Goal: Task Accomplishment & Management: Manage account settings

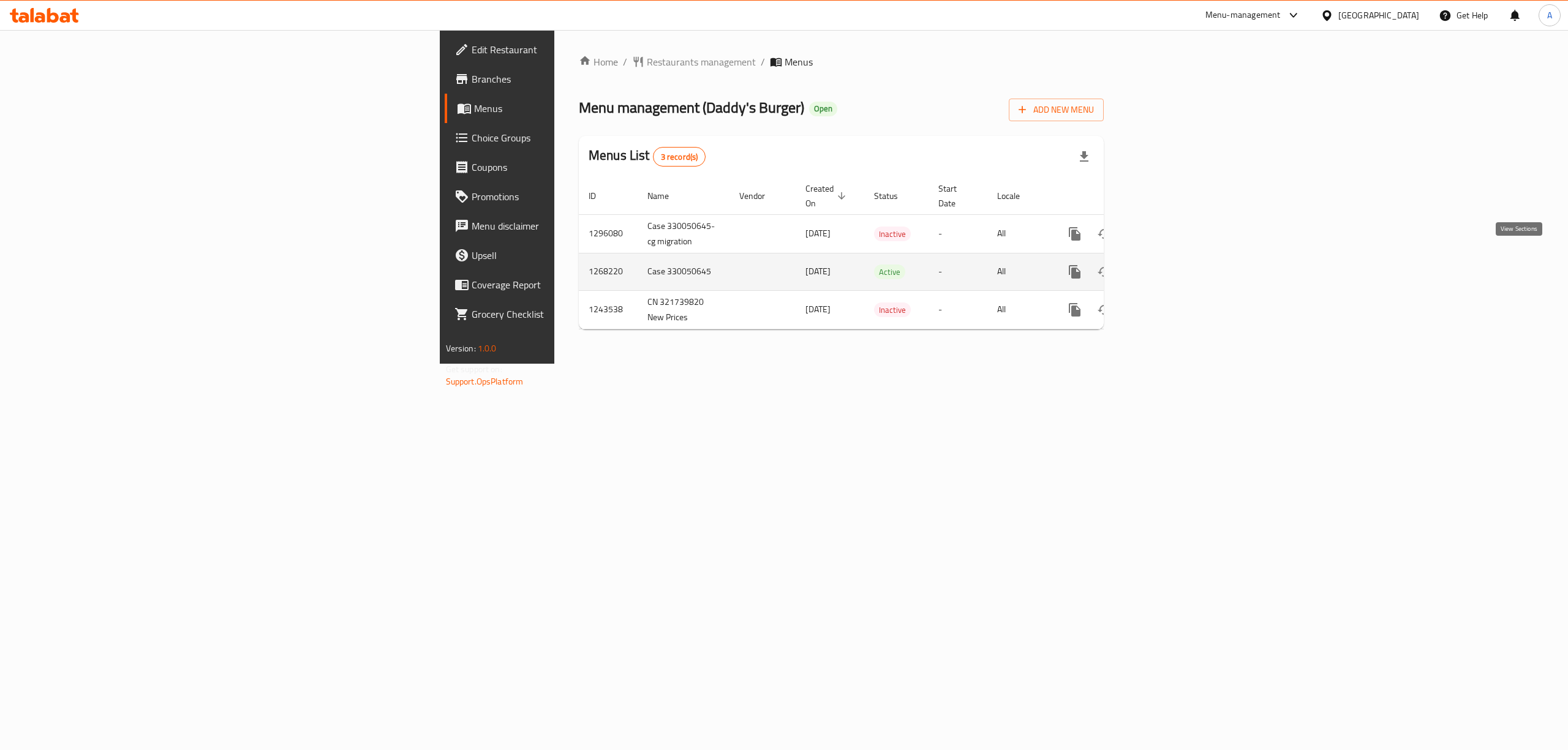
click at [1170, 265] on icon "enhanced table" at bounding box center [1163, 272] width 15 height 15
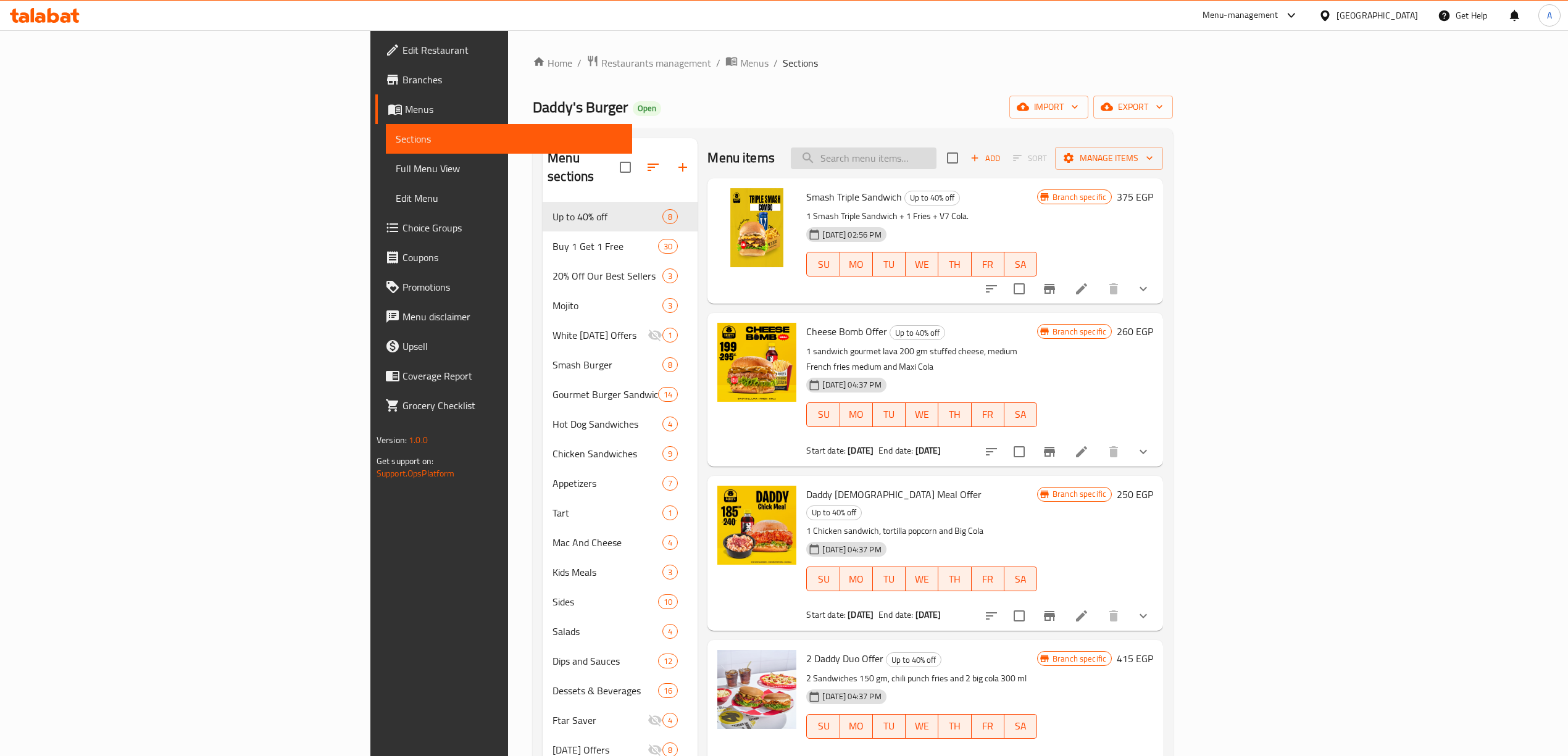
click at [936, 149] on input "search" at bounding box center [863, 158] width 145 height 22
paste input "NEW VOLCANO"
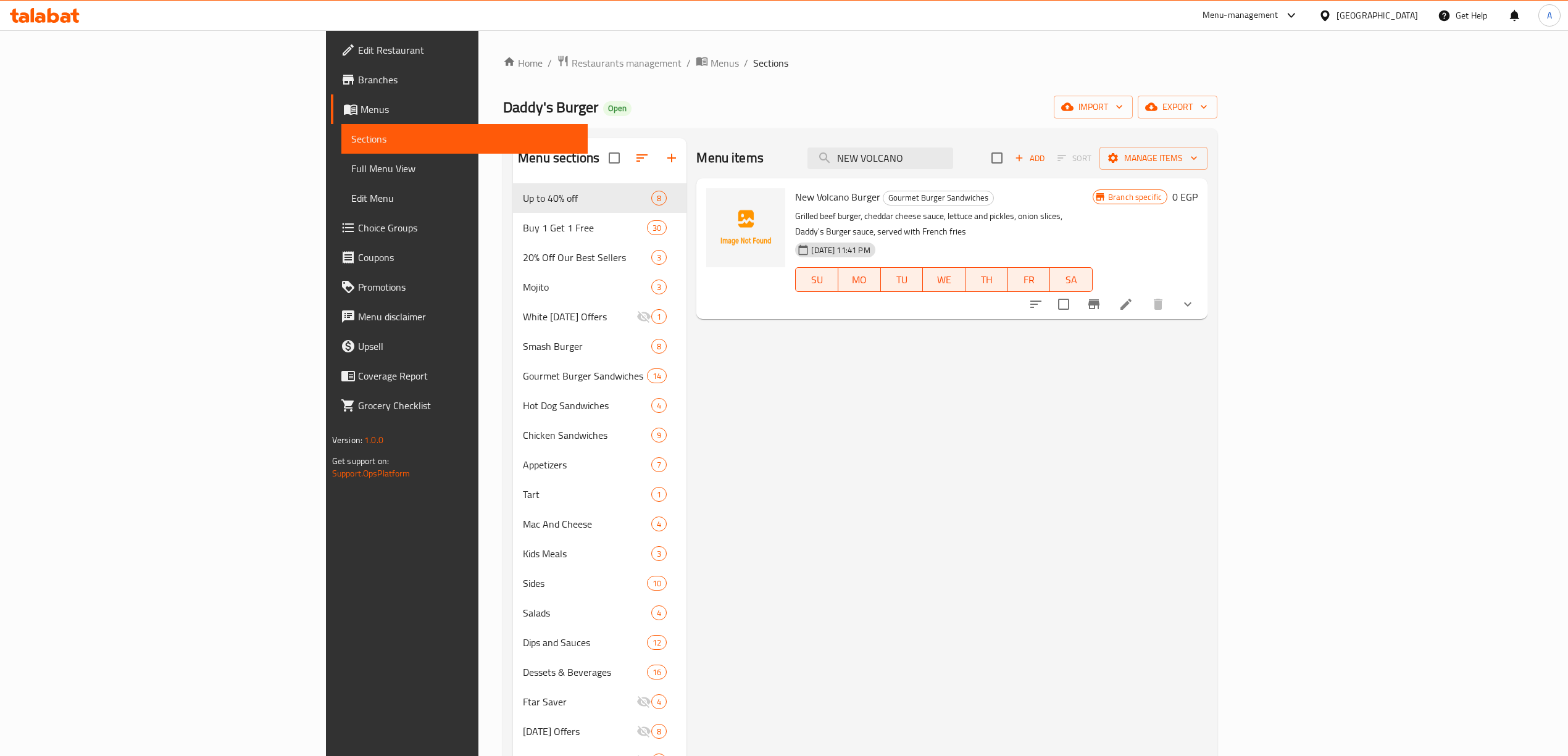
type input "NEW VOLCANO"
click at [1195, 297] on icon "show more" at bounding box center [1187, 304] width 15 height 15
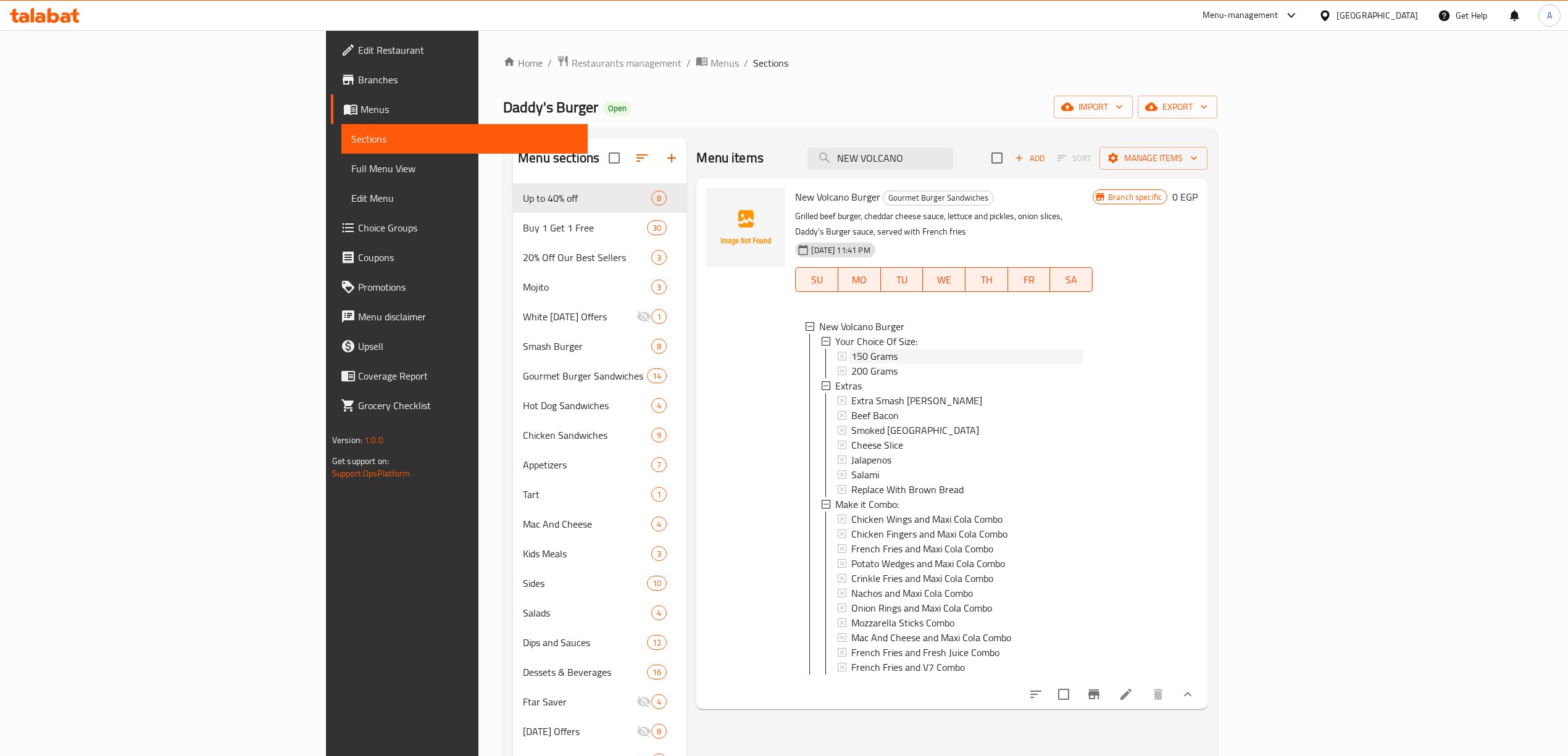
click at [911, 348] on div "150 Grams" at bounding box center [967, 356] width 232 height 15
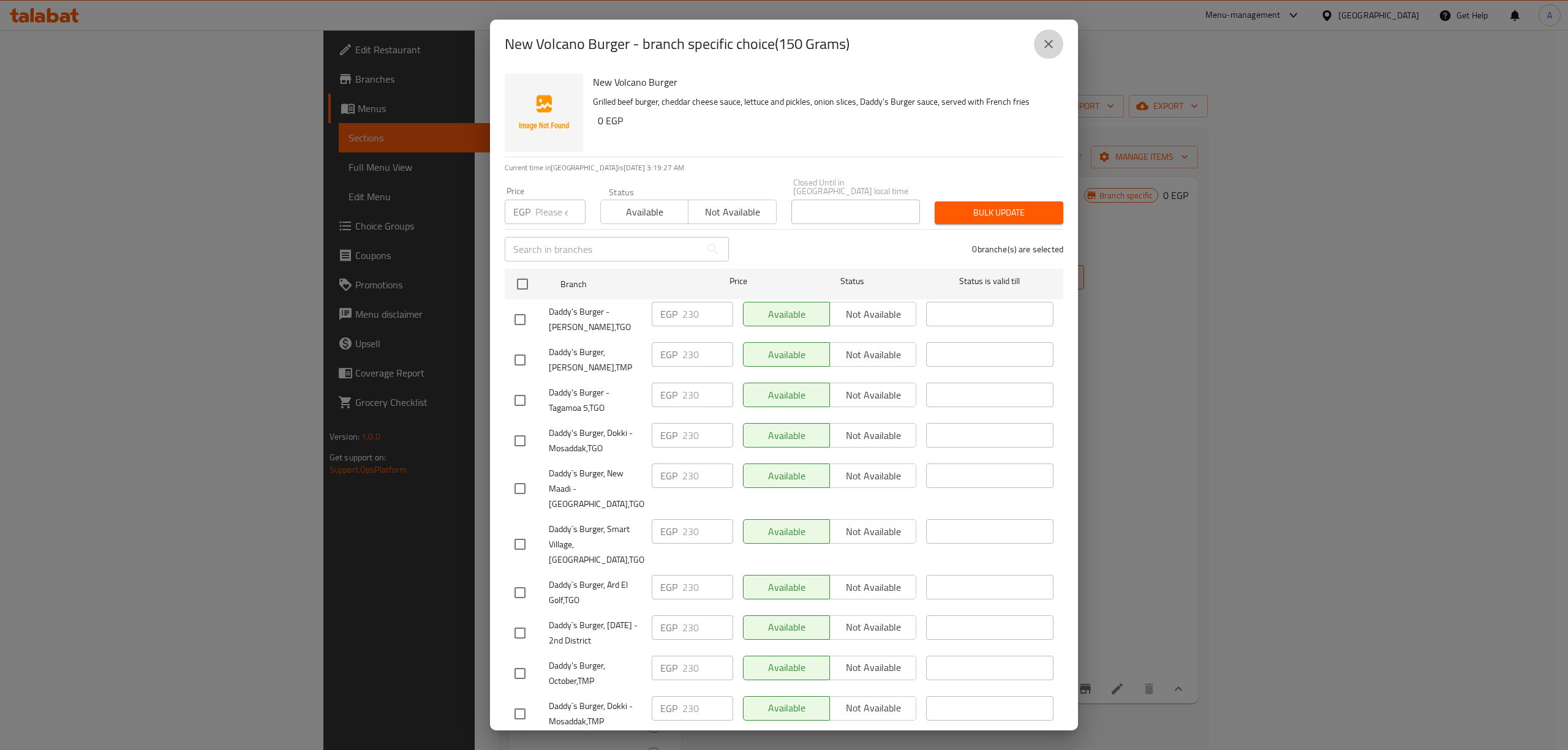
click at [1054, 45] on icon "close" at bounding box center [1048, 44] width 15 height 15
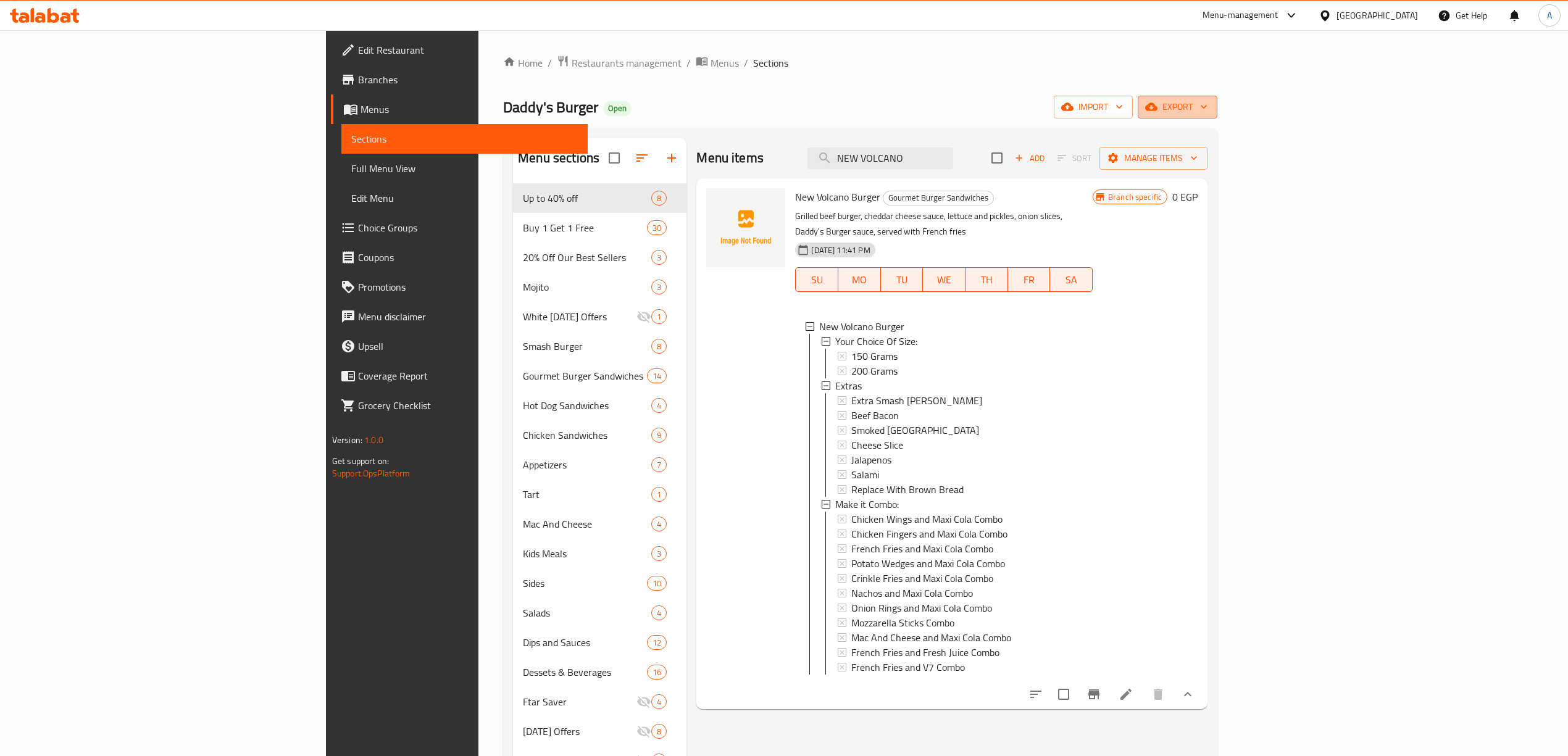
click at [1157, 101] on icon "button" at bounding box center [1151, 106] width 12 height 12
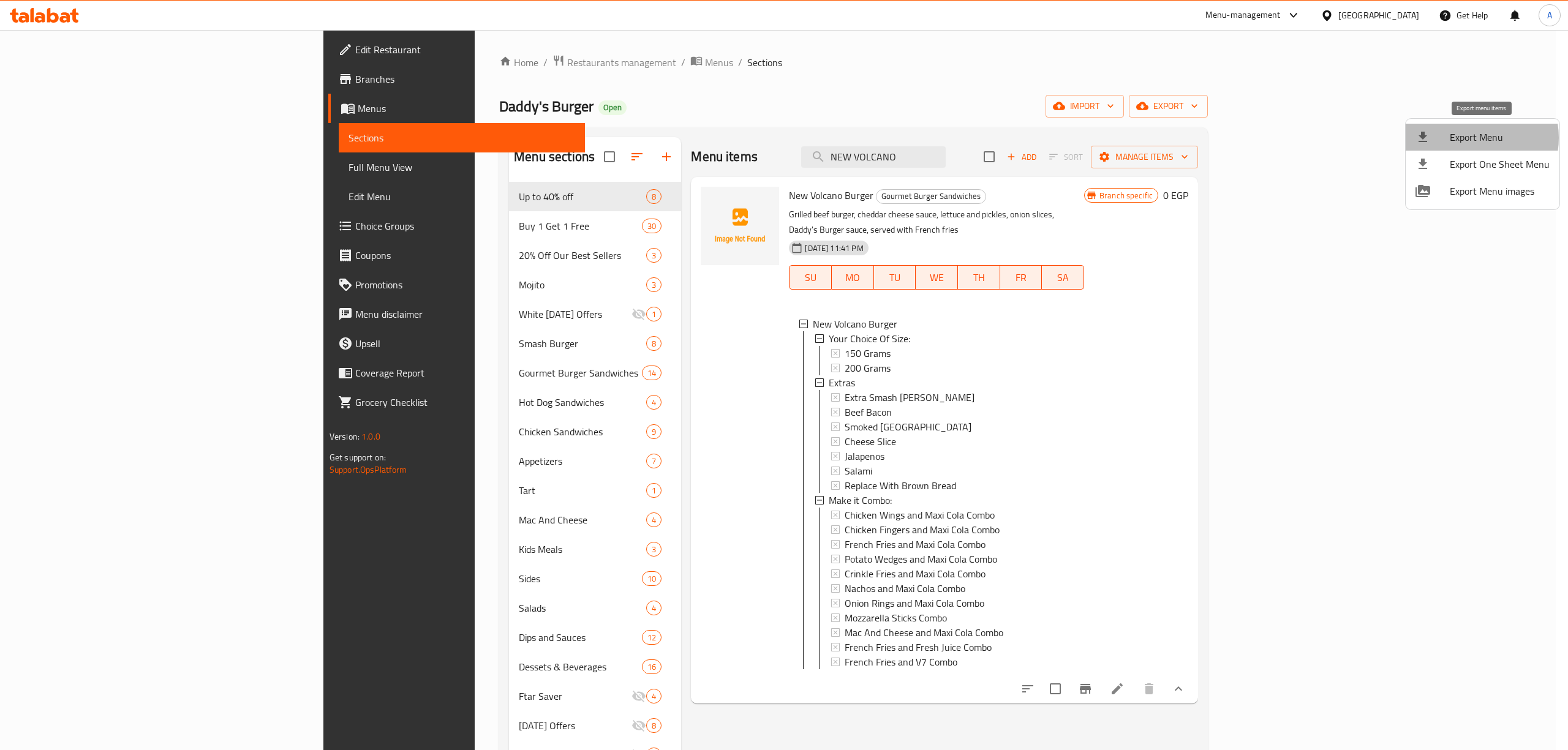
click at [1468, 138] on span "Export Menu" at bounding box center [1500, 136] width 100 height 15
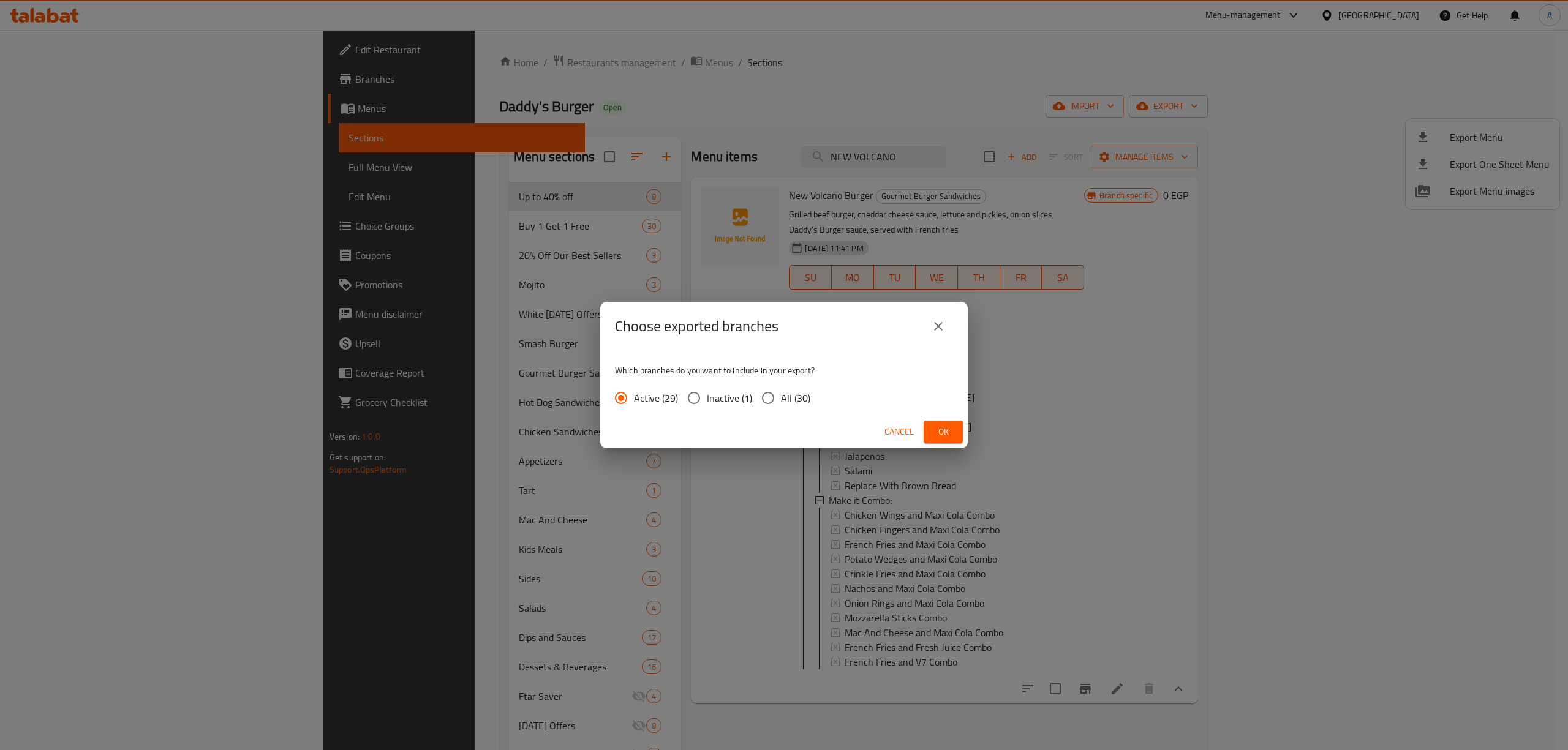
click at [765, 397] on input "All (30)" at bounding box center [768, 398] width 26 height 26
radio input "true"
click at [945, 432] on span "Ok" at bounding box center [943, 432] width 20 height 15
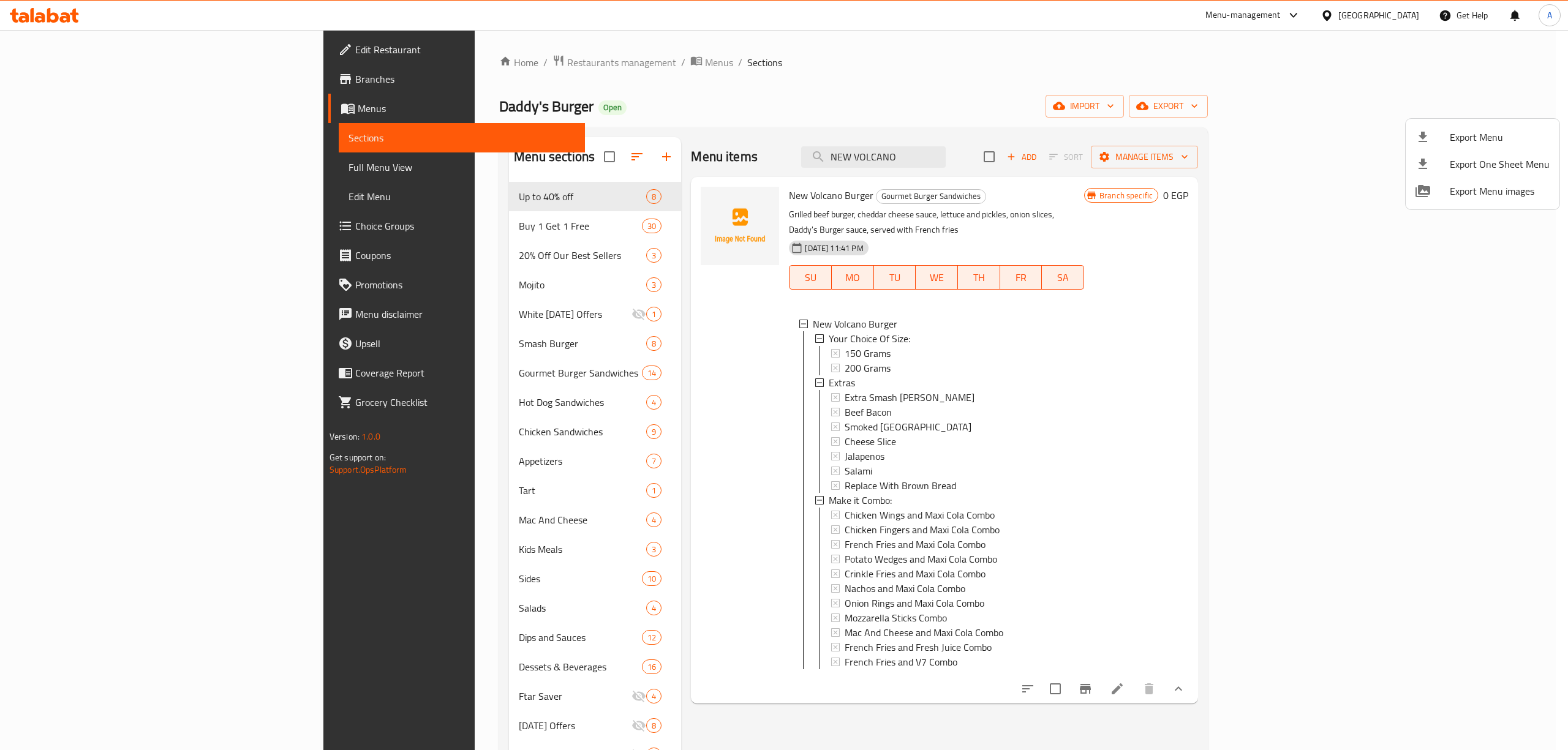
click at [798, 344] on div at bounding box center [784, 375] width 1568 height 750
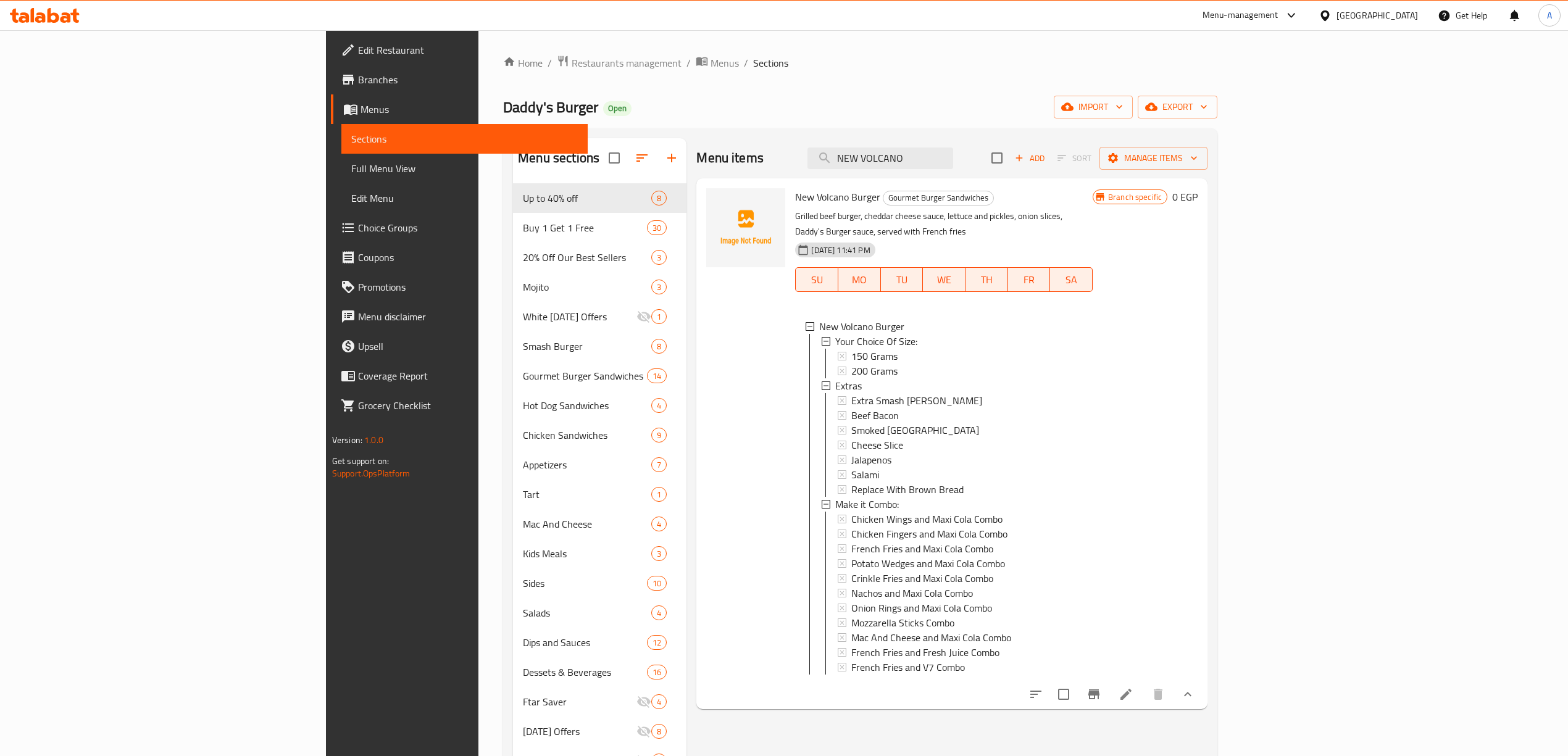
click at [851, 348] on span "150 Grams" at bounding box center [874, 356] width 46 height 15
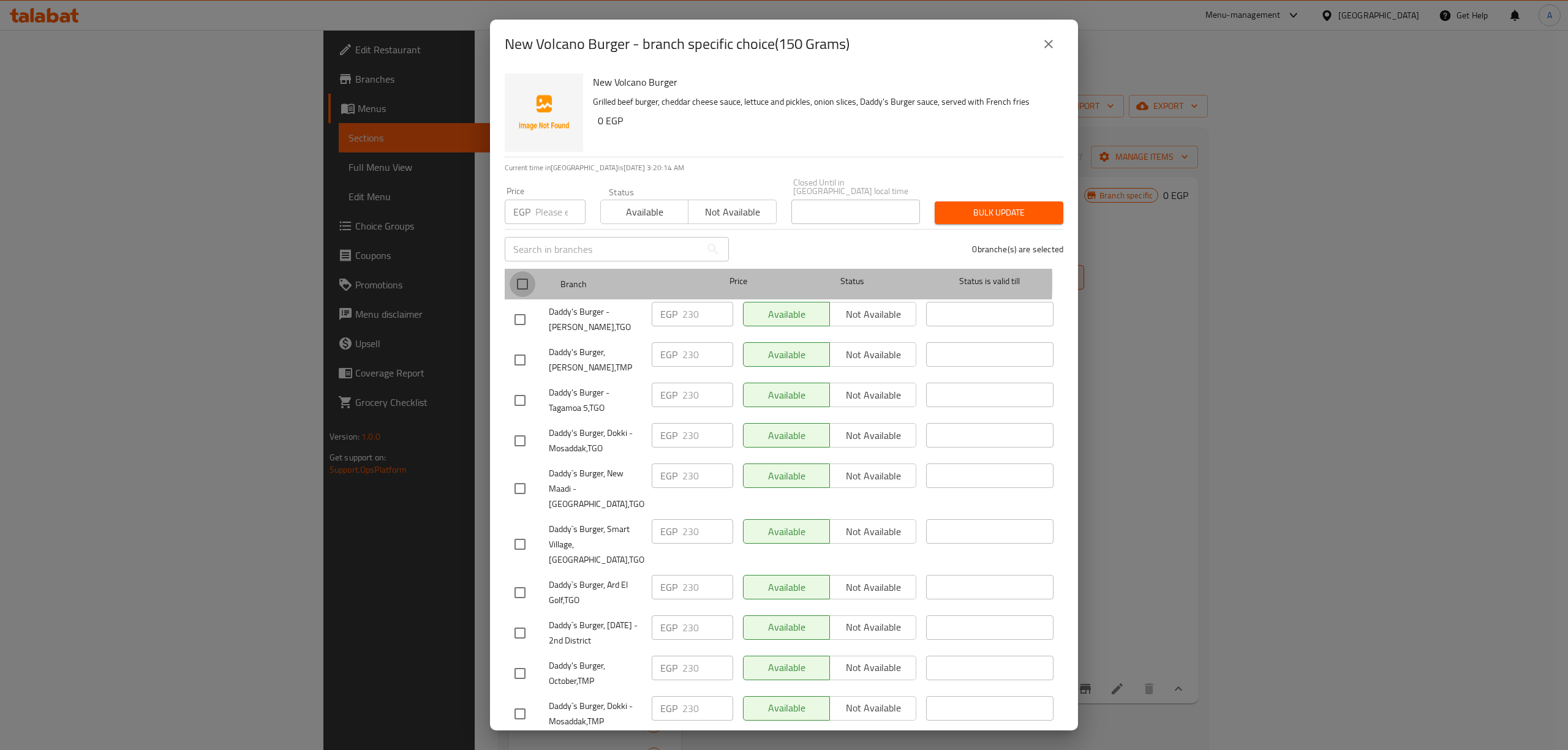
click at [523, 272] on input "checkbox" at bounding box center [522, 284] width 26 height 26
checkbox input "true"
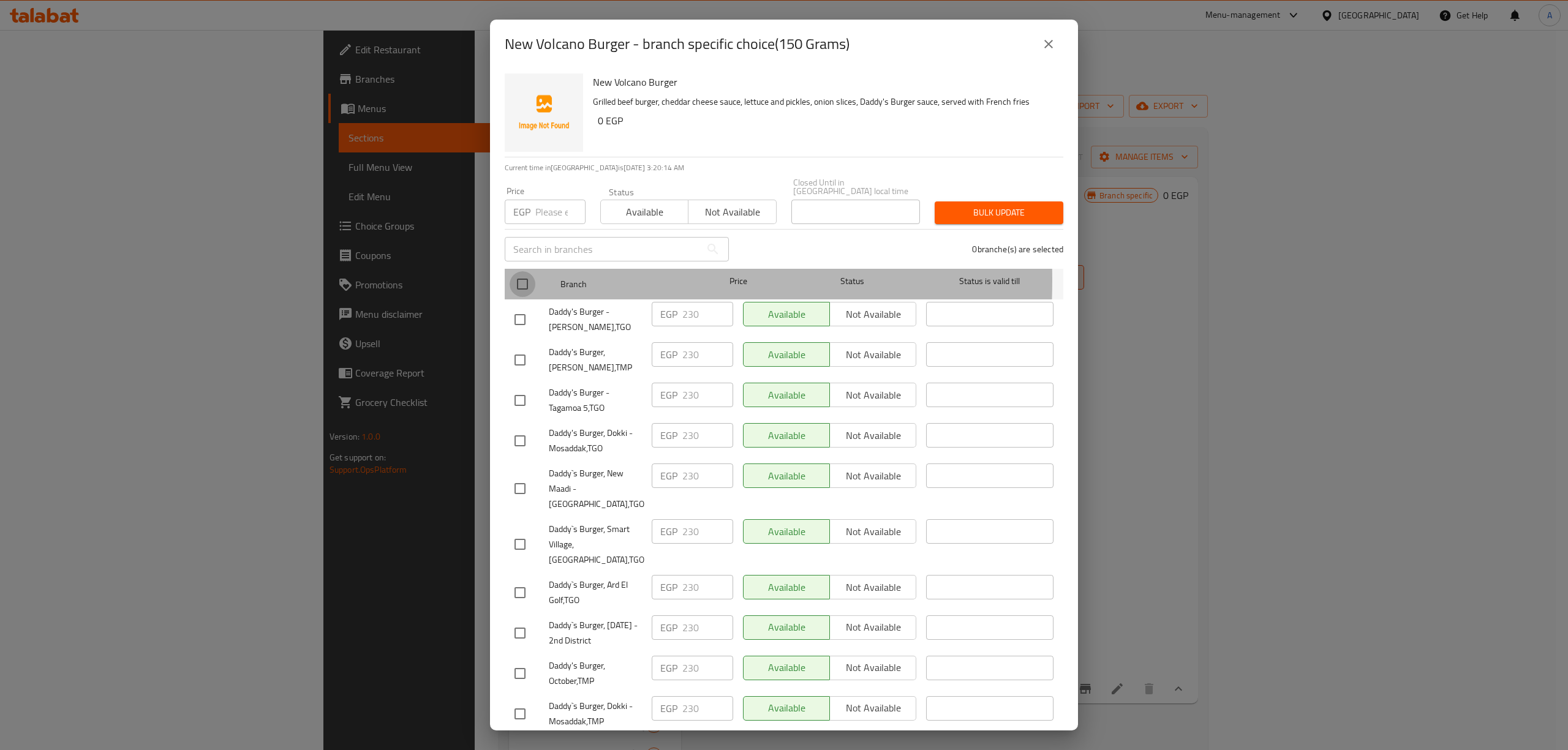
checkbox input "true"
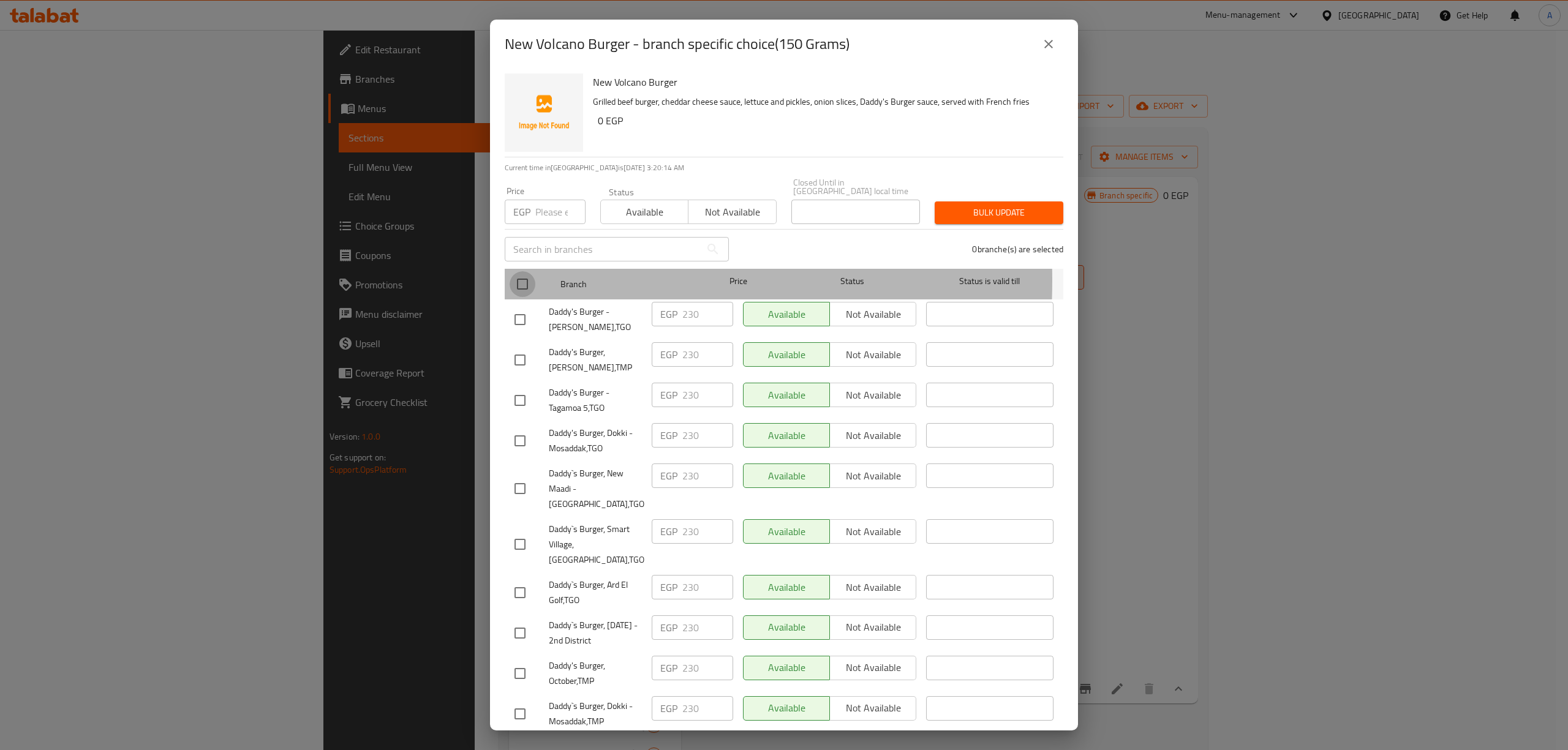
checkbox input "true"
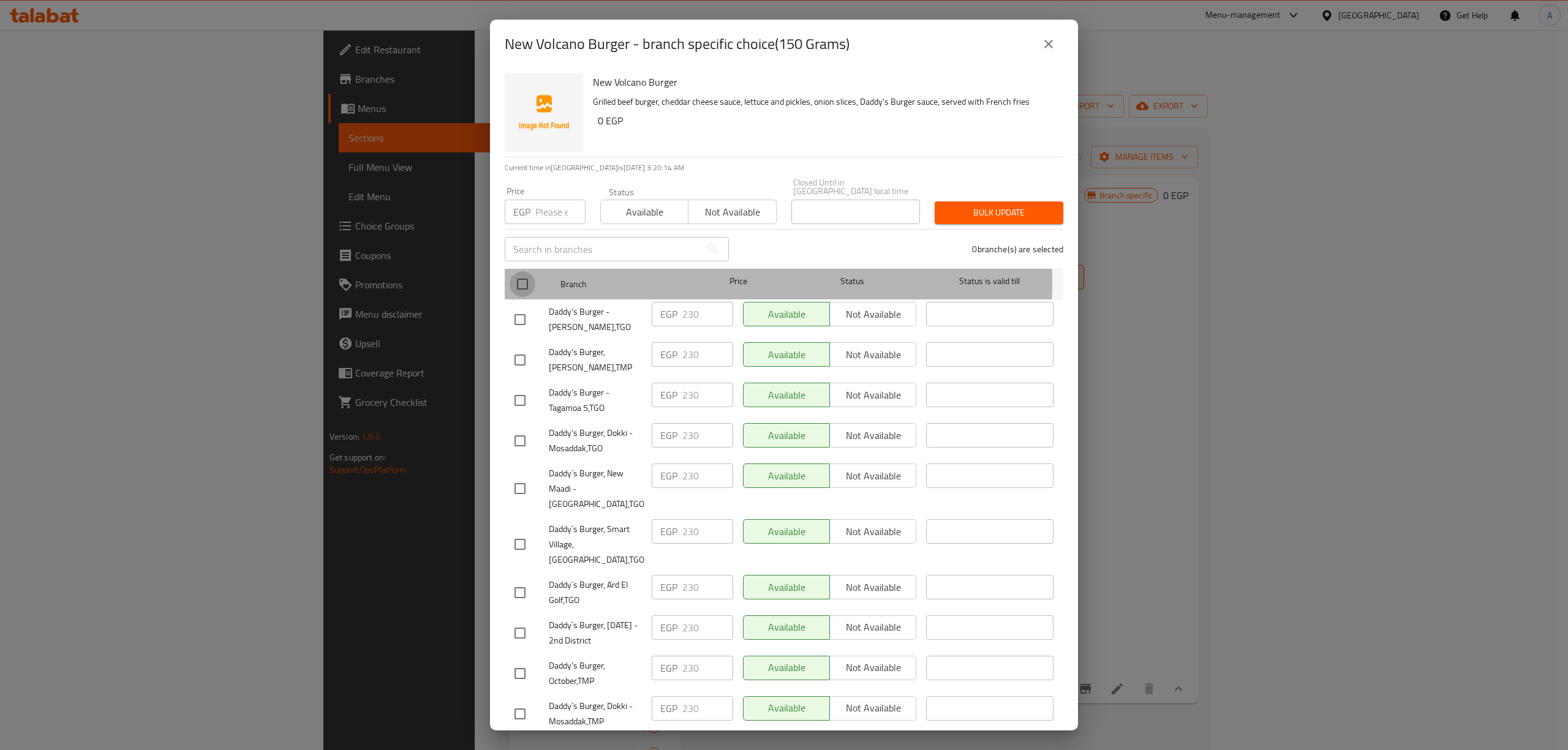
checkbox input "true"
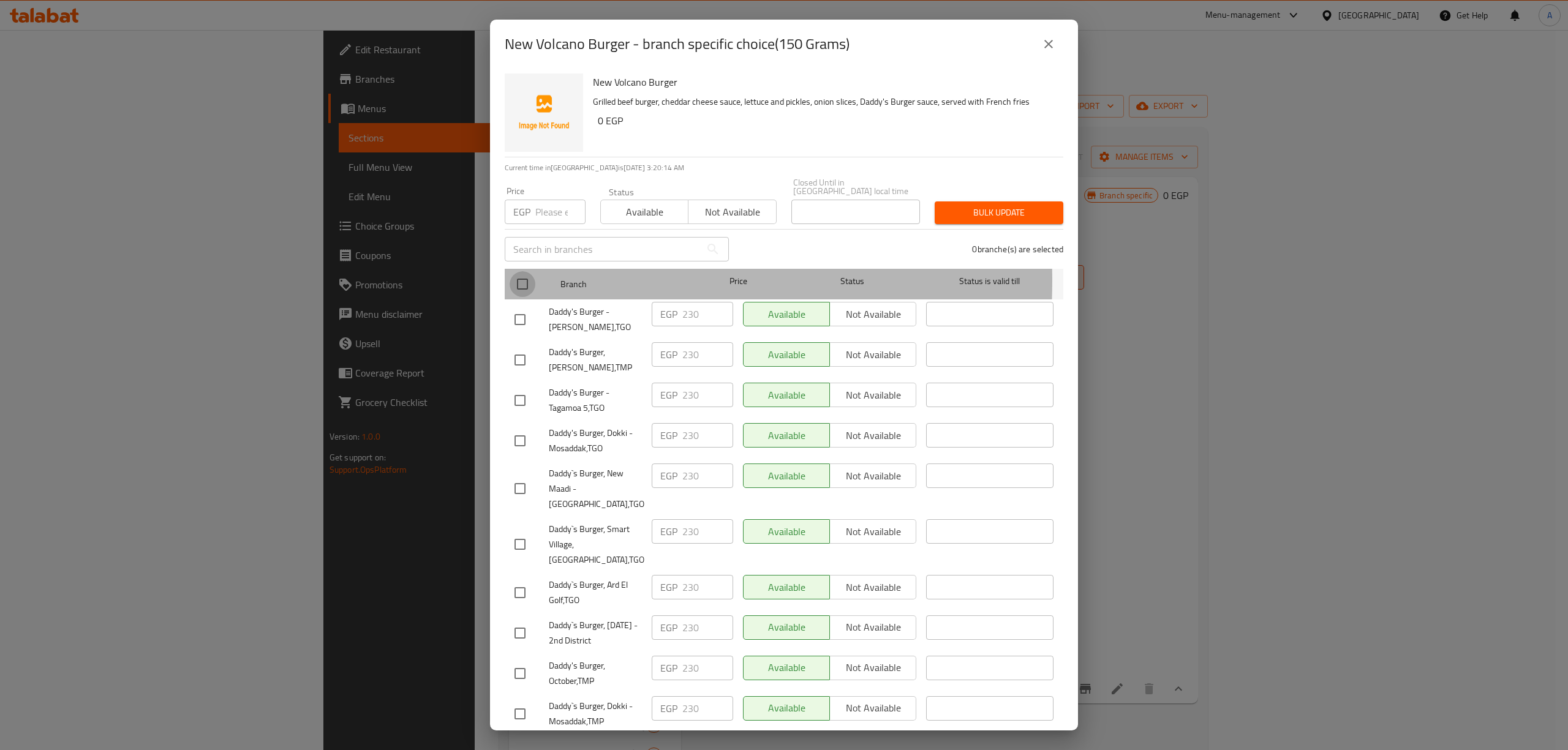
checkbox input "true"
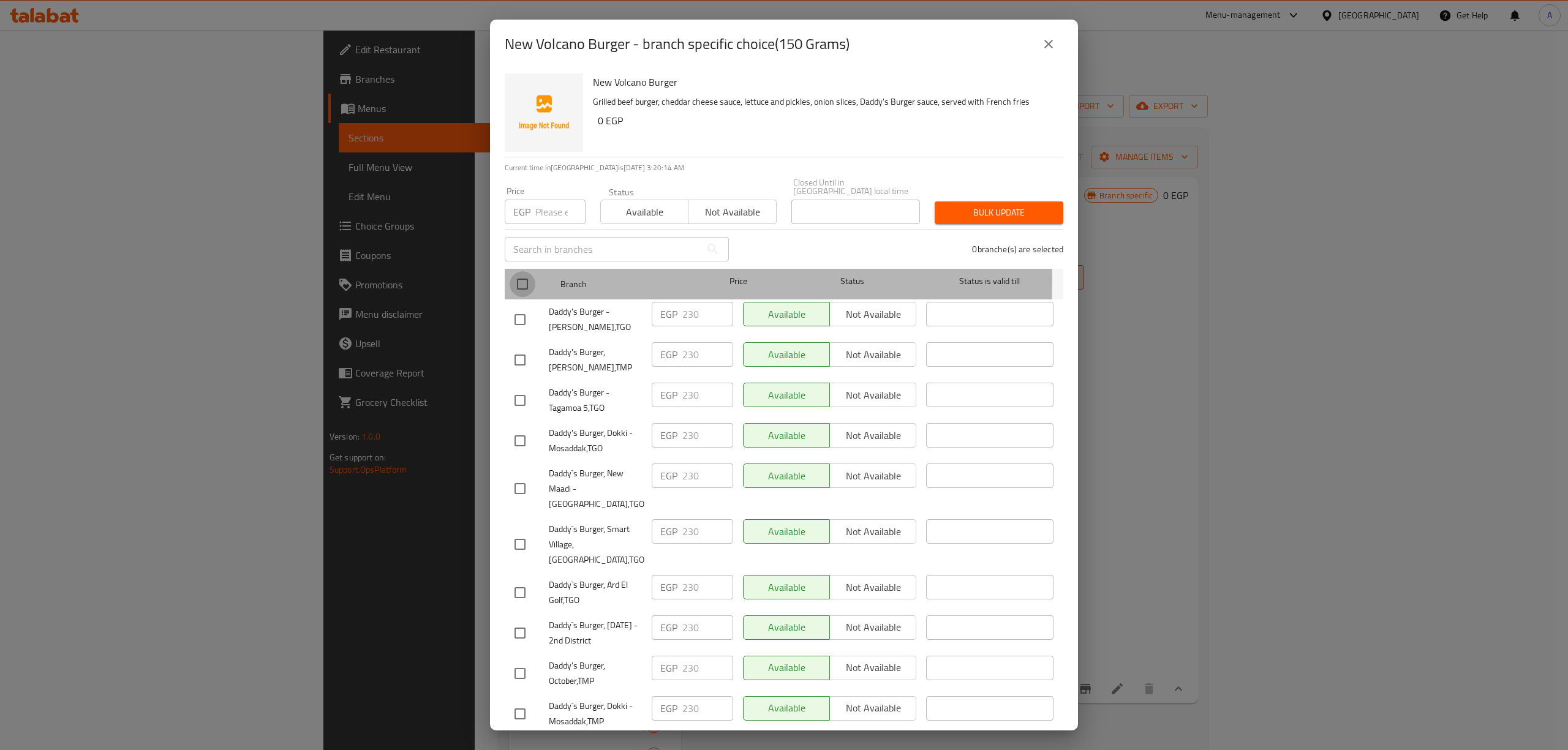
checkbox input "true"
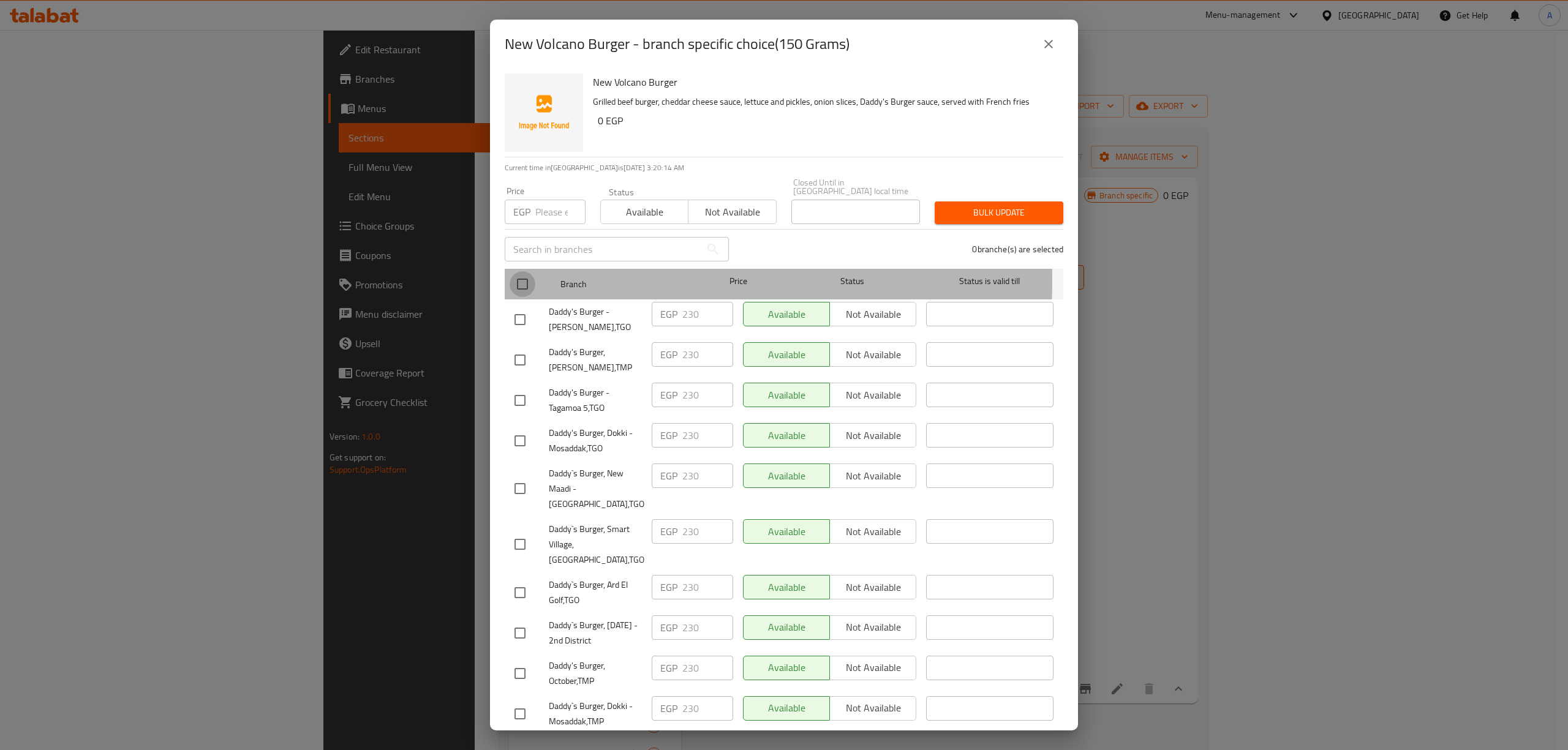
checkbox input "true"
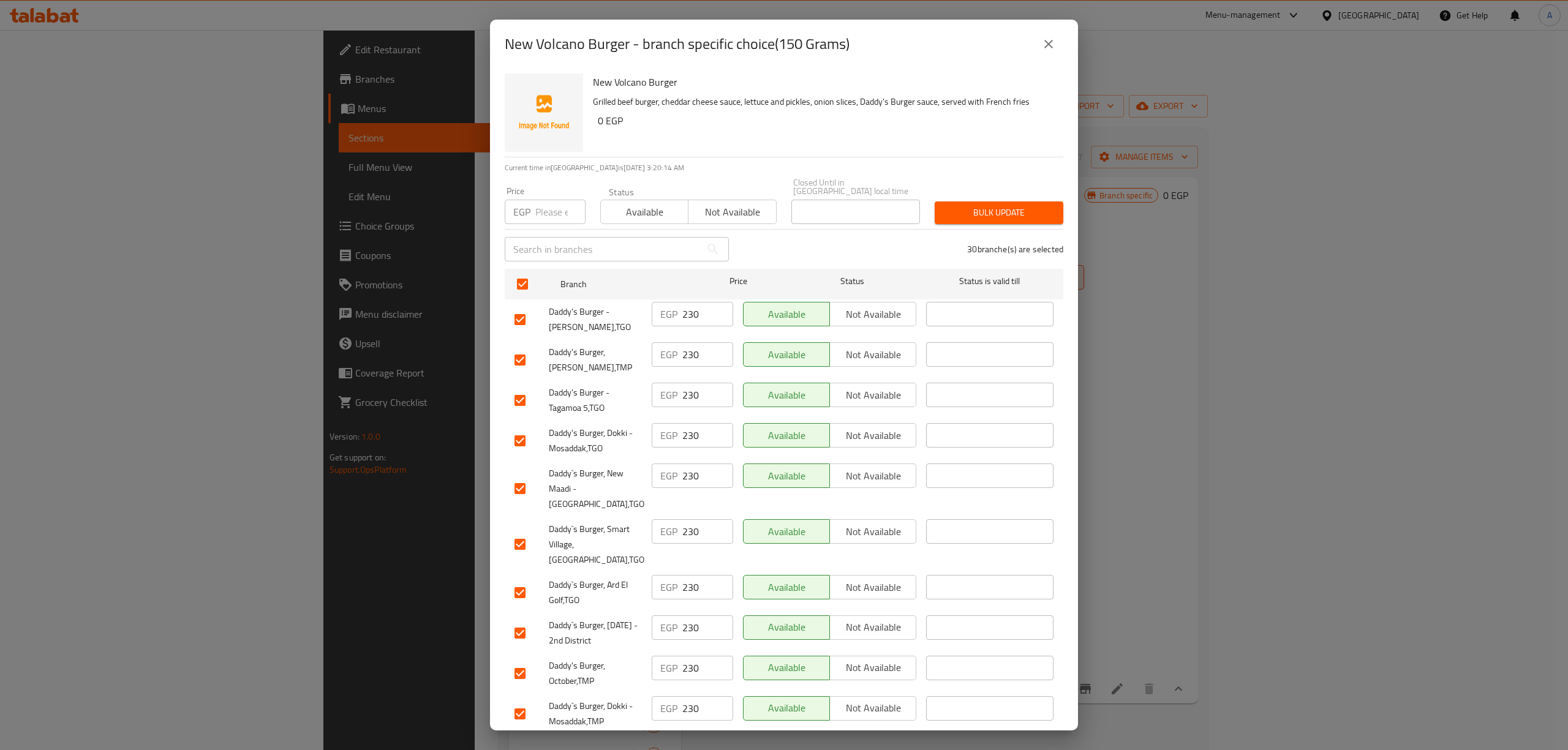
click at [544, 213] on input "number" at bounding box center [560, 212] width 50 height 24
type input "234"
click at [980, 205] on span "Bulk update" at bounding box center [999, 212] width 109 height 15
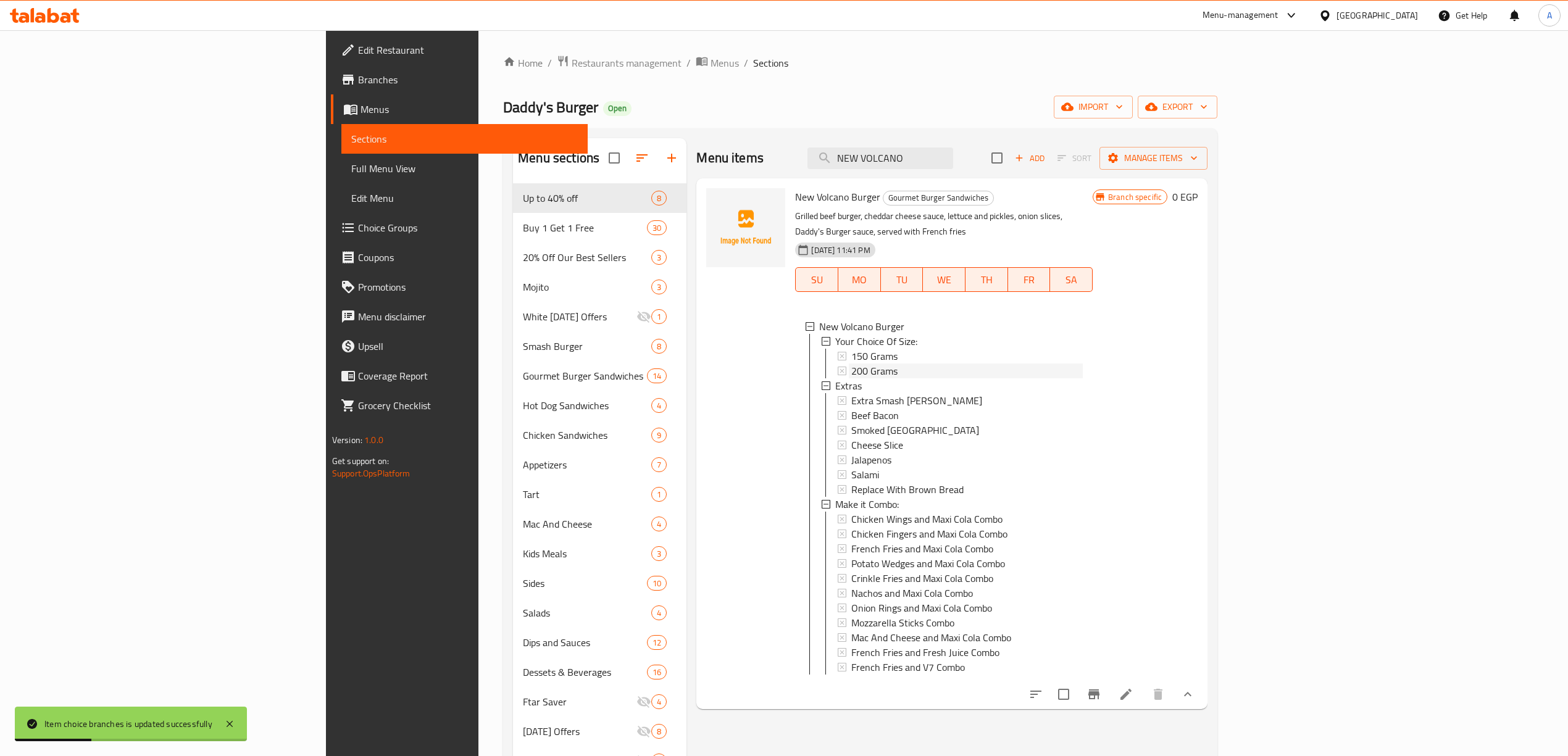
click at [851, 363] on span "200 Grams" at bounding box center [874, 370] width 46 height 15
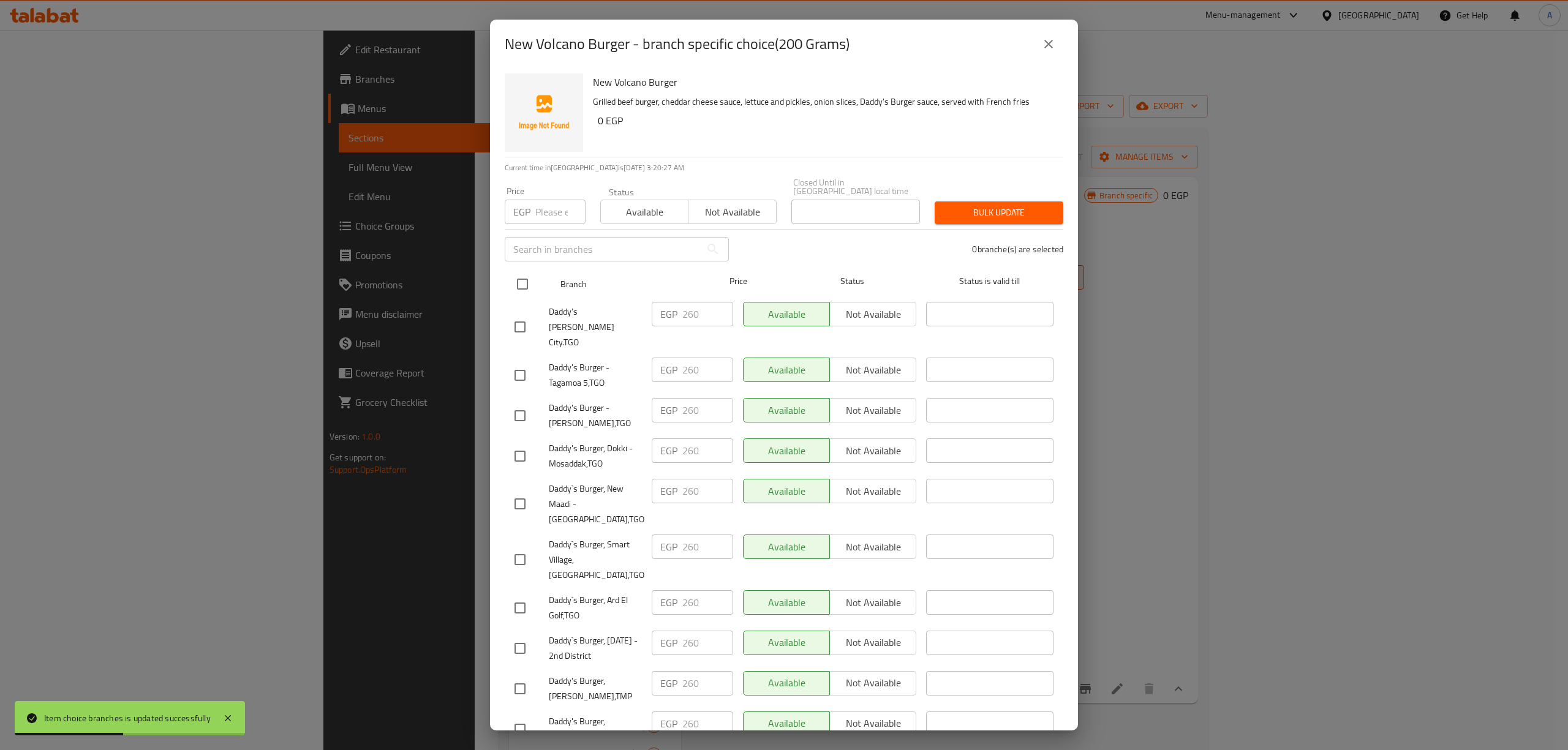
click at [525, 280] on input "checkbox" at bounding box center [522, 284] width 26 height 26
checkbox input "true"
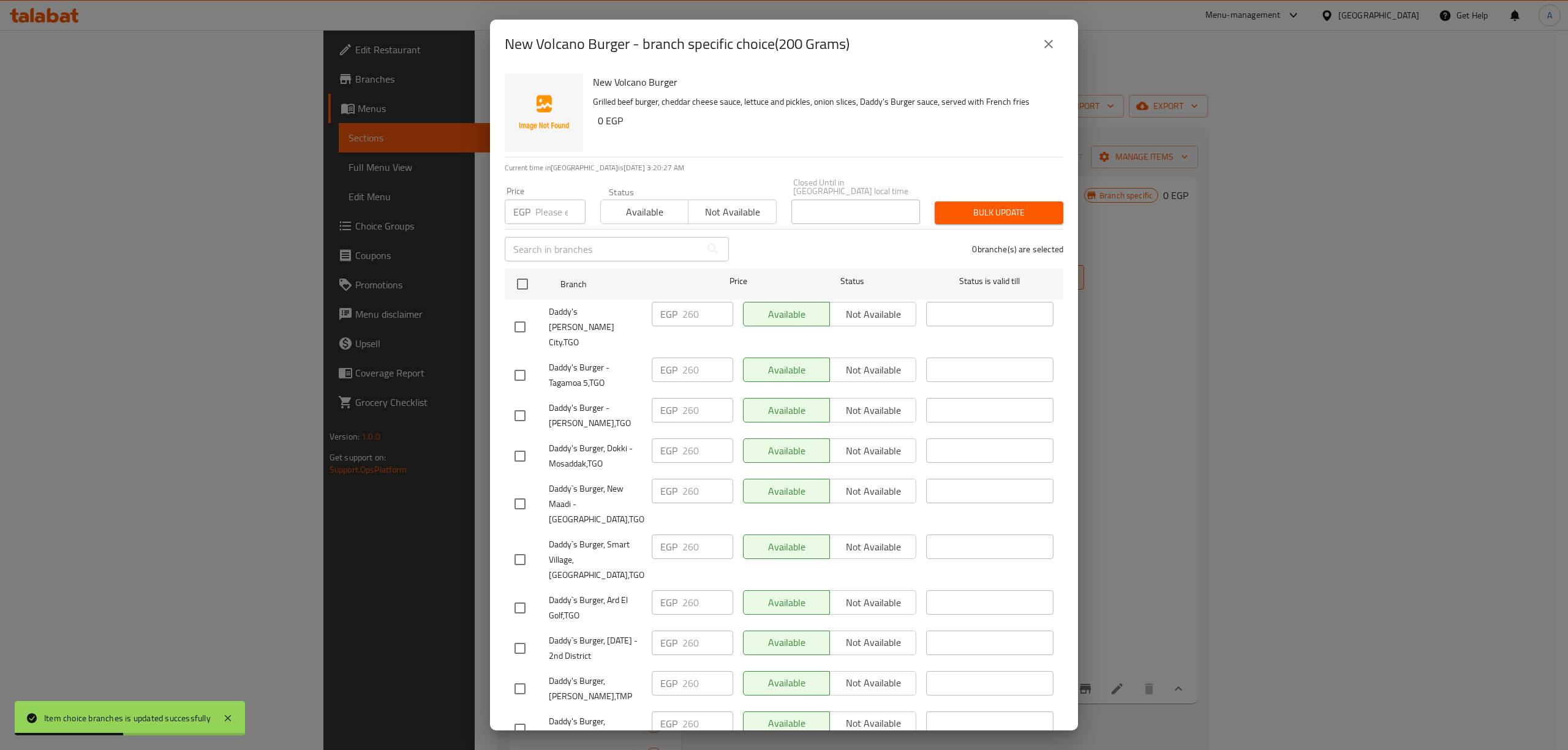
checkbox input "true"
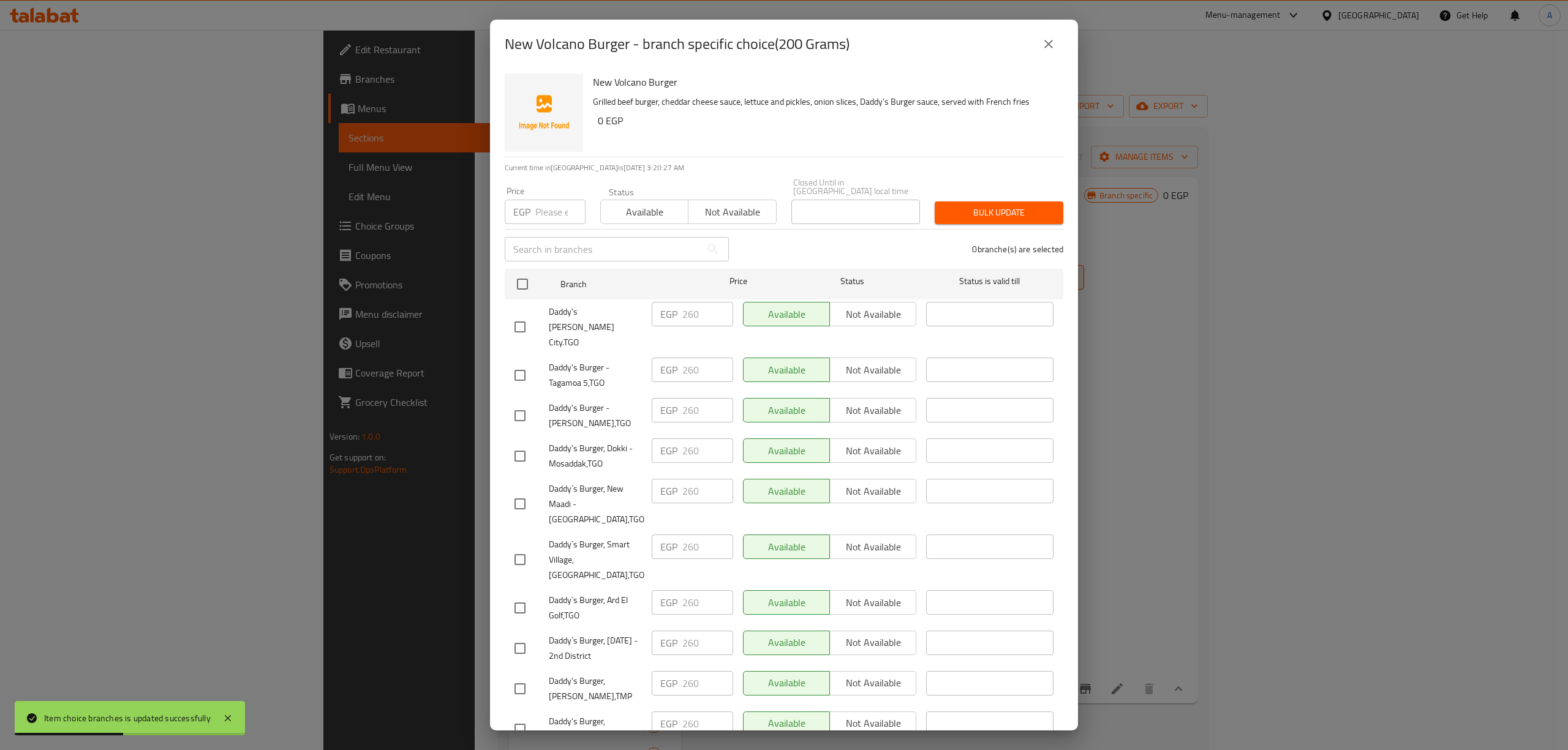
checkbox input "true"
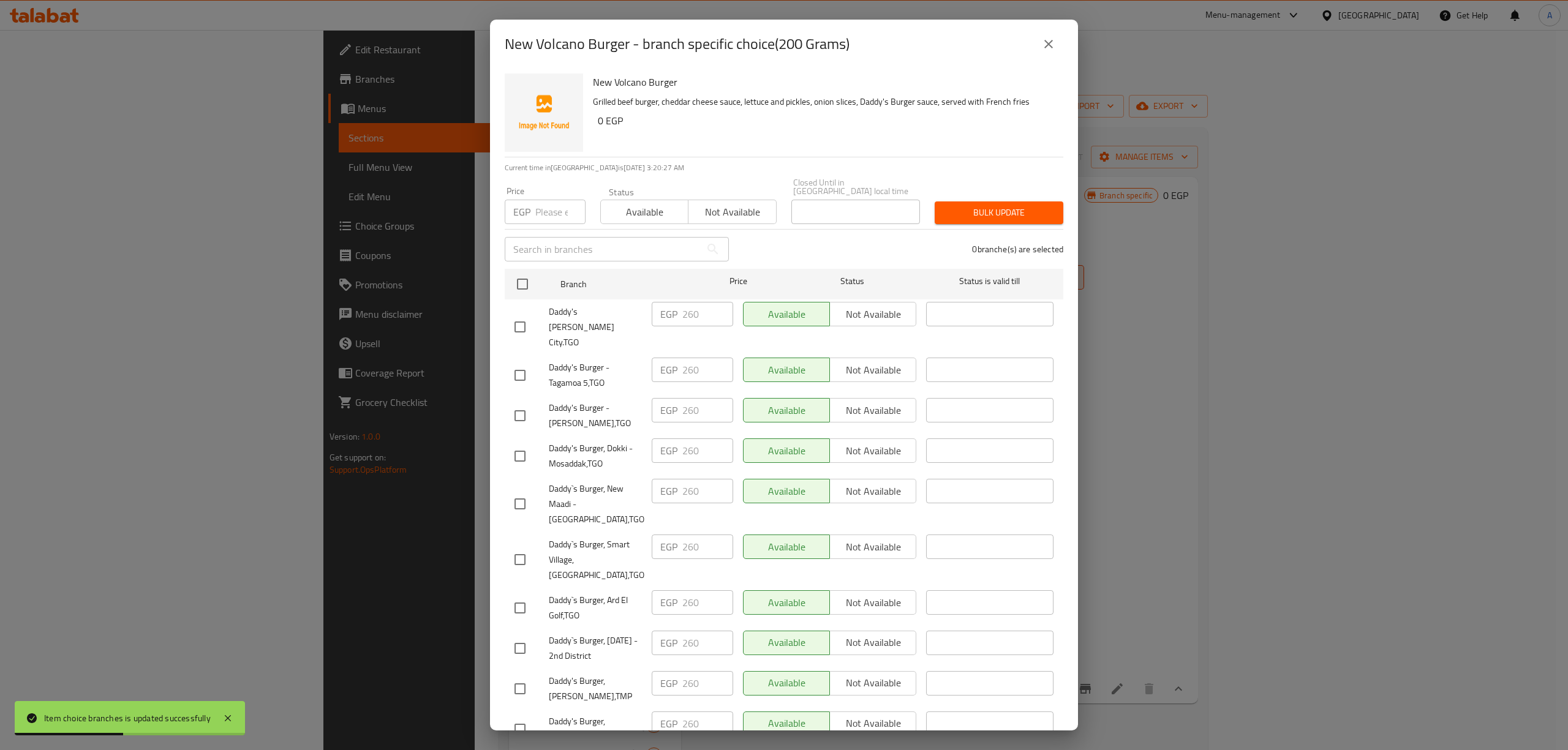
checkbox input "true"
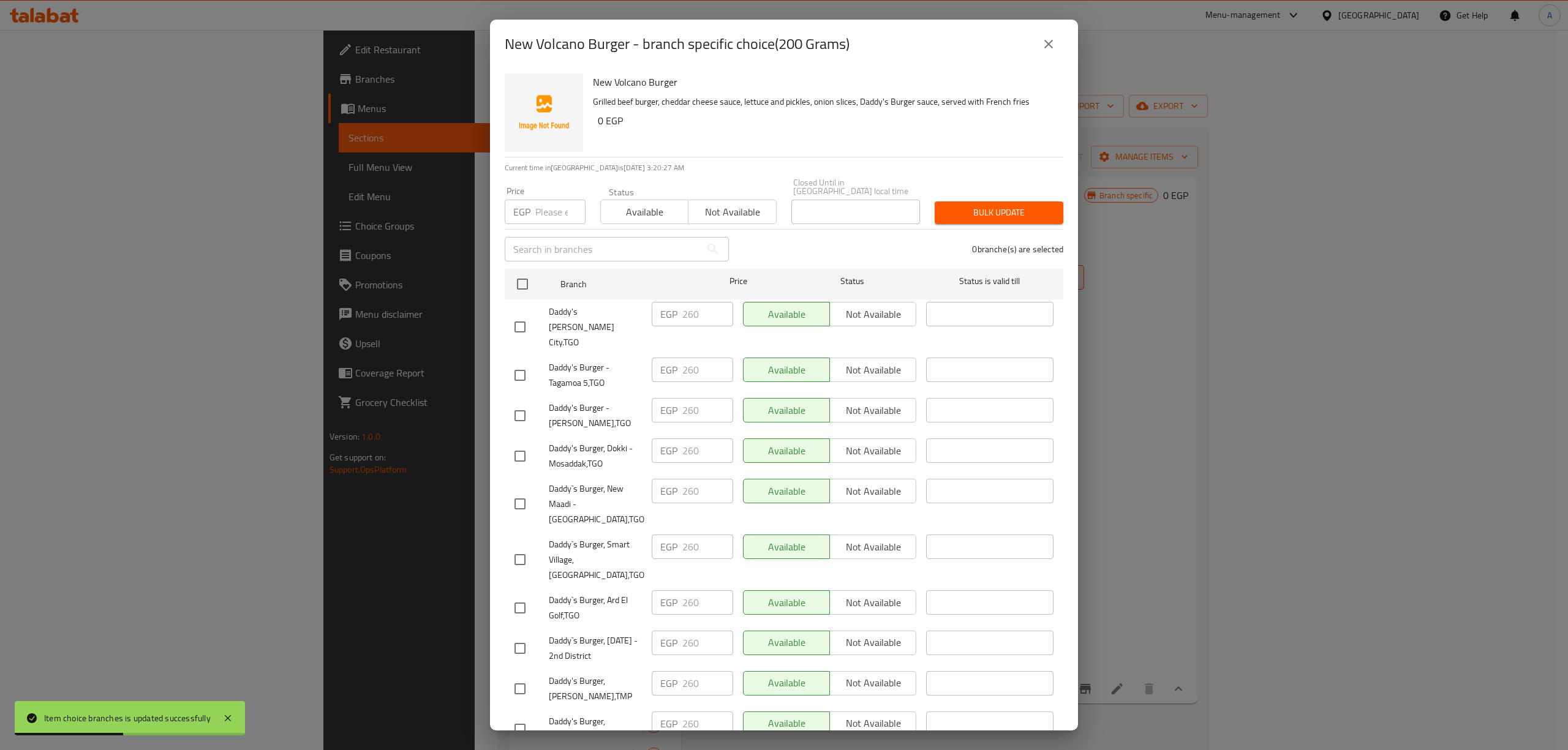
checkbox input "true"
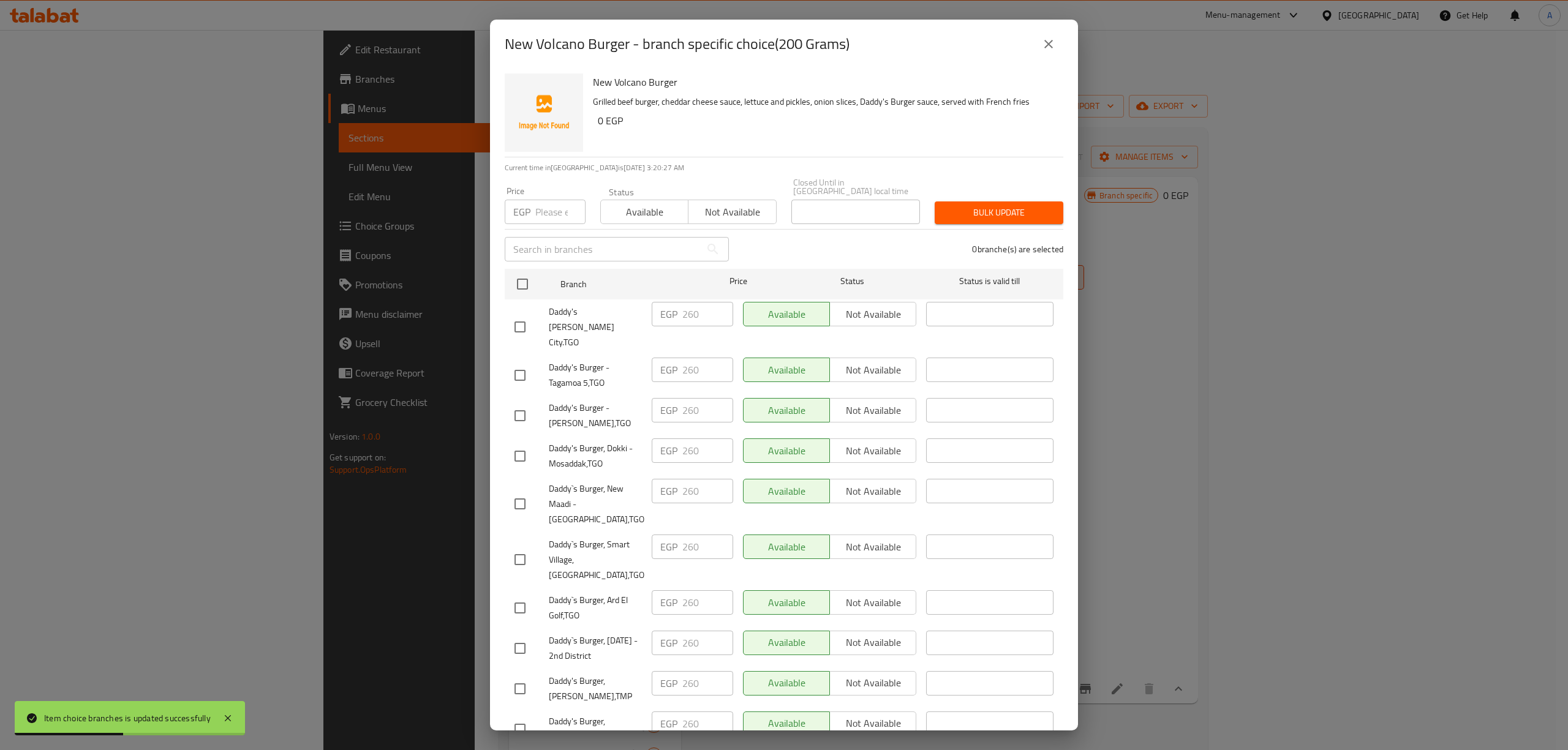
checkbox input "true"
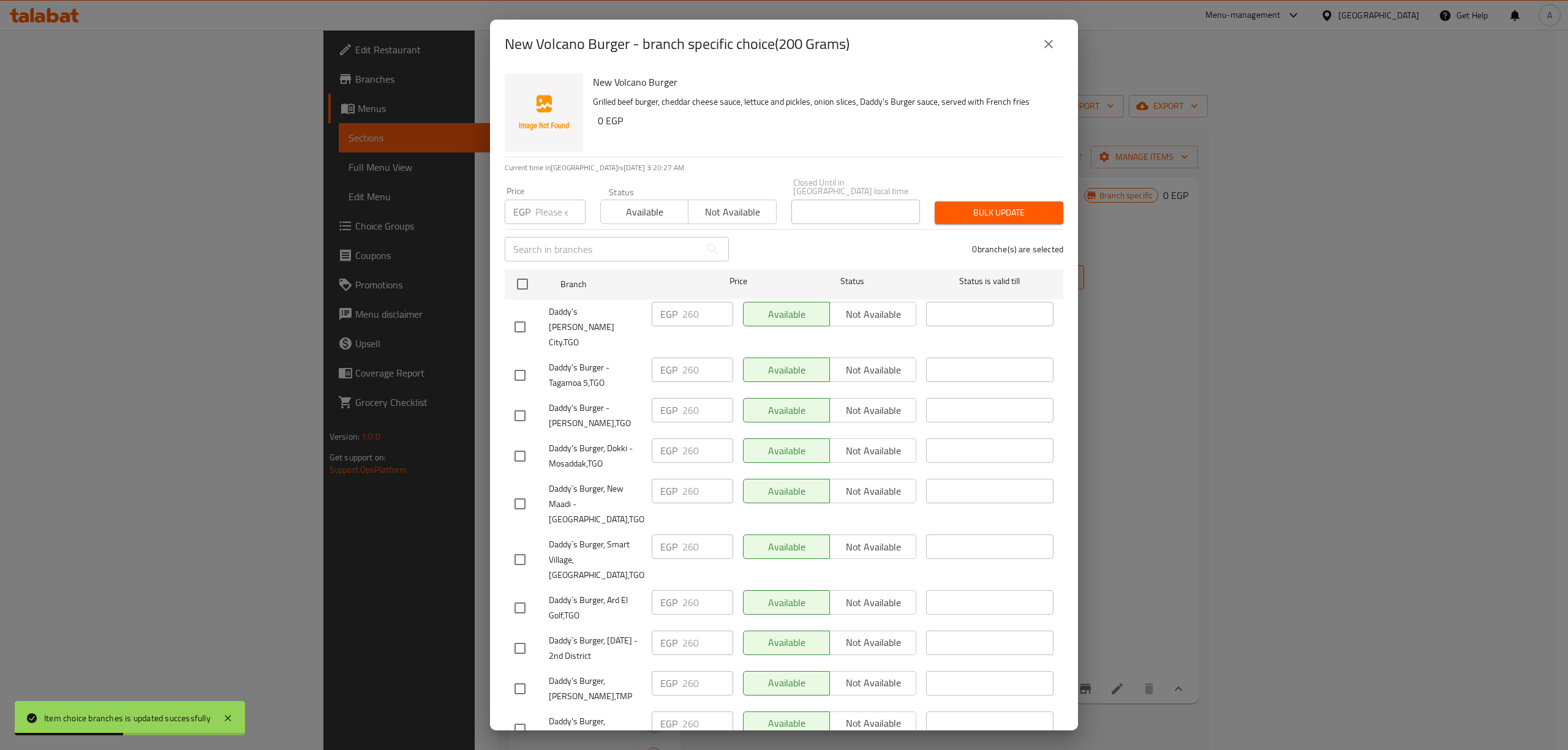
checkbox input "true"
click at [544, 207] on input "number" at bounding box center [560, 212] width 50 height 24
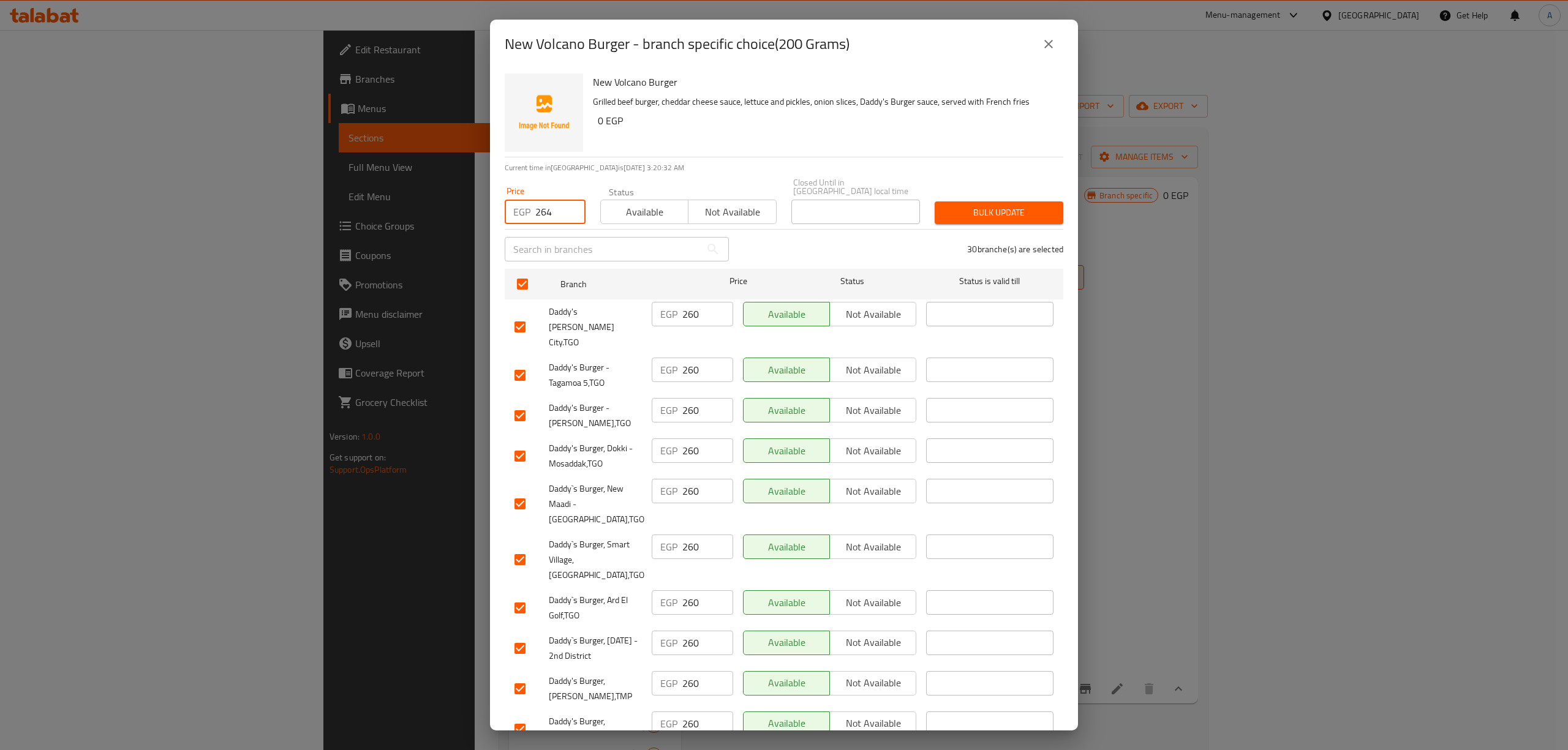
type input "264"
click at [966, 208] on span "Bulk update" at bounding box center [999, 212] width 109 height 15
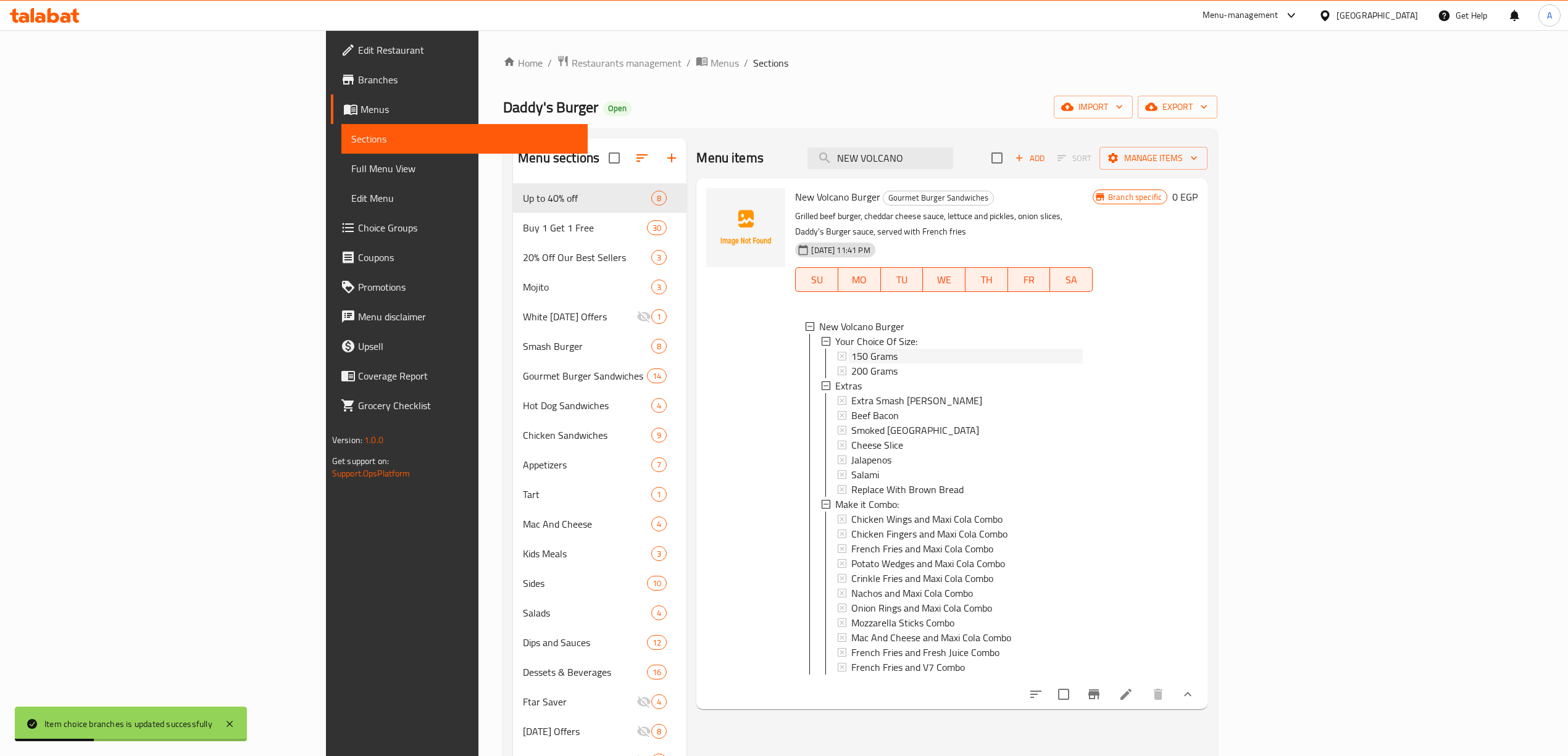
click at [851, 348] on span "150 Grams" at bounding box center [874, 356] width 46 height 15
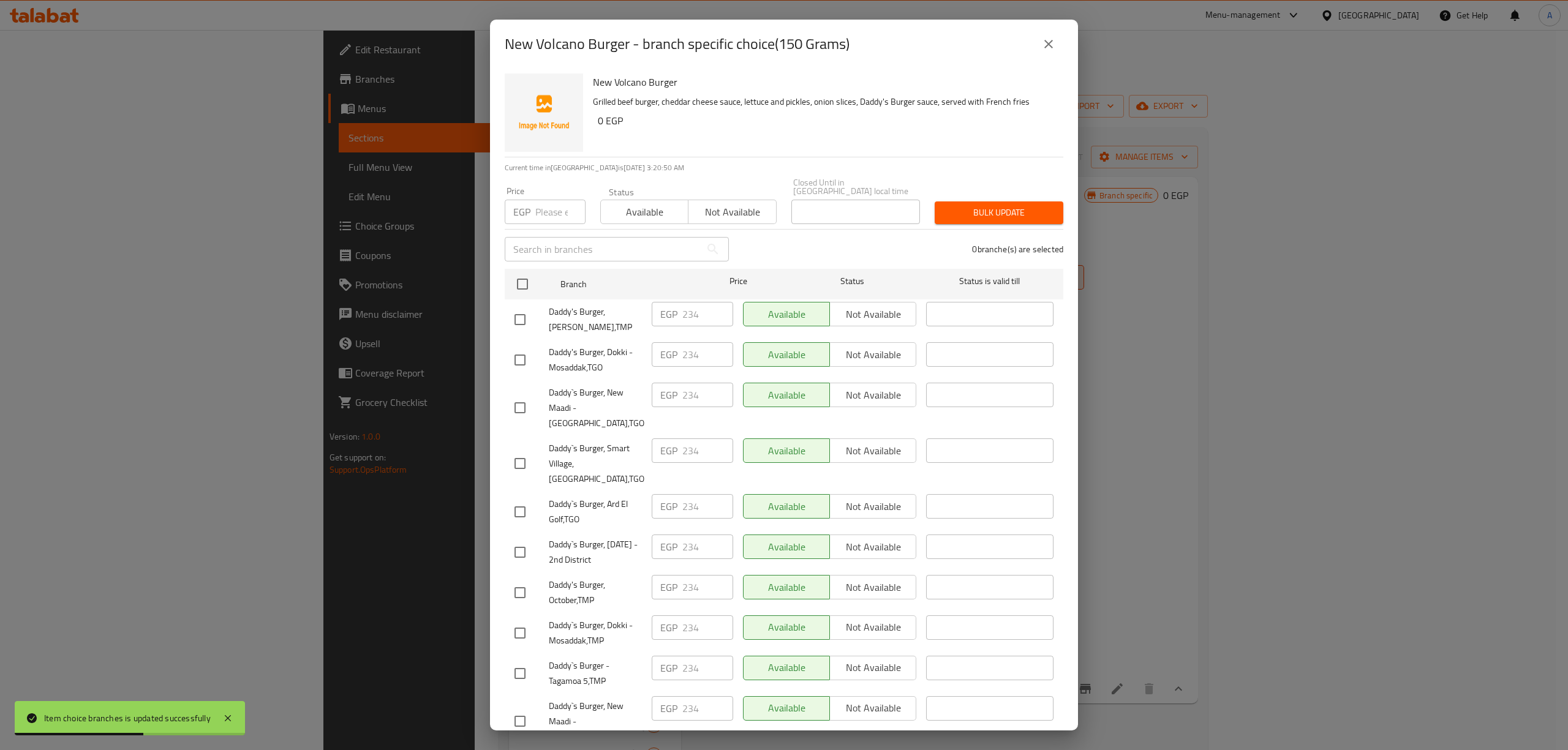
click at [1040, 38] on button "close" at bounding box center [1049, 44] width 29 height 29
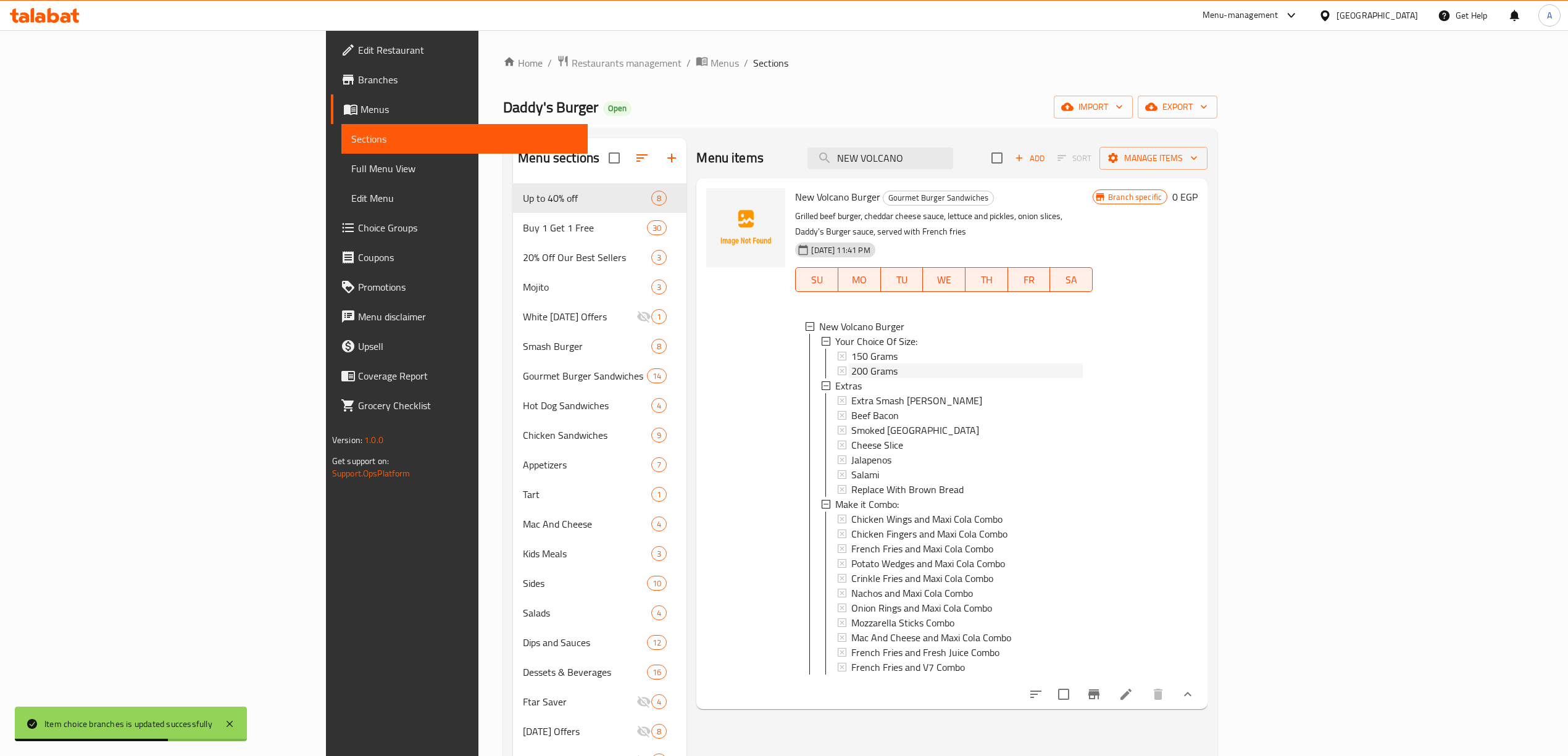
click at [851, 363] on div "200 Grams" at bounding box center [967, 370] width 232 height 15
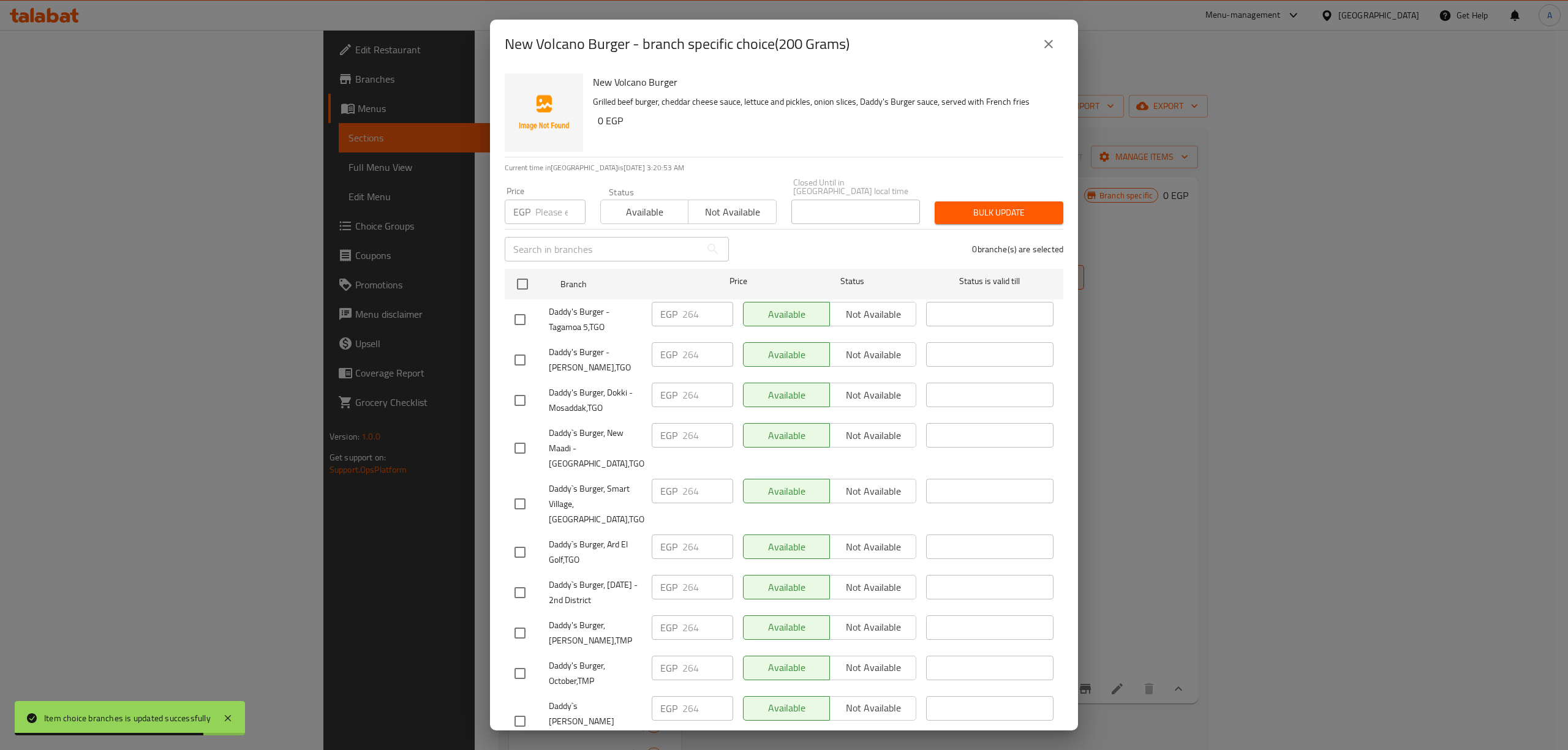
click at [1043, 44] on icon "close" at bounding box center [1048, 44] width 15 height 15
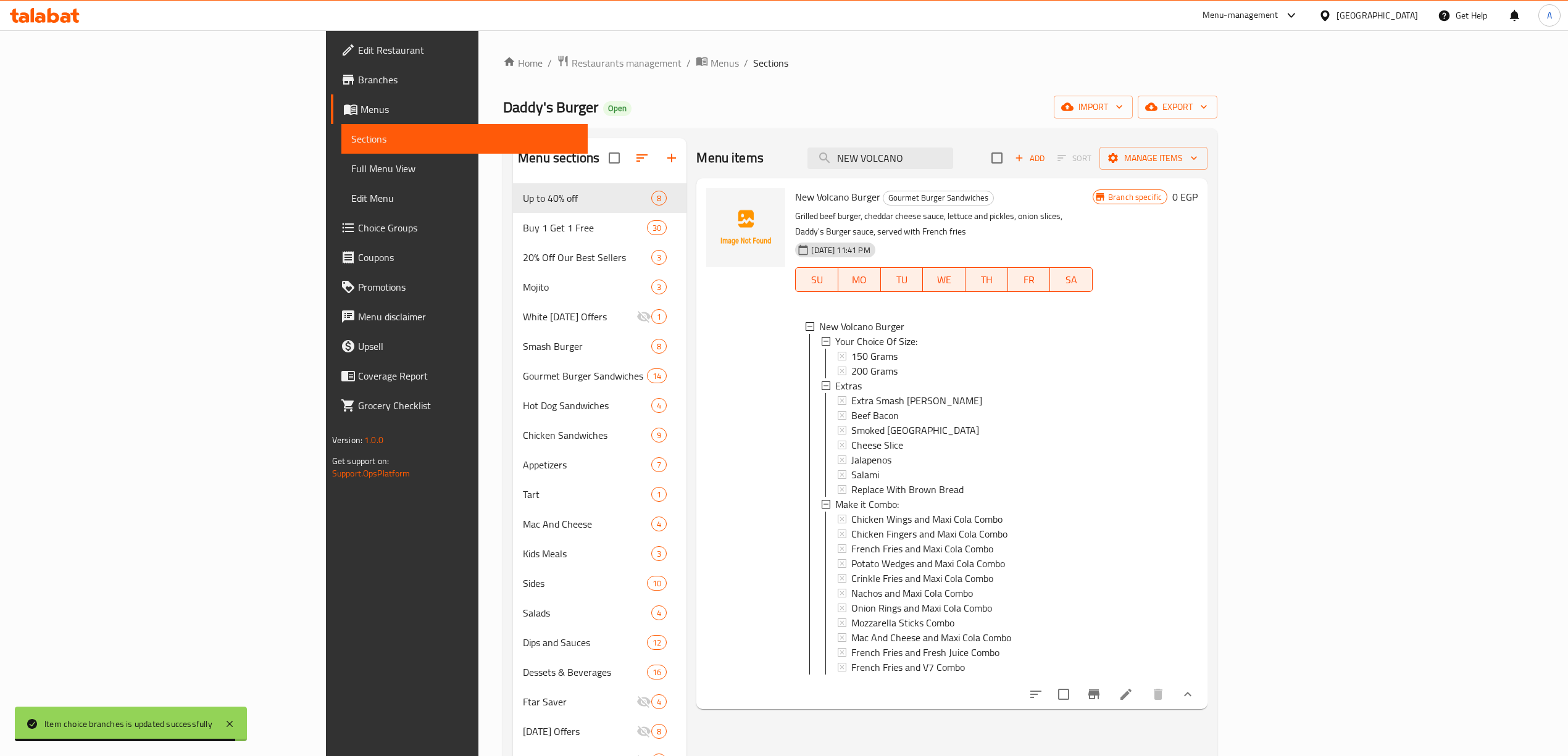
drag, startPoint x: 1038, startPoint y: 157, endPoint x: 608, endPoint y: 129, distance: 430.9
click at [697, 138] on div "Menu items NEW VOLCANO Add Sort Manage items" at bounding box center [952, 158] width 511 height 40
paste input "OLD SCHOOL"
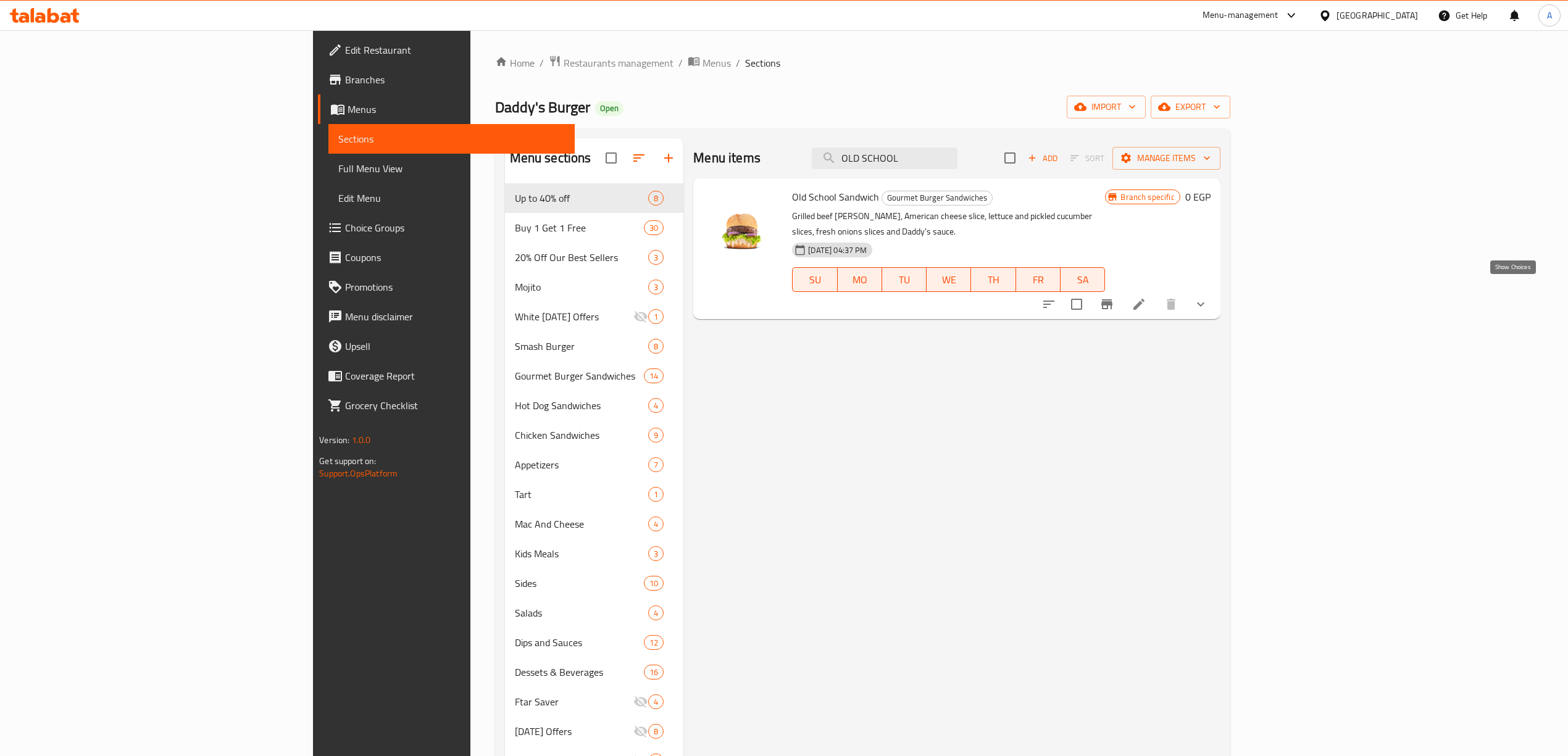
type input "OLD SCHOOL"
click at [1208, 297] on icon "show more" at bounding box center [1200, 304] width 15 height 15
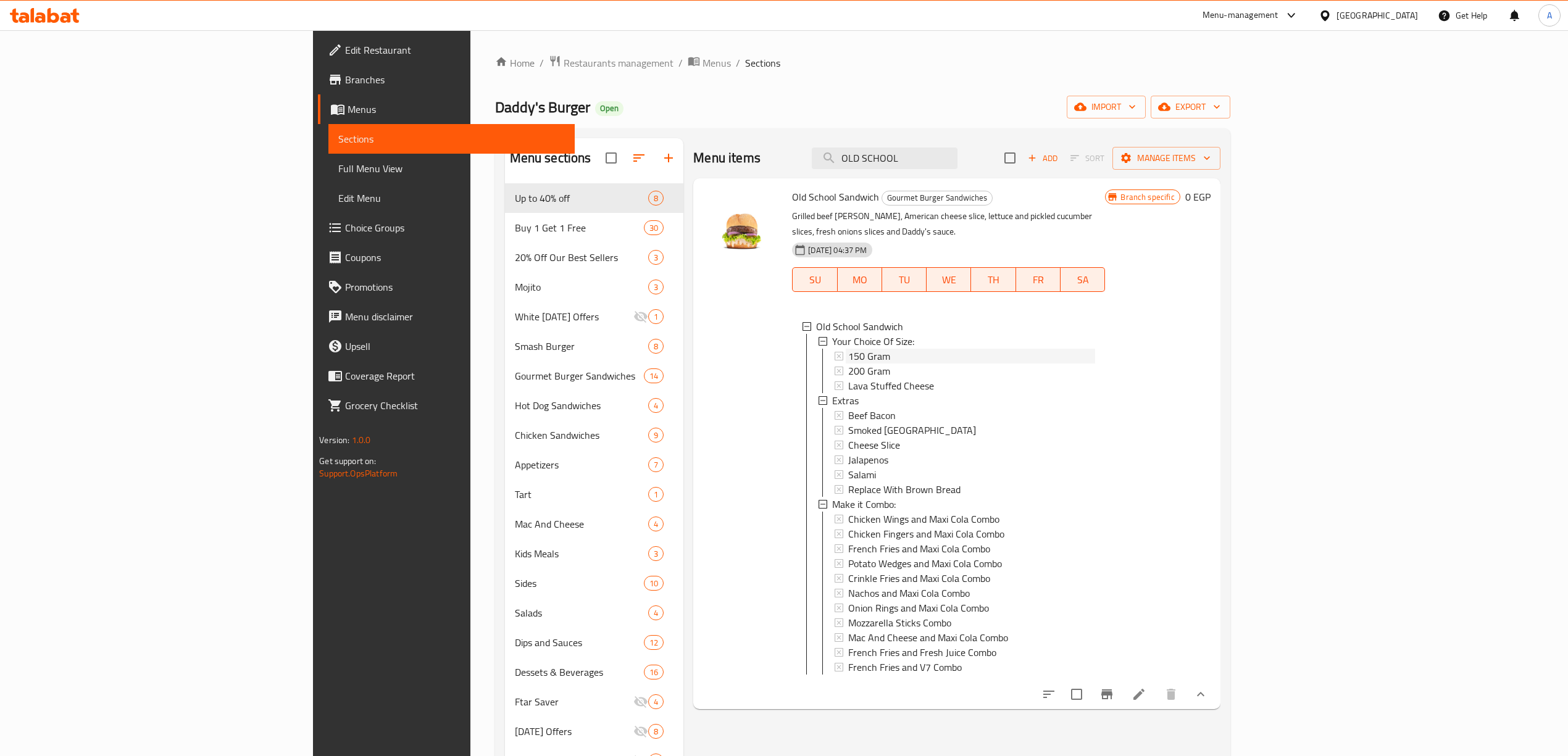
click at [848, 348] on div "150 Gram" at bounding box center [972, 356] width 247 height 15
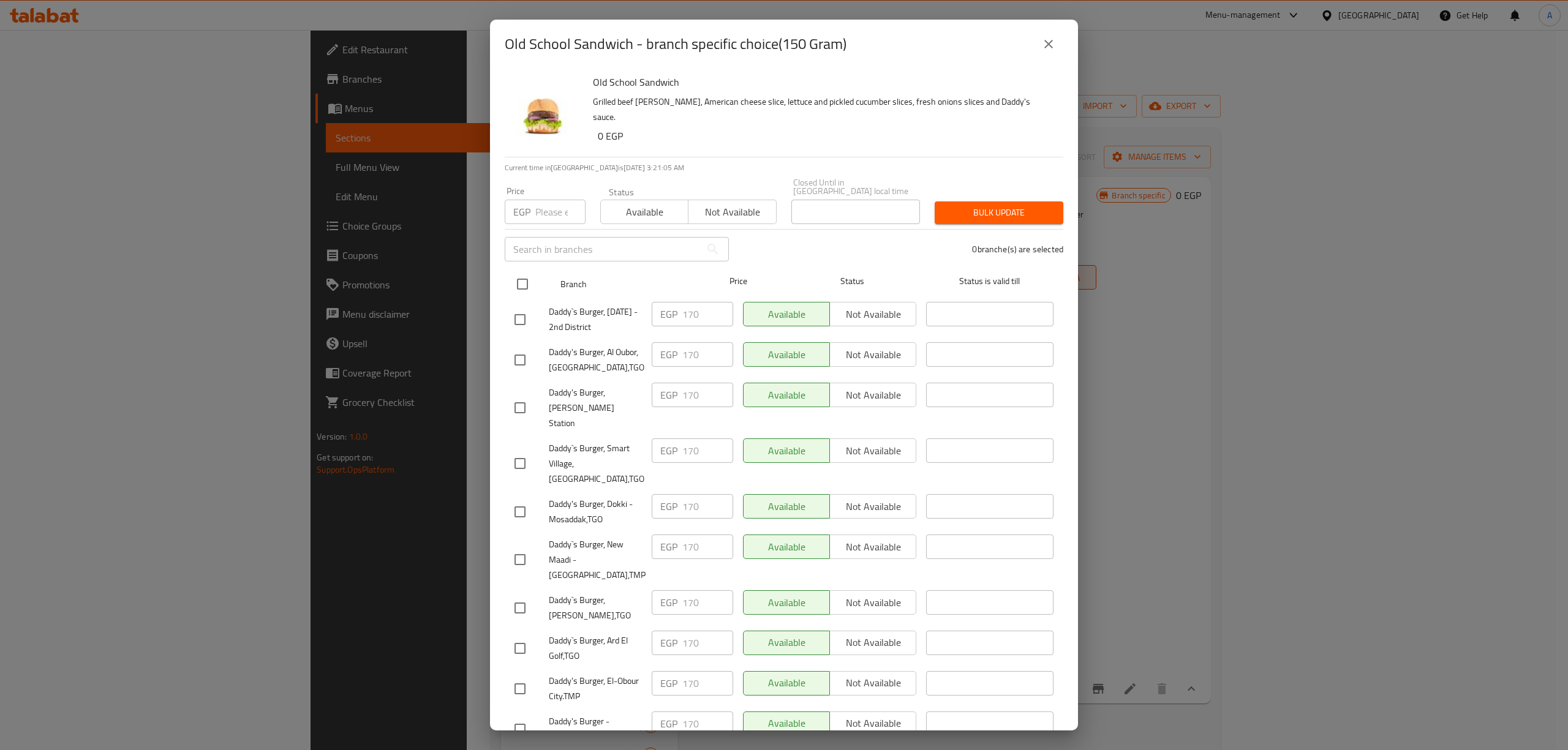
click at [522, 279] on input "checkbox" at bounding box center [522, 284] width 26 height 26
checkbox input "true"
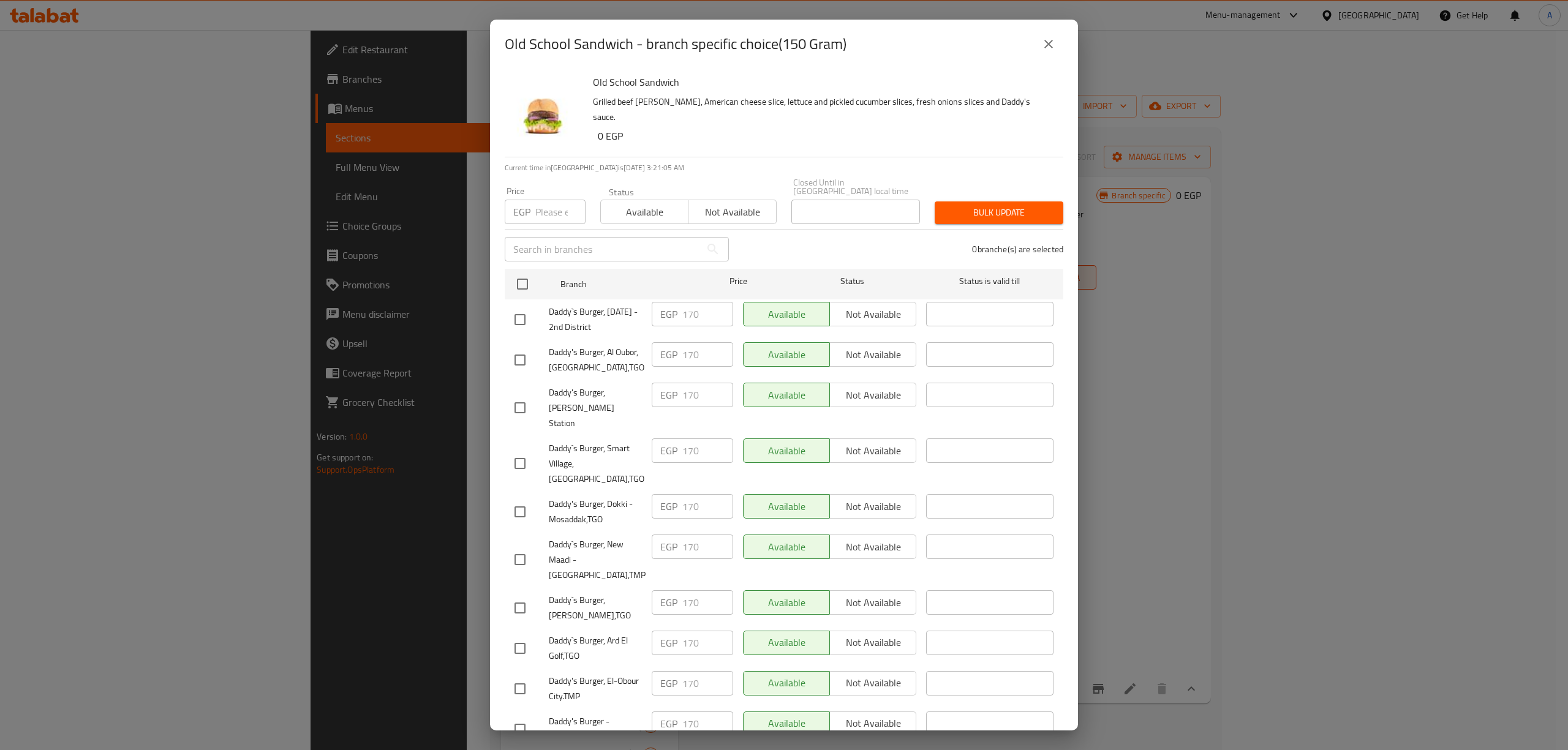
checkbox input "true"
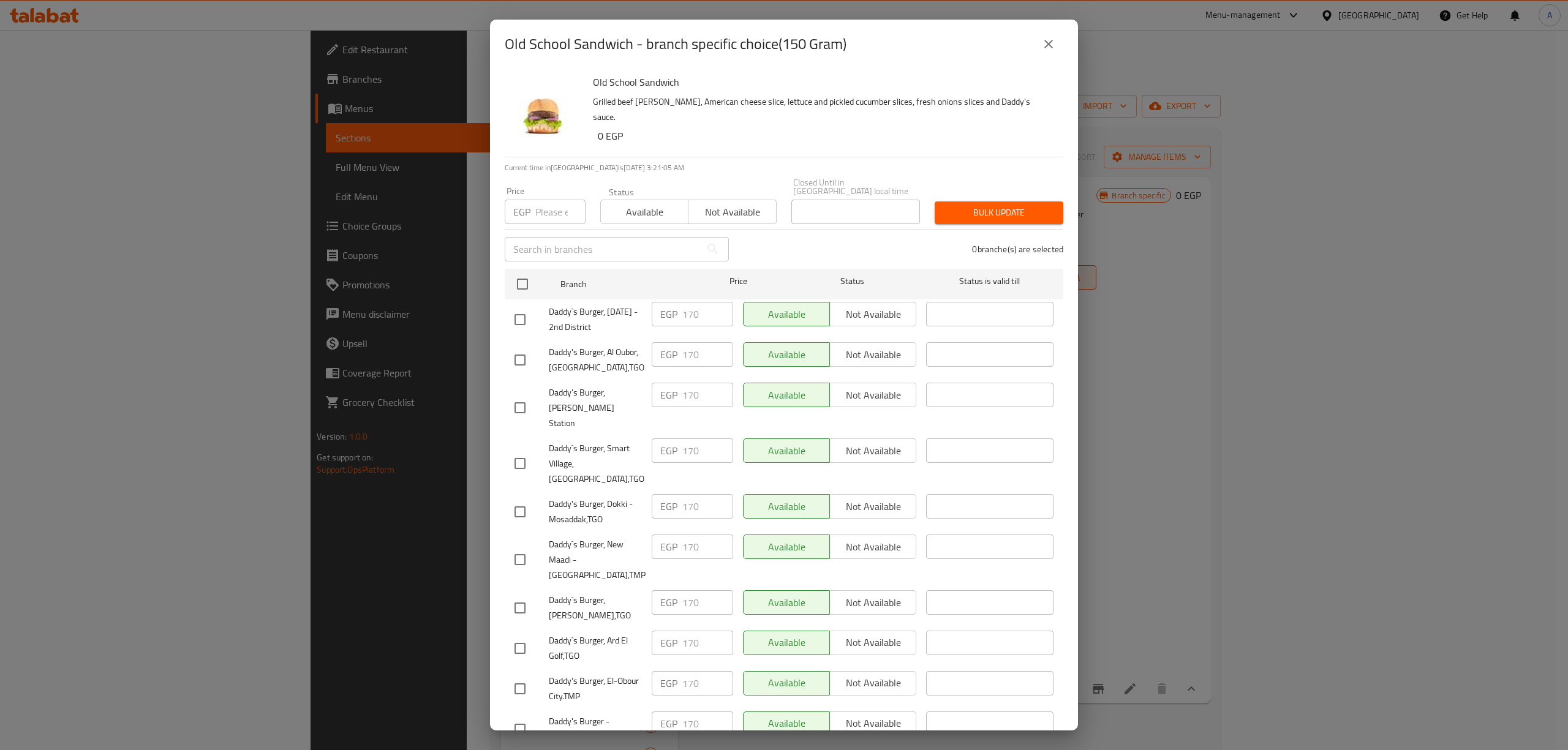
checkbox input "true"
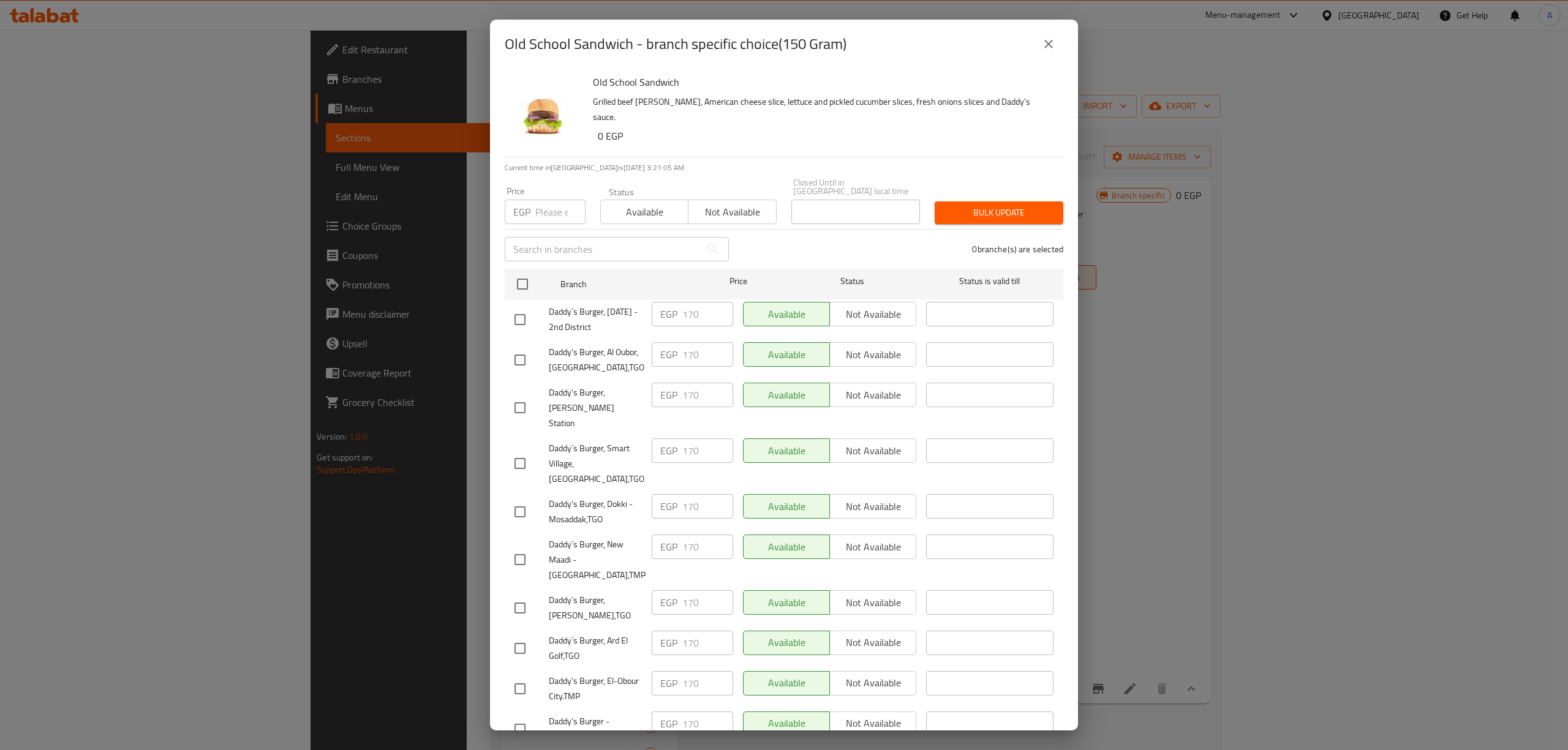
checkbox input "true"
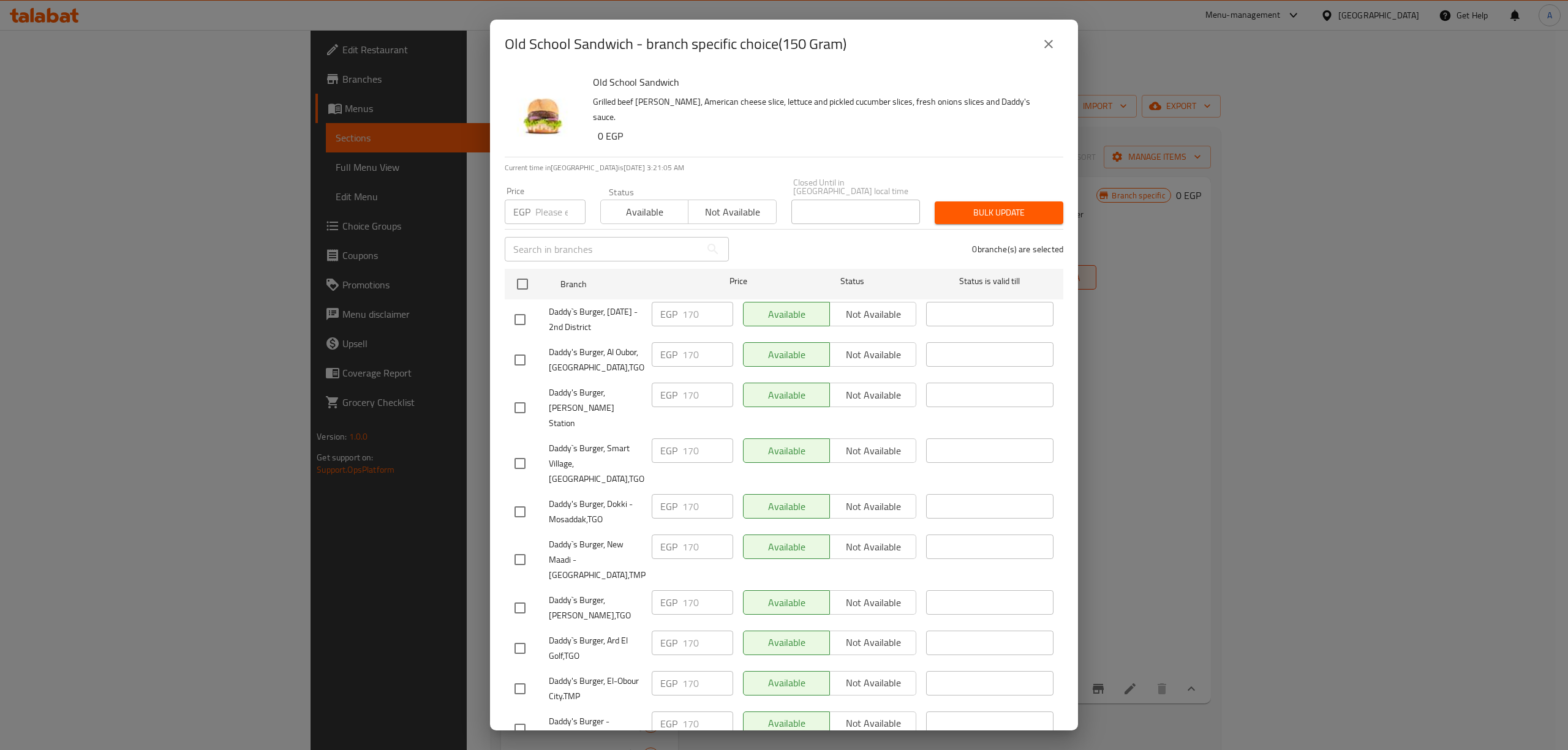
checkbox input "true"
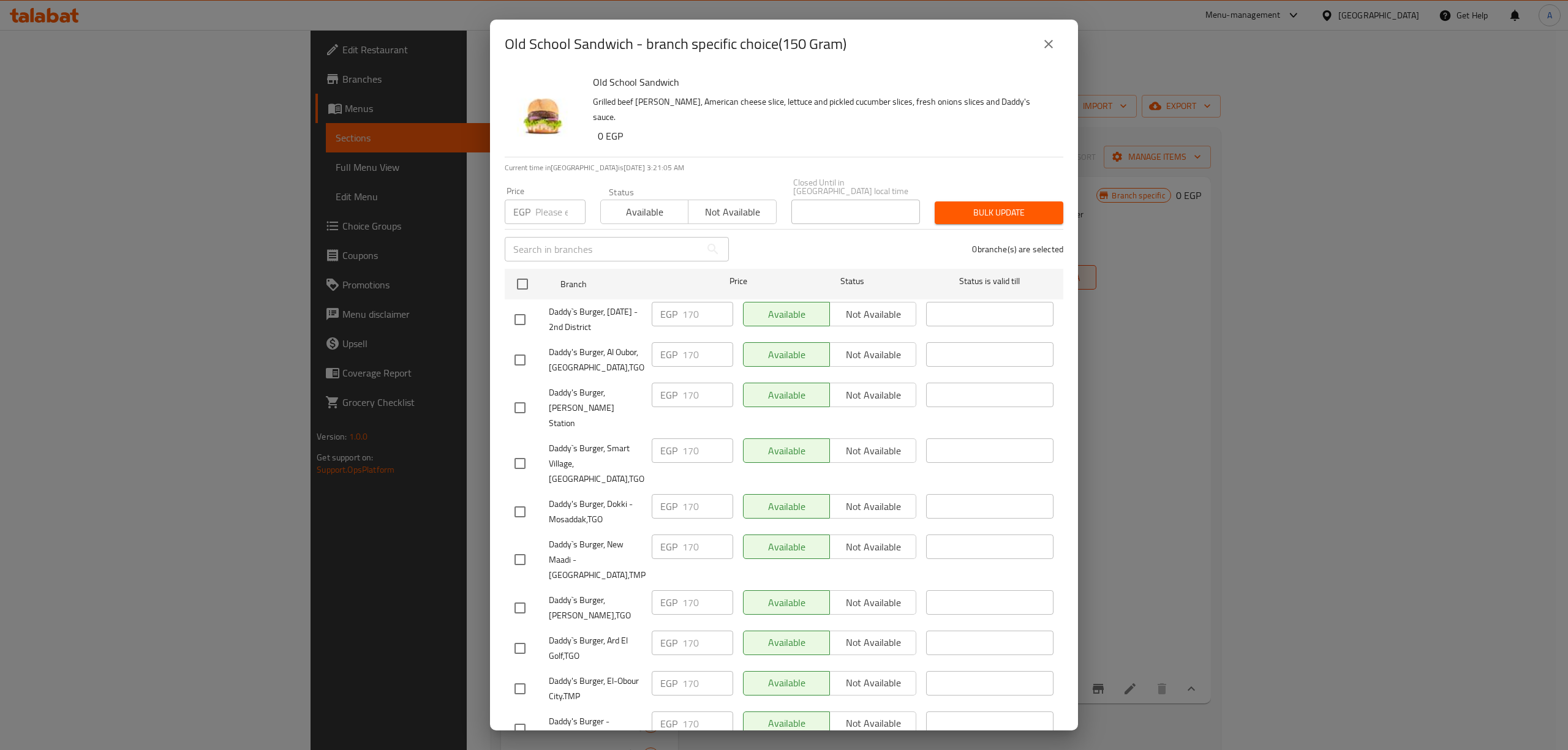
checkbox input "true"
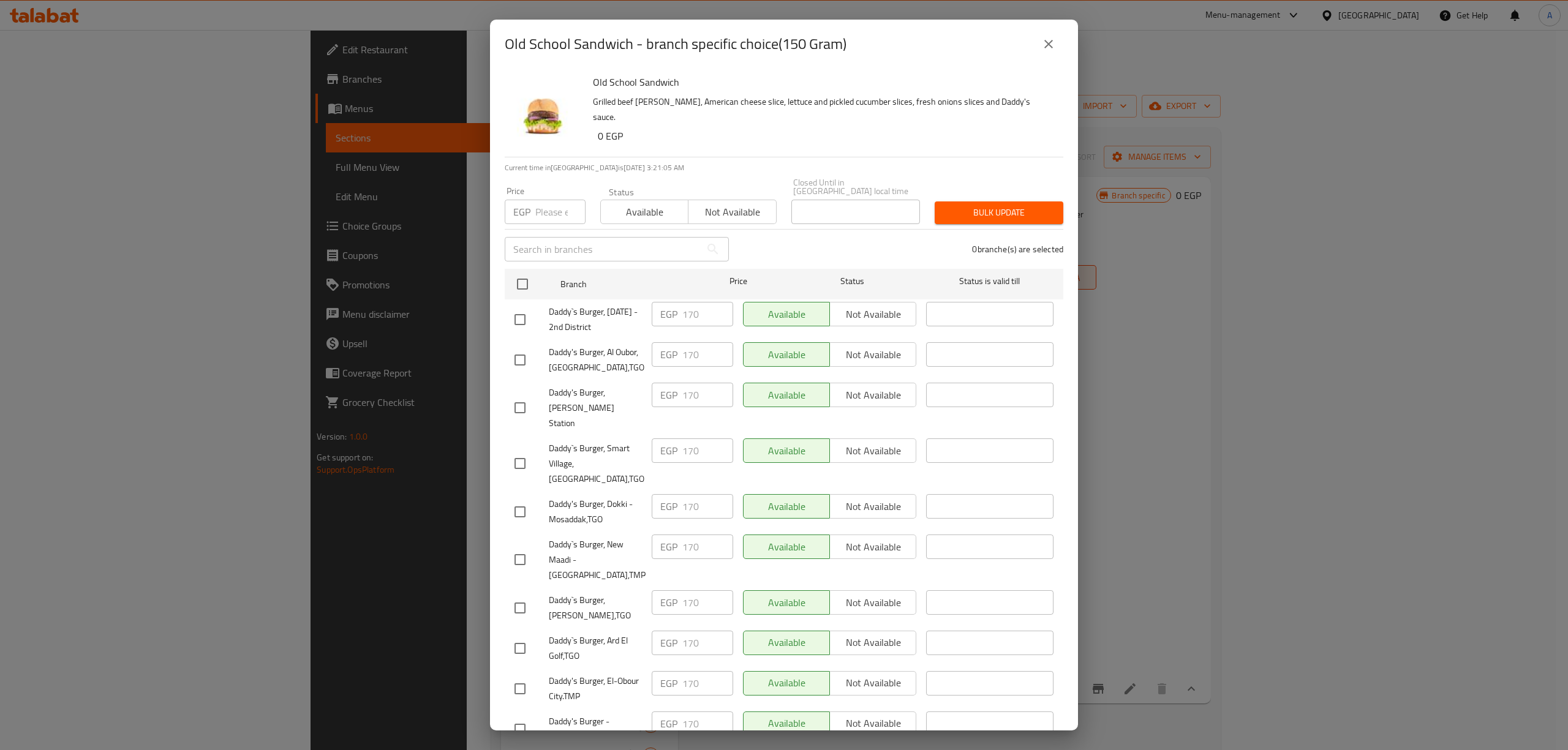
checkbox input "true"
click at [549, 205] on input "number" at bounding box center [560, 212] width 50 height 24
type input "174"
click at [980, 205] on span "Bulk update" at bounding box center [999, 212] width 109 height 15
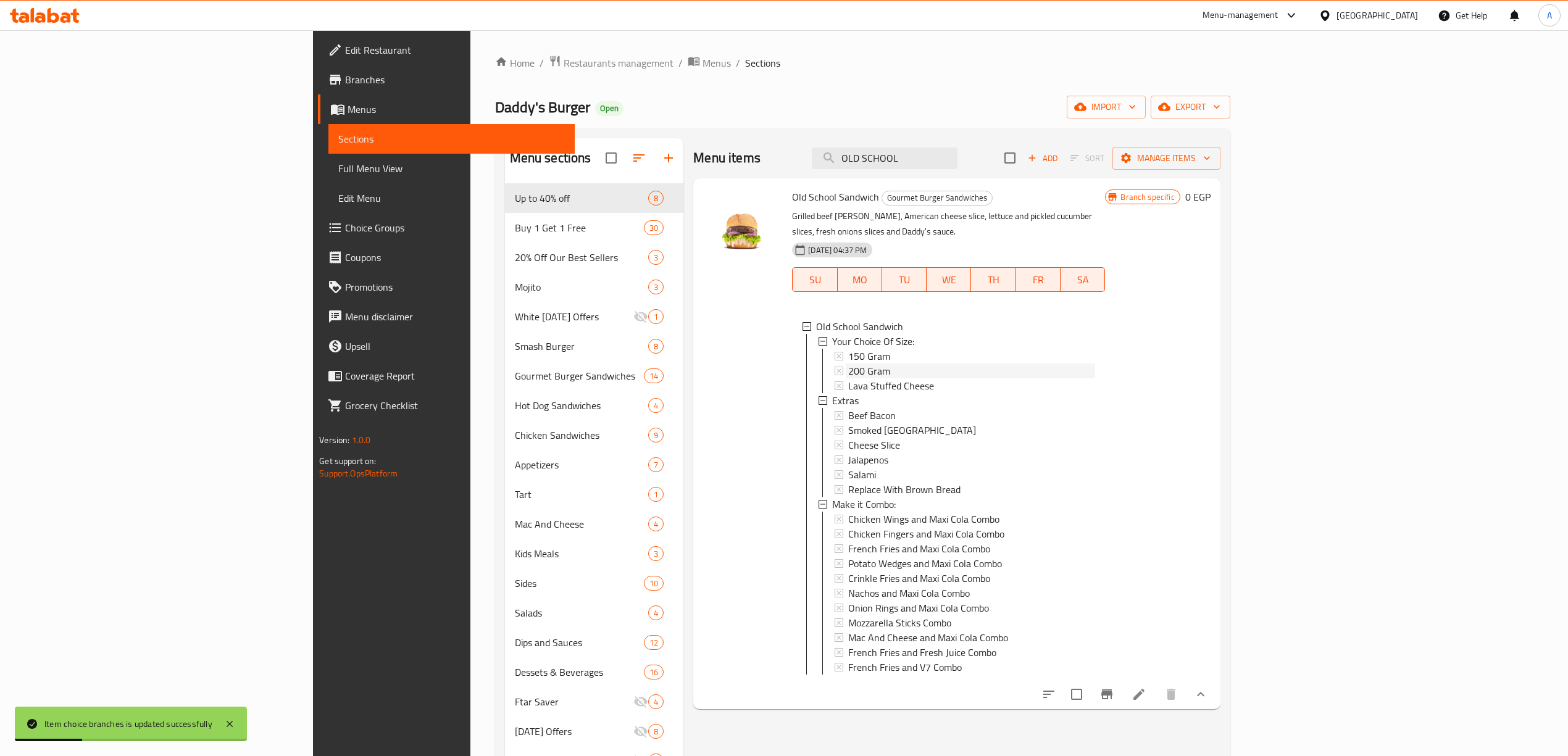
click at [848, 363] on div "200 Gram" at bounding box center [972, 370] width 247 height 15
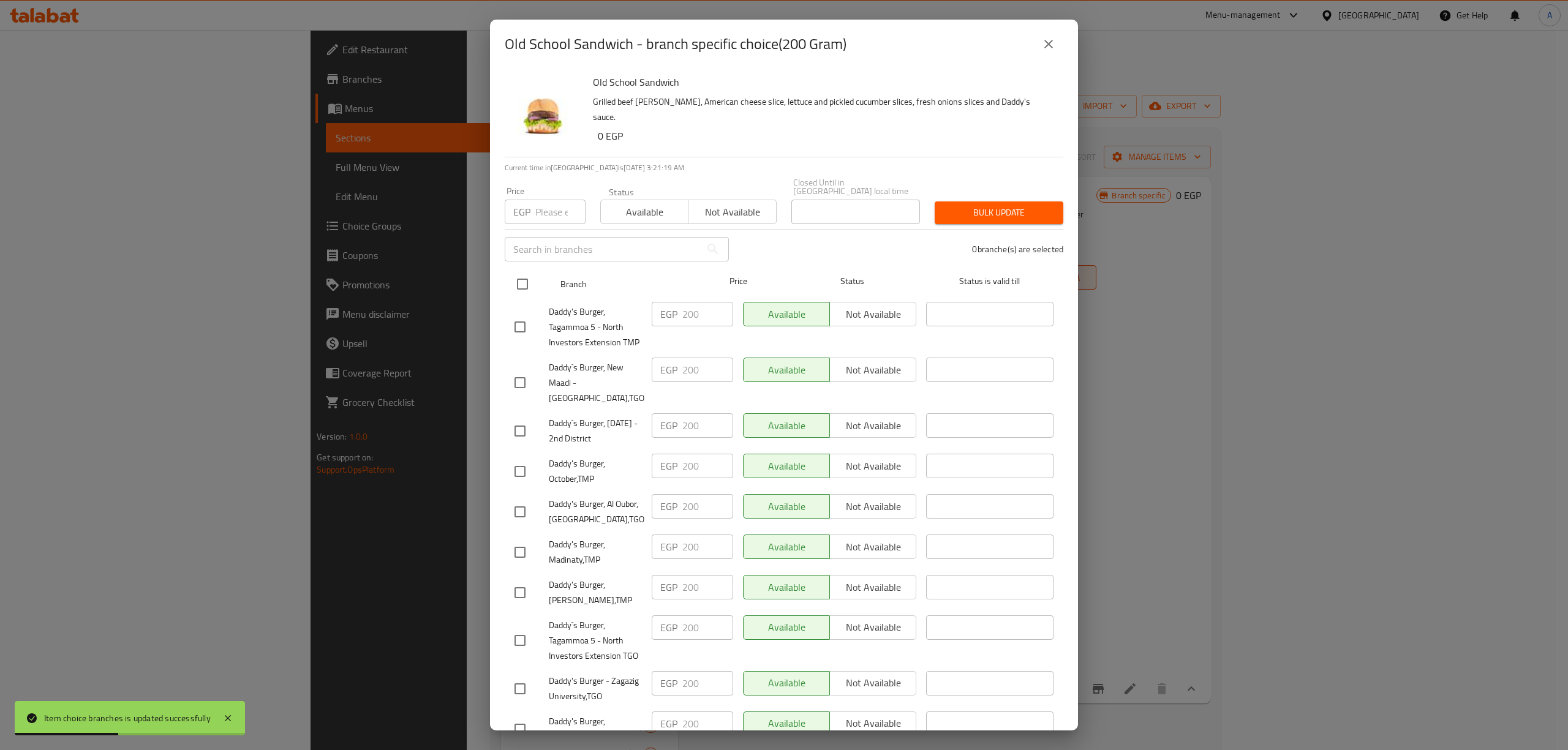
click at [525, 273] on input "checkbox" at bounding box center [522, 284] width 26 height 26
checkbox input "true"
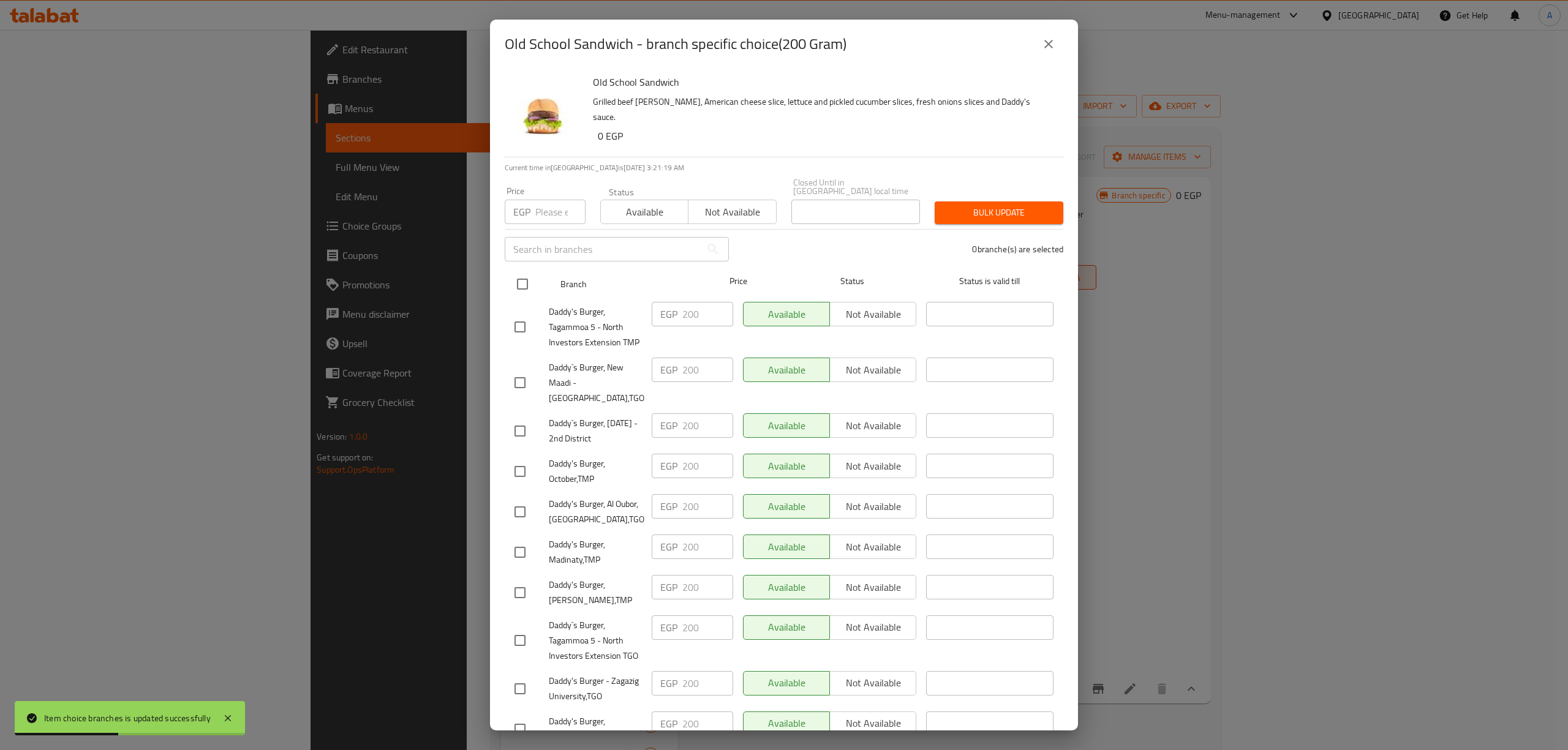
checkbox input "true"
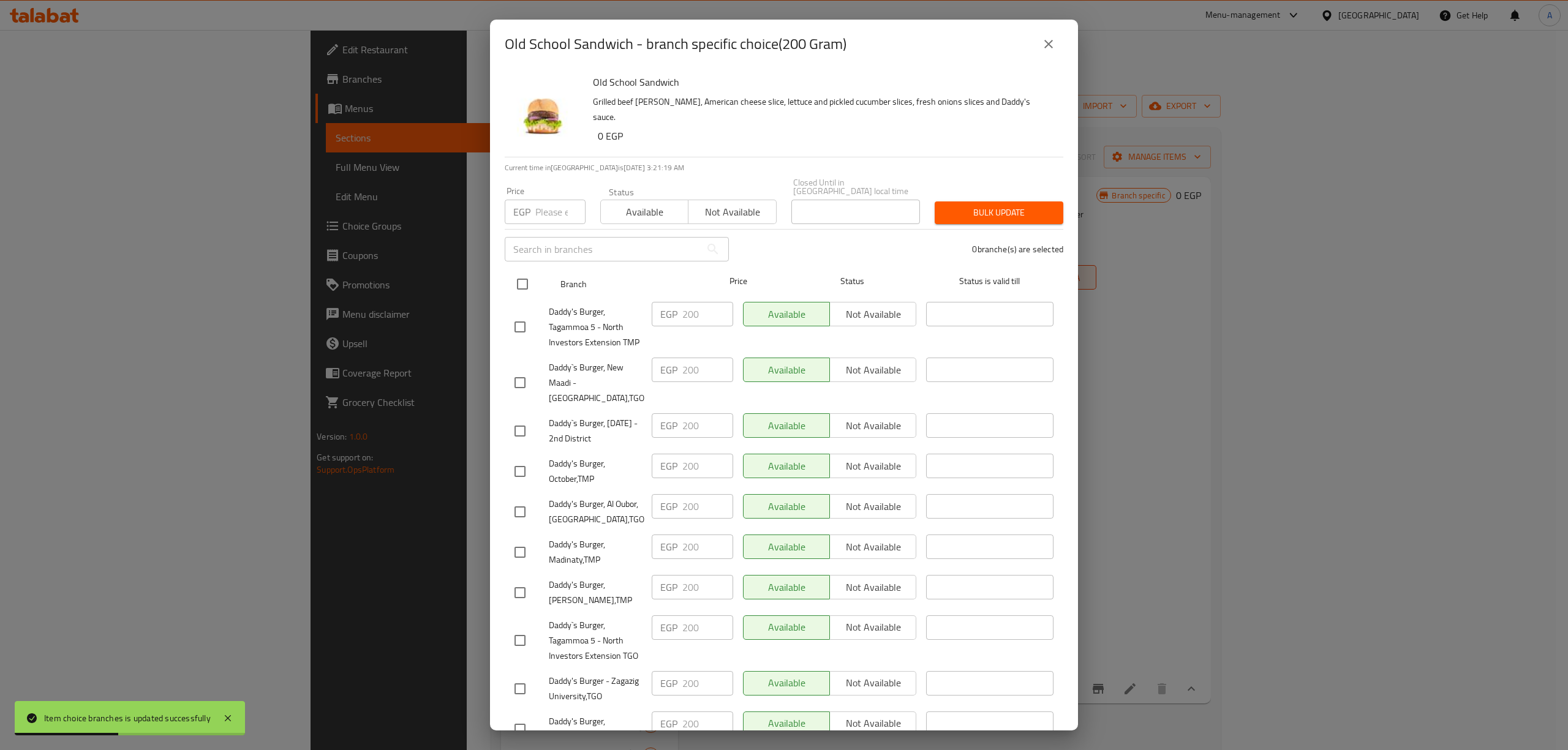
checkbox input "true"
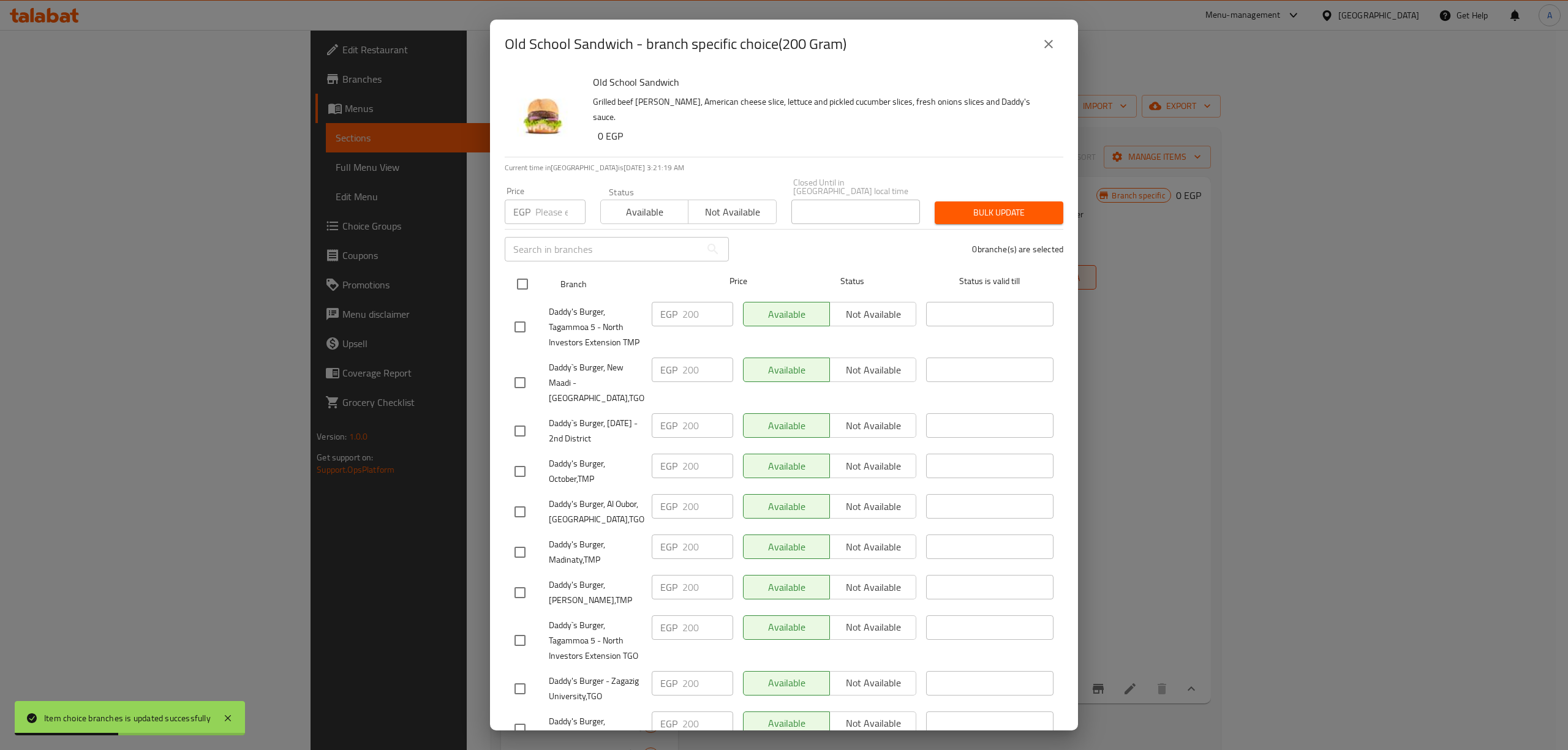
checkbox input "true"
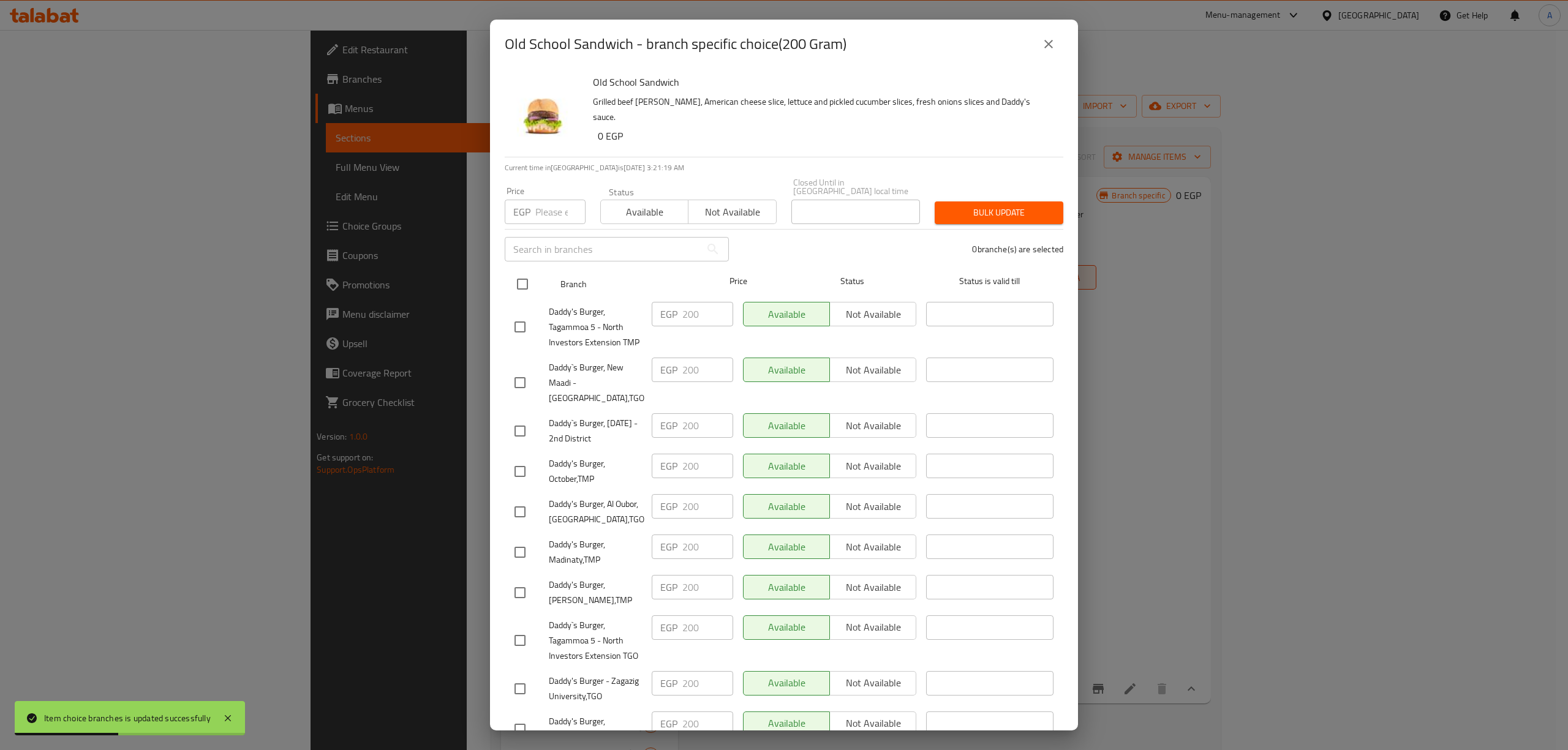
checkbox input "true"
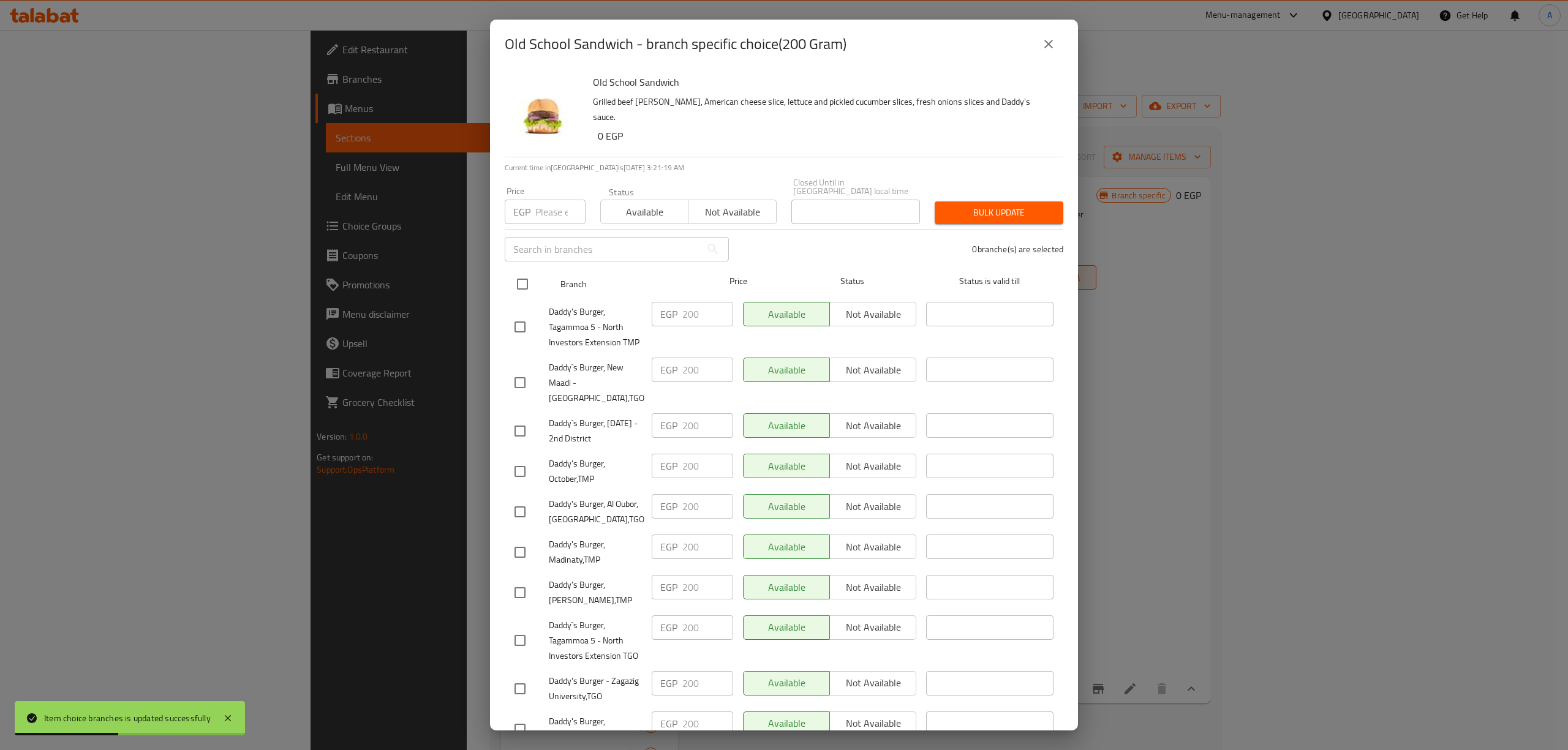
checkbox input "true"
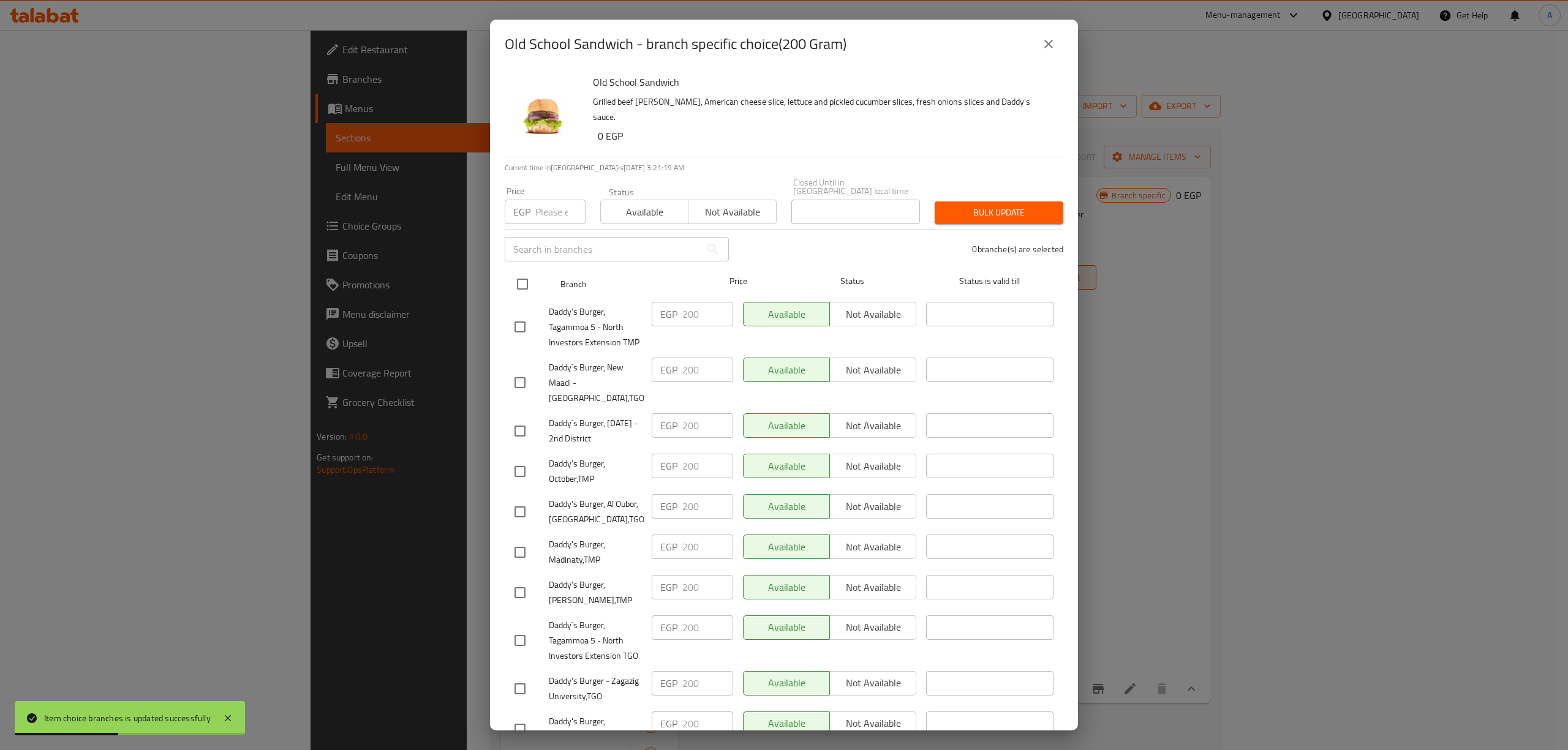
checkbox input "true"
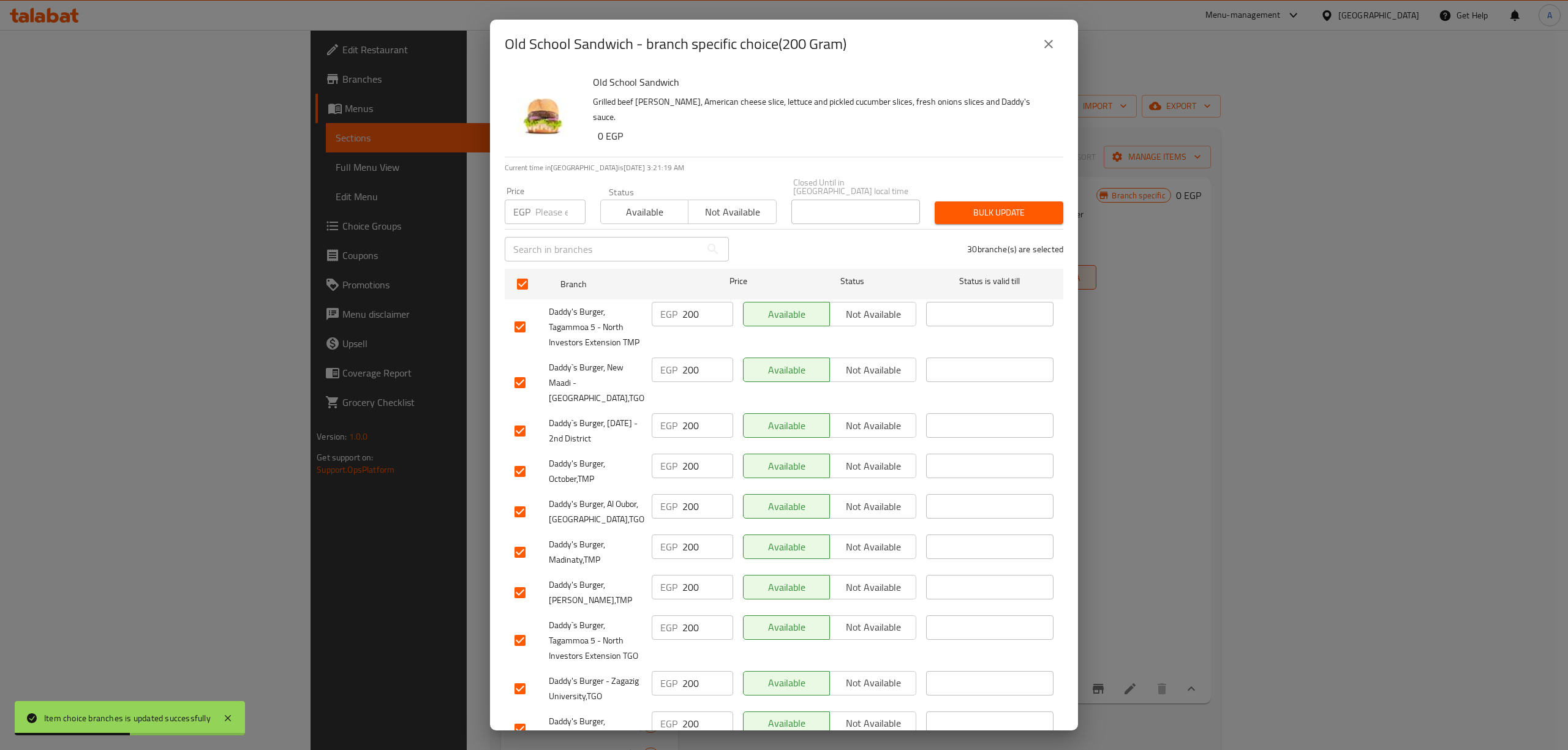
click at [544, 207] on input "number" at bounding box center [560, 212] width 50 height 24
type input "204"
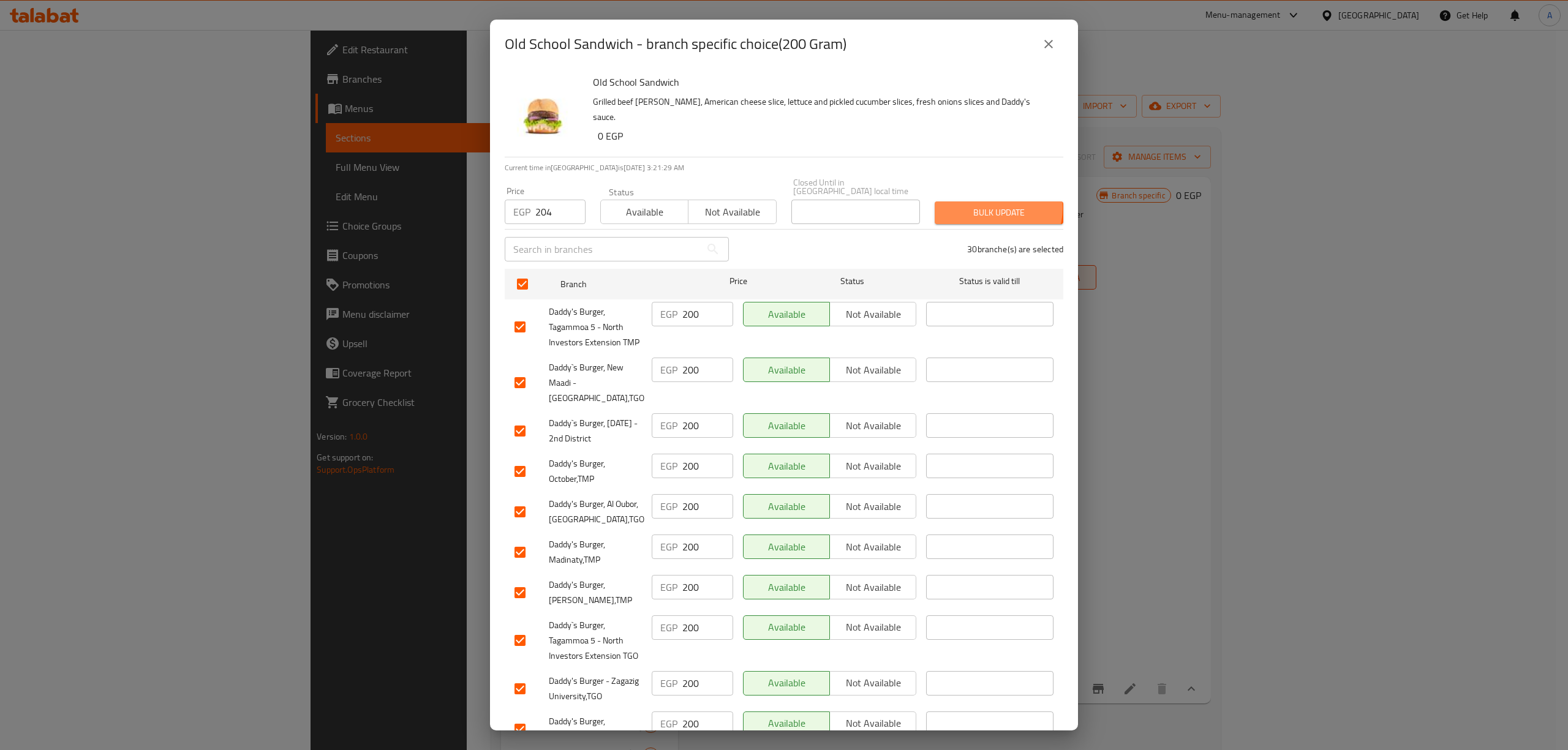
click at [983, 205] on span "Bulk update" at bounding box center [999, 212] width 109 height 15
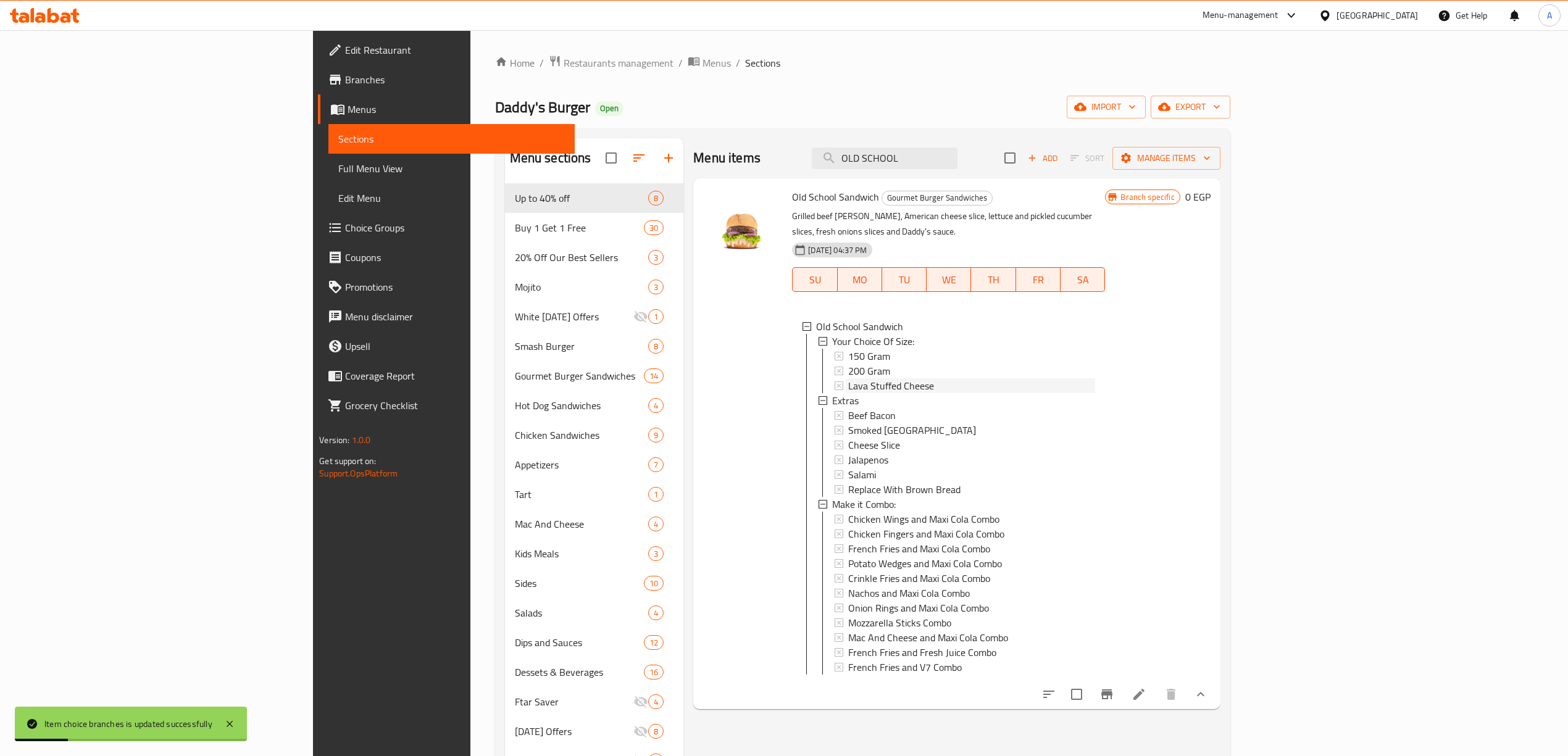
click at [848, 378] on span "Lava Stuffed Cheese" at bounding box center [891, 385] width 86 height 15
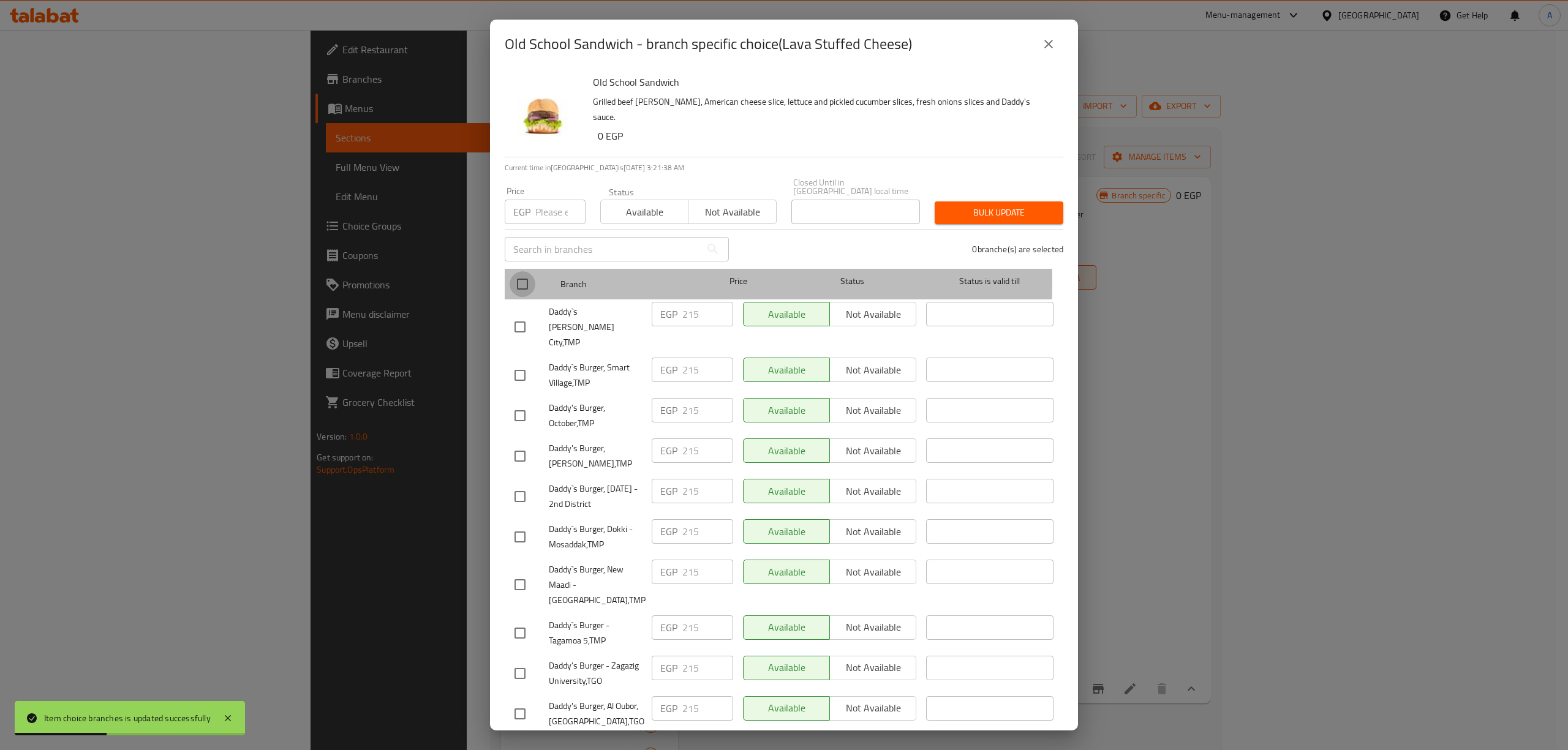
click at [518, 272] on input "checkbox" at bounding box center [522, 284] width 26 height 26
checkbox input "true"
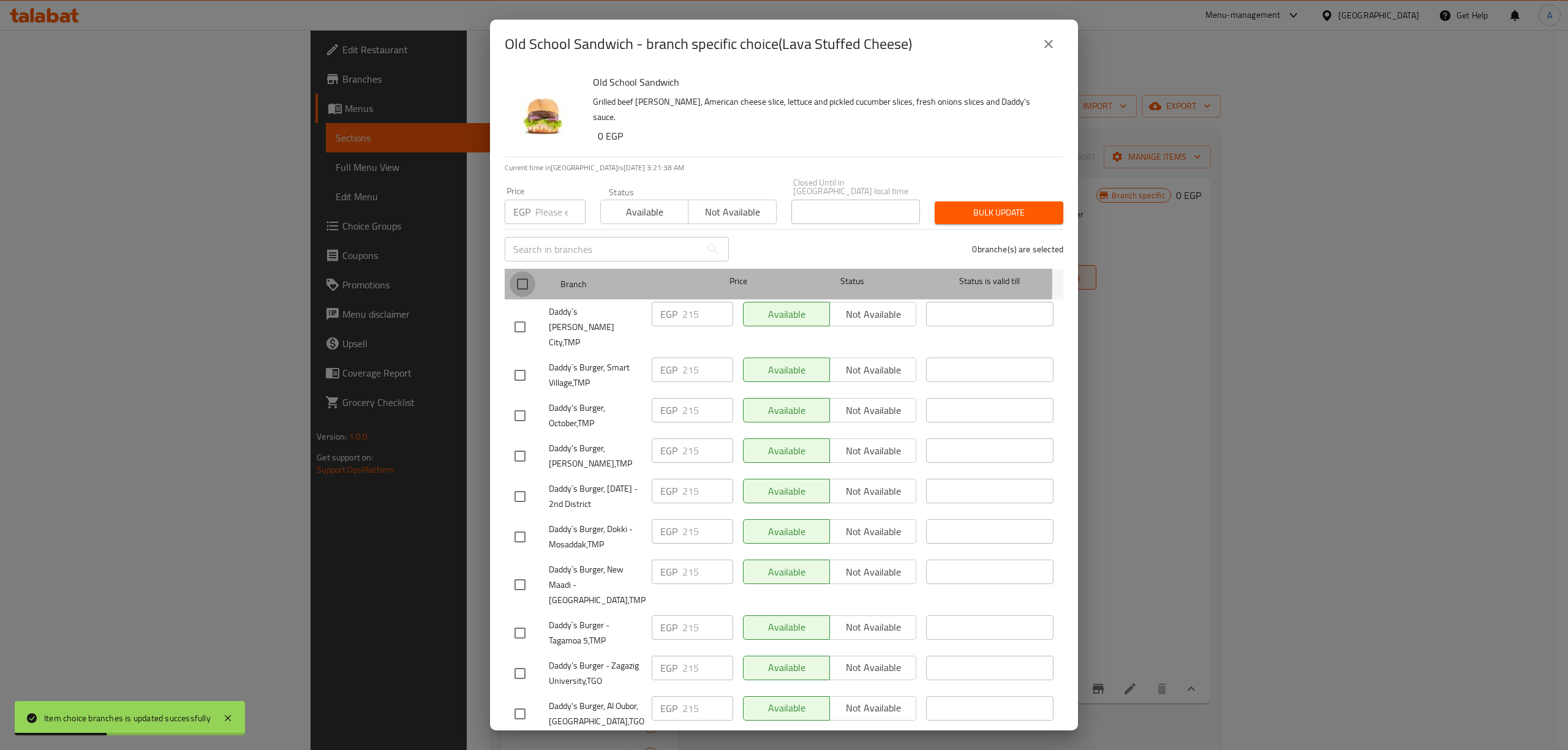
checkbox input "true"
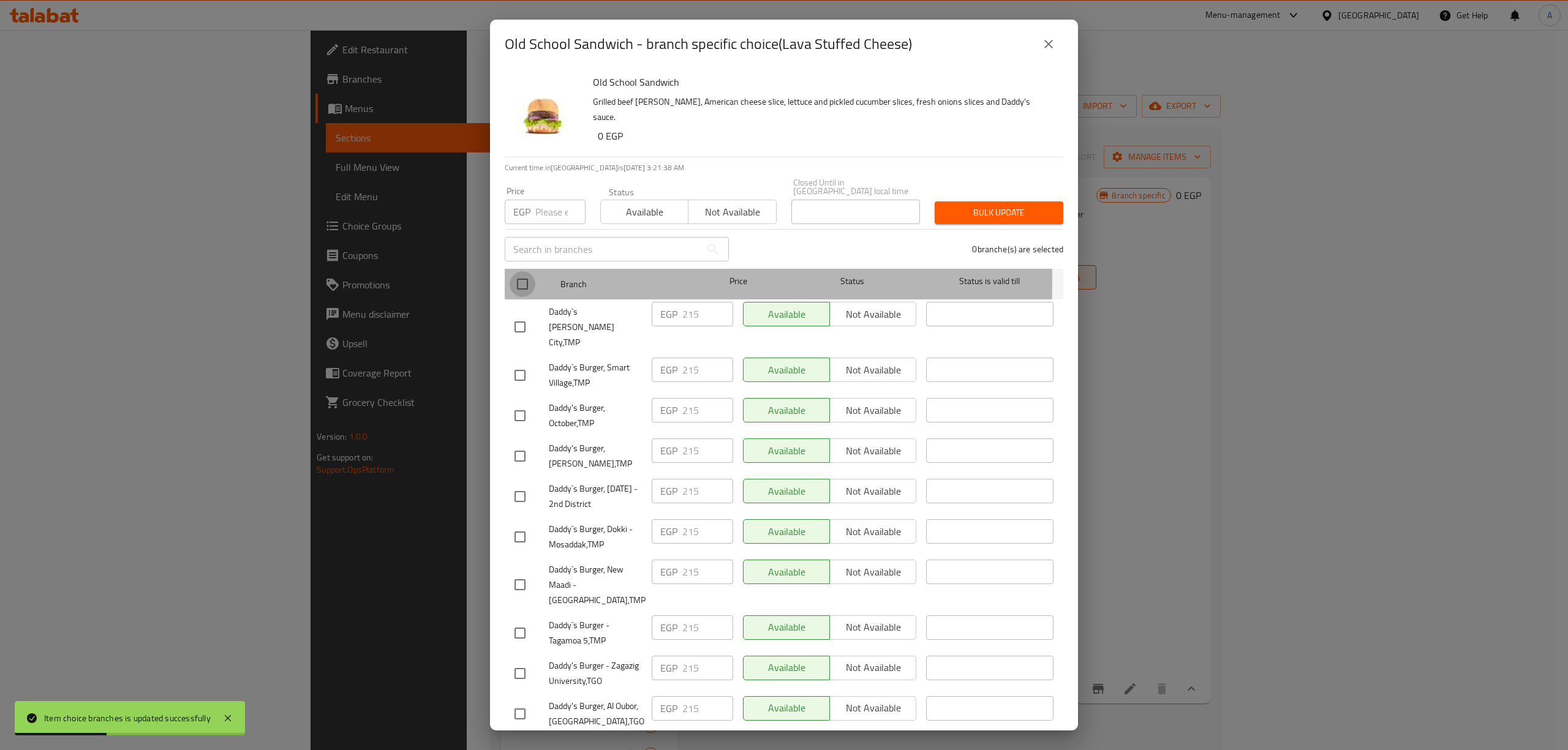
checkbox input "true"
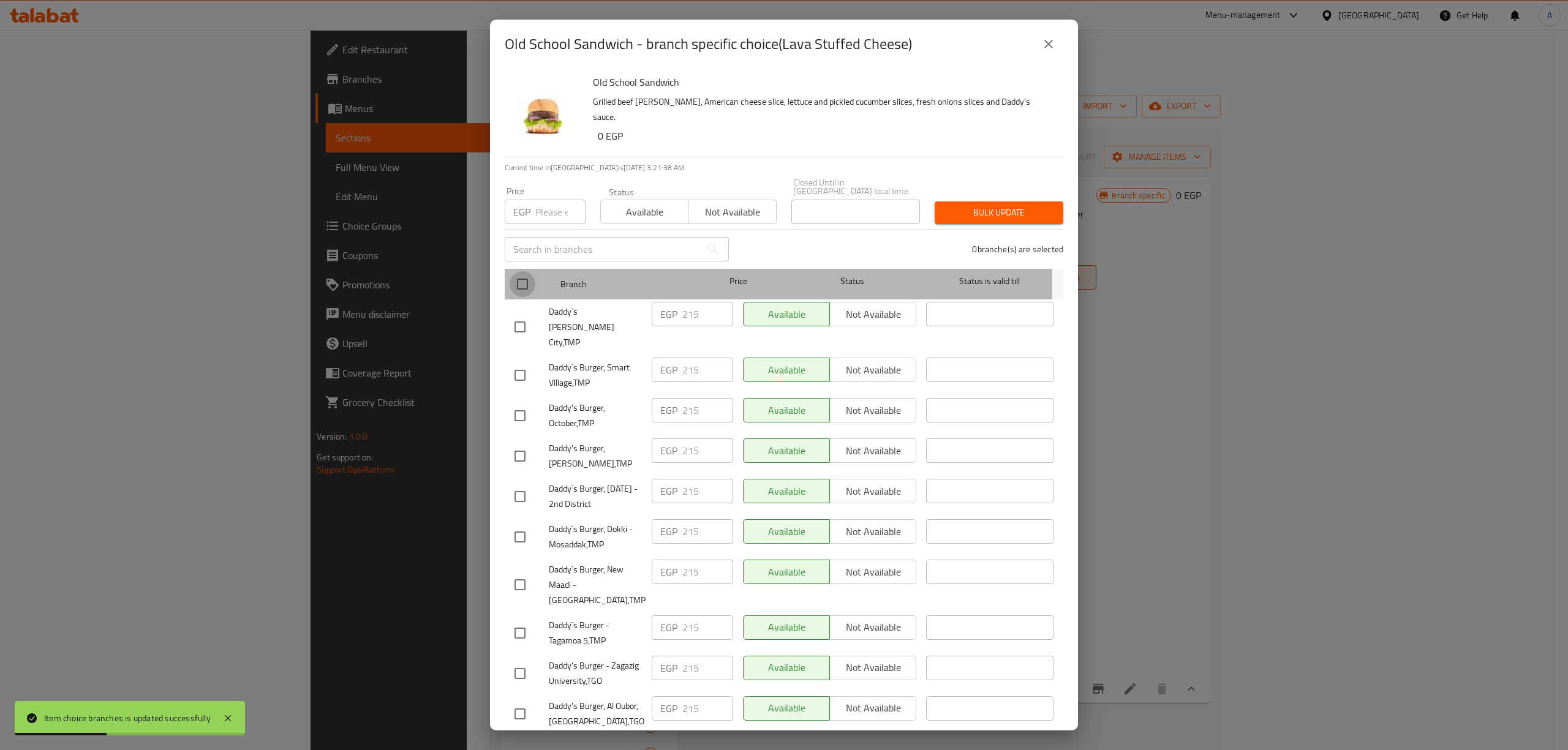
checkbox input "true"
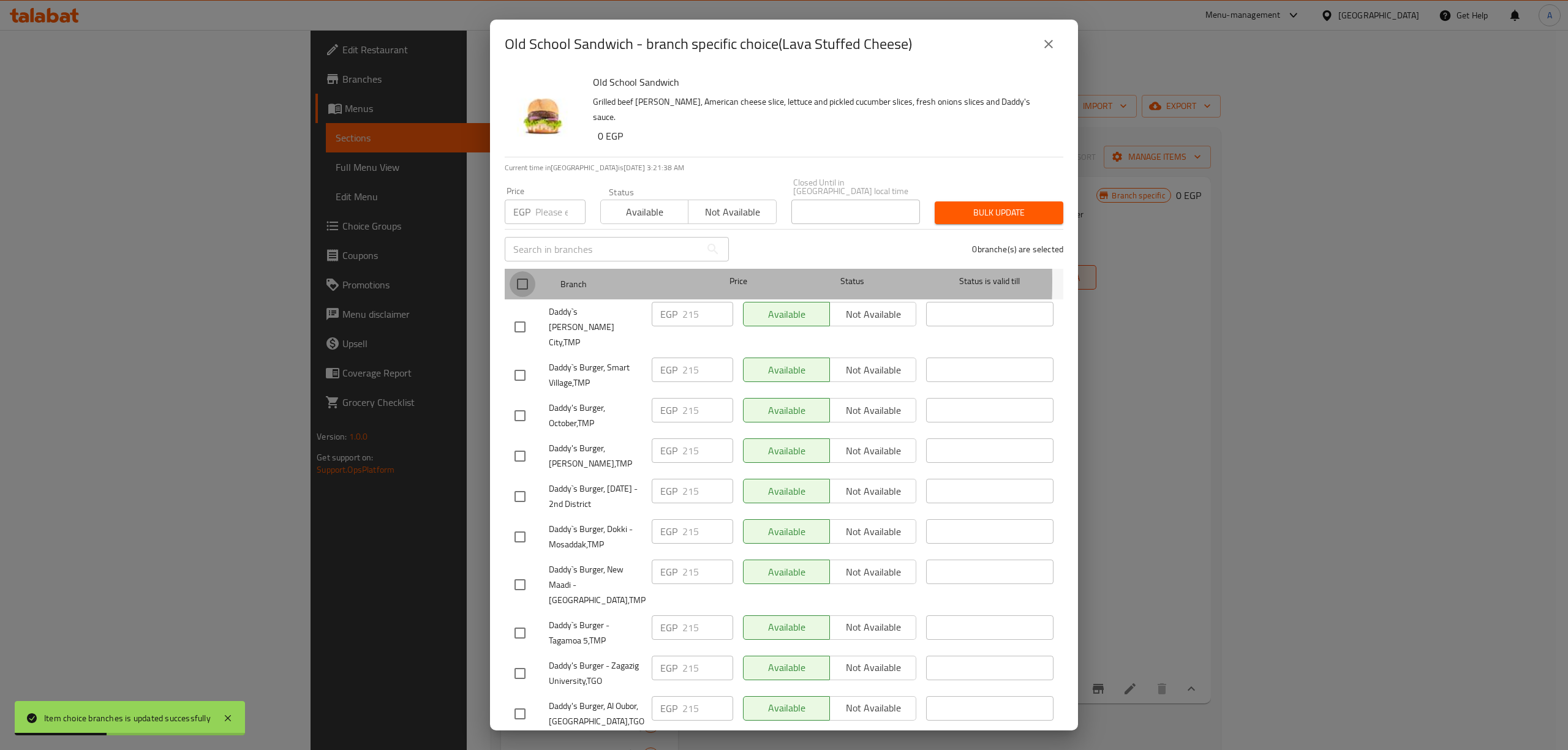
checkbox input "true"
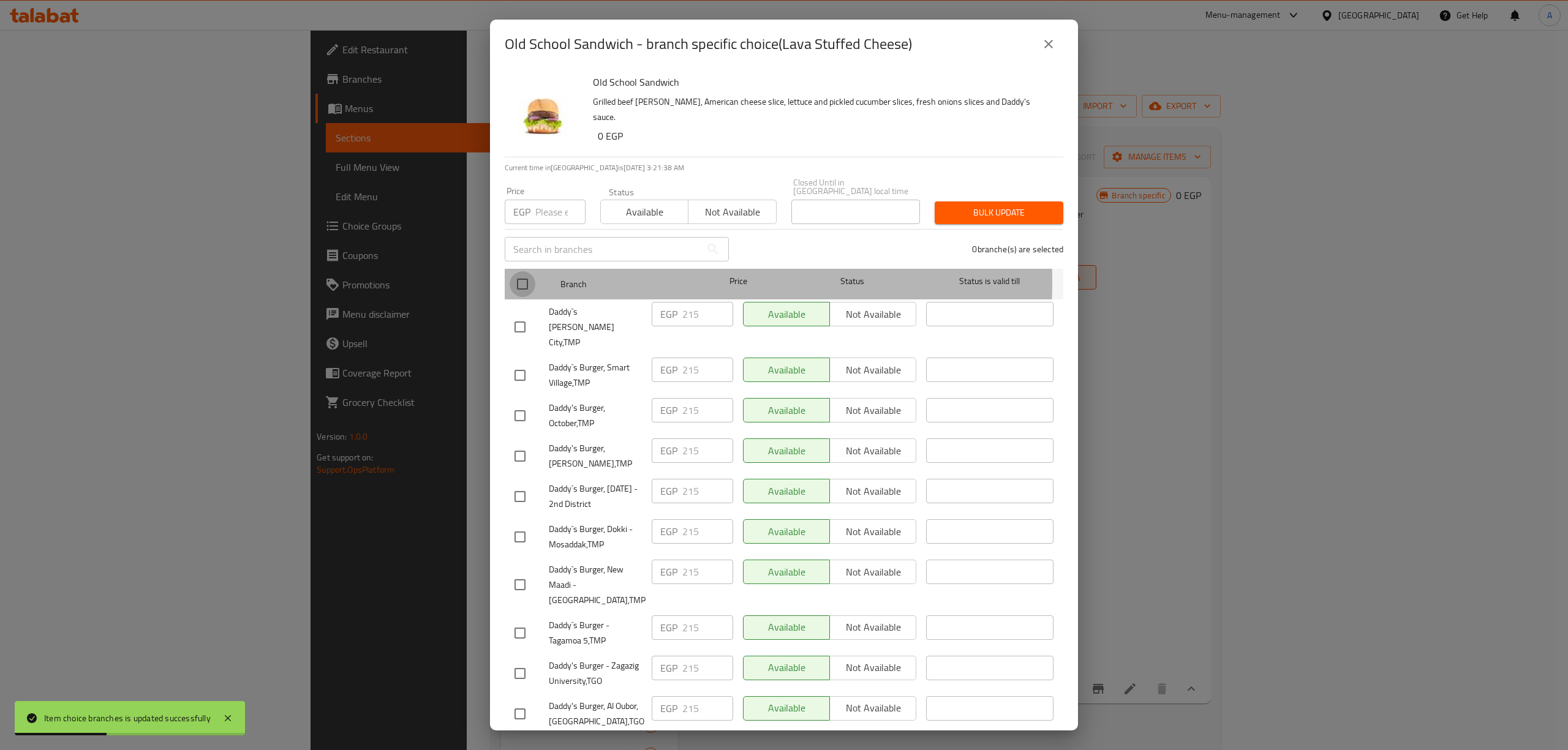
checkbox input "true"
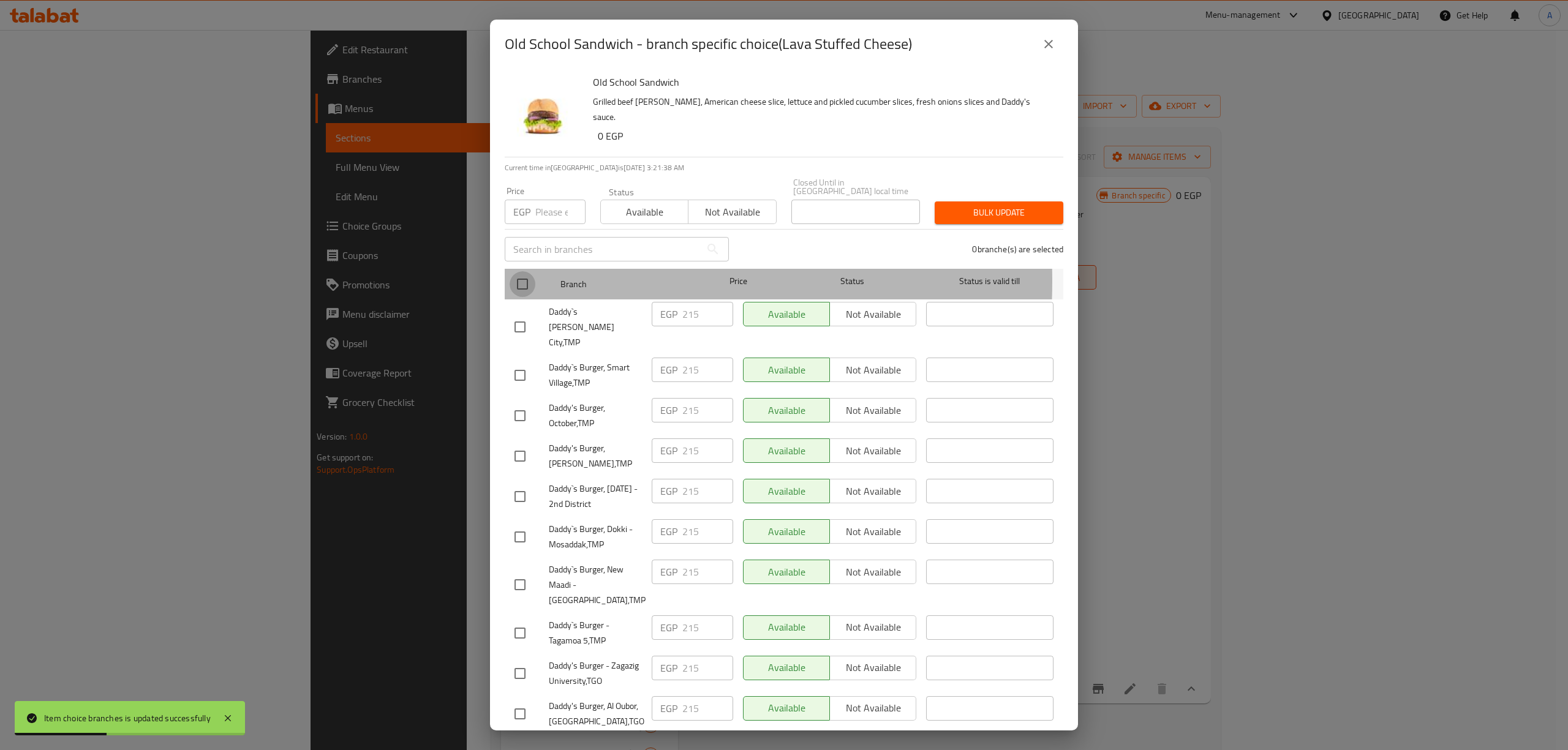
checkbox input "true"
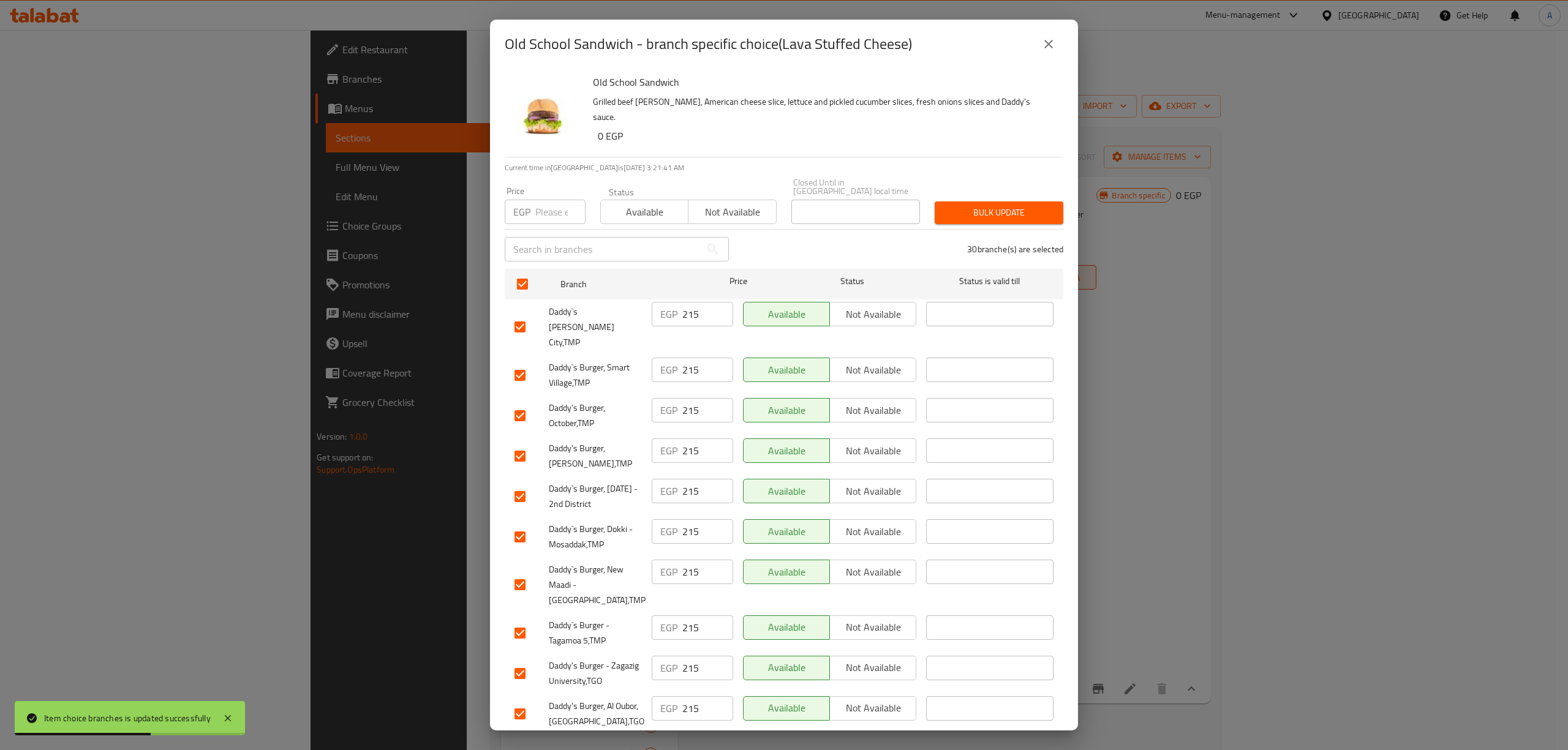
click at [535, 200] on div "EGP Price" at bounding box center [545, 212] width 81 height 24
type input "219"
click at [945, 205] on span "Bulk update" at bounding box center [999, 212] width 109 height 15
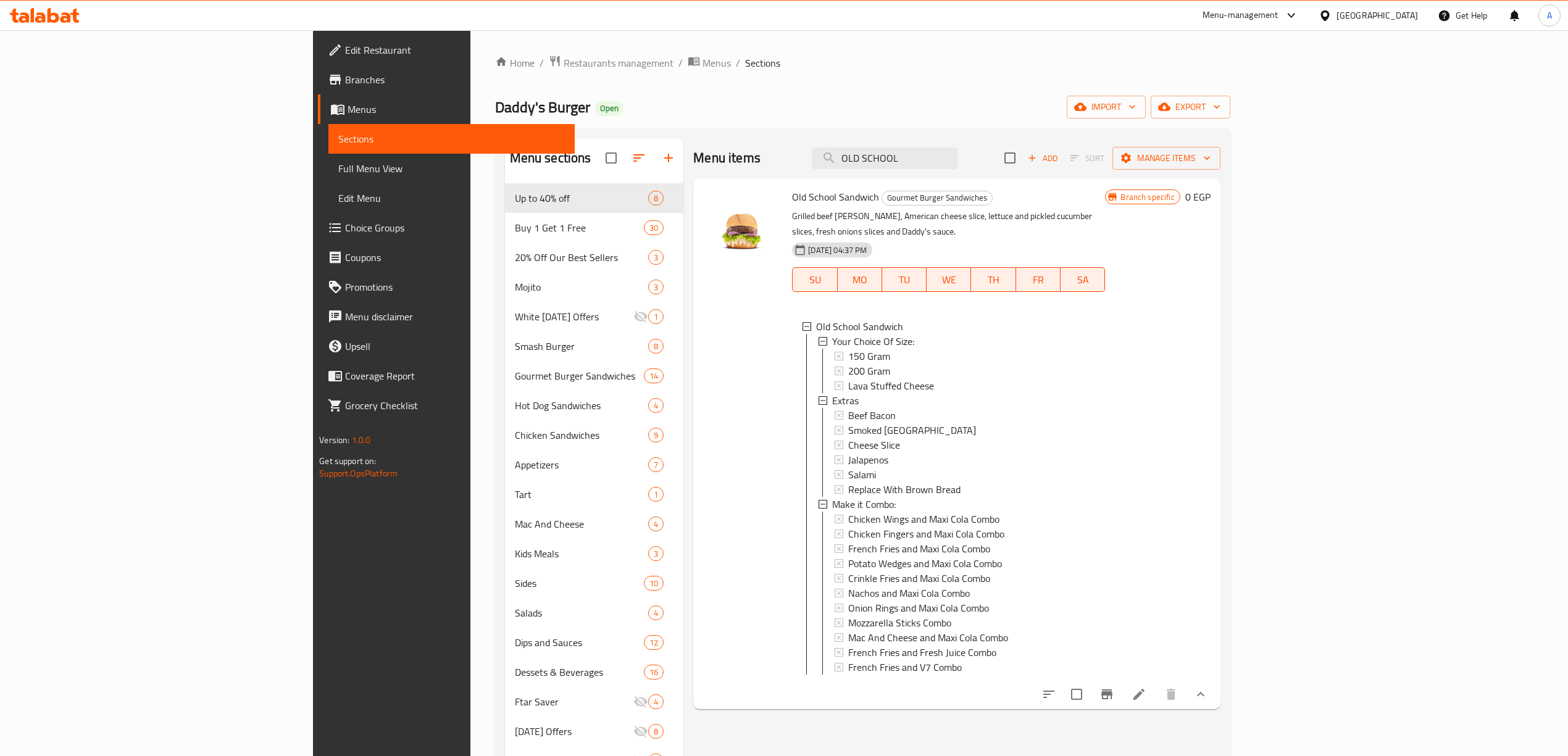
click at [848, 378] on span "Lava Stuffed Cheese" at bounding box center [891, 385] width 86 height 15
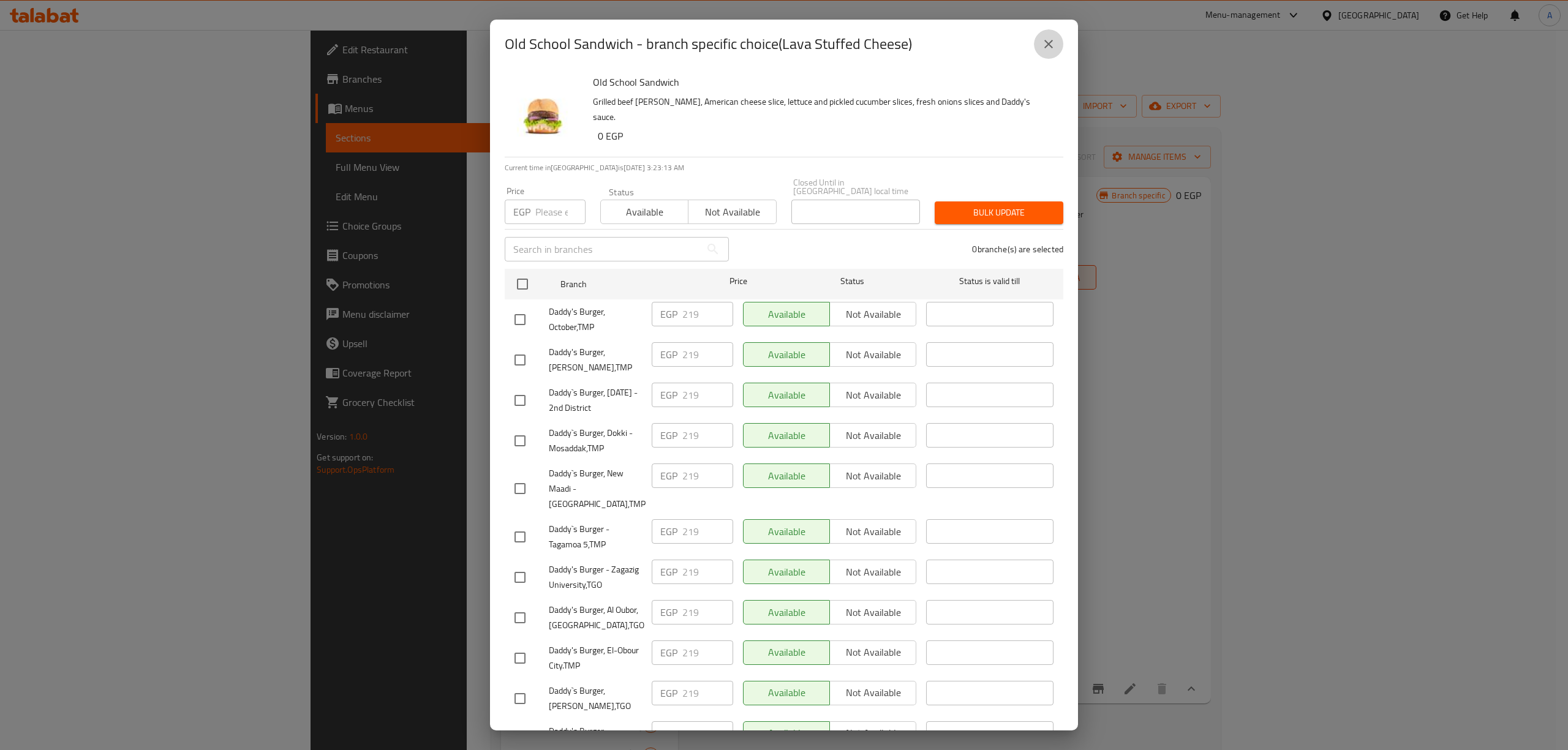
click at [1047, 52] on button "close" at bounding box center [1049, 44] width 29 height 29
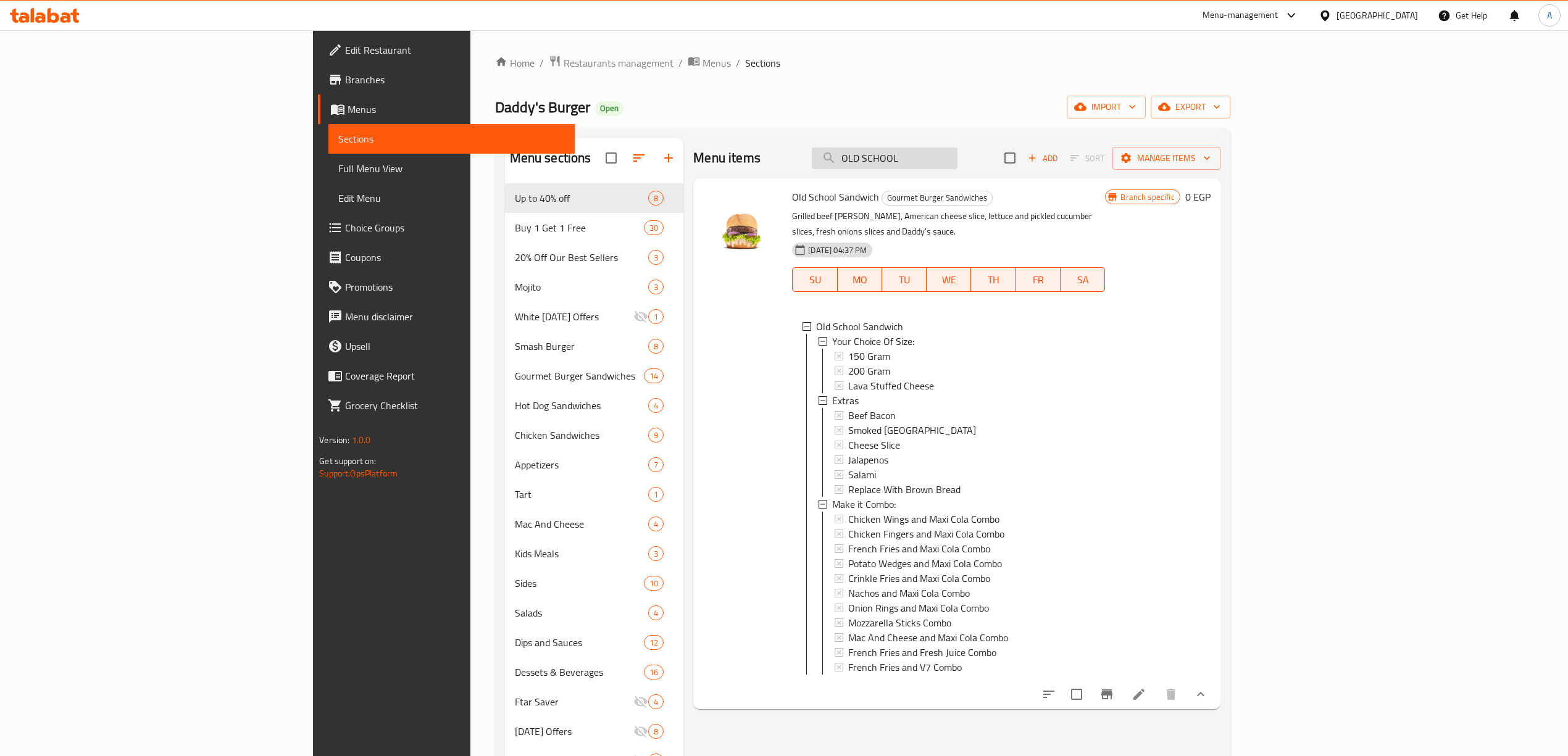
drag, startPoint x: 936, startPoint y: 131, endPoint x: 1062, endPoint y: 156, distance: 128.5
click at [628, 63] on div "Home / Restaurants management / Menus / Sections Daddy's Burger Open import exp…" at bounding box center [862, 479] width 735 height 849
paste input "DADDYS SHROOMS"
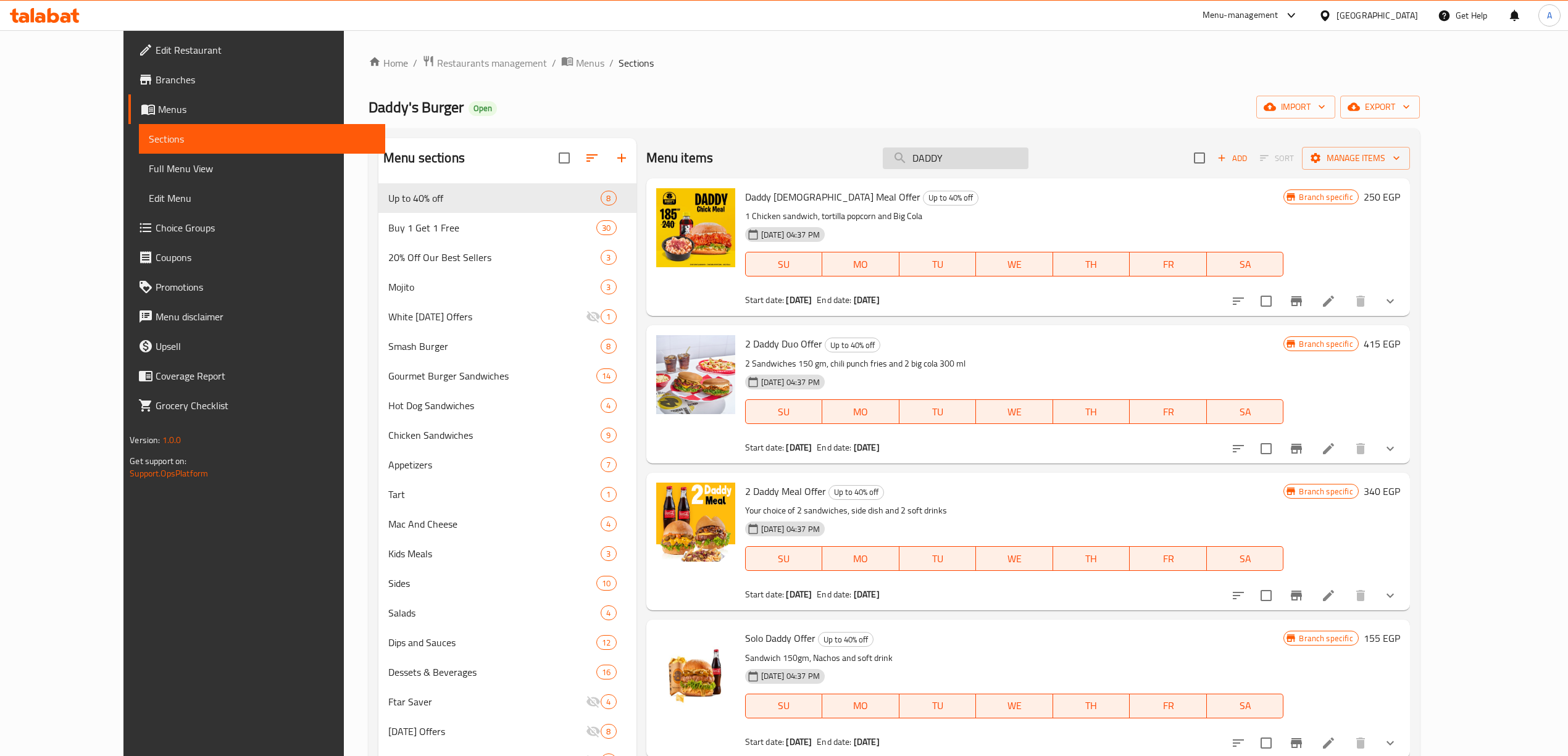
paste input "DADDYS SHROOMS"
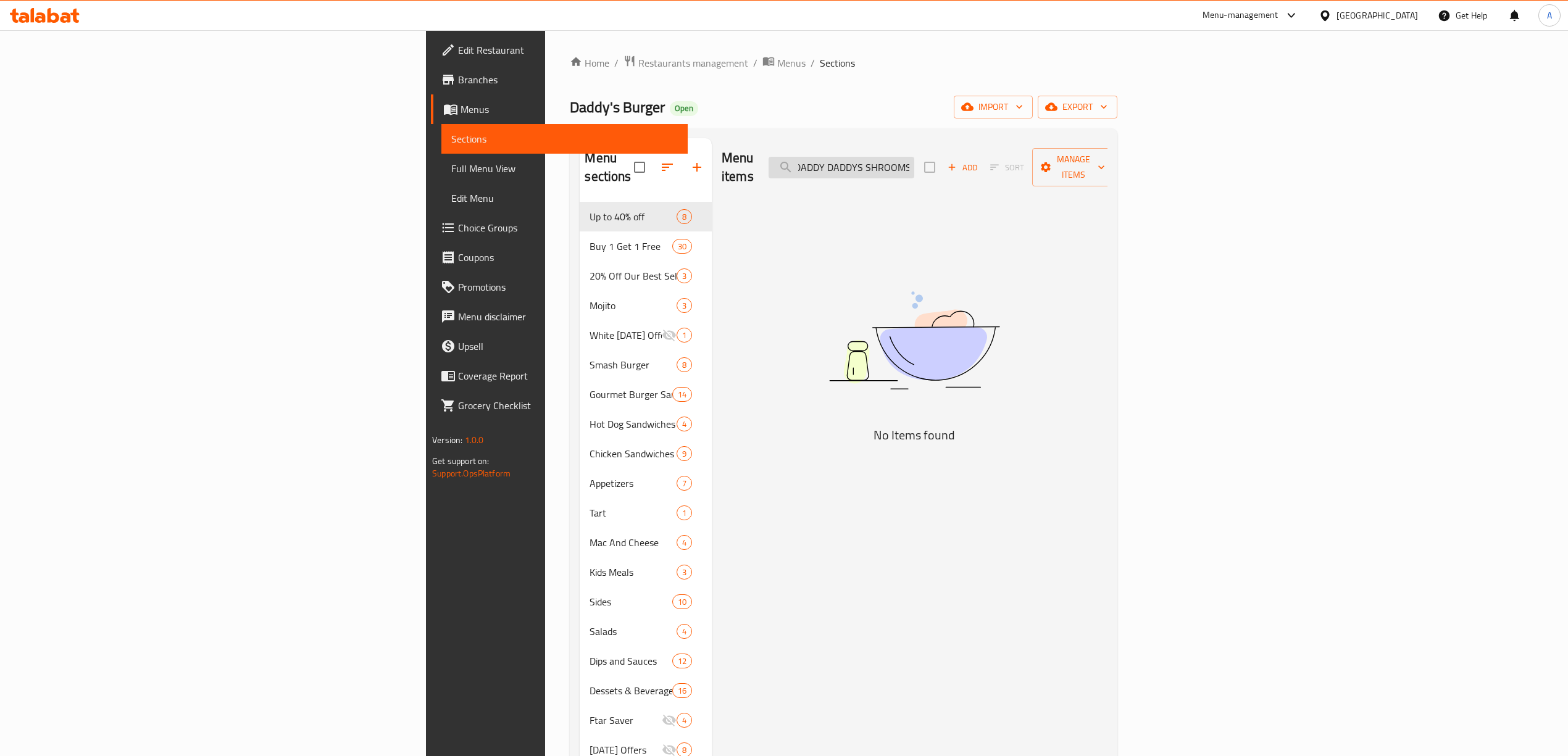
drag, startPoint x: 1026, startPoint y: 161, endPoint x: 1018, endPoint y: 159, distance: 8.2
click at [914, 159] on input "DADDY DADDYS SHROOMS" at bounding box center [841, 168] width 145 height 22
click at [914, 157] on input "DADDY DADDYS SHROOMS" at bounding box center [841, 168] width 145 height 22
drag, startPoint x: 1022, startPoint y: 161, endPoint x: 859, endPoint y: 161, distance: 163.0
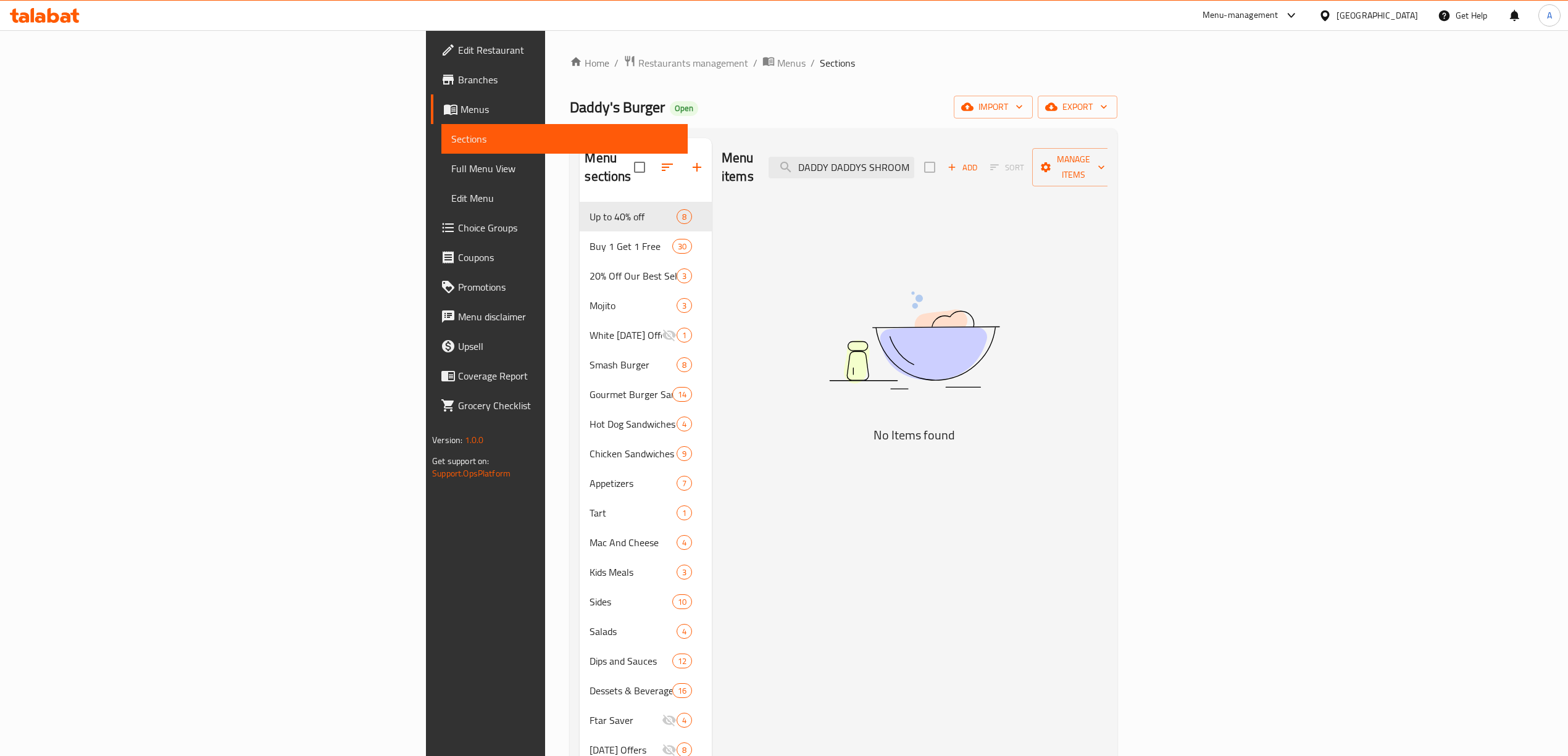
click at [860, 163] on div "Menu items DADDY DADDYS SHROOMS Add Sort Manage items" at bounding box center [915, 167] width 386 height 59
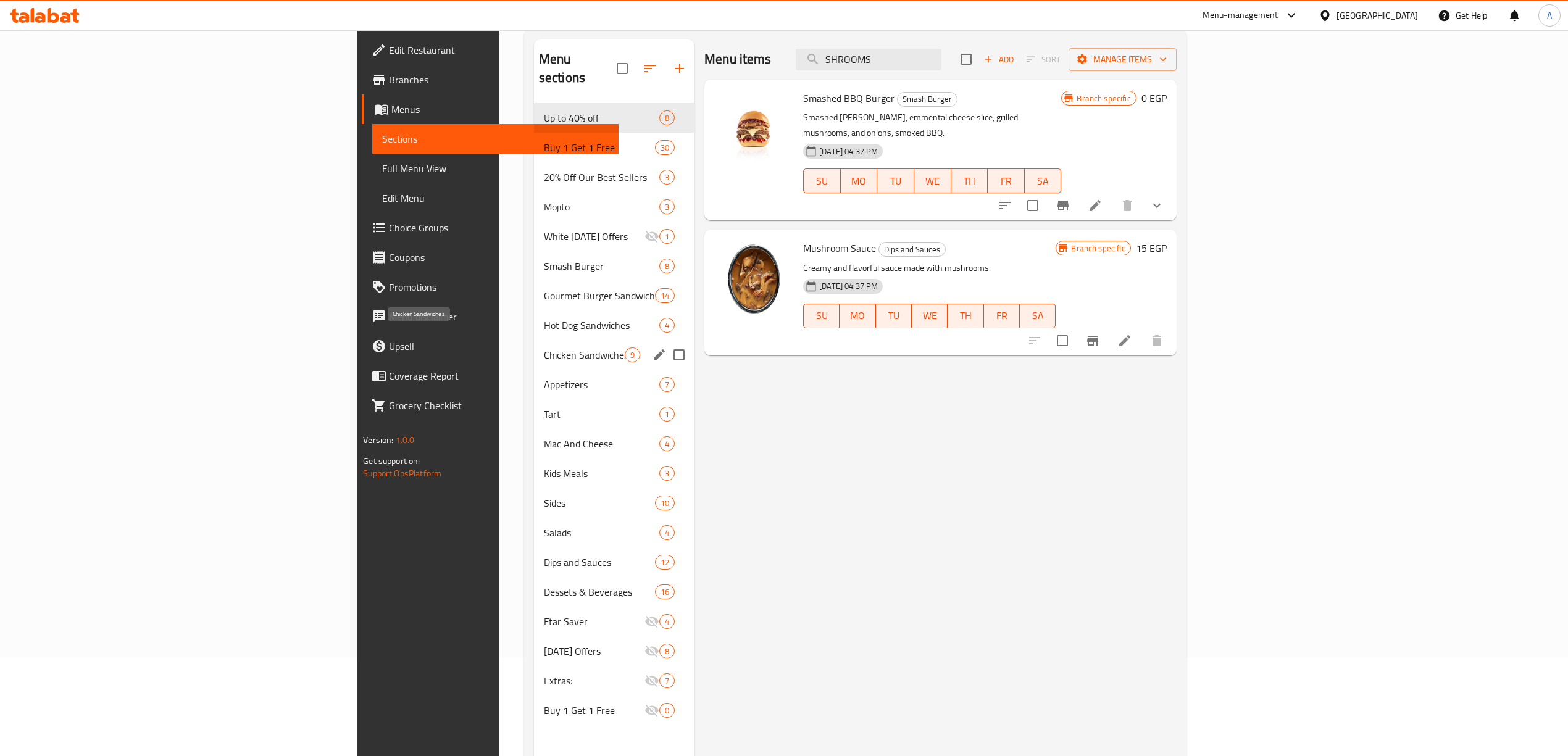
scroll to position [164, 0]
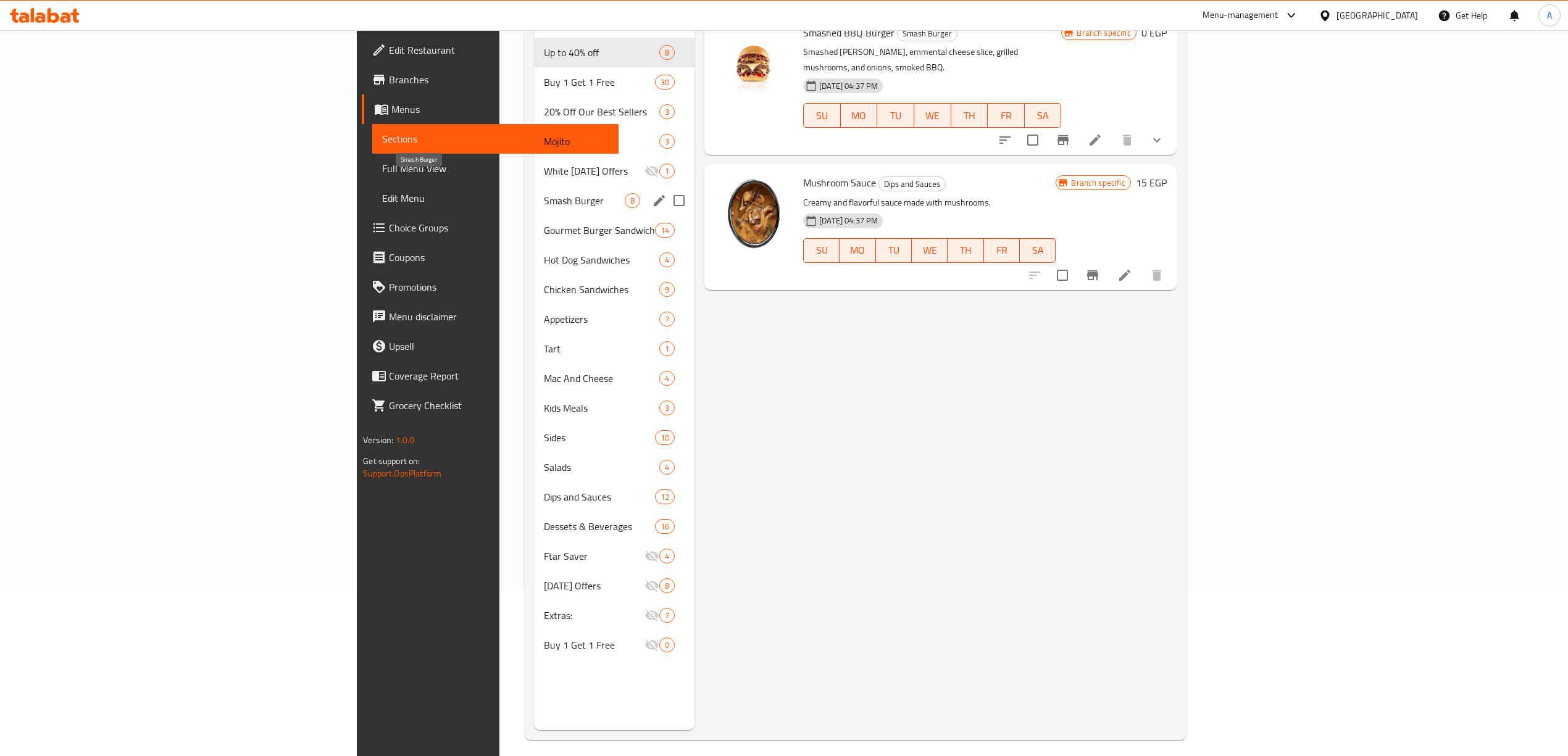
click at [543, 193] on span "Smash Burger" at bounding box center [584, 200] width 81 height 15
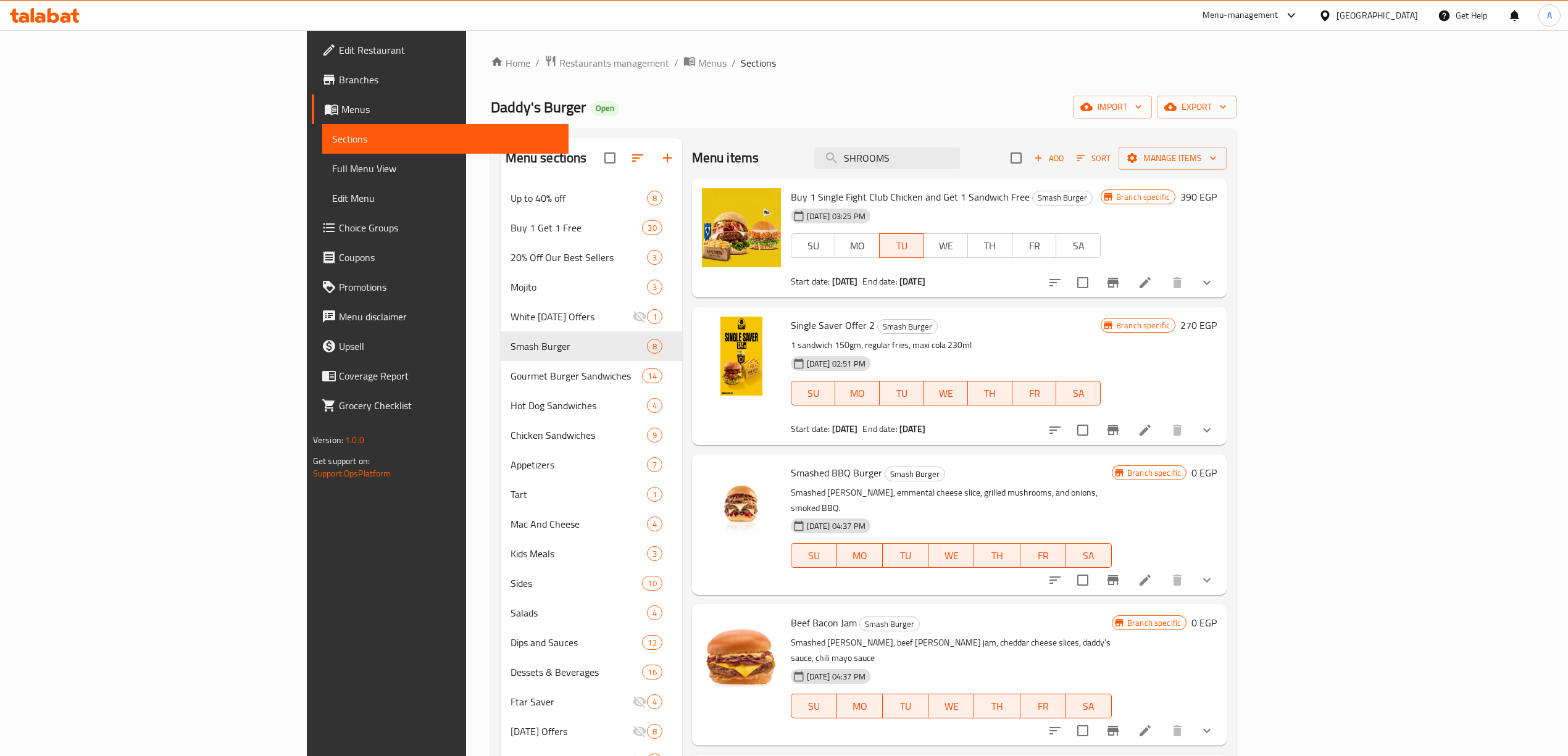
drag, startPoint x: 1019, startPoint y: 163, endPoint x: 680, endPoint y: 130, distance: 340.6
click at [684, 133] on div "Menu sections Up to 40% off 8 Buy 1 Get 1 Free 30 20% Off Our Best Sellers 3 Mo…" at bounding box center [864, 516] width 746 height 775
paste input "DADDYS"
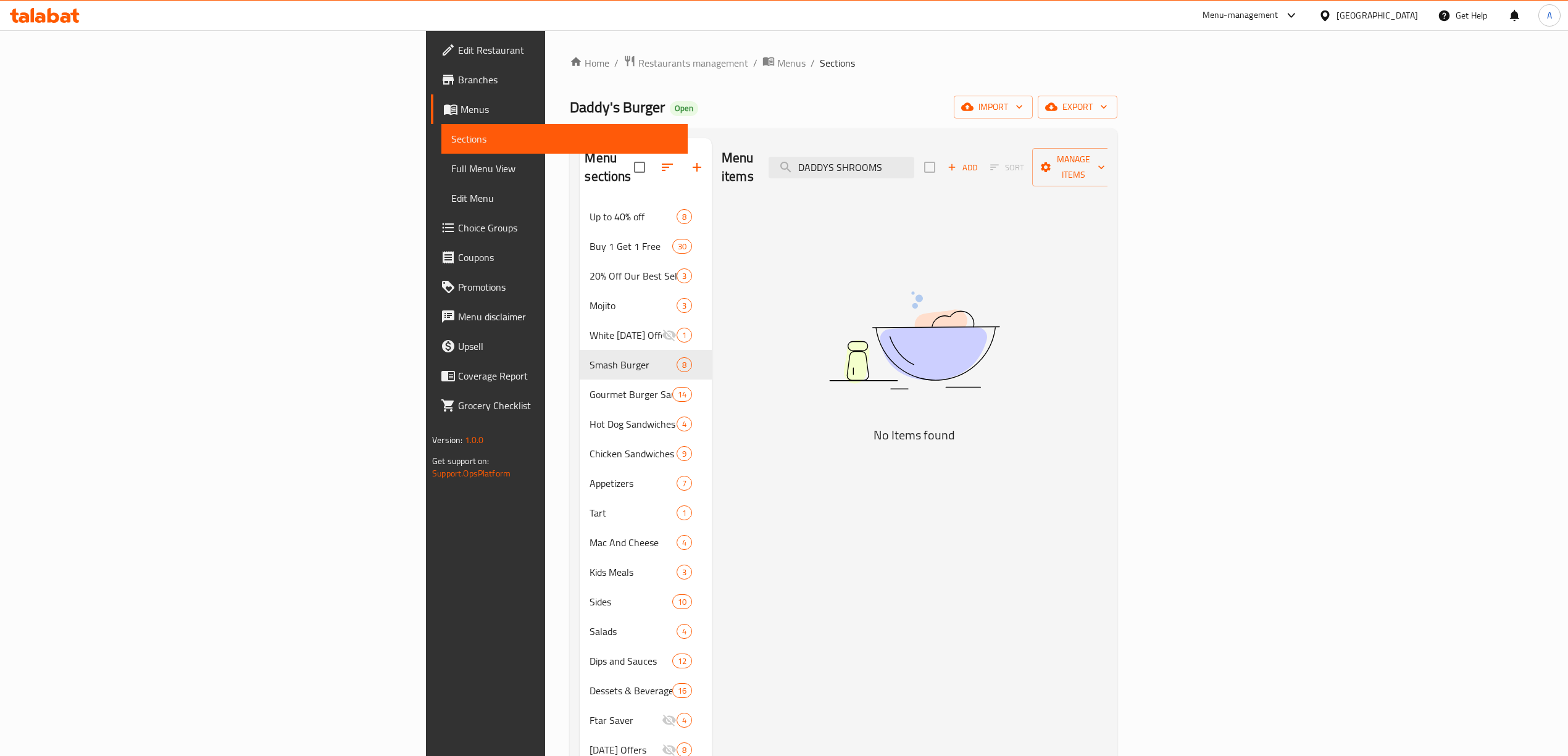
drag, startPoint x: 1043, startPoint y: 164, endPoint x: 763, endPoint y: 138, distance: 281.2
click at [763, 138] on div "Menu items DADDYS SHROOMS Add Sort Manage items" at bounding box center [915, 167] width 386 height 59
click at [914, 165] on input "Daddys Shrooms" at bounding box center [841, 168] width 145 height 22
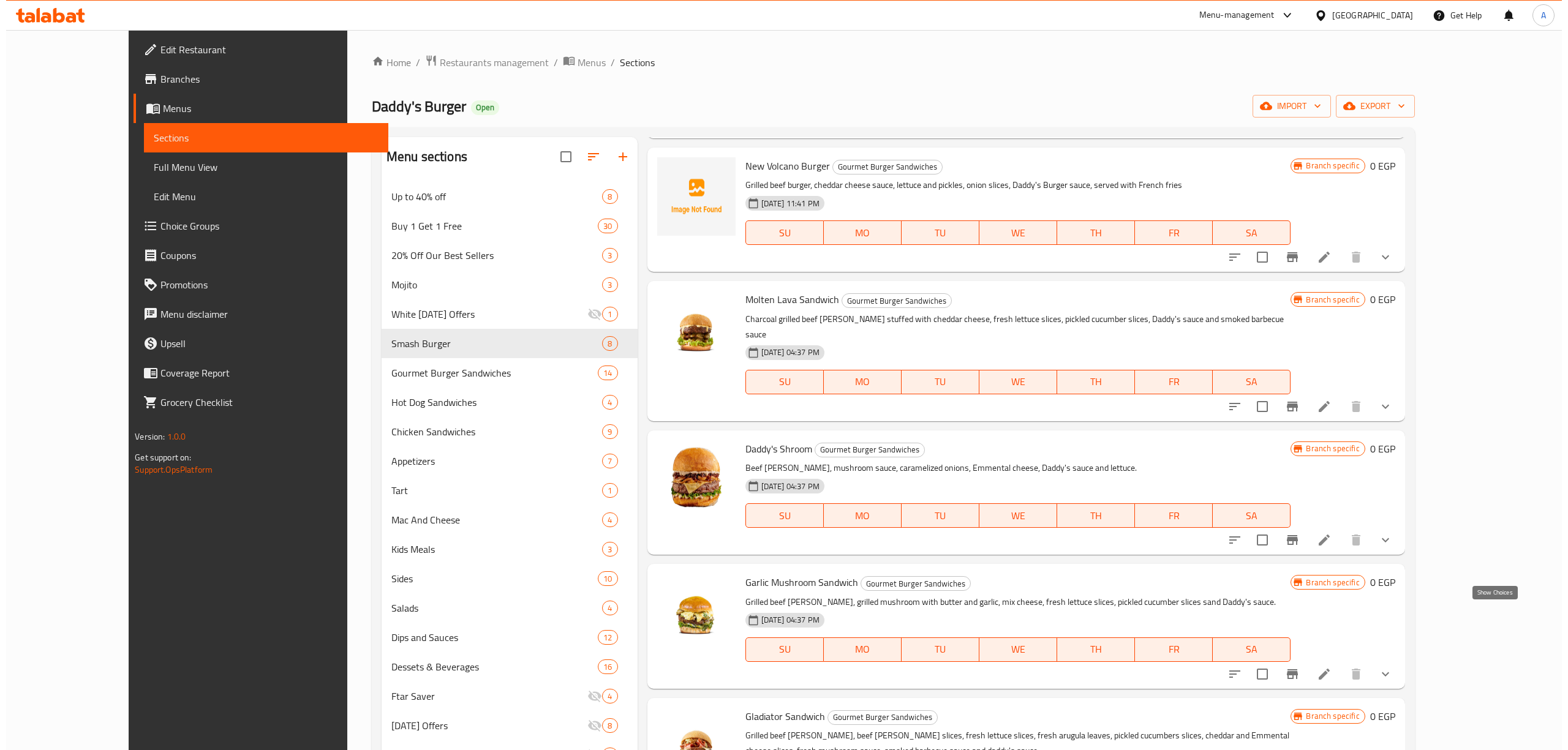
scroll to position [1224, 0]
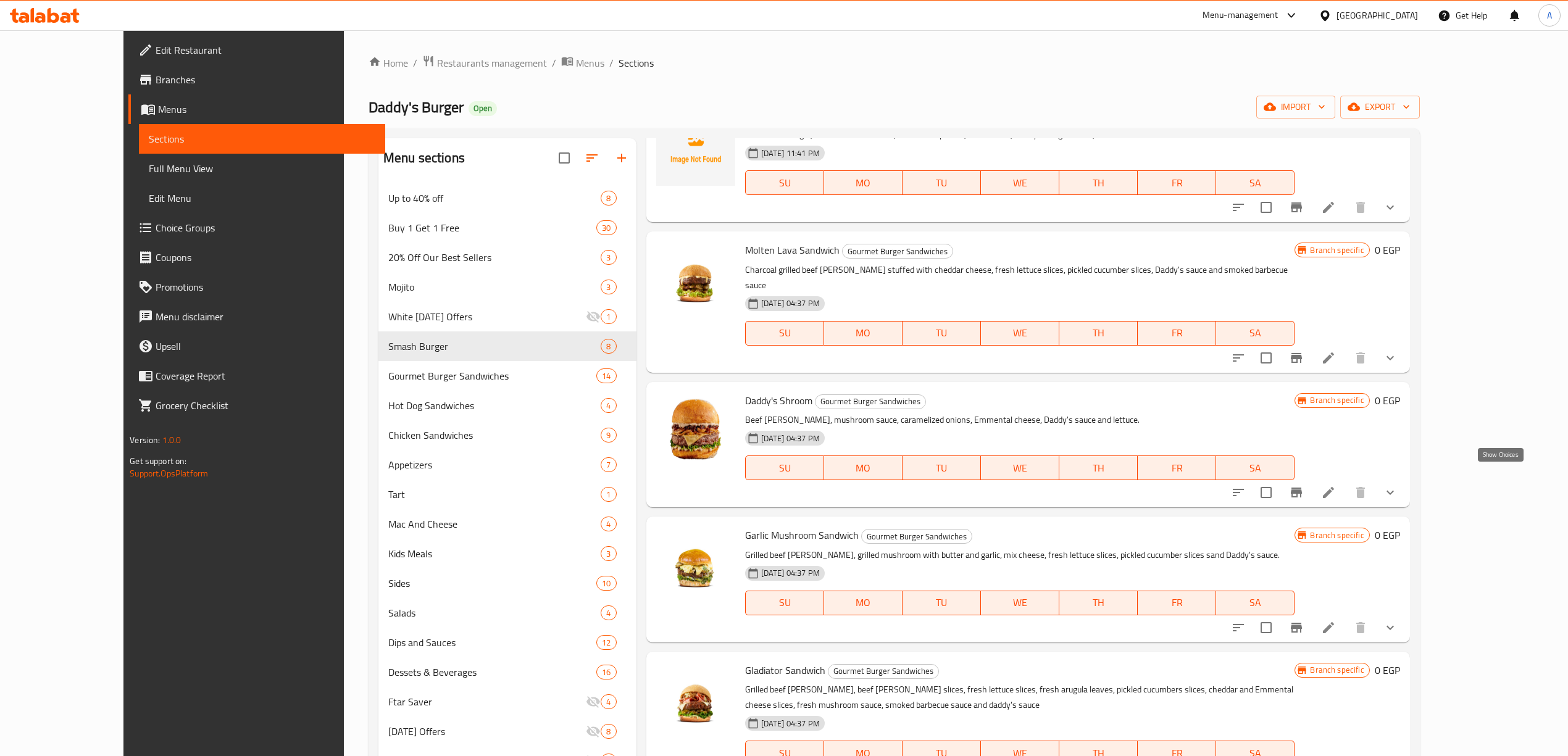
type input "Daddy"
click at [1398, 485] on icon "show more" at bounding box center [1390, 492] width 15 height 15
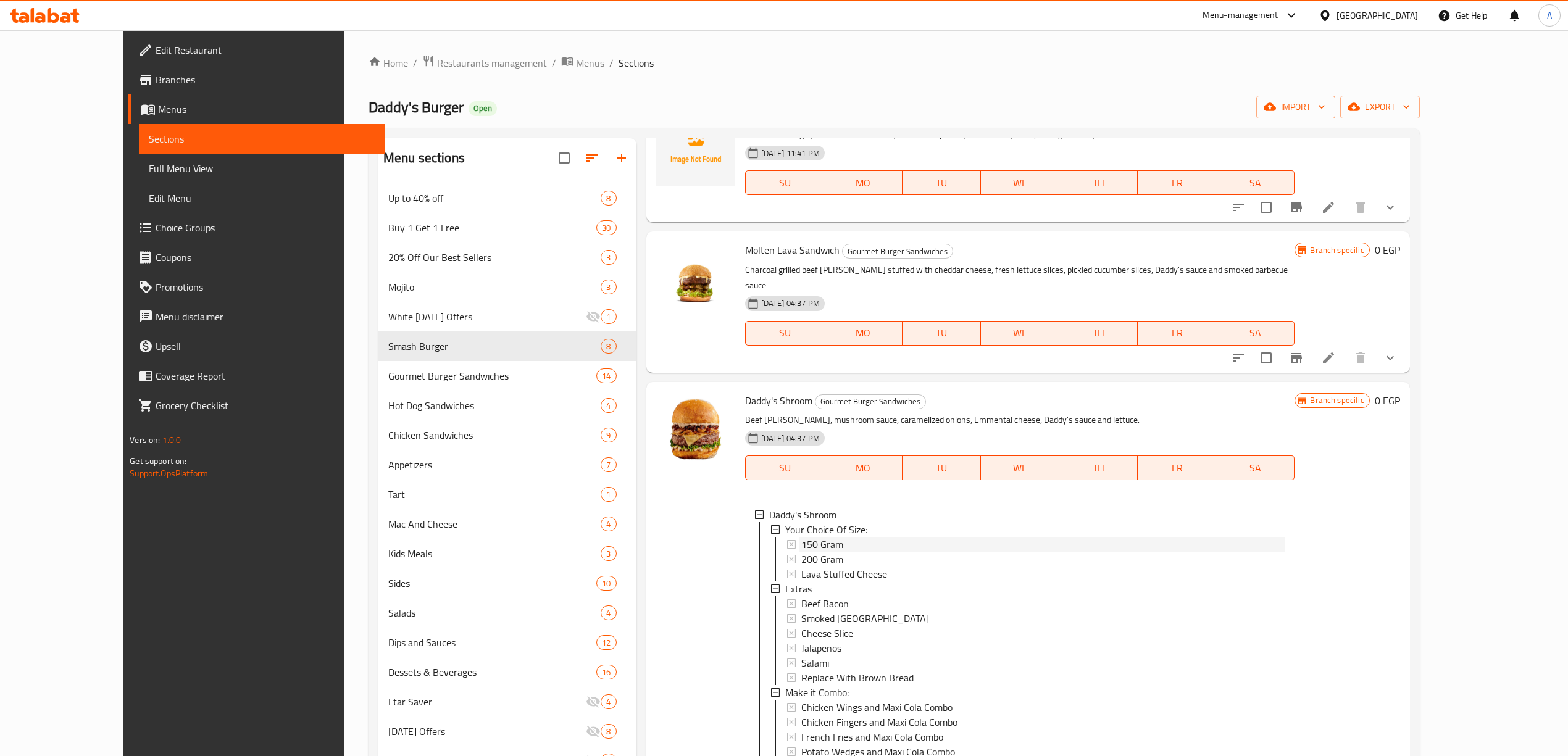
click at [825, 537] on div "150 Gram" at bounding box center [1043, 544] width 484 height 15
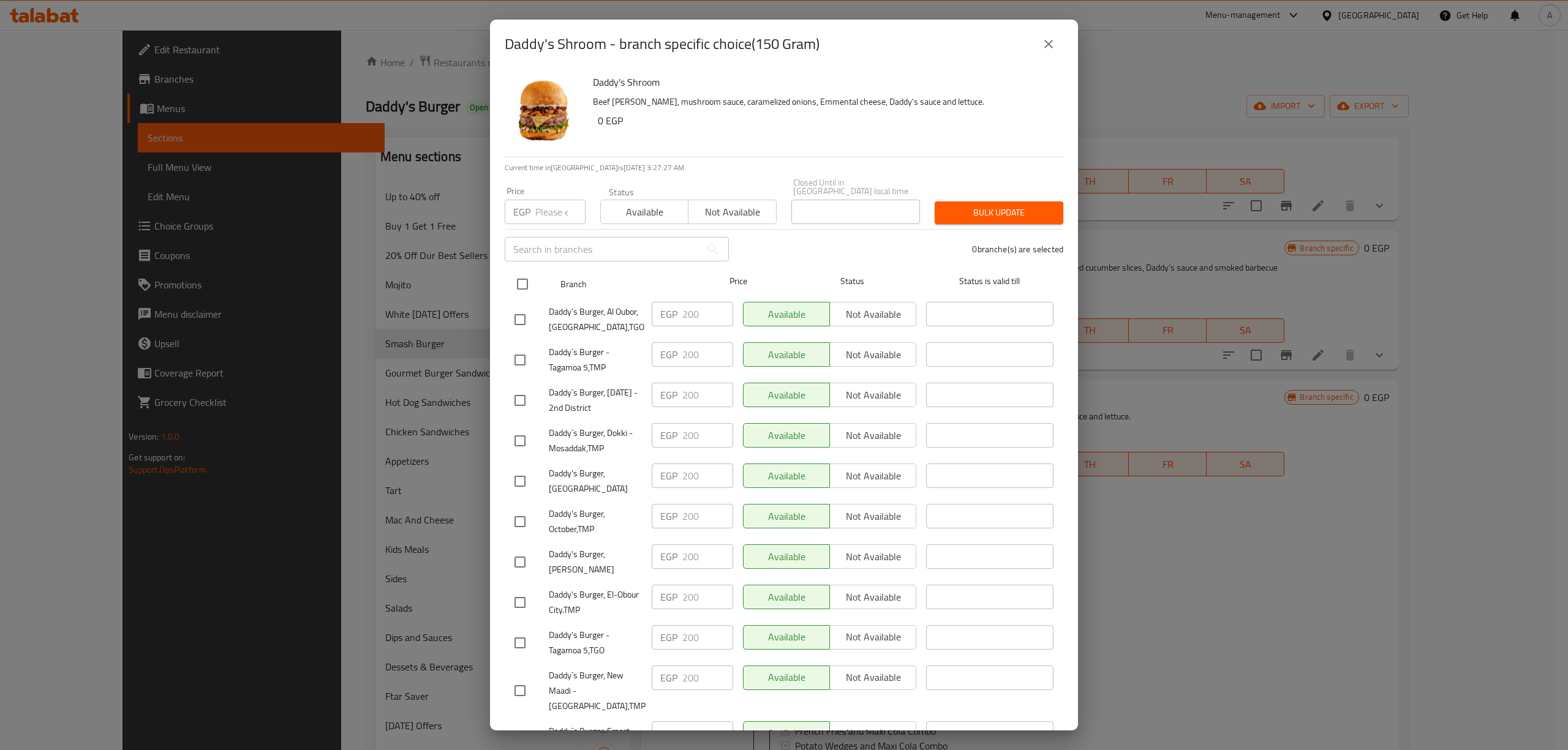
click at [516, 280] on input "checkbox" at bounding box center [522, 284] width 26 height 26
checkbox input "true"
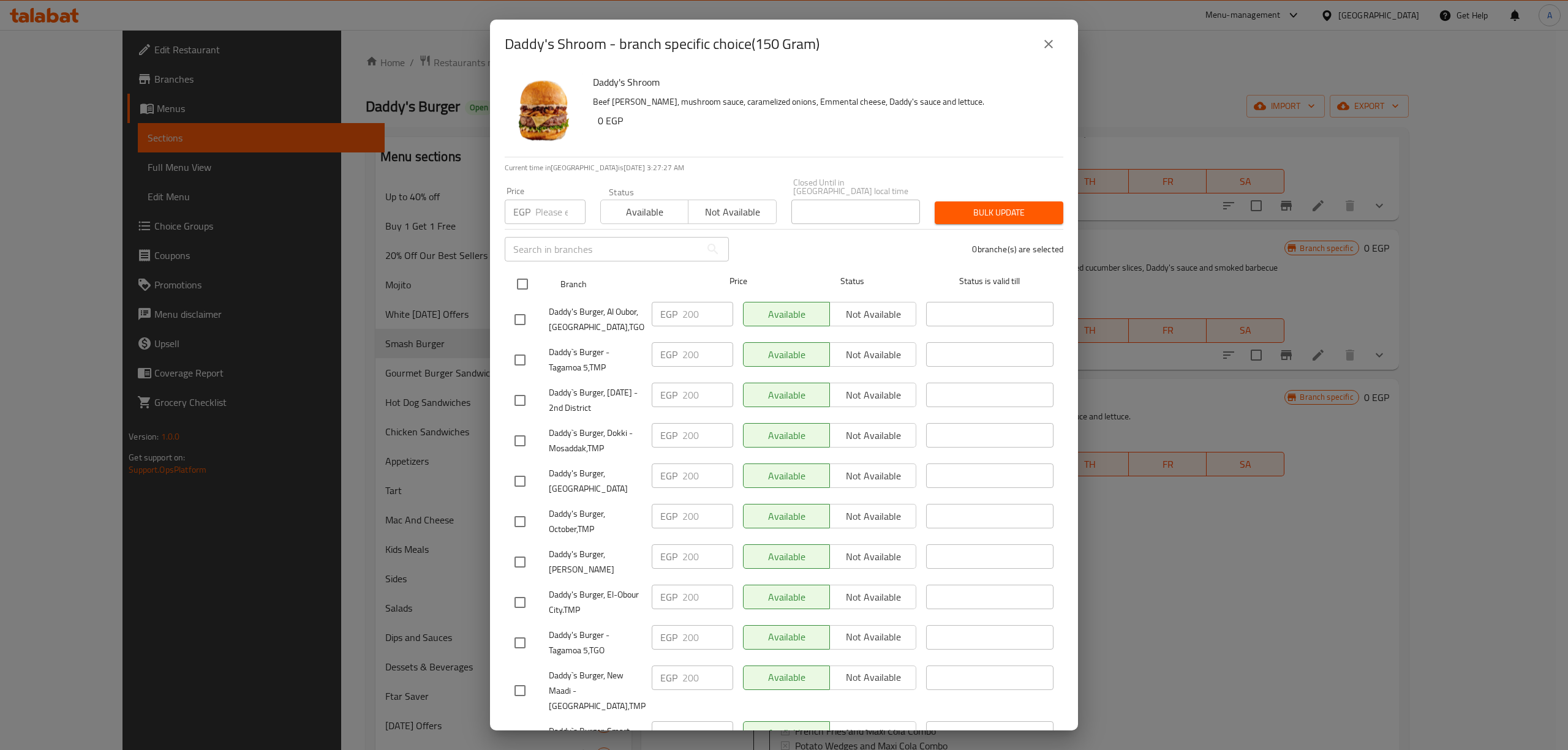
checkbox input "true"
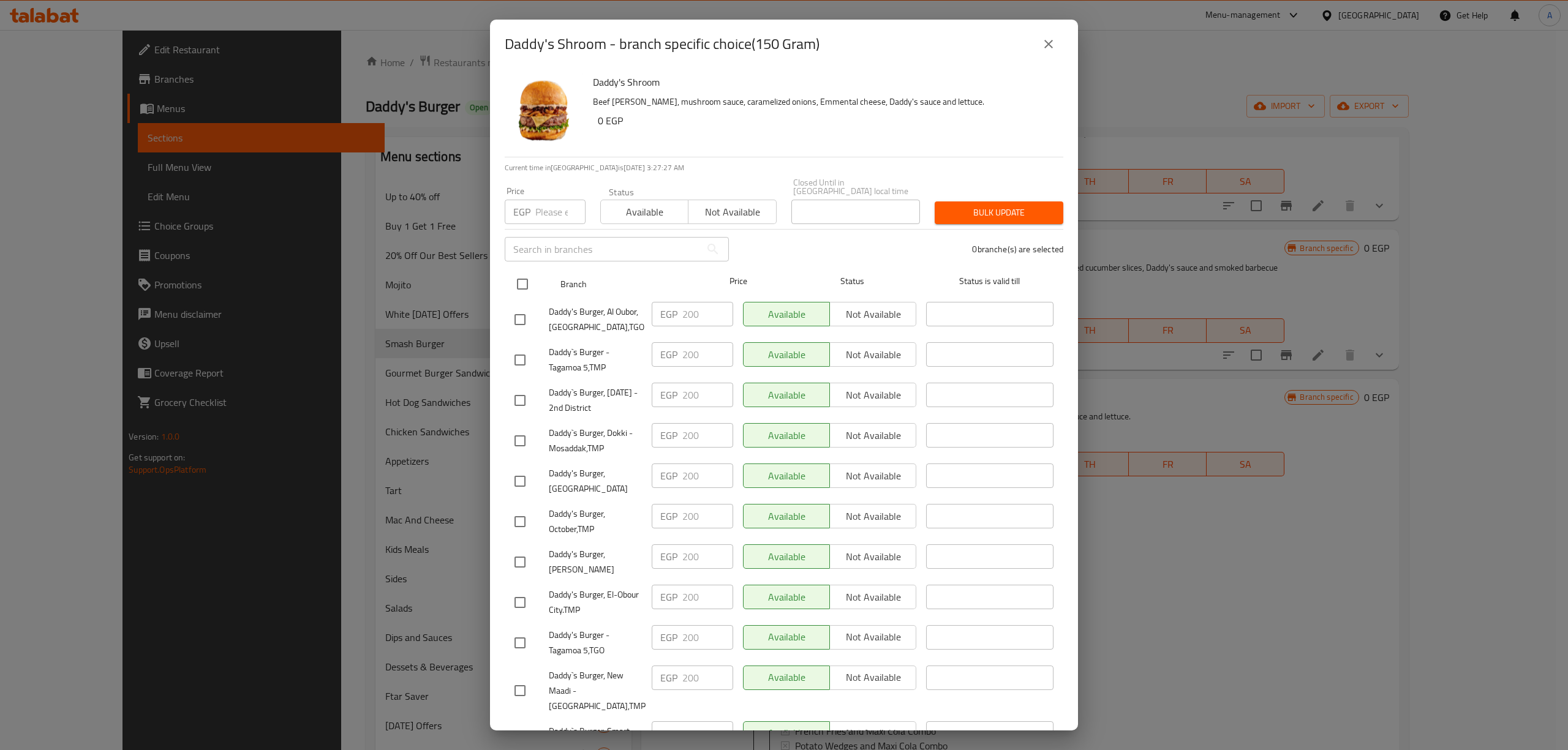
checkbox input "true"
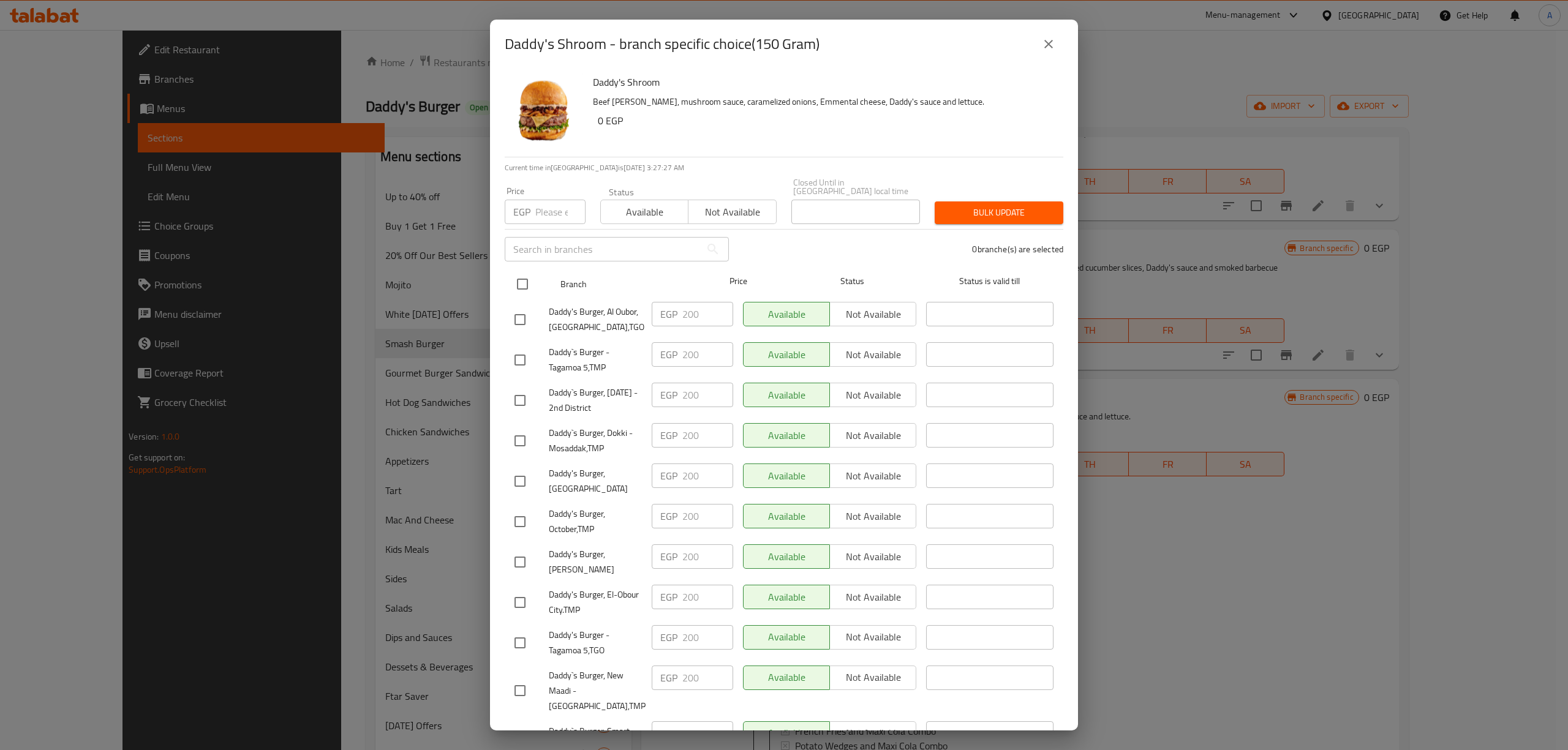
checkbox input "true"
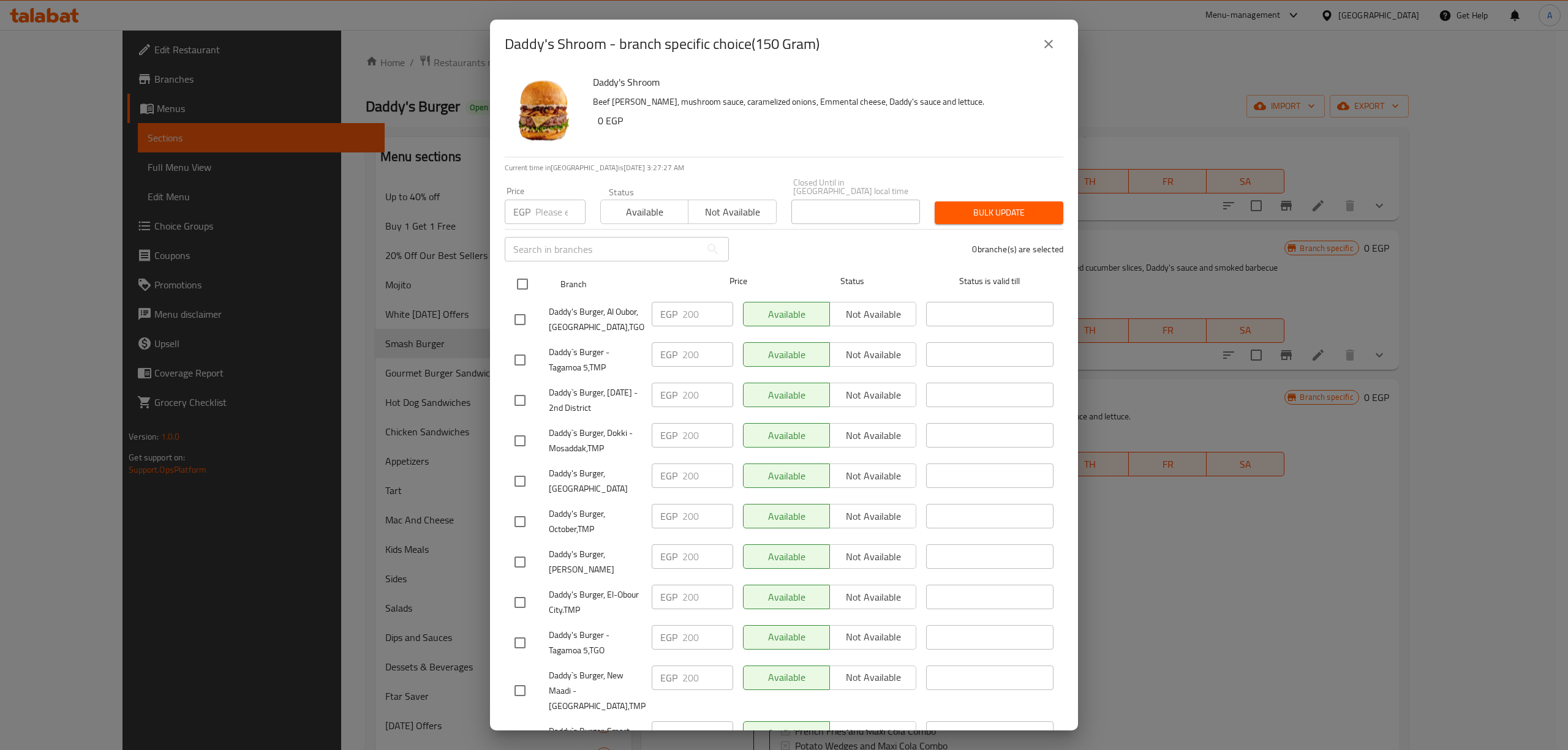
checkbox input "true"
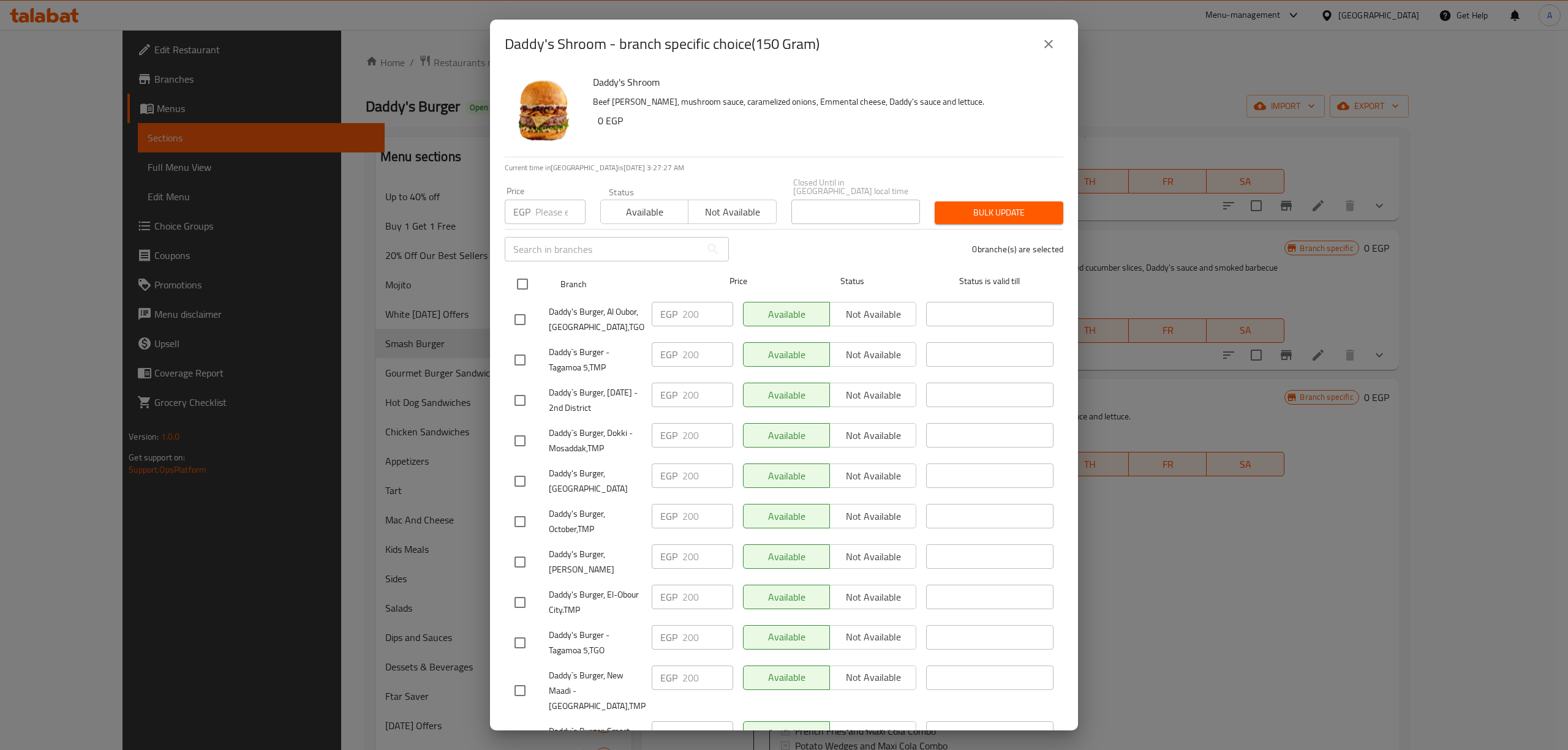
checkbox input "true"
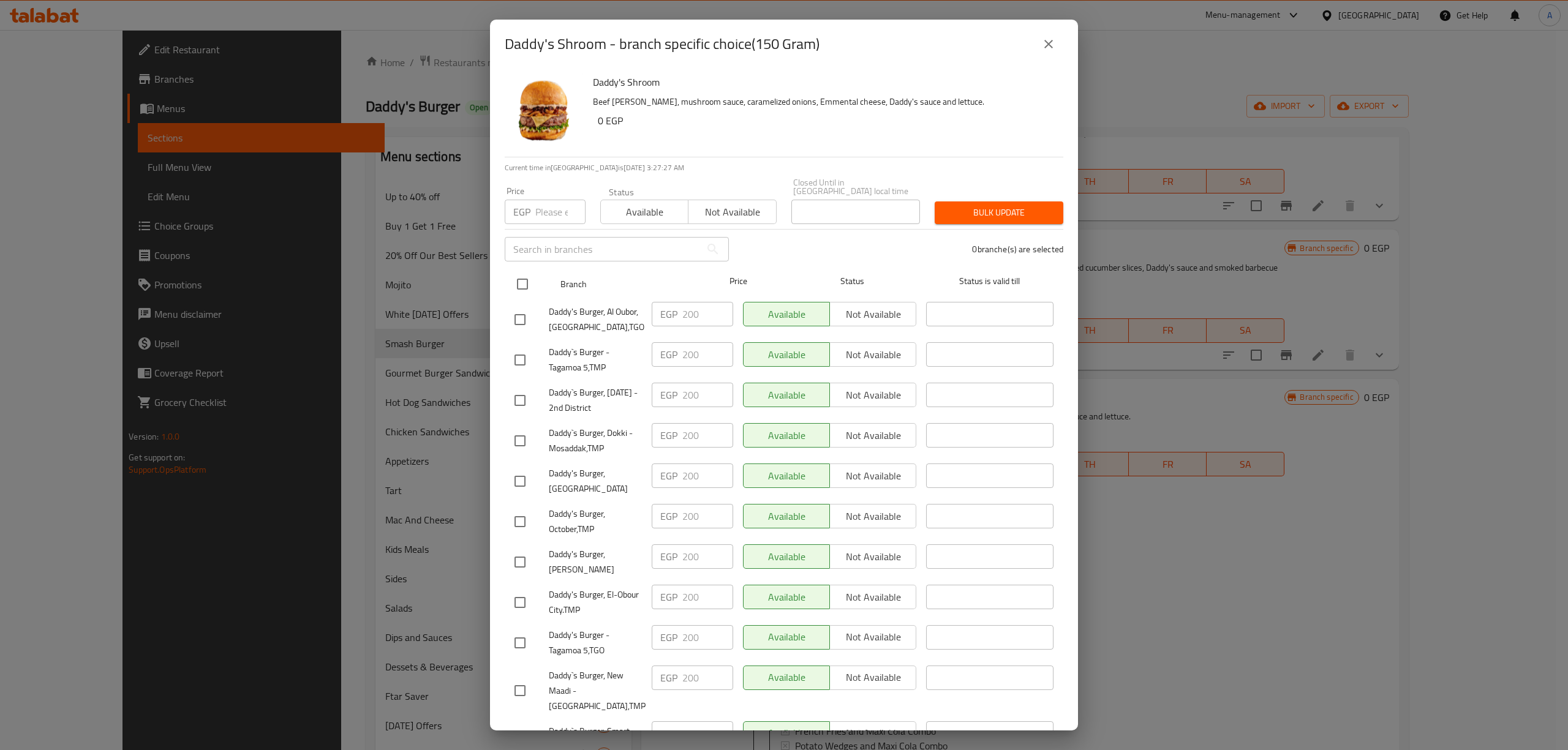
checkbox input "true"
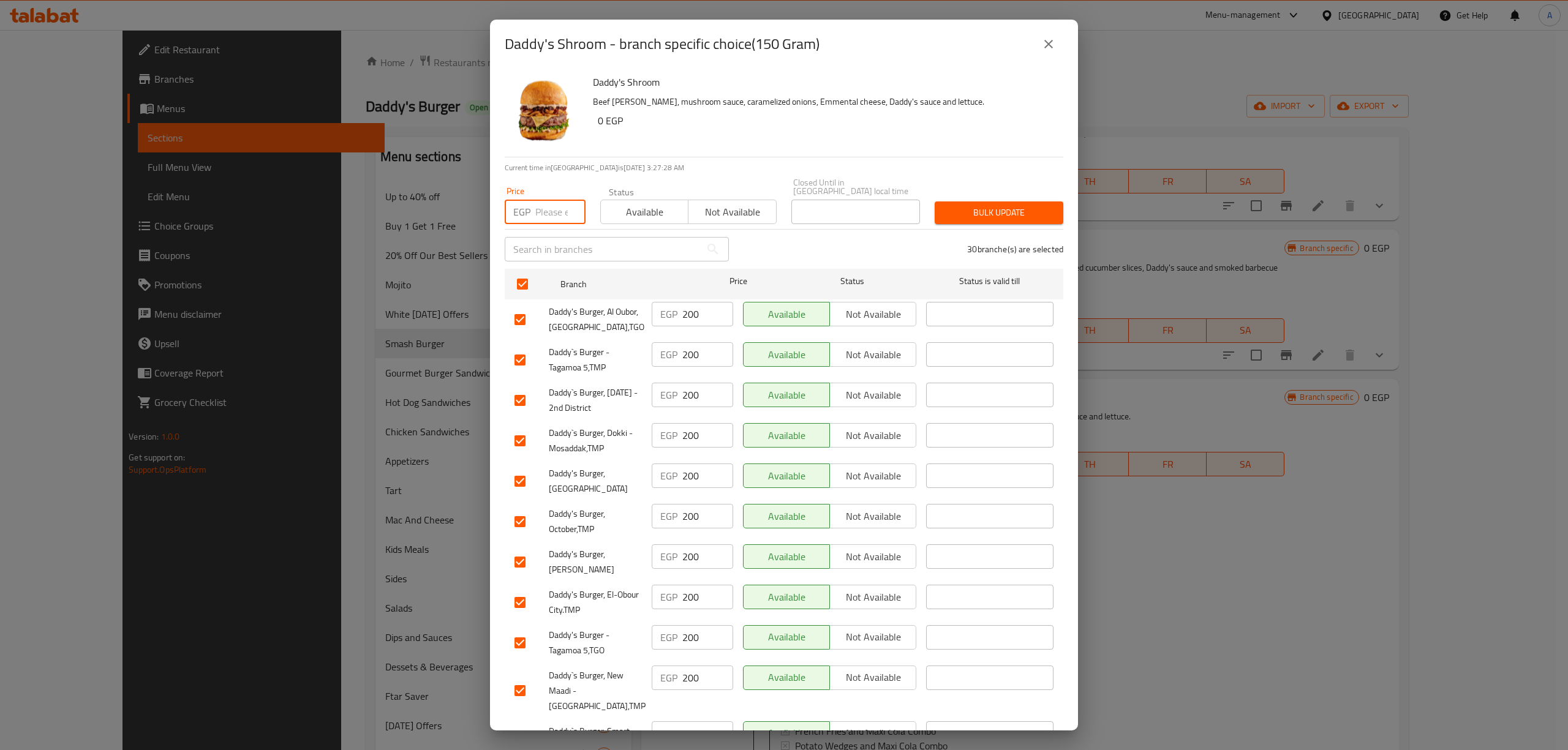
click at [537, 200] on input "number" at bounding box center [560, 212] width 50 height 24
type input "204"
click at [959, 206] on span "Bulk update" at bounding box center [999, 212] width 109 height 15
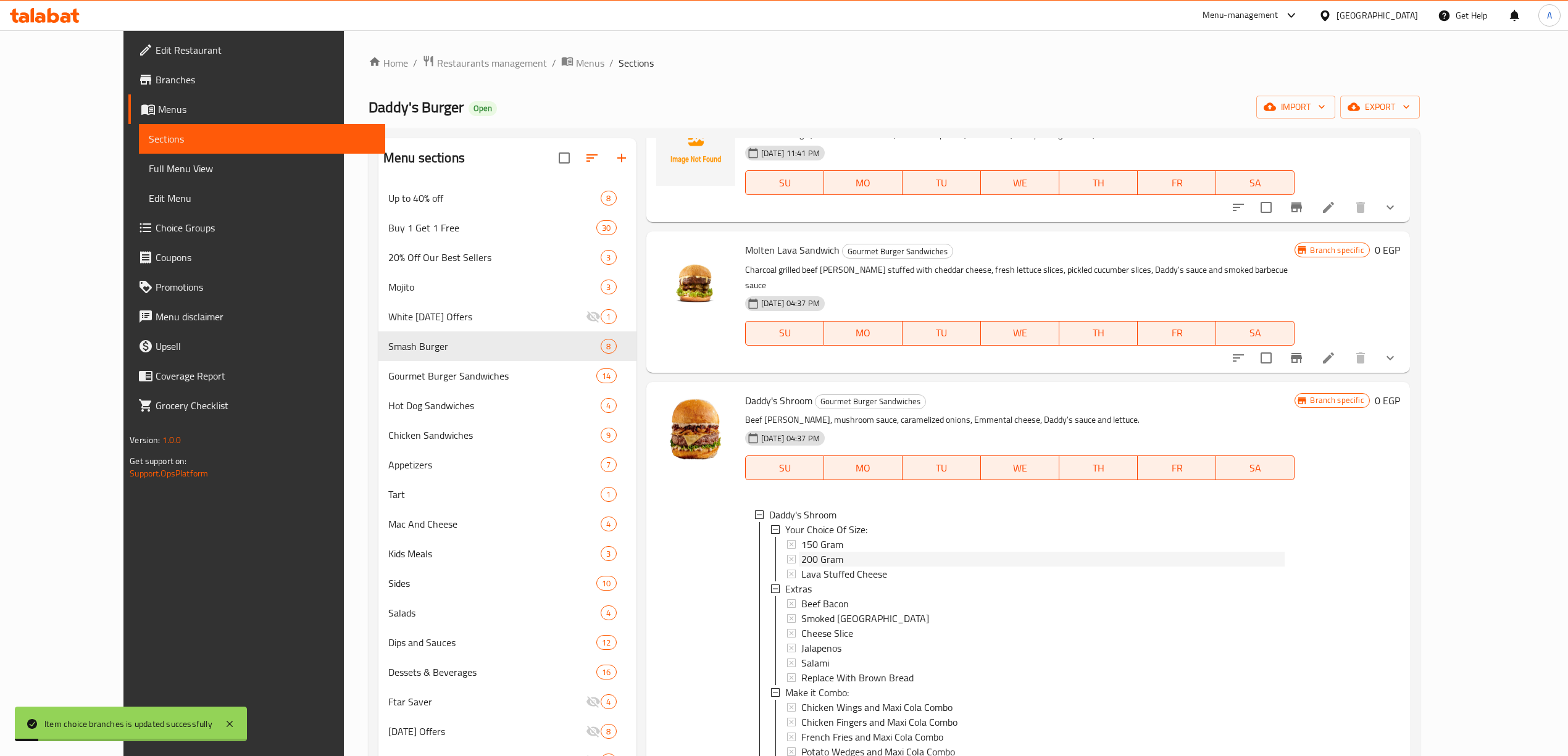
click at [823, 552] on div "200 Gram" at bounding box center [1043, 559] width 484 height 15
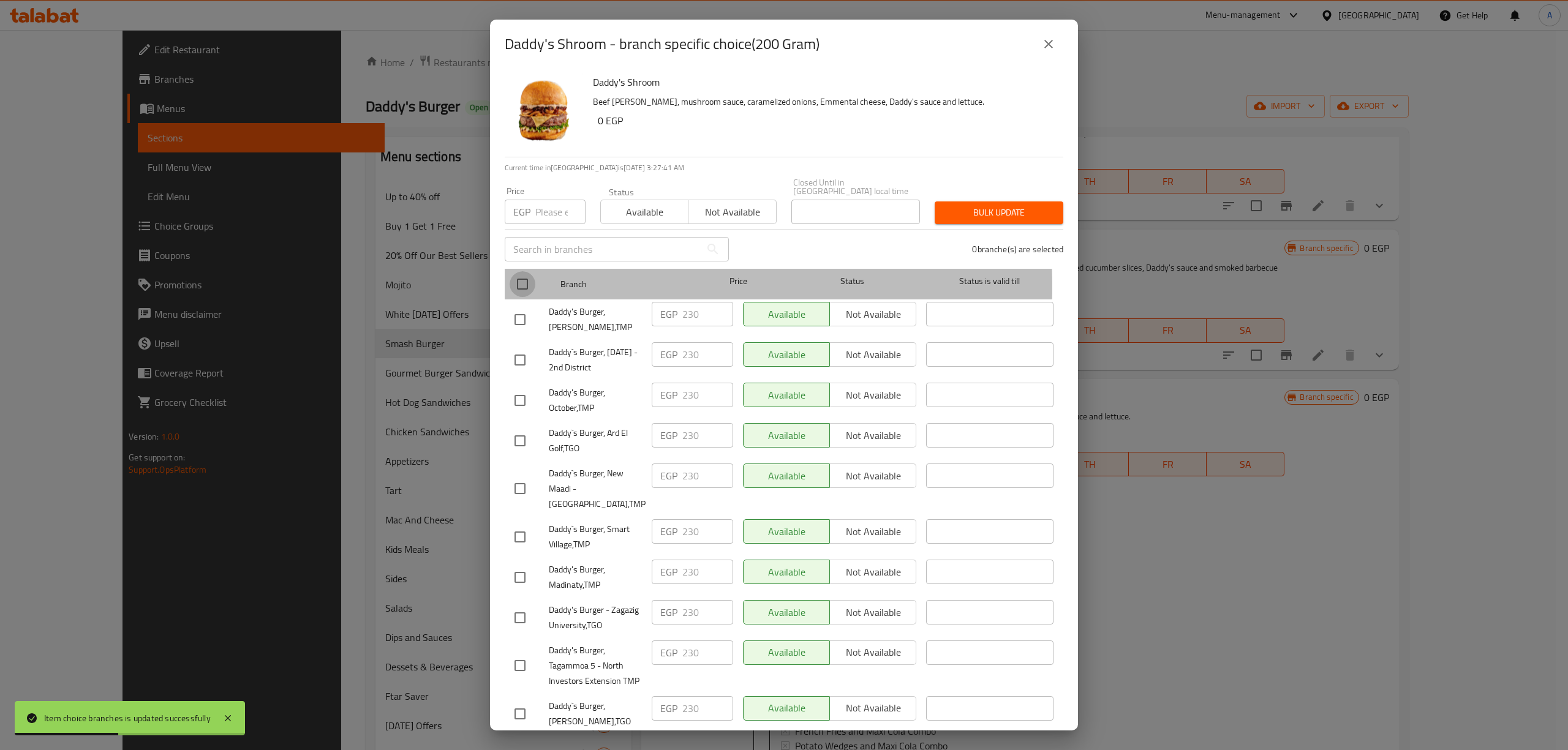
click at [520, 278] on input "checkbox" at bounding box center [522, 284] width 26 height 26
checkbox input "true"
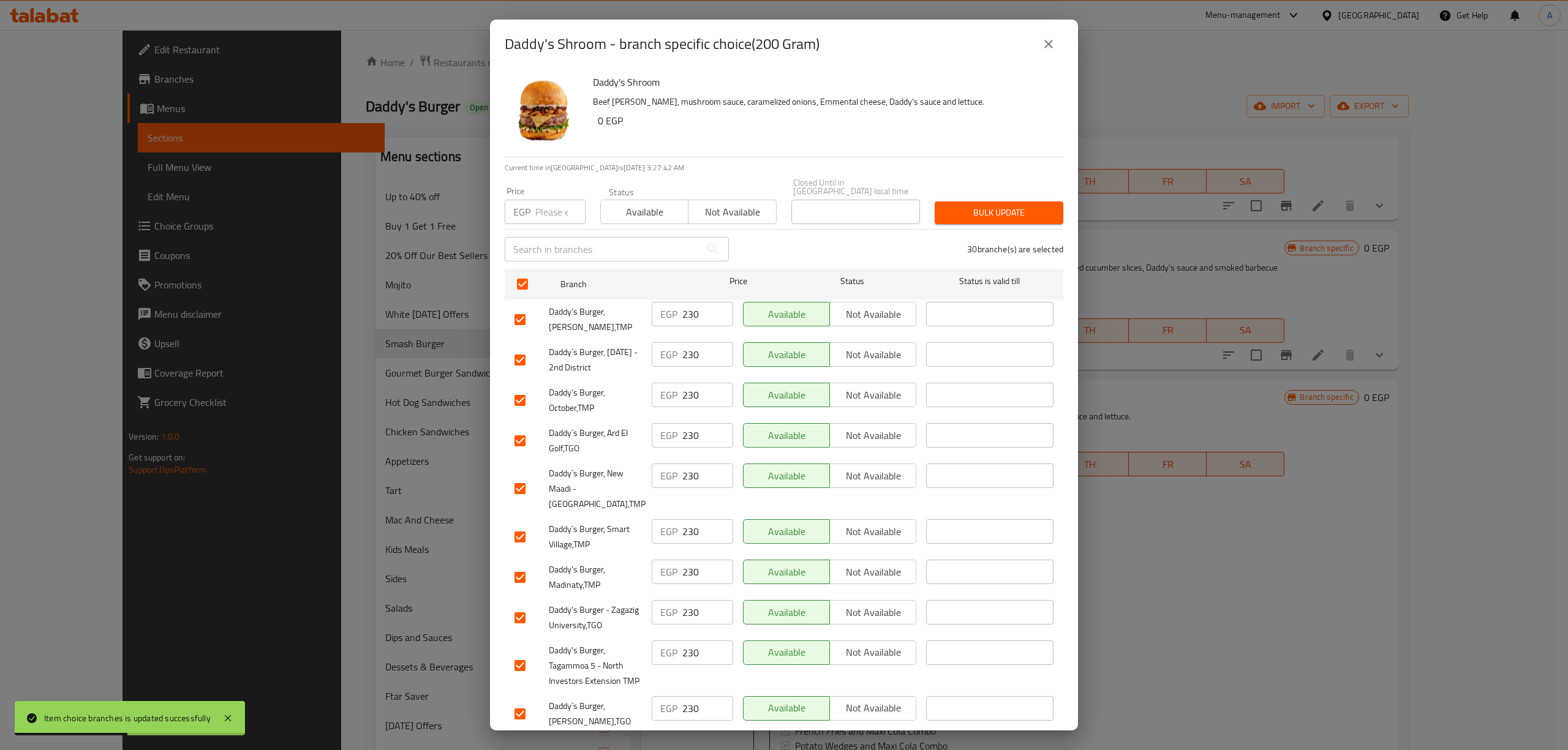
click at [539, 200] on input "number" at bounding box center [560, 212] width 50 height 24
click at [979, 205] on span "Bulk update" at bounding box center [999, 212] width 109 height 15
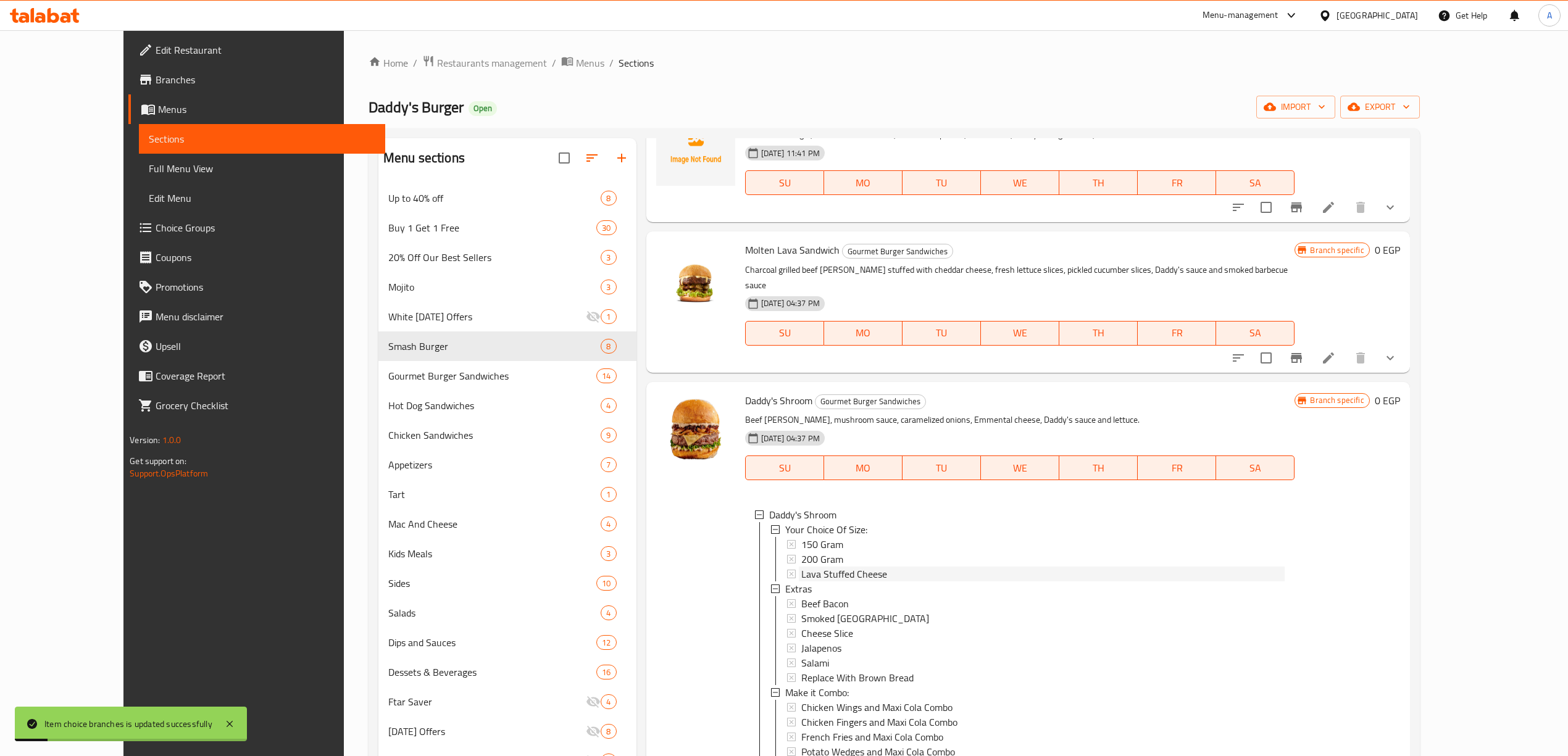
click at [803, 566] on span "Lava Stuffed Cheese" at bounding box center [844, 573] width 86 height 15
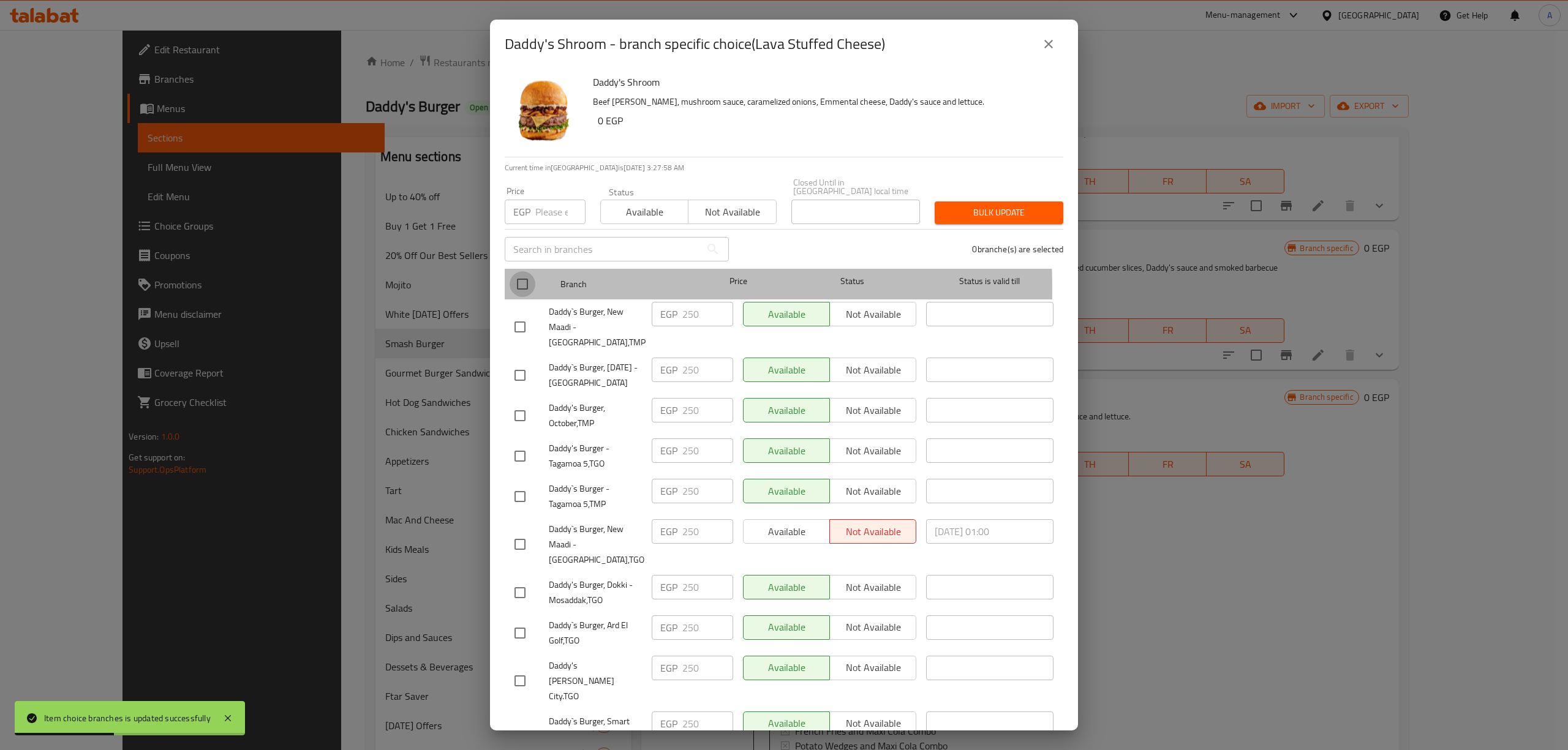
click at [518, 281] on input "checkbox" at bounding box center [522, 284] width 26 height 26
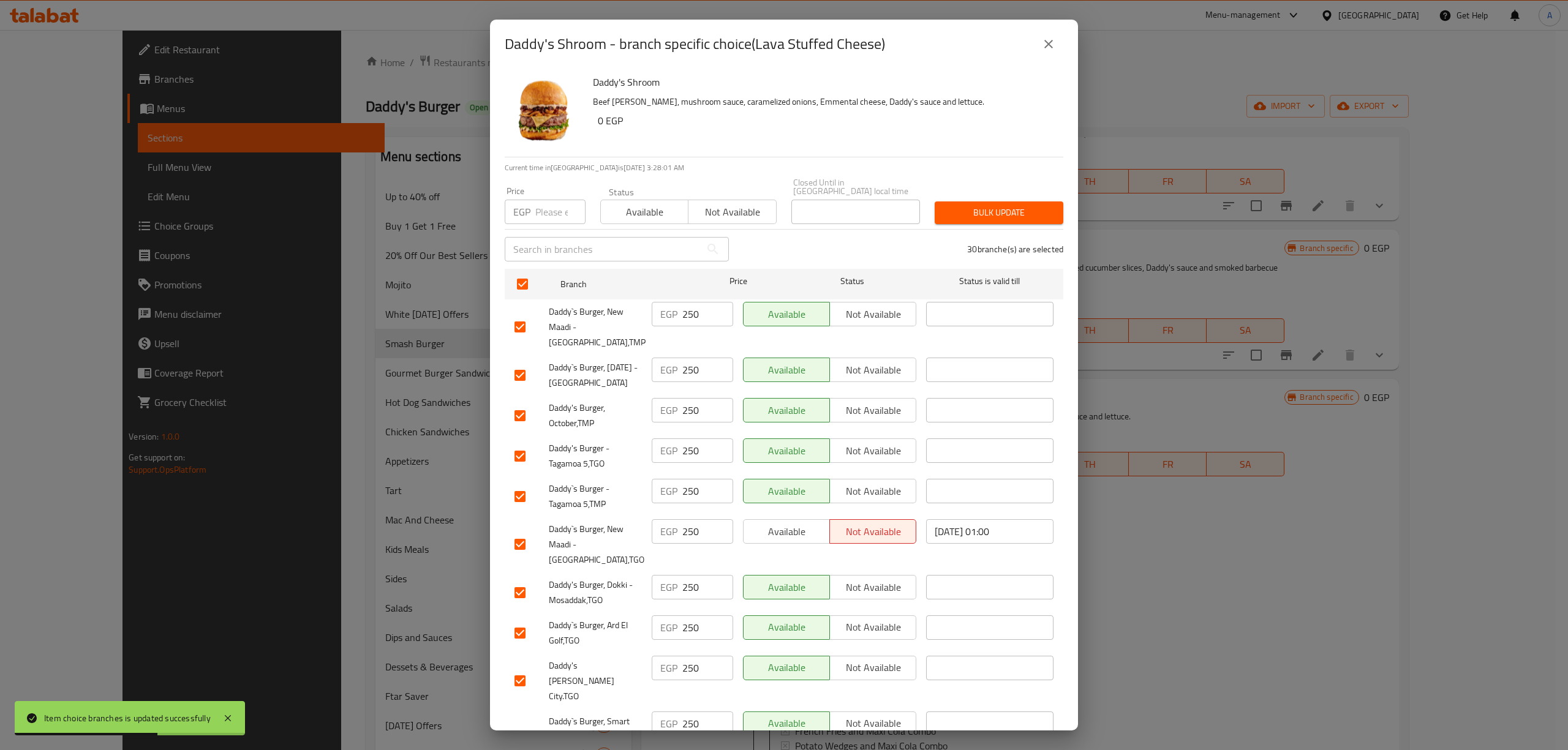
click at [548, 214] on input "number" at bounding box center [560, 212] width 50 height 24
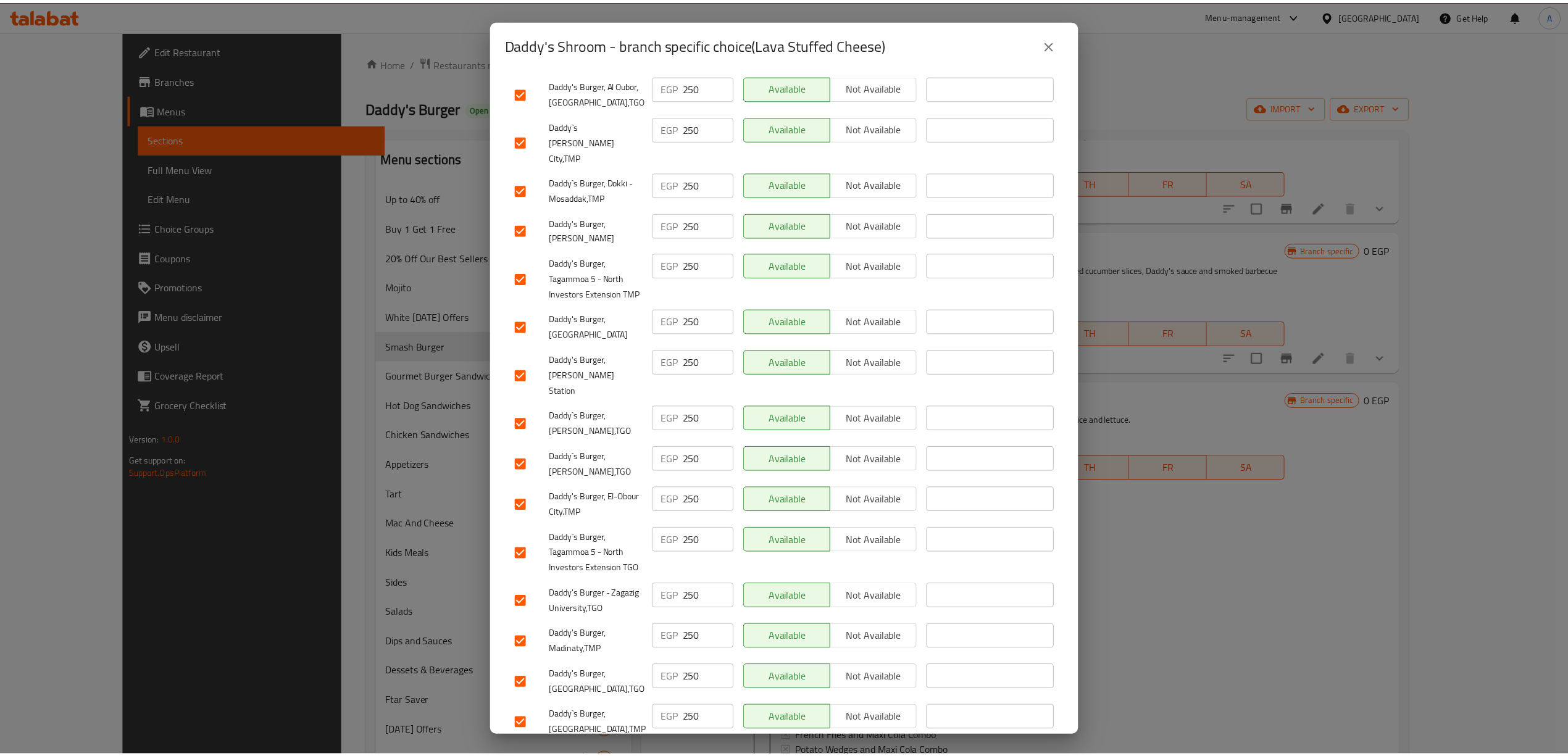
scroll to position [0, 0]
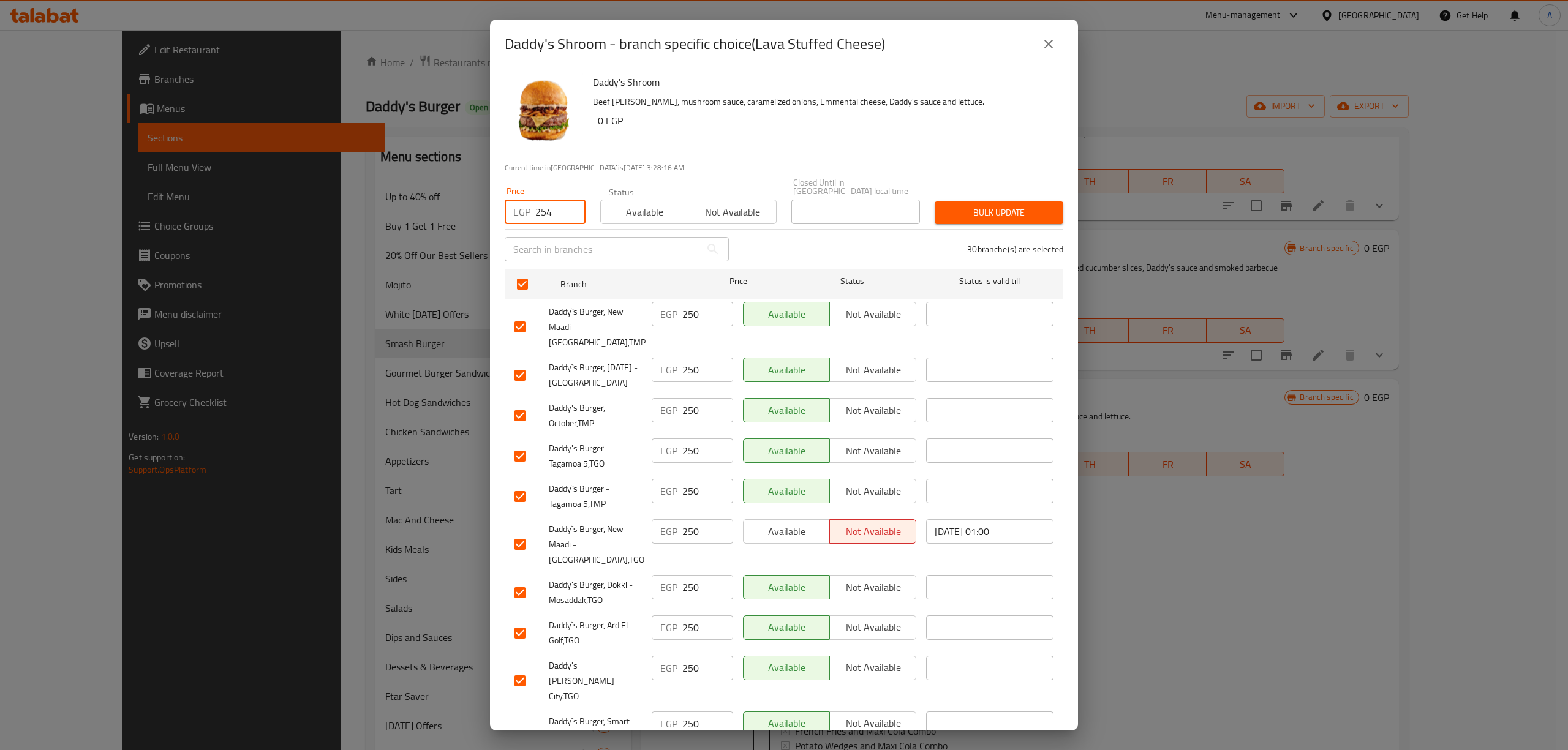
click at [1008, 207] on span "Bulk update" at bounding box center [999, 212] width 109 height 15
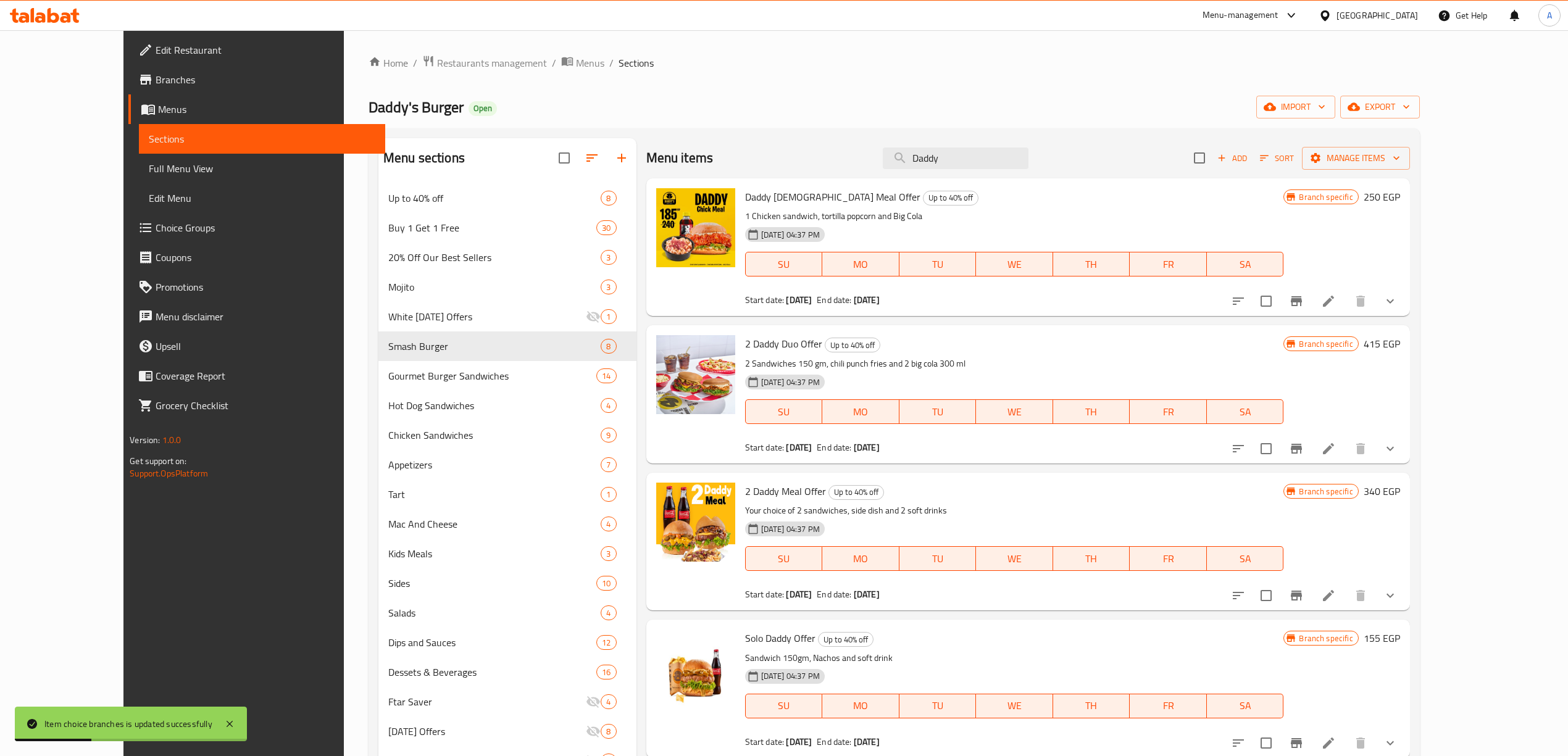
drag, startPoint x: 993, startPoint y: 156, endPoint x: 820, endPoint y: 127, distance: 175.4
click at [804, 136] on div "Menu sections Up to 40% off 8 Buy 1 Get 1 Free 30 20% Off Our Best Sellers 3 Mo…" at bounding box center [894, 516] width 1051 height 775
paste input "MOLTEN LAVA"
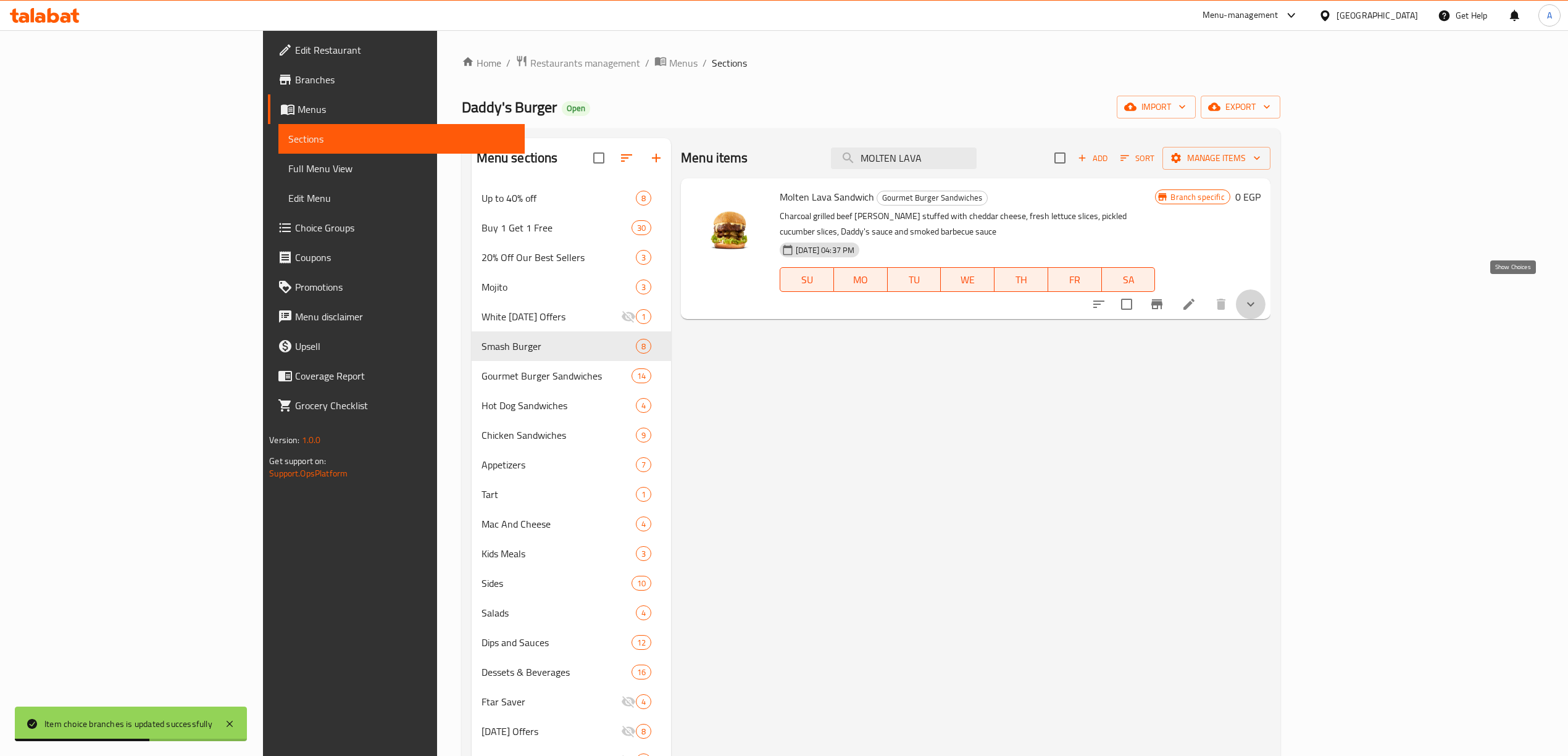
click at [1258, 297] on icon "show more" at bounding box center [1250, 304] width 15 height 15
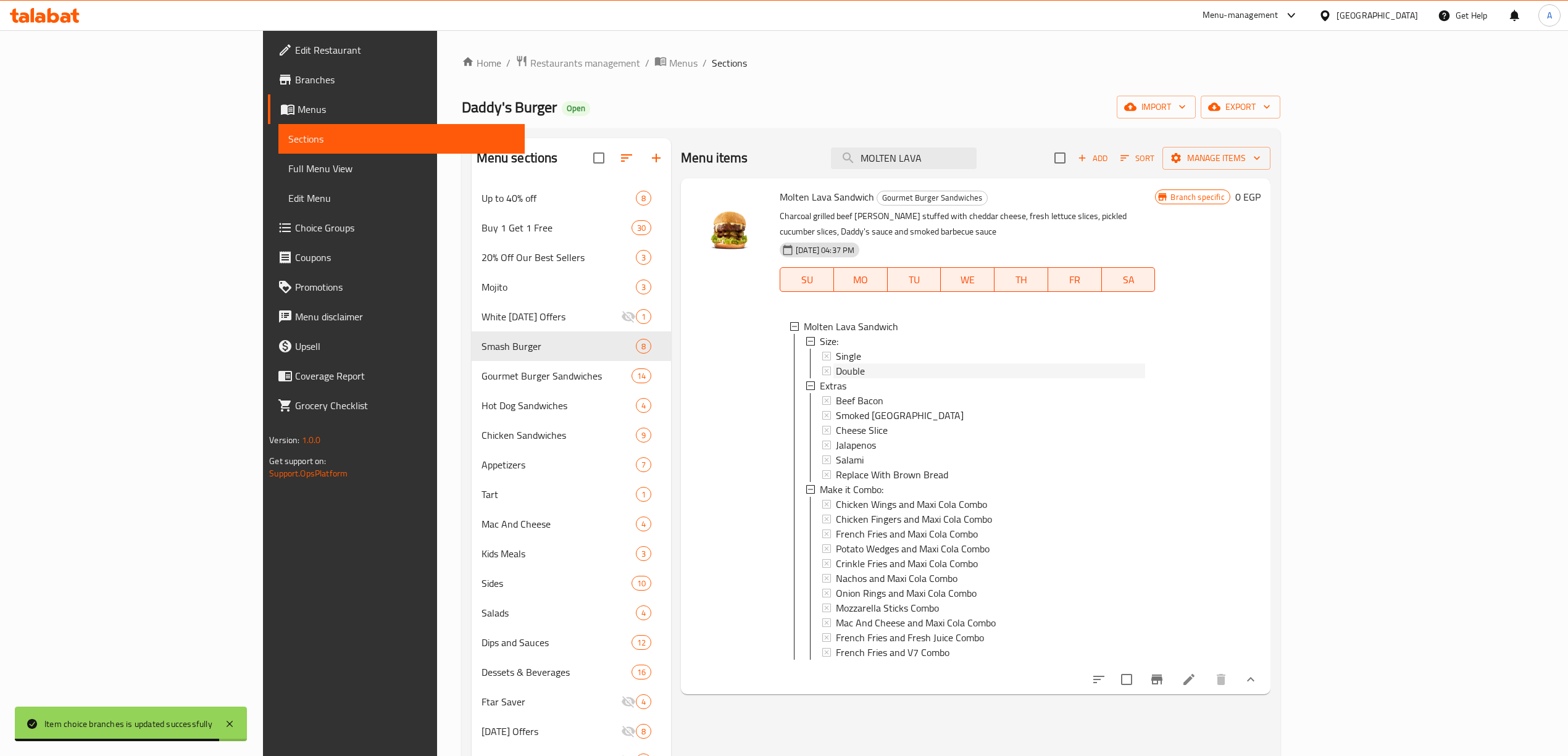
click at [835, 363] on div "Double" at bounding box center [990, 370] width 309 height 15
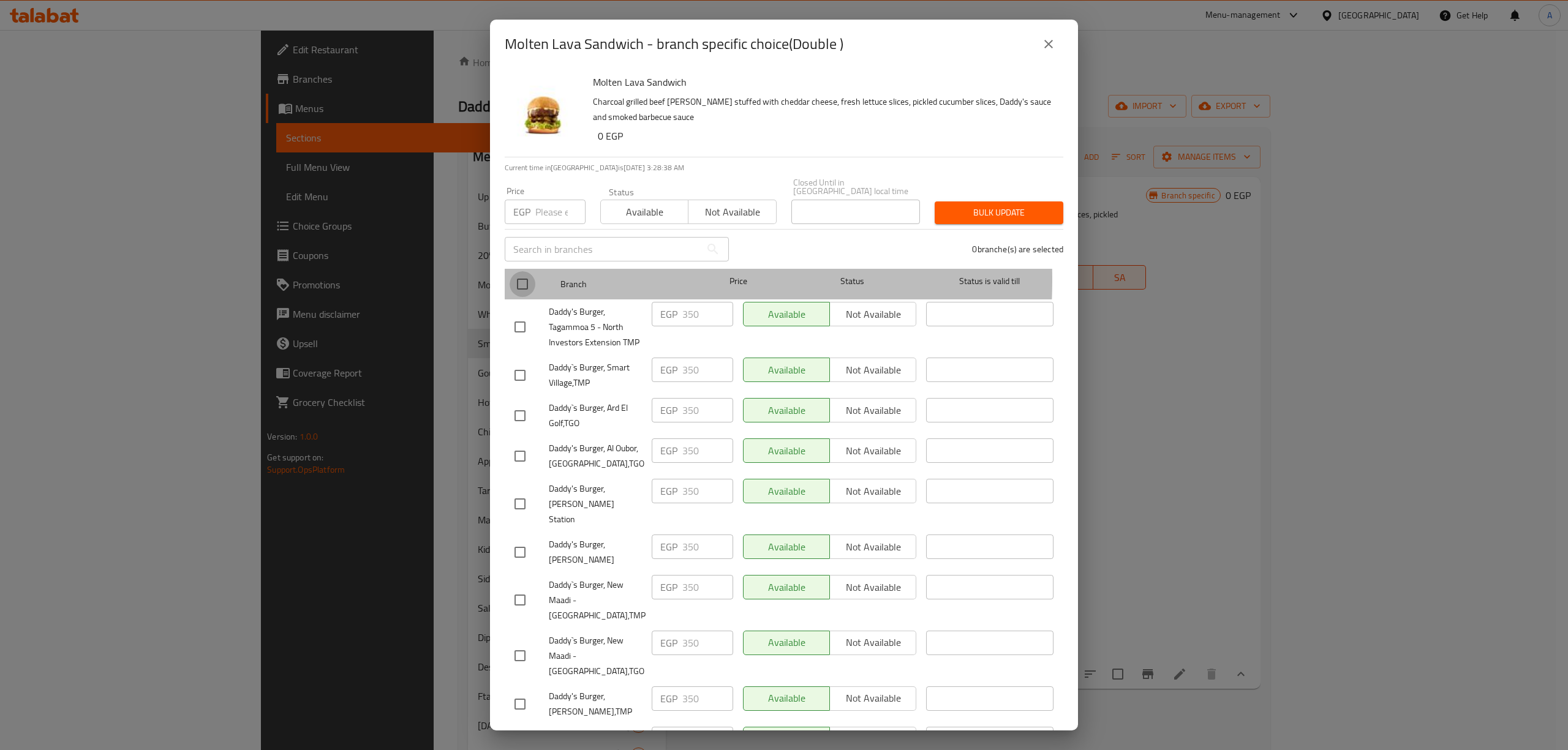
click at [520, 271] on input "checkbox" at bounding box center [522, 284] width 26 height 26
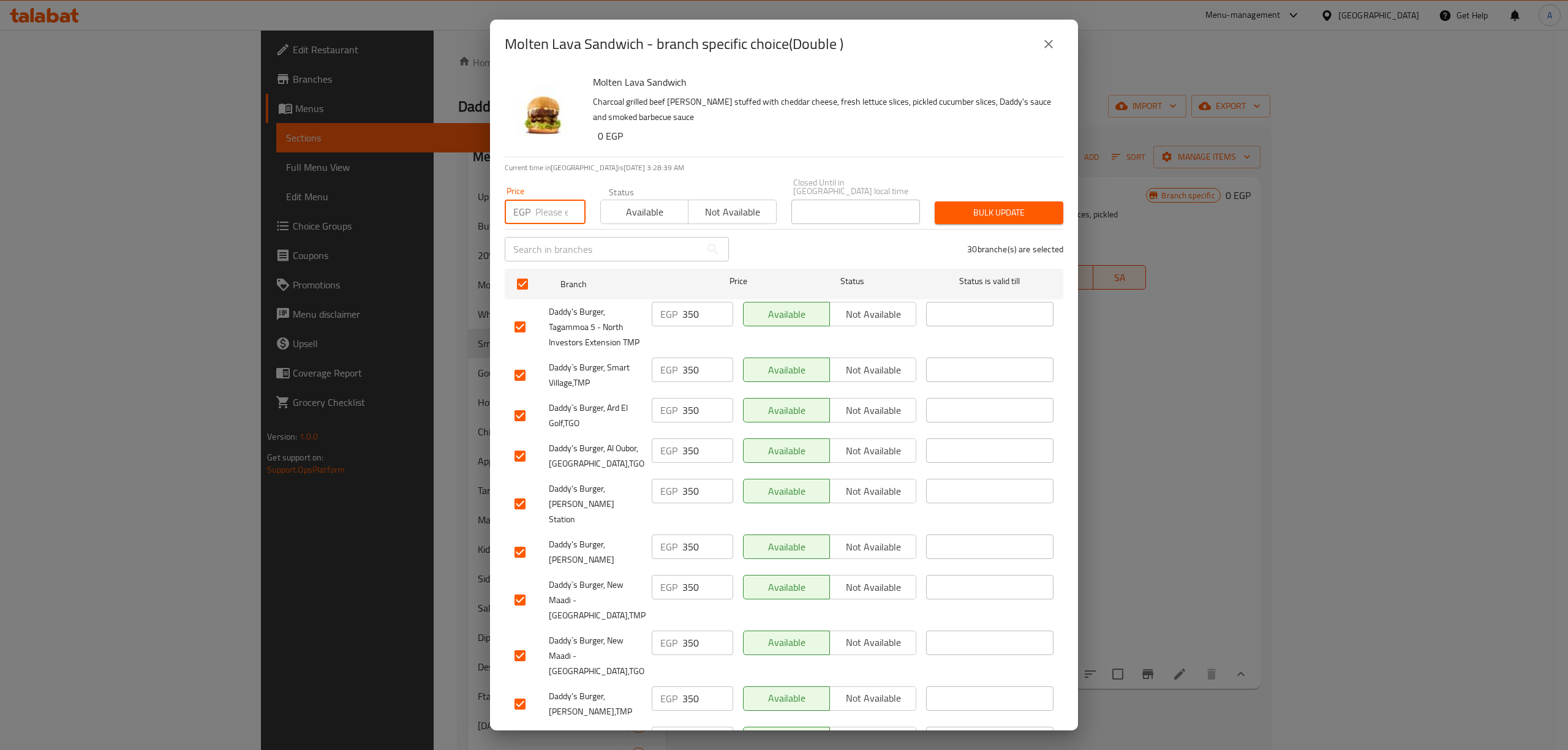
click at [542, 208] on input "number" at bounding box center [560, 212] width 50 height 24
click at [1019, 202] on button "Bulk update" at bounding box center [999, 213] width 129 height 23
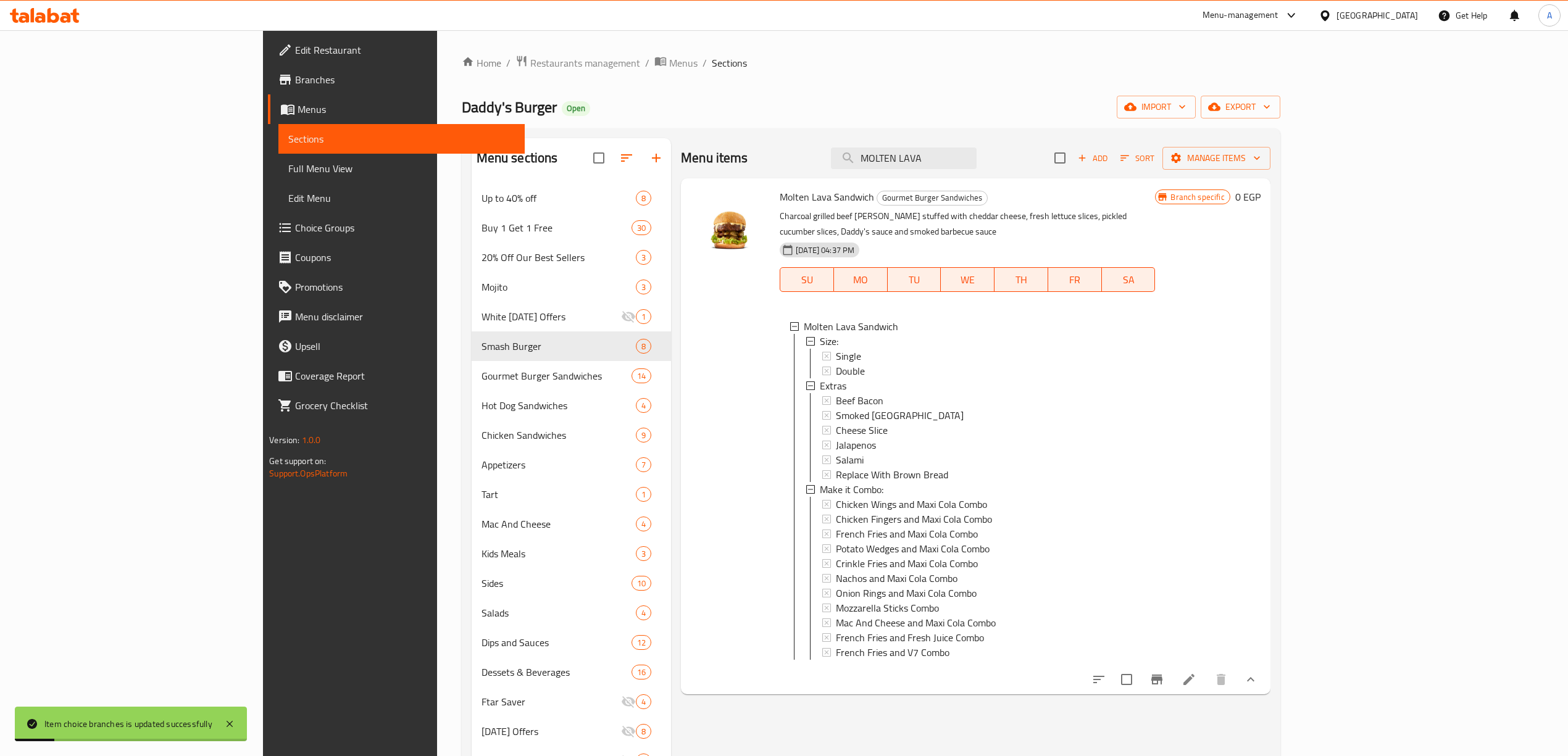
click at [840, 363] on div "Double" at bounding box center [990, 370] width 309 height 15
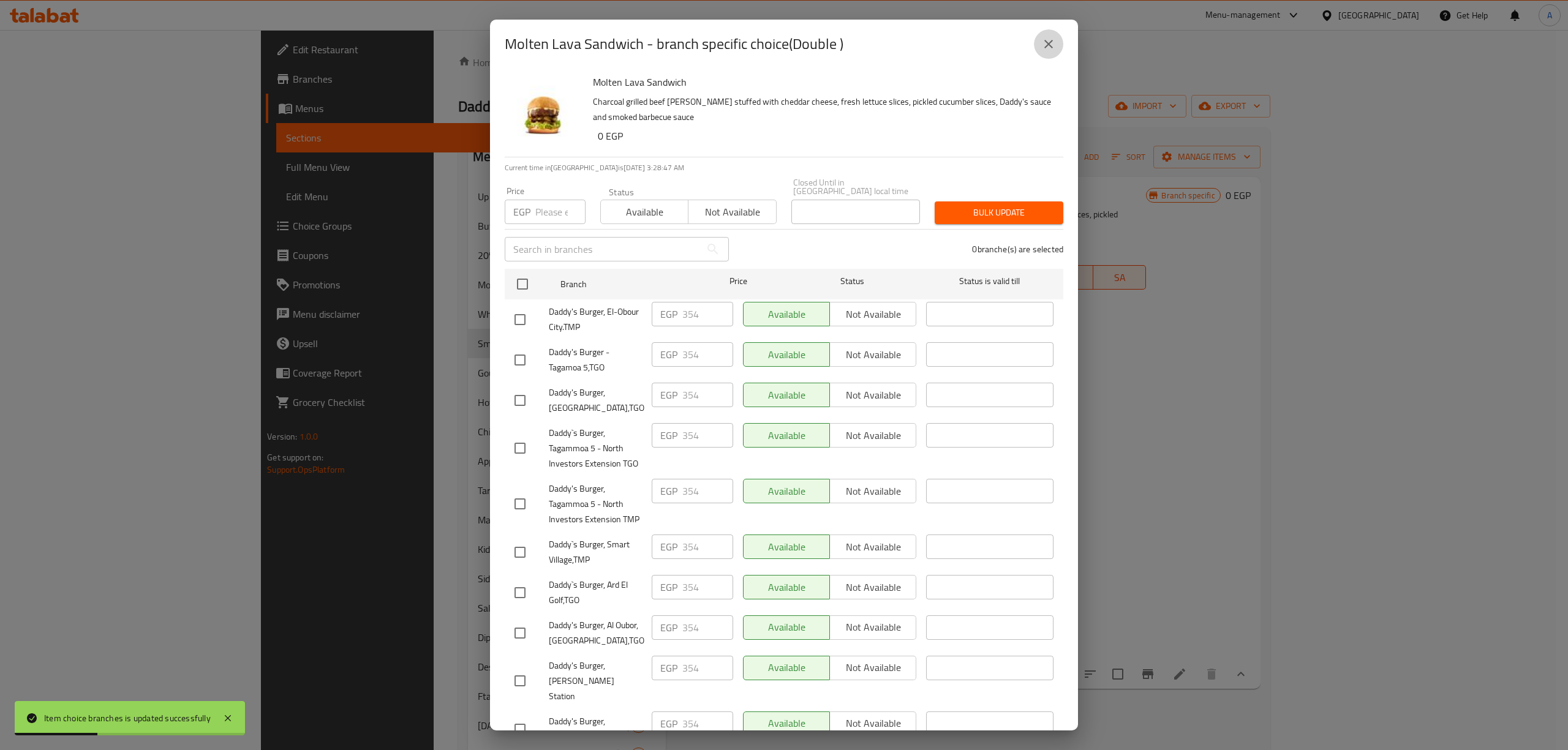
click at [1049, 41] on icon "close" at bounding box center [1048, 44] width 15 height 15
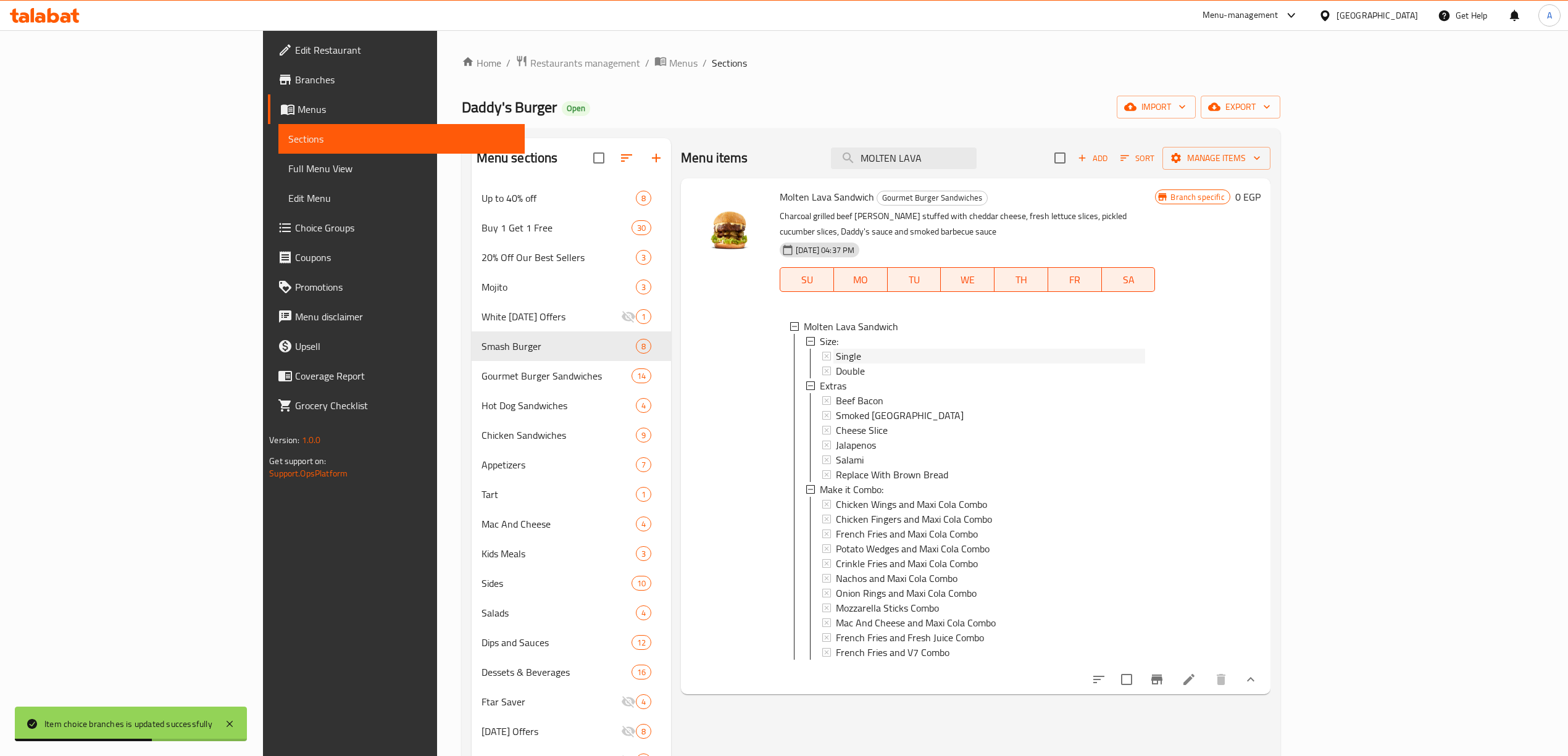
click at [835, 348] on span "Single" at bounding box center [848, 356] width 25 height 15
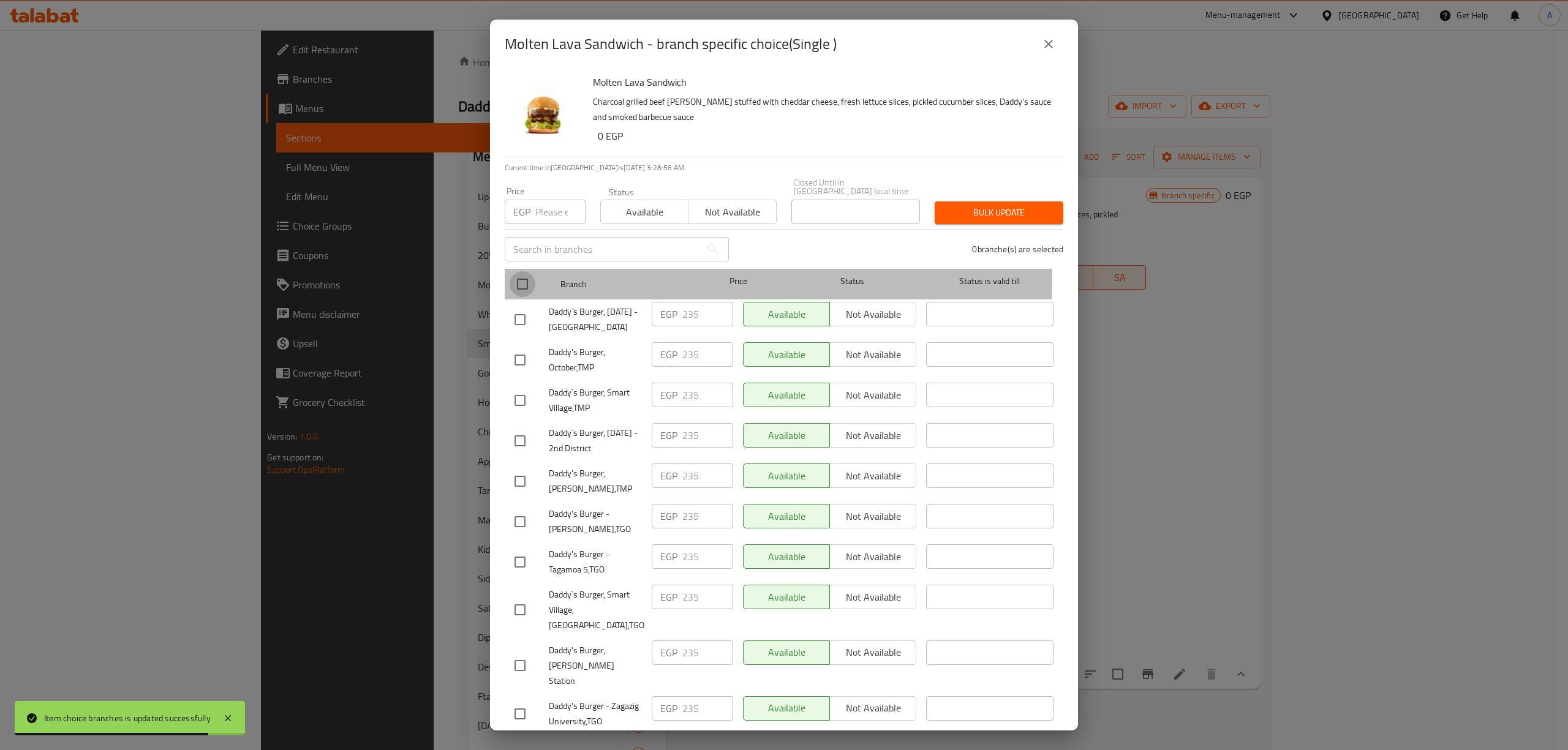
click at [523, 271] on input "checkbox" at bounding box center [522, 284] width 26 height 26
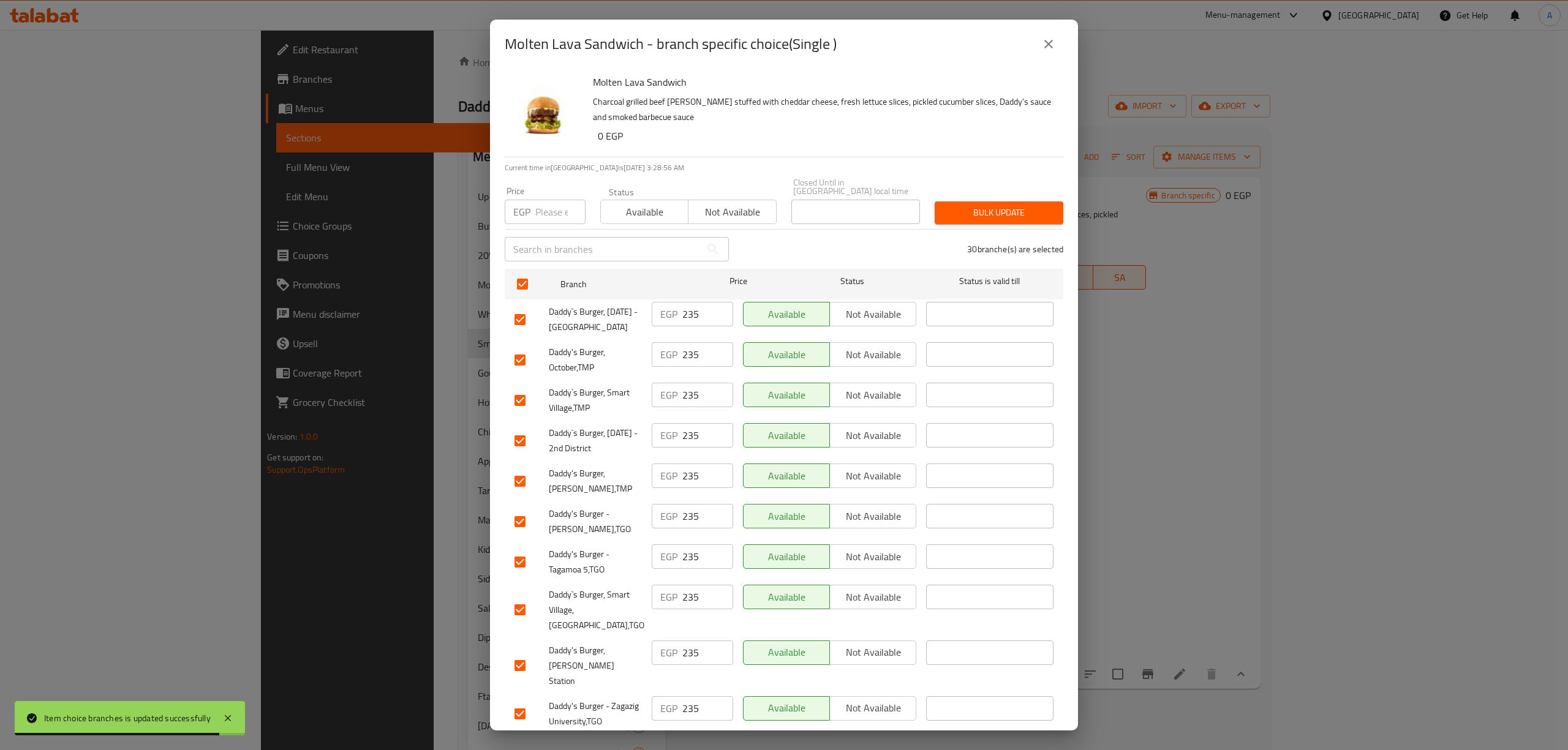
click at [552, 200] on input "number" at bounding box center [560, 212] width 50 height 24
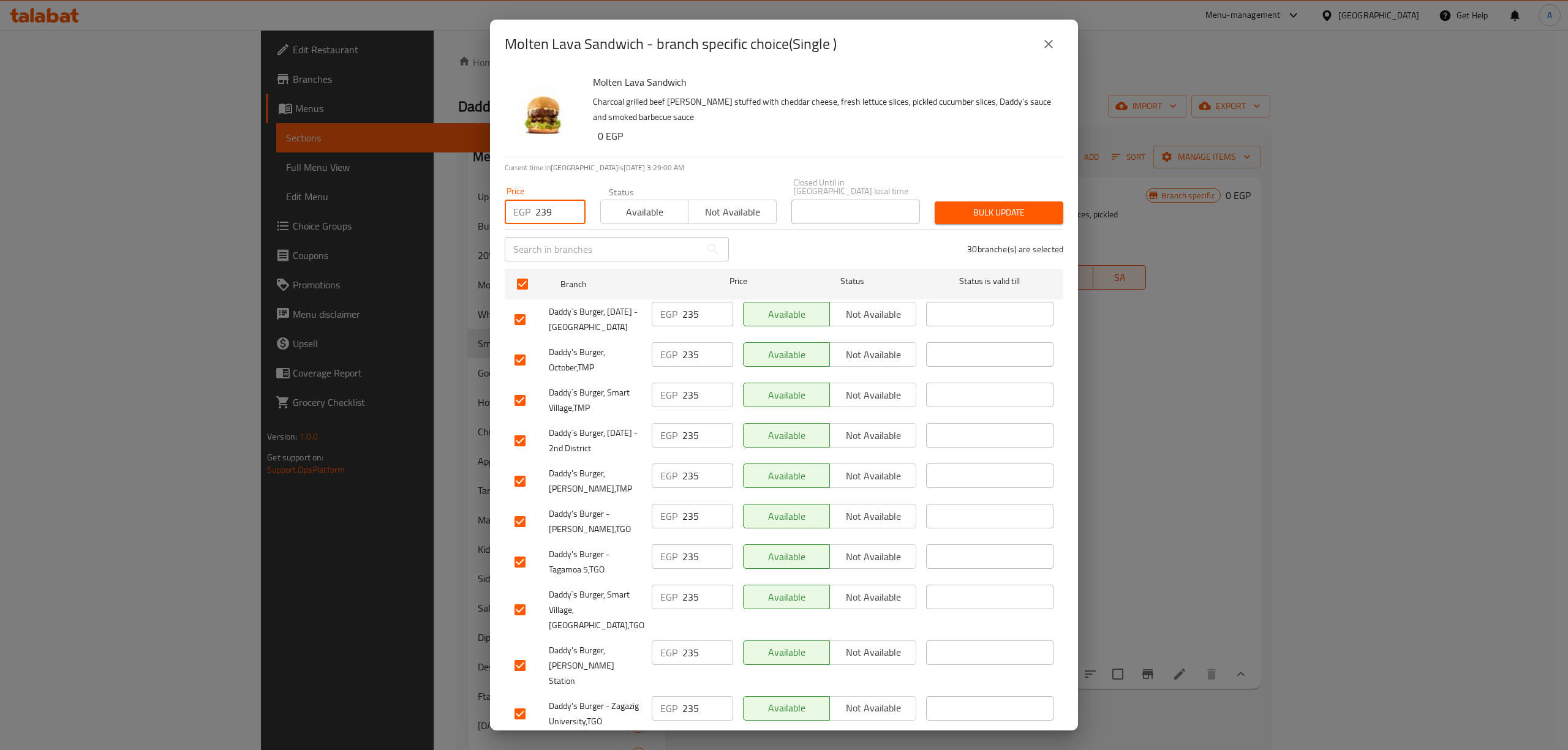
click at [990, 217] on div "Bulk update" at bounding box center [999, 212] width 144 height 38
click at [990, 207] on span "Bulk update" at bounding box center [999, 212] width 109 height 15
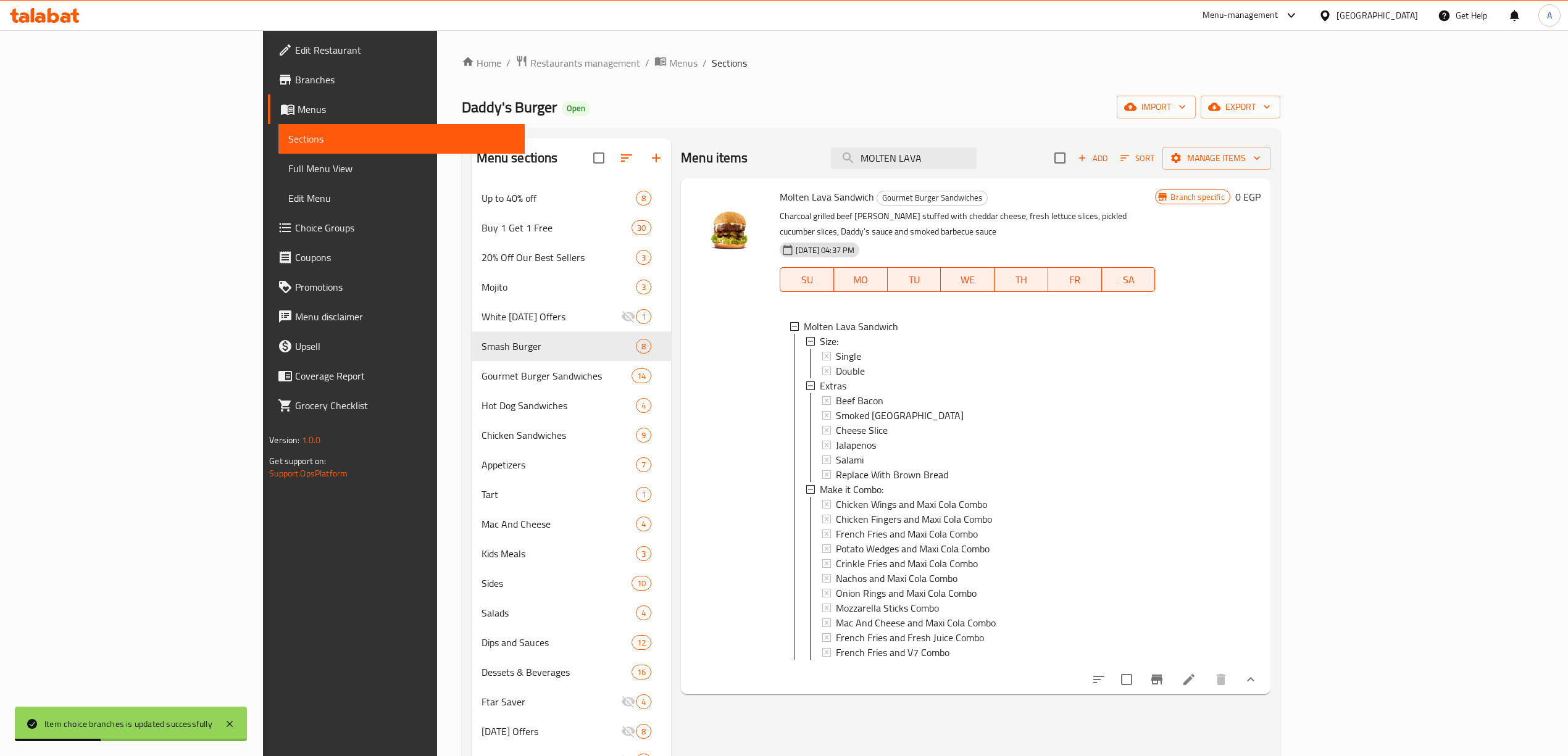
drag, startPoint x: 1028, startPoint y: 156, endPoint x: 924, endPoint y: 157, distance: 104.0
click at [924, 157] on div "Menu items MOLTEN LAVA Add Sort Manage items" at bounding box center [976, 158] width 590 height 40
paste input "FIREHOUSE"
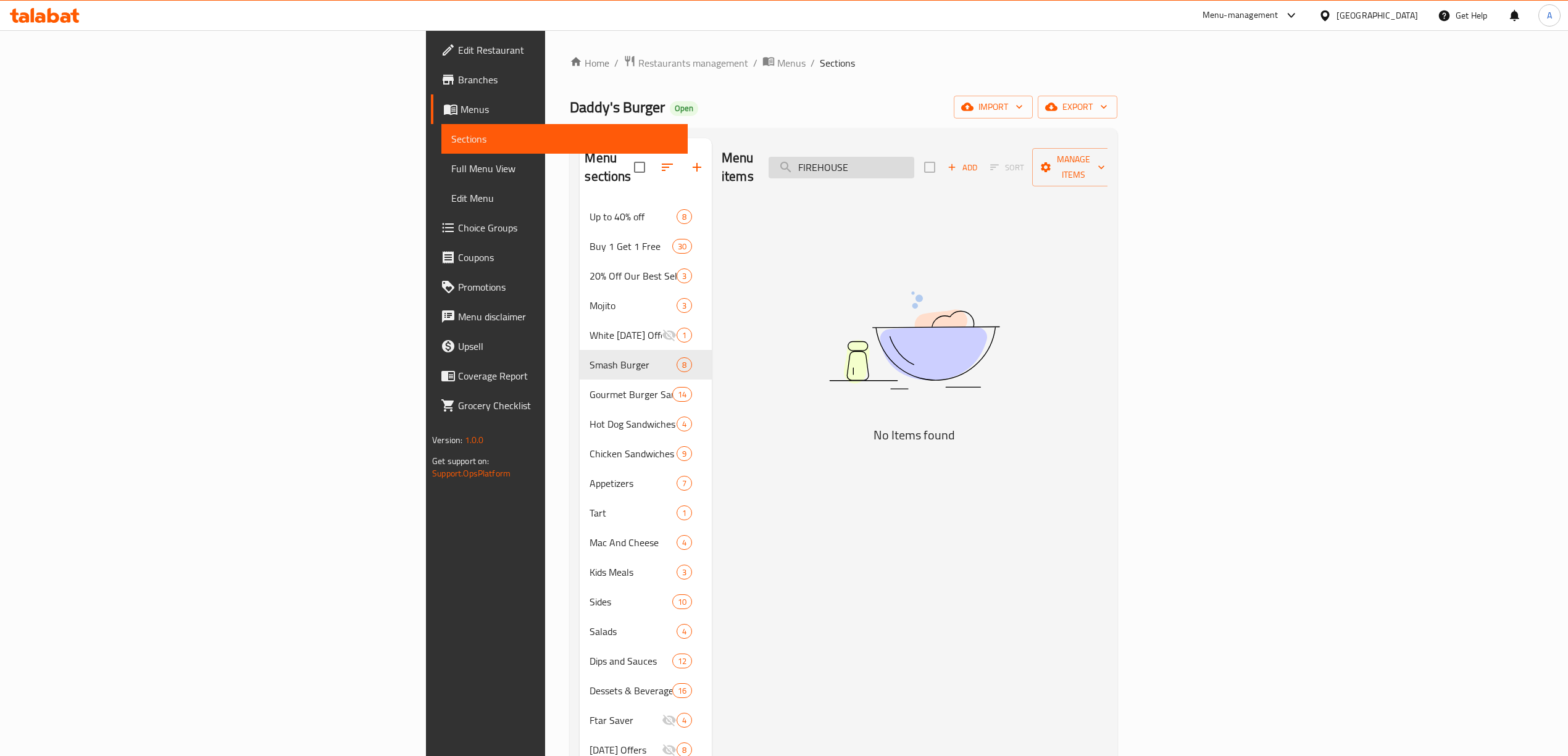
click at [914, 157] on input "FIREHOUSE" at bounding box center [841, 168] width 145 height 22
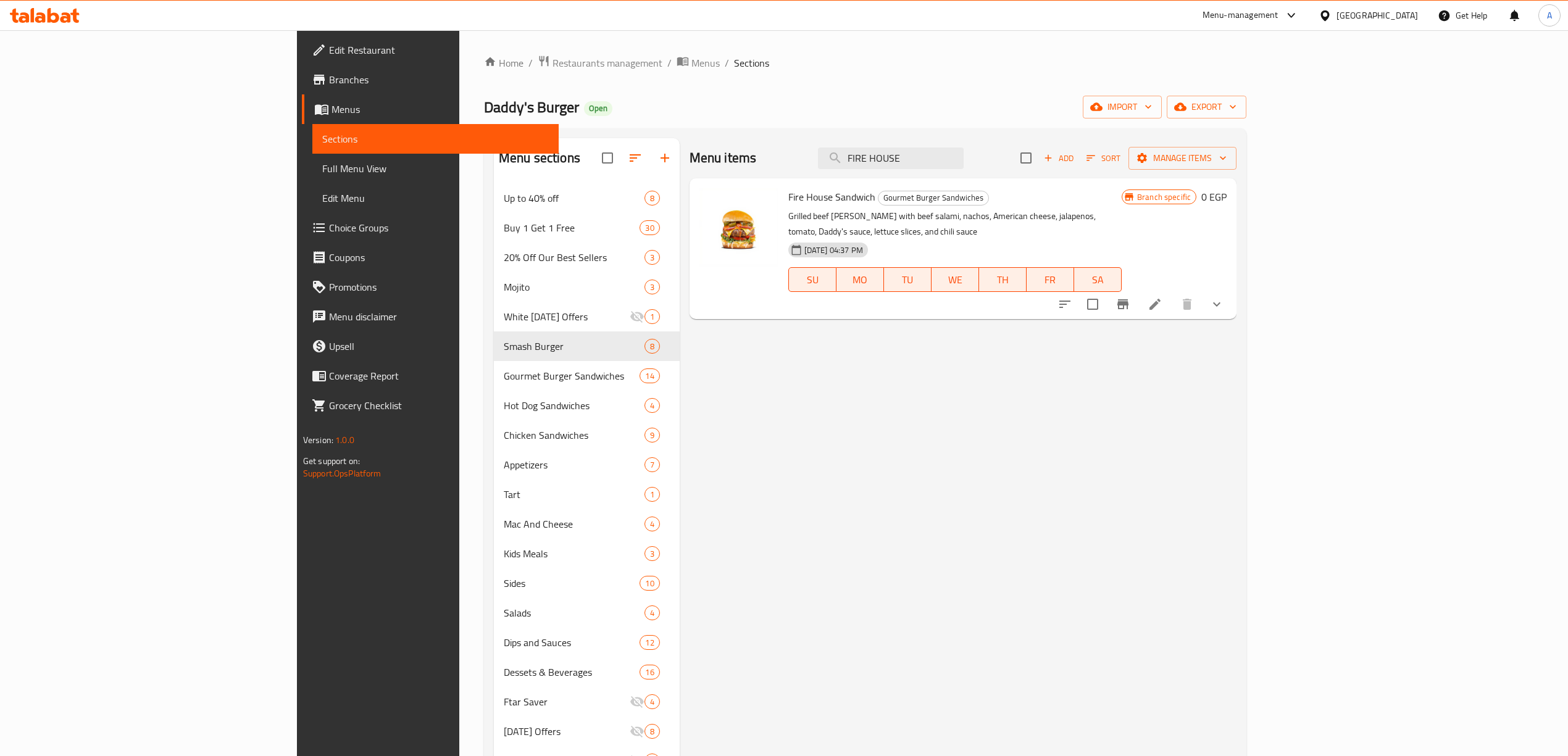
click at [985, 210] on p "Grilled beef [PERSON_NAME] with beef salami, nachos, American cheese, jalapenos…" at bounding box center [955, 224] width 333 height 31
click at [1220, 302] on icon "show more" at bounding box center [1217, 304] width 8 height 4
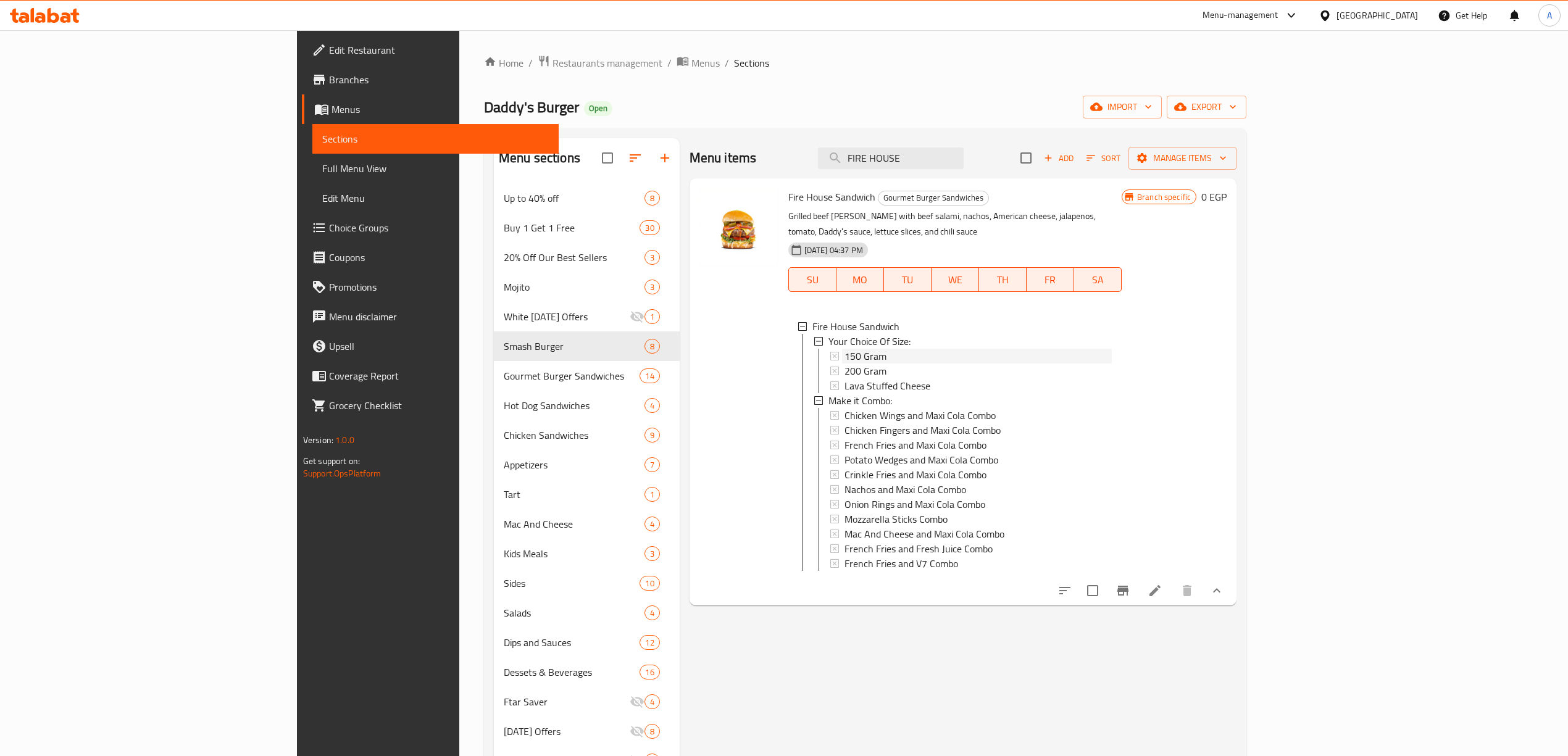
click at [844, 348] on div "150 Gram" at bounding box center [978, 356] width 268 height 15
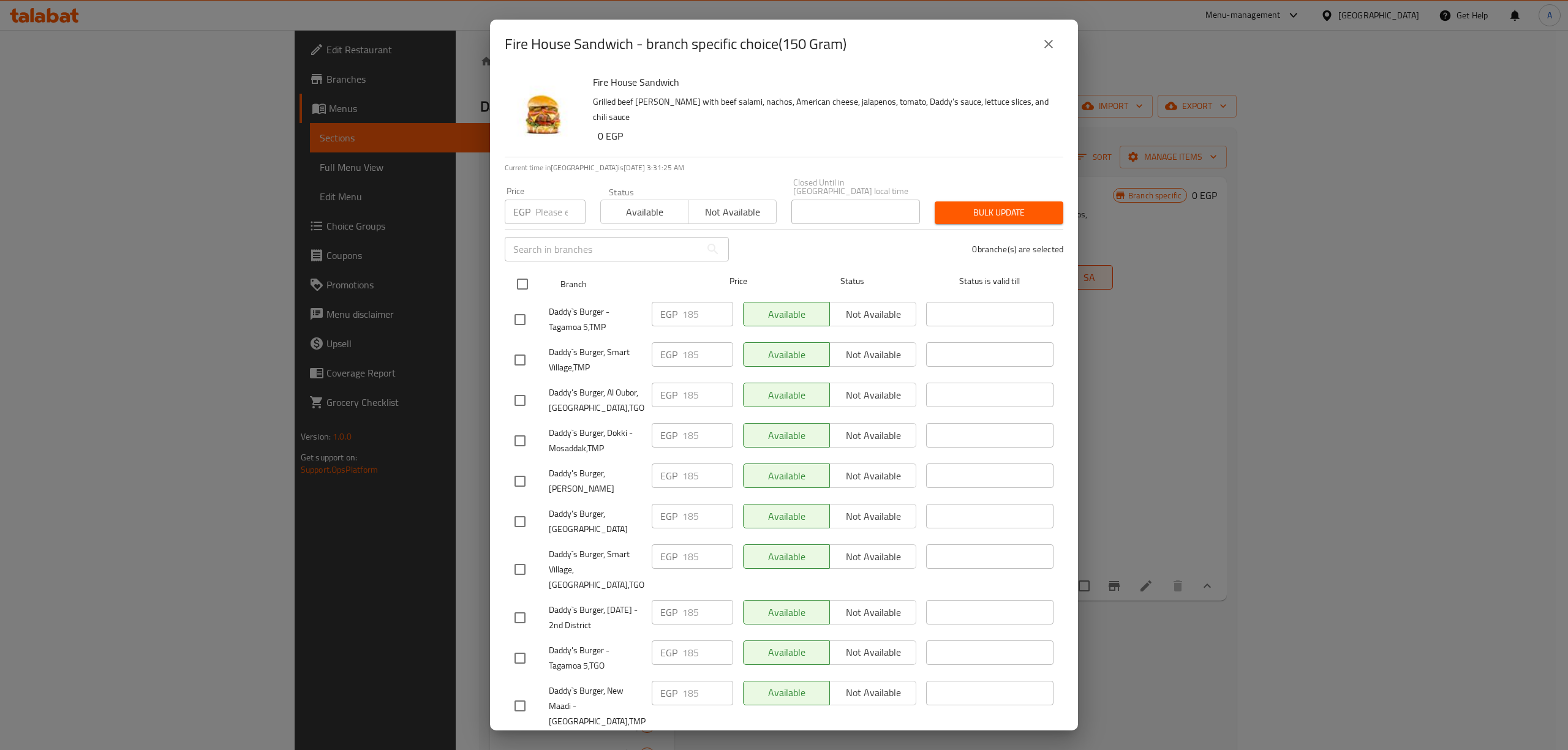
click at [522, 278] on input "checkbox" at bounding box center [522, 284] width 26 height 26
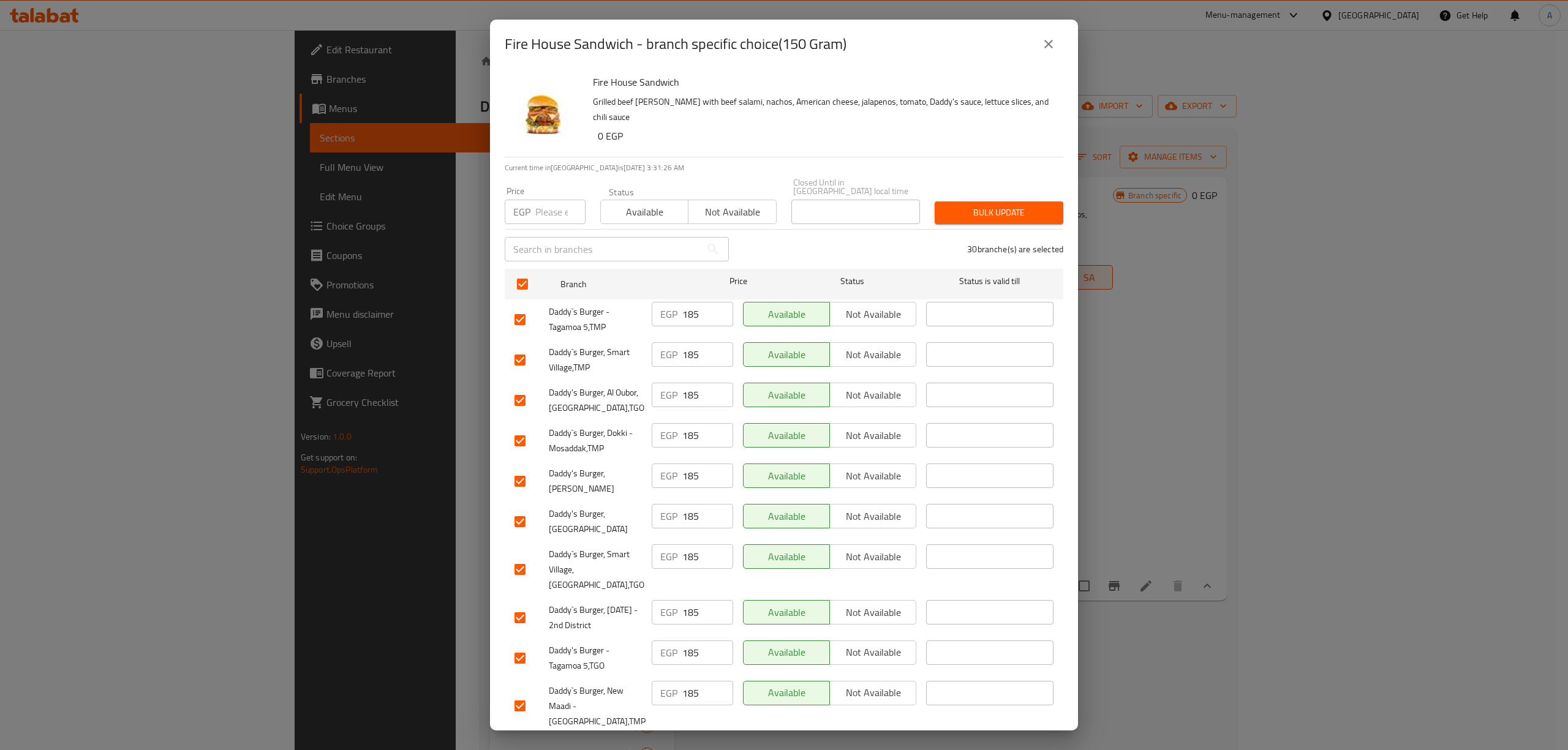
click at [539, 206] on input "number" at bounding box center [560, 212] width 50 height 24
click at [987, 205] on span "Bulk update" at bounding box center [999, 212] width 109 height 15
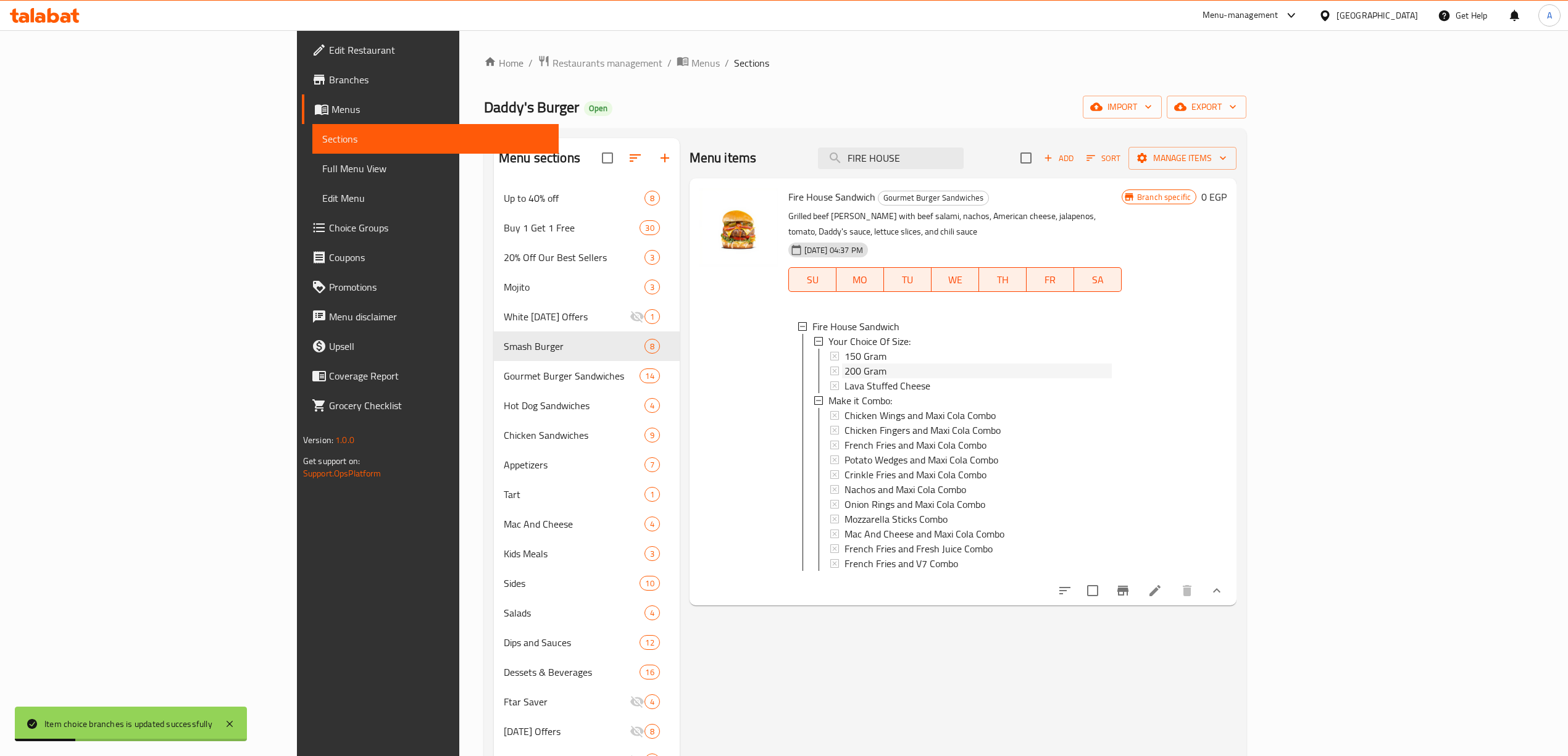
click at [844, 363] on div "200 Gram" at bounding box center [978, 370] width 268 height 15
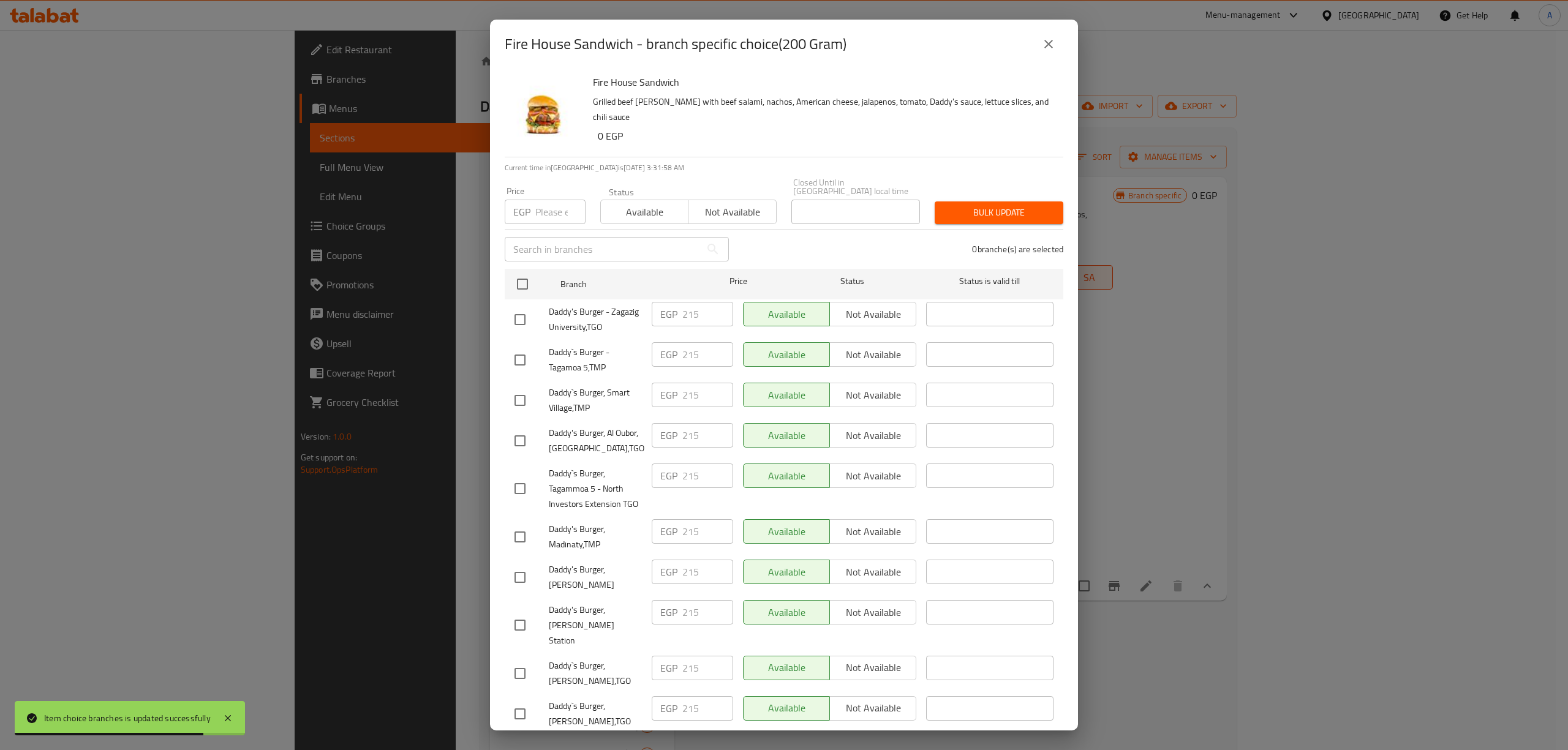
drag, startPoint x: 522, startPoint y: 278, endPoint x: 537, endPoint y: 236, distance: 44.6
click at [523, 277] on input "checkbox" at bounding box center [522, 284] width 26 height 26
click at [548, 211] on input "number" at bounding box center [560, 212] width 50 height 24
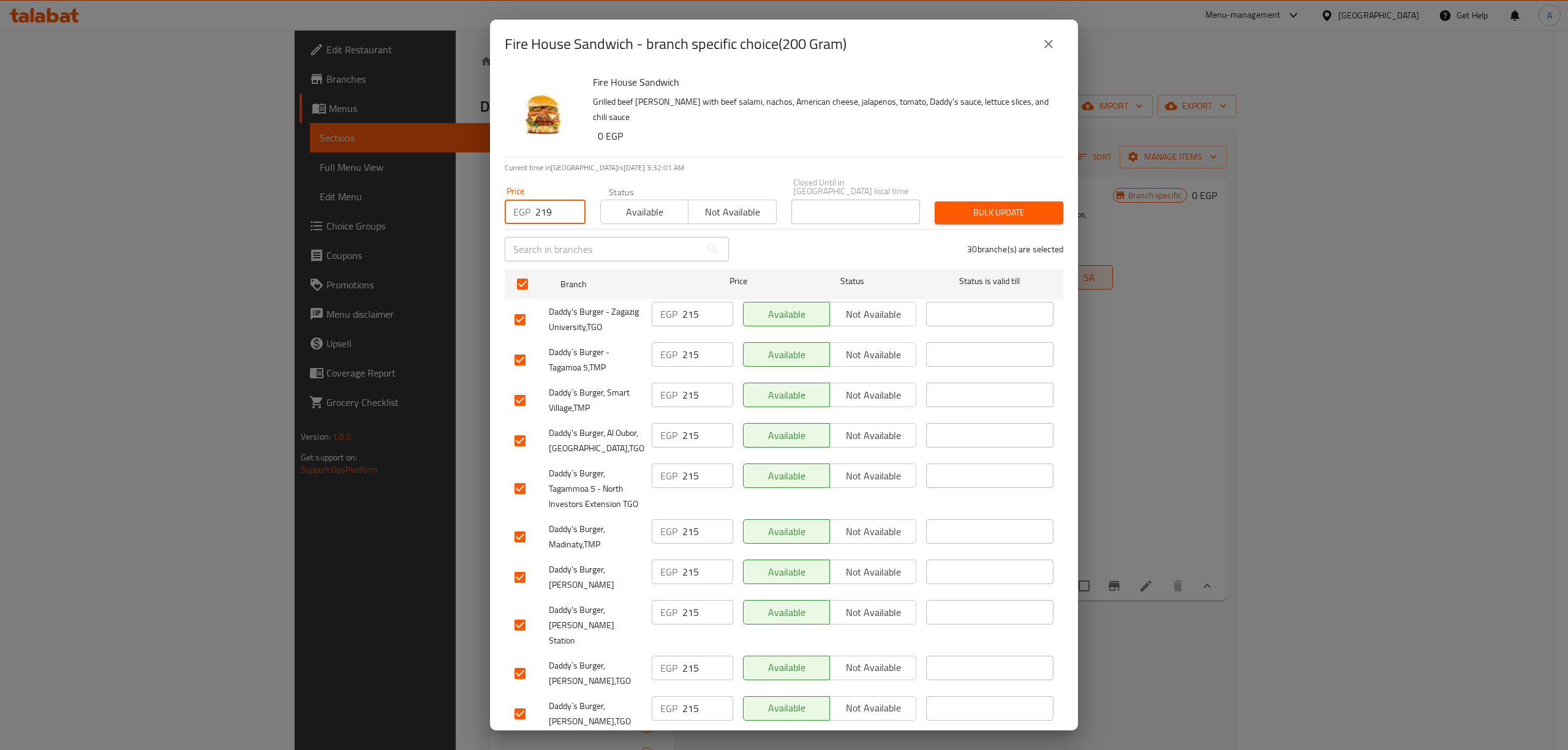
click at [985, 206] on span "Bulk update" at bounding box center [999, 212] width 109 height 15
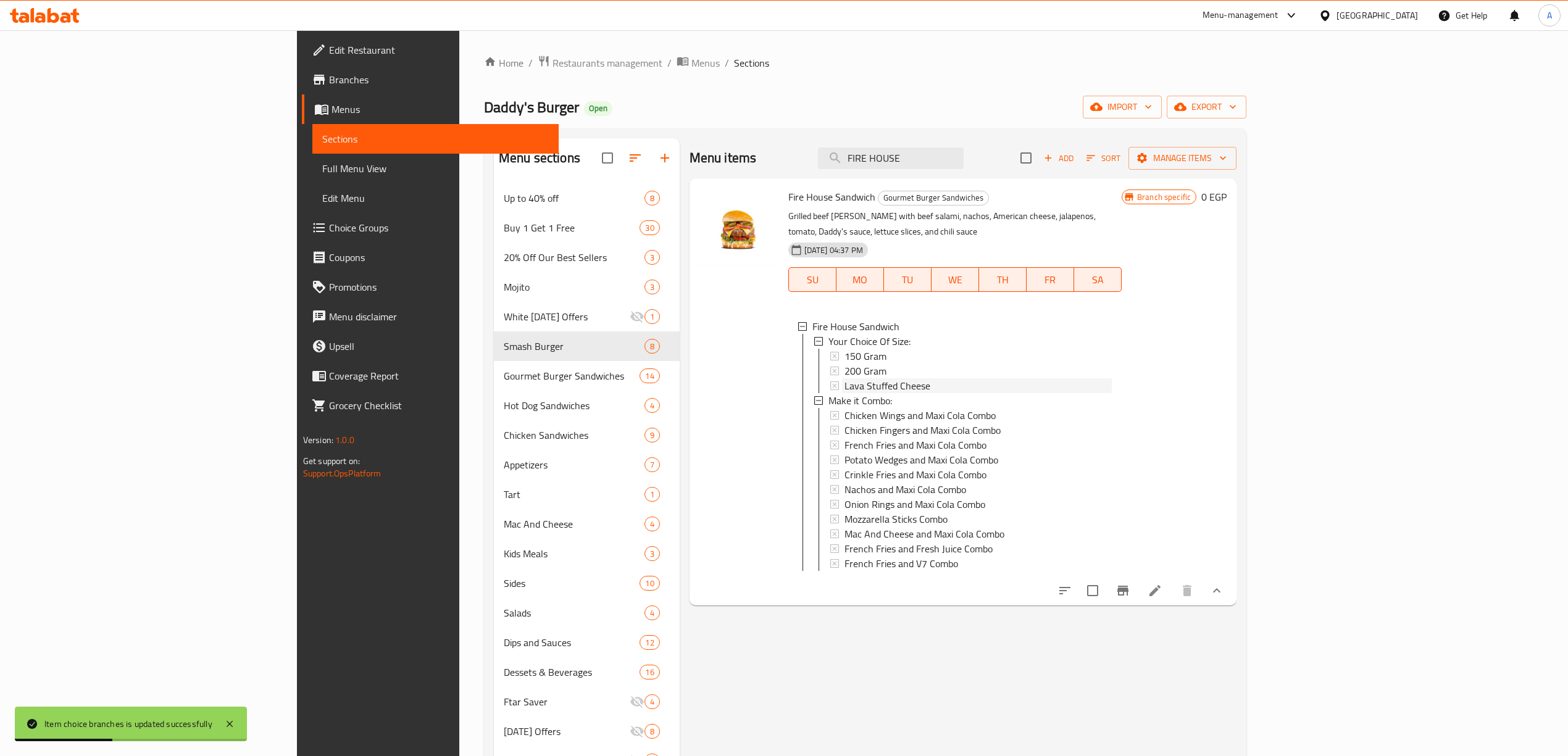
click at [850, 378] on span "Lava Stuffed Cheese" at bounding box center [887, 385] width 86 height 15
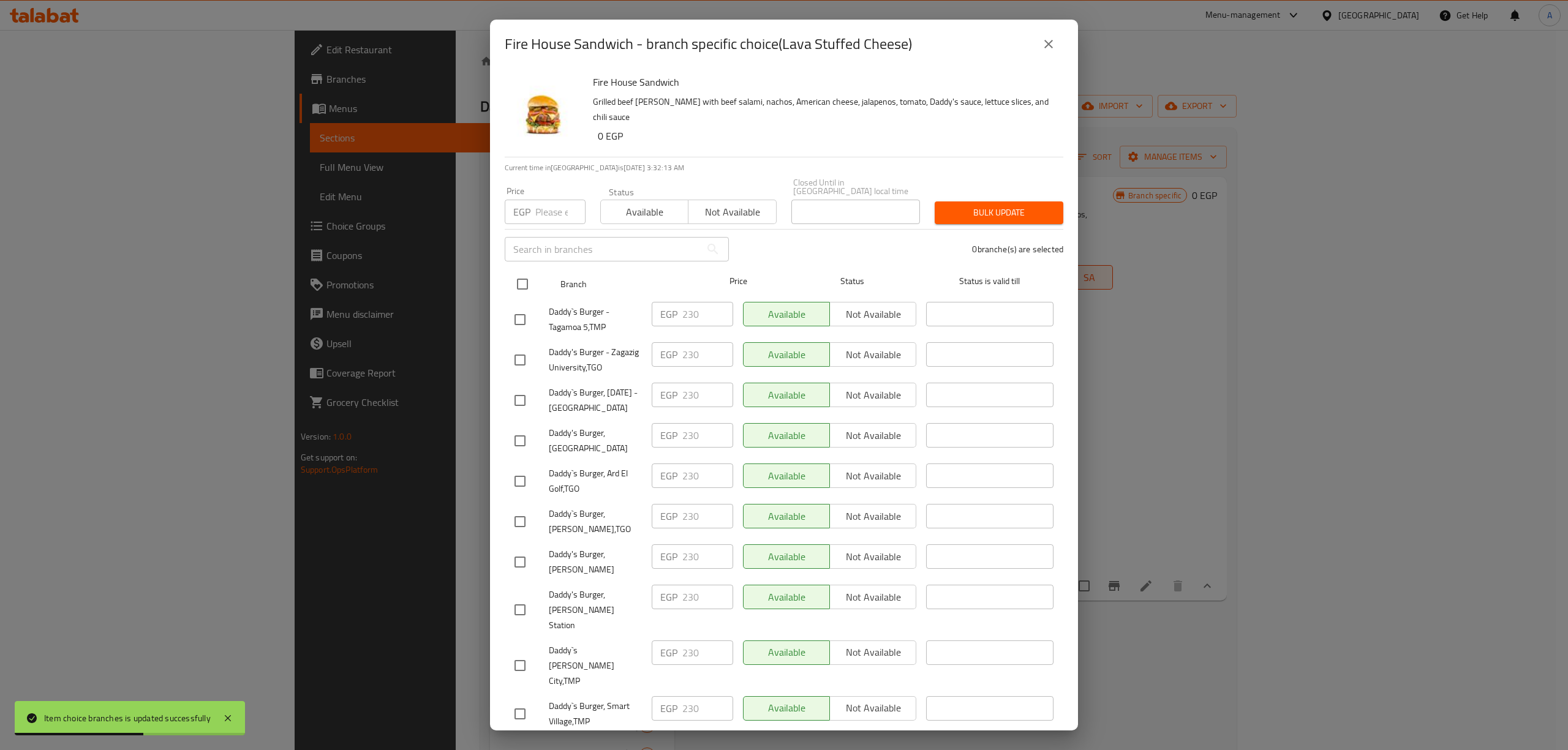
click at [525, 277] on input "checkbox" at bounding box center [522, 284] width 26 height 26
click at [539, 200] on input "number" at bounding box center [560, 212] width 50 height 24
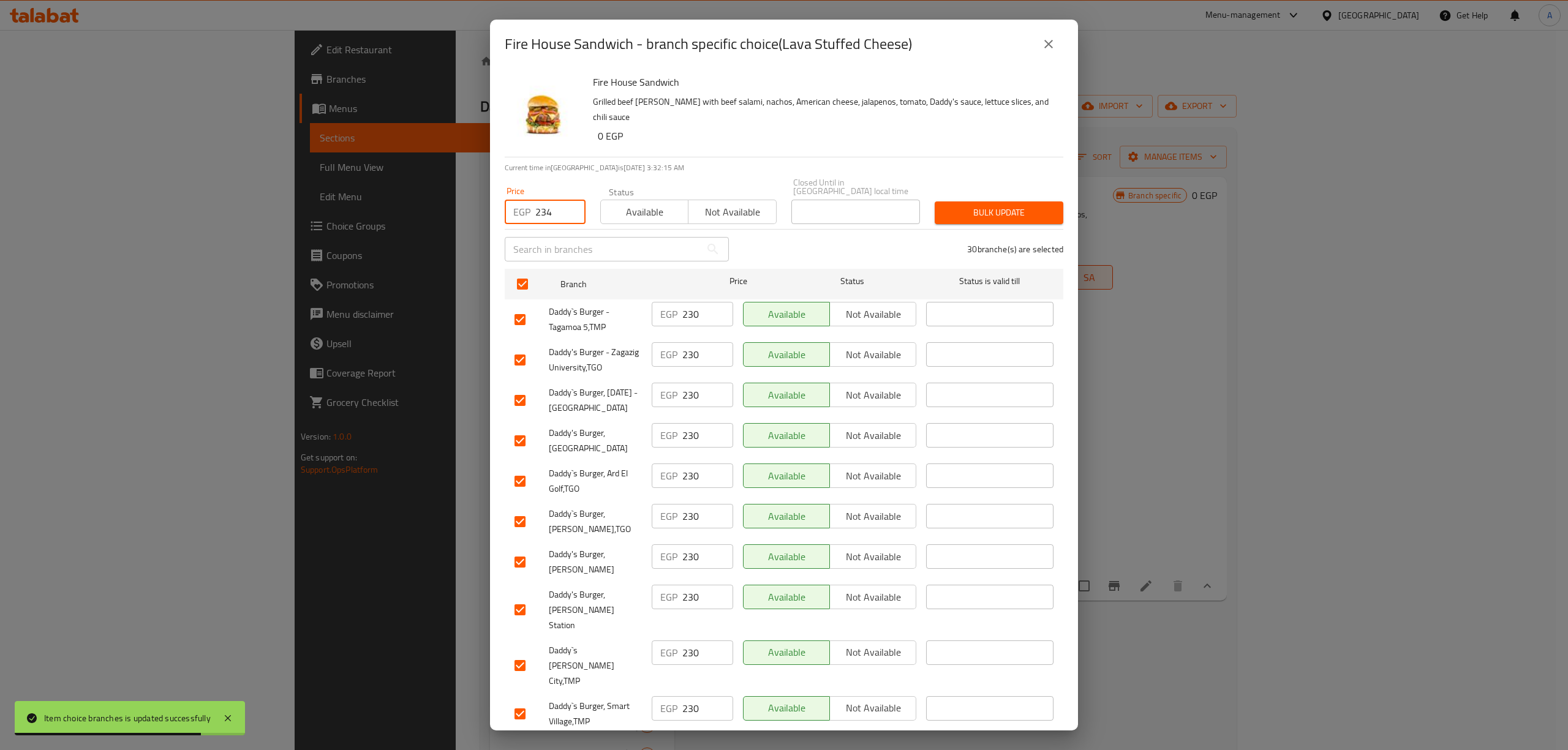
click at [1002, 205] on span "Bulk update" at bounding box center [999, 212] width 109 height 15
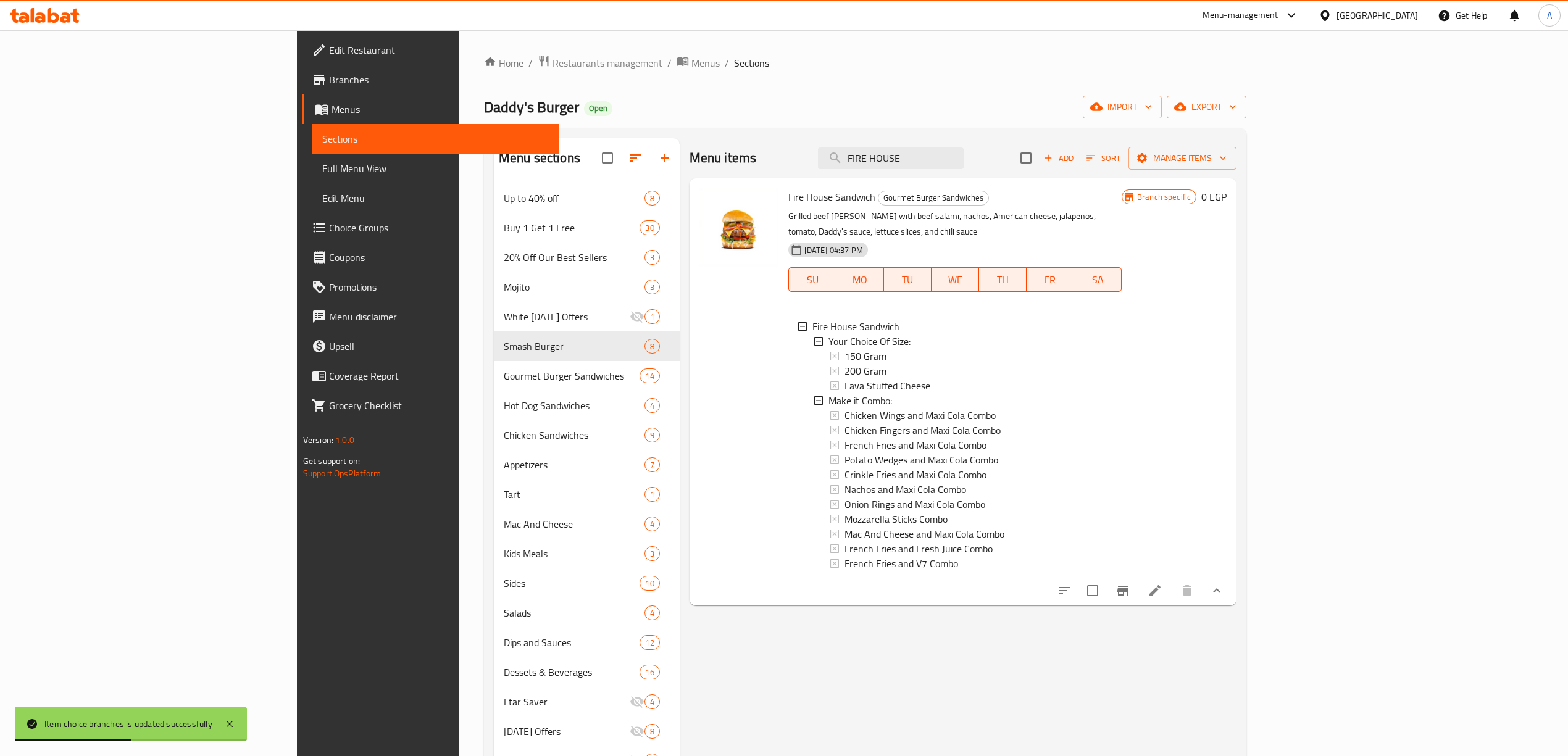
click at [854, 378] on span "Lava Stuffed Cheese" at bounding box center [887, 385] width 86 height 15
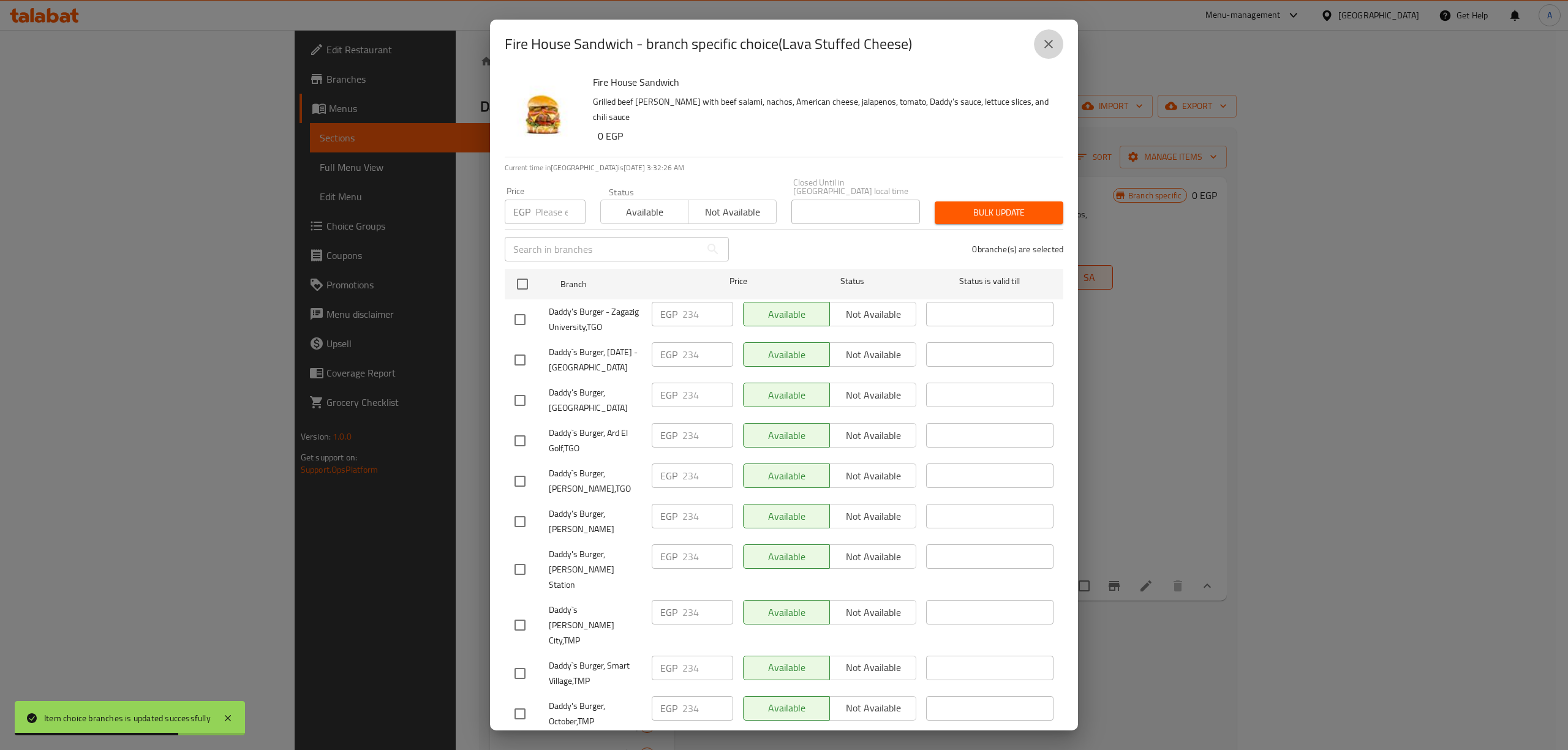
click at [1043, 53] on button "close" at bounding box center [1049, 44] width 29 height 29
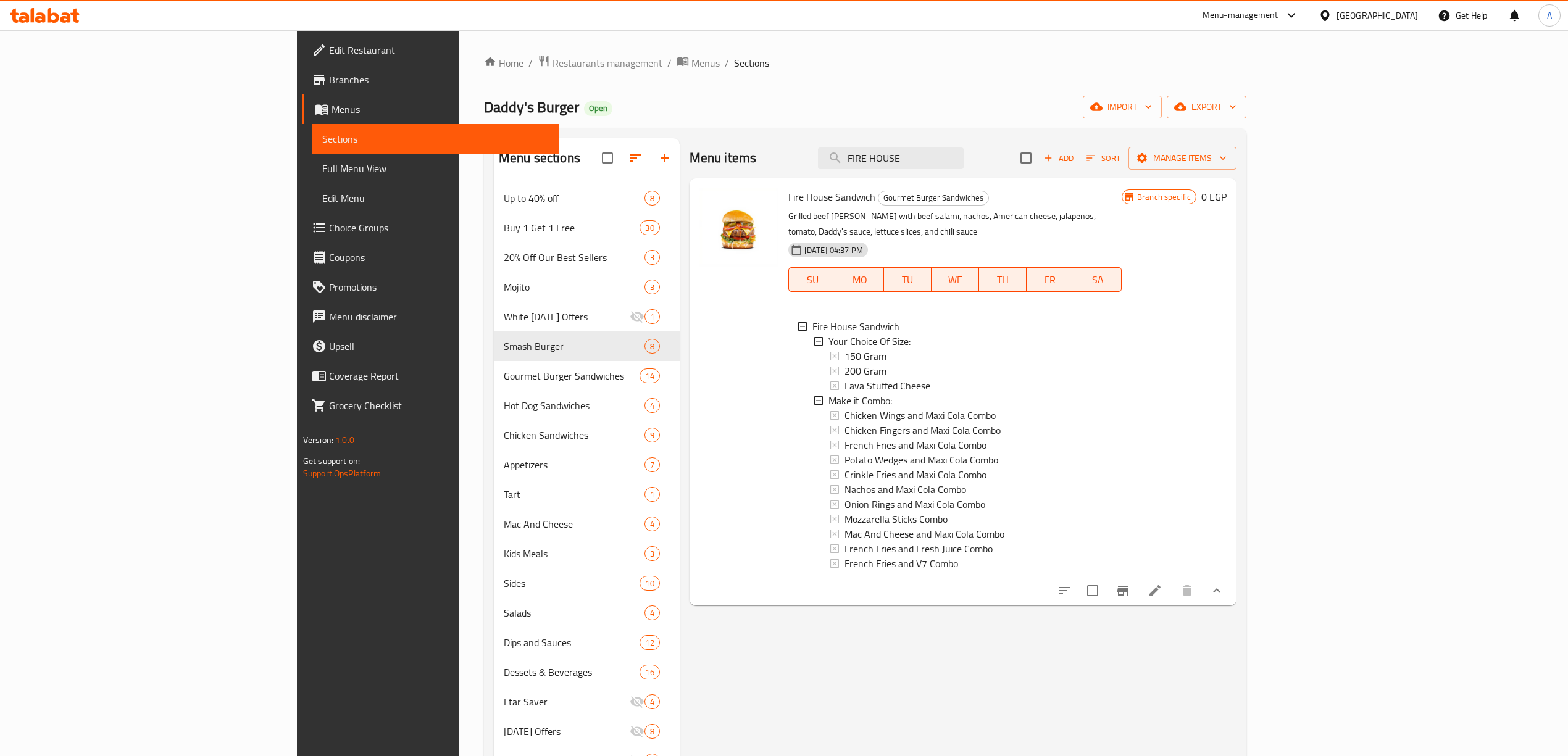
click at [895, 378] on div "Lava Stuffed Cheese" at bounding box center [978, 385] width 268 height 15
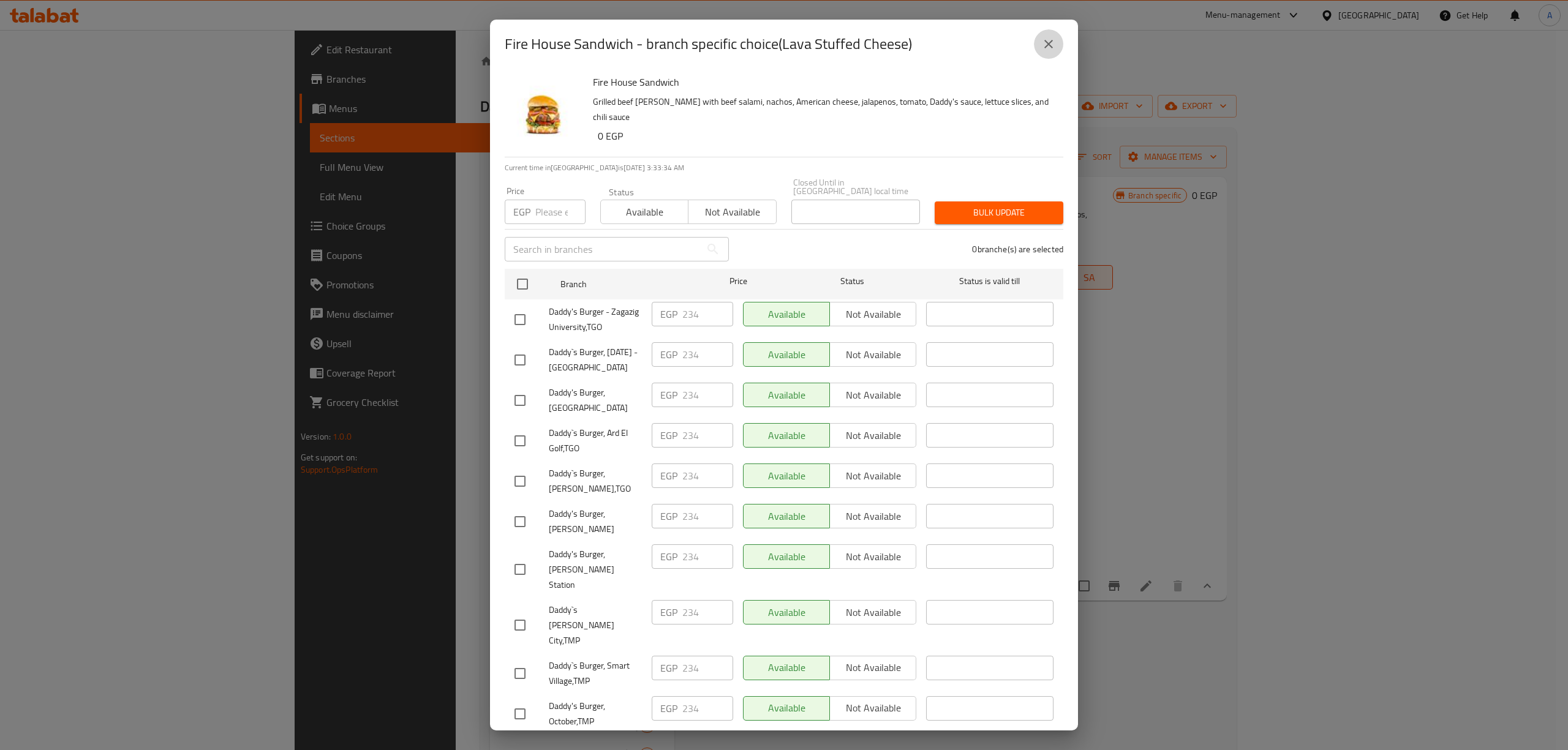
click at [1049, 43] on icon "close" at bounding box center [1048, 43] width 8 height 8
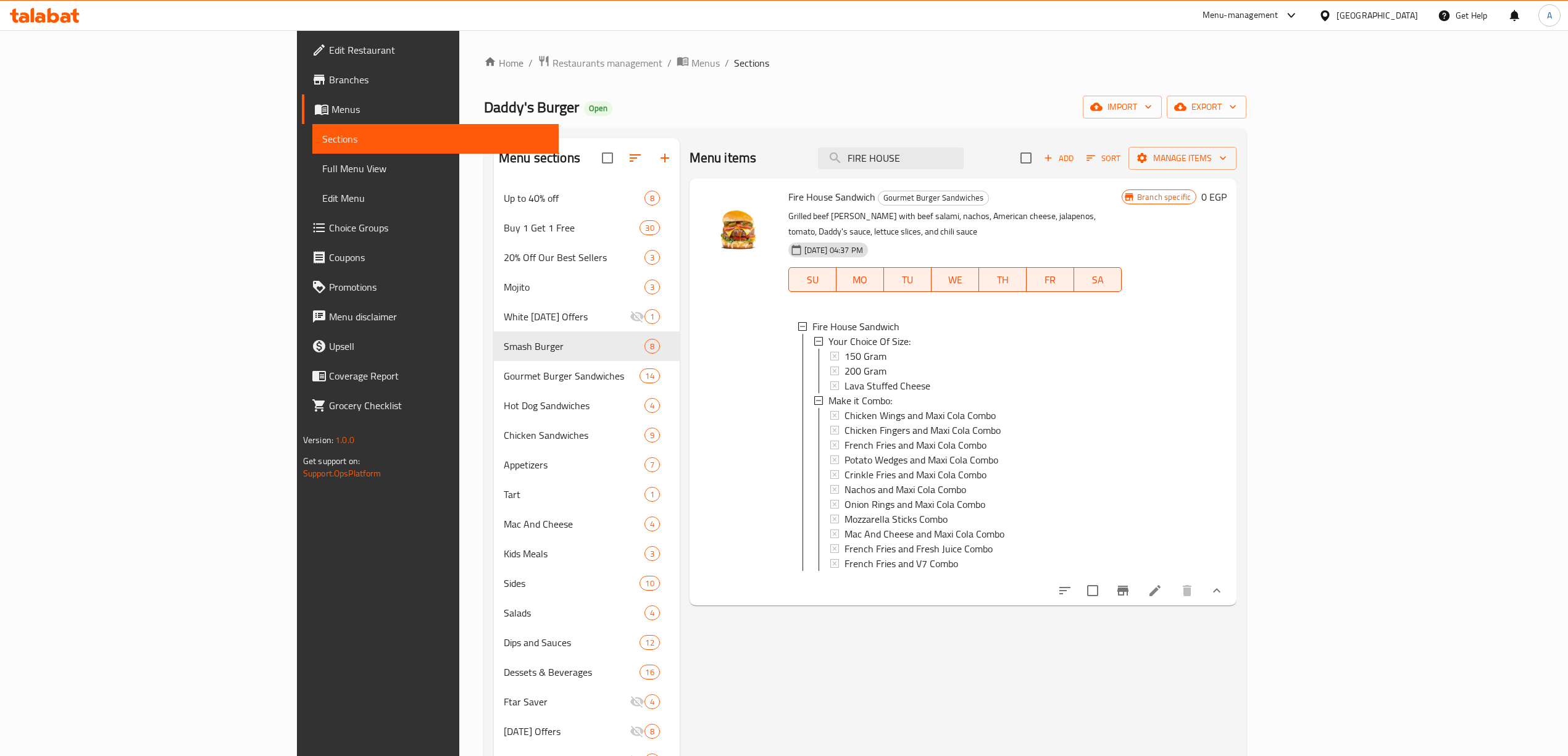
drag, startPoint x: 1038, startPoint y: 153, endPoint x: 702, endPoint y: 106, distance: 339.3
click at [702, 107] on div "Home / Restaurants management / Menus / Sections Daddy's Burger Open import exp…" at bounding box center [864, 479] width 762 height 849
paste input "GLADIATOR"
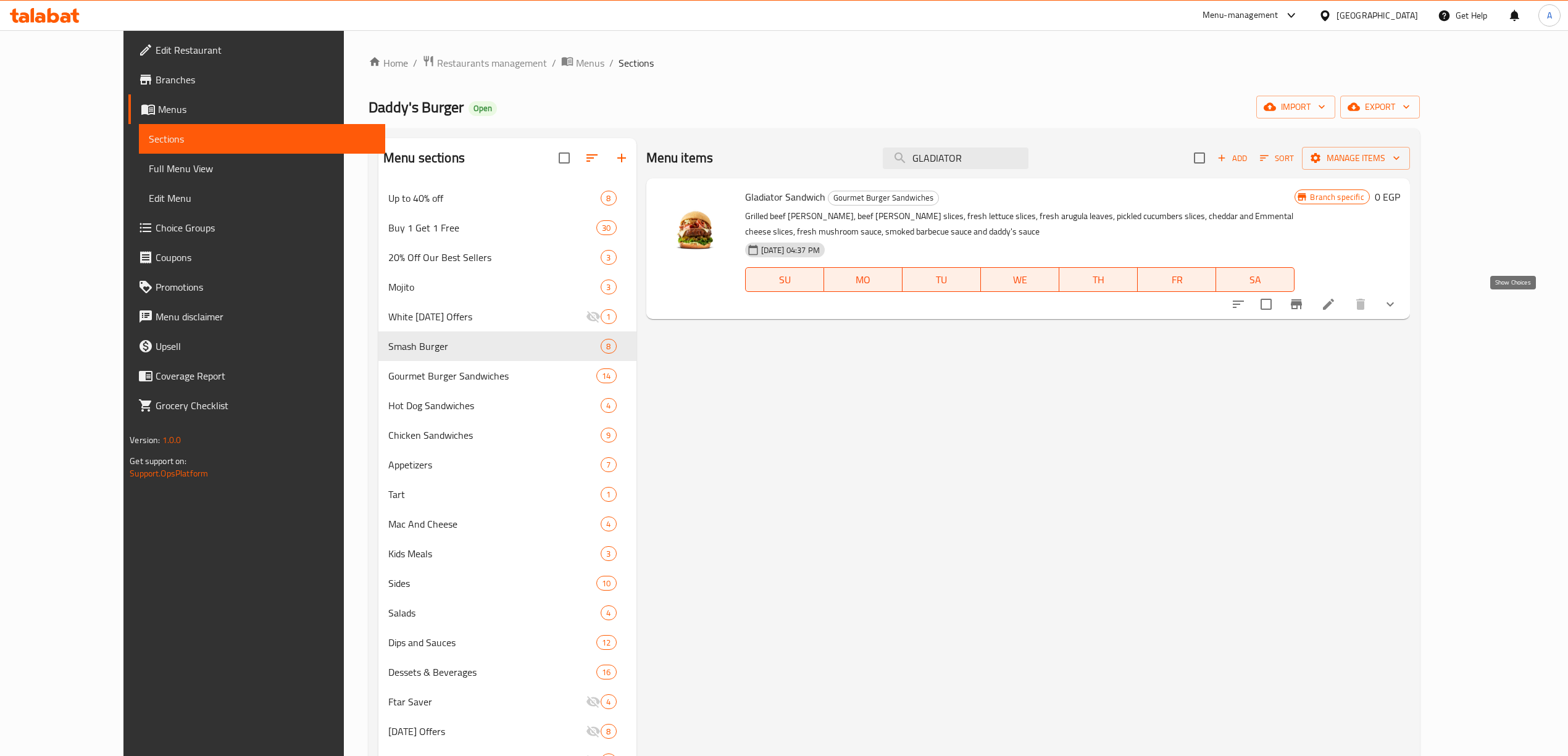
click at [1398, 306] on icon "show more" at bounding box center [1390, 304] width 15 height 15
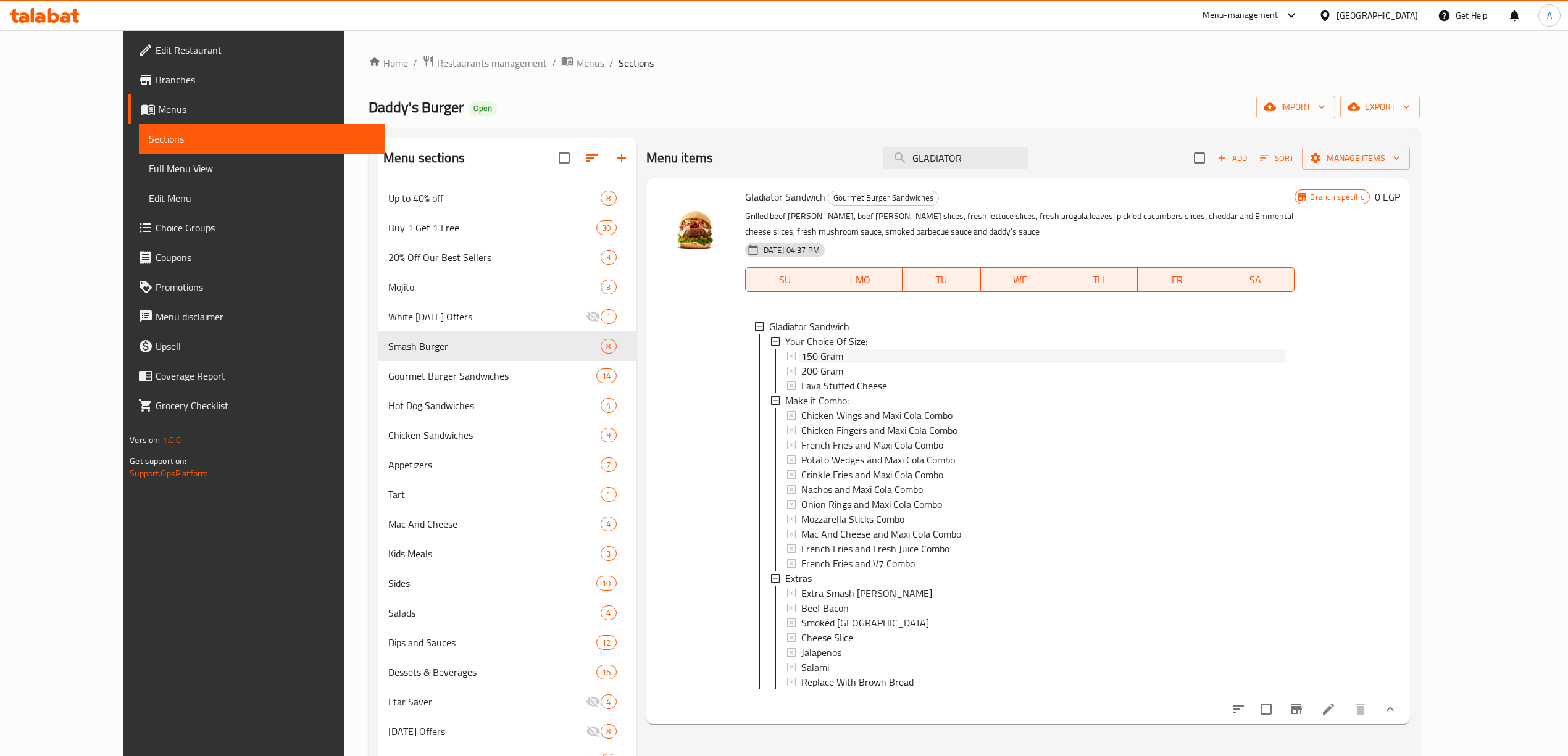
click at [818, 354] on div "150 Gram" at bounding box center [1043, 356] width 484 height 15
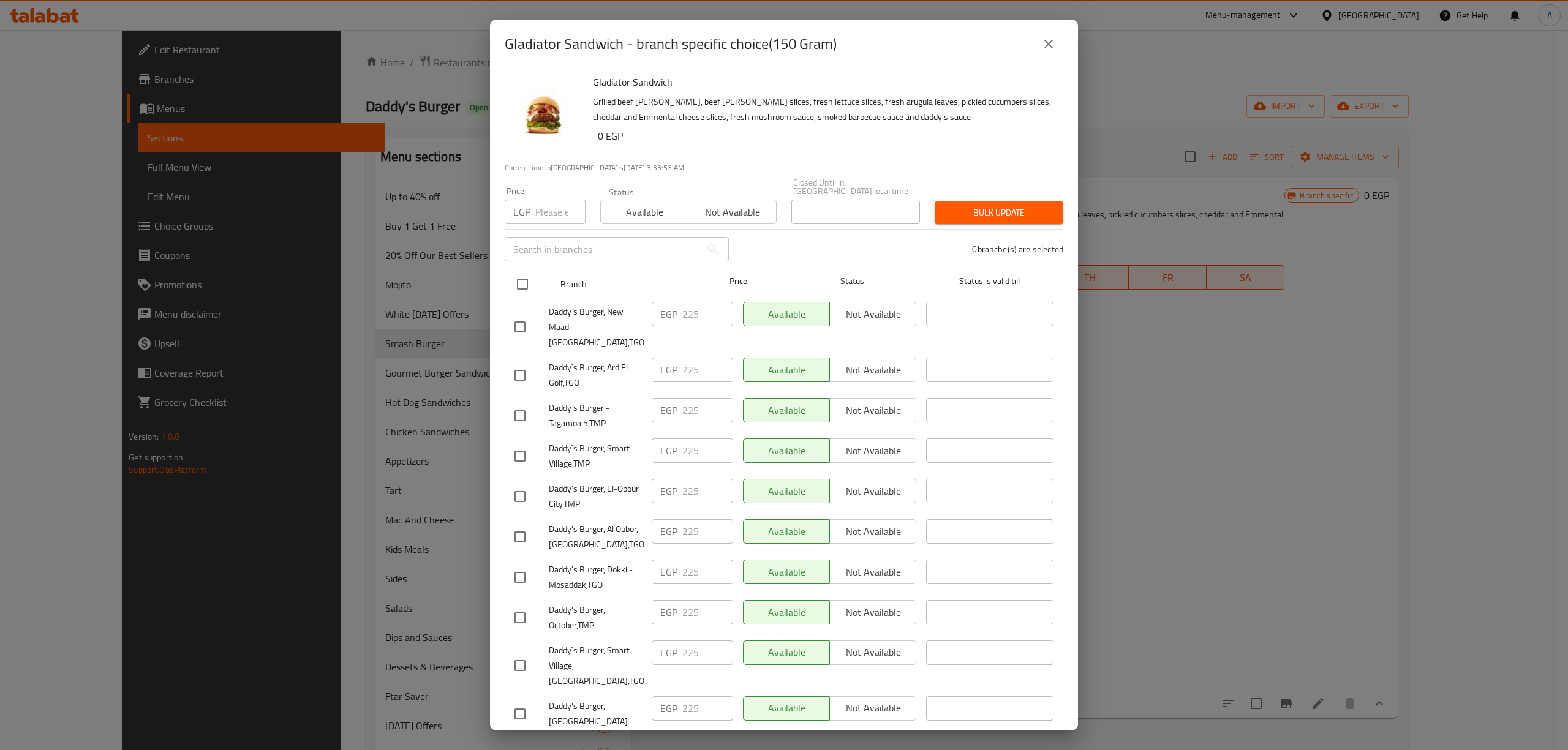
click at [525, 271] on input "checkbox" at bounding box center [522, 284] width 26 height 26
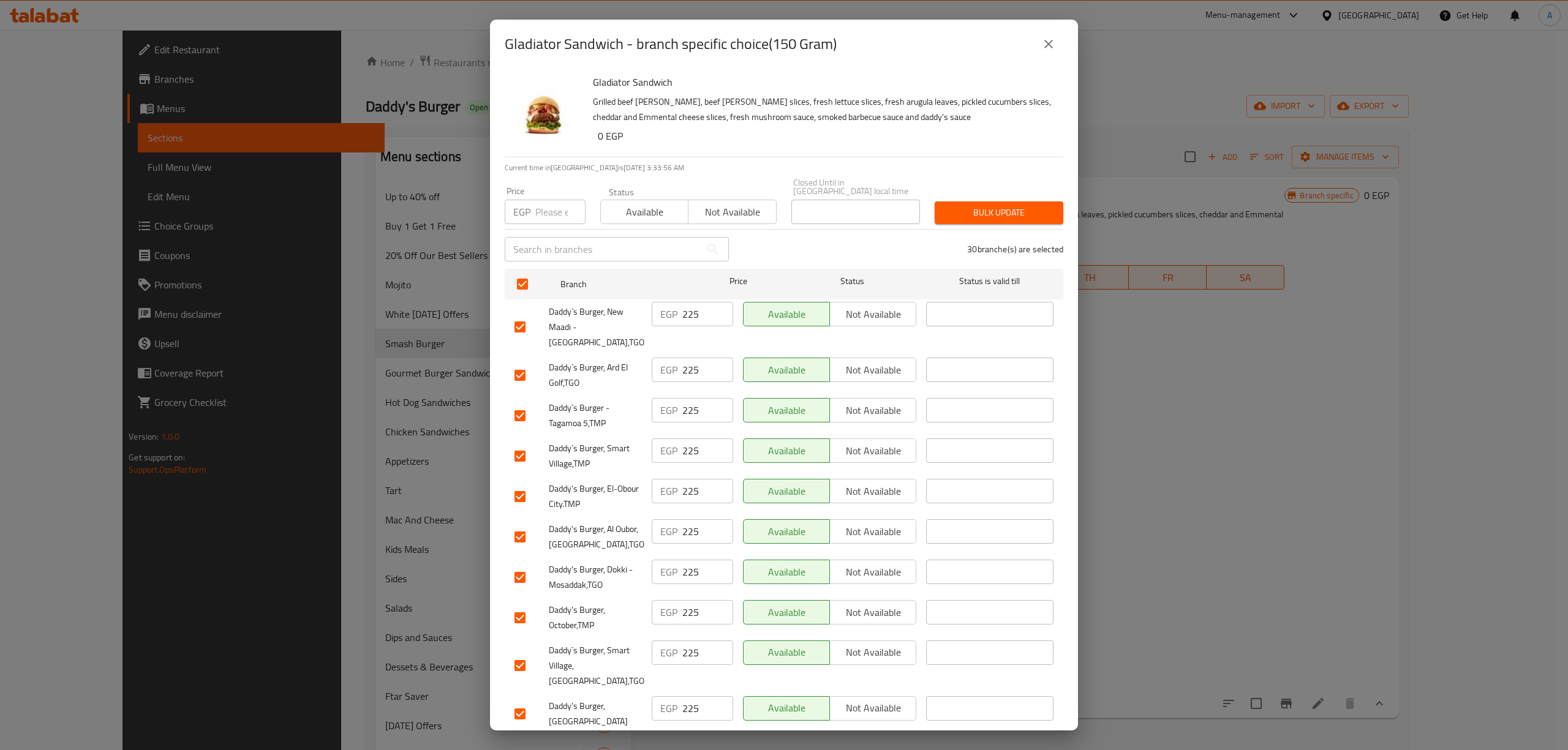
click at [560, 207] on input "number" at bounding box center [560, 212] width 50 height 24
click at [985, 209] on span "Bulk update" at bounding box center [999, 212] width 109 height 15
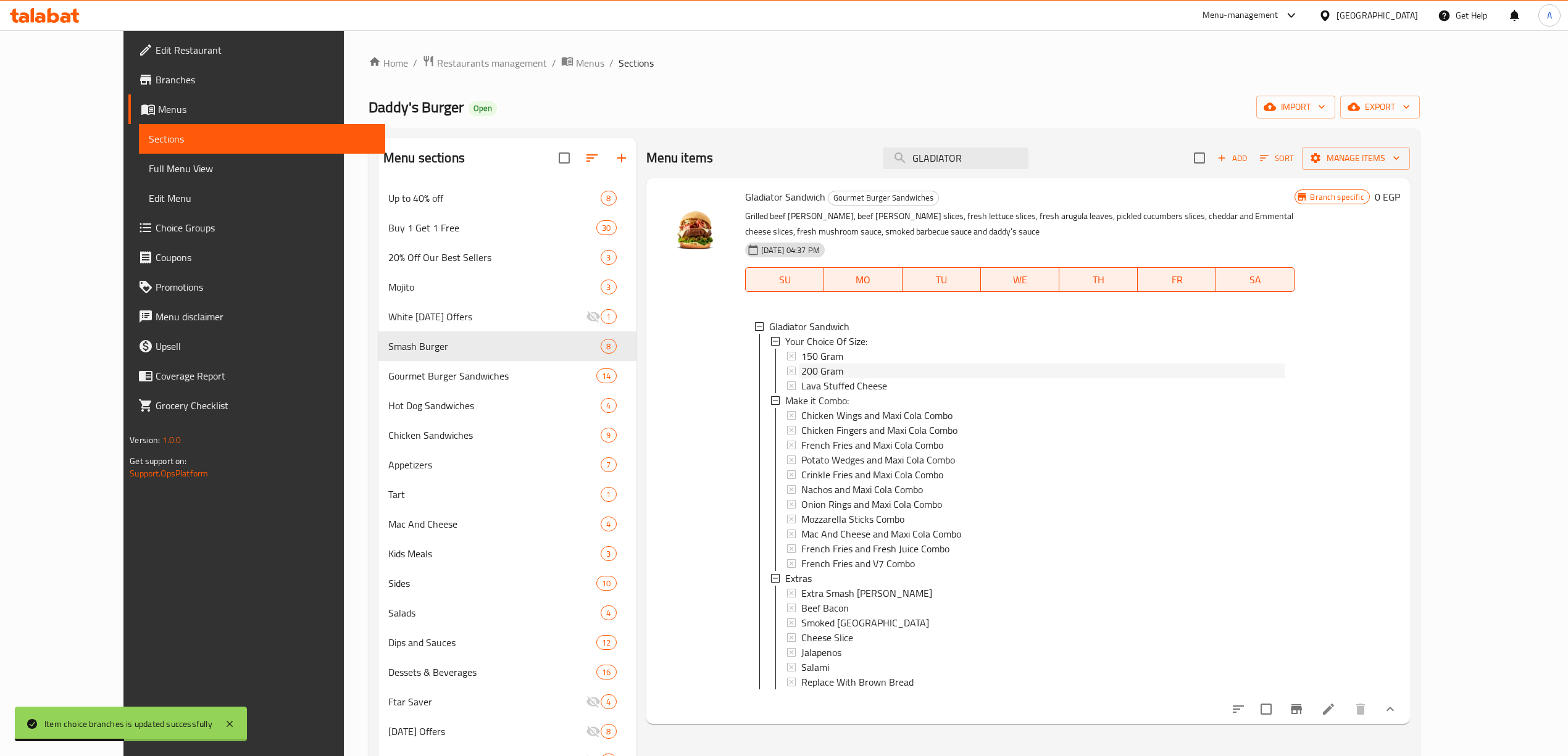
click at [803, 375] on span "200 Gram" at bounding box center [822, 370] width 42 height 15
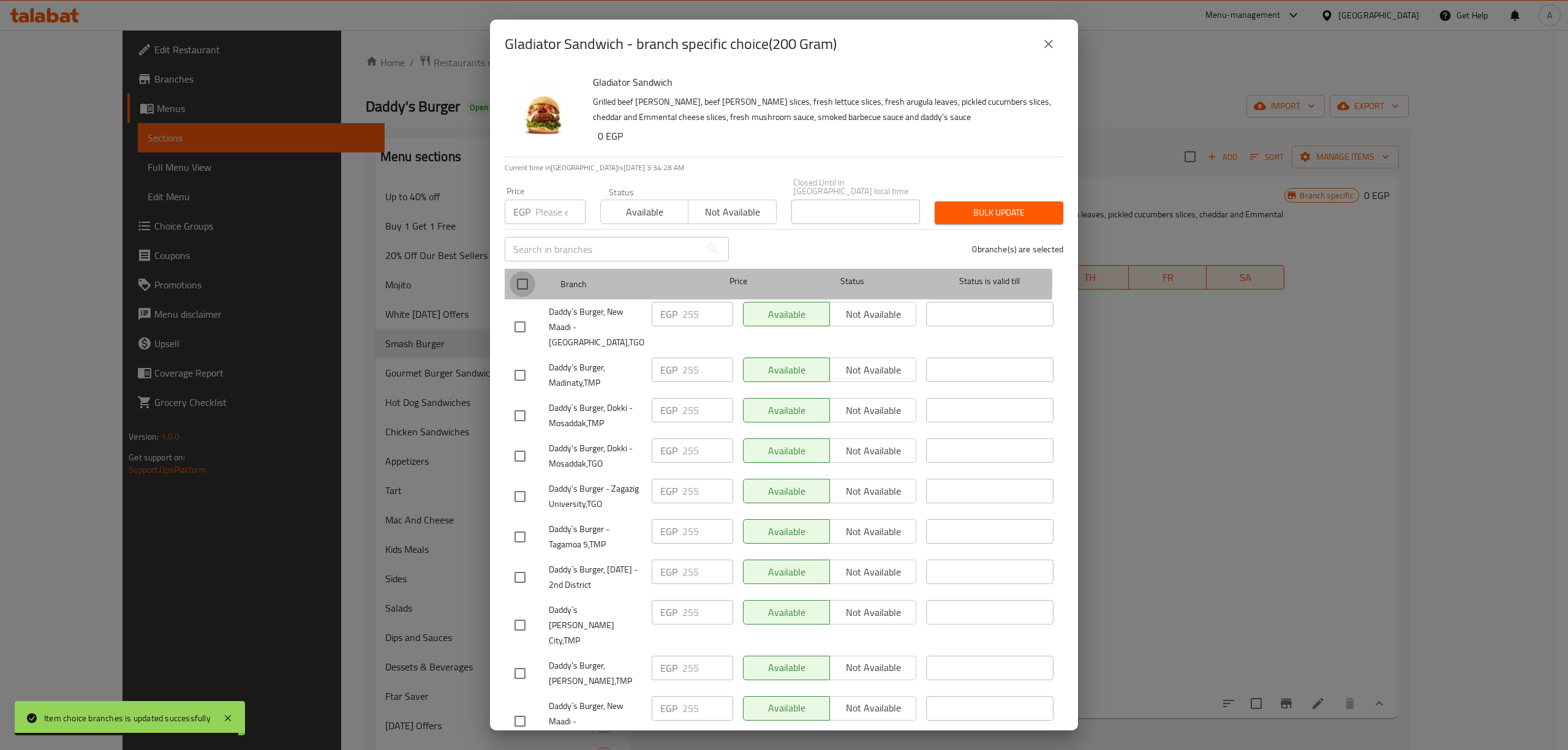
click at [520, 271] on input "checkbox" at bounding box center [522, 284] width 26 height 26
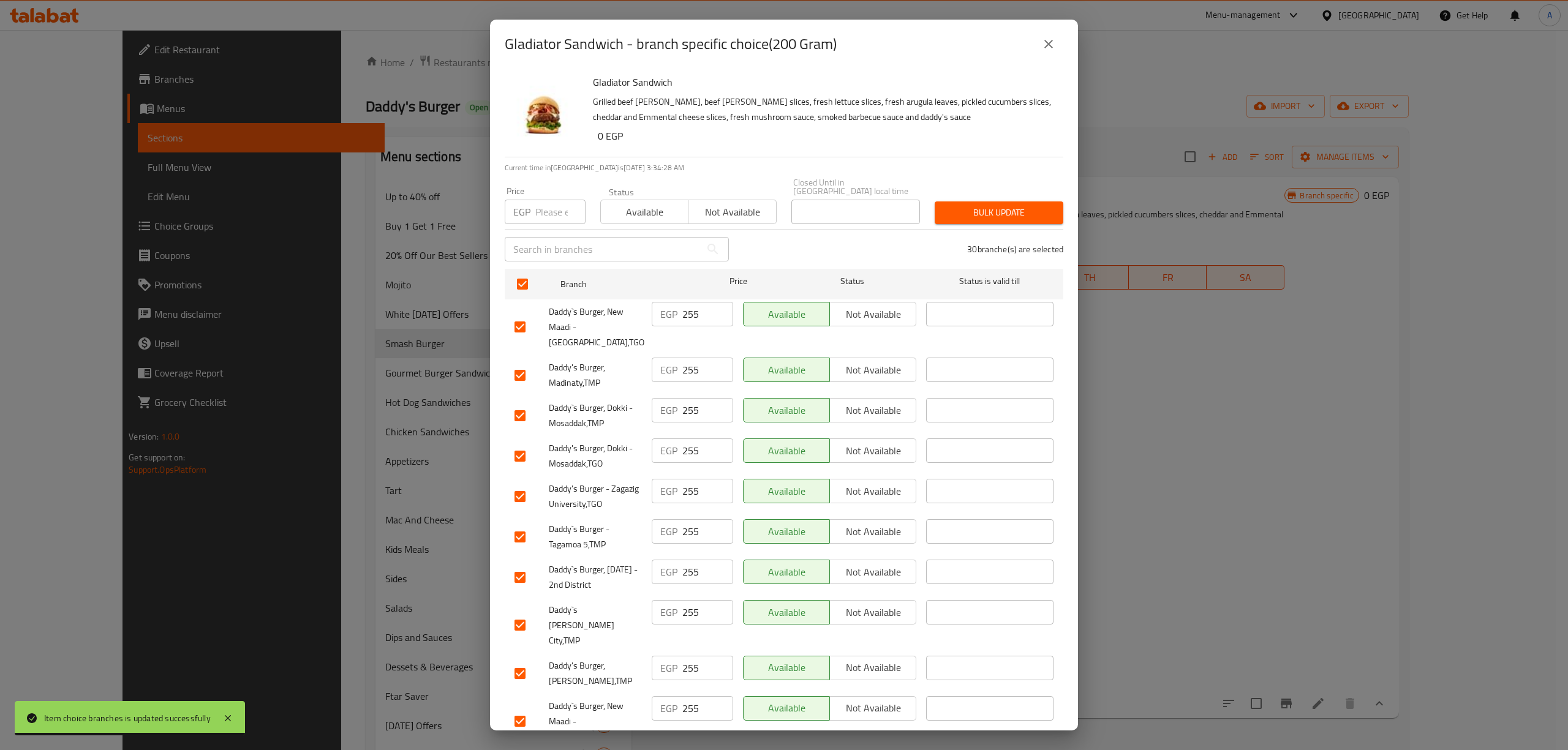
click at [544, 211] on input "number" at bounding box center [560, 212] width 50 height 24
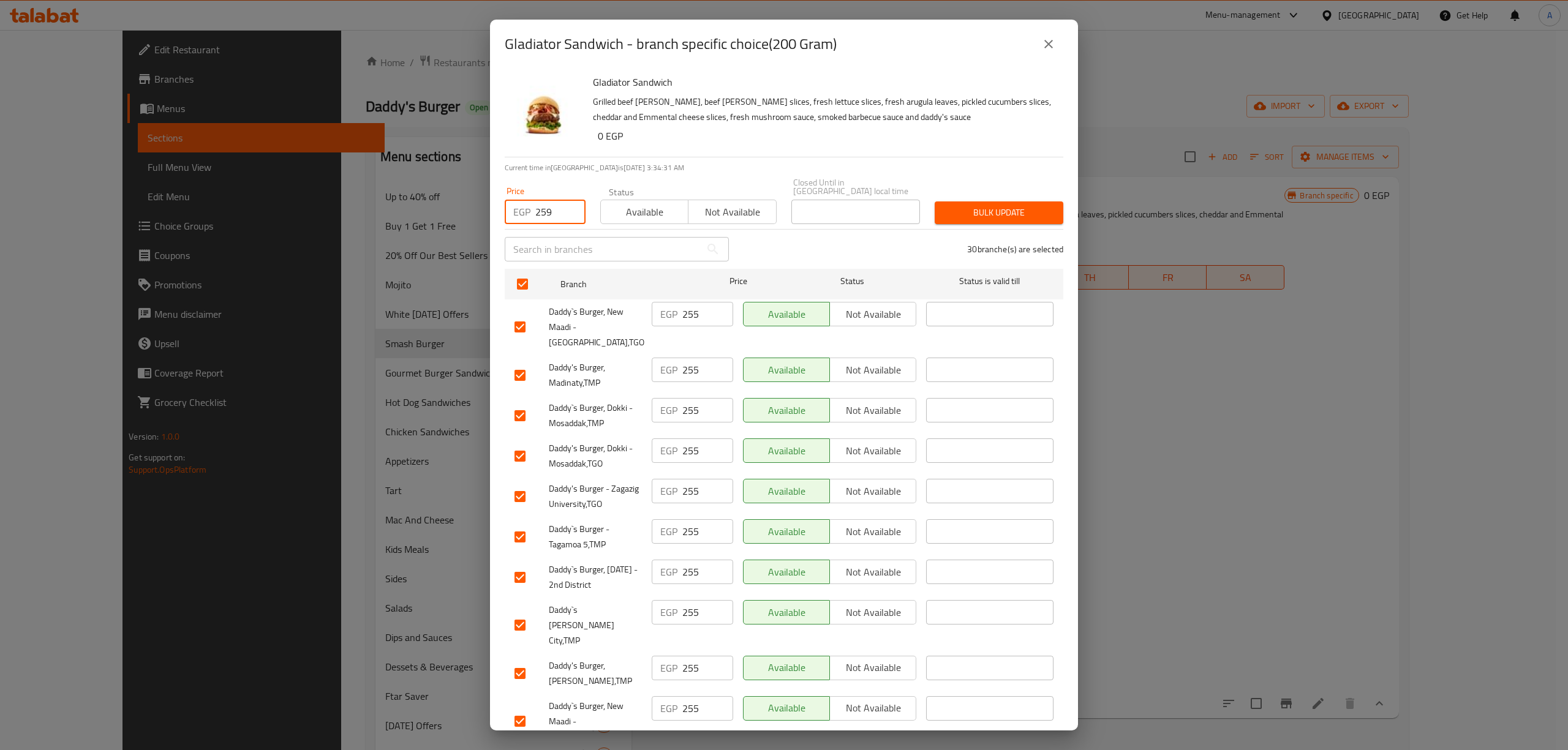
click at [945, 205] on span "Bulk update" at bounding box center [999, 212] width 109 height 15
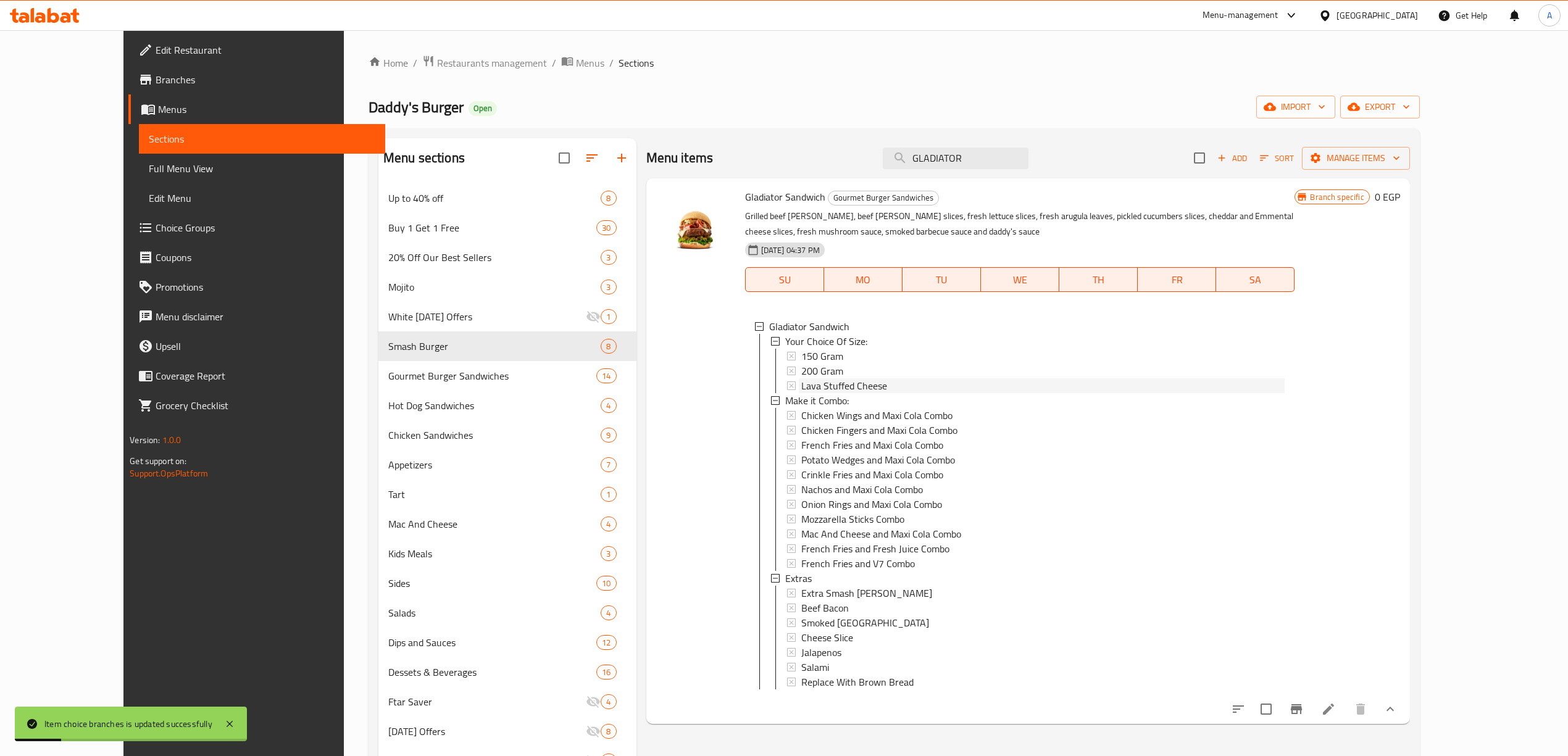
click at [843, 386] on span "Lava Stuffed Cheese" at bounding box center [844, 385] width 86 height 15
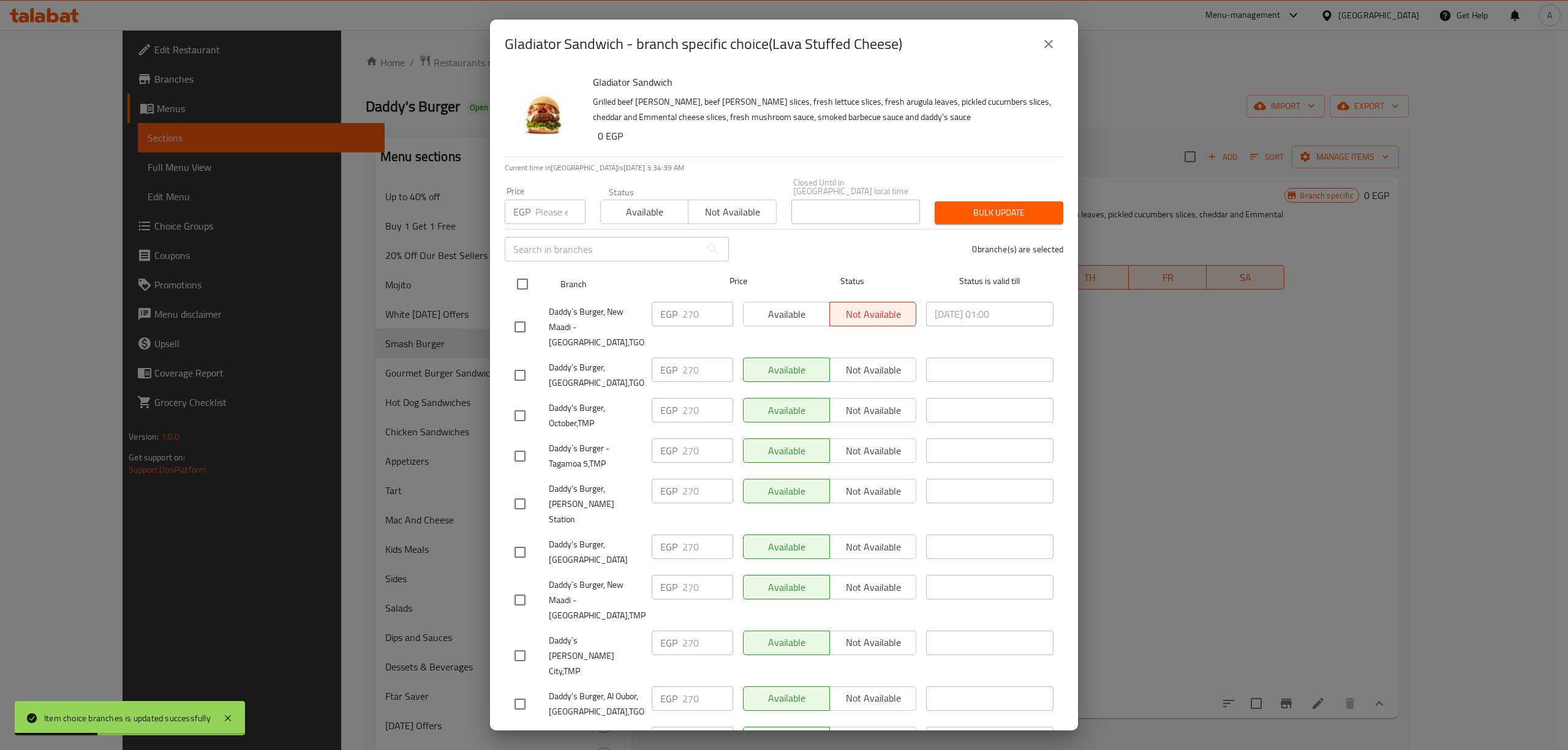
click at [522, 274] on input "checkbox" at bounding box center [522, 284] width 26 height 26
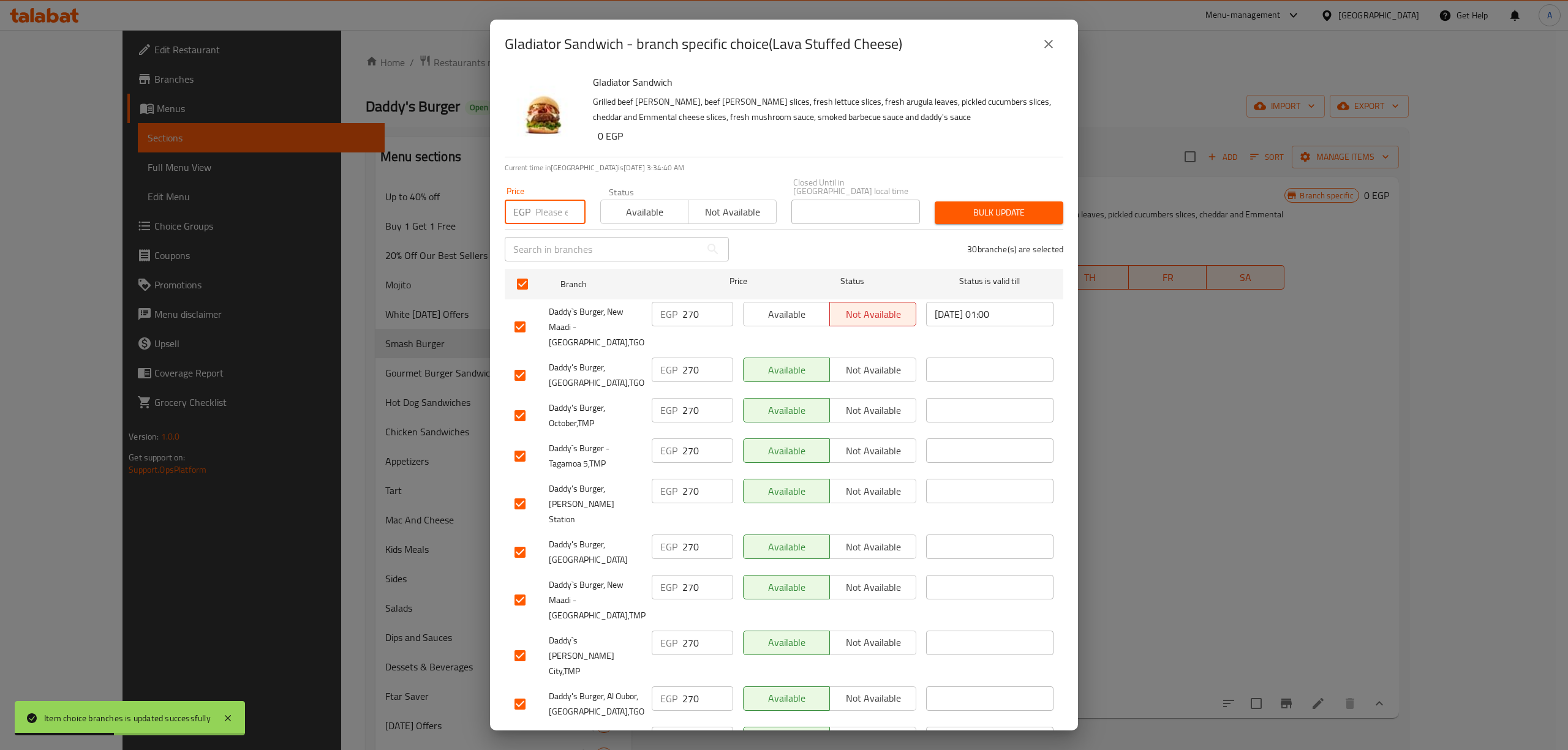
click at [544, 205] on input "number" at bounding box center [560, 212] width 50 height 24
click at [985, 205] on span "Bulk update" at bounding box center [999, 212] width 109 height 15
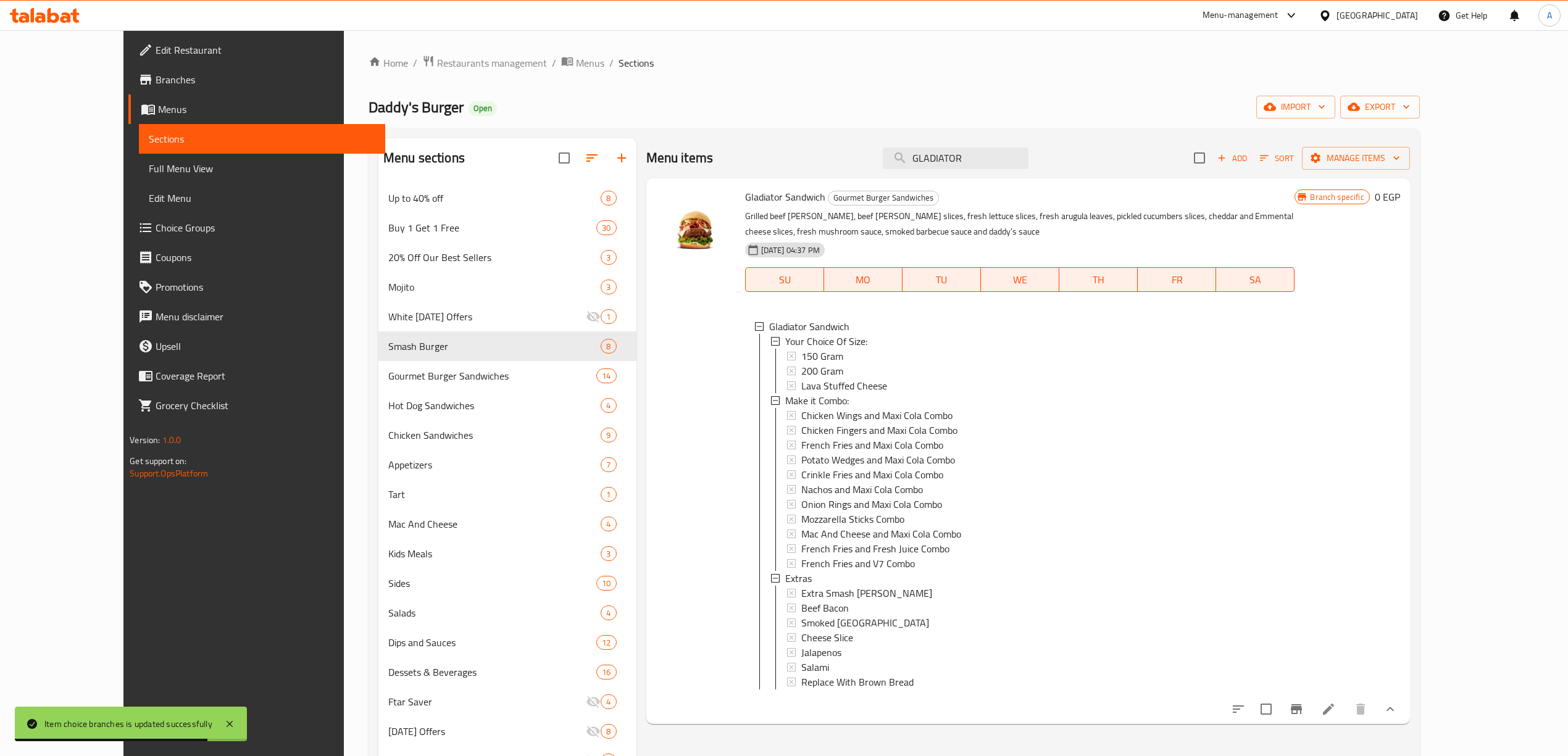
click at [816, 388] on span "Lava Stuffed Cheese" at bounding box center [844, 385] width 86 height 15
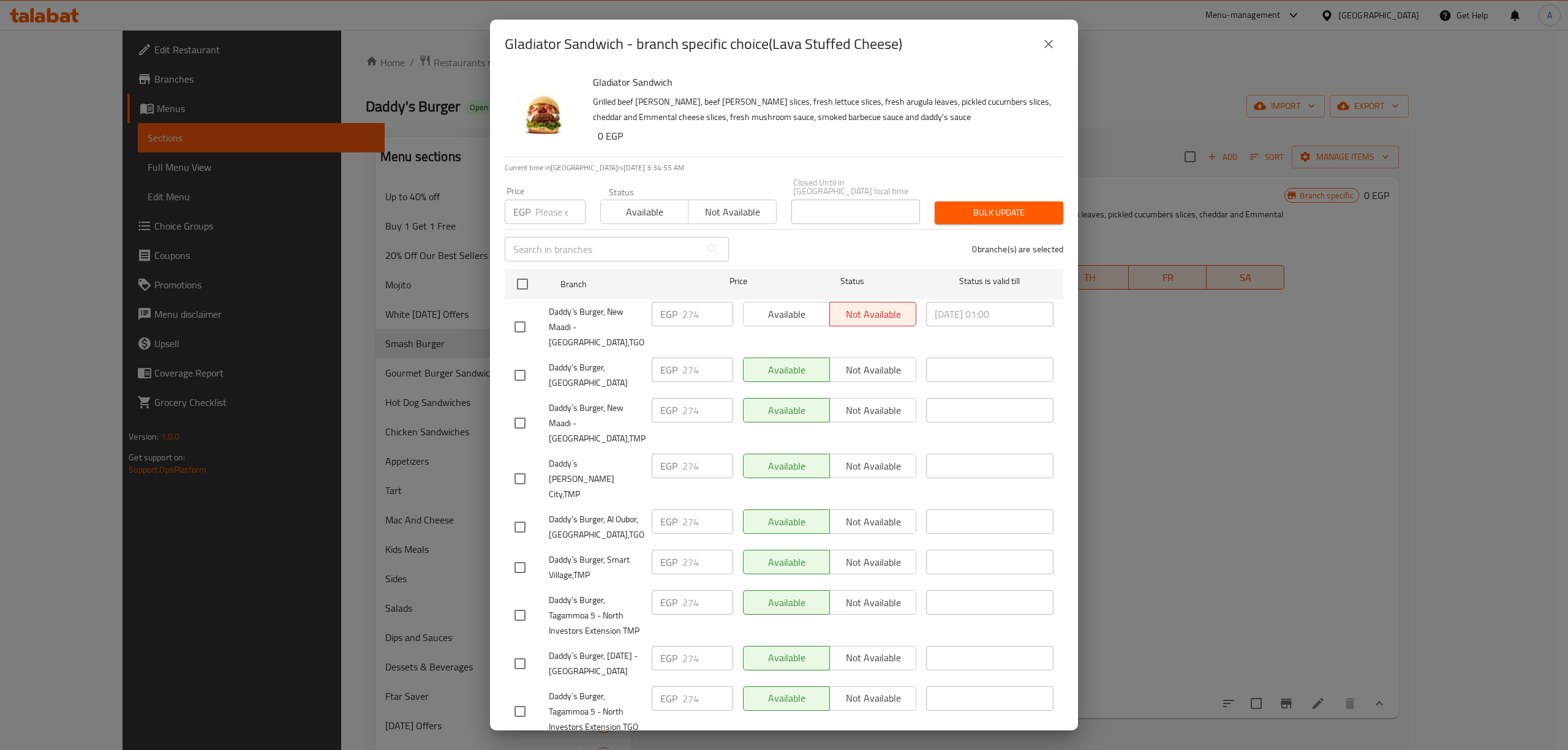
click at [1045, 54] on button "close" at bounding box center [1049, 44] width 29 height 29
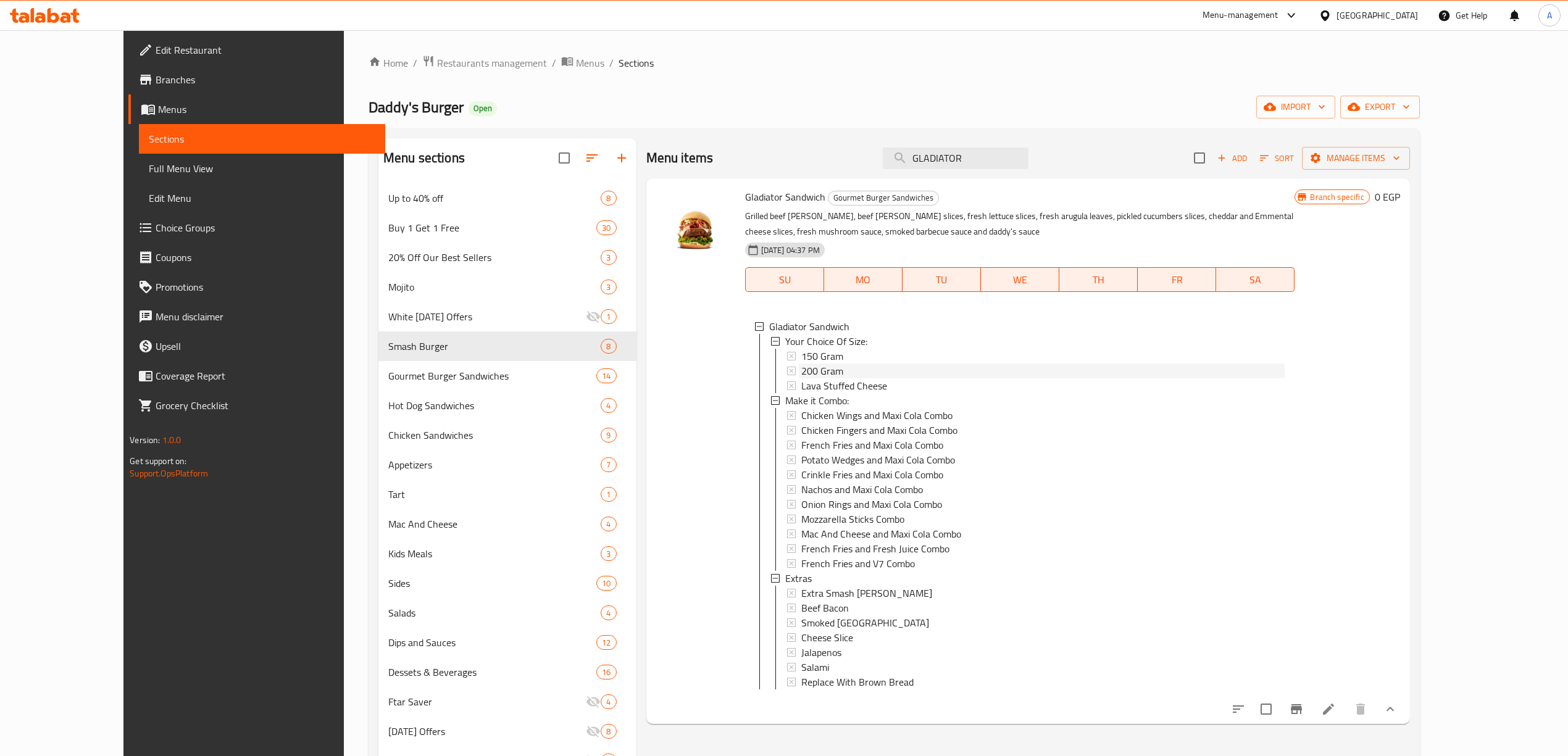
click at [843, 375] on div "200 Gram" at bounding box center [1043, 370] width 484 height 15
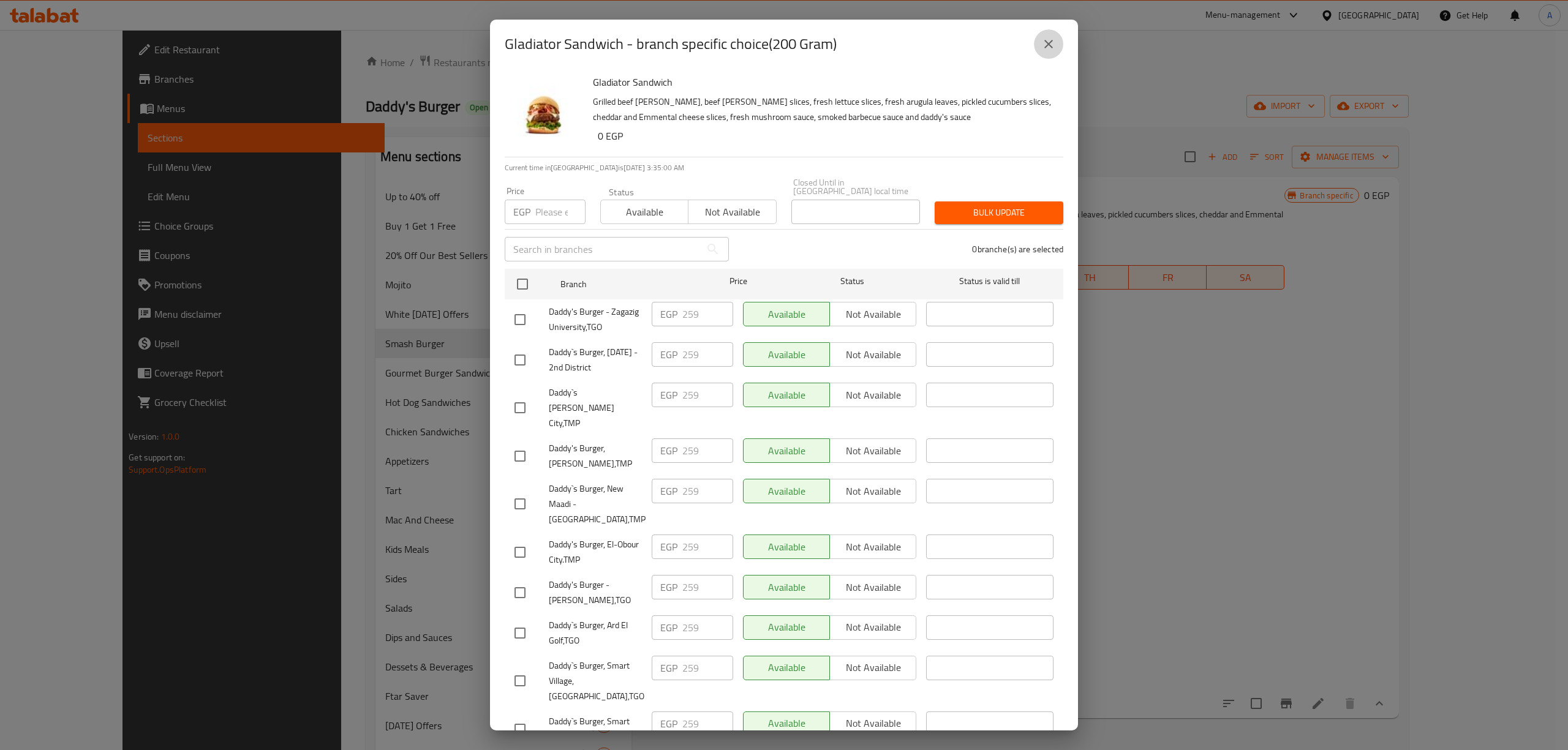
click at [1040, 50] on button "close" at bounding box center [1049, 44] width 29 height 29
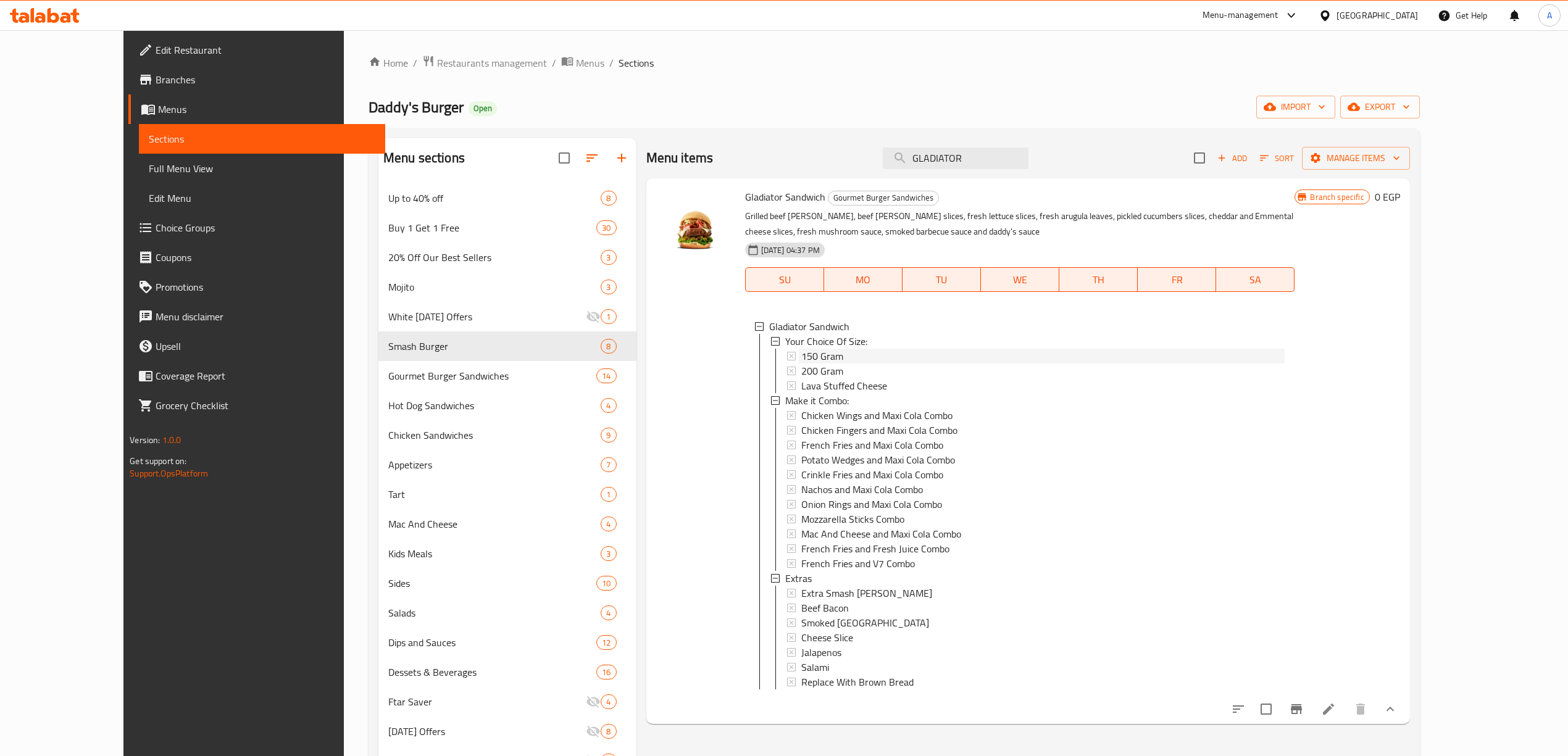
click at [835, 349] on div "150 Gram" at bounding box center [1043, 356] width 484 height 15
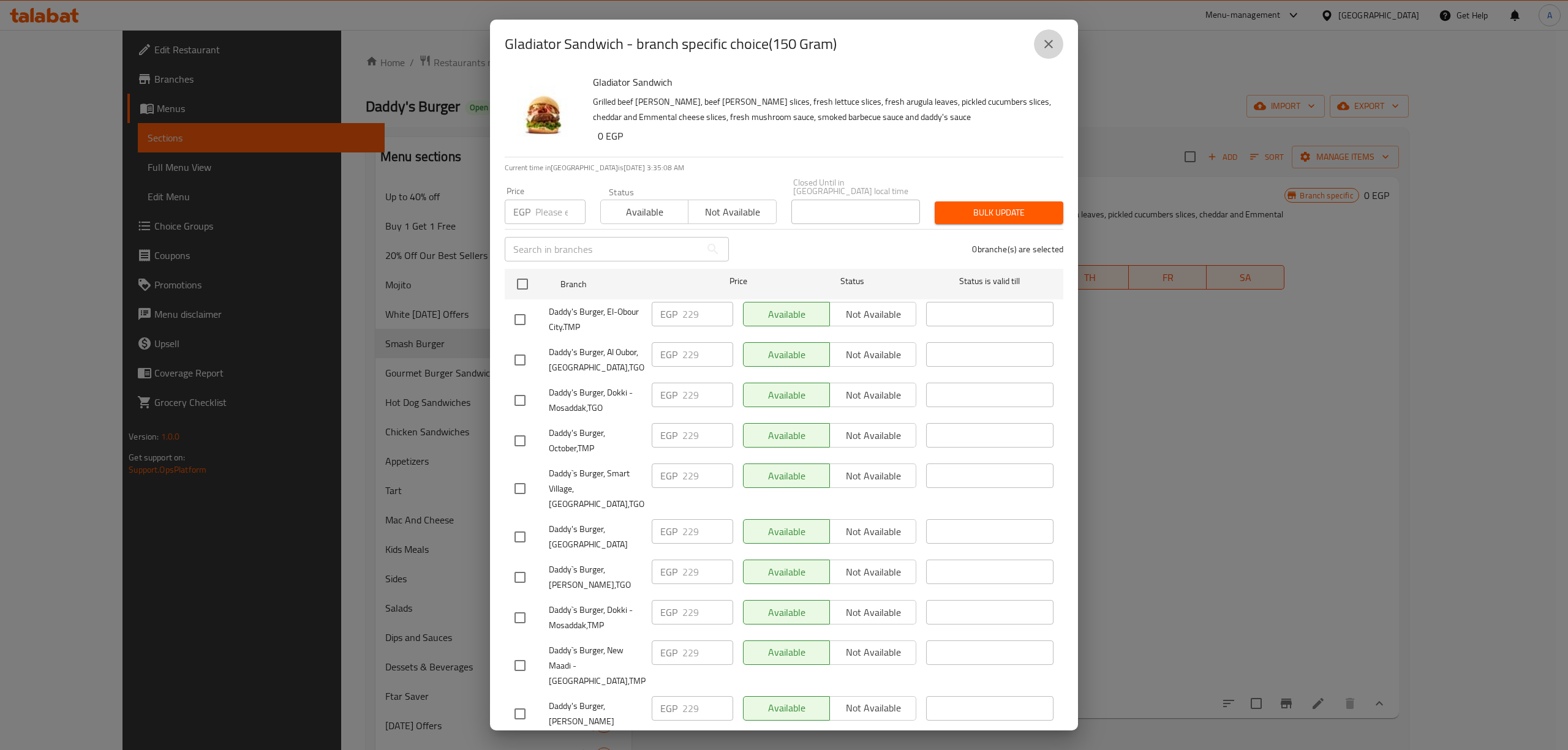
click at [1047, 36] on button "close" at bounding box center [1049, 44] width 29 height 29
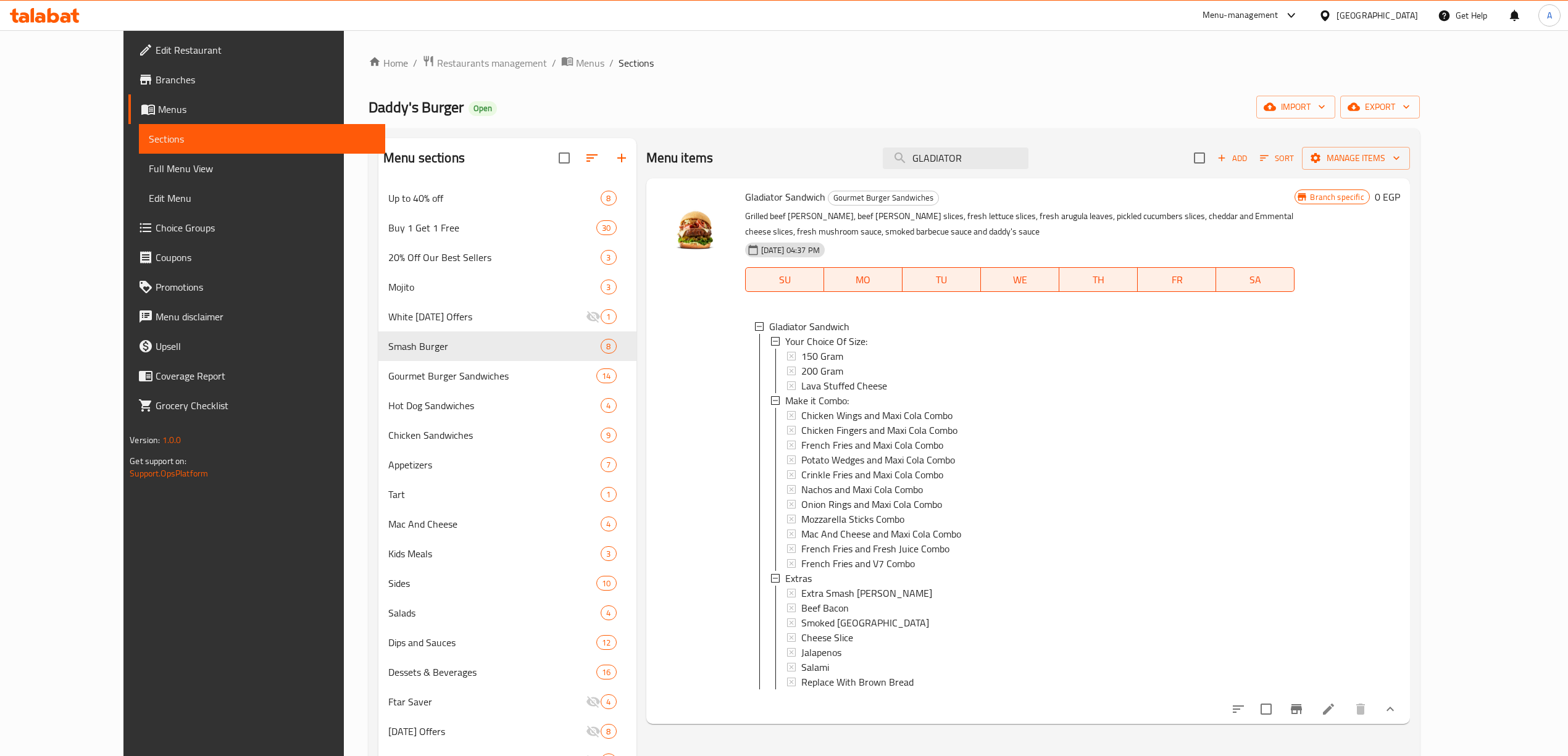
drag, startPoint x: 954, startPoint y: 156, endPoint x: 593, endPoint y: 75, distance: 370.0
click at [592, 82] on div "Home / Restaurants management / Menus / Sections Daddy's Burger Open import exp…" at bounding box center [894, 479] width 1051 height 849
paste input "SMOKERY"
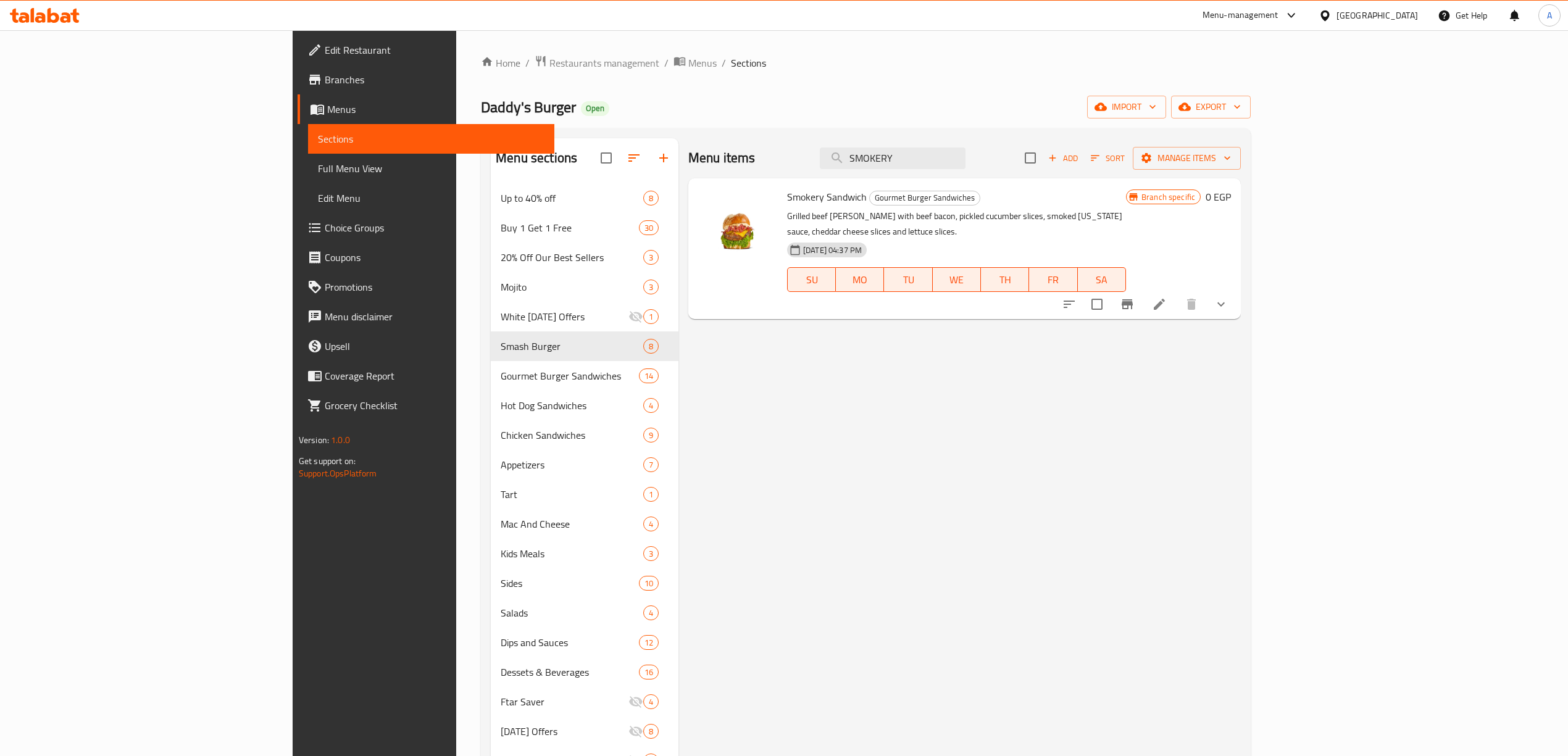
click at [1228, 297] on icon "show more" at bounding box center [1221, 304] width 15 height 15
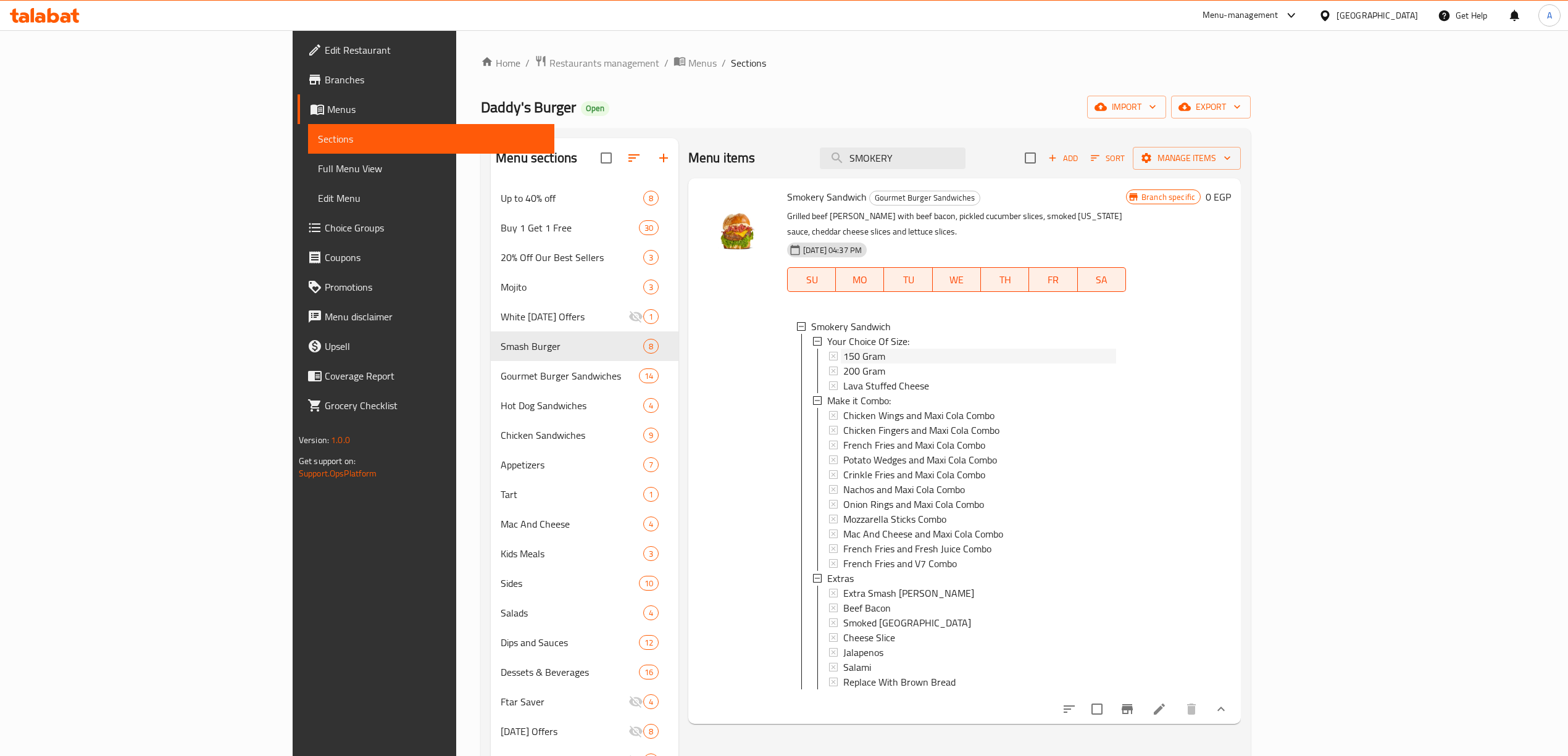
click at [843, 348] on span "150 Gram" at bounding box center [864, 356] width 42 height 15
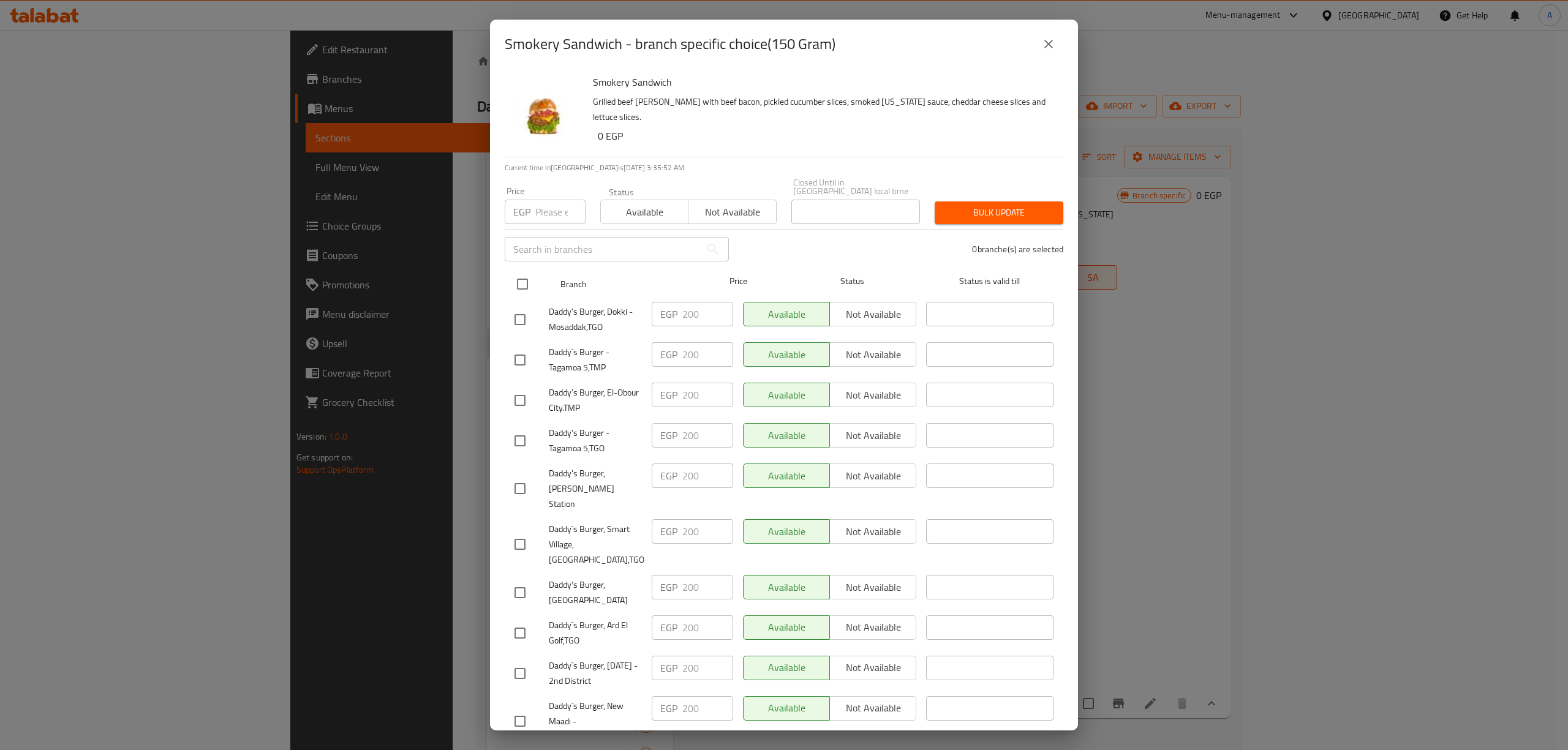
click at [520, 284] on input "checkbox" at bounding box center [522, 284] width 26 height 26
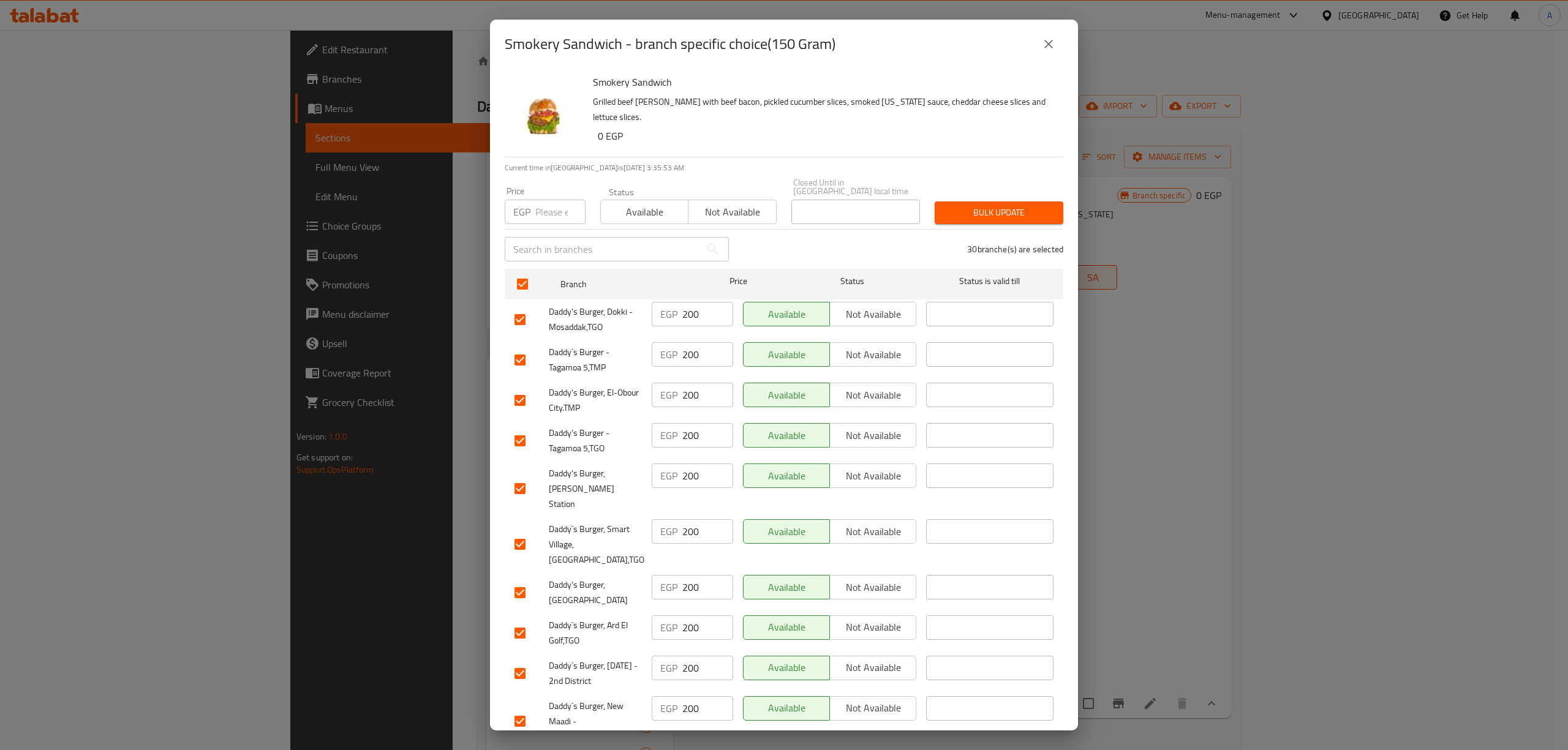
click at [539, 200] on input "number" at bounding box center [560, 212] width 50 height 24
click at [953, 210] on span "Bulk update" at bounding box center [999, 212] width 109 height 15
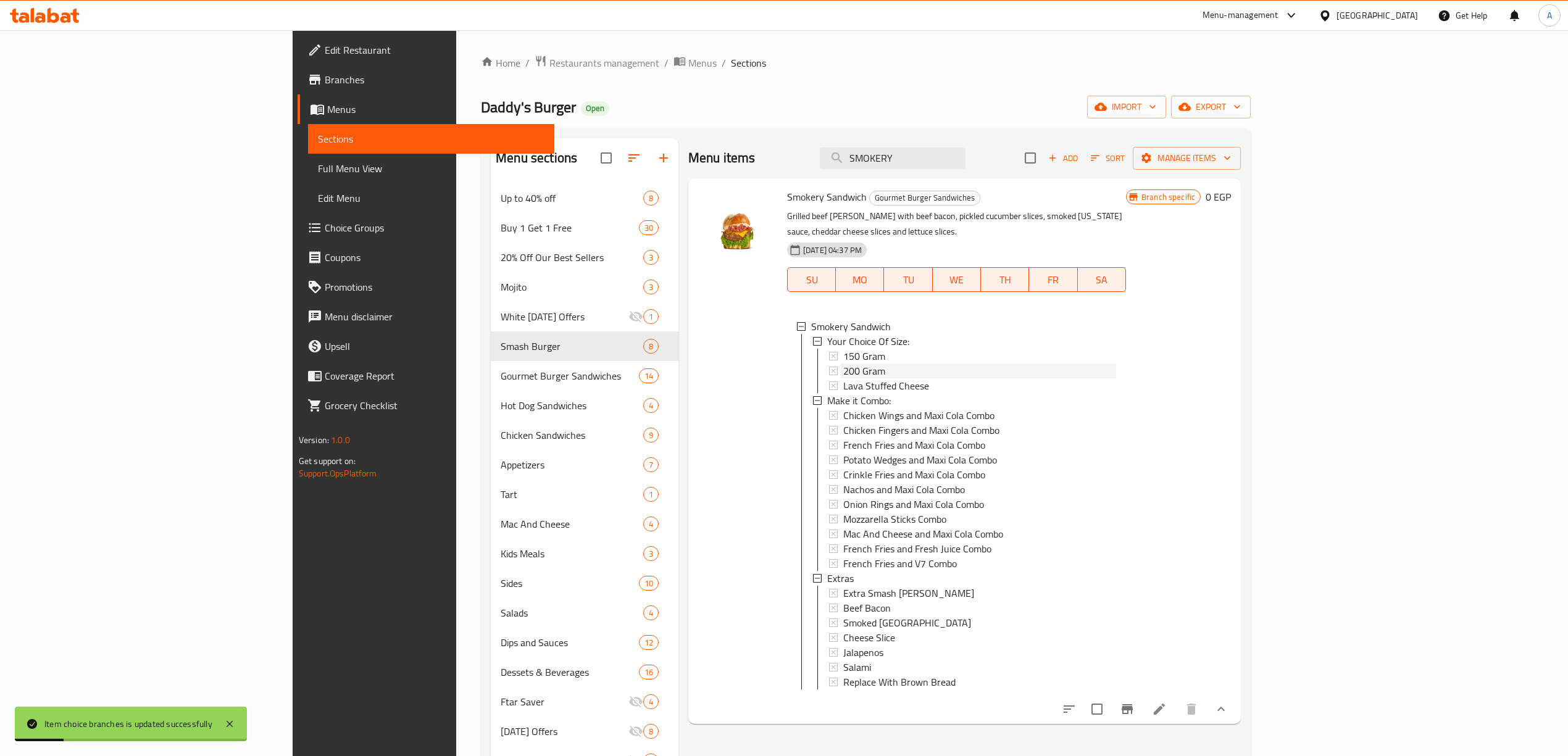
click at [843, 363] on div "200 Gram" at bounding box center [980, 370] width 273 height 15
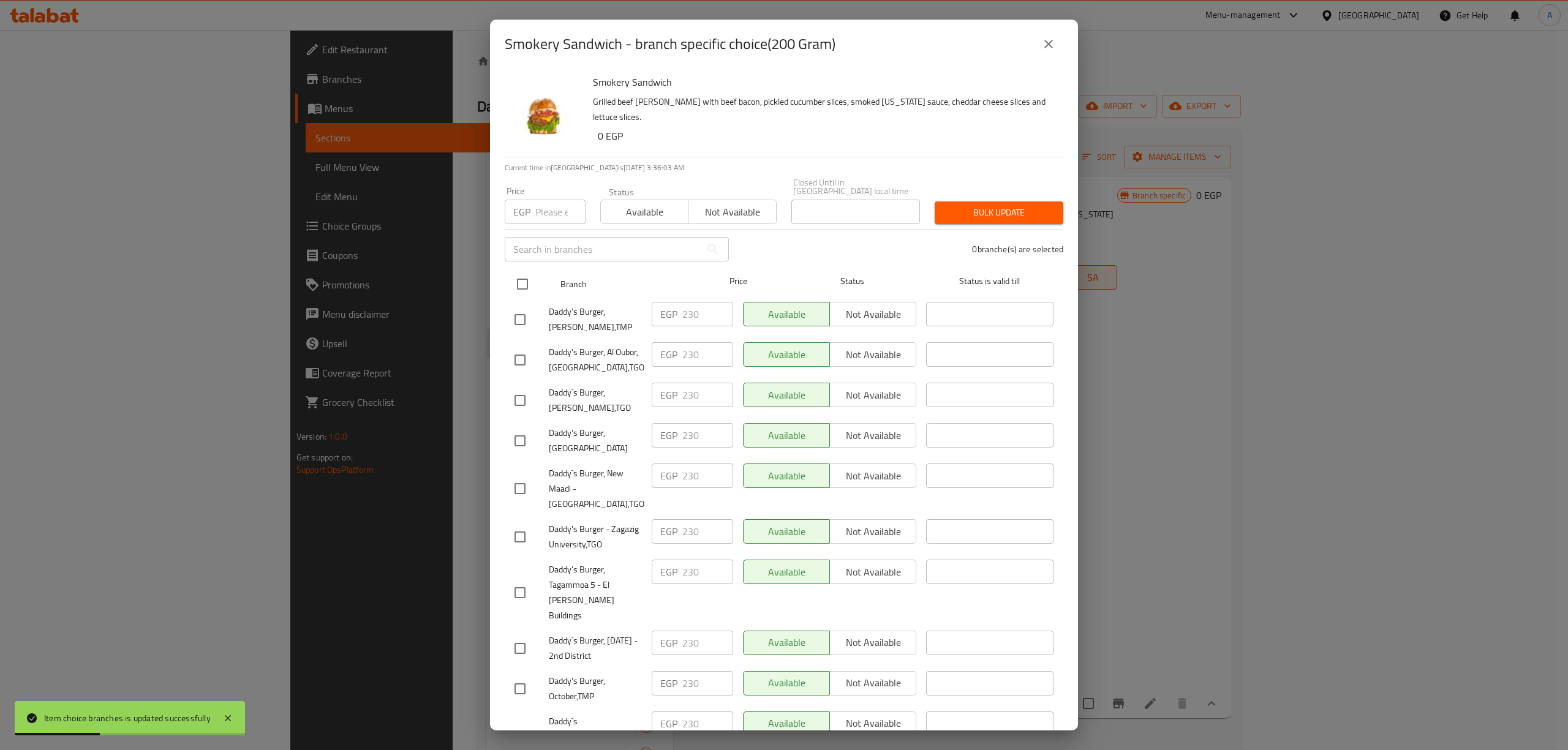
click at [522, 272] on input "checkbox" at bounding box center [522, 284] width 26 height 26
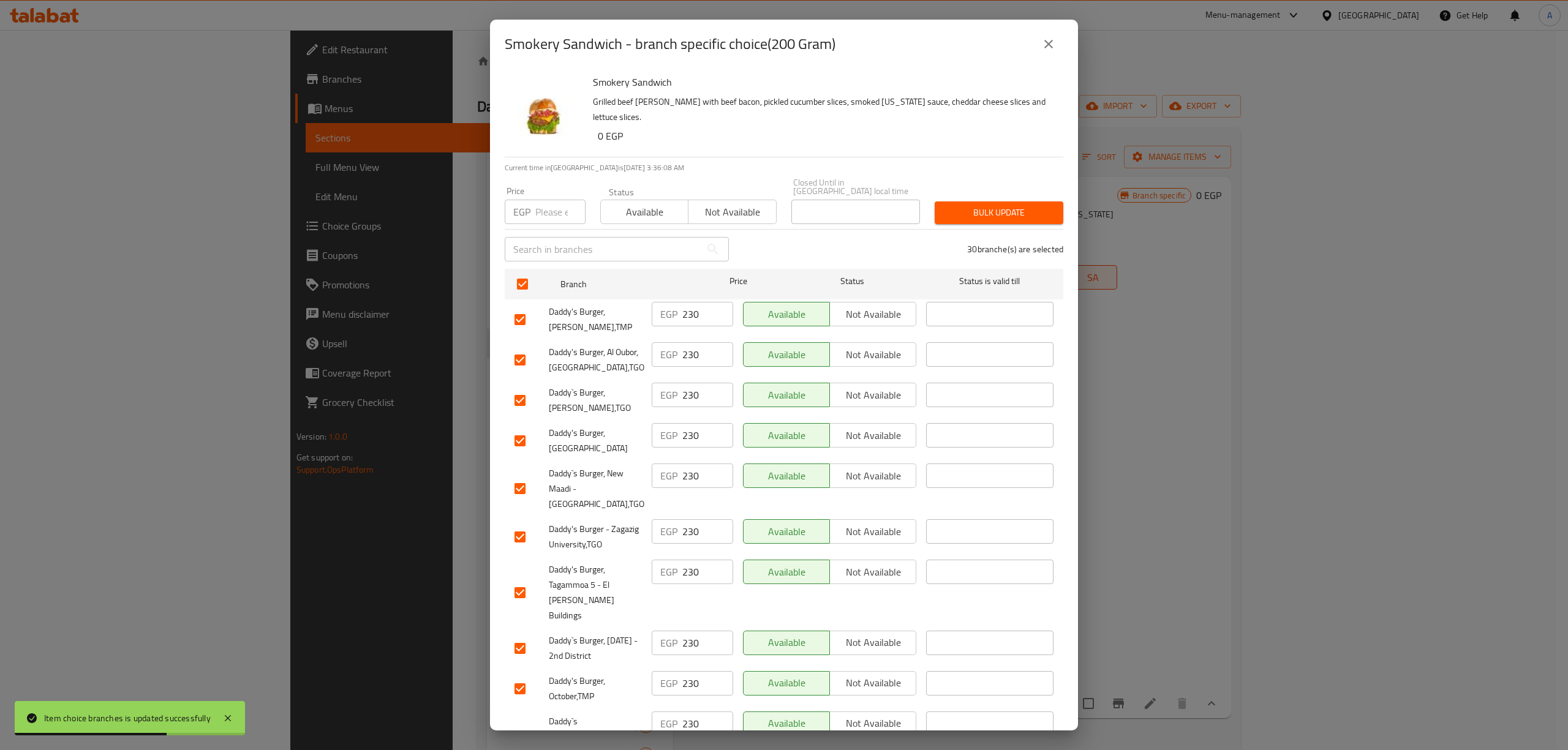
click at [550, 202] on input "number" at bounding box center [560, 212] width 50 height 24
click at [1035, 205] on span "Bulk update" at bounding box center [999, 212] width 109 height 15
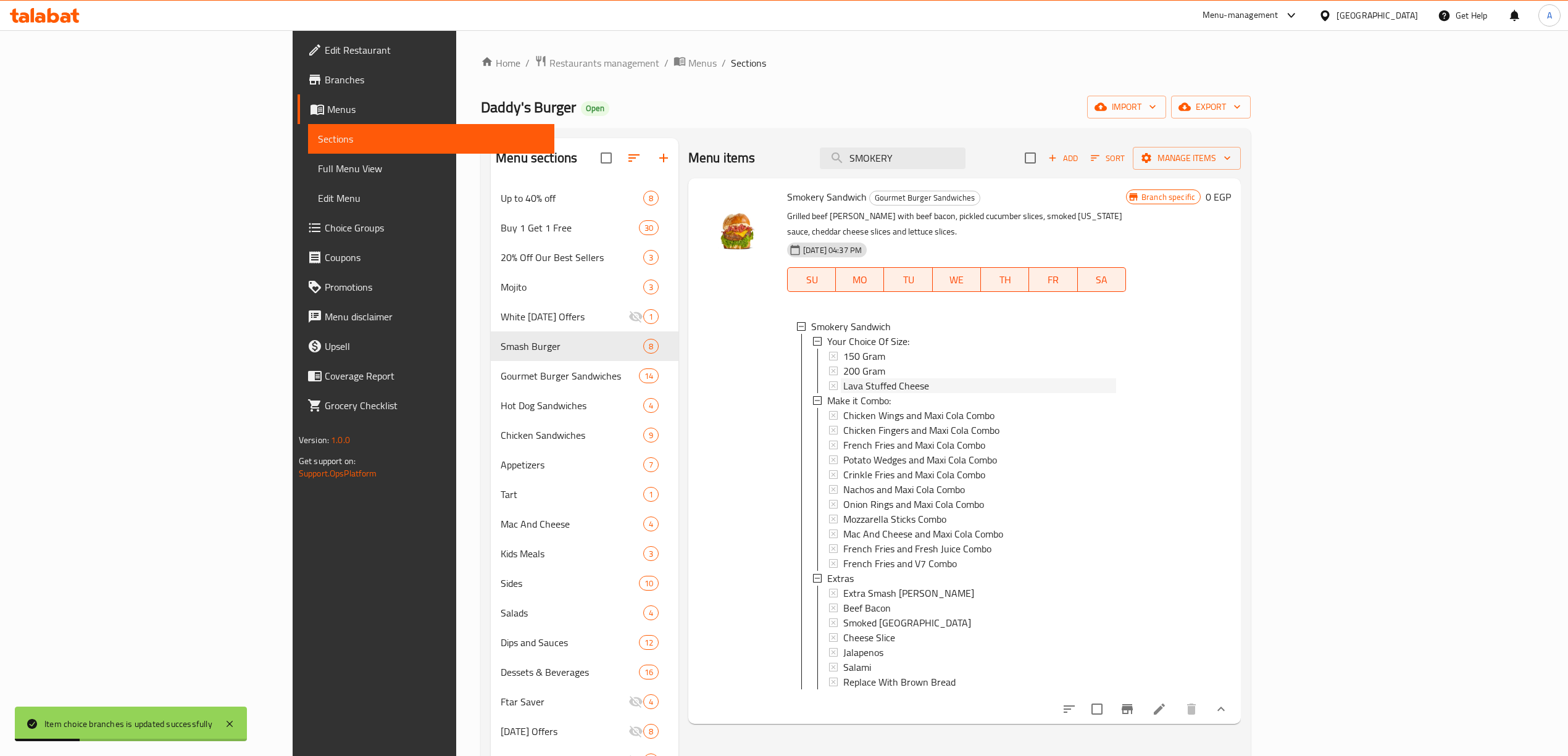
click at [843, 378] on span "Lava Stuffed Cheese" at bounding box center [886, 385] width 86 height 15
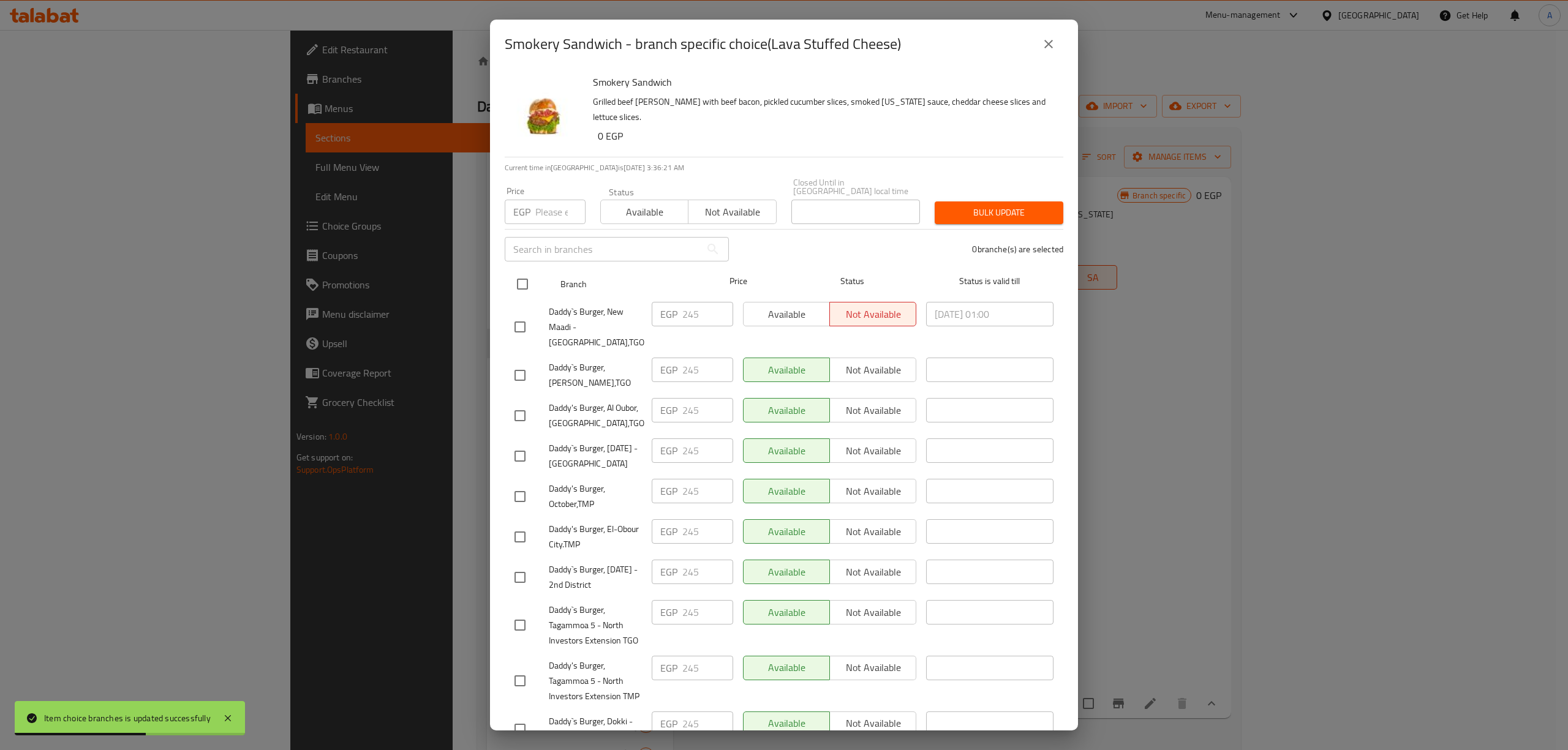
click at [520, 271] on input "checkbox" at bounding box center [522, 284] width 26 height 26
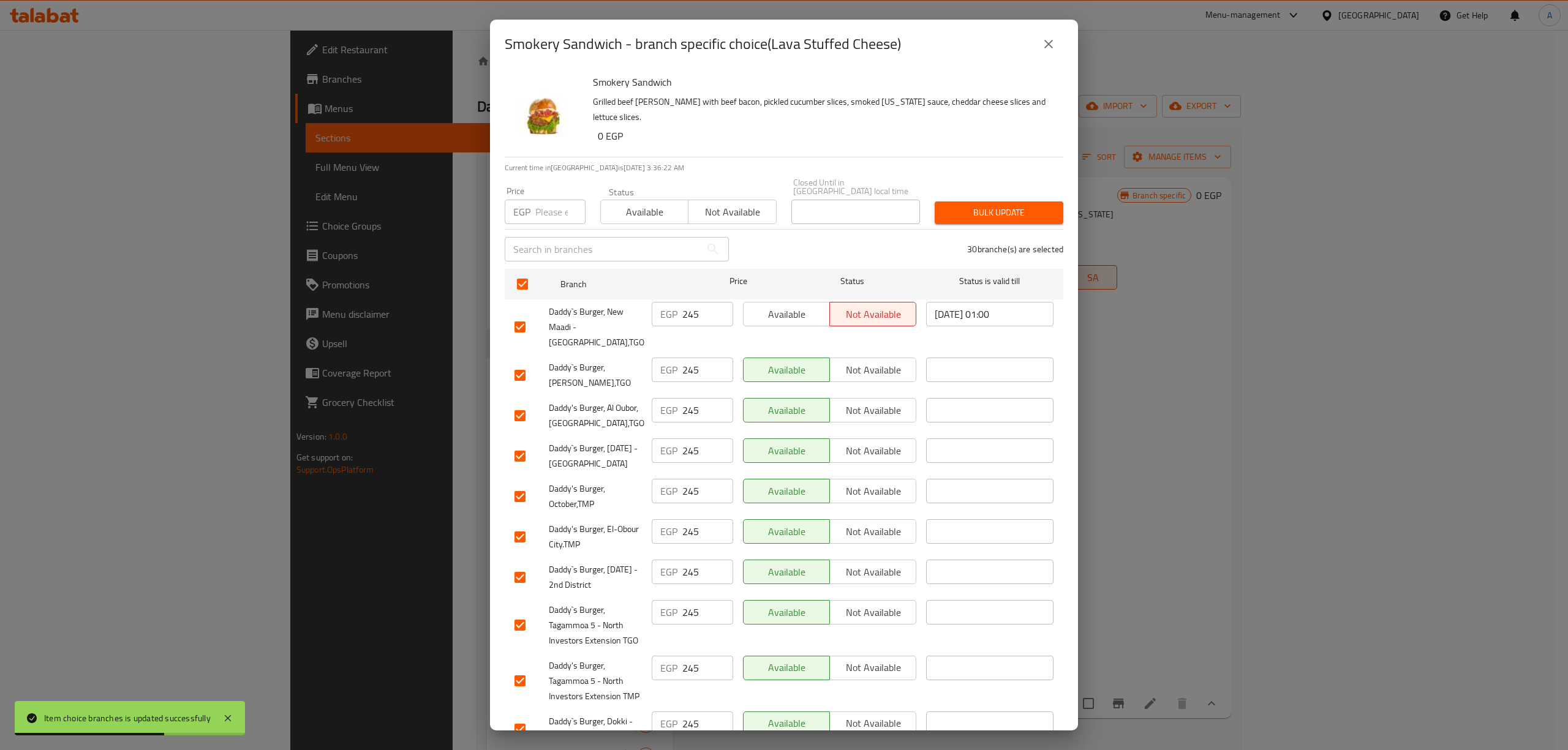
click at [547, 201] on input "number" at bounding box center [560, 212] width 50 height 24
click at [968, 205] on span "Bulk update" at bounding box center [999, 212] width 109 height 15
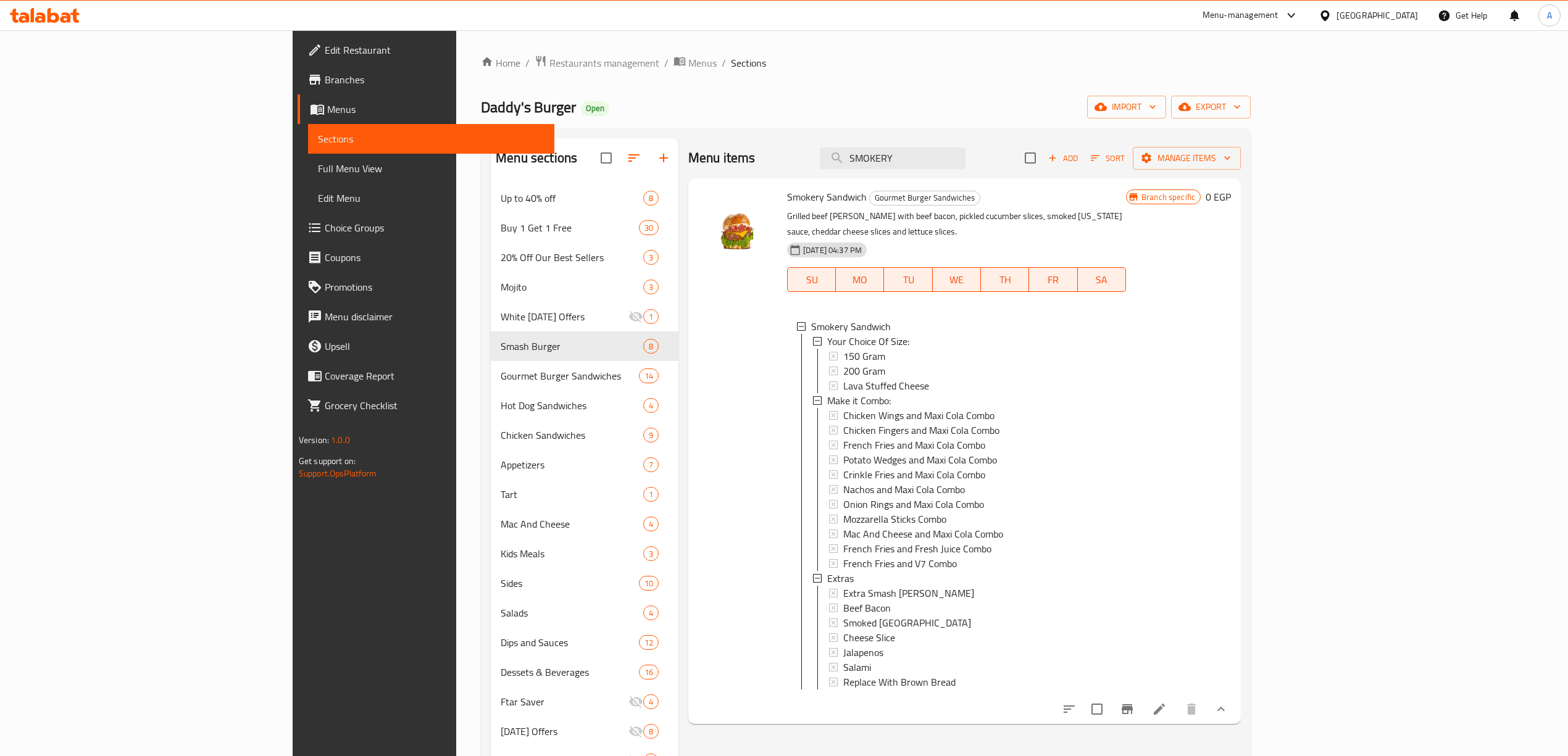
drag, startPoint x: 1018, startPoint y: 153, endPoint x: 943, endPoint y: 140, distance: 76.1
click at [848, 144] on div "Menu items SMOKERY Add Sort Manage items" at bounding box center [964, 158] width 552 height 40
paste input "HOUSE"
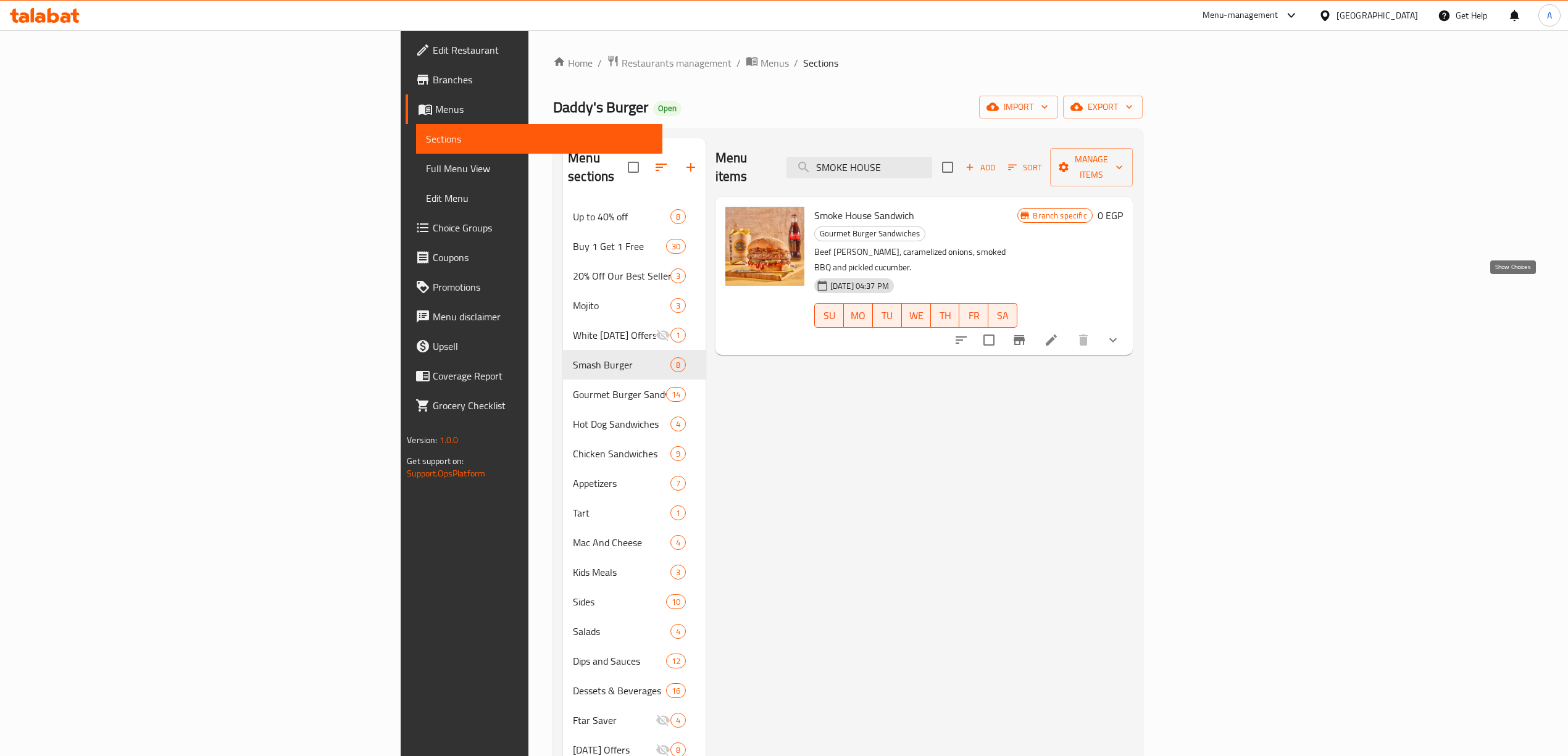
click at [1120, 332] on icon "show more" at bounding box center [1113, 339] width 15 height 15
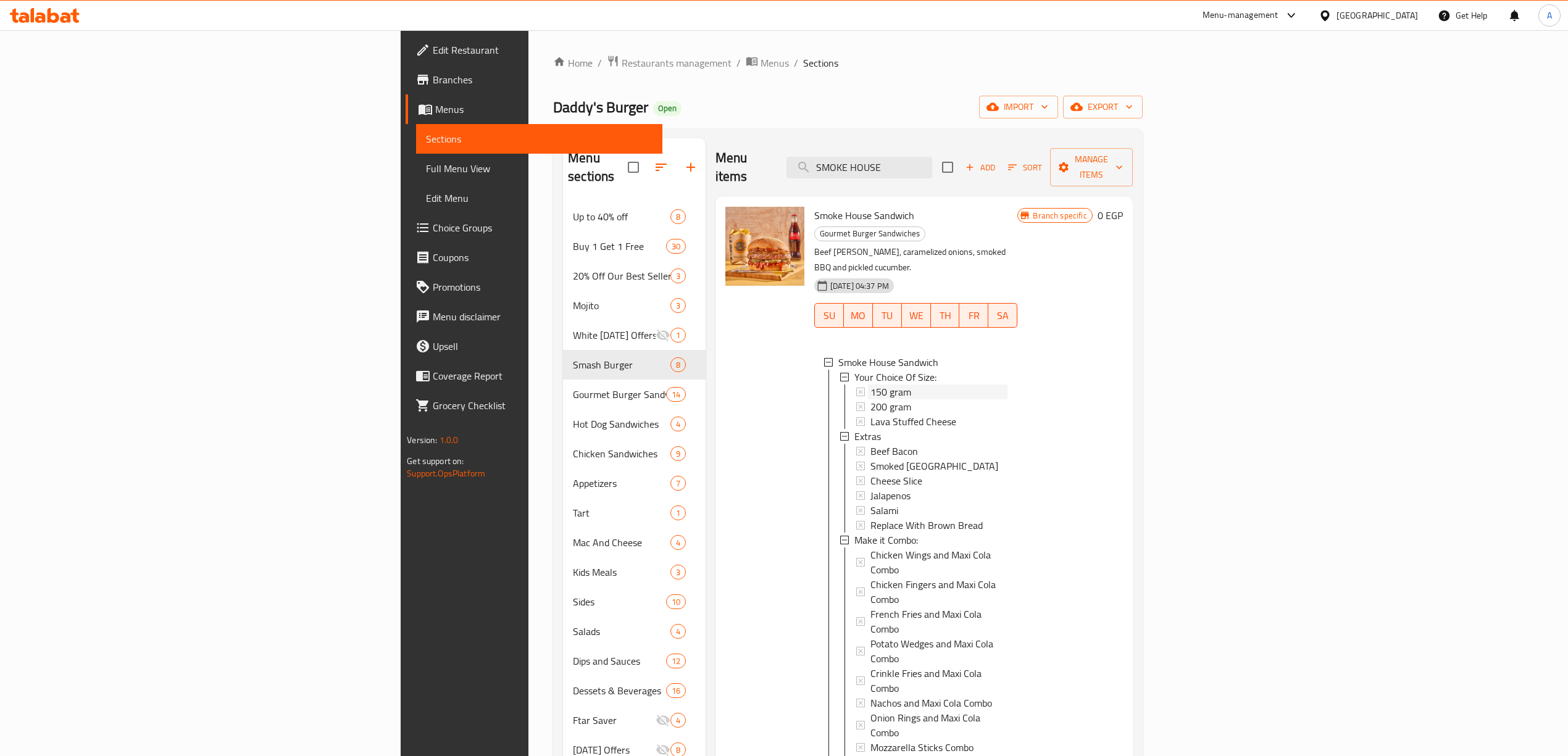
click at [870, 384] on div "150 gram" at bounding box center [939, 392] width 138 height 15
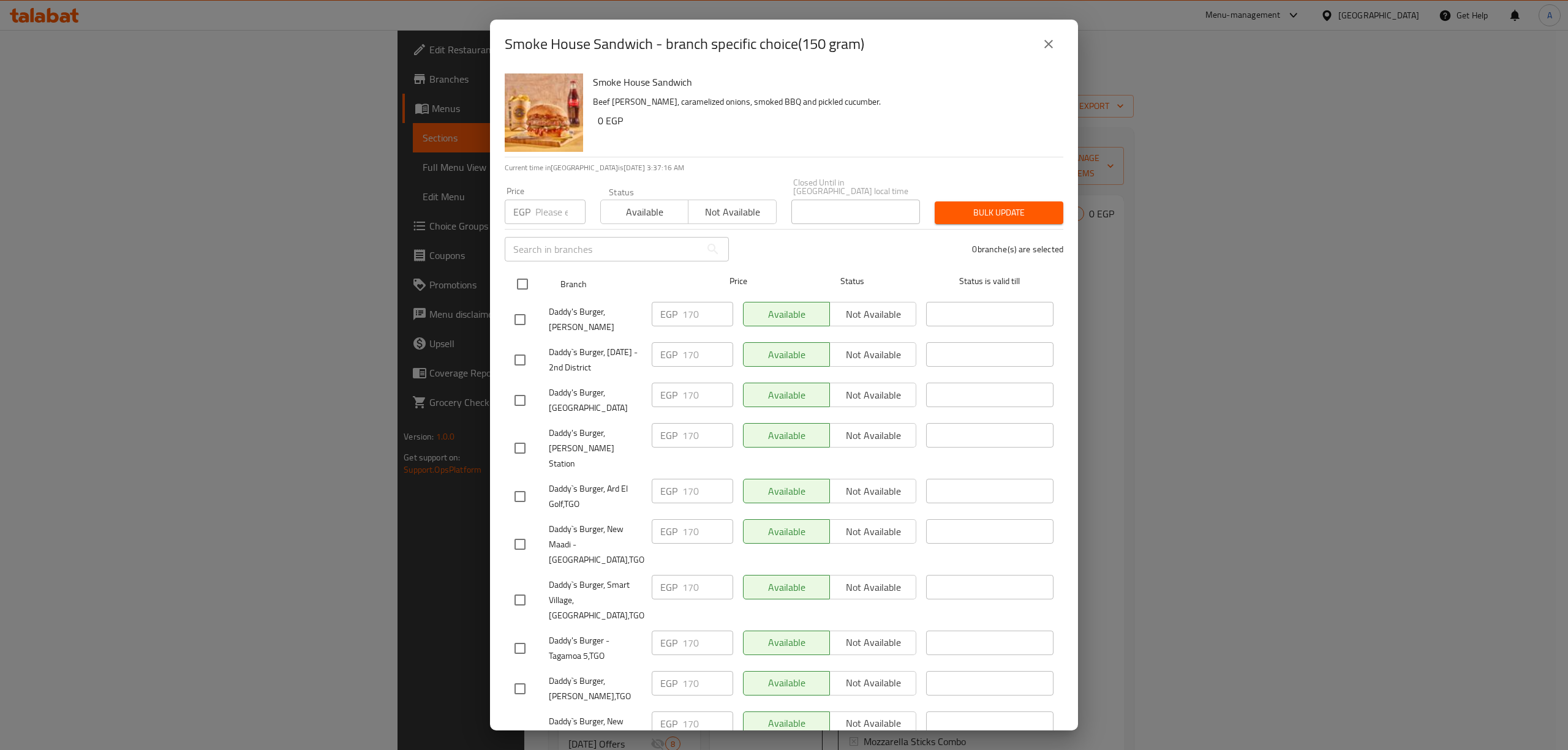
click at [522, 277] on input "checkbox" at bounding box center [522, 284] width 26 height 26
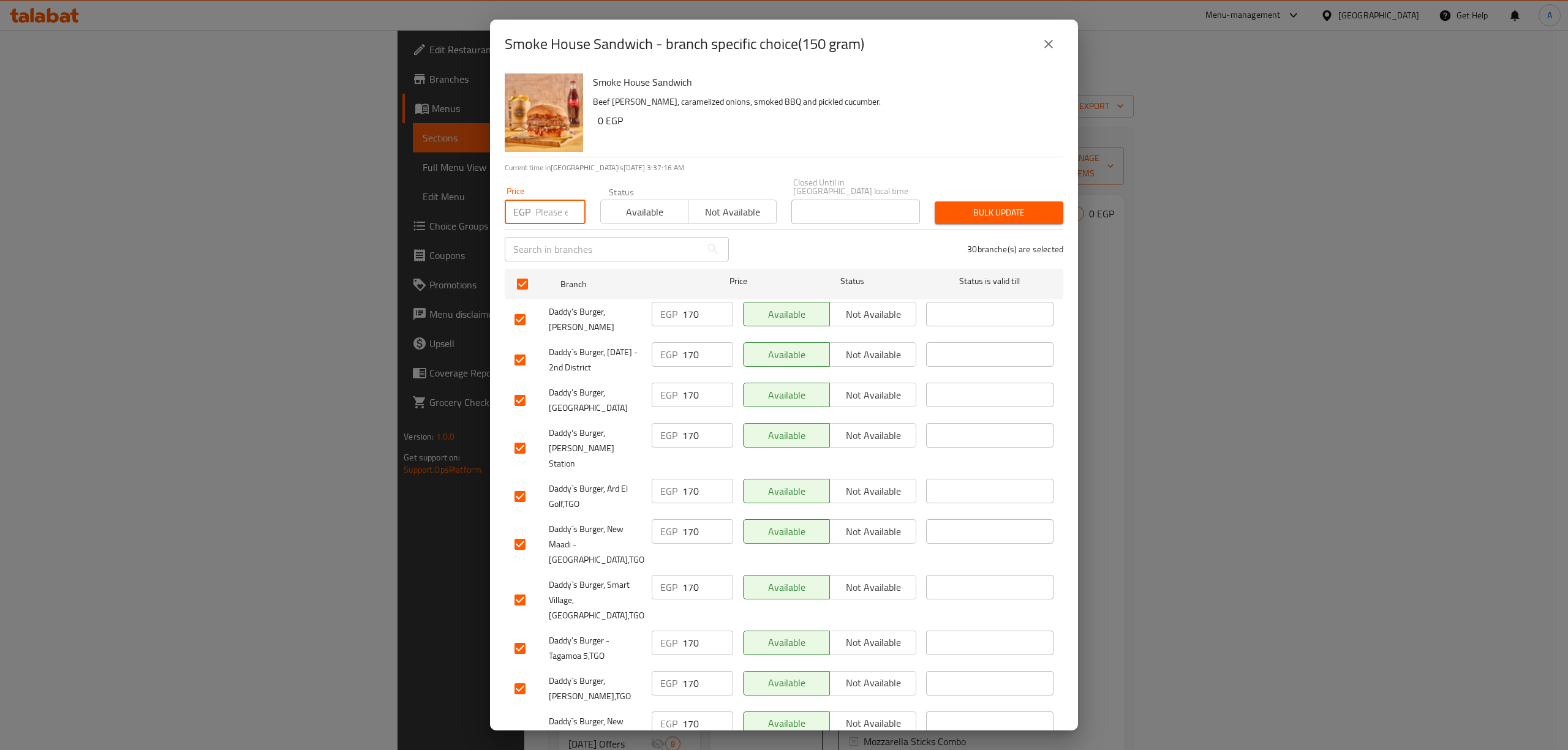
click at [545, 204] on input "number" at bounding box center [560, 212] width 50 height 24
click at [945, 205] on span "Bulk update" at bounding box center [999, 212] width 109 height 15
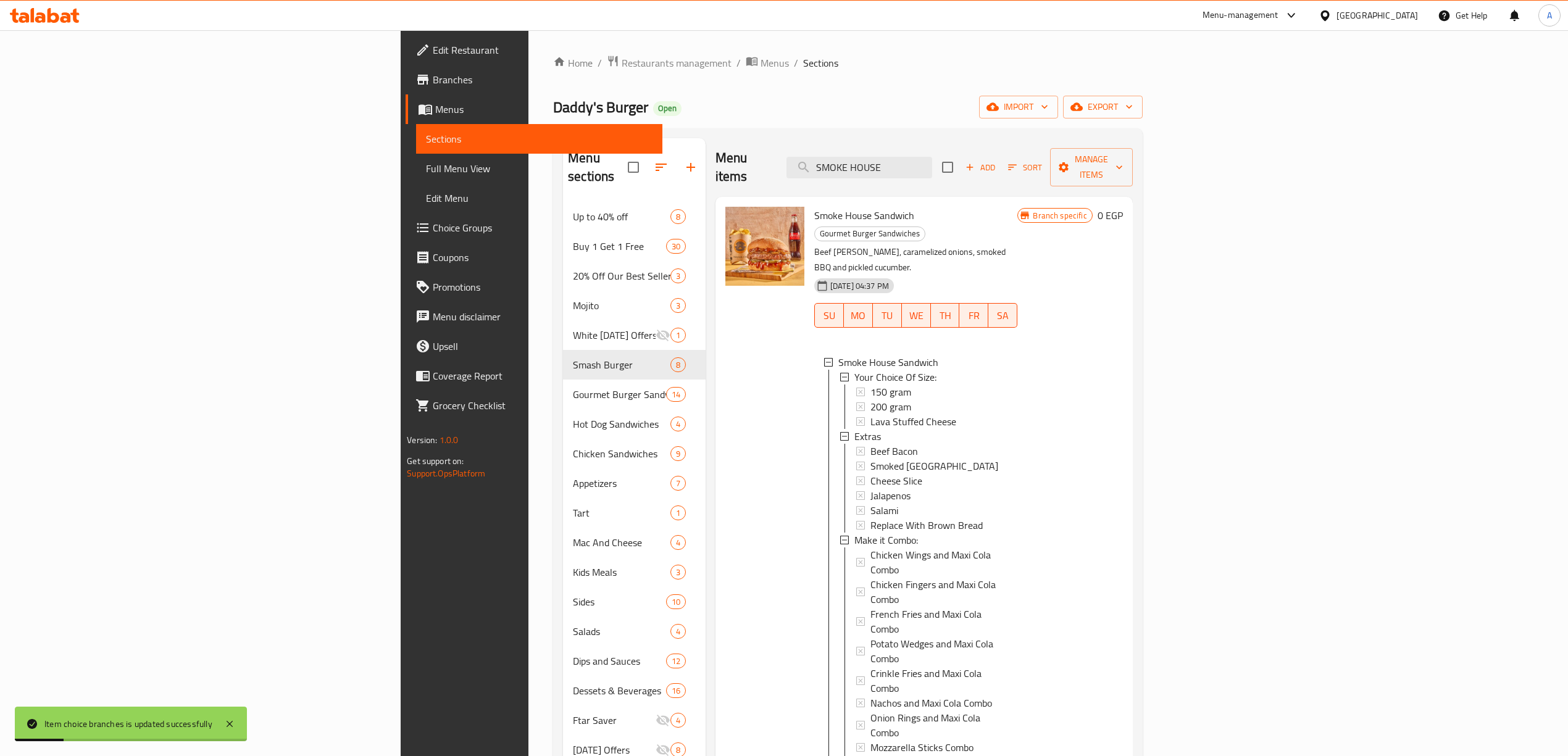
drag, startPoint x: 1048, startPoint y: 159, endPoint x: 877, endPoint y: 139, distance: 172.2
click at [877, 139] on div "Menu items SMOKE HOUSE Add Sort Manage items" at bounding box center [924, 167] width 417 height 59
click at [870, 399] on div "200 gram" at bounding box center [939, 406] width 138 height 15
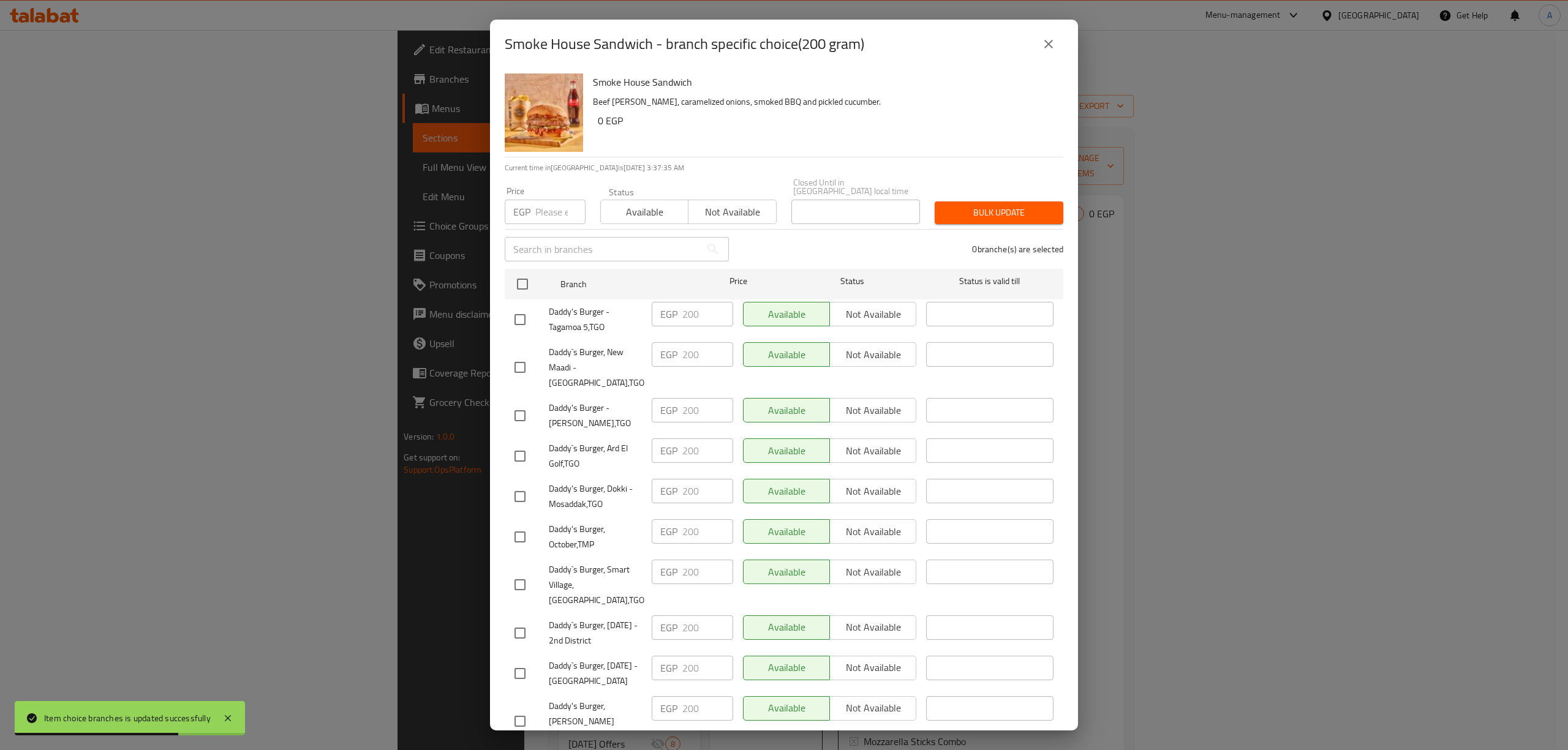
click at [1047, 47] on icon "close" at bounding box center [1048, 44] width 15 height 15
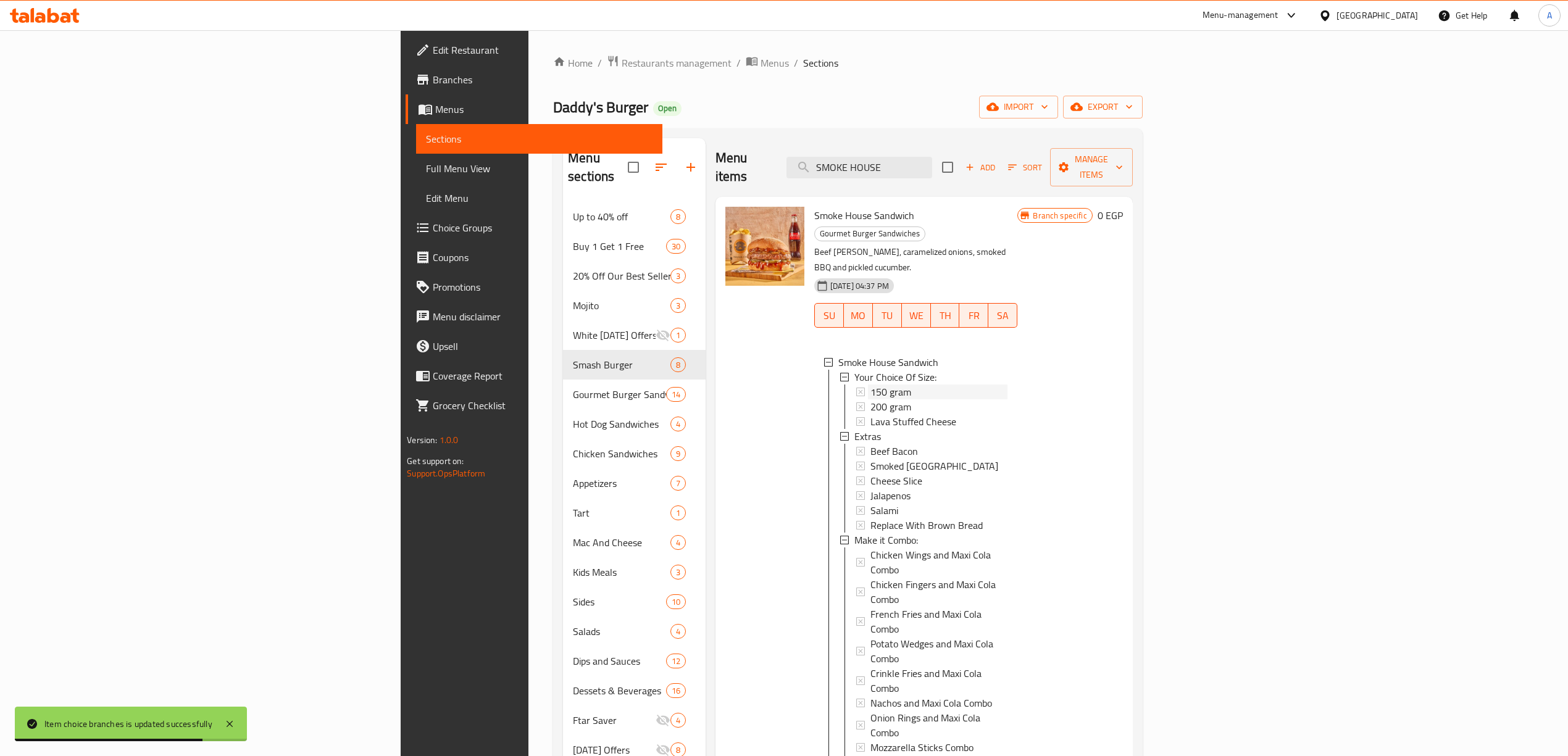
click at [870, 384] on span "150 gram" at bounding box center [890, 392] width 41 height 15
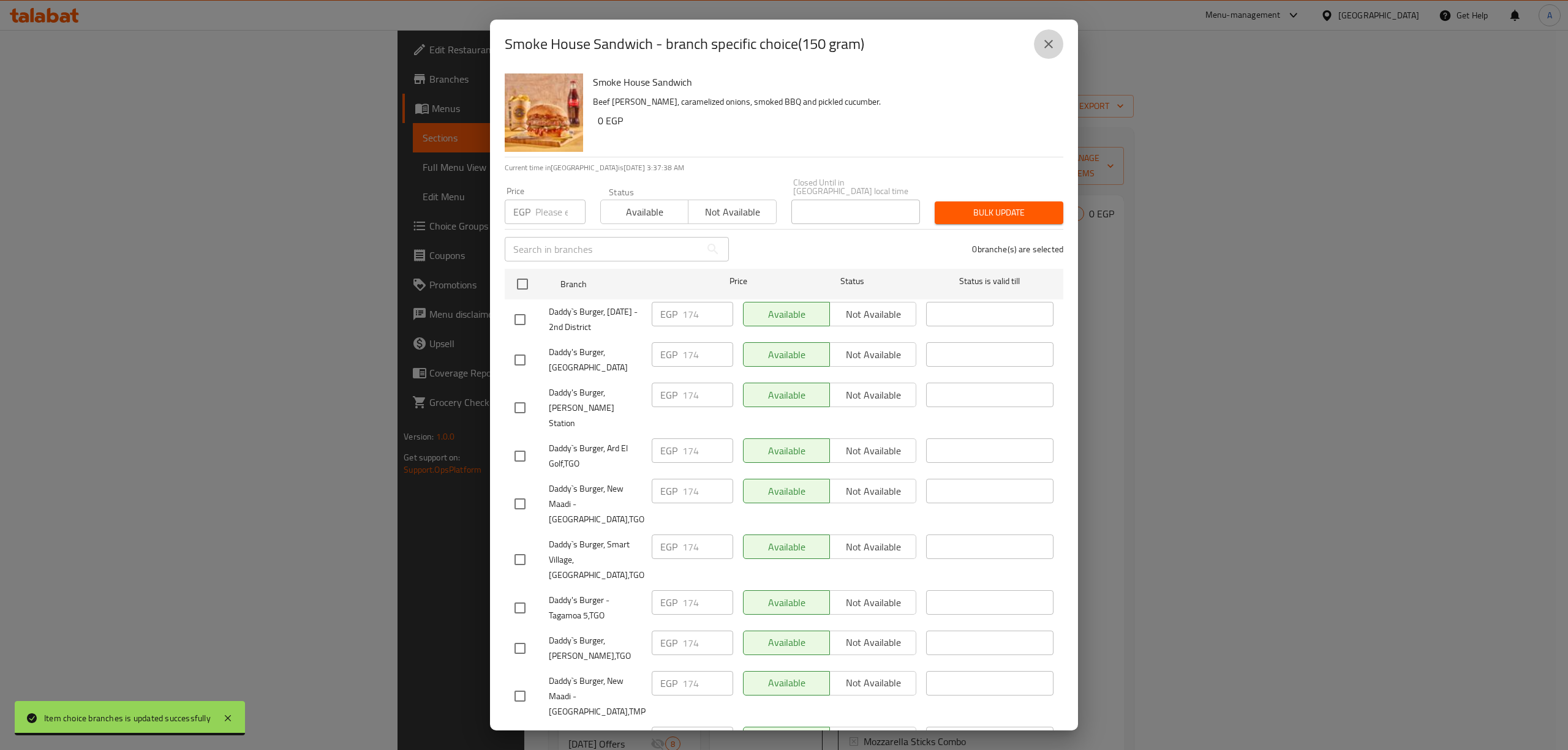
click at [1049, 48] on icon "close" at bounding box center [1048, 44] width 15 height 15
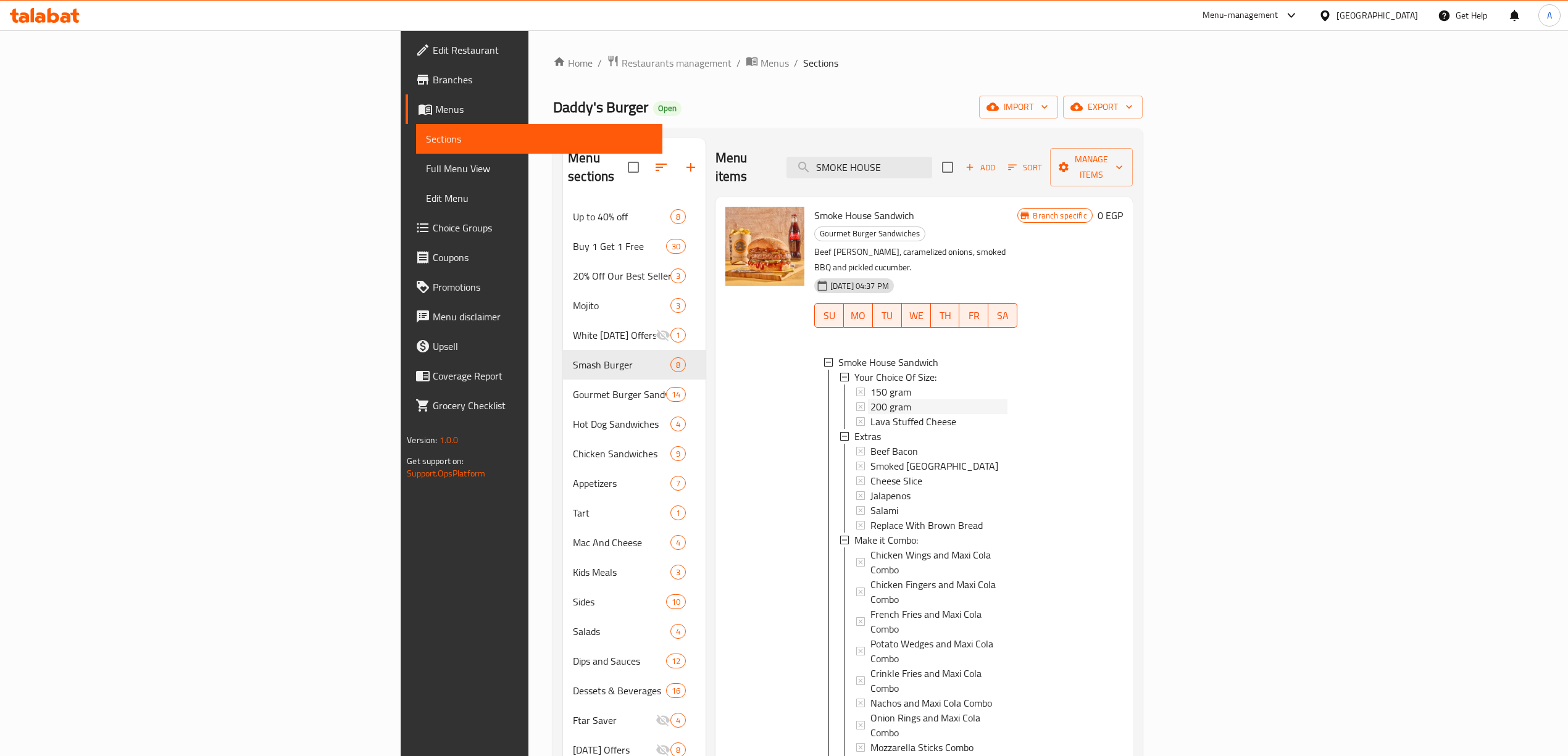
click at [870, 399] on div "200 gram" at bounding box center [939, 406] width 138 height 15
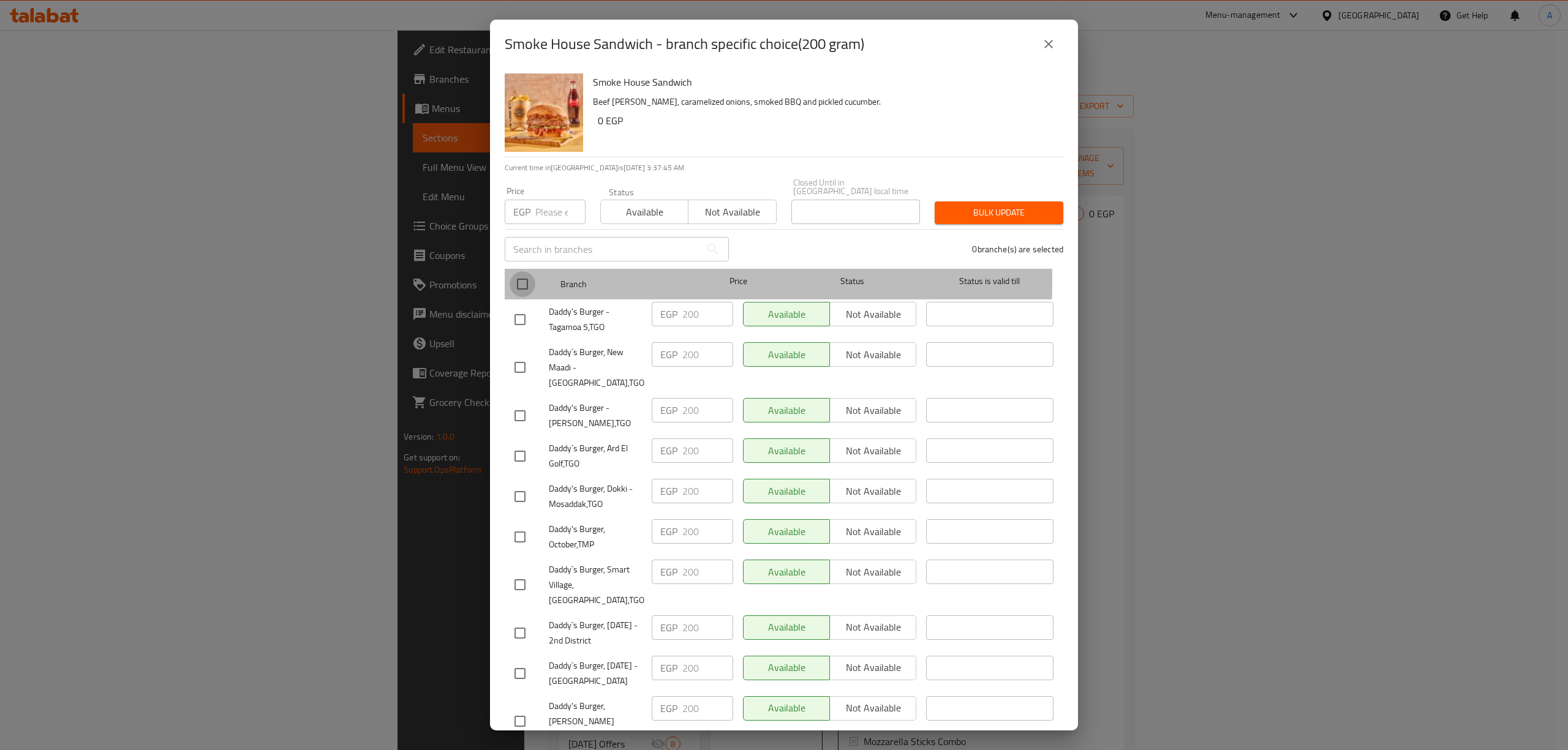
click at [525, 272] on input "checkbox" at bounding box center [522, 284] width 26 height 26
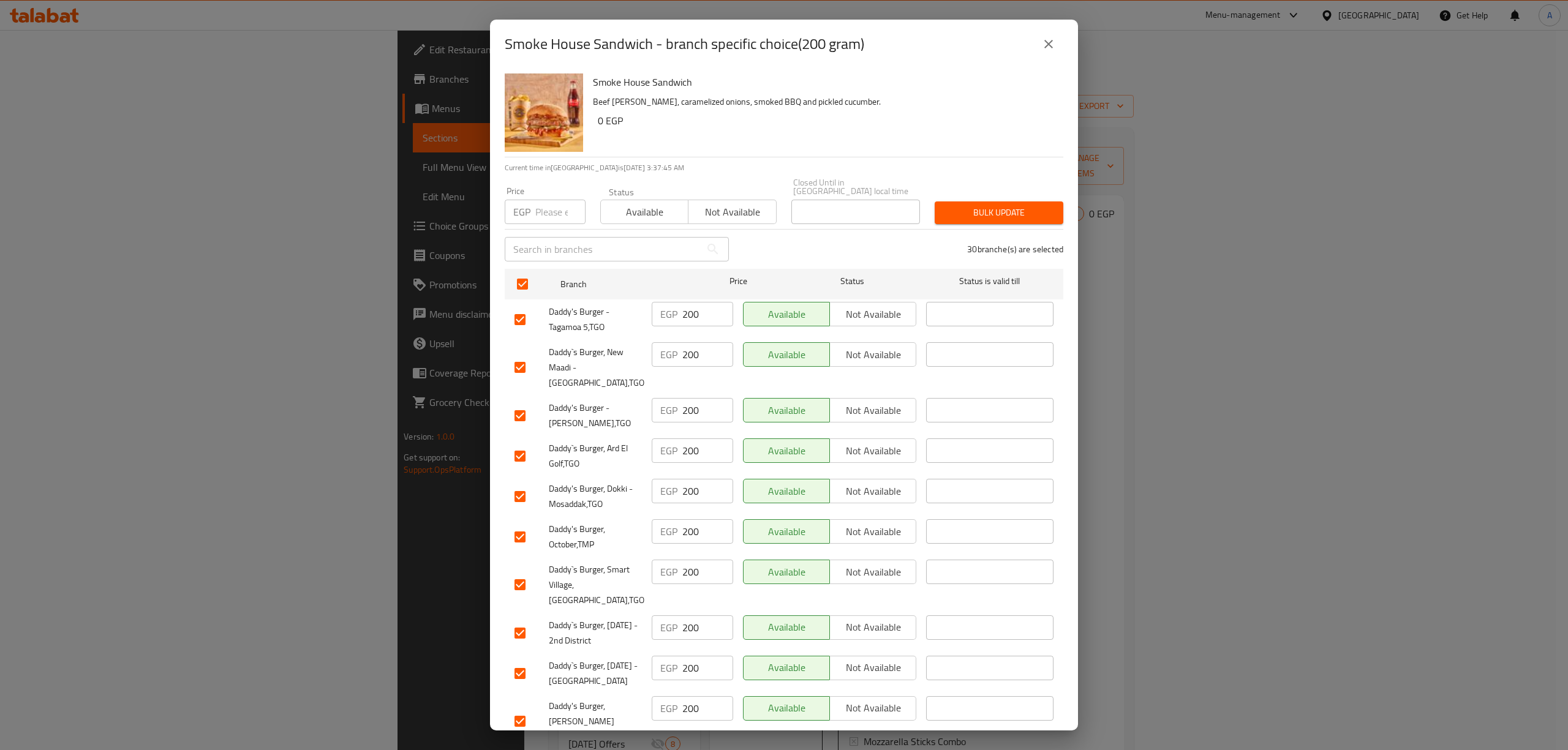
click at [539, 201] on input "number" at bounding box center [560, 212] width 50 height 24
click at [997, 194] on div "Bulk update" at bounding box center [999, 212] width 144 height 38
click at [996, 202] on button "Bulk update" at bounding box center [999, 213] width 129 height 23
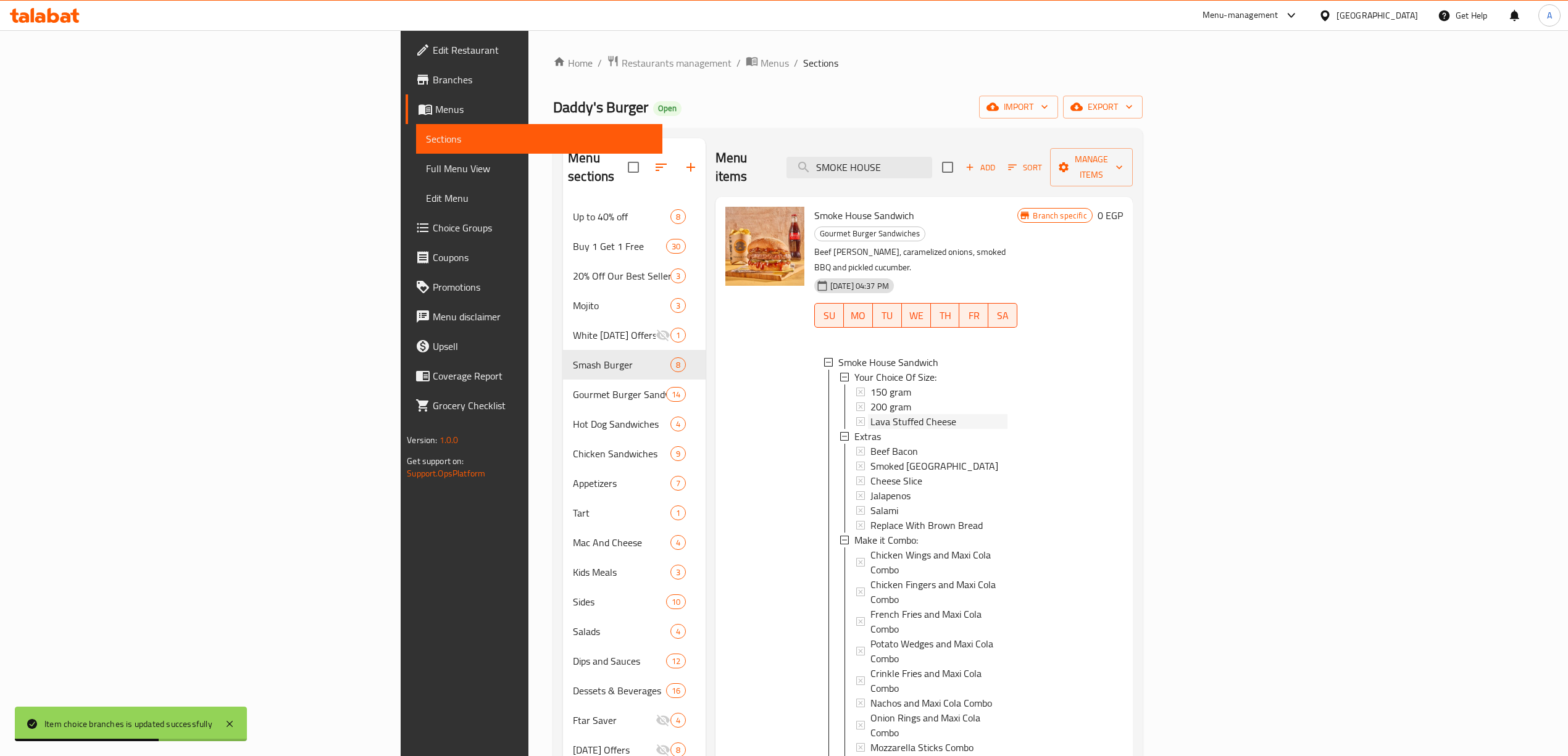
click at [870, 414] on span "Lava Stuffed Cheese" at bounding box center [913, 421] width 86 height 15
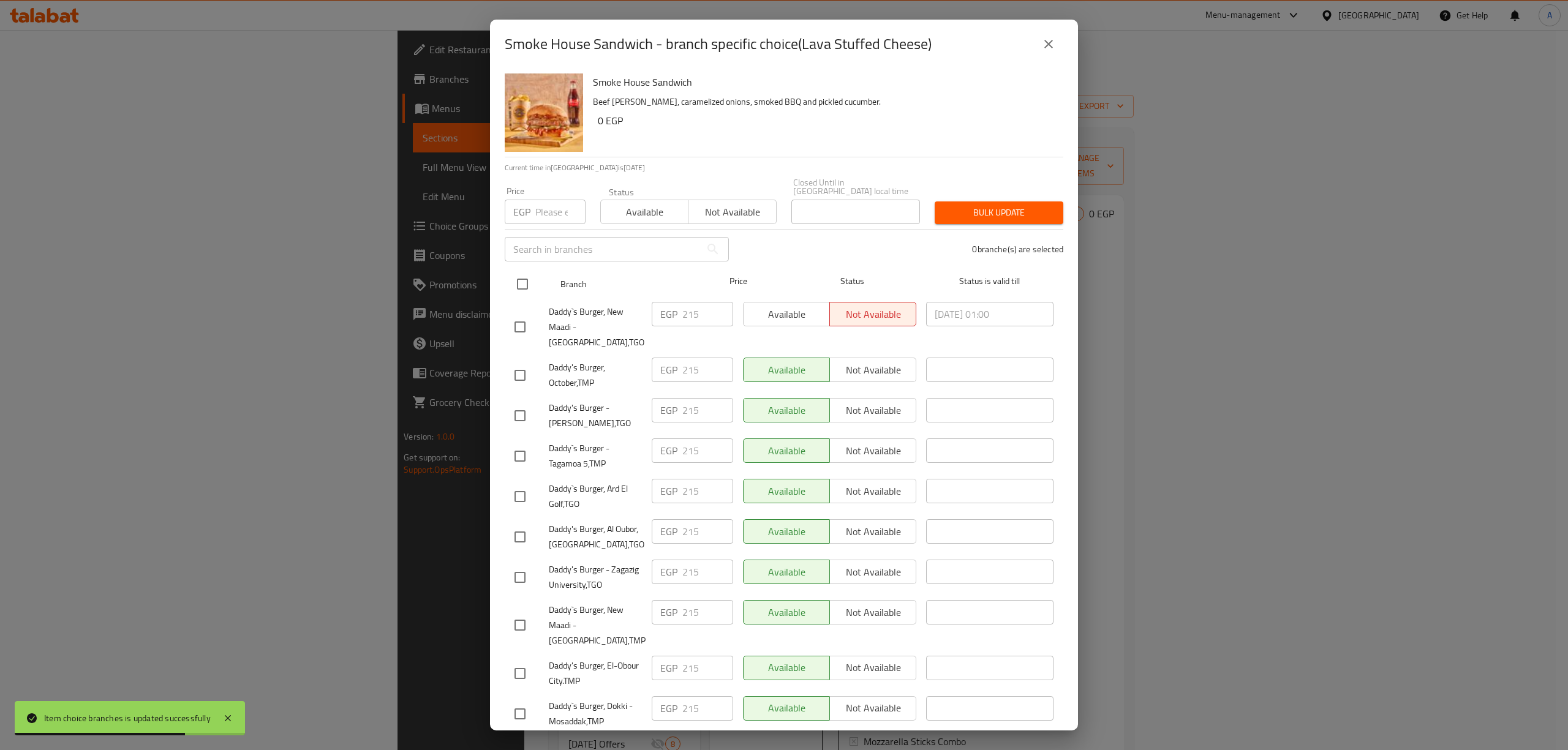
click at [521, 271] on input "checkbox" at bounding box center [522, 284] width 26 height 26
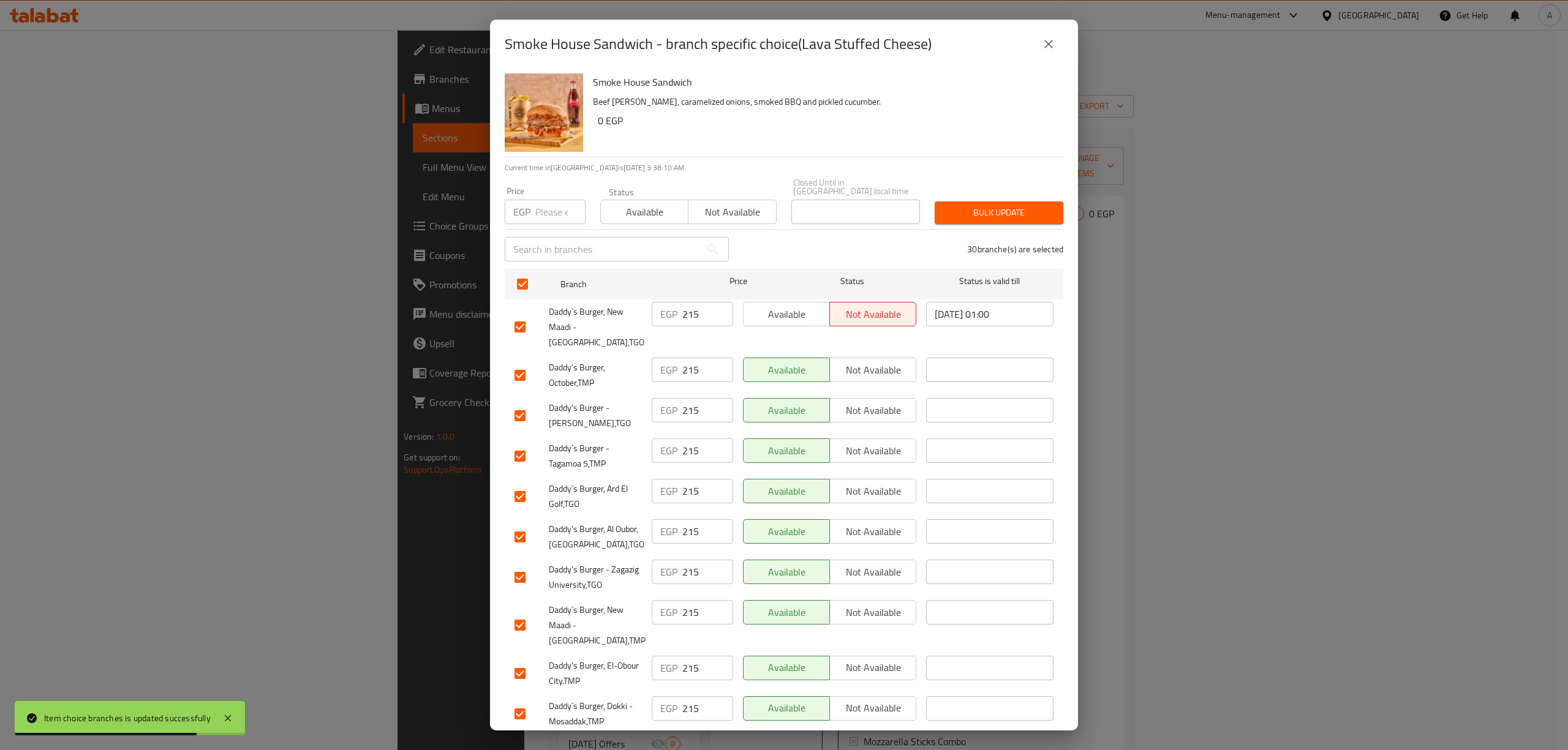
click at [537, 209] on input "number" at bounding box center [560, 212] width 50 height 24
click at [981, 205] on span "Bulk update" at bounding box center [999, 212] width 109 height 15
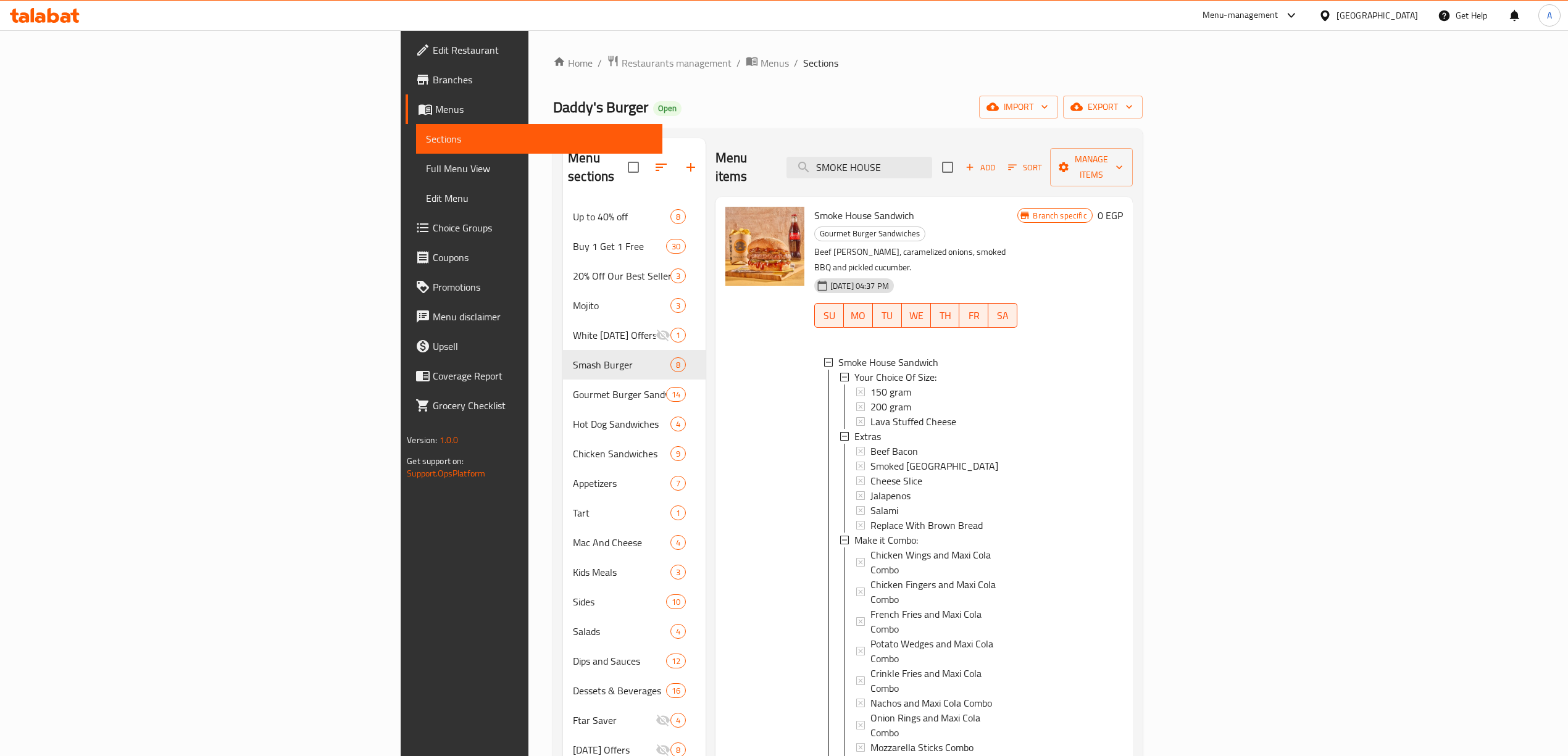
click at [913, 414] on div "Lava Stuffed Cheese" at bounding box center [939, 421] width 138 height 15
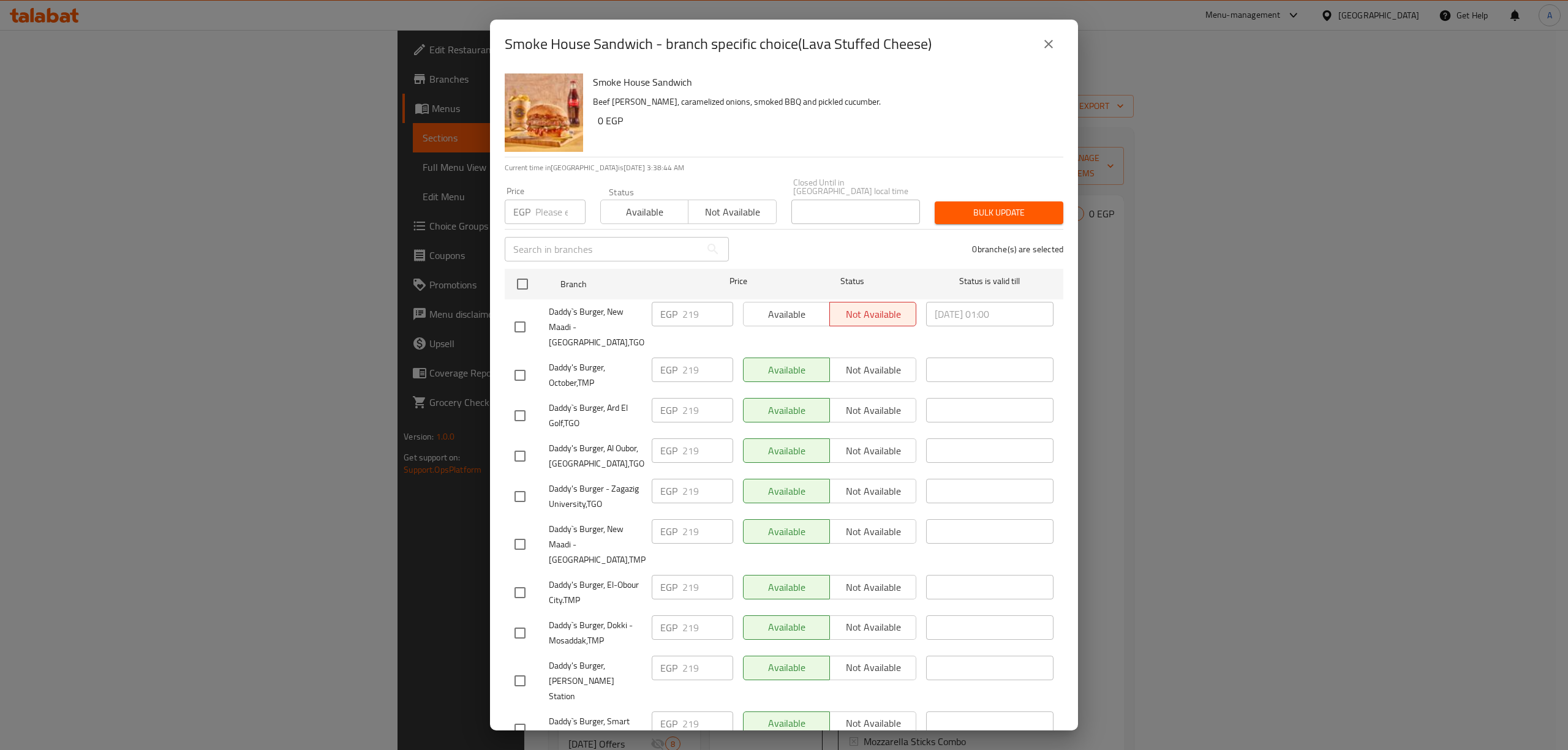
click at [1046, 40] on icon "close" at bounding box center [1048, 43] width 8 height 8
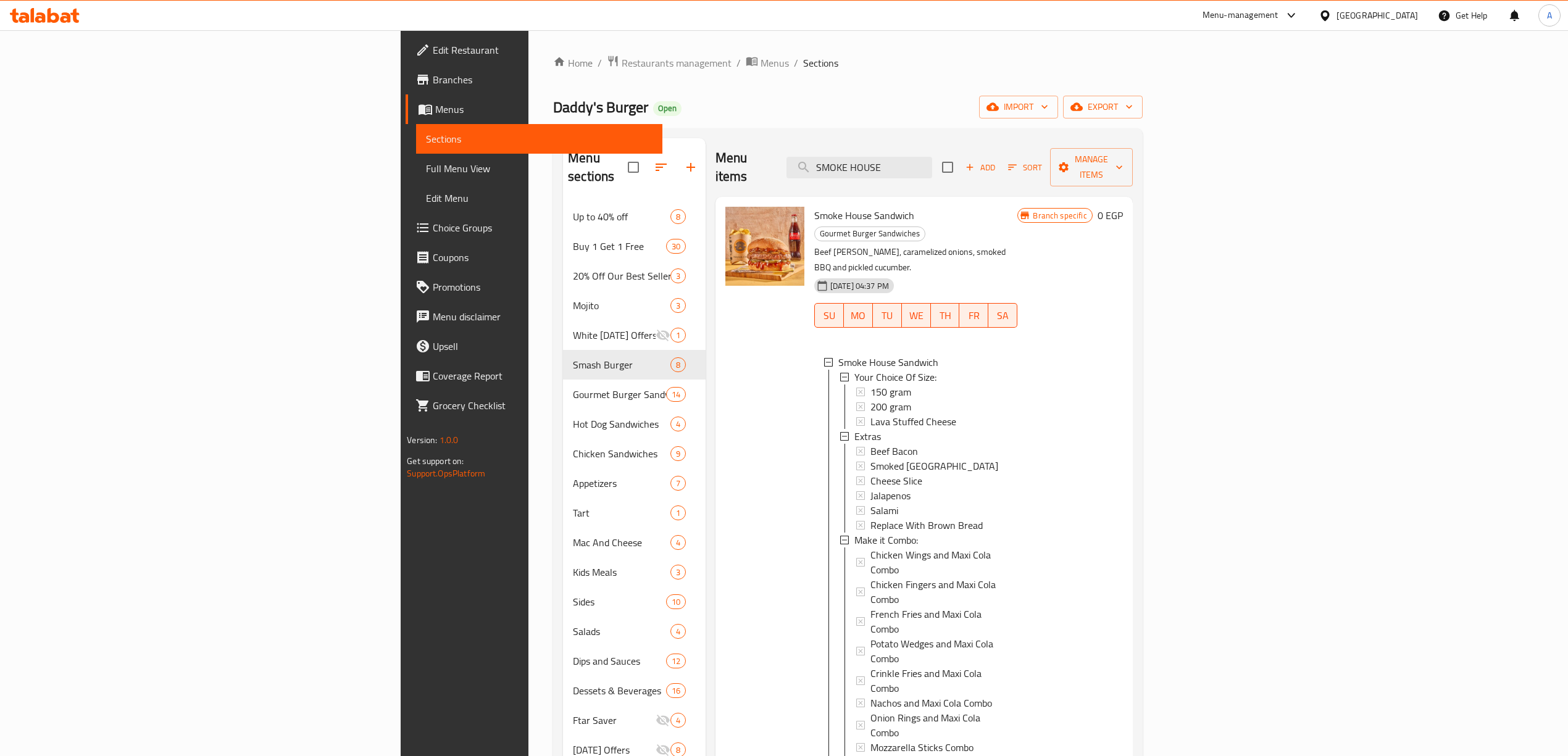
drag, startPoint x: 1039, startPoint y: 151, endPoint x: 677, endPoint y: 109, distance: 364.4
click at [670, 111] on div "Home / Restaurants management / Menus / Sections Daddy's Burger Open import exp…" at bounding box center [848, 479] width 590 height 849
paste input "GARLIC MUSHROOM BURGER"
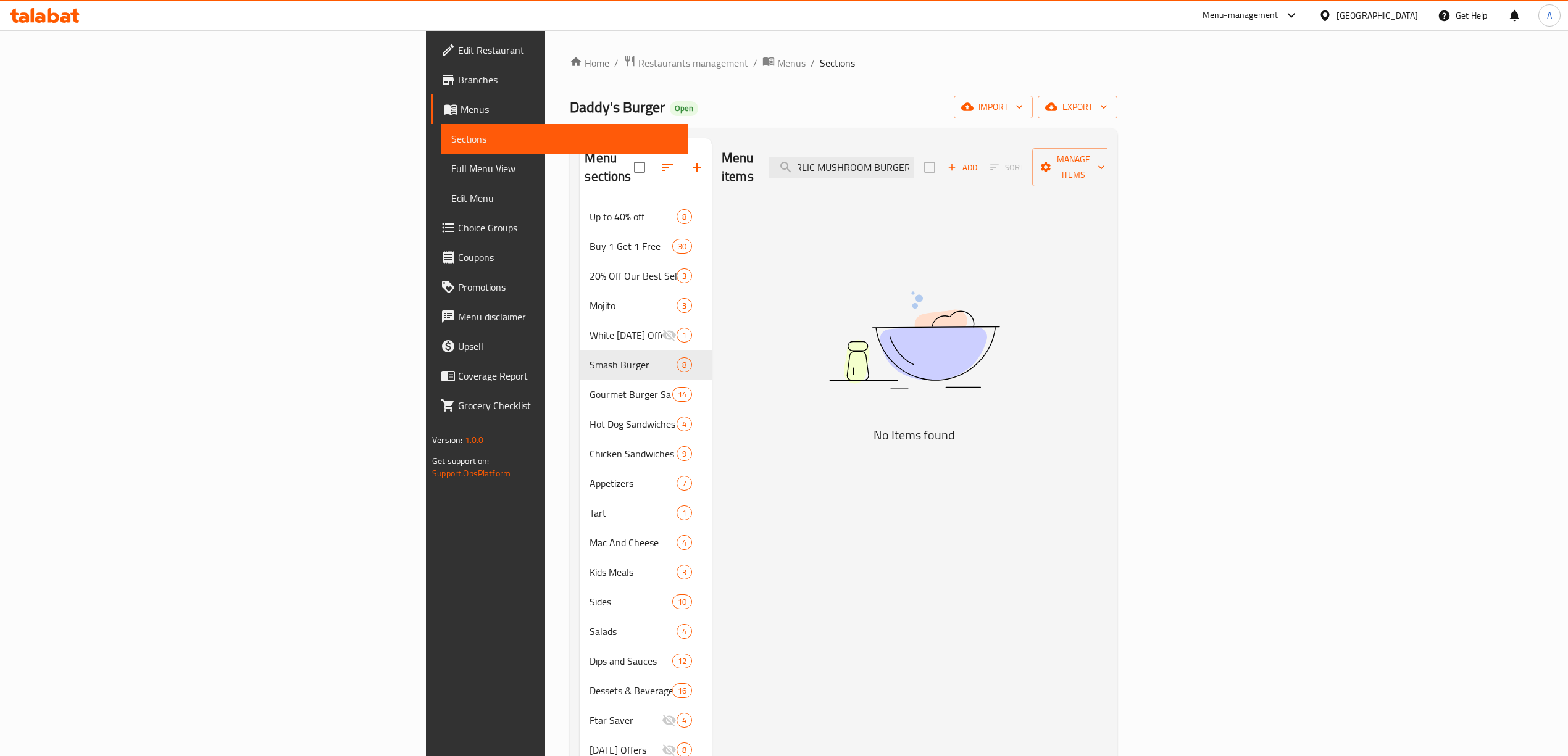
drag, startPoint x: 987, startPoint y: 161, endPoint x: 1045, endPoint y: 240, distance: 98.0
click at [914, 161] on input "GARLIC MUSHROOM BURGER" at bounding box center [841, 168] width 145 height 22
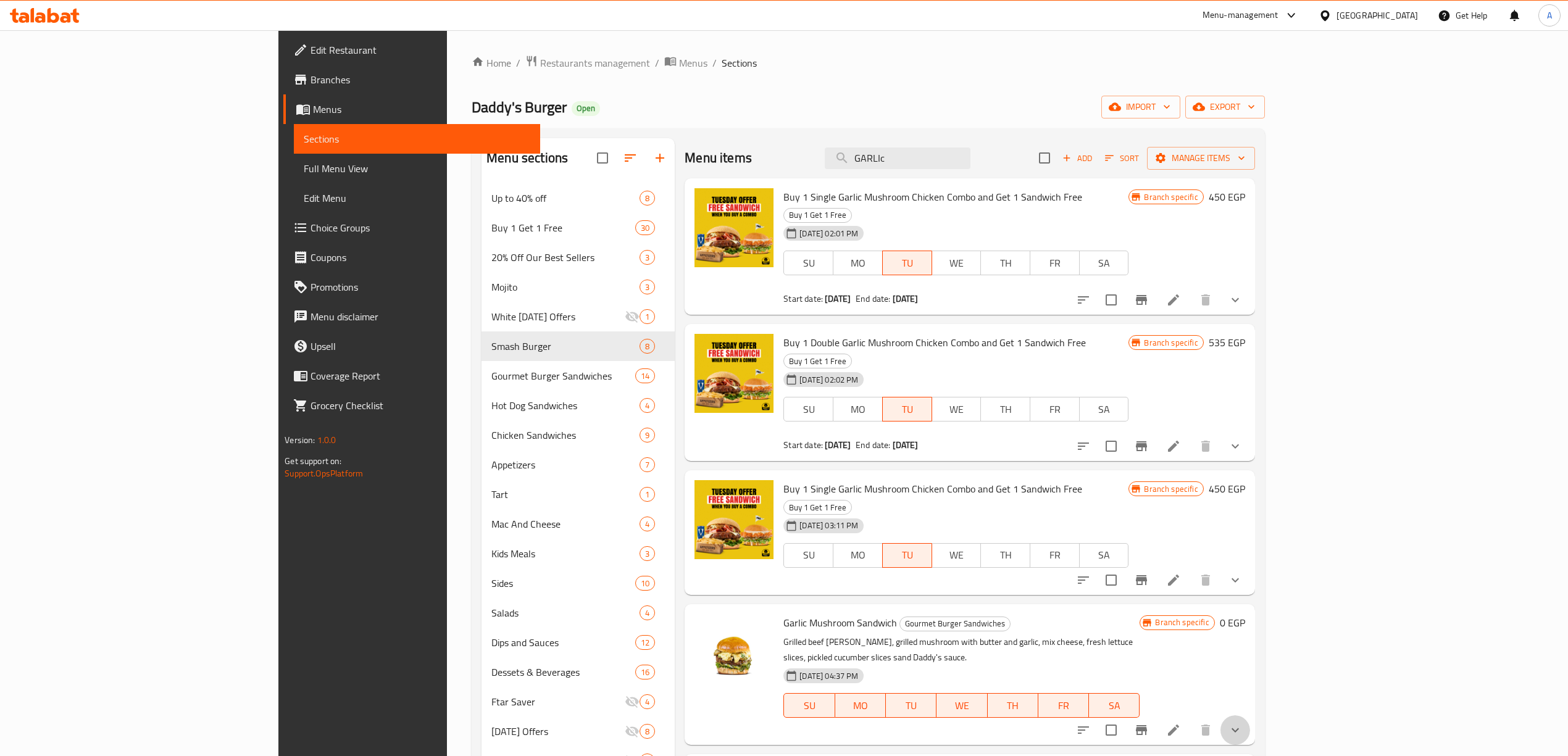
click at [1243, 723] on icon "show more" at bounding box center [1235, 730] width 15 height 15
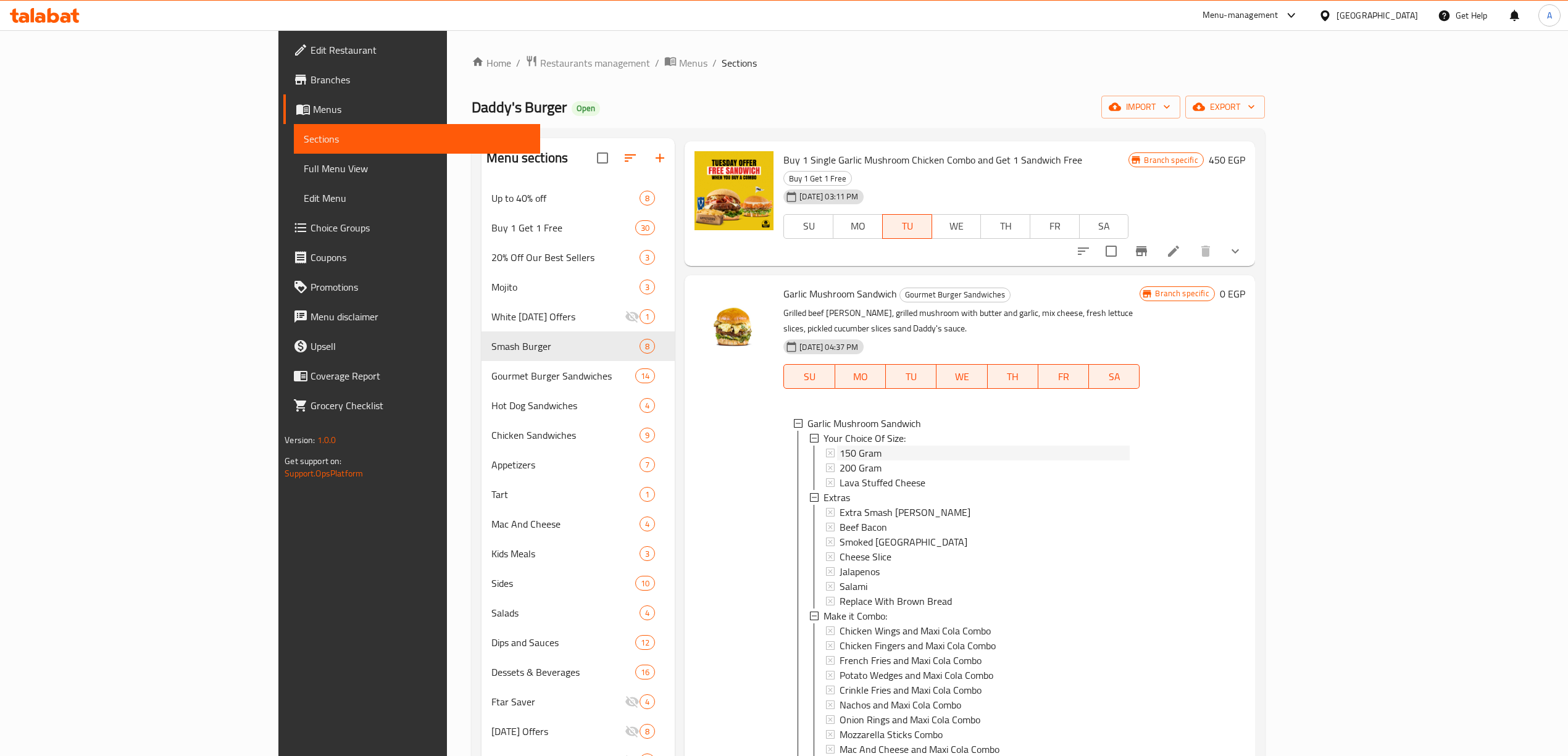
click at [839, 446] on div "150 Gram" at bounding box center [984, 453] width 290 height 15
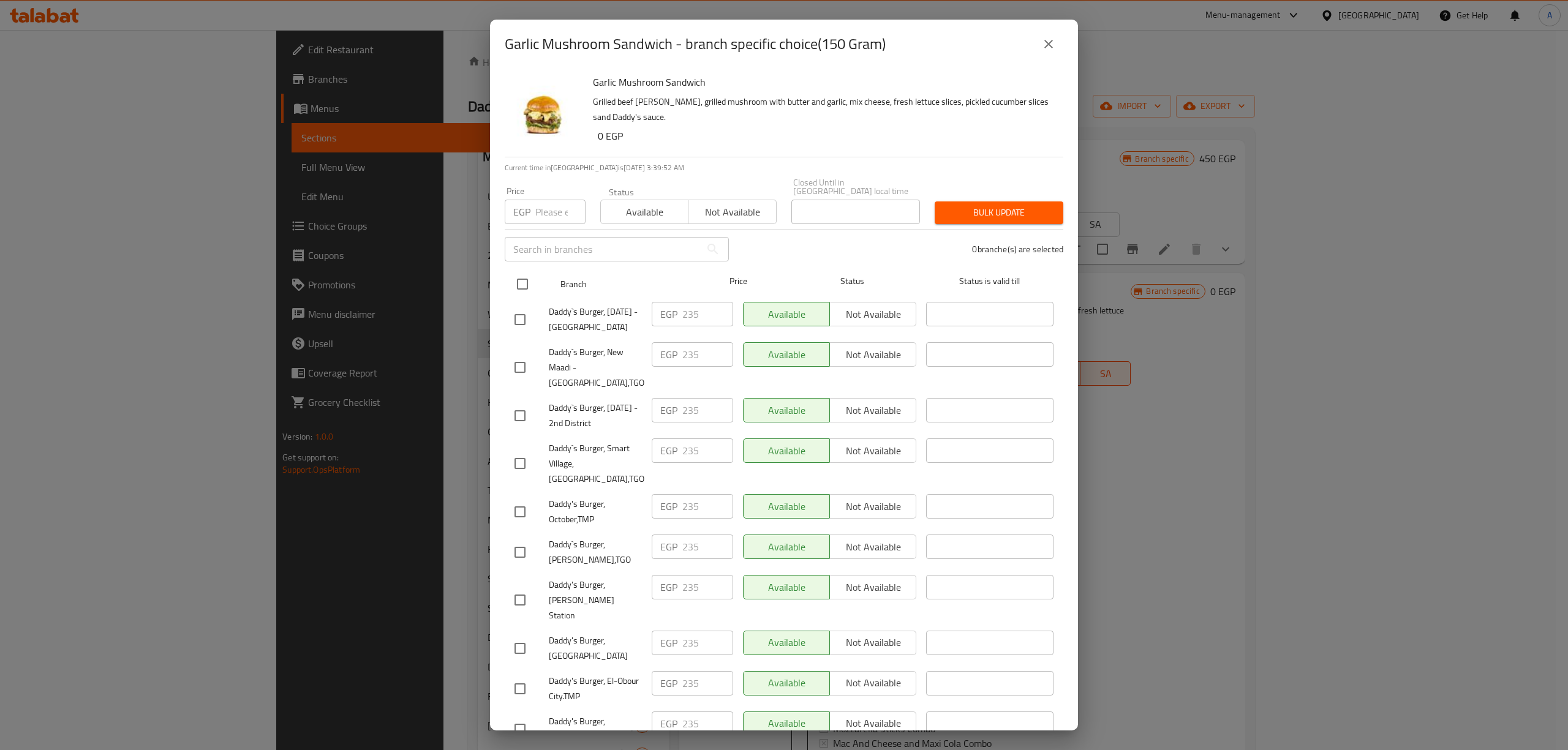
click at [525, 279] on input "checkbox" at bounding box center [522, 284] width 26 height 26
click at [539, 205] on input "number" at bounding box center [560, 212] width 50 height 24
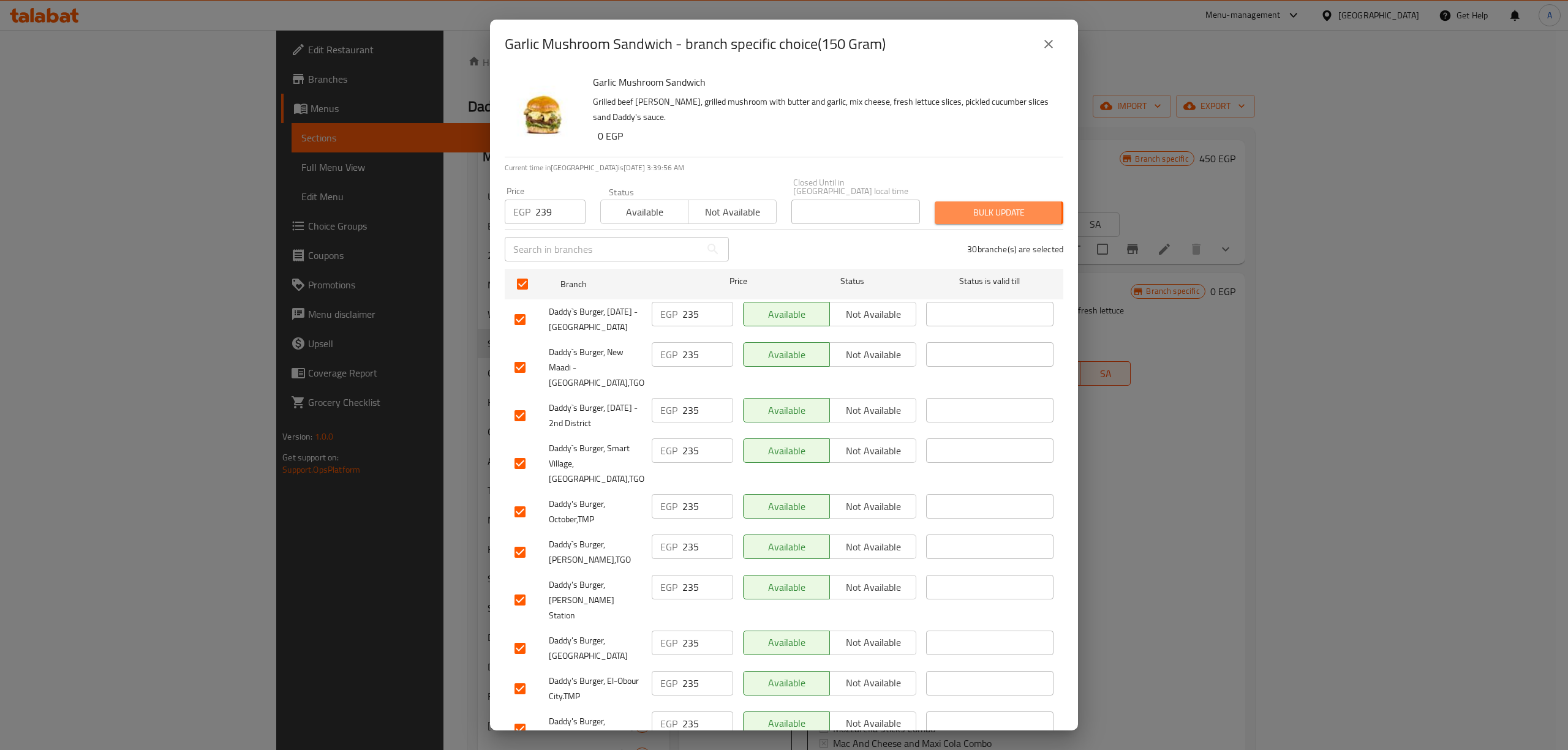
click at [934, 203] on button "Bulk update" at bounding box center [999, 213] width 129 height 23
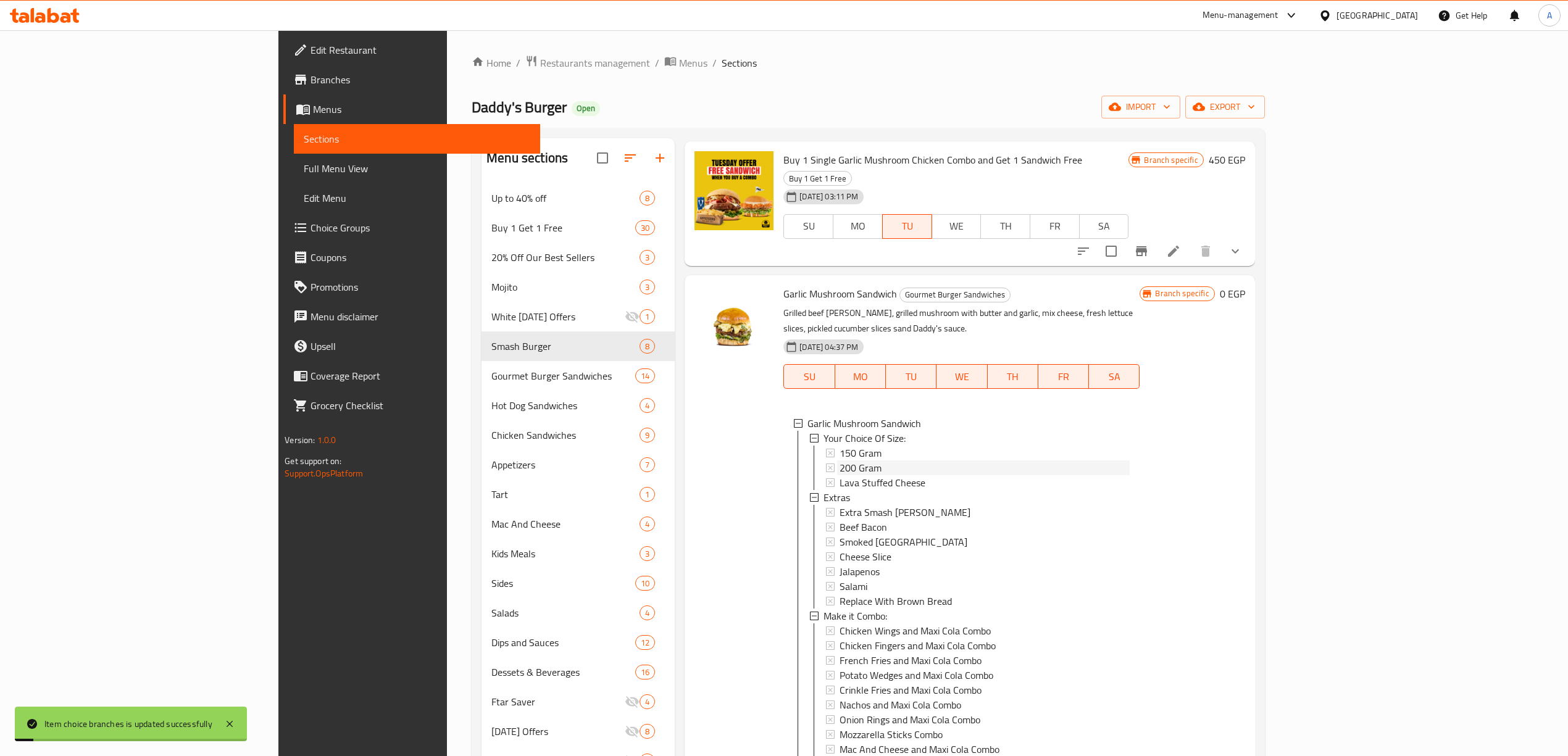
click at [839, 460] on div "200 Gram" at bounding box center [984, 467] width 290 height 15
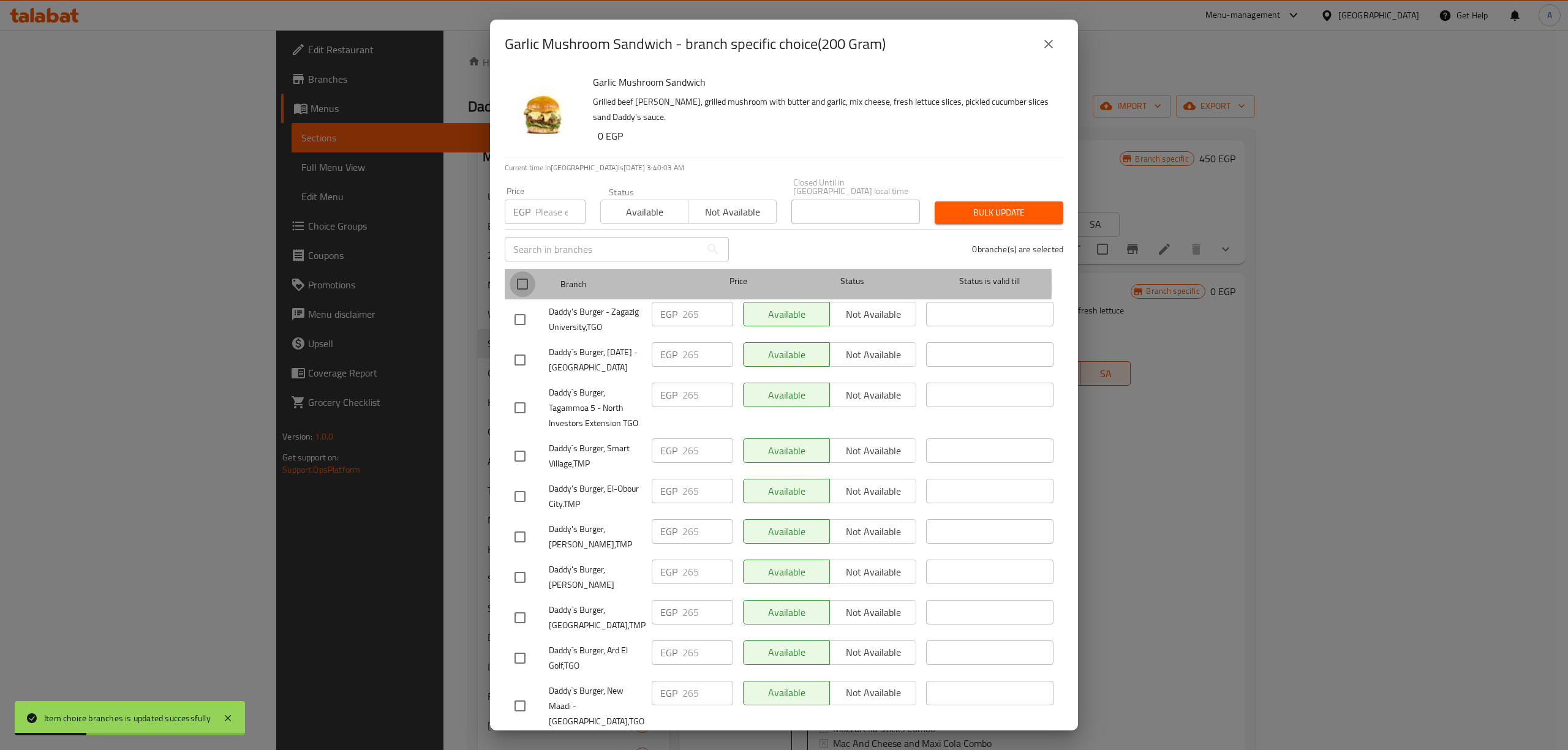
click at [515, 276] on input "checkbox" at bounding box center [522, 284] width 26 height 26
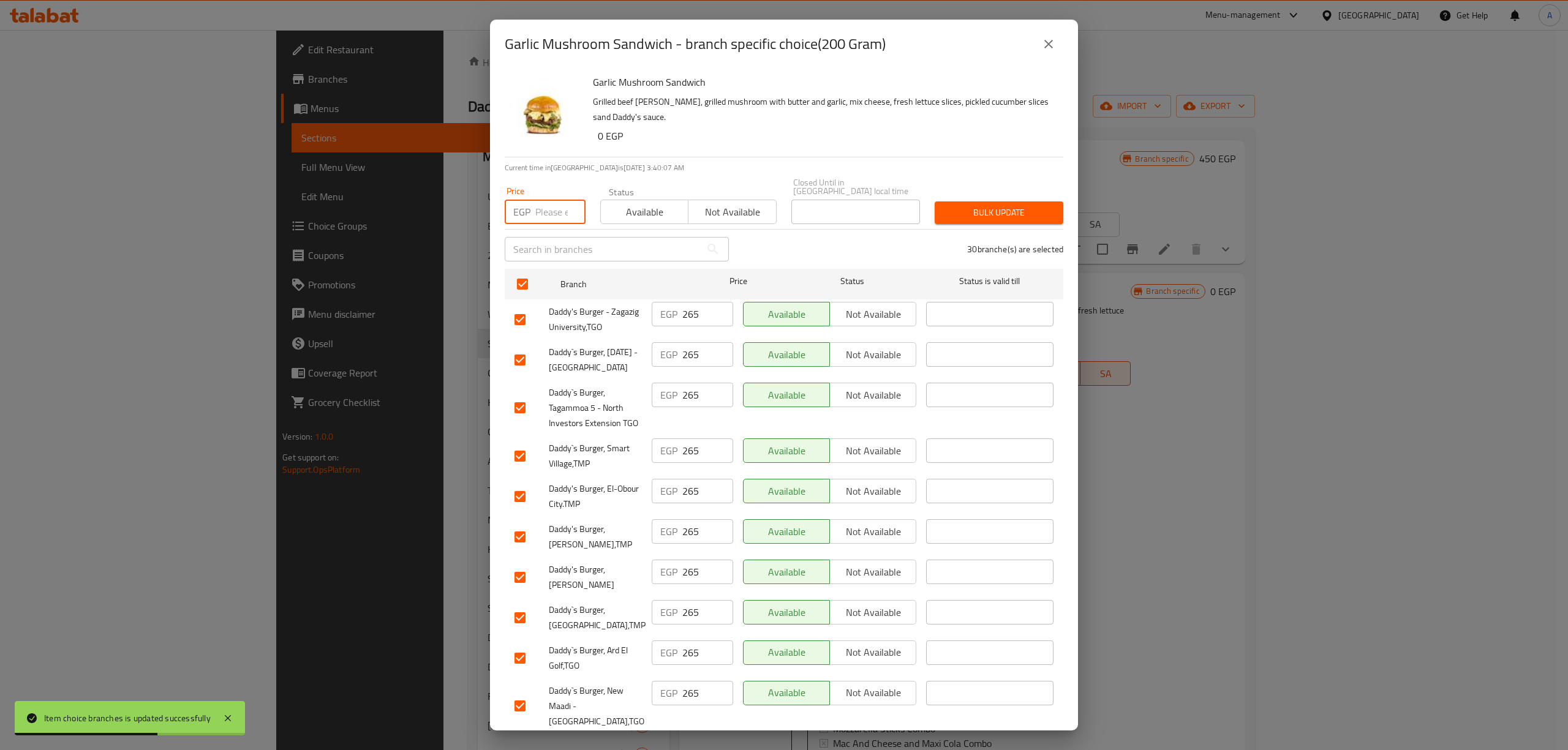
click at [554, 200] on input "number" at bounding box center [560, 212] width 50 height 24
click at [1014, 205] on span "Bulk update" at bounding box center [999, 212] width 109 height 15
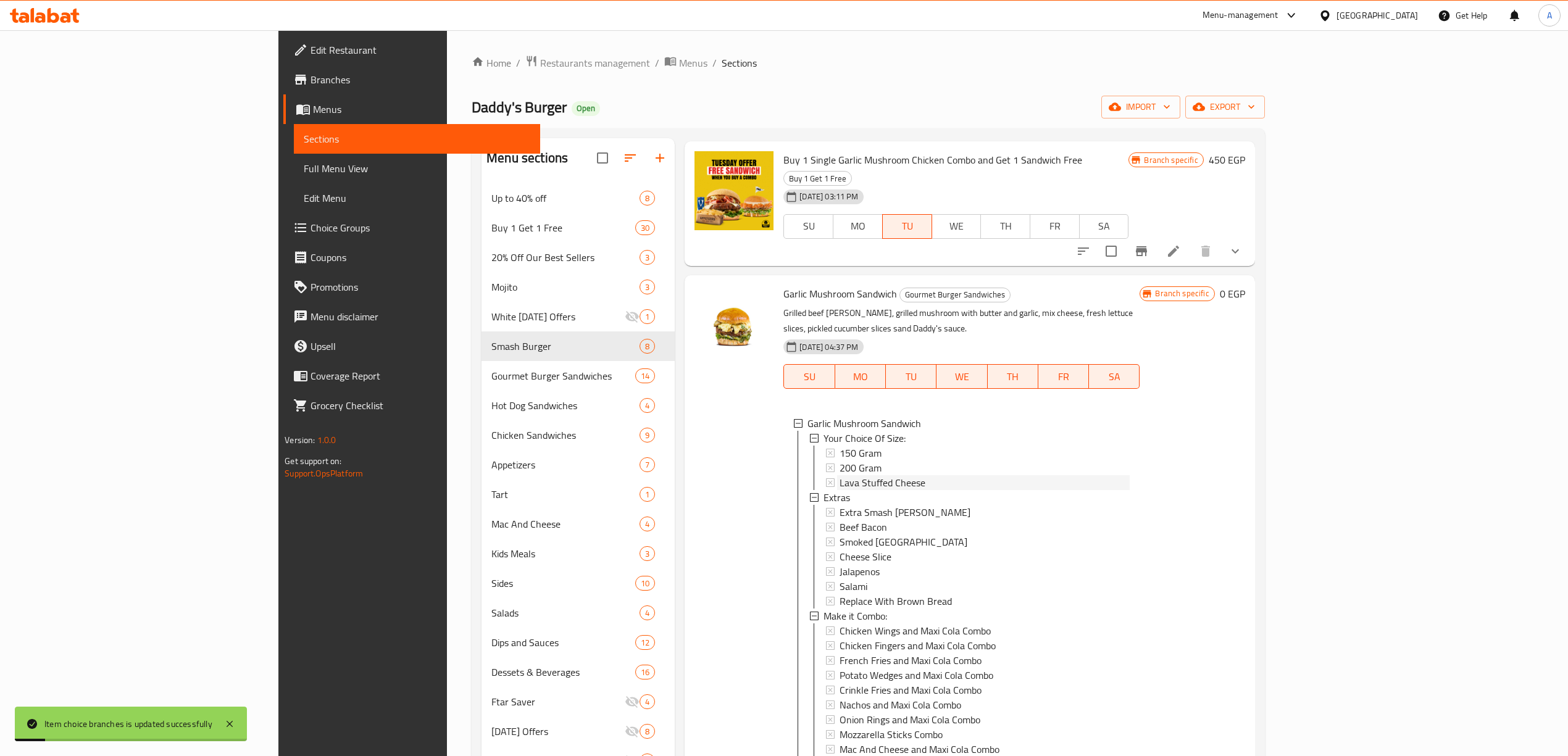
click at [839, 475] on span "Lava Stuffed Cheese" at bounding box center [882, 482] width 86 height 15
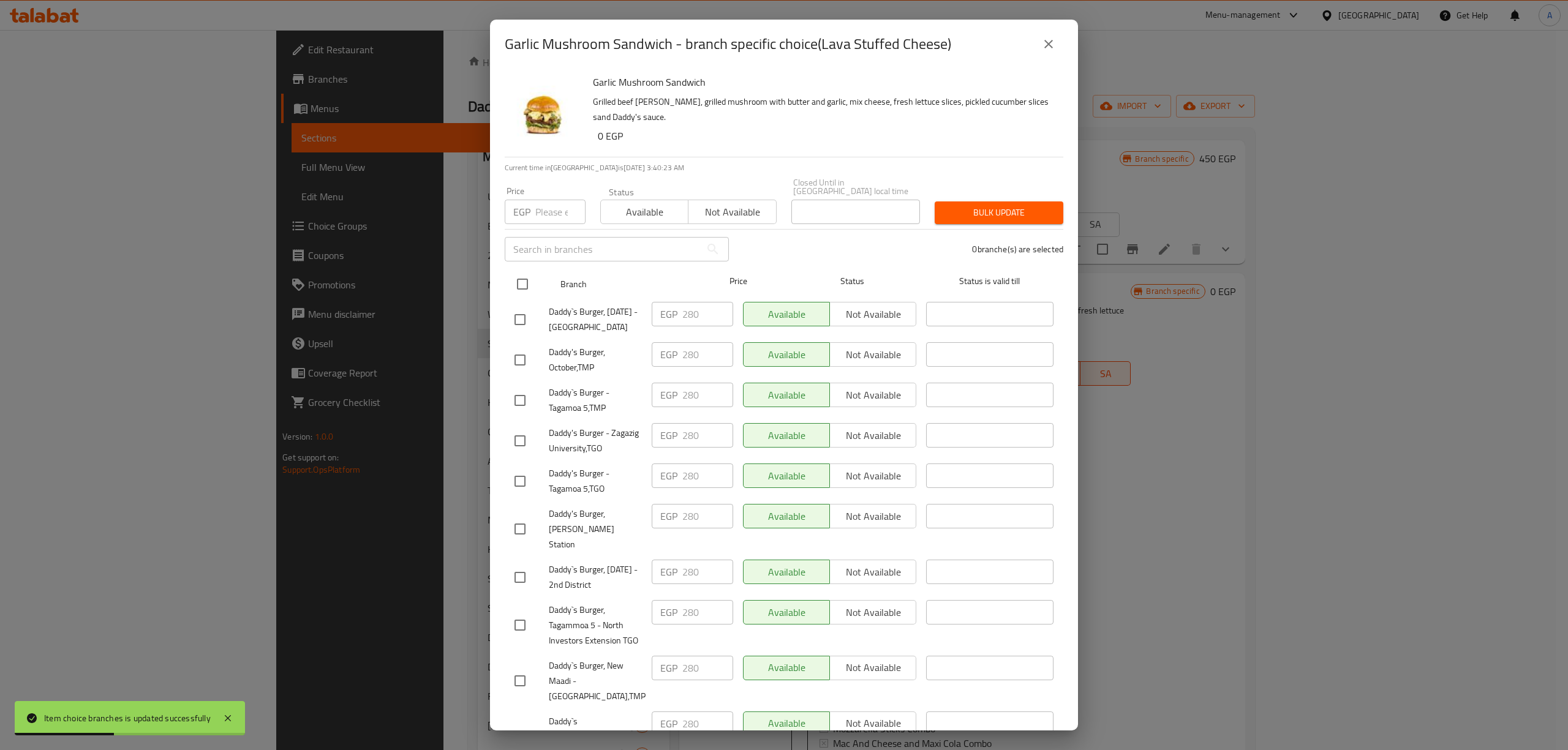
click at [529, 279] on input "checkbox" at bounding box center [522, 284] width 26 height 26
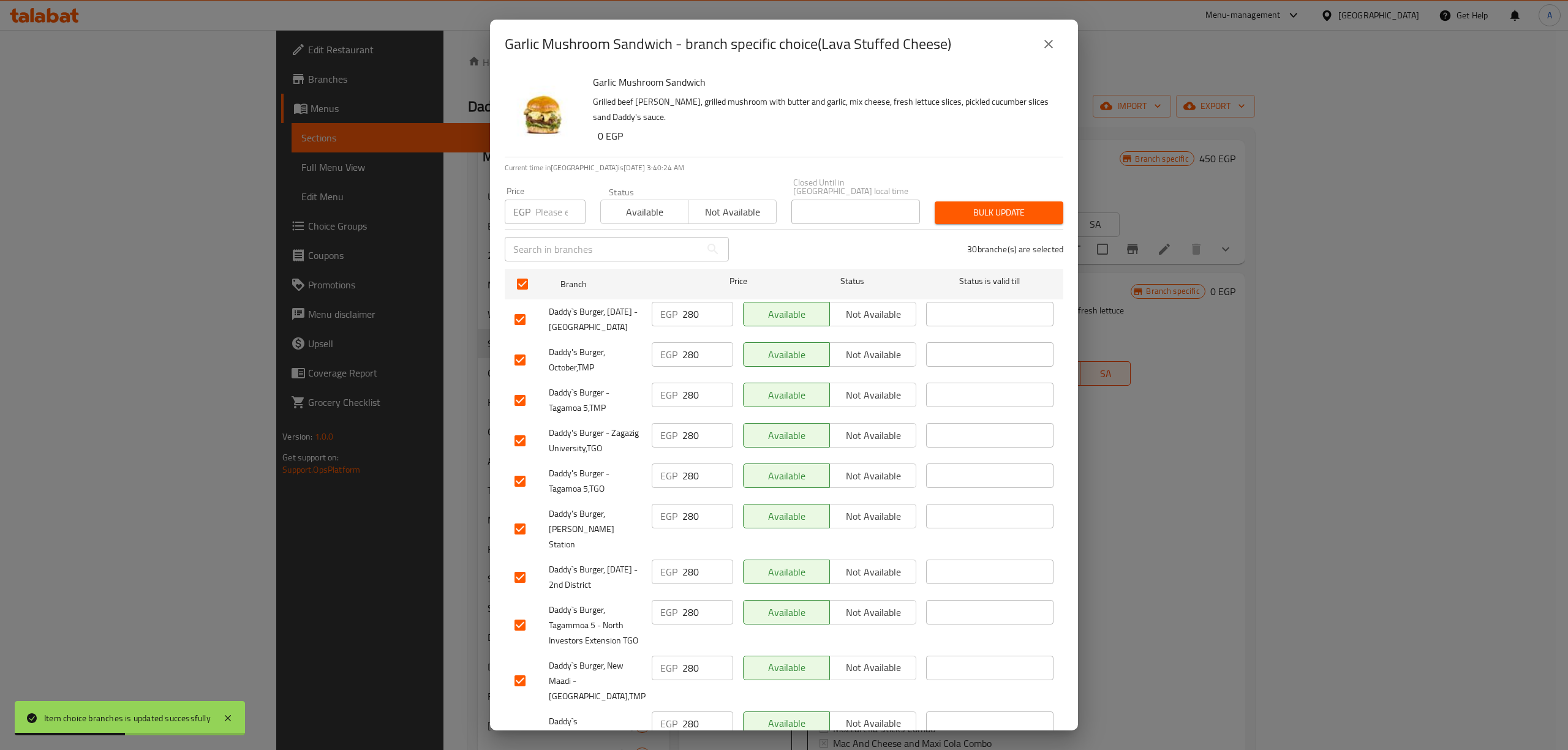
click at [546, 188] on div "Price EGP Price" at bounding box center [545, 205] width 81 height 38
click at [547, 200] on input "number" at bounding box center [560, 212] width 50 height 24
click at [960, 207] on span "Bulk update" at bounding box center [999, 212] width 109 height 15
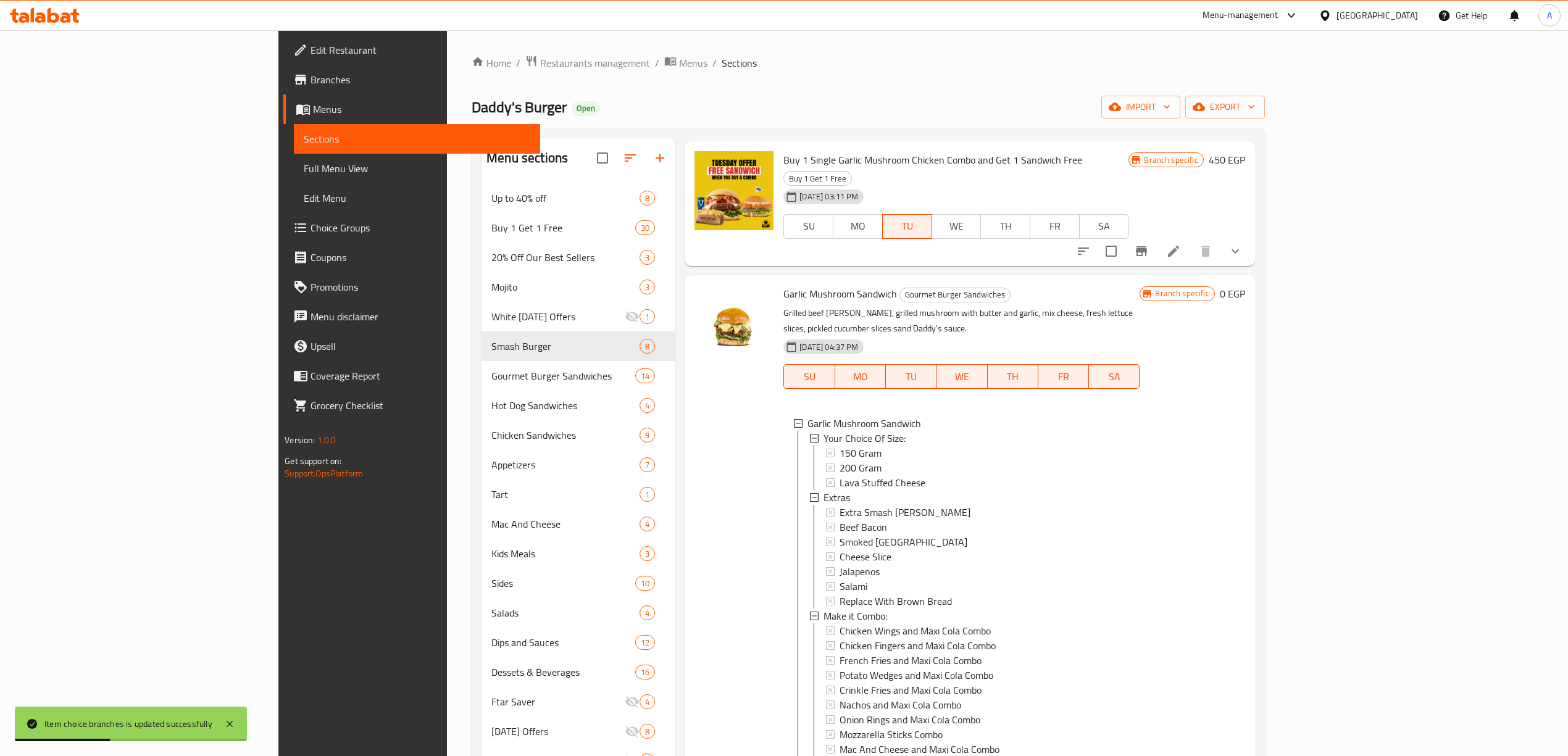
scroll to position [0, 0]
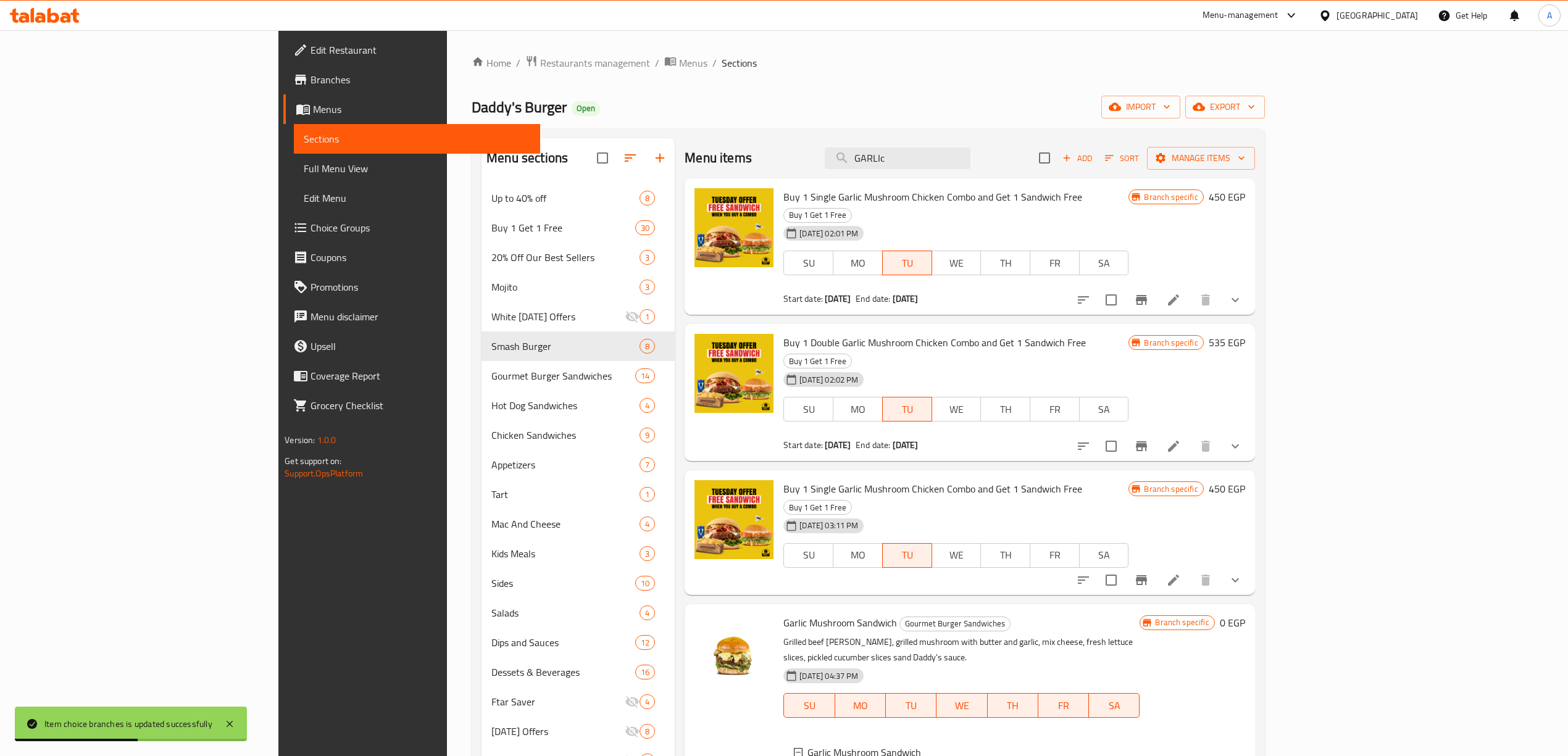
drag, startPoint x: 1001, startPoint y: 161, endPoint x: 637, endPoint y: 125, distance: 365.8
click at [639, 126] on div "Home / Restaurants management / Menus / Sections Daddy's Burger Open import exp…" at bounding box center [868, 479] width 793 height 849
paste input "PHILLI CHEESE STEAK"
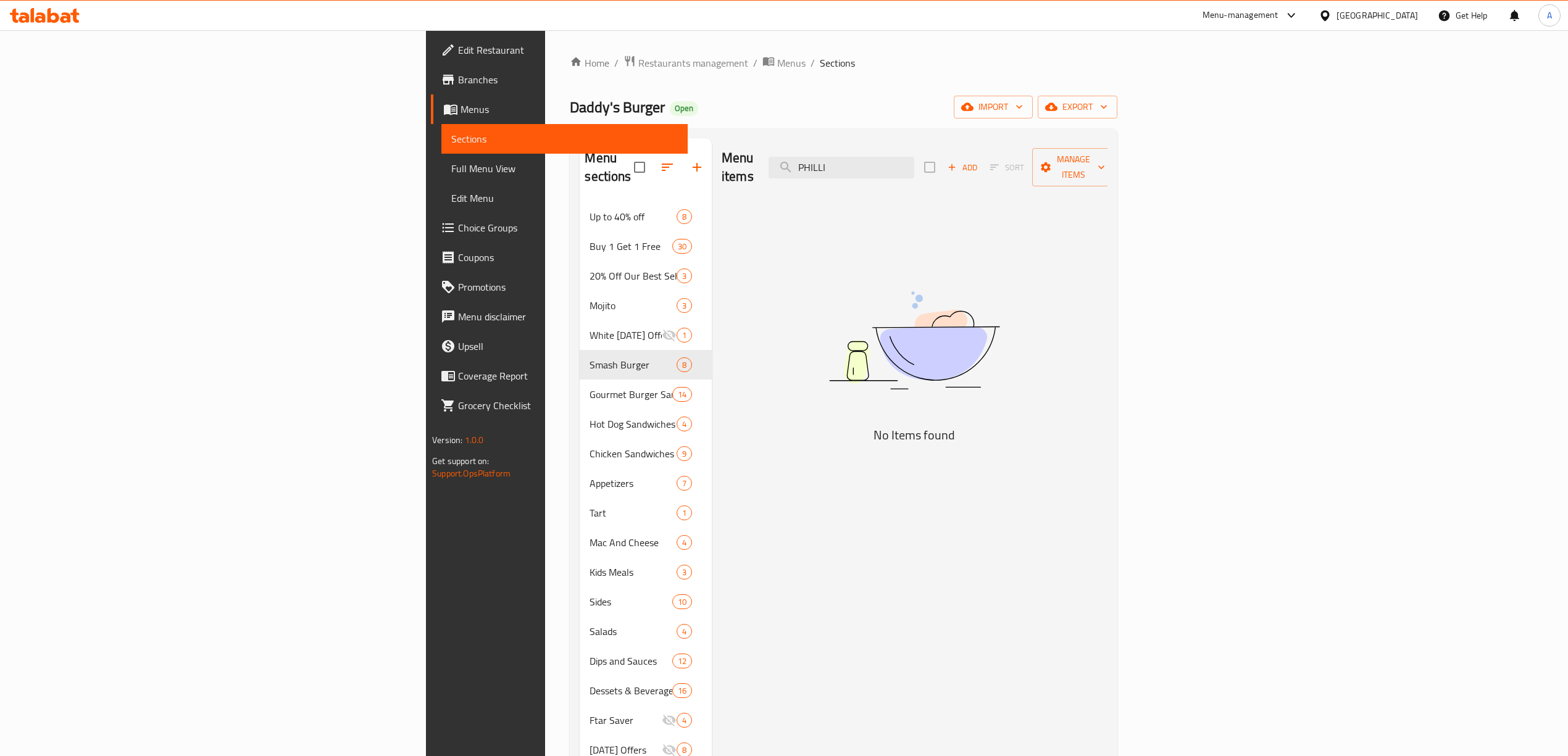
click at [1088, 199] on div "Menu items PHILLI Add Sort Manage items No Items found" at bounding box center [909, 516] width 396 height 756
click at [914, 163] on input "PHILLI" at bounding box center [841, 168] width 145 height 22
drag, startPoint x: 1014, startPoint y: 163, endPoint x: 995, endPoint y: 168, distance: 19.6
click at [914, 168] on input "PHILLI" at bounding box center [841, 168] width 145 height 22
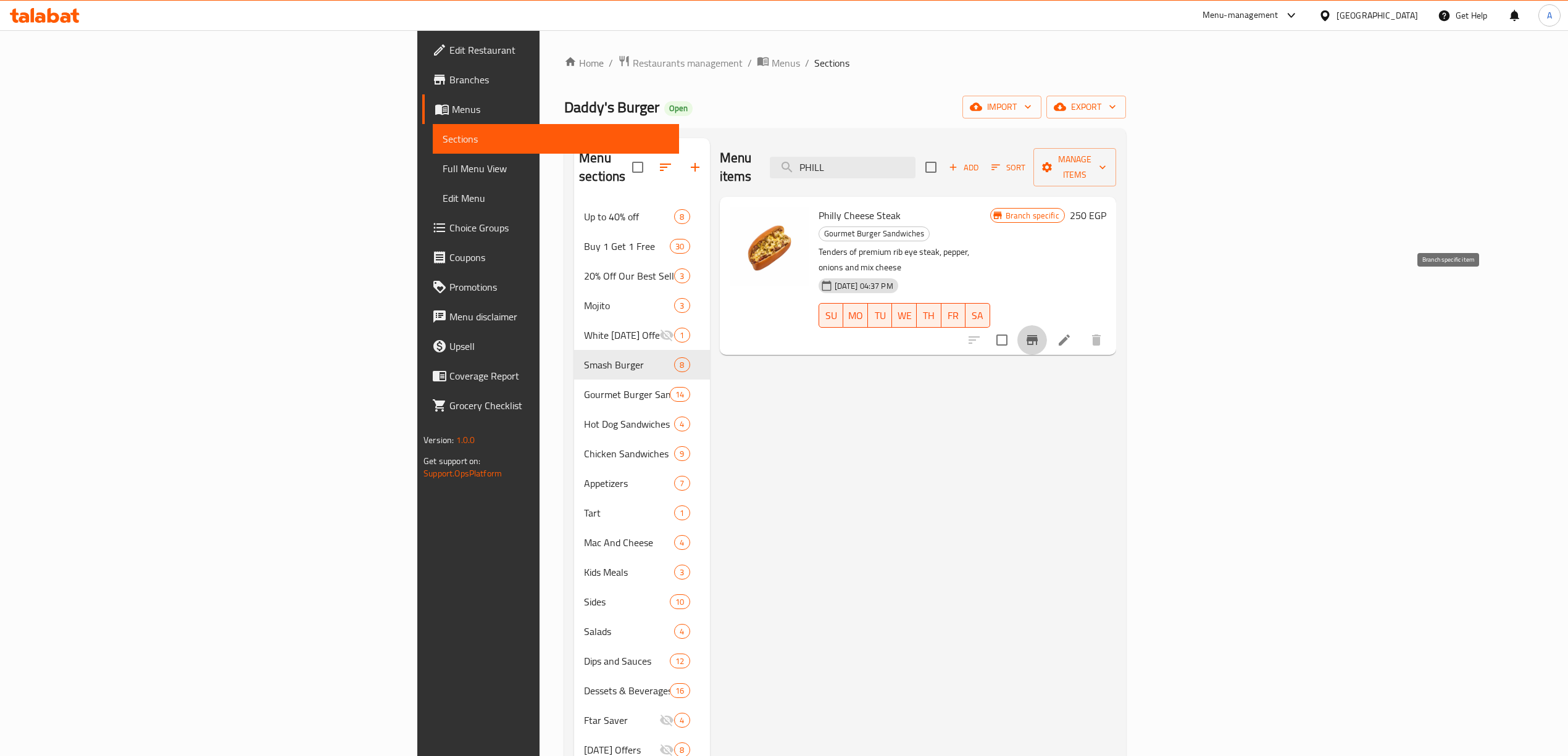
click at [1037, 335] on icon "Branch-specific-item" at bounding box center [1032, 339] width 11 height 10
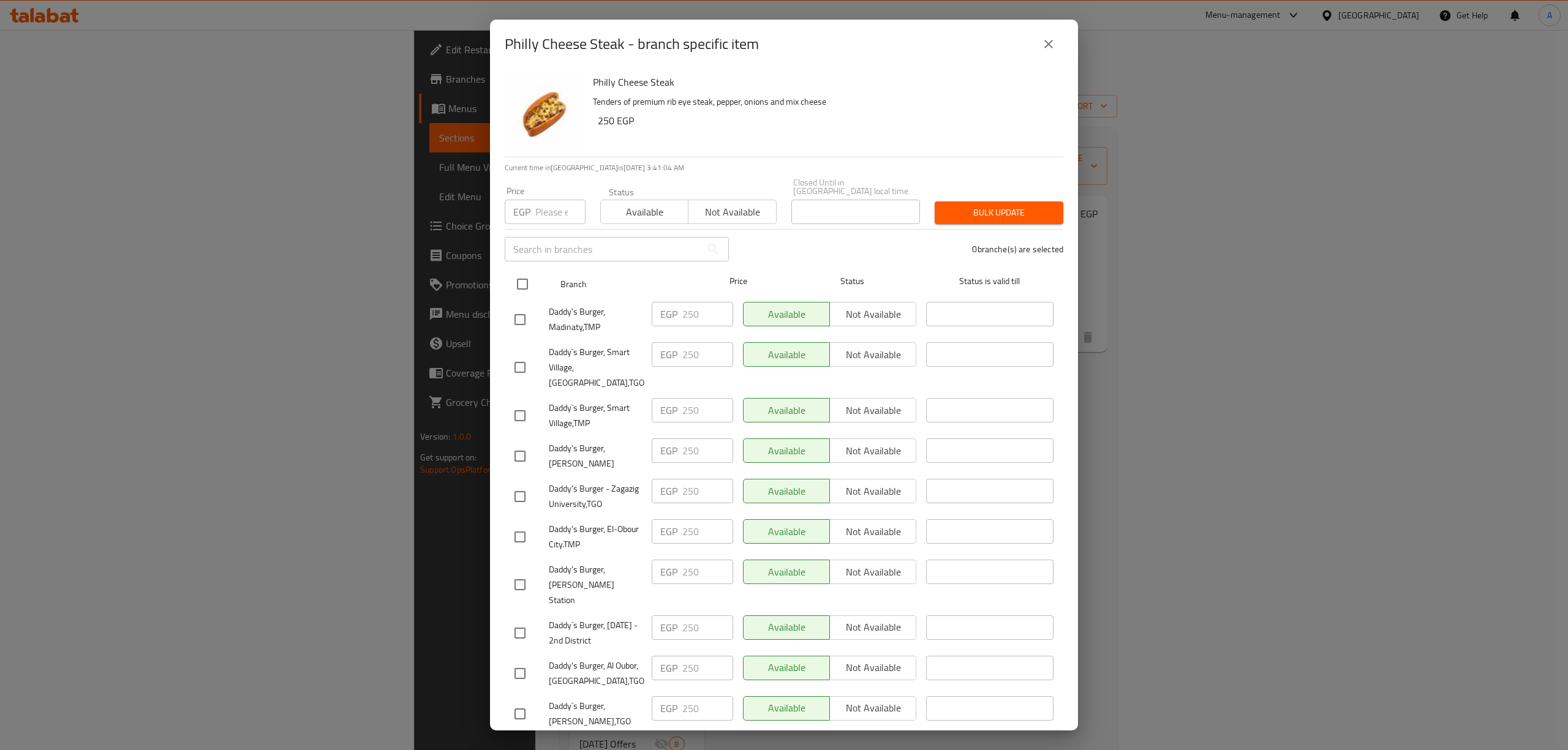
click at [518, 281] on input "checkbox" at bounding box center [522, 284] width 26 height 26
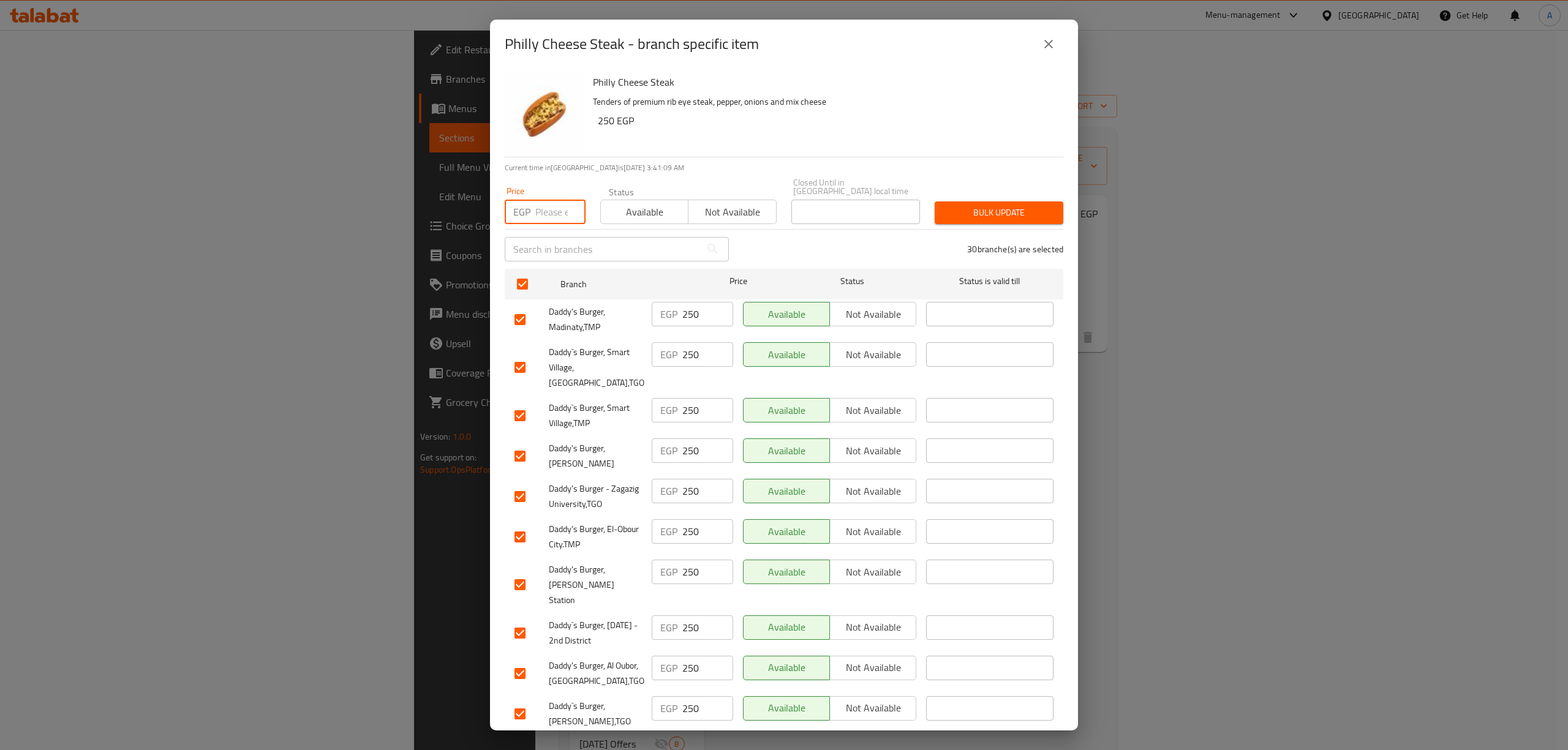
click at [544, 205] on input "number" at bounding box center [560, 212] width 50 height 24
click at [993, 206] on span "Bulk update" at bounding box center [999, 212] width 109 height 15
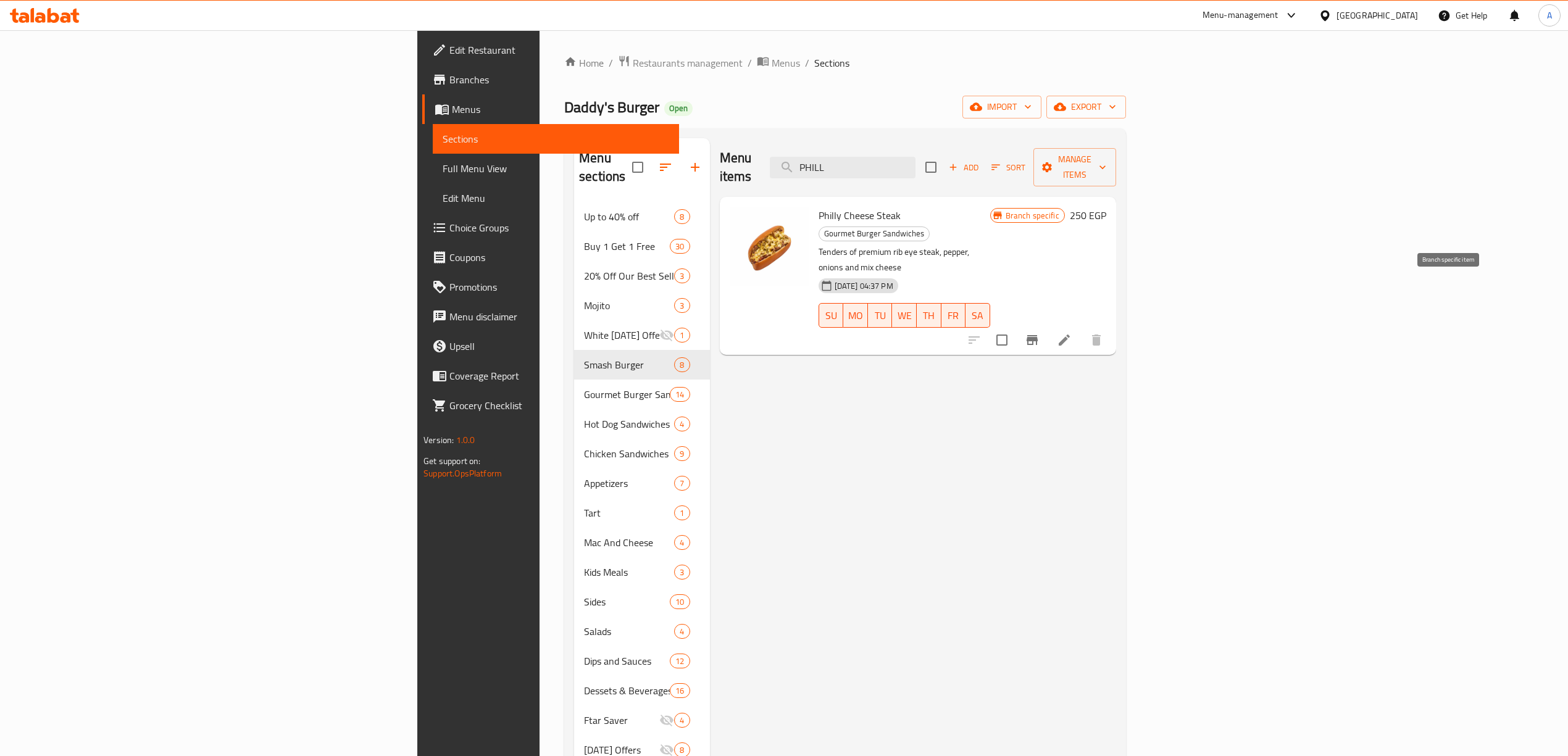
click at [1037, 335] on icon "Branch-specific-item" at bounding box center [1032, 339] width 11 height 10
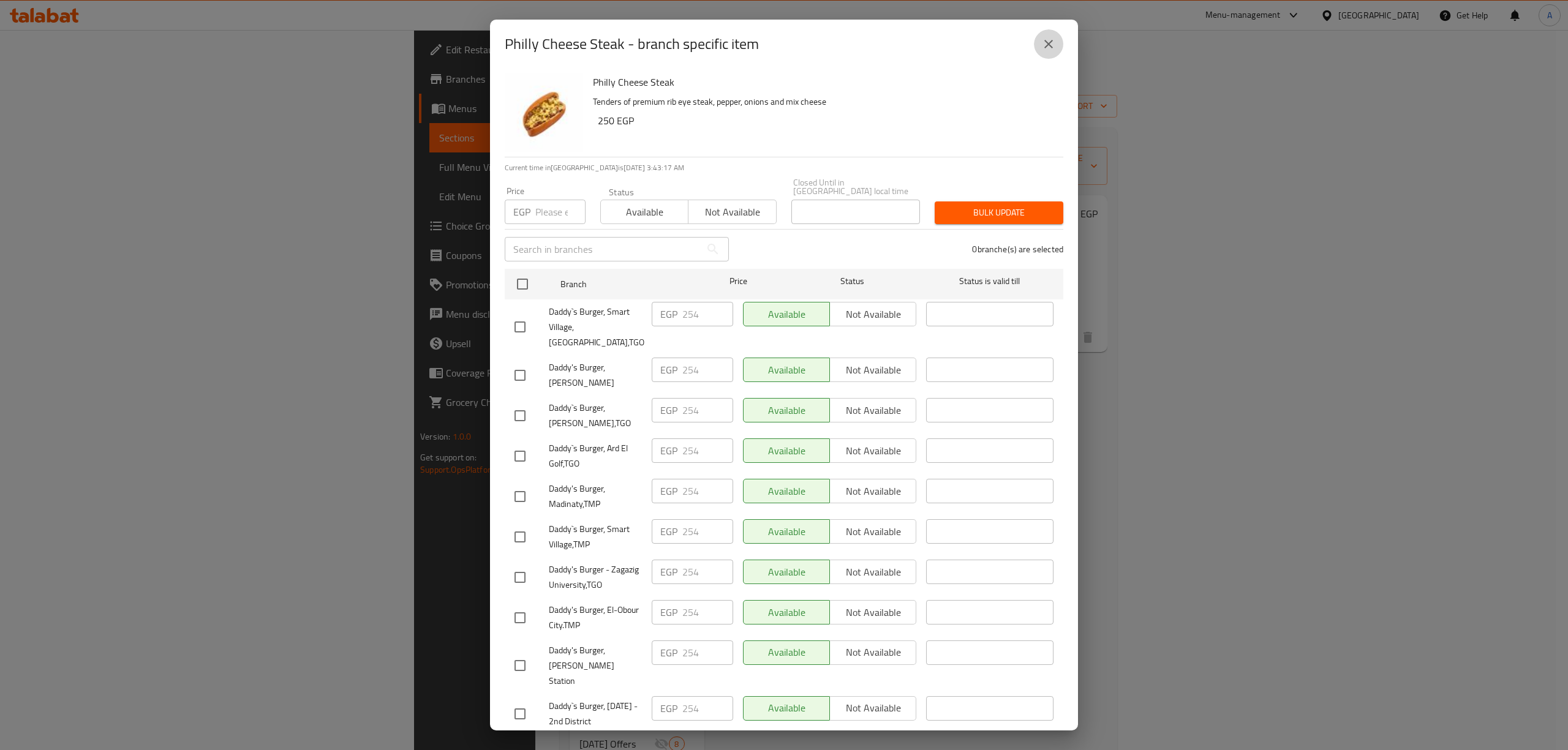
click at [1057, 45] on button "close" at bounding box center [1049, 44] width 29 height 29
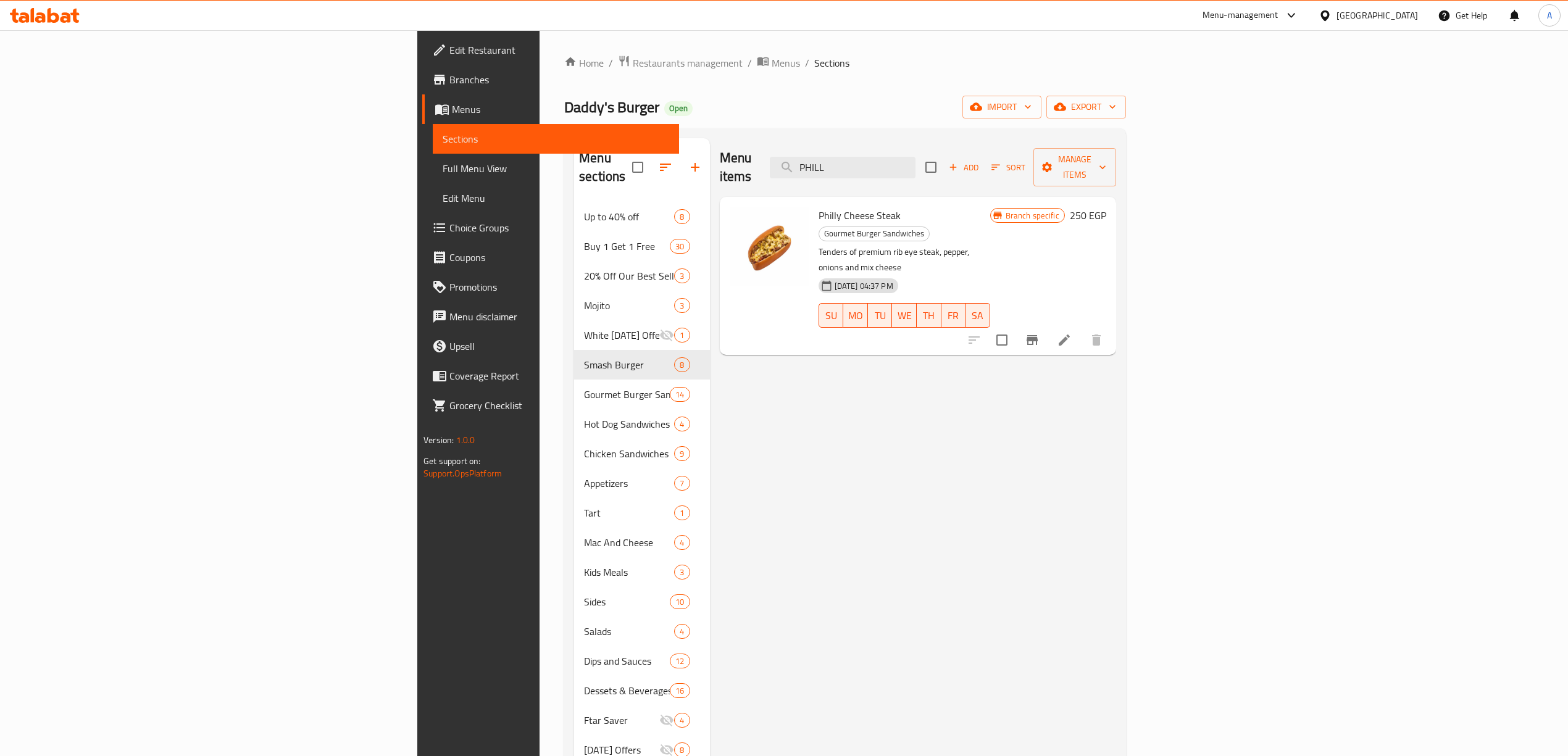
drag, startPoint x: 996, startPoint y: 157, endPoint x: 751, endPoint y: 151, distance: 245.1
click at [736, 157] on div "Menu items PHILL Add Sort Manage items" at bounding box center [918, 167] width 396 height 59
drag, startPoint x: 1026, startPoint y: 159, endPoint x: 827, endPoint y: 144, distance: 199.6
click at [859, 161] on div "Menu items PHILL Add Sort Manage items" at bounding box center [918, 167] width 396 height 59
drag, startPoint x: 1006, startPoint y: 161, endPoint x: 693, endPoint y: 148, distance: 313.3
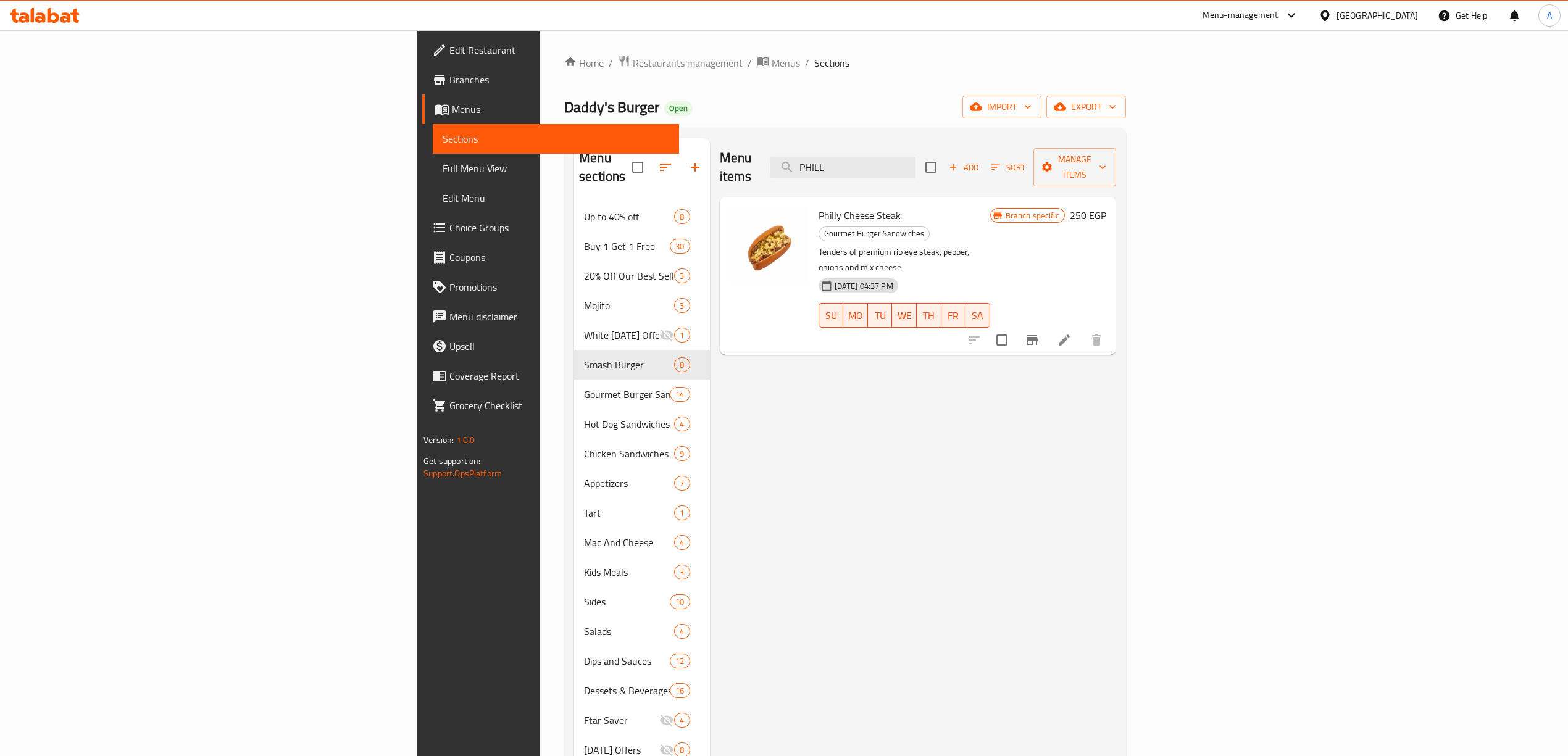
click at [720, 153] on div "Menu items PHILL Add Sort Manage items" at bounding box center [918, 167] width 396 height 59
paste input "SMASH CHEESE BURGER"
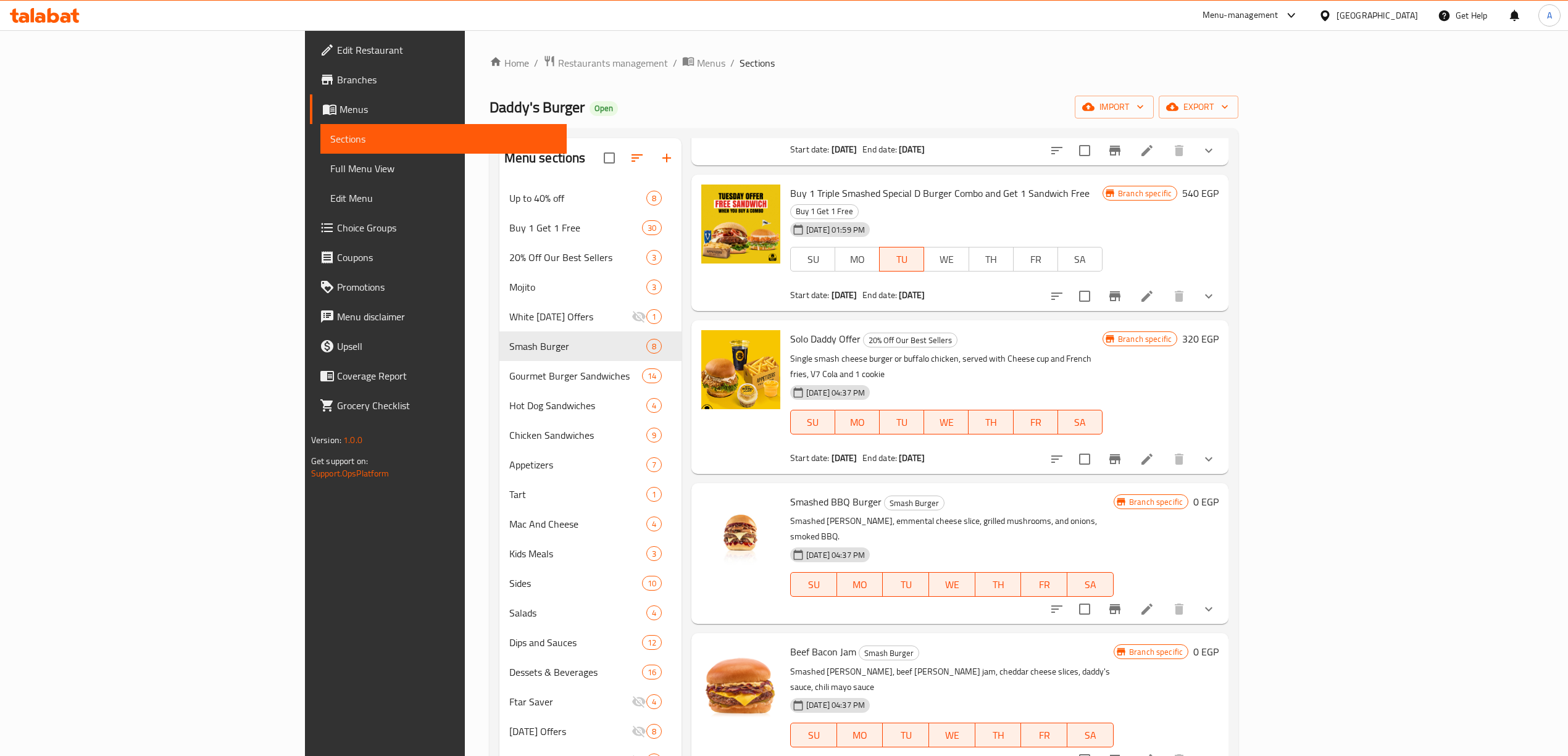
scroll to position [1480, 0]
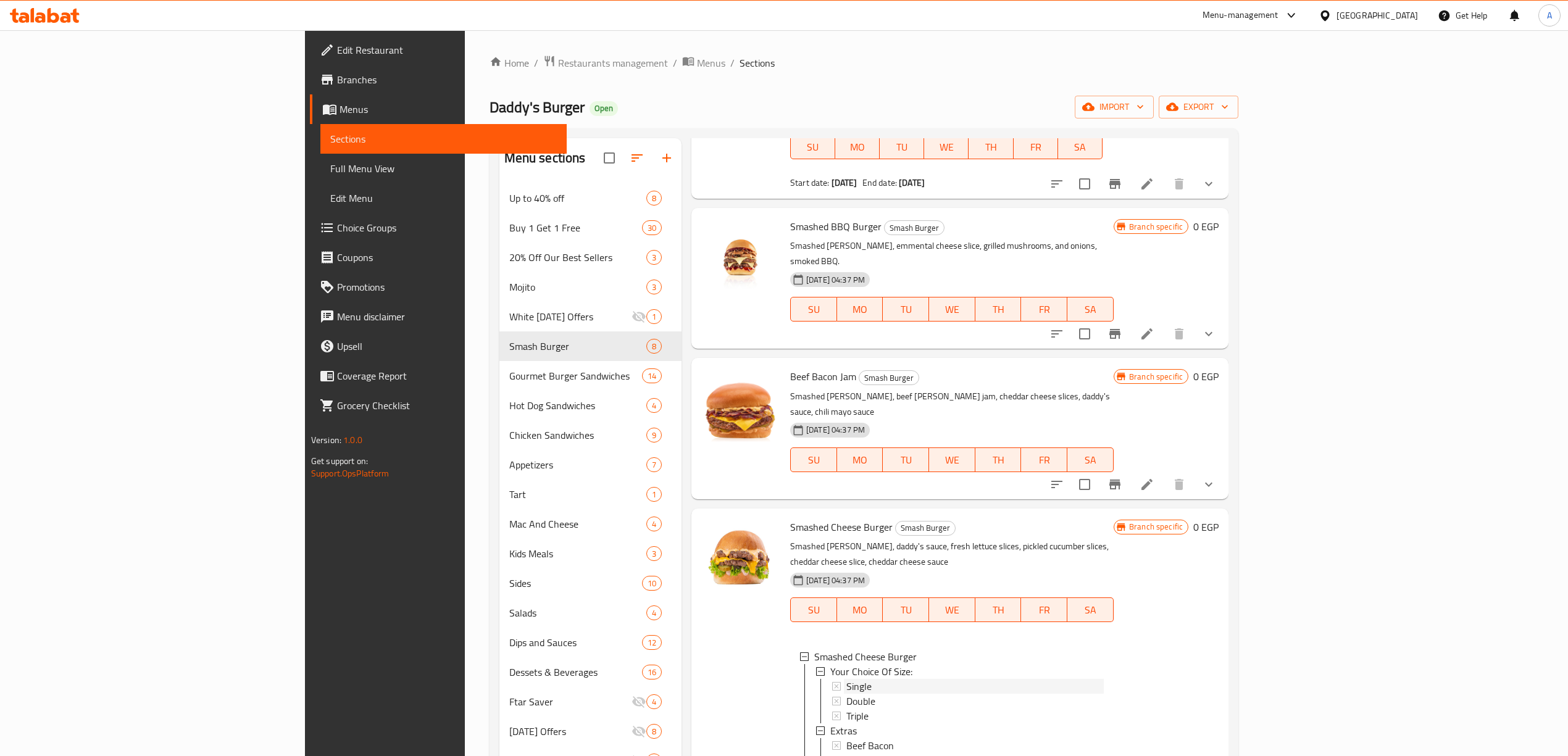
click at [846, 679] on span "Single" at bounding box center [859, 686] width 25 height 15
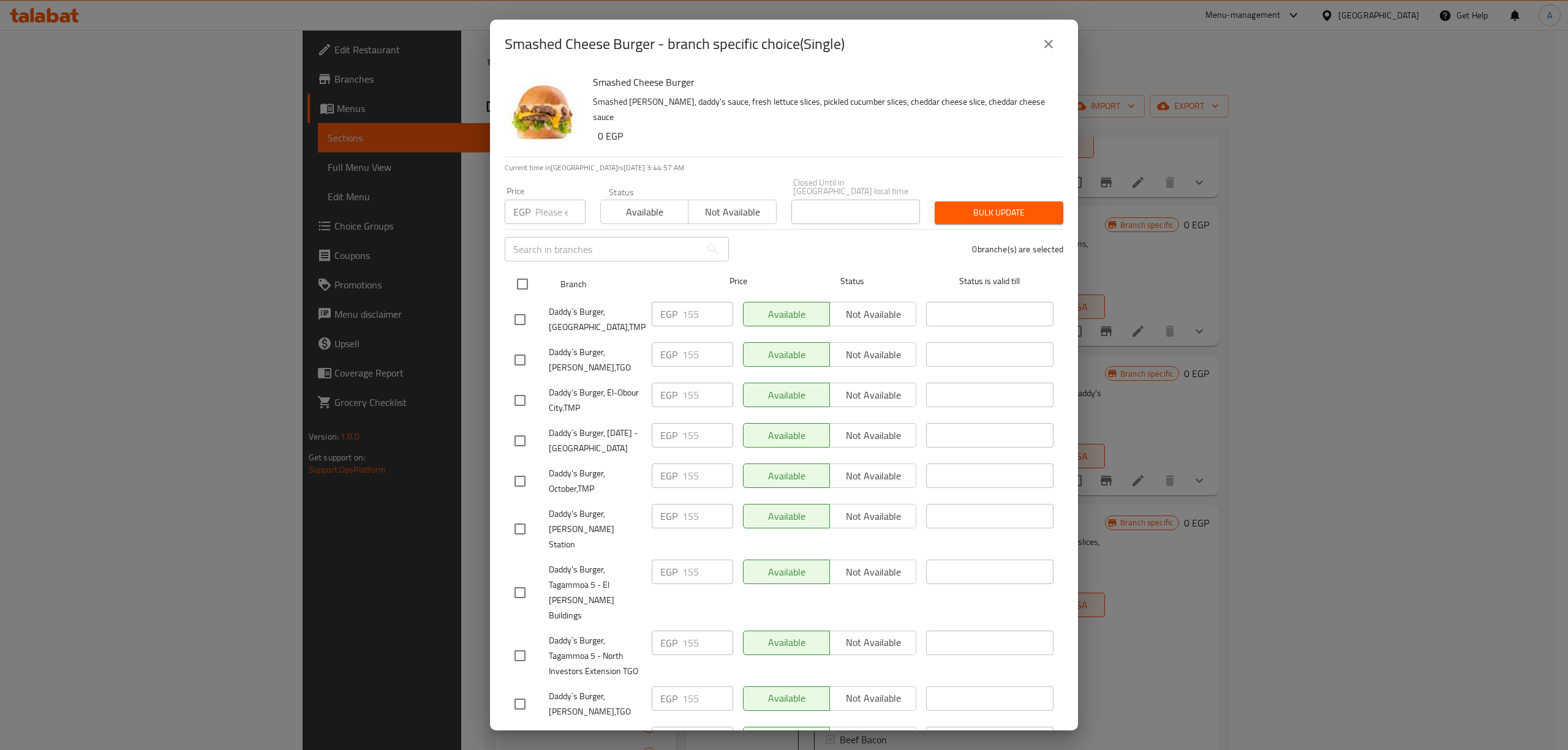
click at [515, 277] on input "checkbox" at bounding box center [522, 284] width 26 height 26
click at [535, 200] on input "number" at bounding box center [560, 212] width 50 height 24
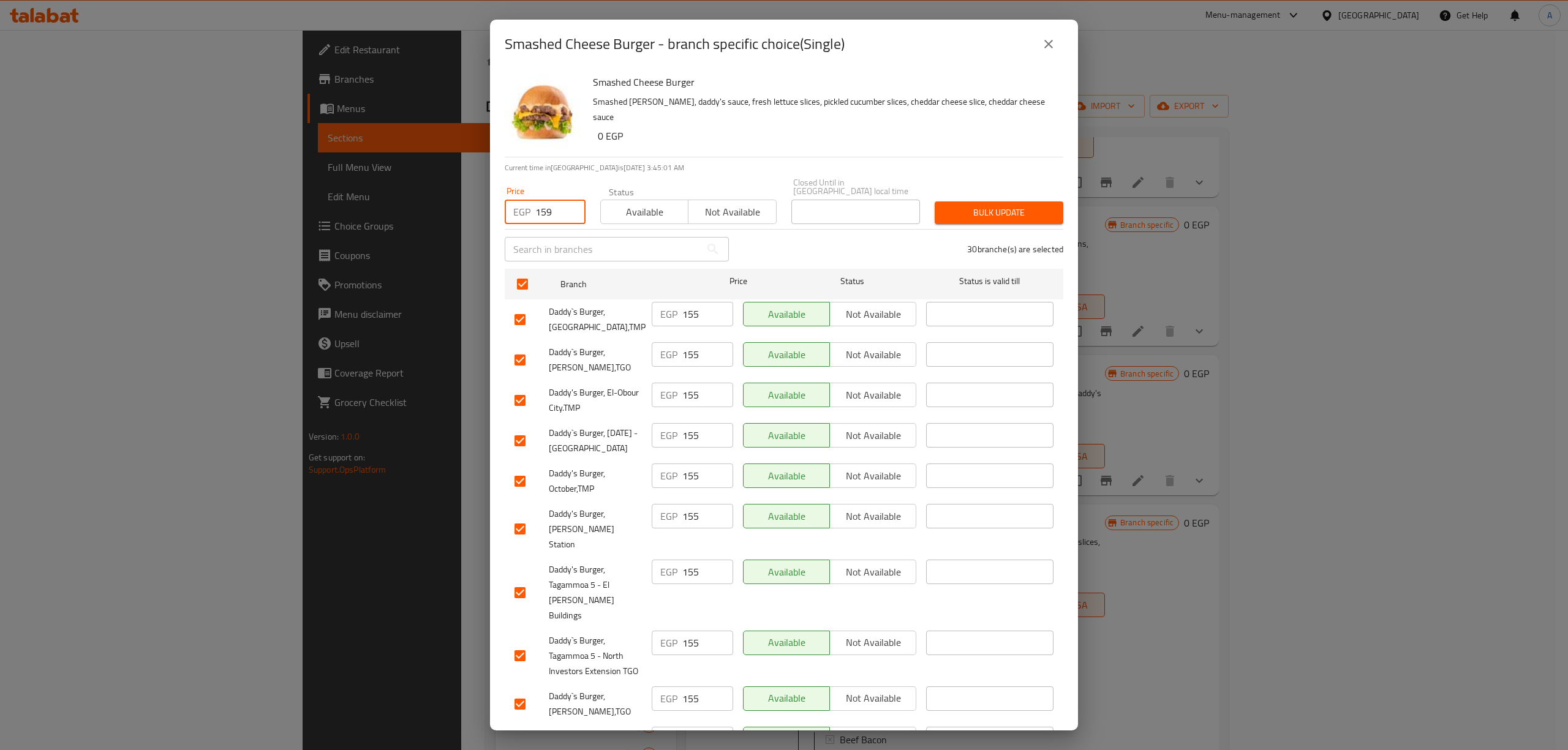
click at [973, 202] on button "Bulk update" at bounding box center [999, 213] width 129 height 23
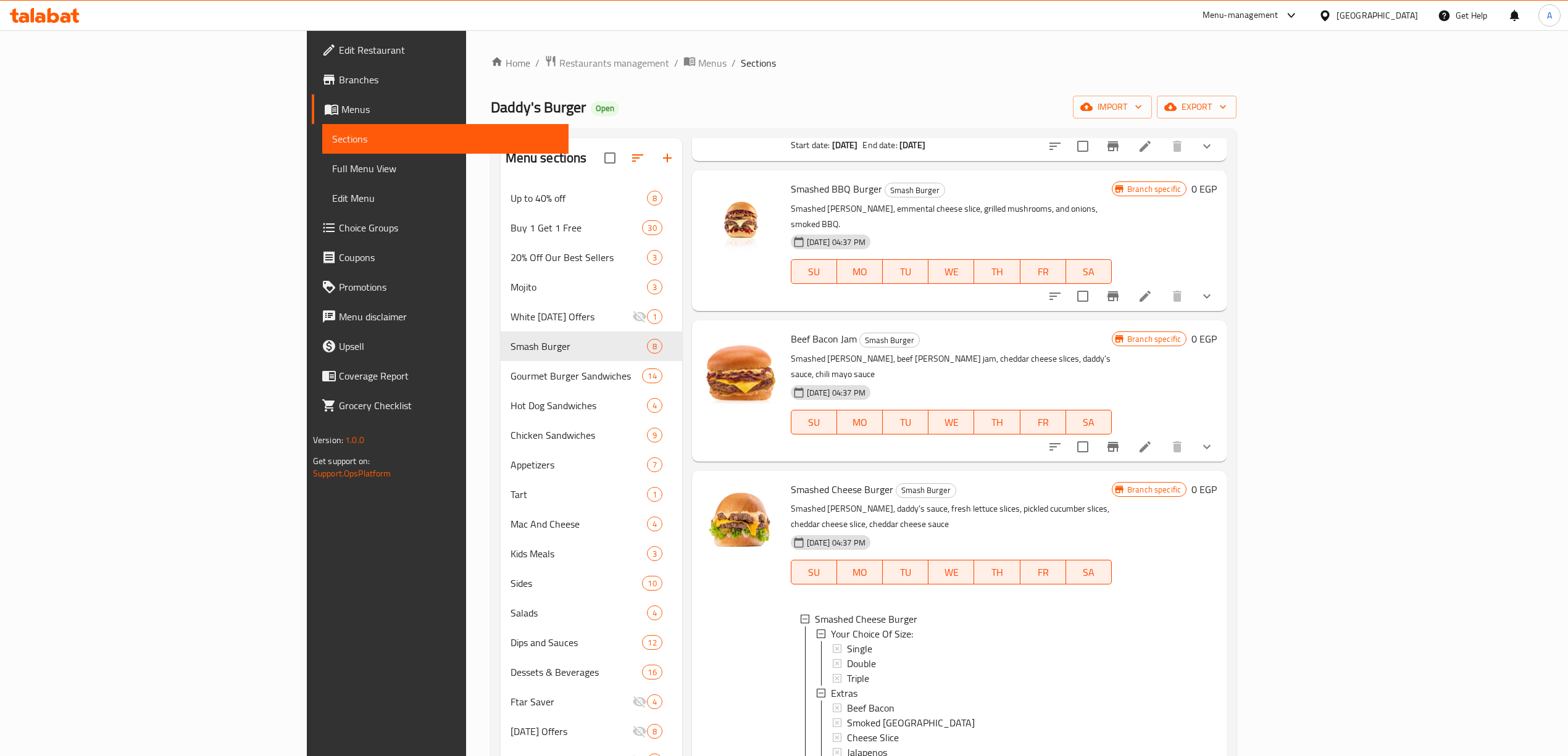
scroll to position [365, 0]
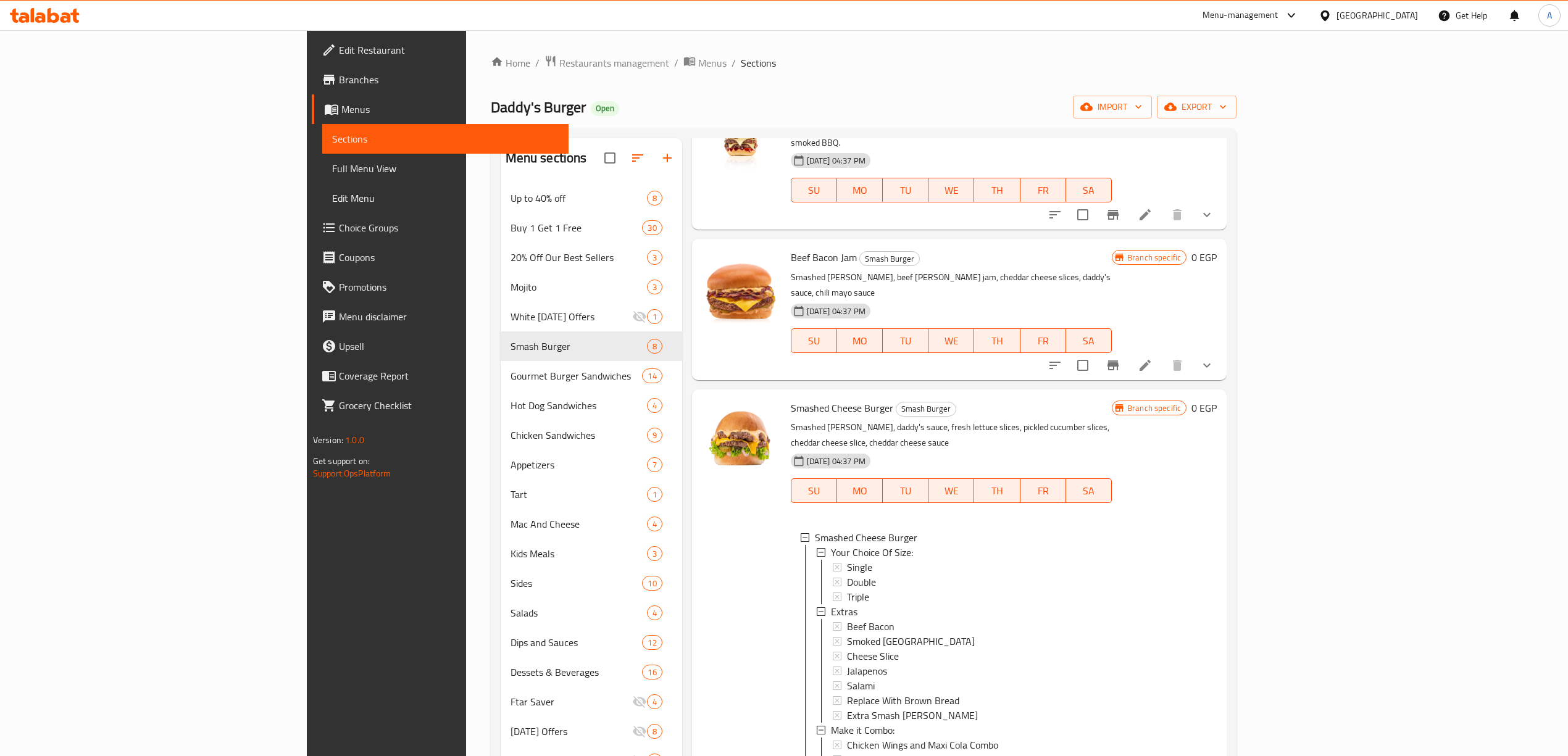
click at [847, 559] on div "Single" at bounding box center [974, 566] width 255 height 15
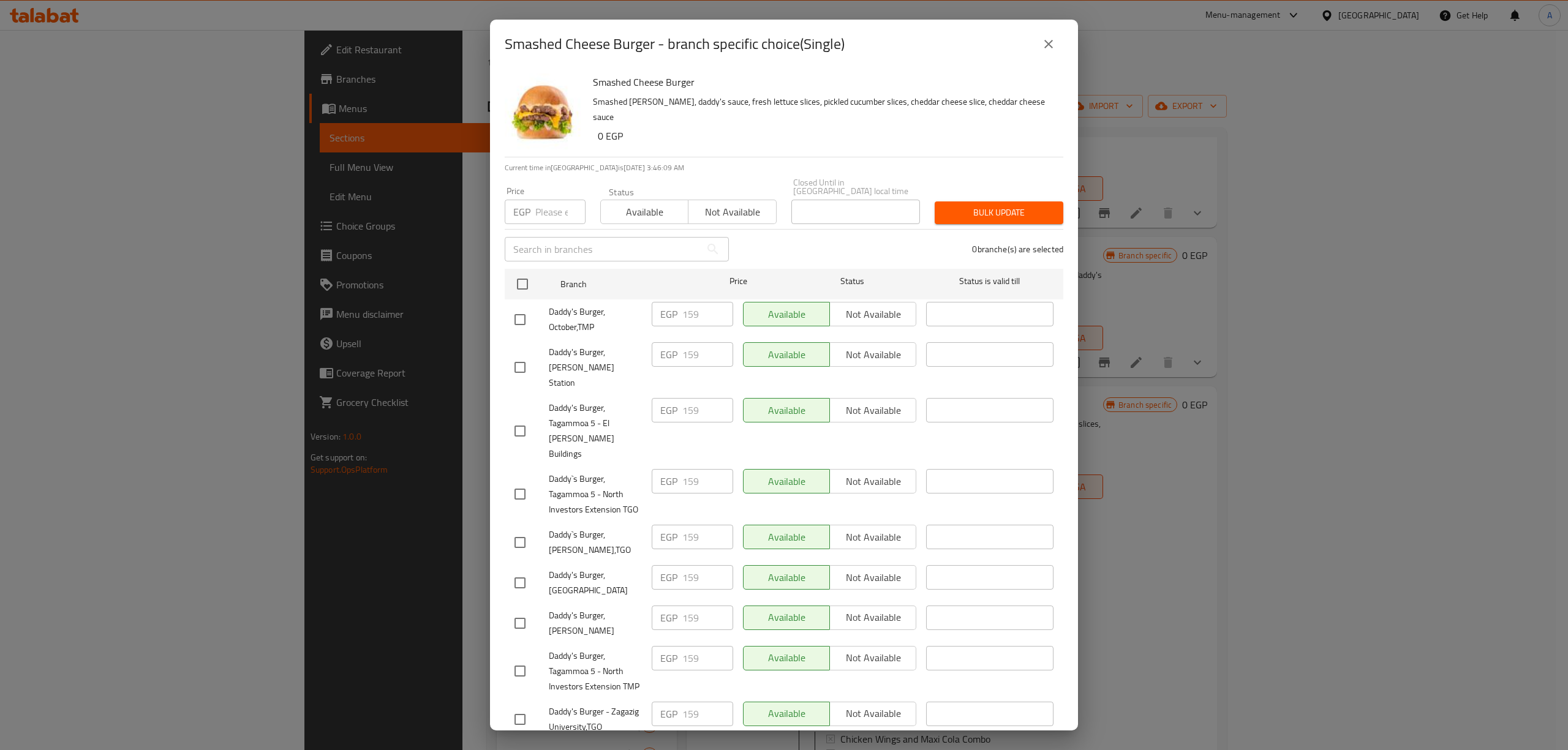
click at [1050, 45] on icon "close" at bounding box center [1048, 43] width 8 height 8
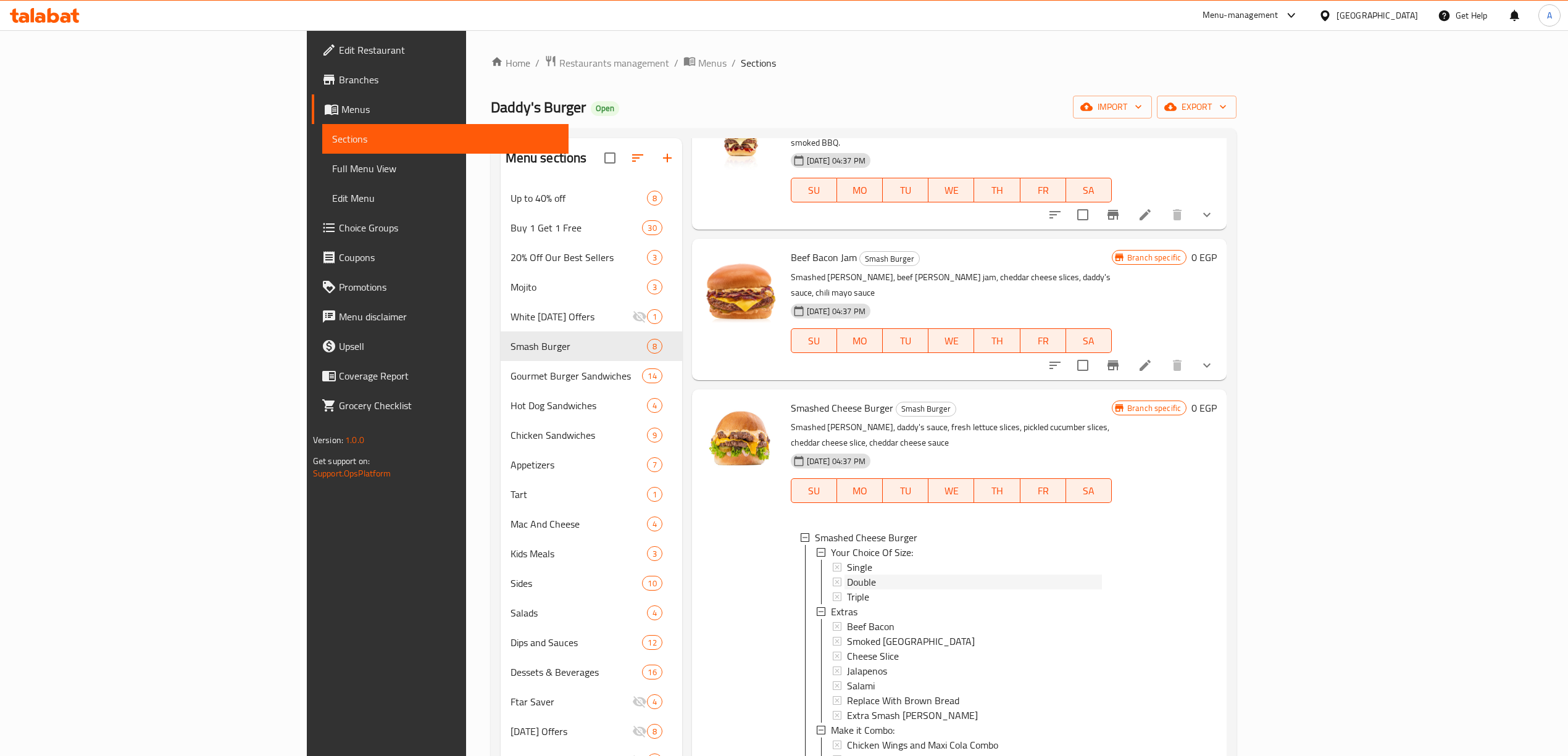
click at [847, 574] on span "Double" at bounding box center [861, 581] width 29 height 15
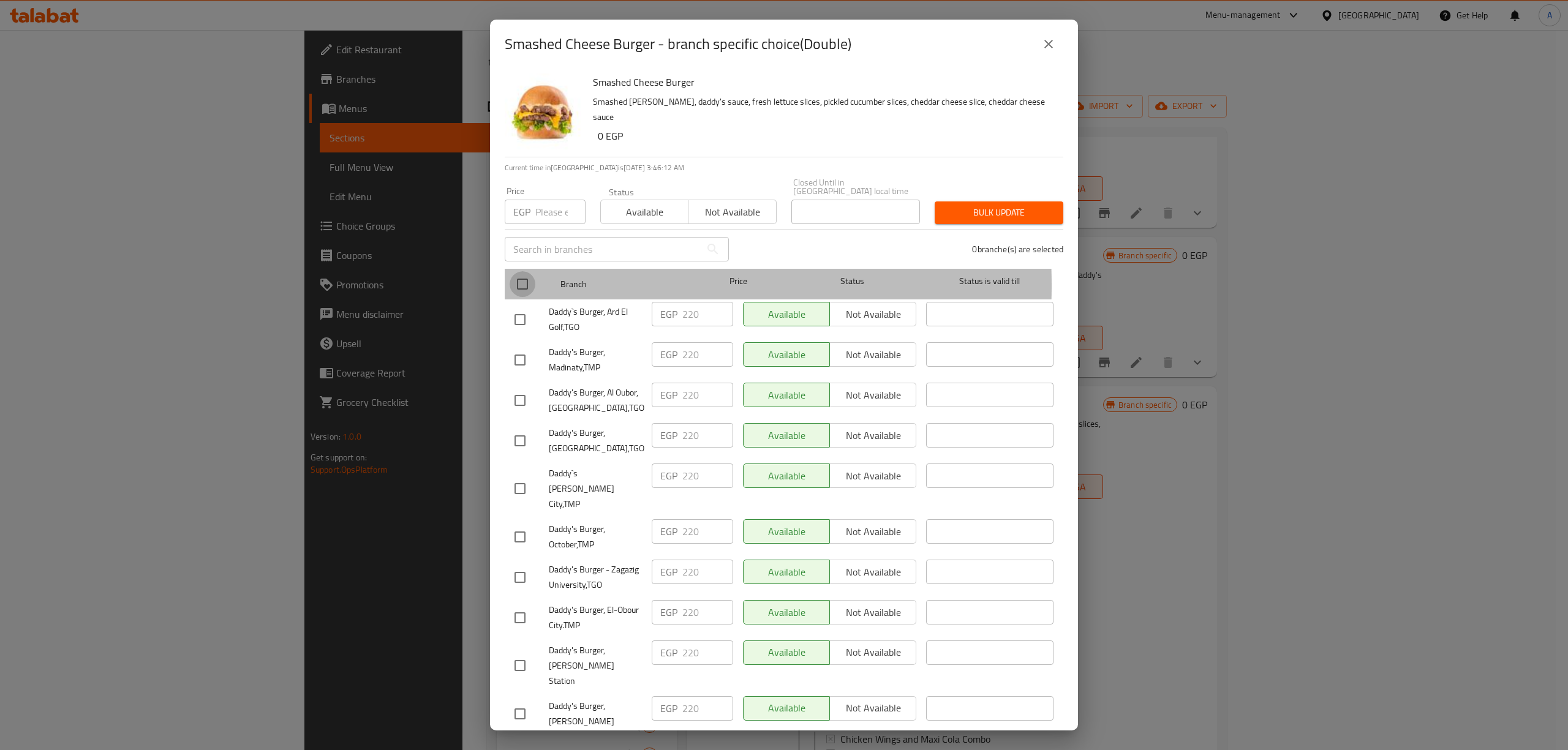
click at [521, 277] on input "checkbox" at bounding box center [522, 284] width 26 height 26
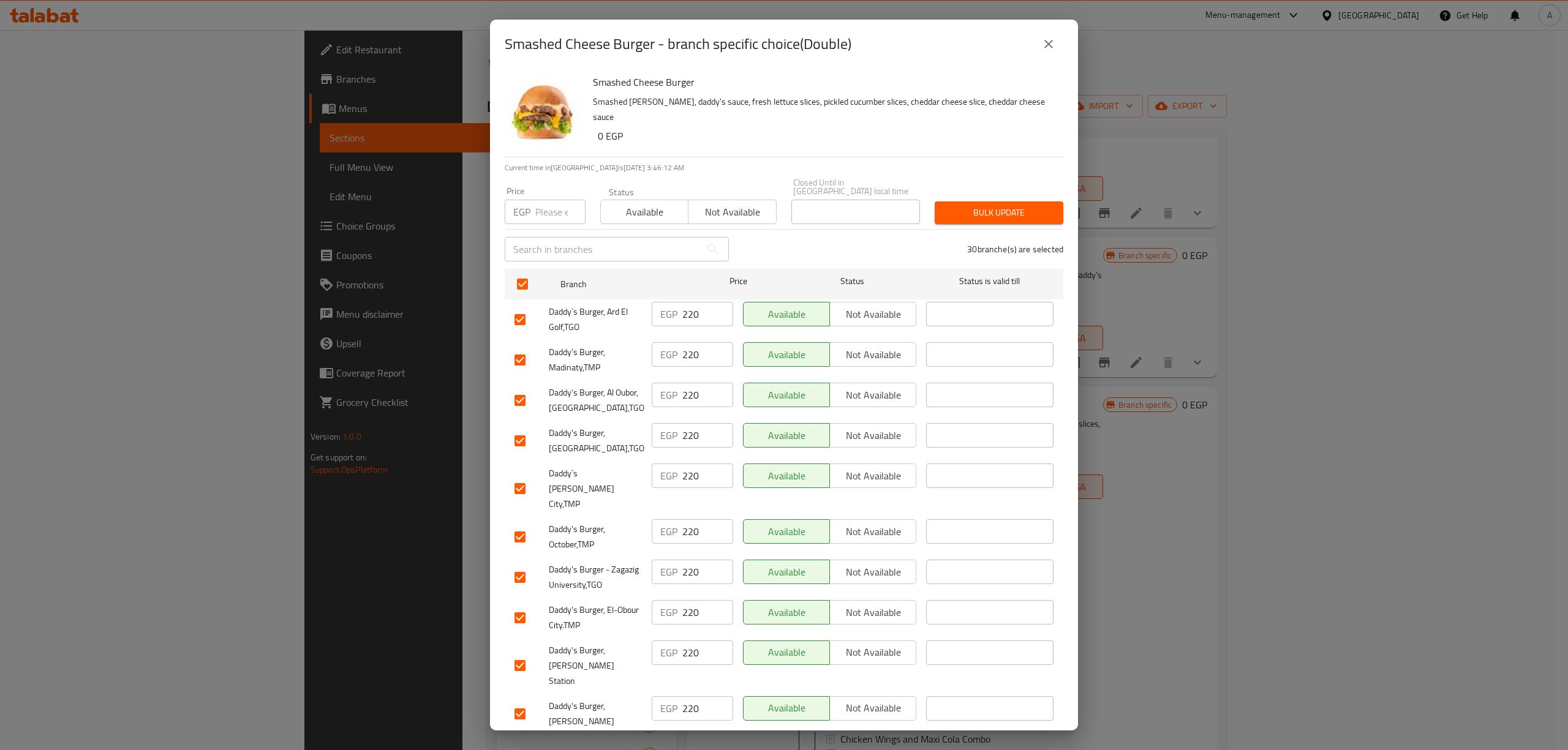
click at [537, 214] on input "number" at bounding box center [560, 212] width 50 height 24
click at [970, 206] on span "Bulk update" at bounding box center [999, 212] width 109 height 15
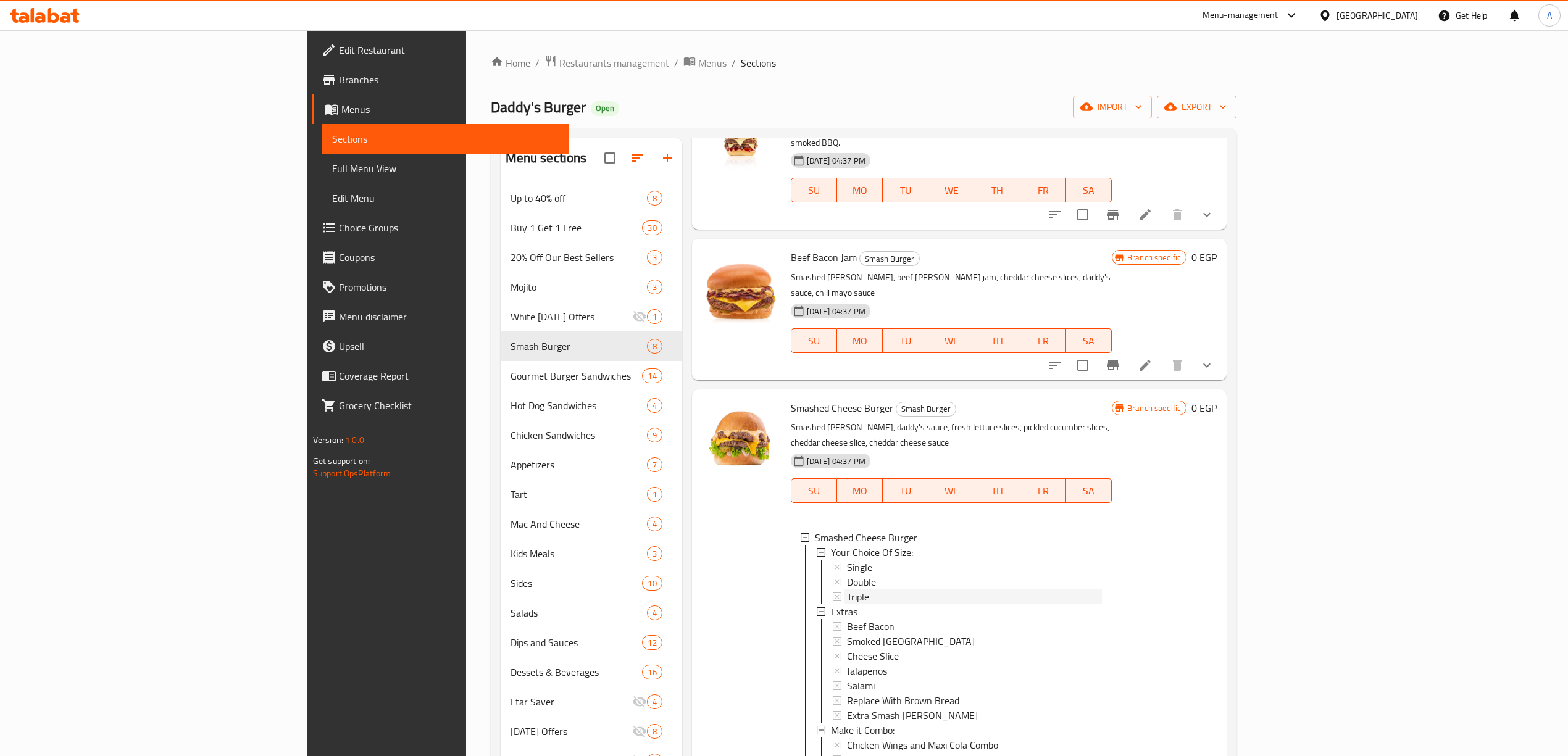
click at [847, 590] on div "Triple" at bounding box center [974, 597] width 255 height 15
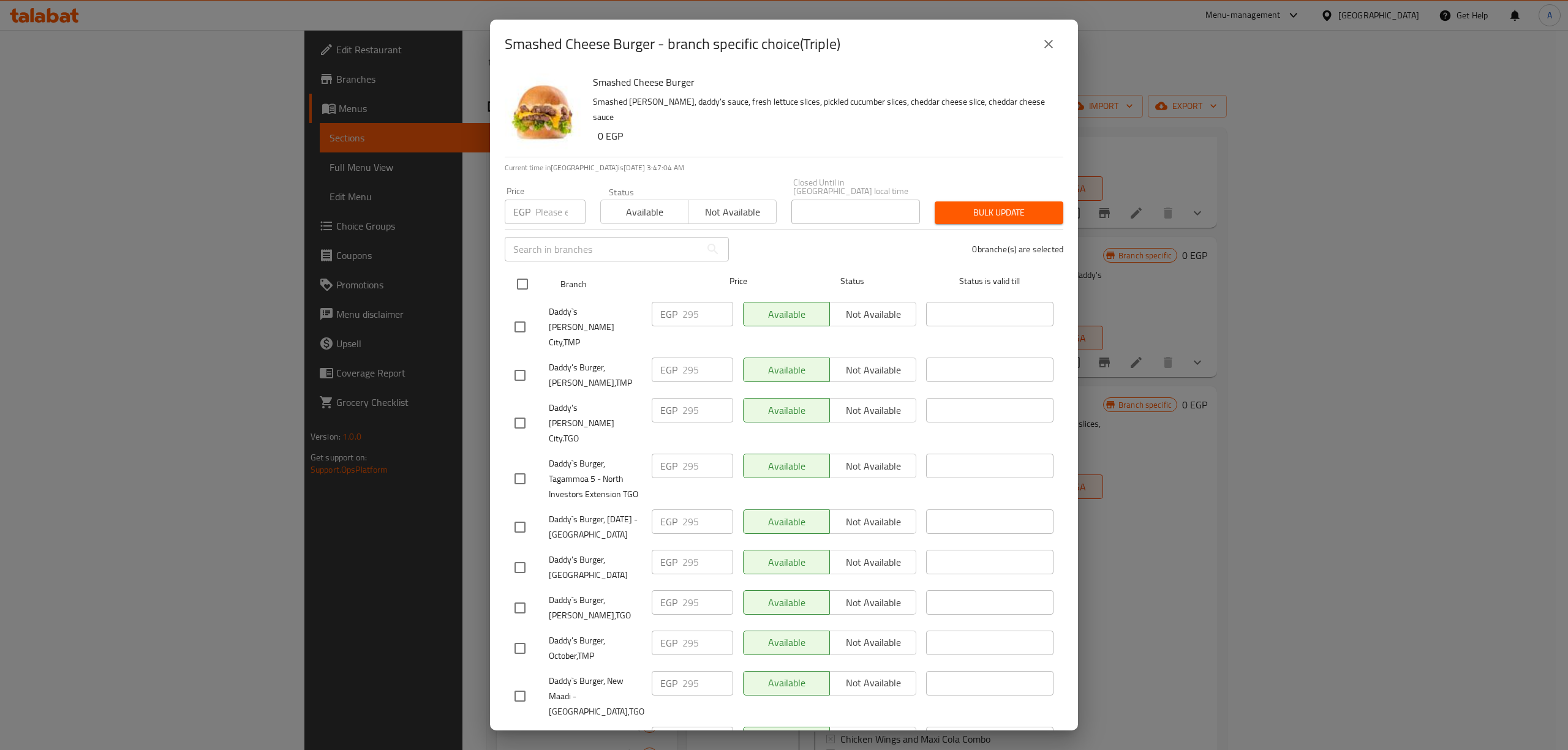
click at [523, 277] on input "checkbox" at bounding box center [522, 284] width 26 height 26
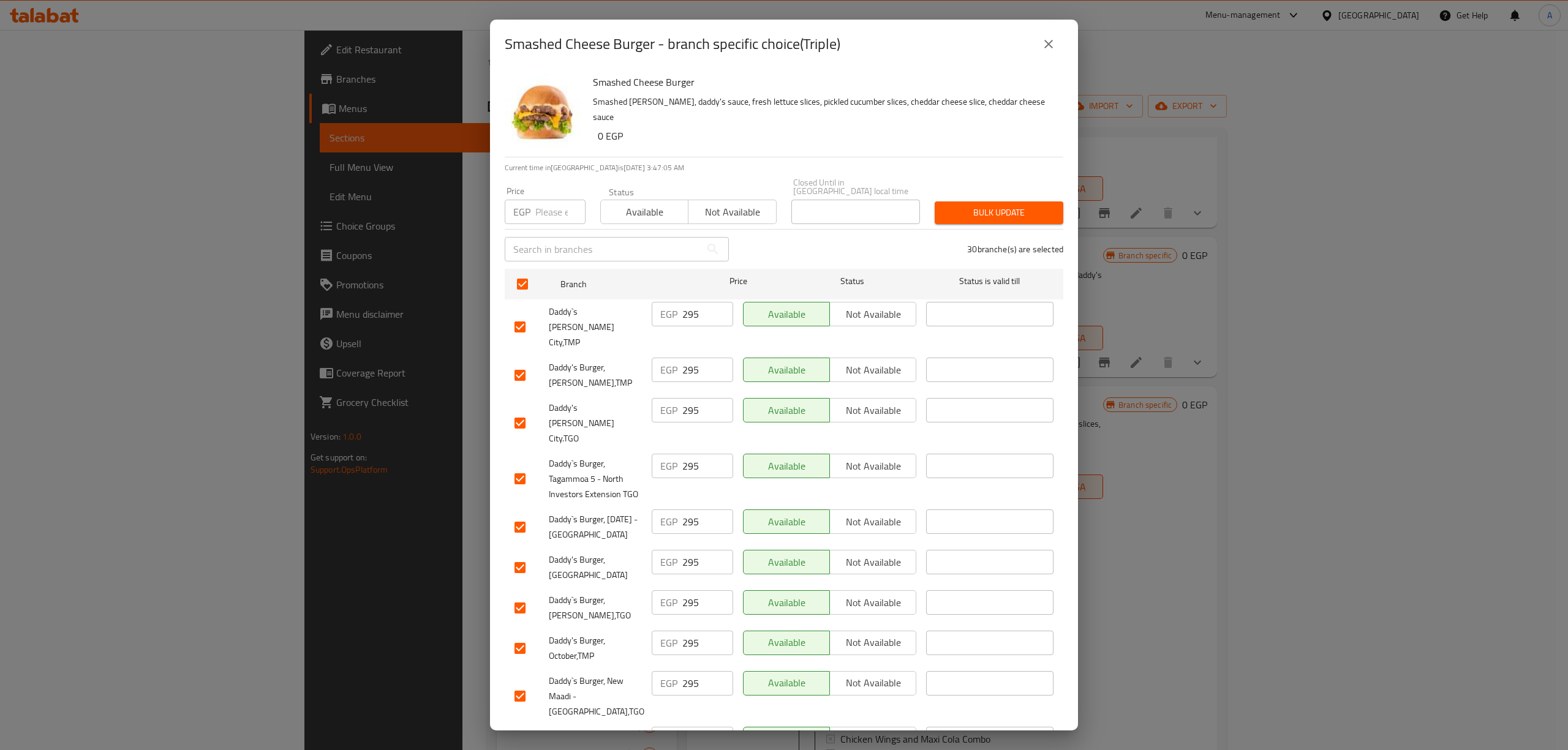
click at [551, 205] on input "number" at bounding box center [560, 212] width 50 height 24
click at [980, 212] on button "Bulk update" at bounding box center [999, 213] width 129 height 23
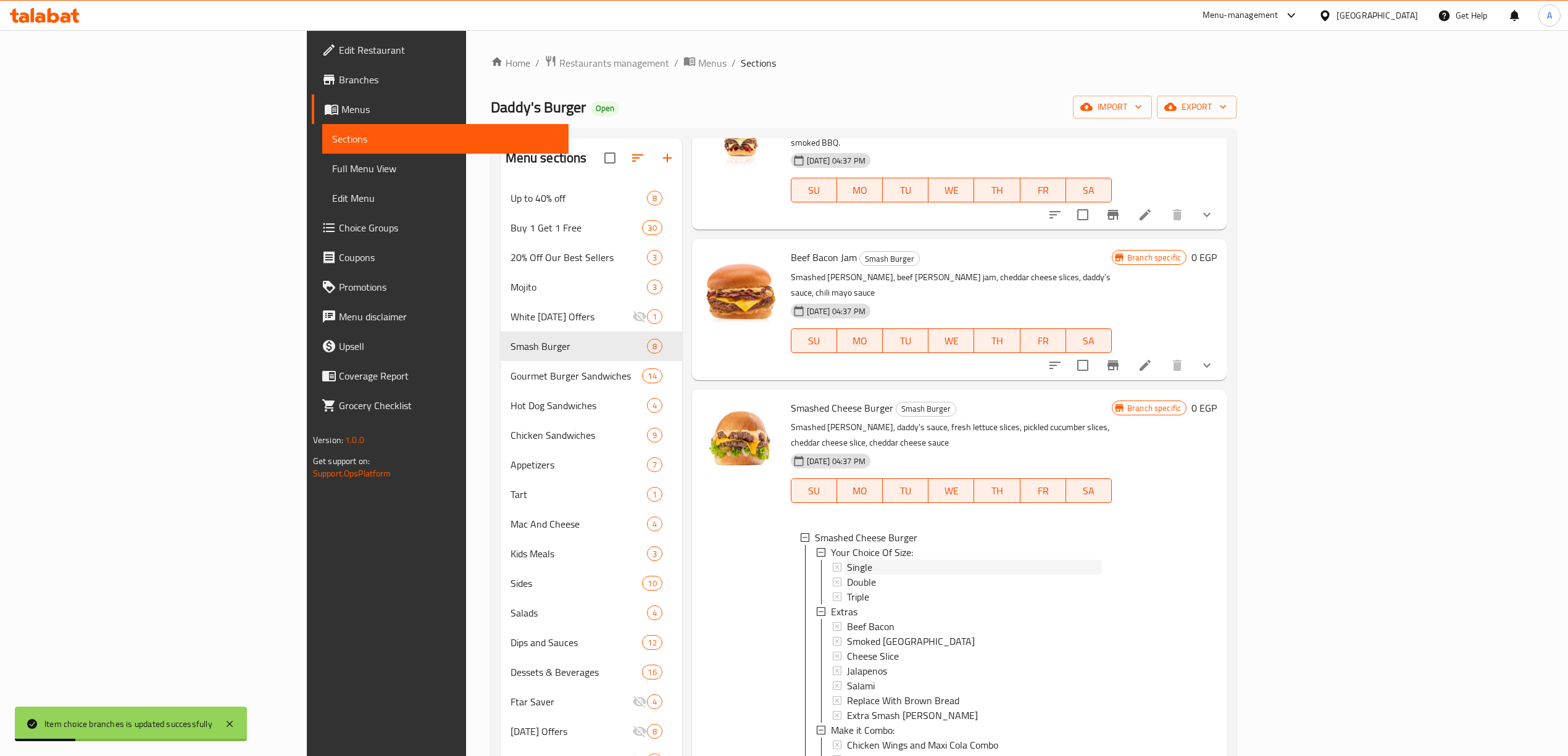
click at [848, 559] on div "Single" at bounding box center [974, 566] width 255 height 15
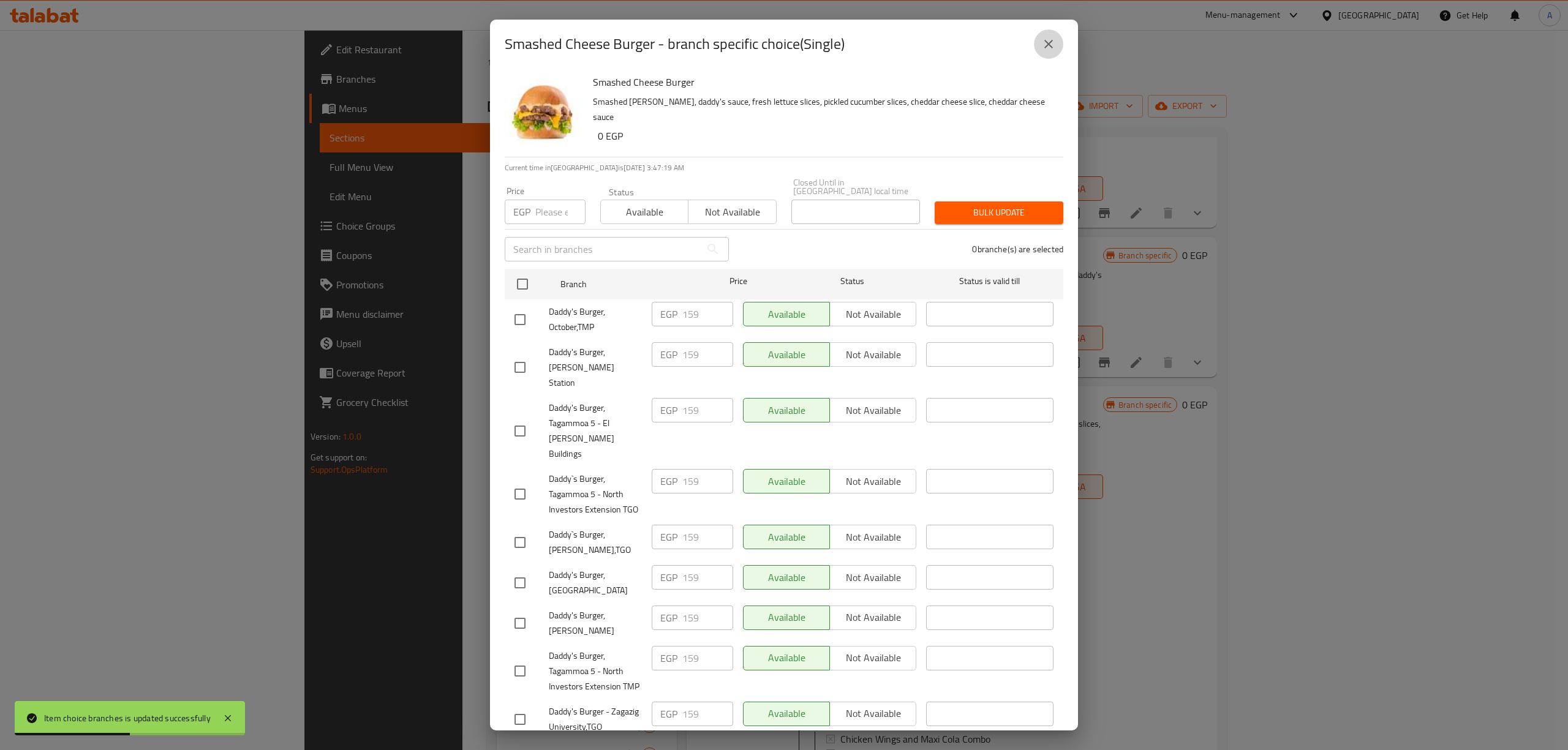
click at [1049, 45] on icon "close" at bounding box center [1048, 43] width 8 height 8
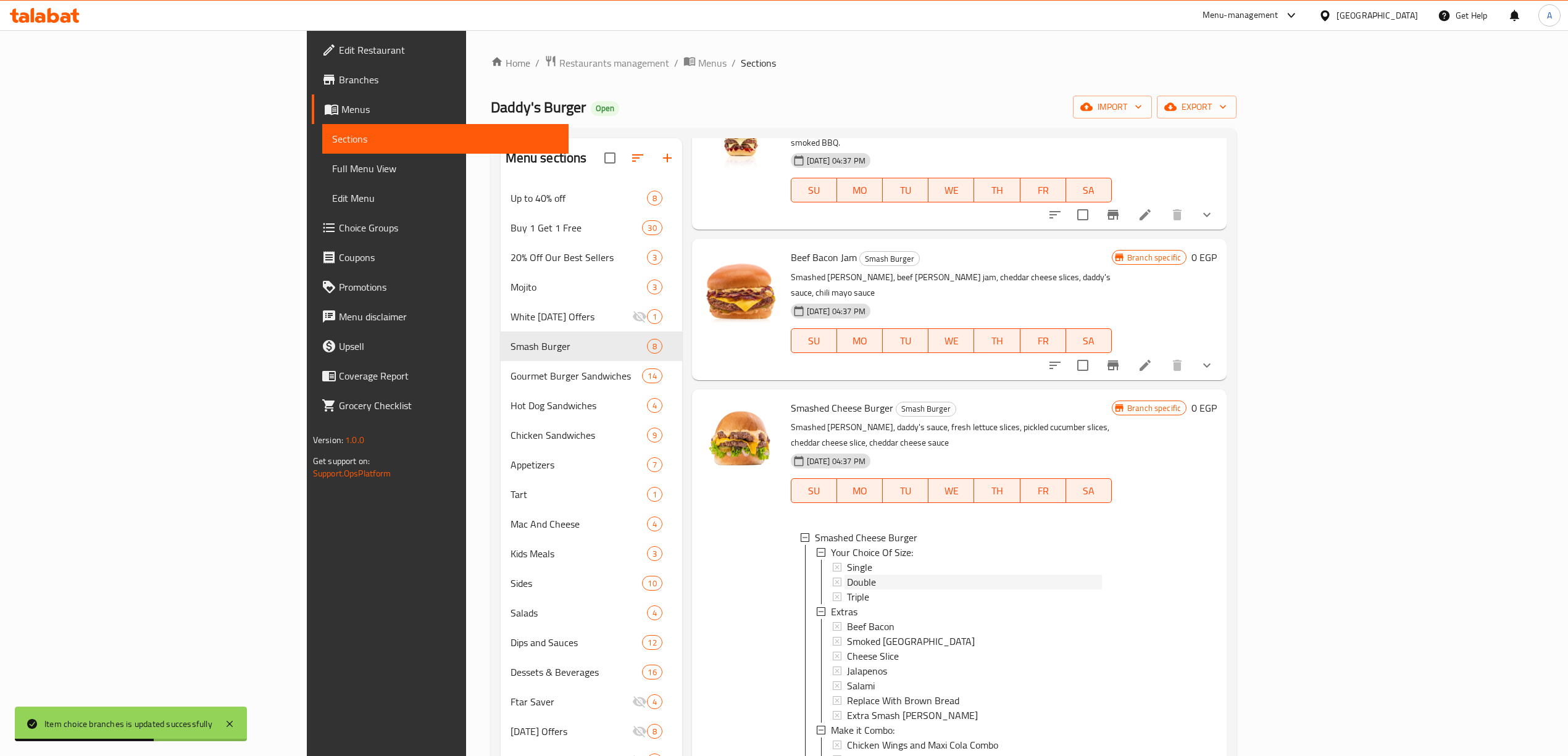
click at [847, 574] on div "Double" at bounding box center [974, 581] width 255 height 15
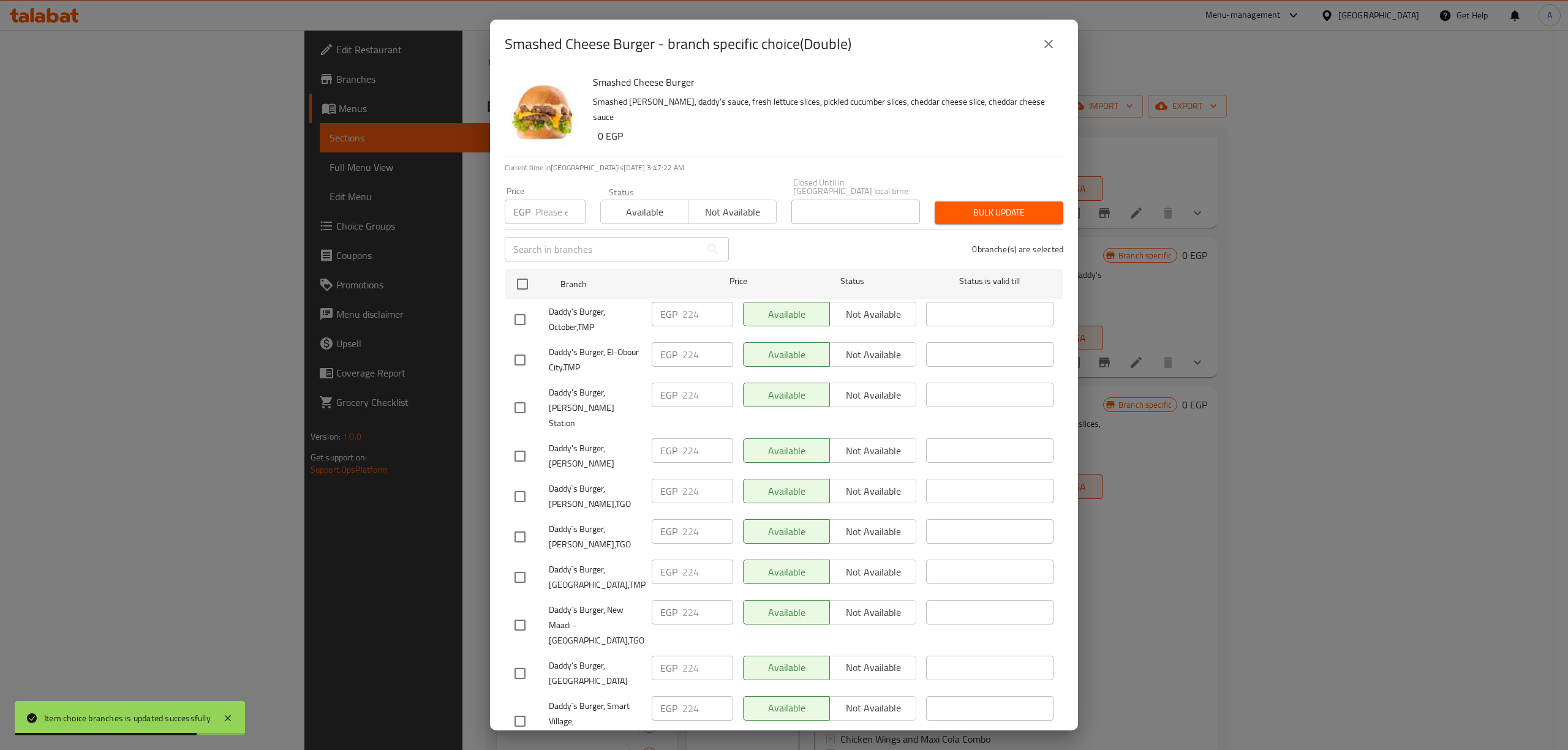
click at [1045, 39] on icon "close" at bounding box center [1048, 44] width 15 height 15
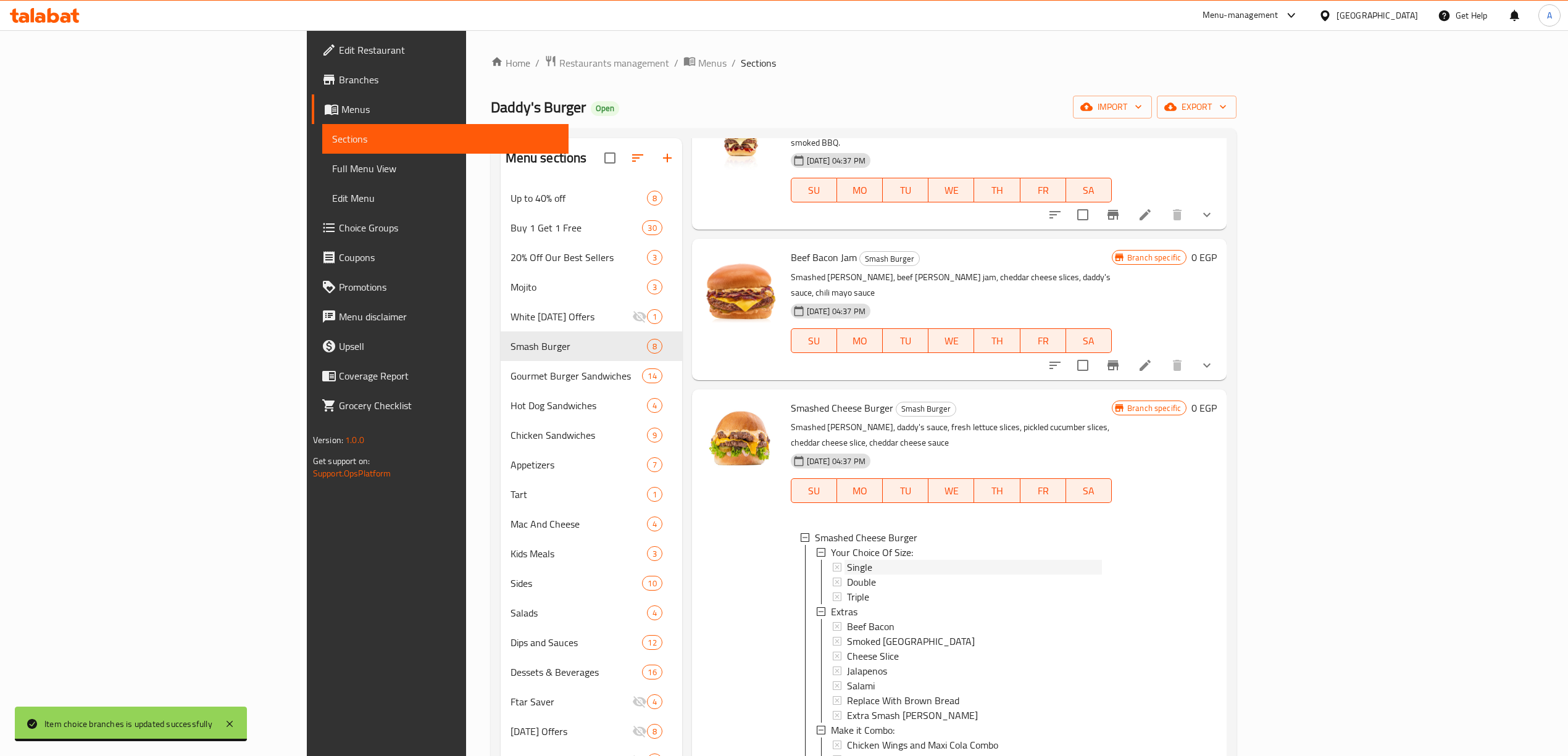
click at [847, 559] on div "Single" at bounding box center [974, 566] width 255 height 15
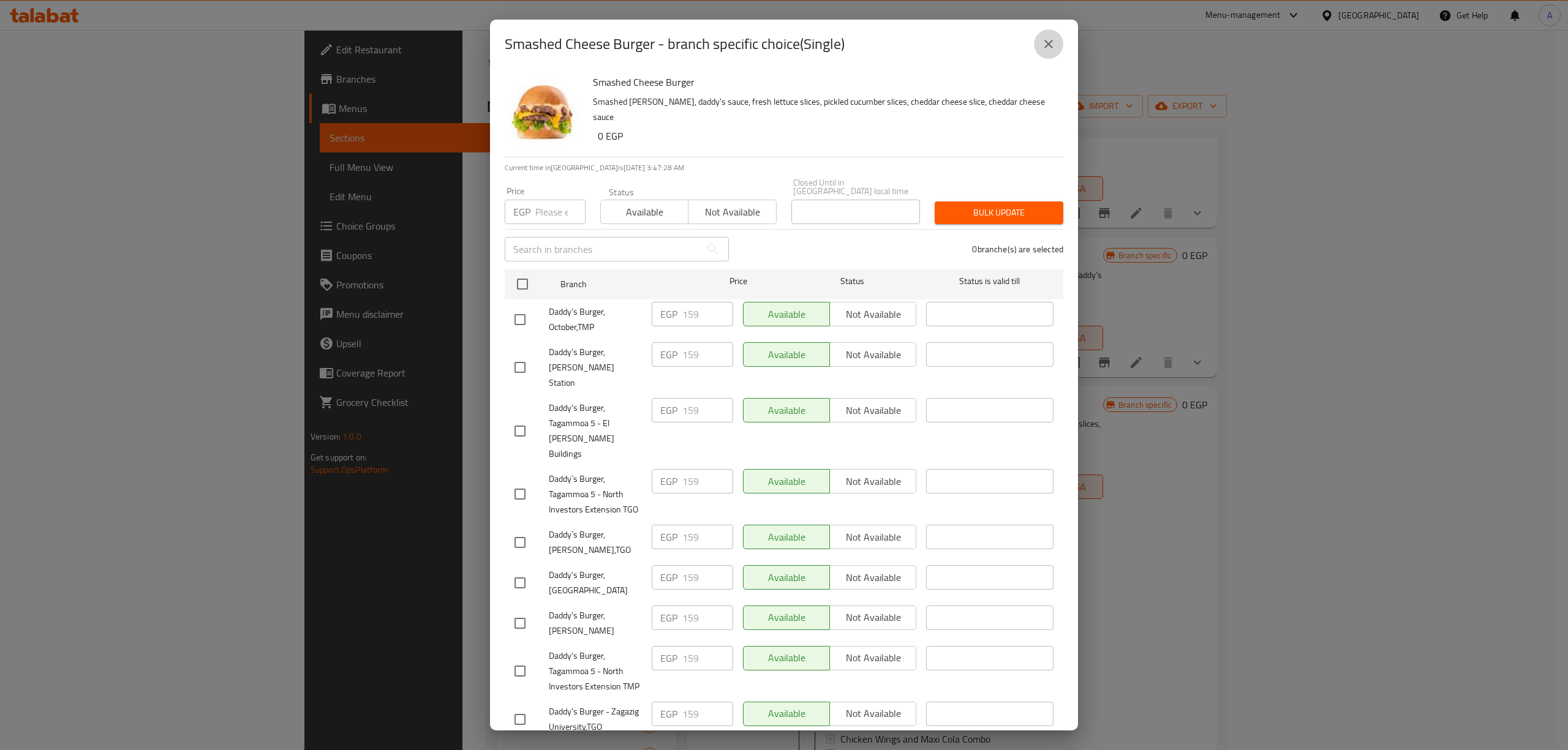
click at [1046, 44] on icon "close" at bounding box center [1048, 44] width 15 height 15
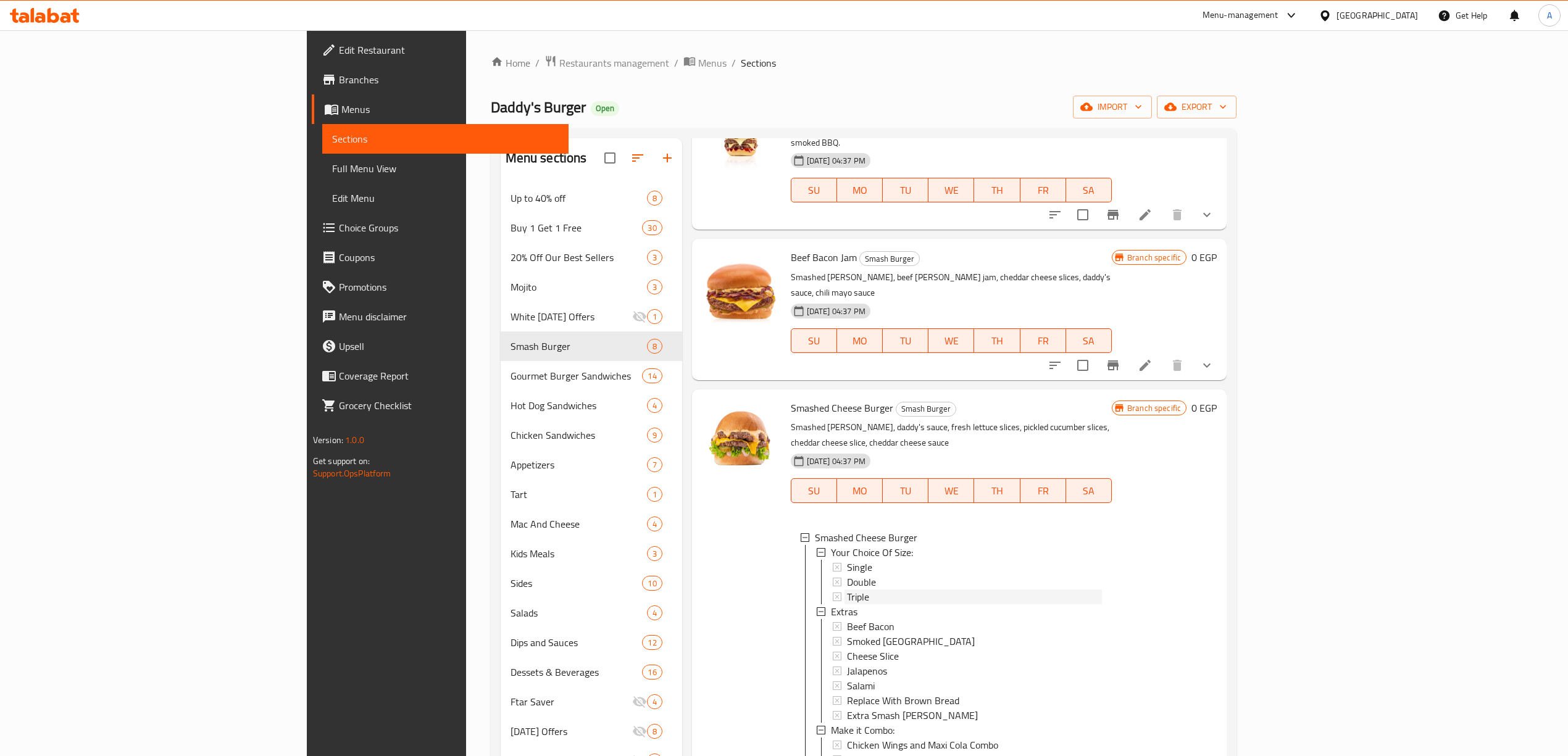
click at [847, 590] on div "Triple" at bounding box center [974, 597] width 255 height 15
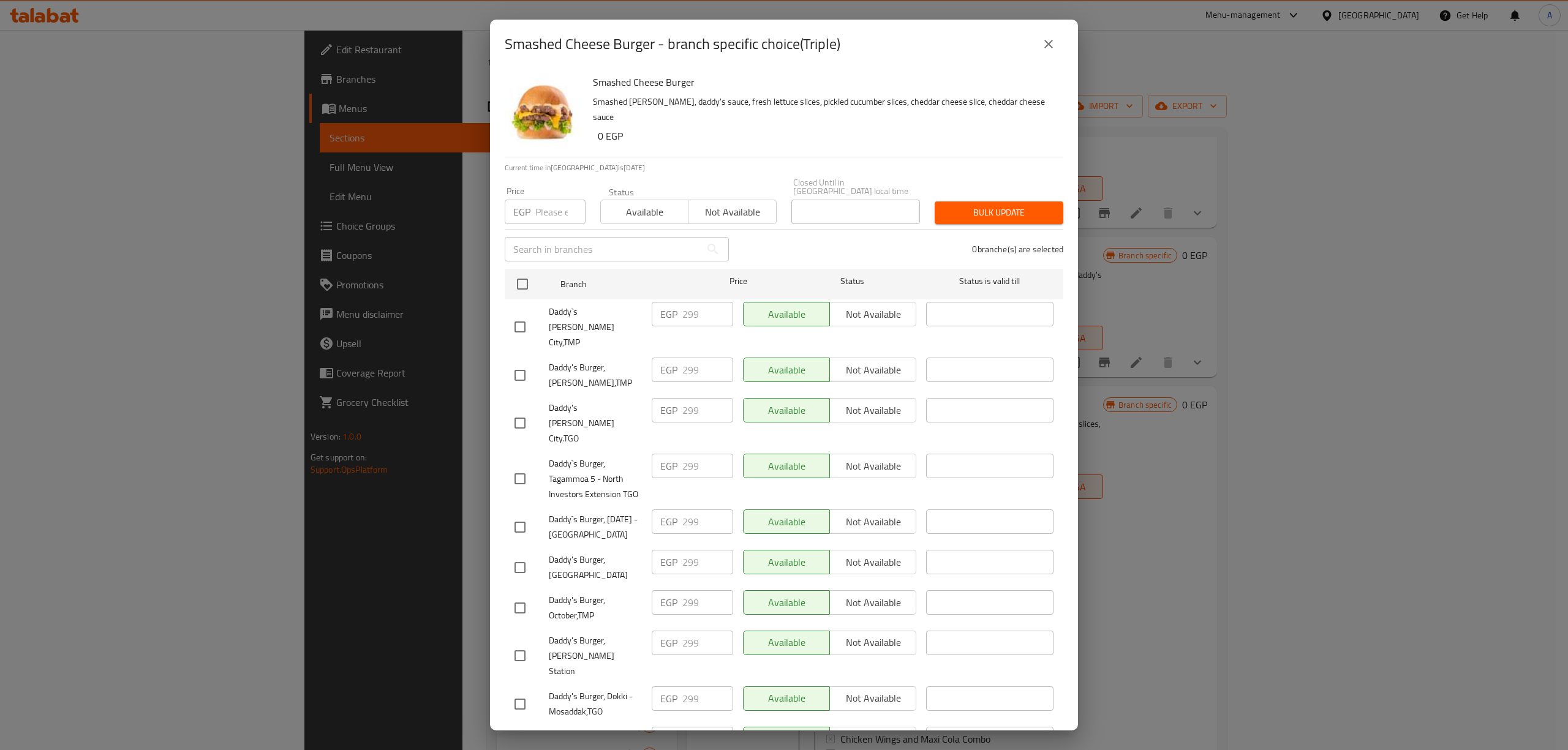
click at [1052, 40] on icon "close" at bounding box center [1048, 43] width 8 height 8
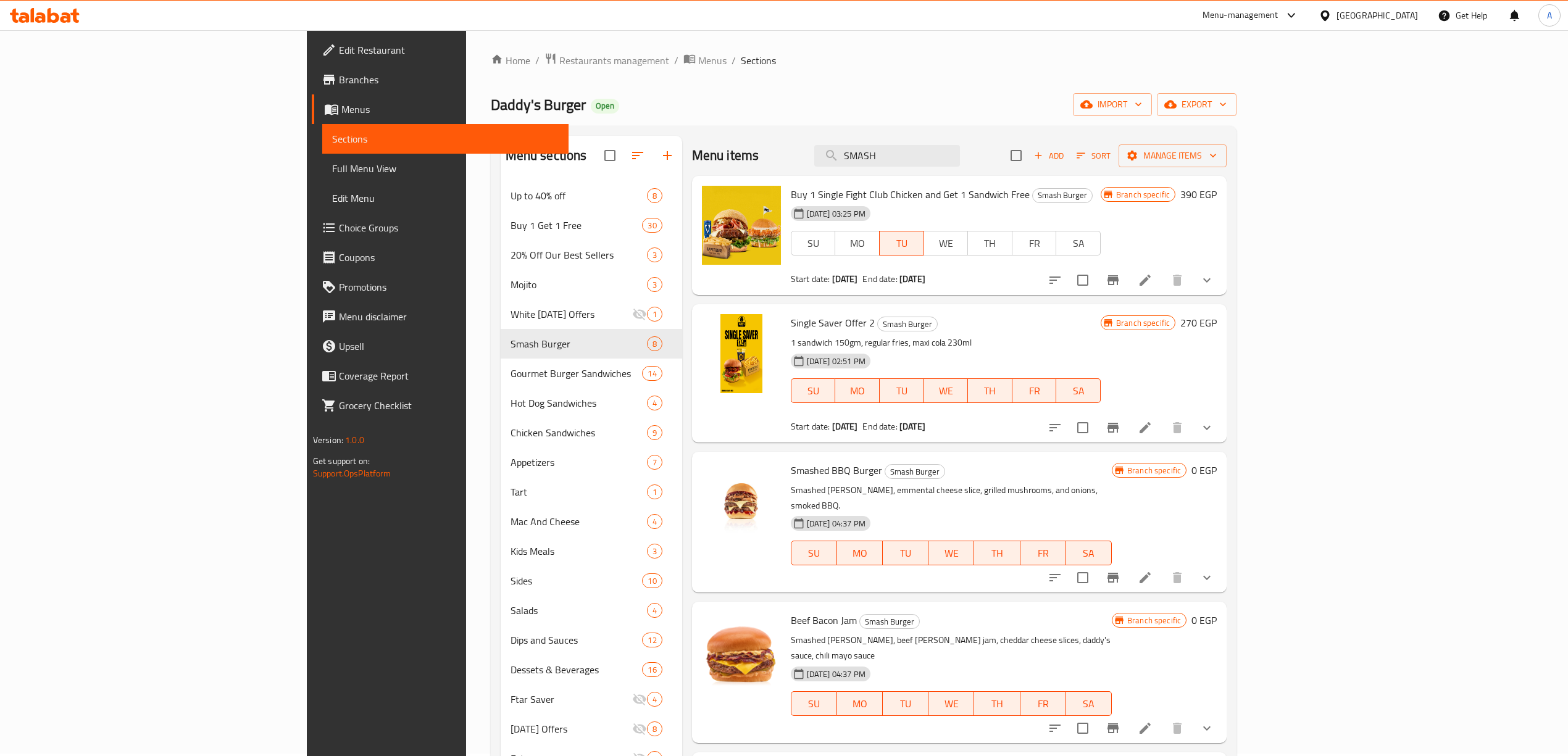
scroll to position [0, 0]
drag, startPoint x: 1011, startPoint y: 159, endPoint x: 765, endPoint y: 164, distance: 246.1
click at [765, 164] on div "Menu items SMASH Add Sort Manage items" at bounding box center [959, 158] width 534 height 40
paste input "BBQ"
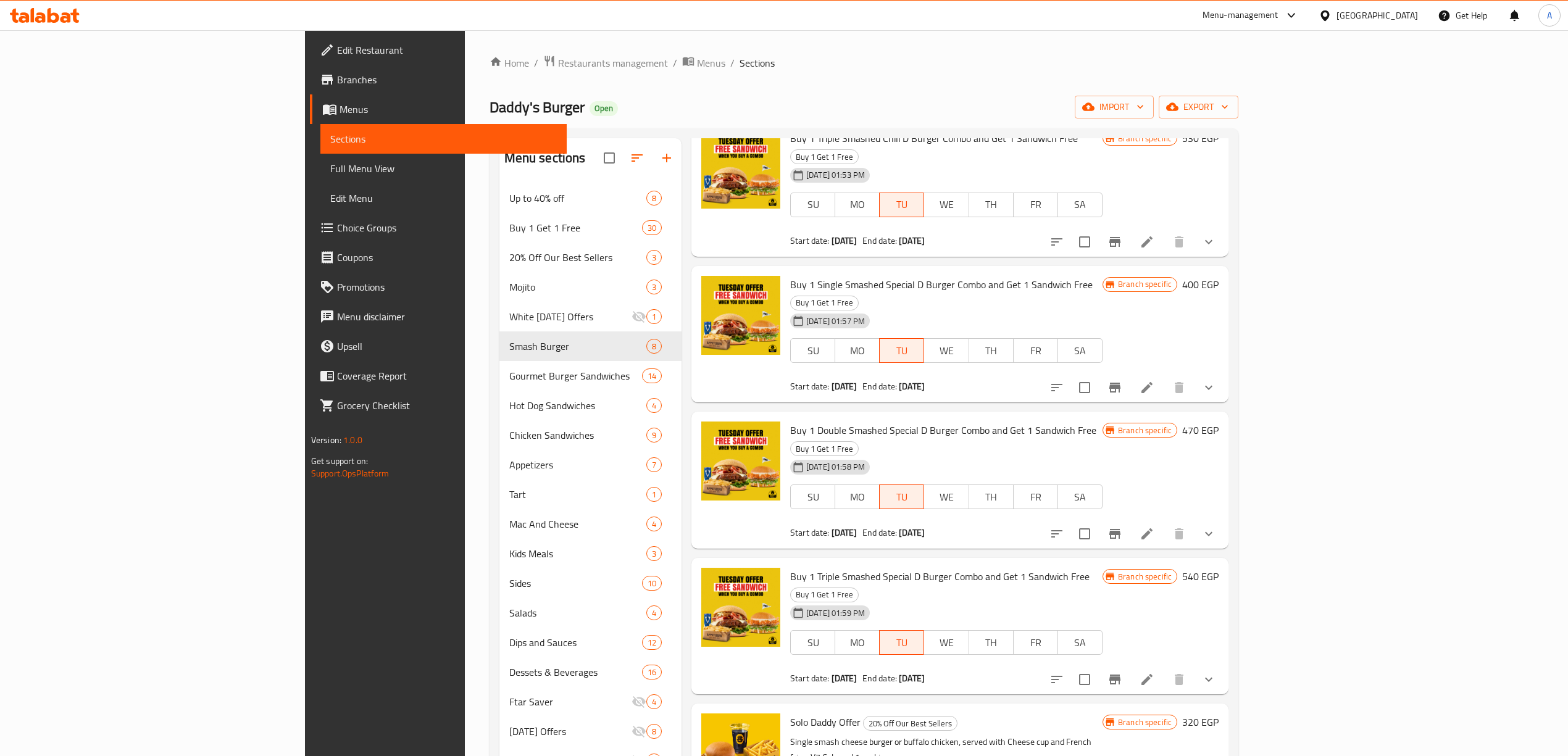
scroll to position [1151, 0]
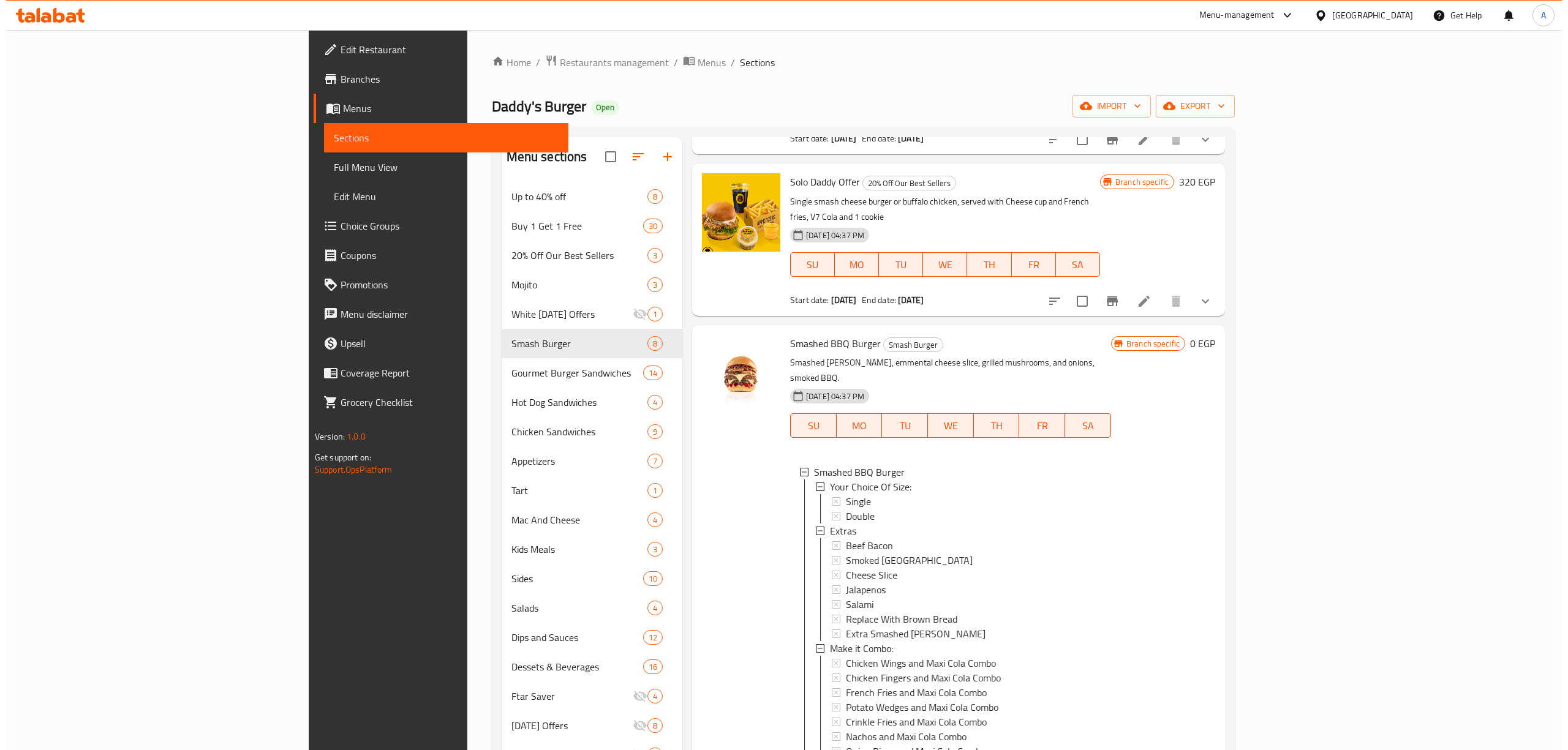
scroll to position [1632, 0]
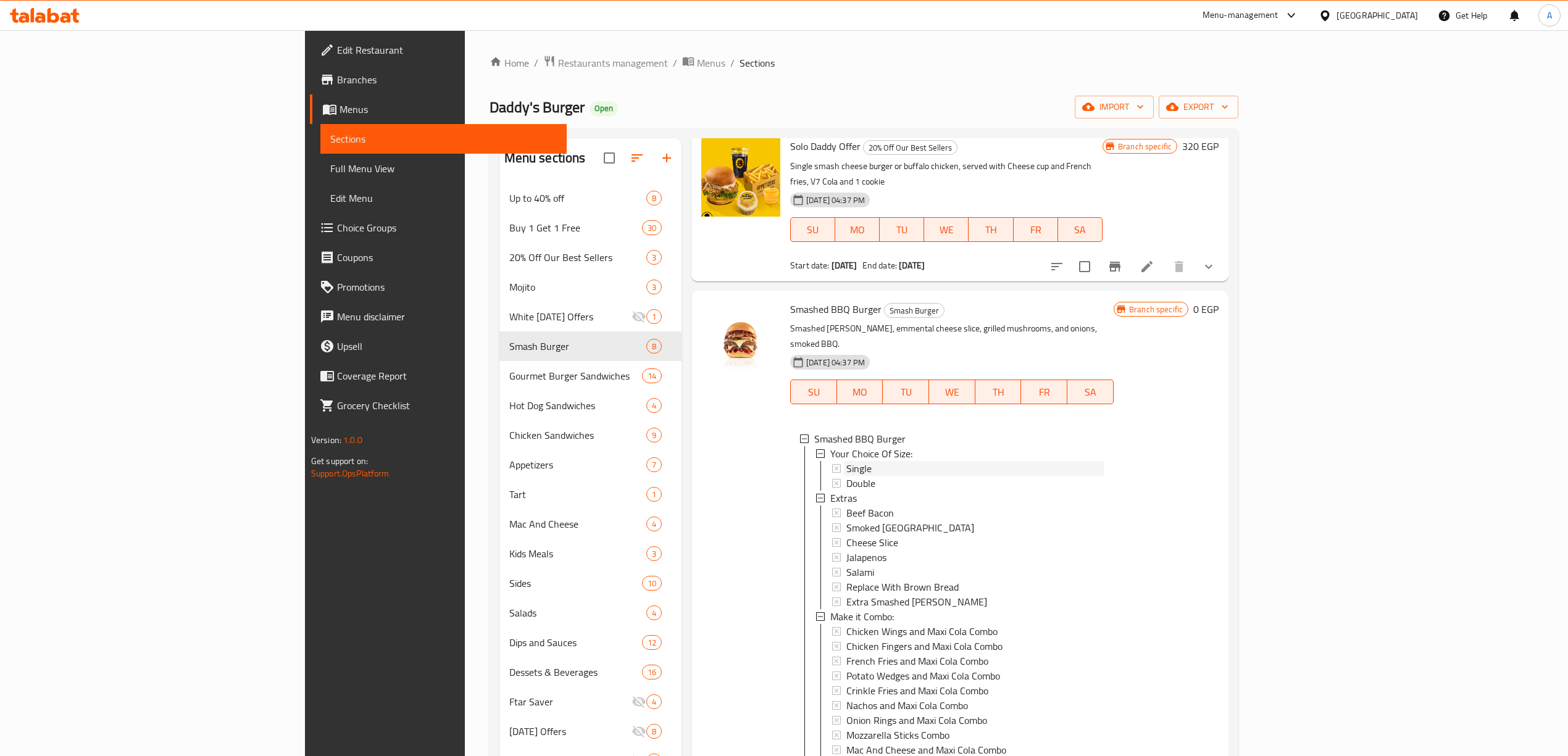
click at [846, 461] on span "Single" at bounding box center [859, 468] width 25 height 15
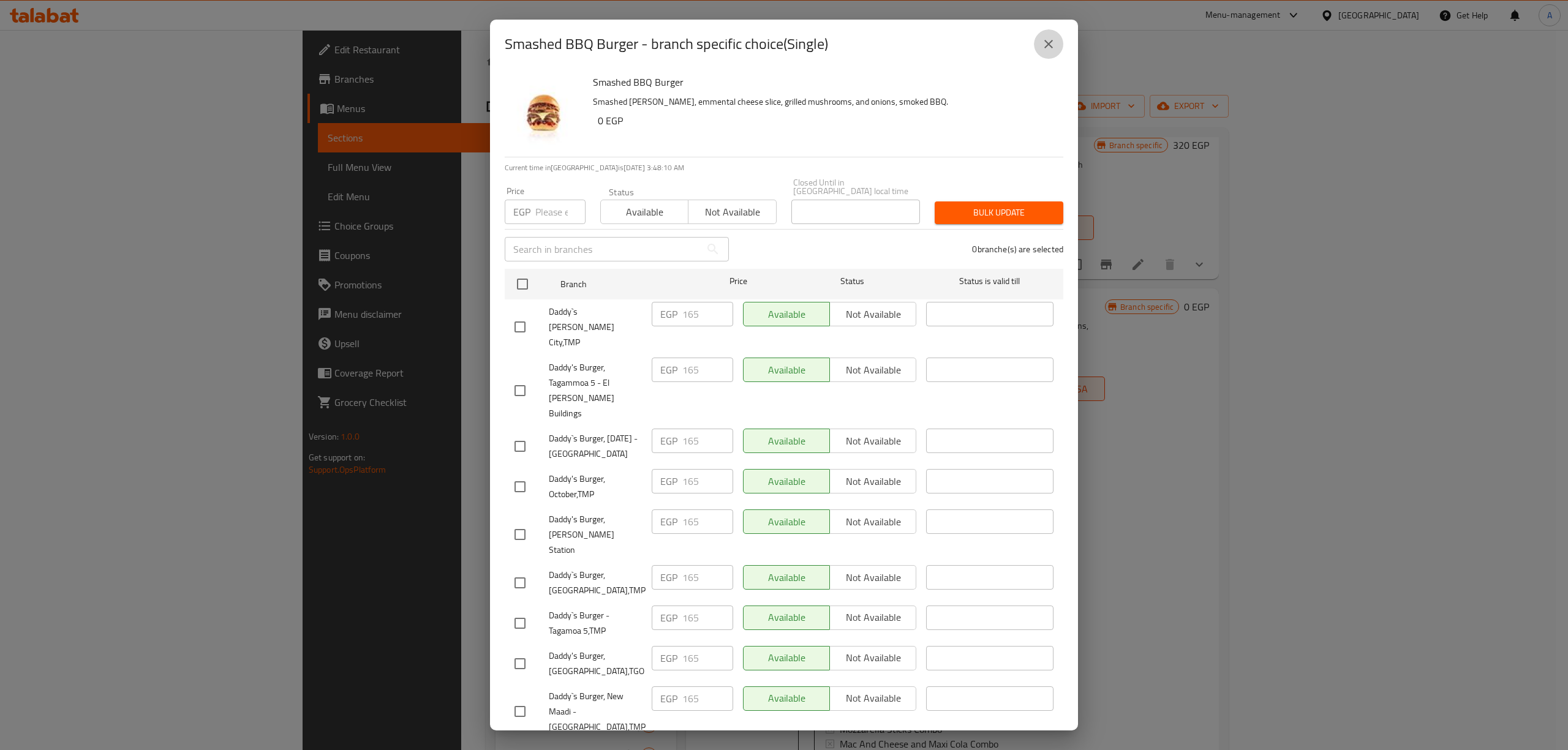
click at [1042, 40] on icon "close" at bounding box center [1048, 44] width 15 height 15
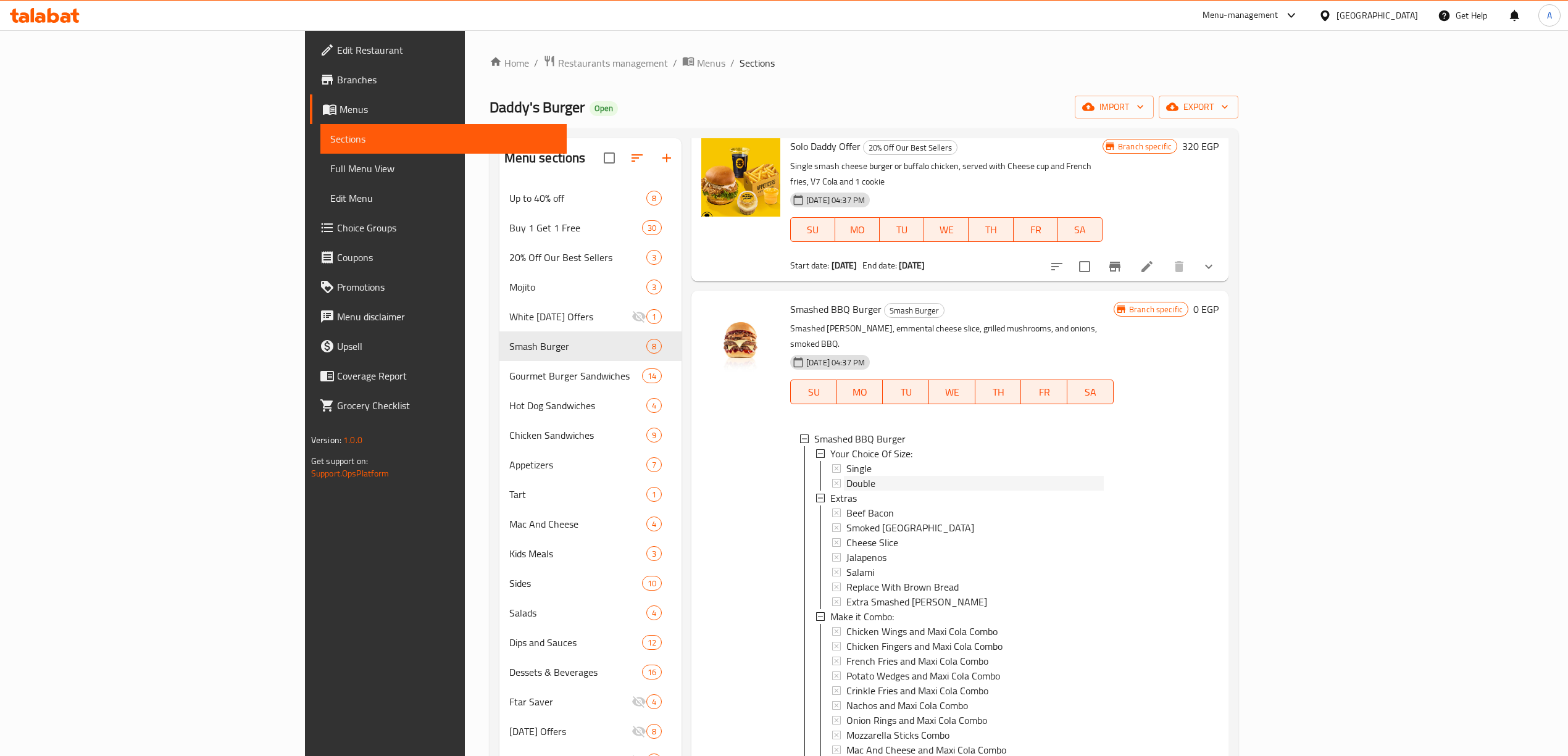
click at [846, 476] on span "Double" at bounding box center [861, 483] width 29 height 15
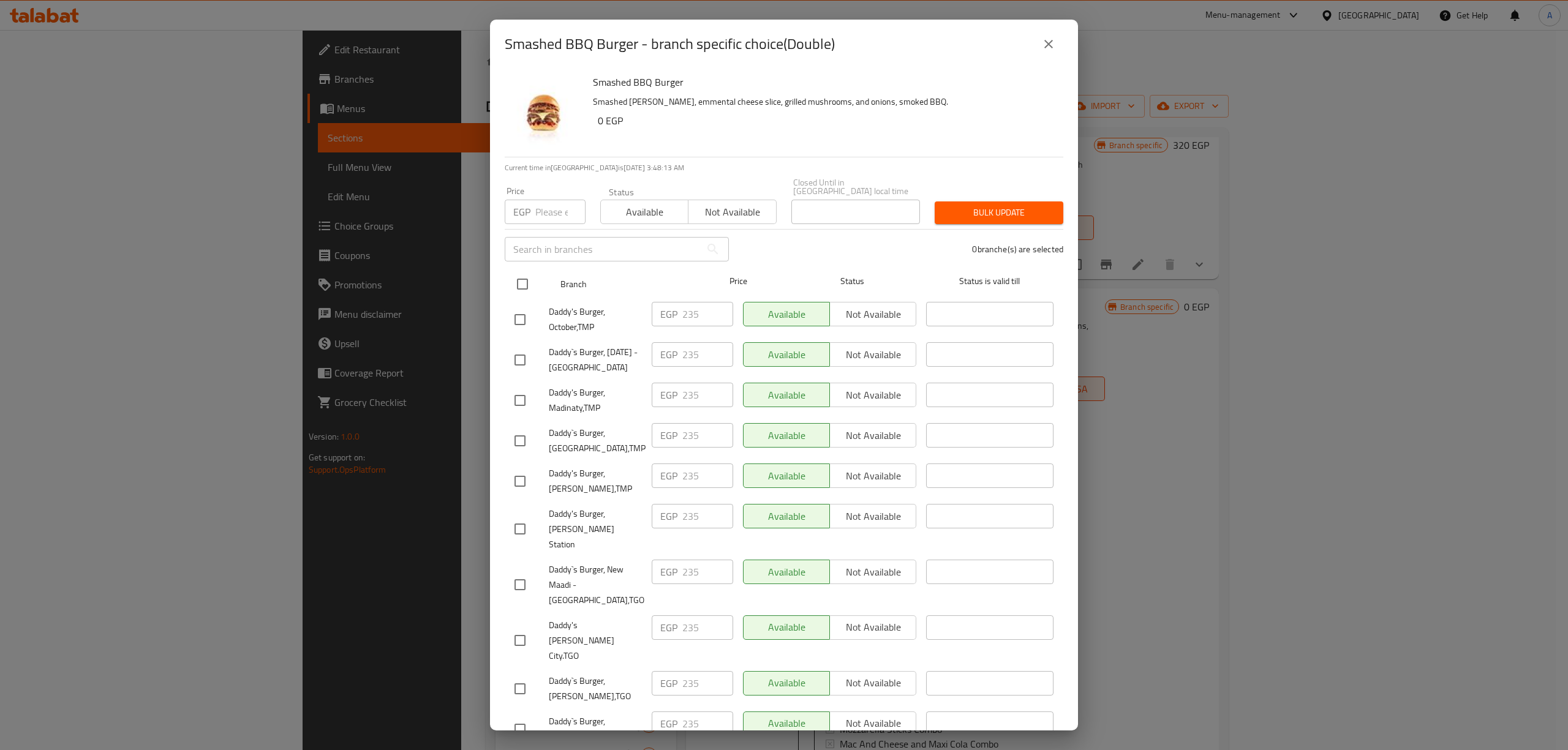
click at [520, 272] on input "checkbox" at bounding box center [522, 284] width 26 height 26
click at [544, 206] on input "number" at bounding box center [560, 212] width 50 height 24
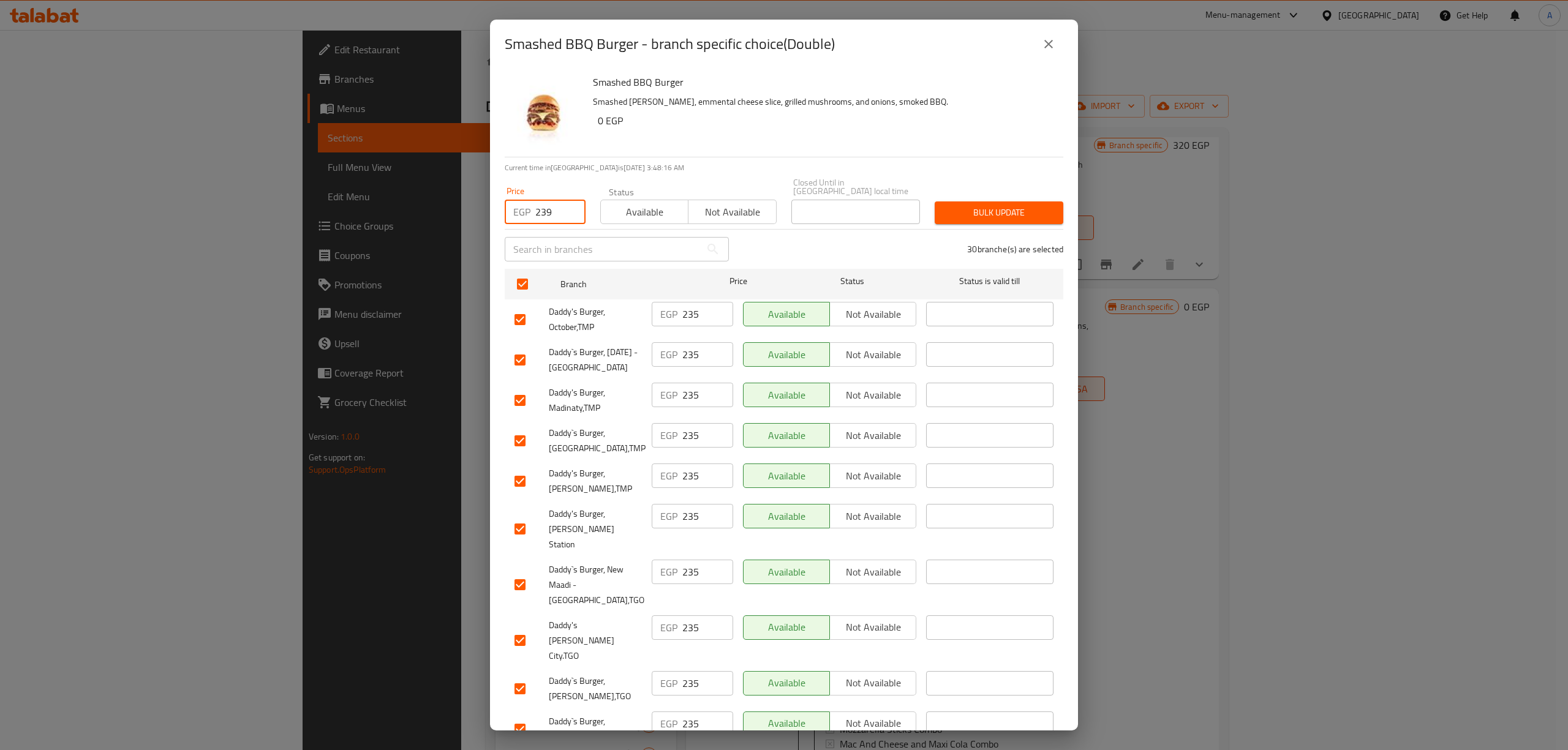
click at [986, 202] on button "Bulk update" at bounding box center [999, 213] width 129 height 23
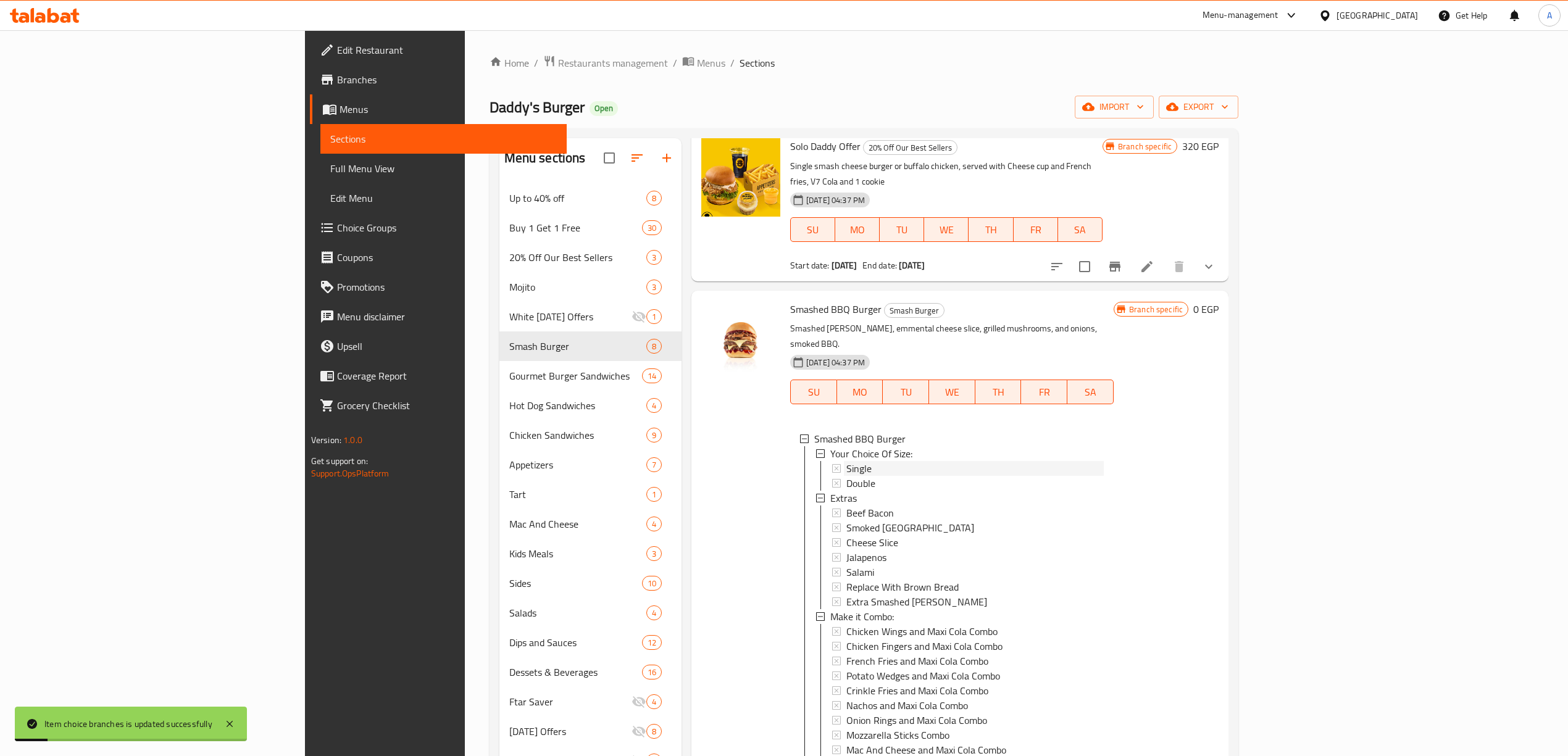
click at [846, 461] on div "Single" at bounding box center [975, 468] width 257 height 15
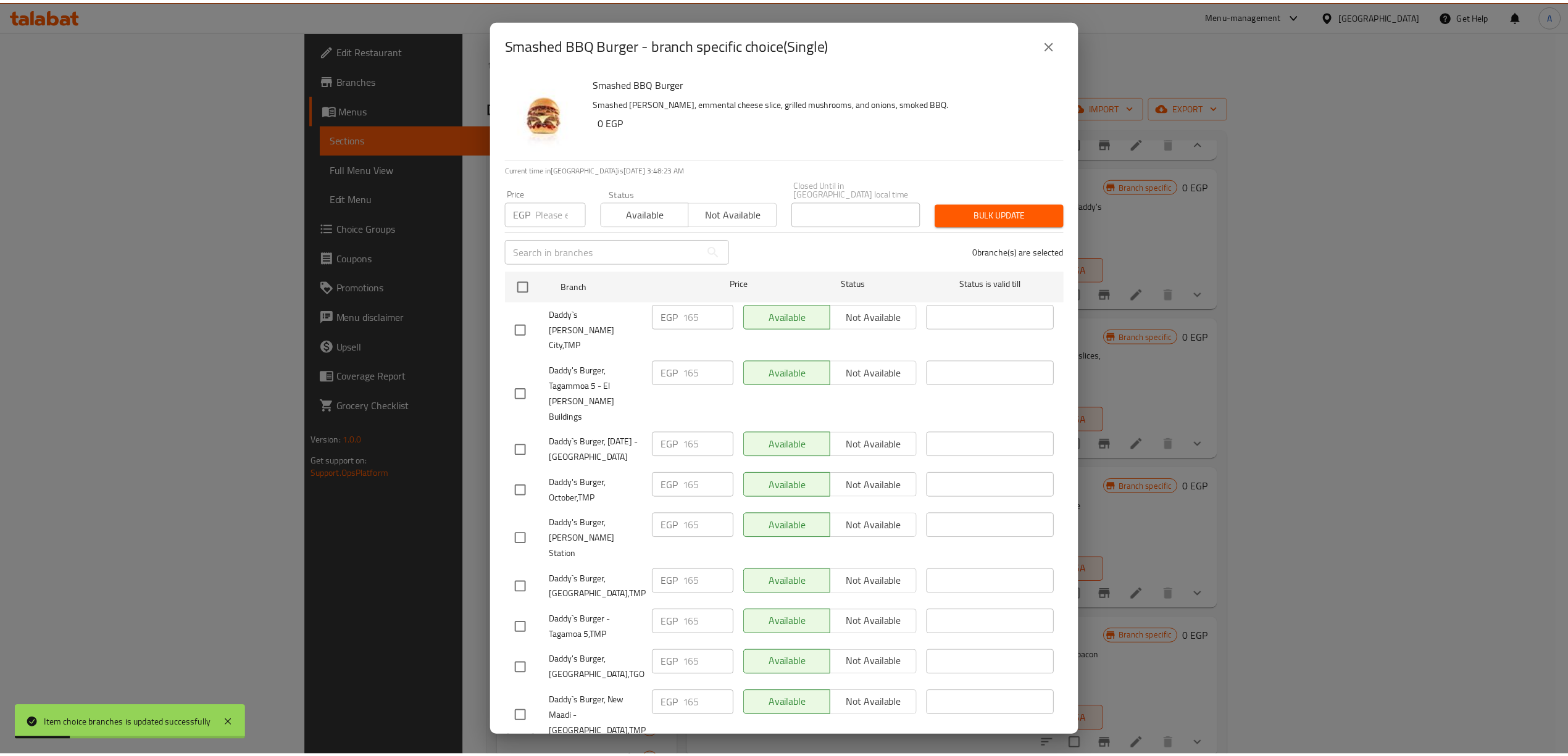
scroll to position [761, 0]
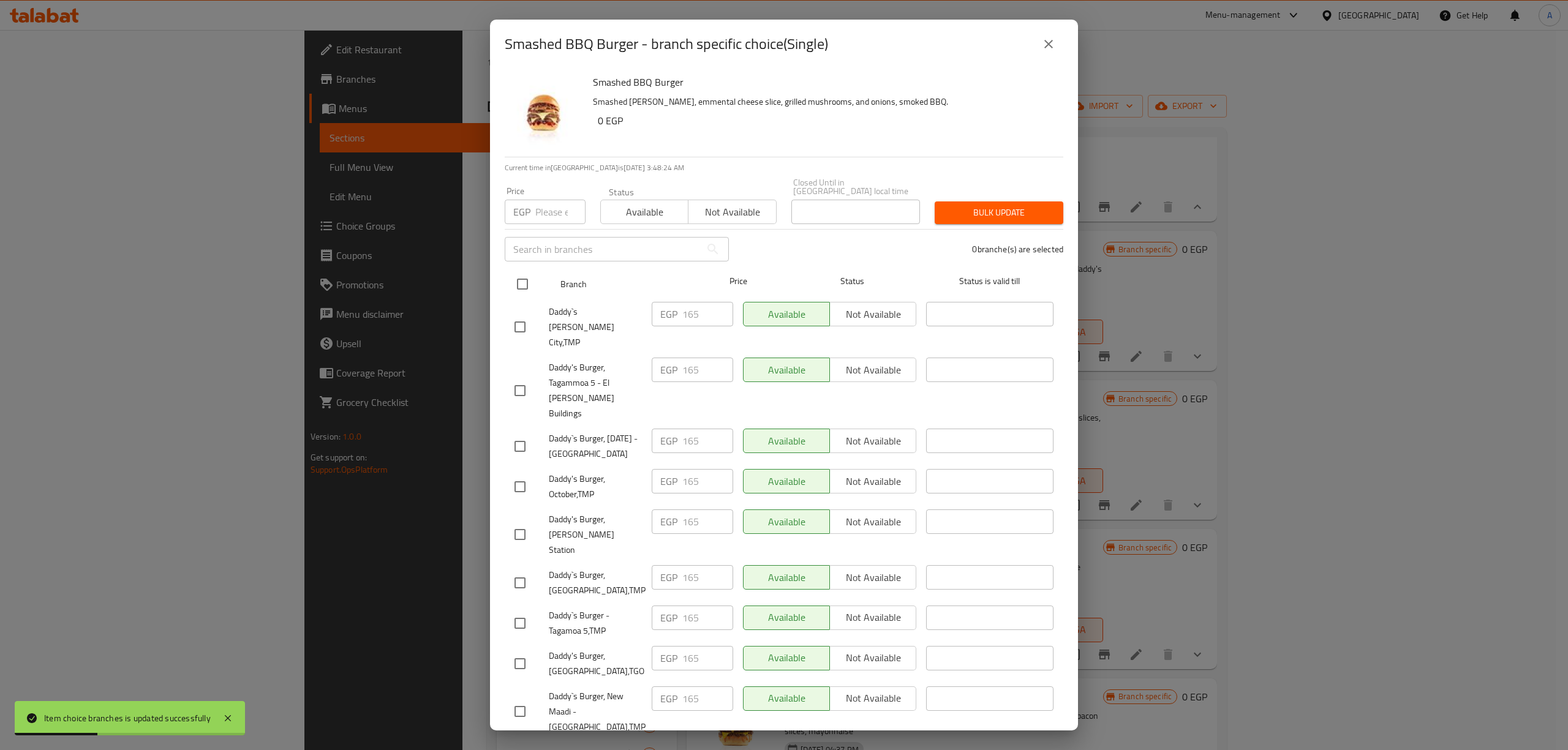
click at [522, 272] on input "checkbox" at bounding box center [522, 284] width 26 height 26
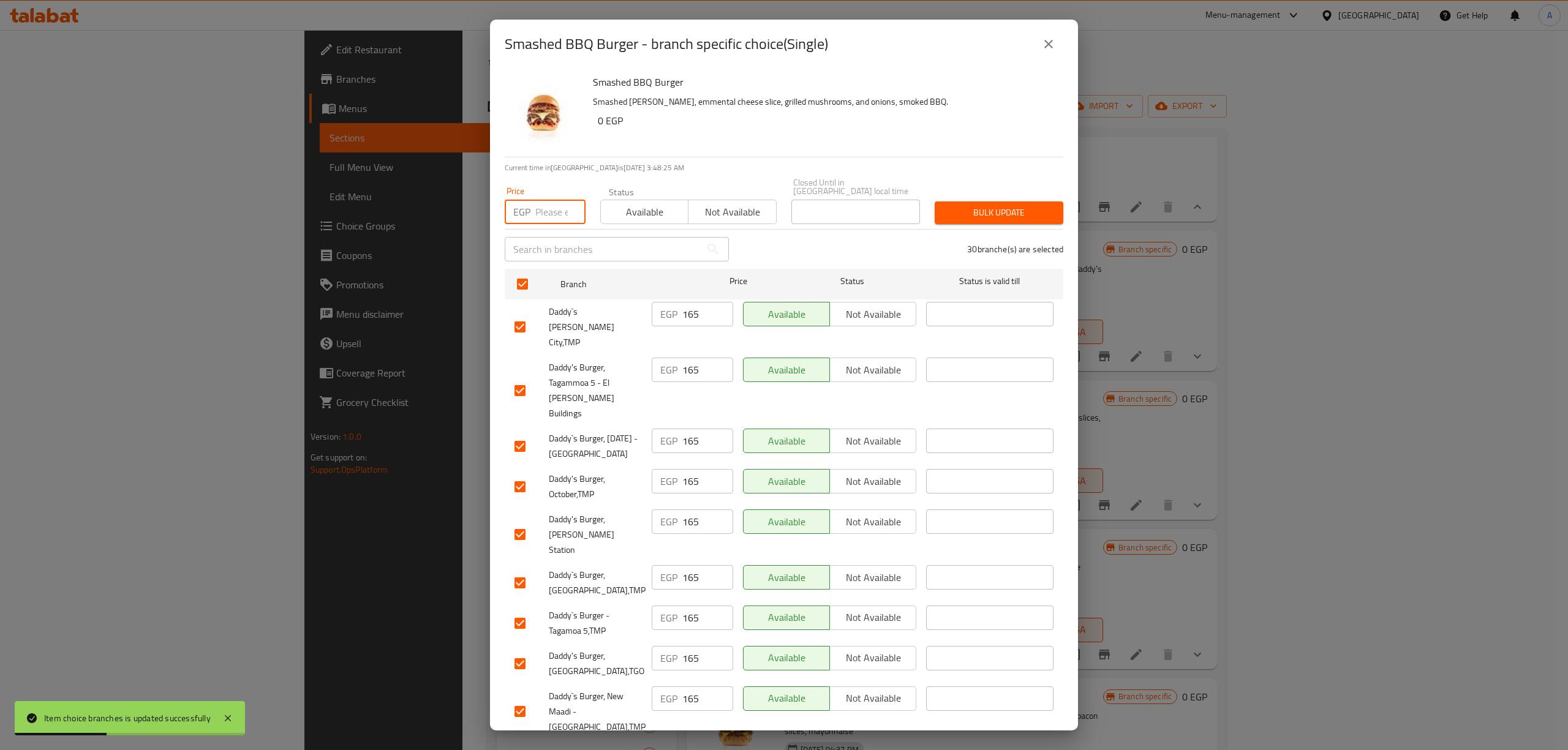
click at [552, 200] on input "number" at bounding box center [560, 212] width 50 height 24
click at [1018, 205] on span "Bulk update" at bounding box center [999, 212] width 109 height 15
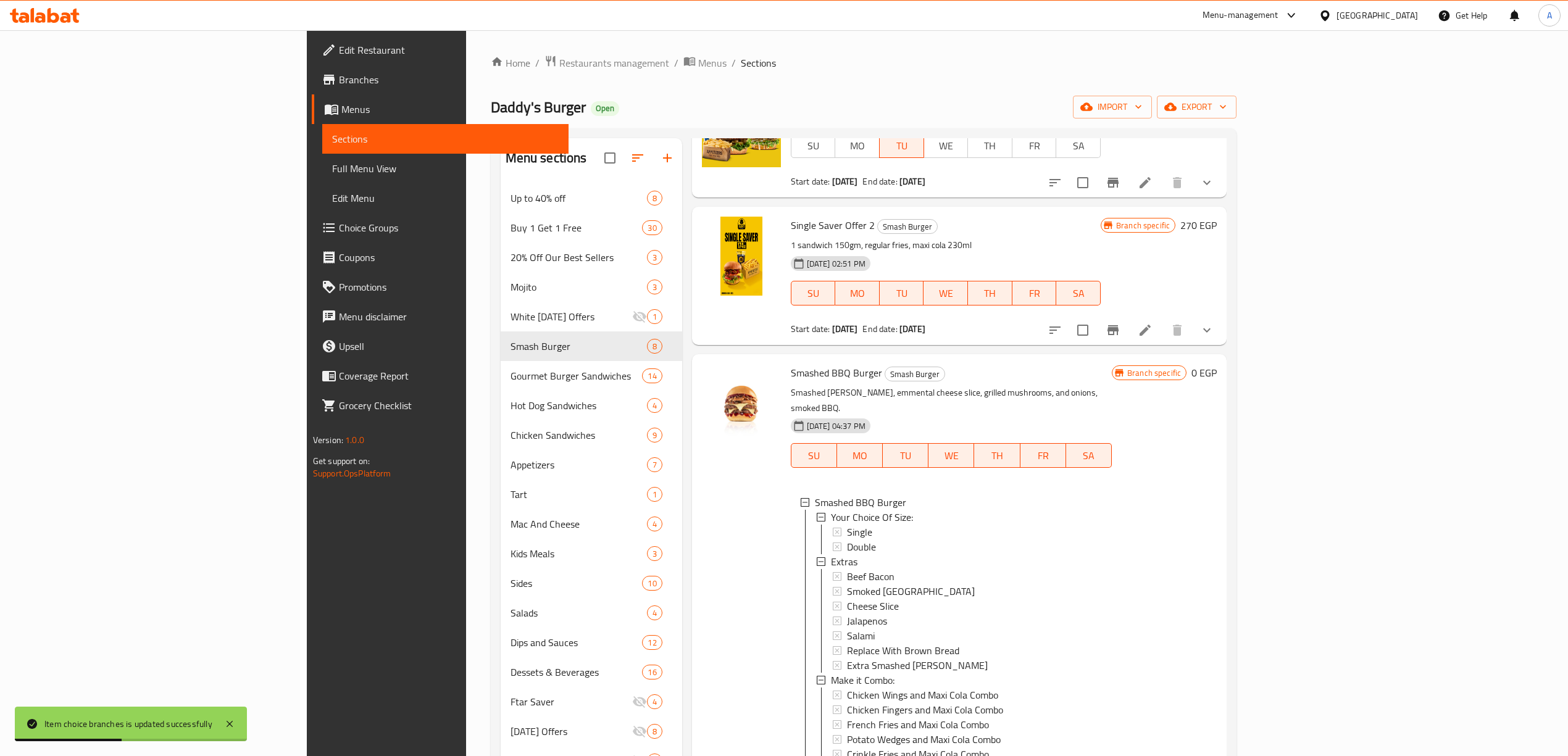
scroll to position [0, 0]
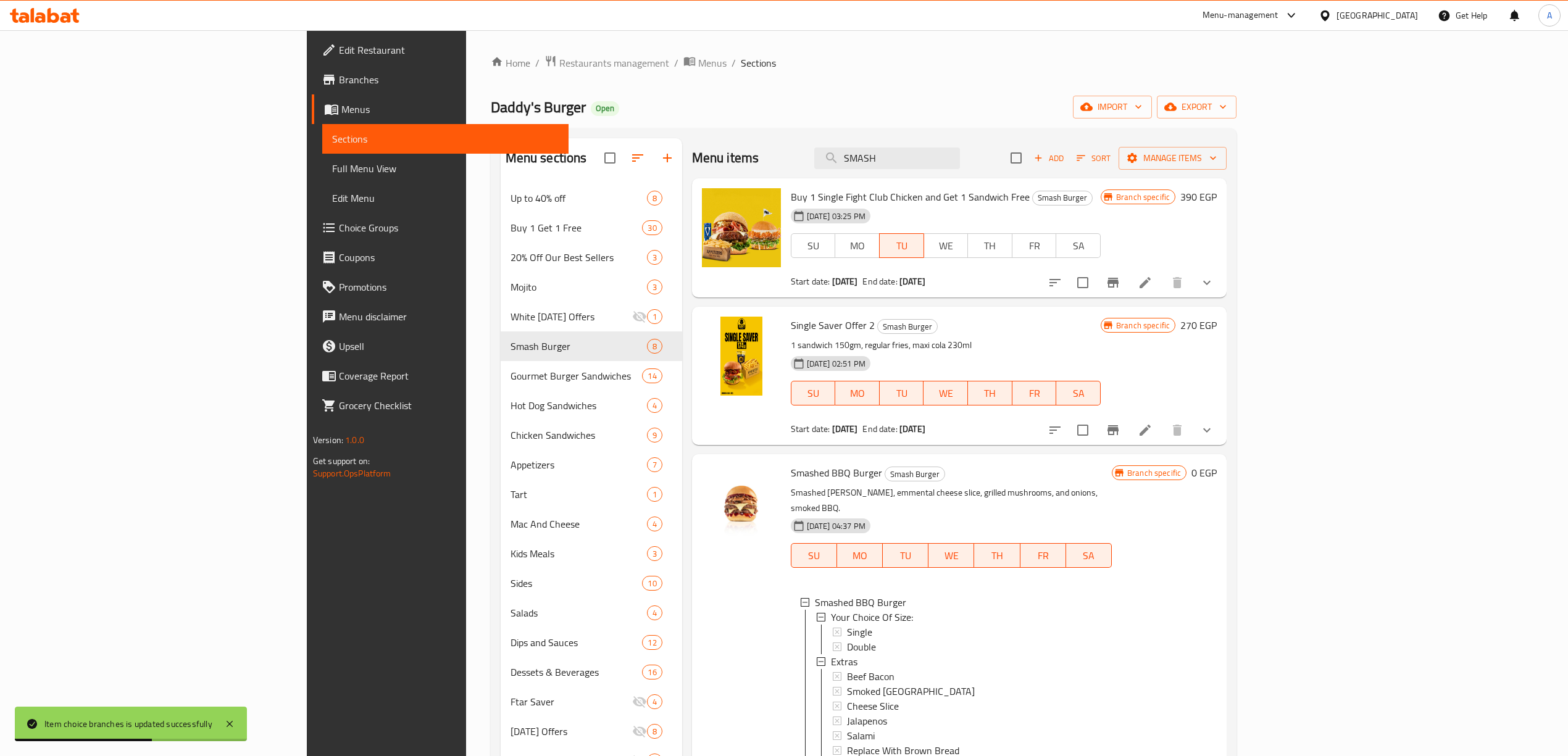
drag, startPoint x: 1006, startPoint y: 164, endPoint x: 769, endPoint y: 140, distance: 238.2
click at [779, 148] on div "Menu items SMASH Add Sort Manage items" at bounding box center [959, 158] width 534 height 40
paste input "SPECIAL D"
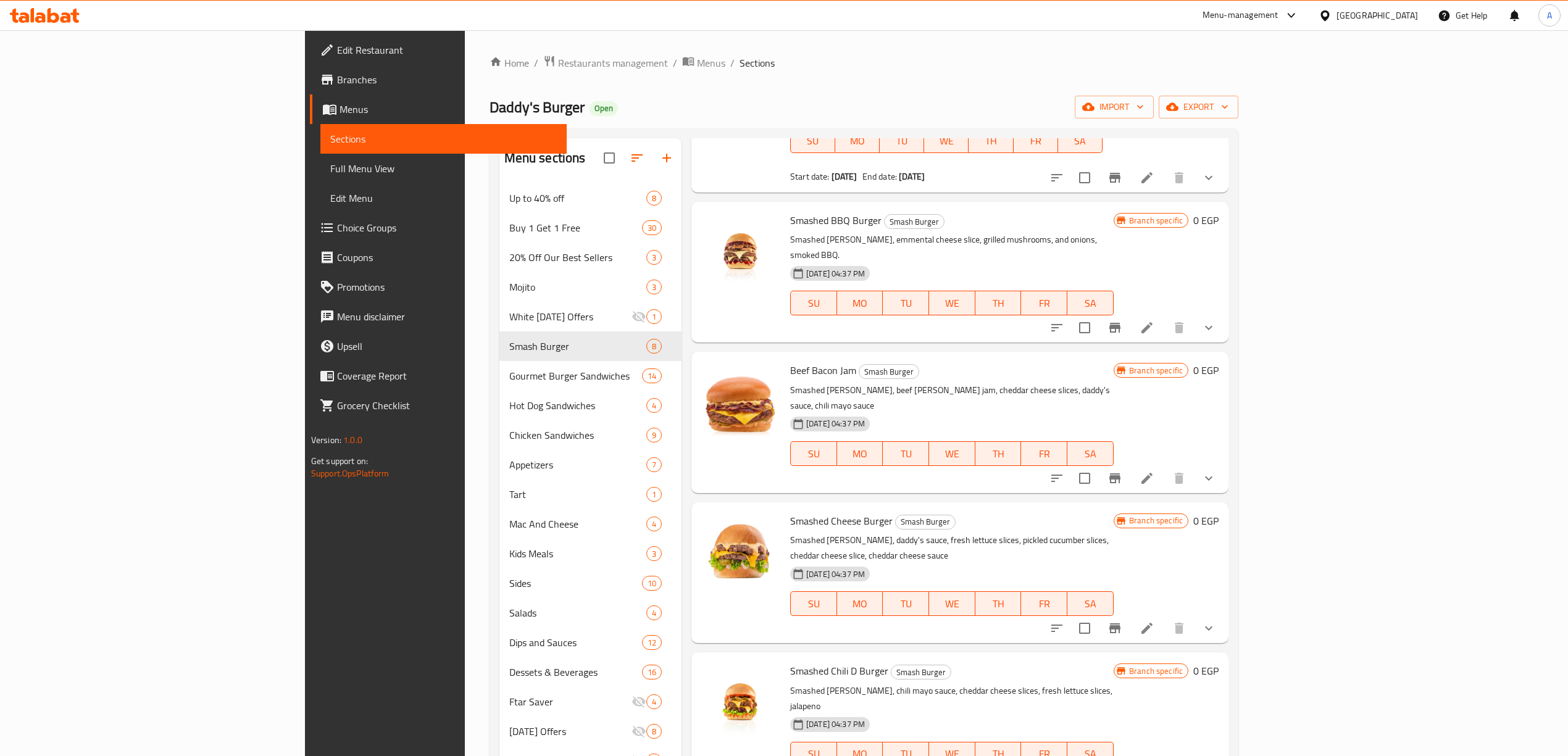
scroll to position [1799, 0]
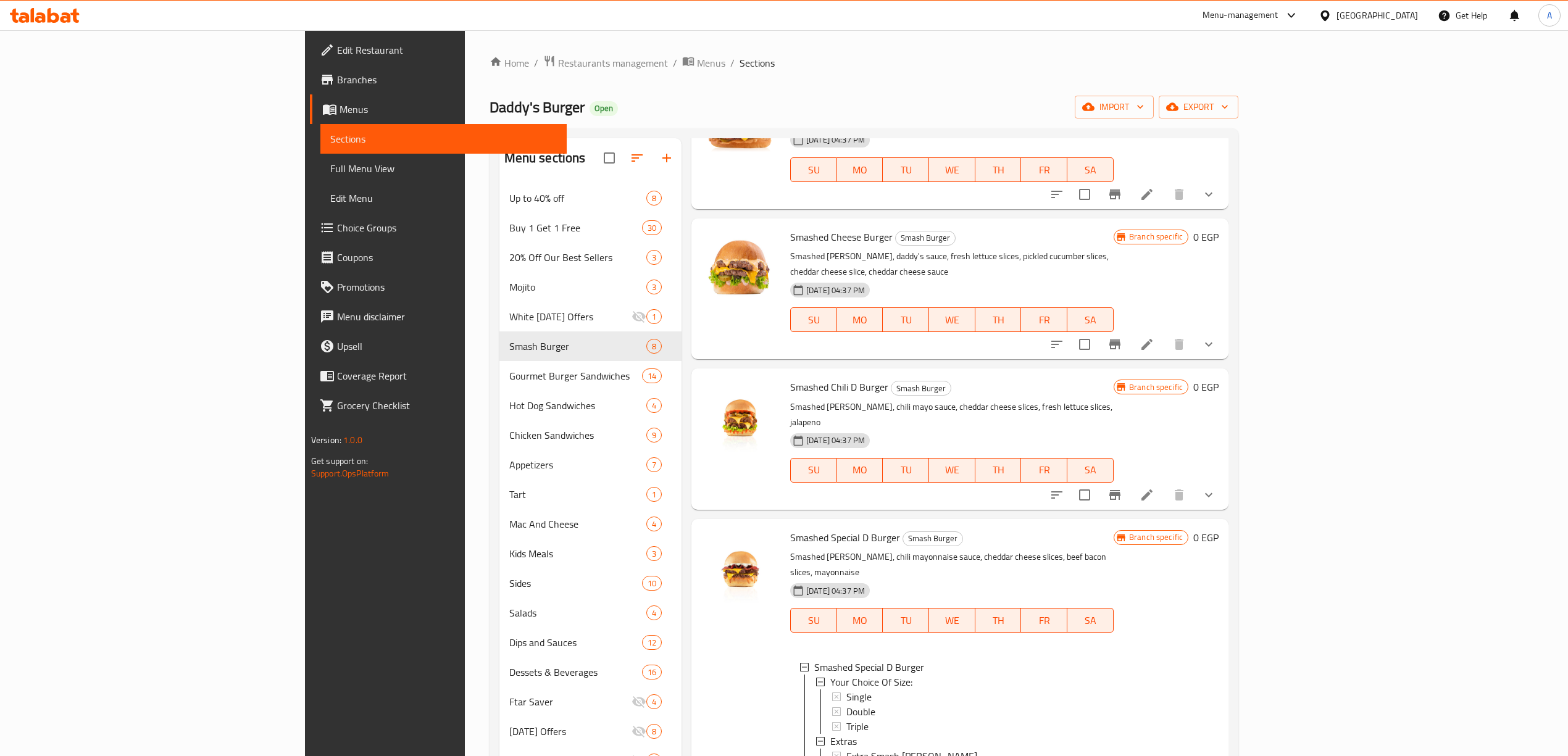
scroll to position [2046, 0]
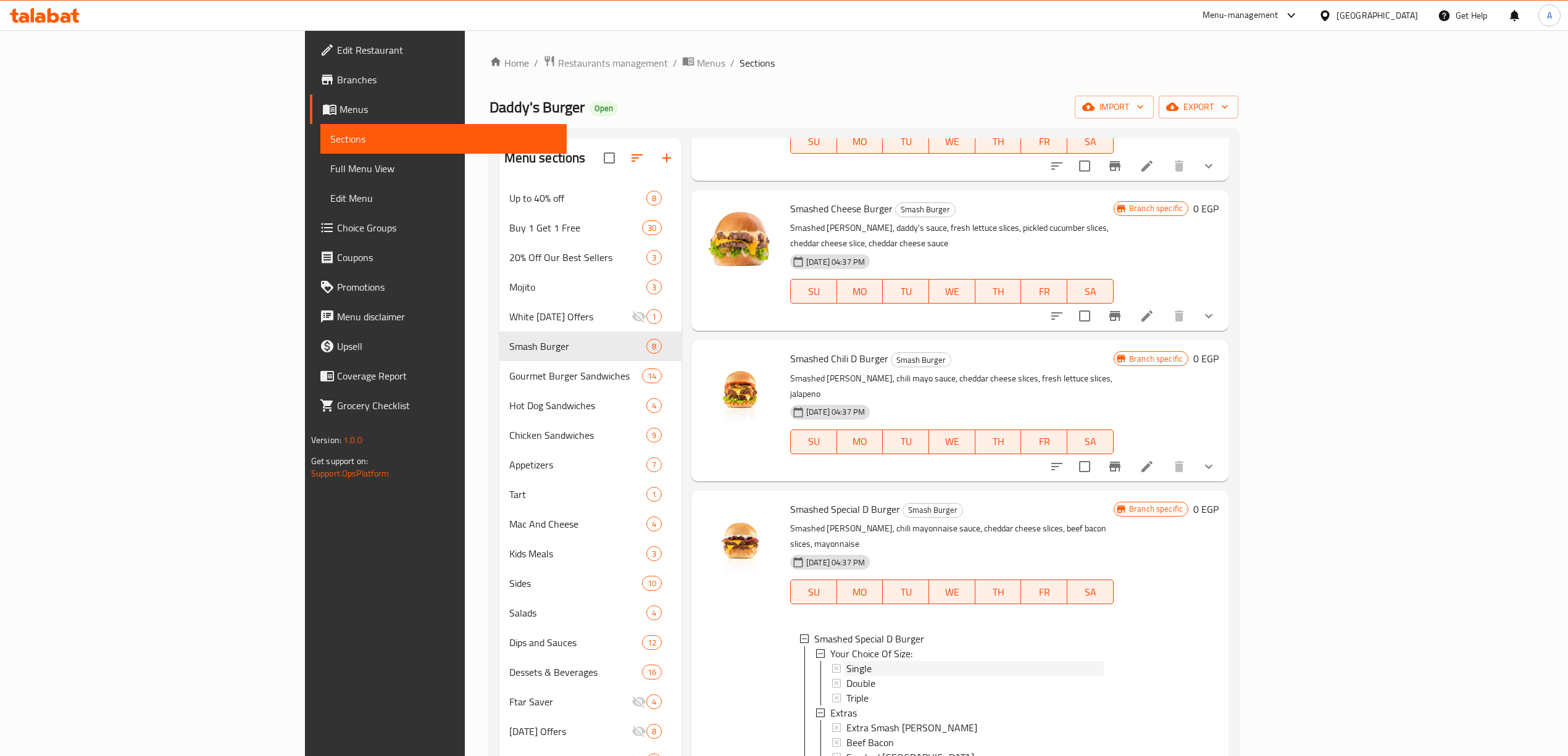
click at [846, 661] on div "Single" at bounding box center [975, 668] width 257 height 15
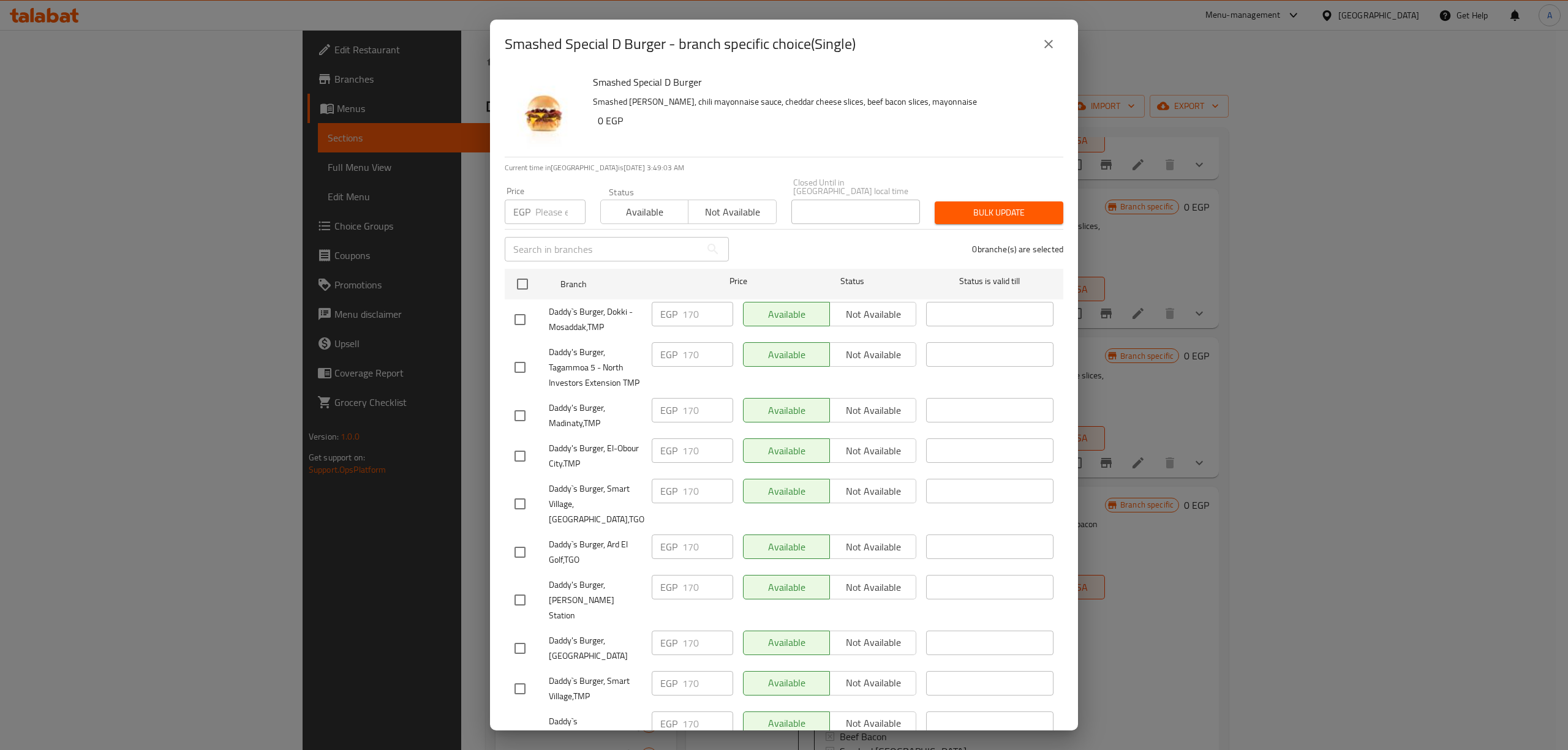
click at [525, 271] on input "checkbox" at bounding box center [522, 284] width 26 height 26
click at [539, 204] on input "number" at bounding box center [560, 212] width 50 height 24
click at [974, 205] on span "Bulk update" at bounding box center [999, 212] width 109 height 15
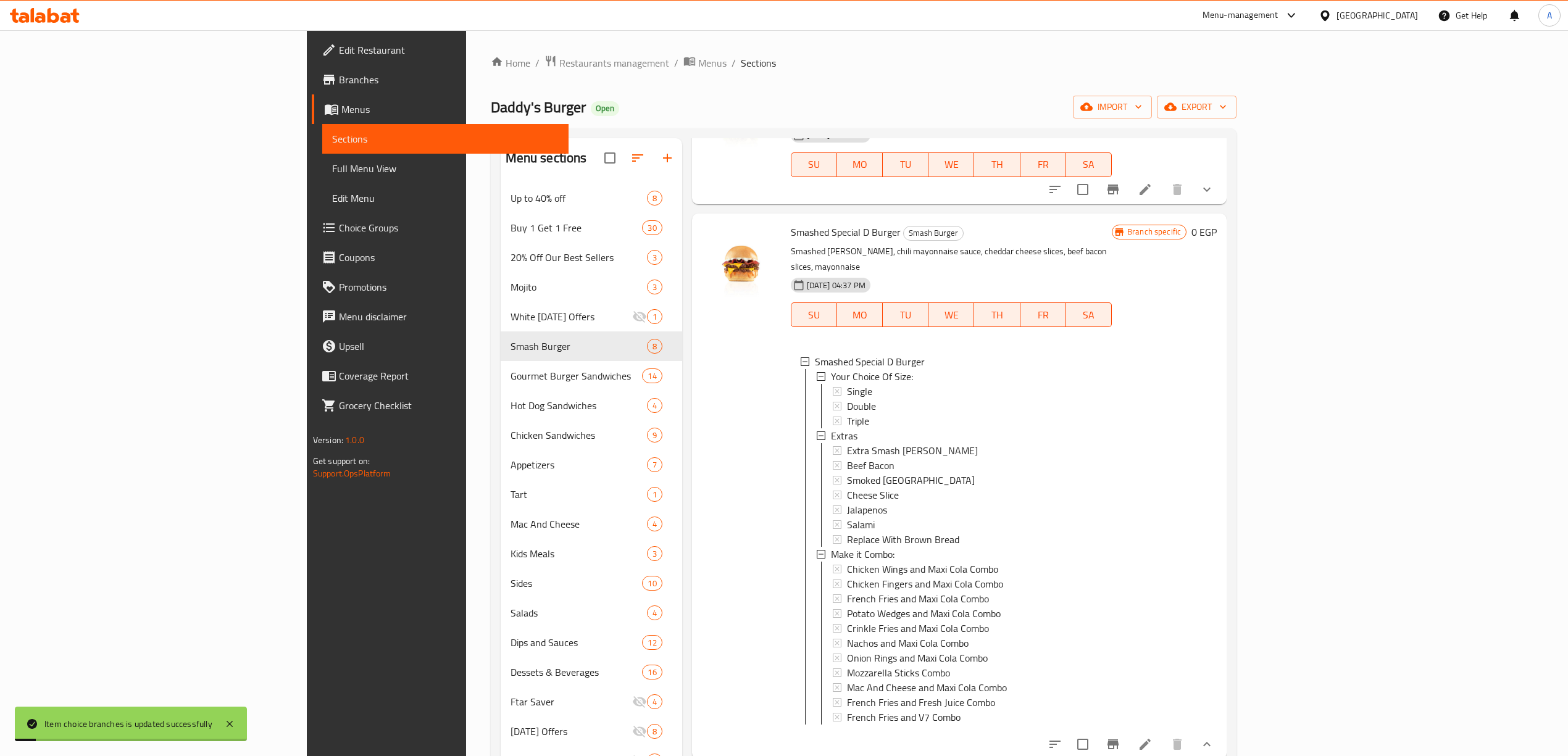
scroll to position [776, 0]
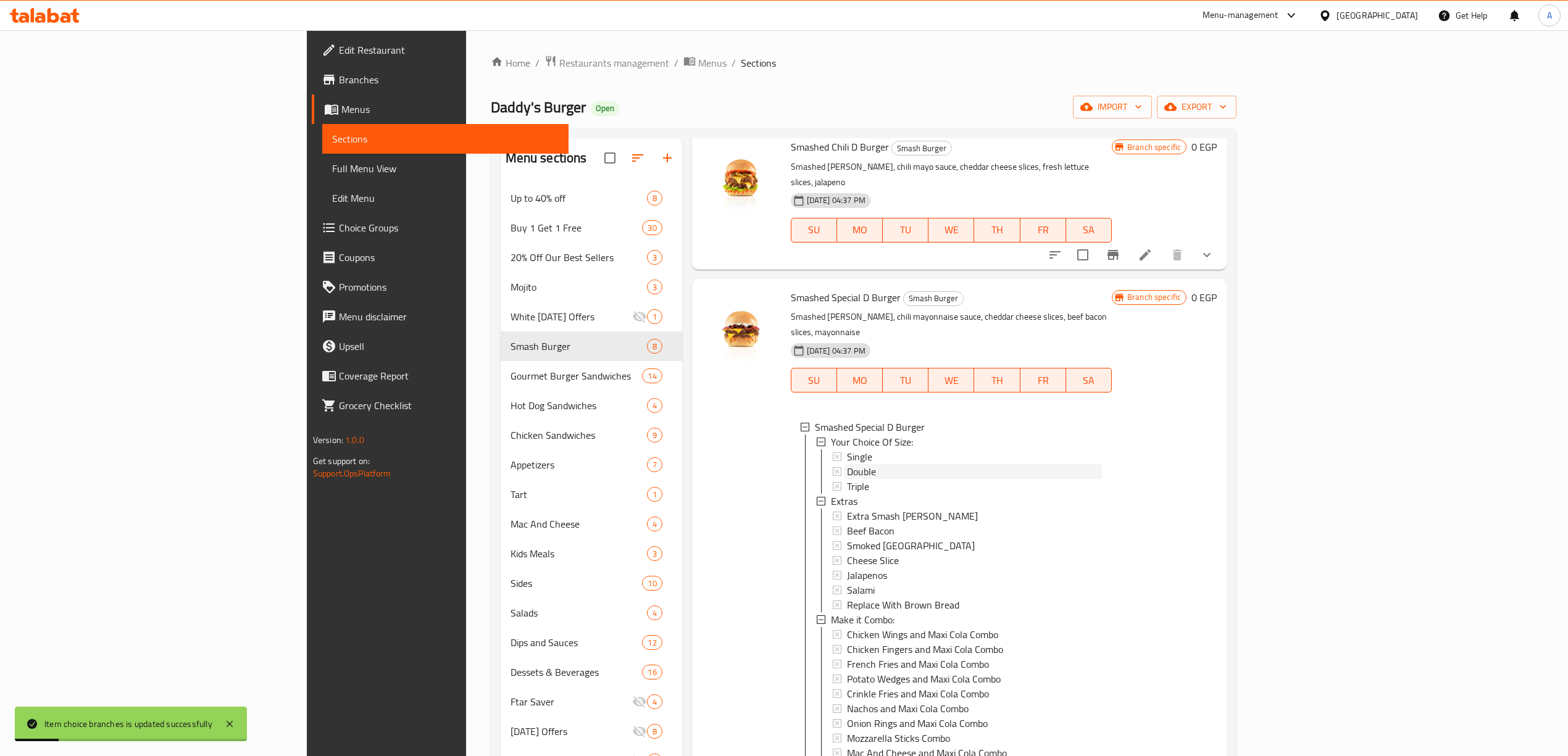
click at [847, 464] on div "Double" at bounding box center [974, 471] width 255 height 15
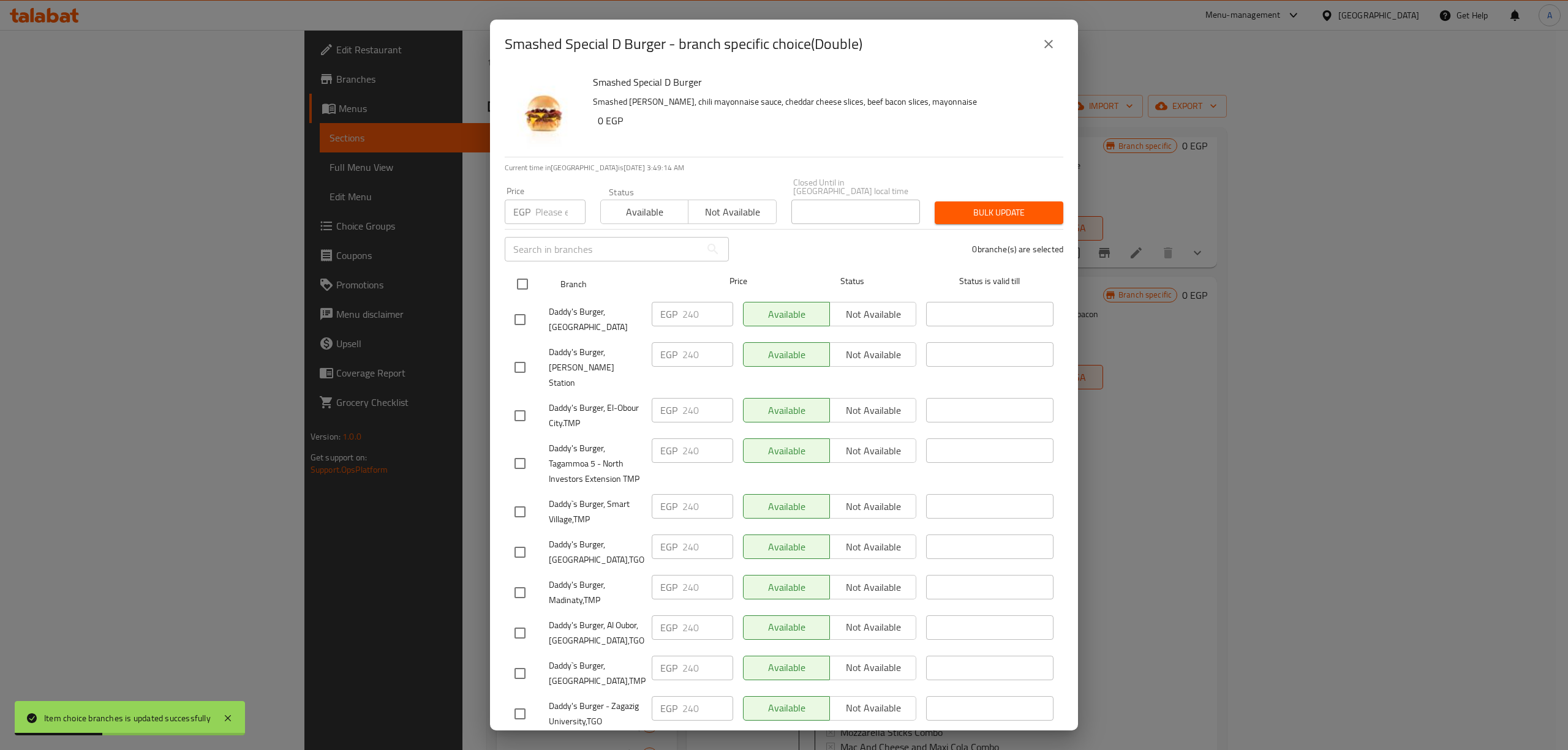
click at [523, 278] on input "checkbox" at bounding box center [522, 284] width 26 height 26
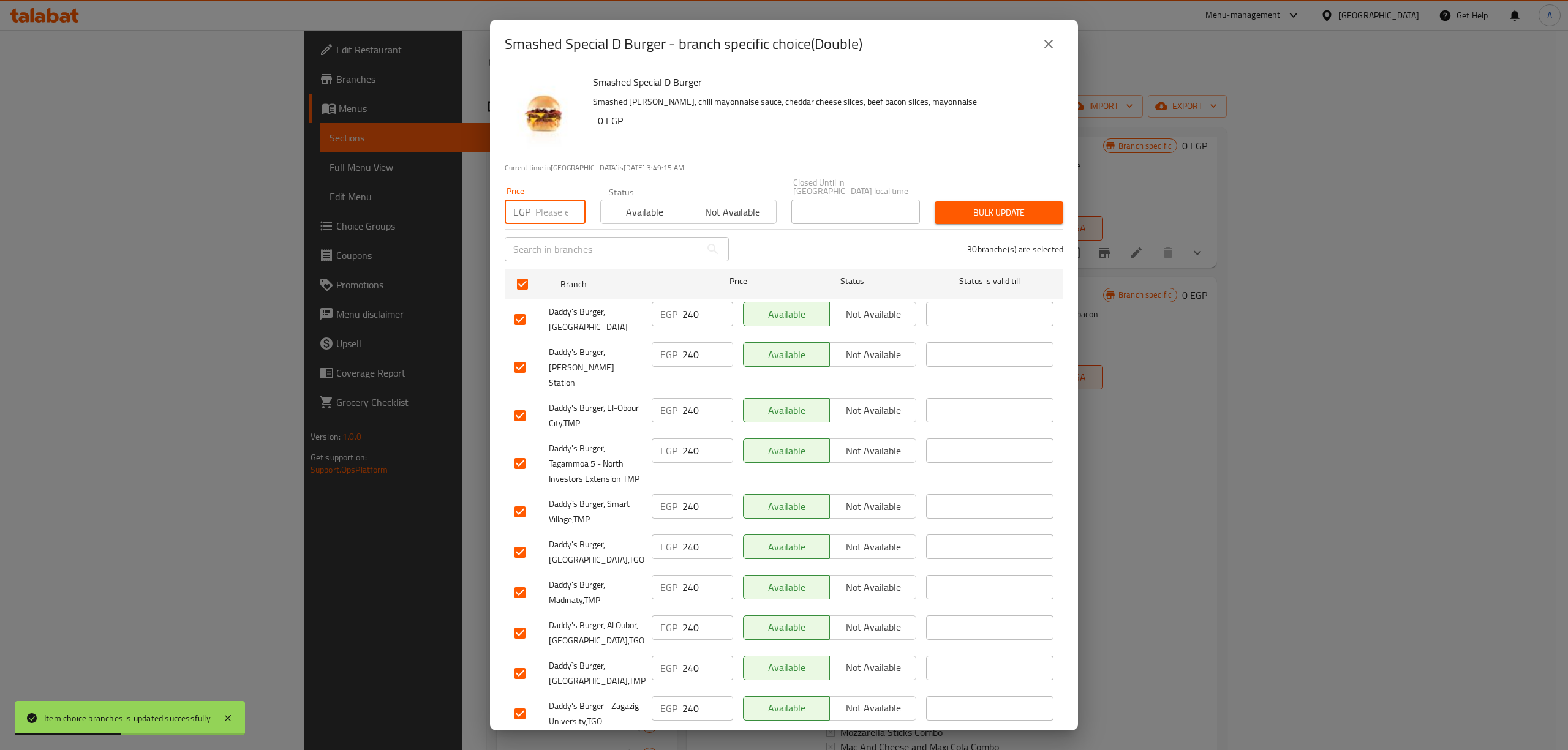
click at [548, 206] on input "number" at bounding box center [560, 212] width 50 height 24
click at [966, 205] on span "Bulk update" at bounding box center [999, 212] width 109 height 15
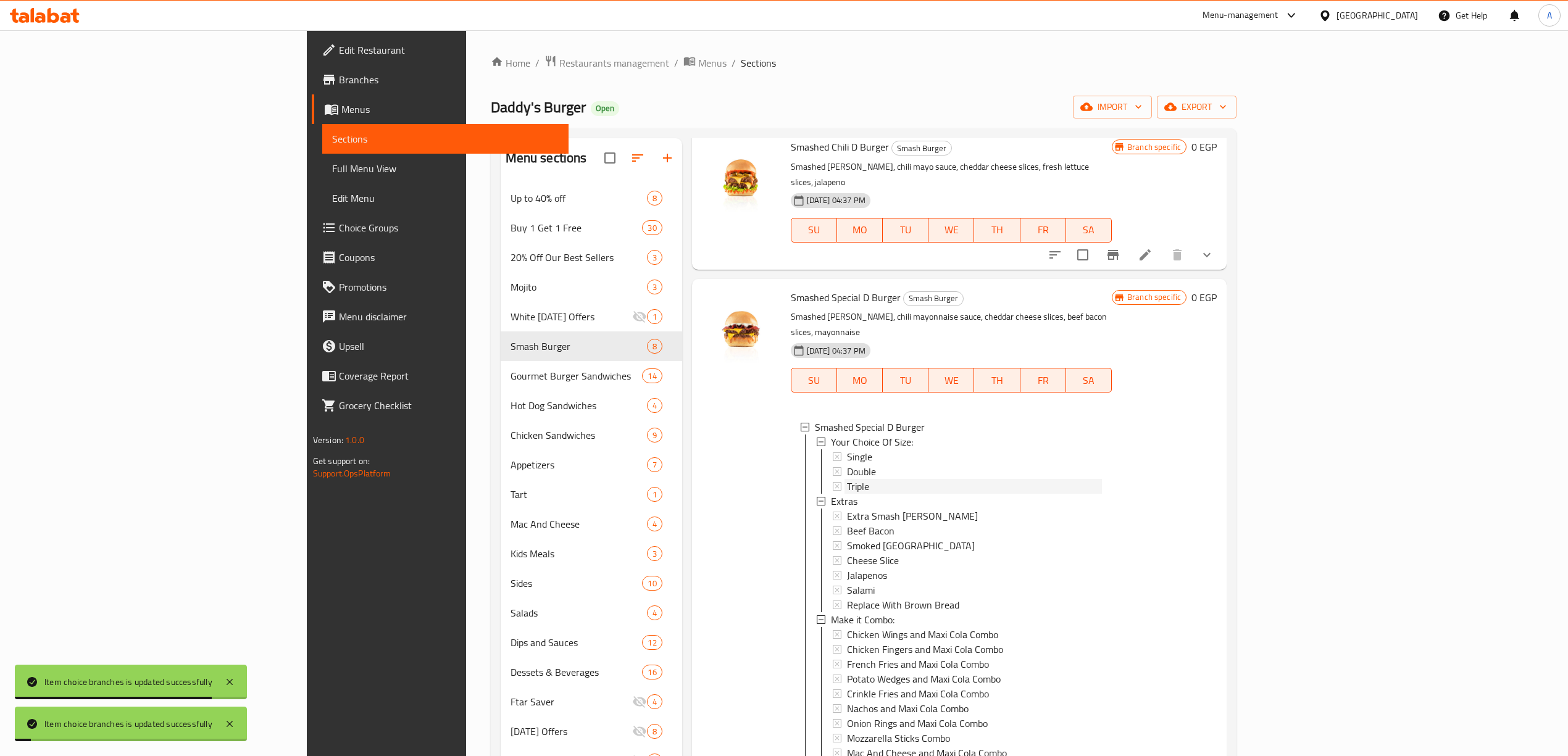
click at [847, 479] on div "Triple" at bounding box center [974, 486] width 255 height 15
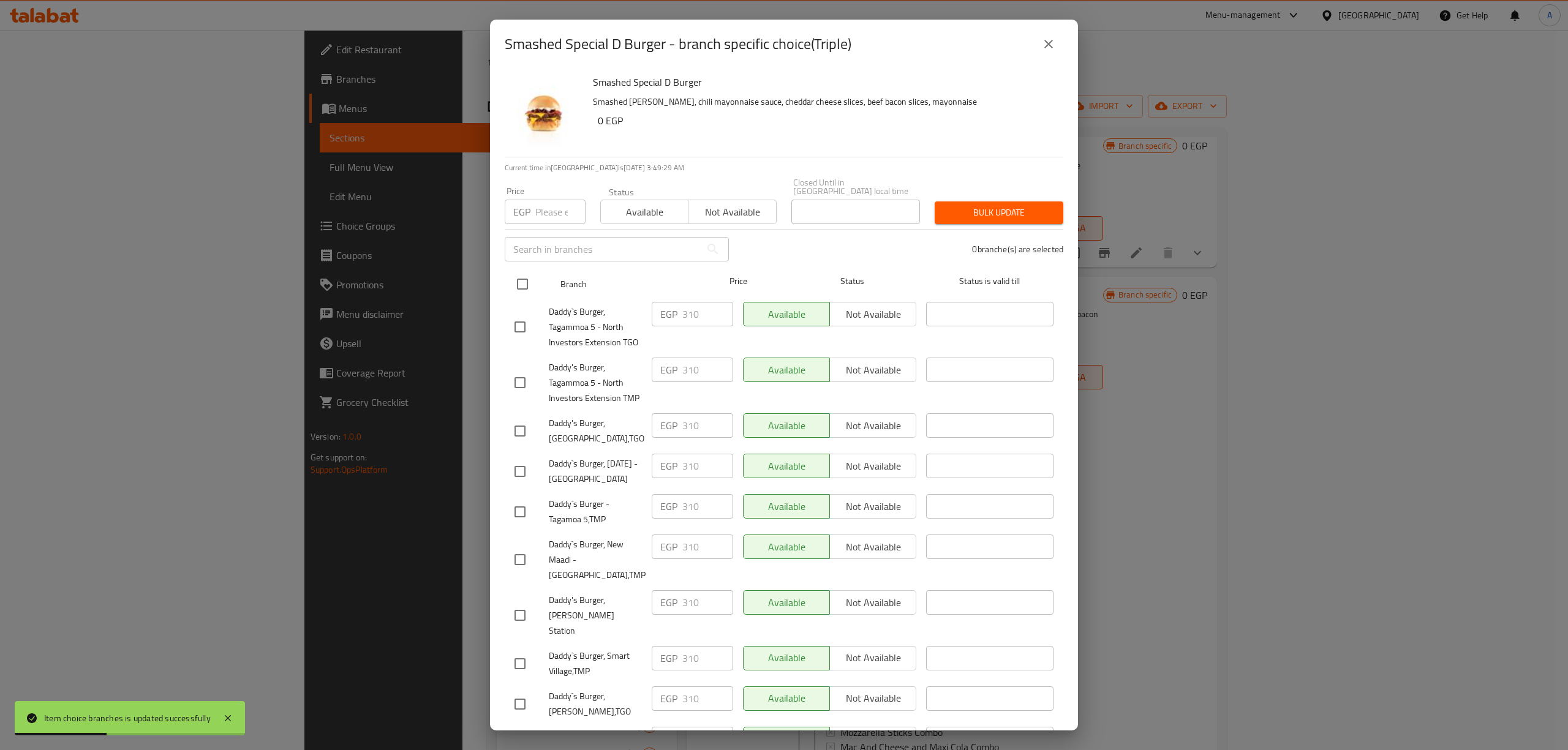
click at [523, 281] on input "checkbox" at bounding box center [522, 284] width 26 height 26
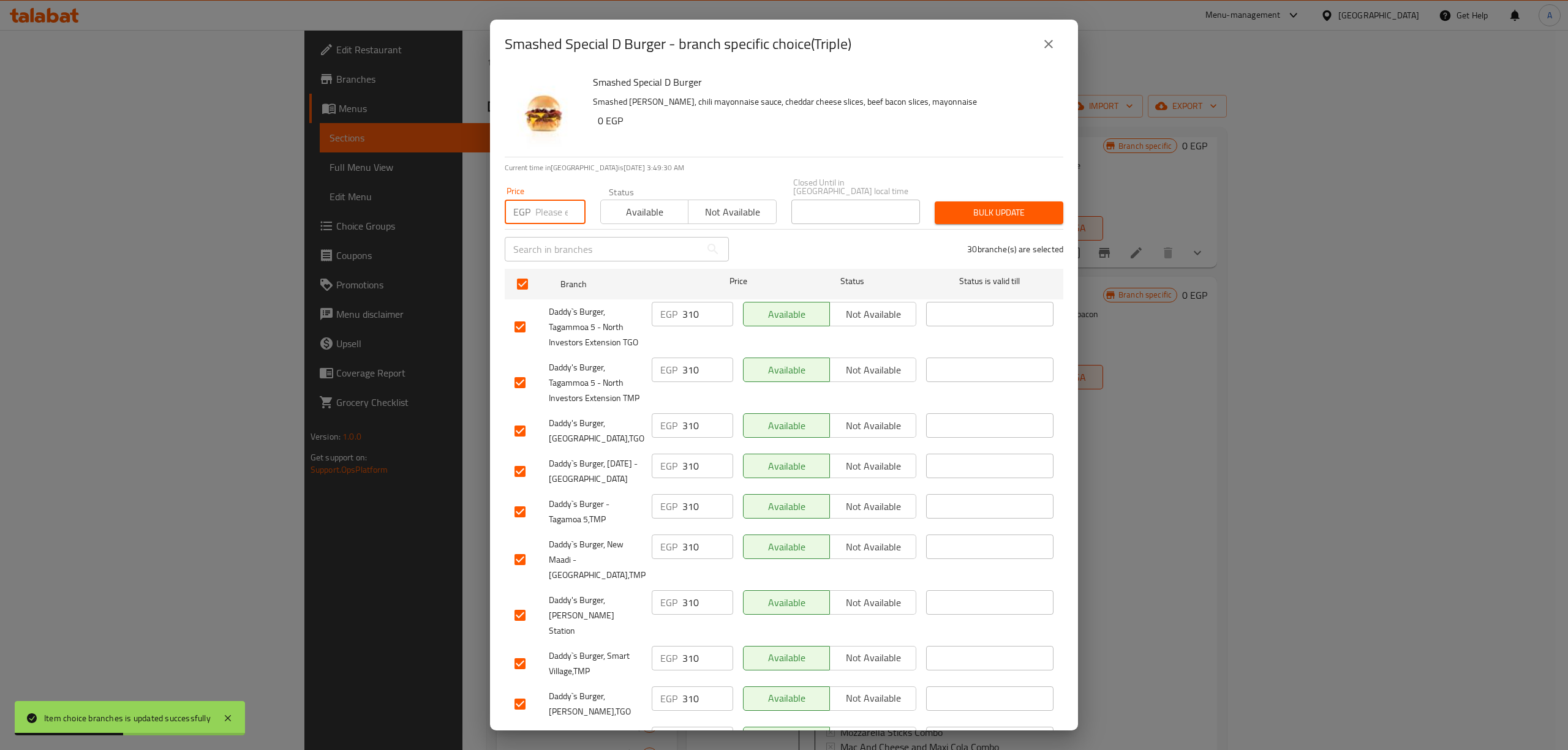
click at [544, 200] on input "number" at bounding box center [560, 212] width 50 height 24
click at [955, 213] on button "Bulk update" at bounding box center [999, 213] width 129 height 23
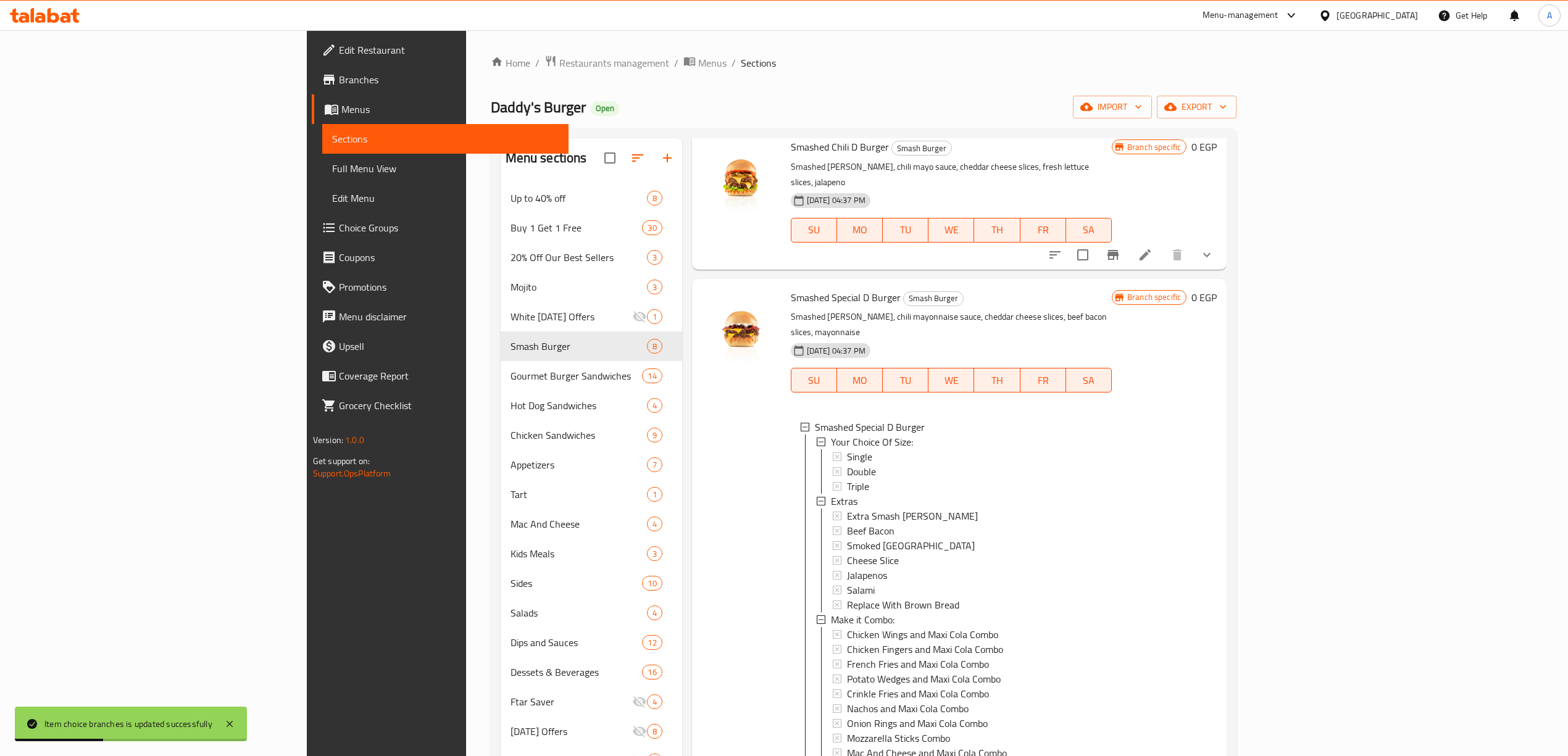
click at [847, 479] on div "Triple" at bounding box center [974, 486] width 255 height 15
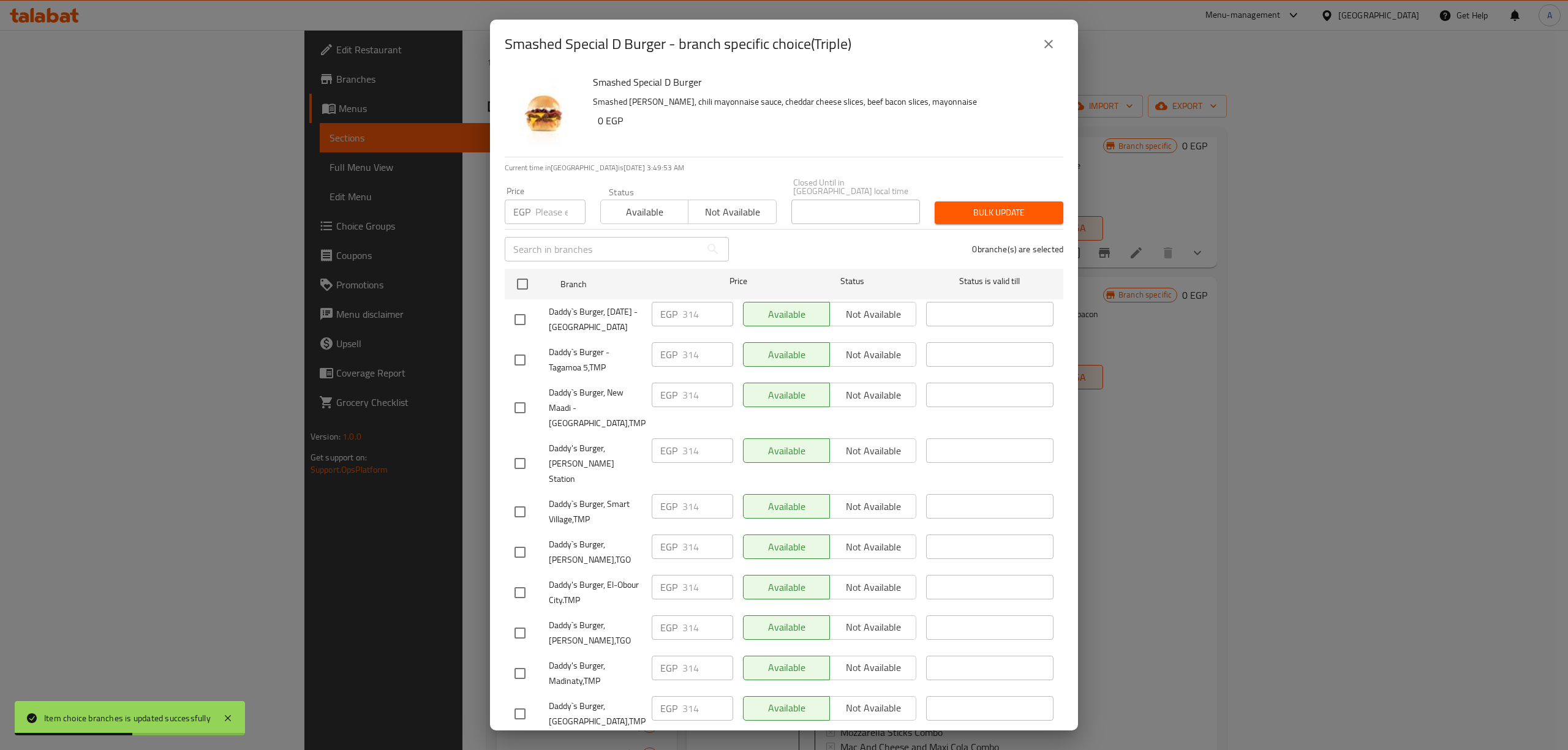
click at [1052, 38] on icon "close" at bounding box center [1048, 44] width 15 height 15
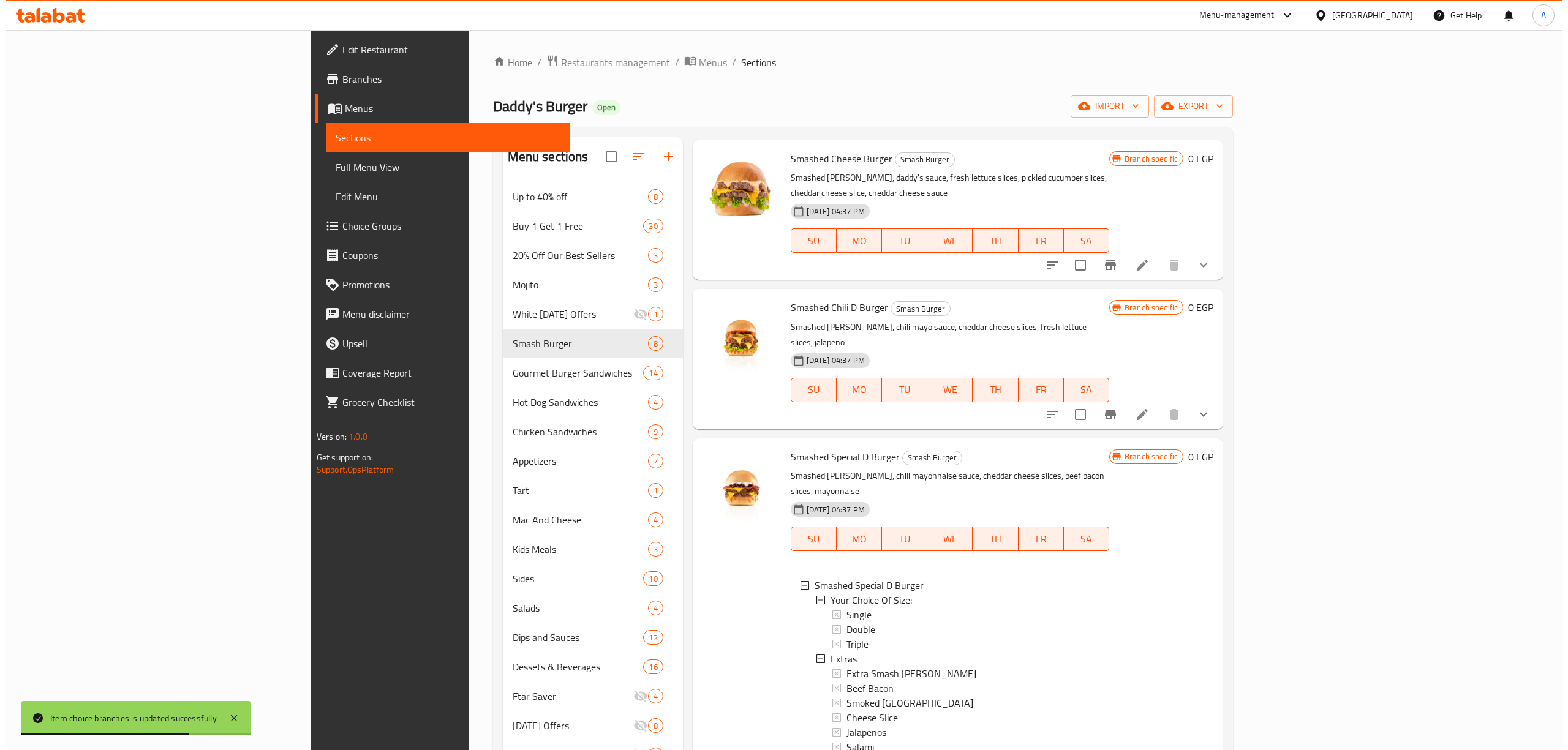
scroll to position [525, 0]
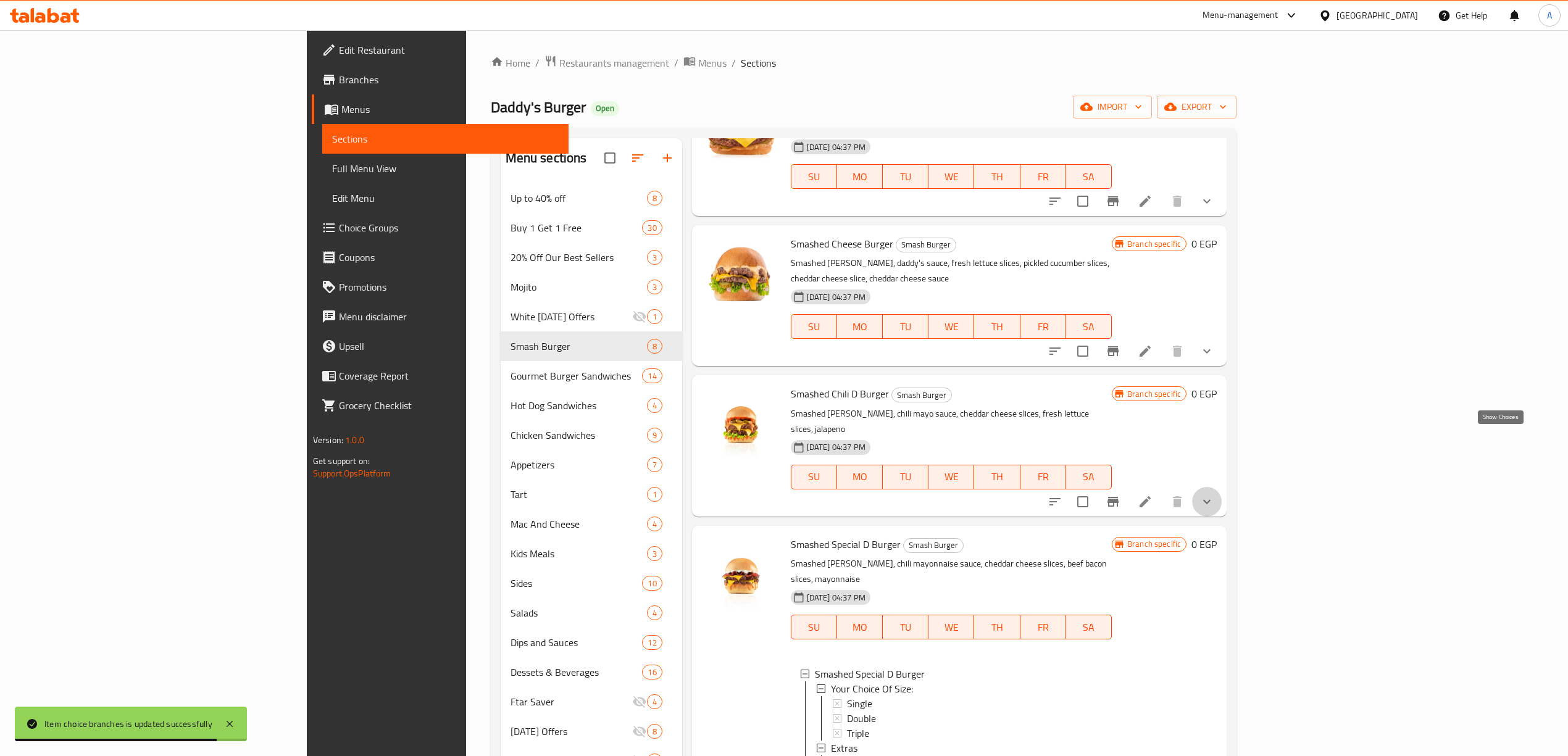
click at [1210, 499] on icon "show more" at bounding box center [1207, 501] width 8 height 4
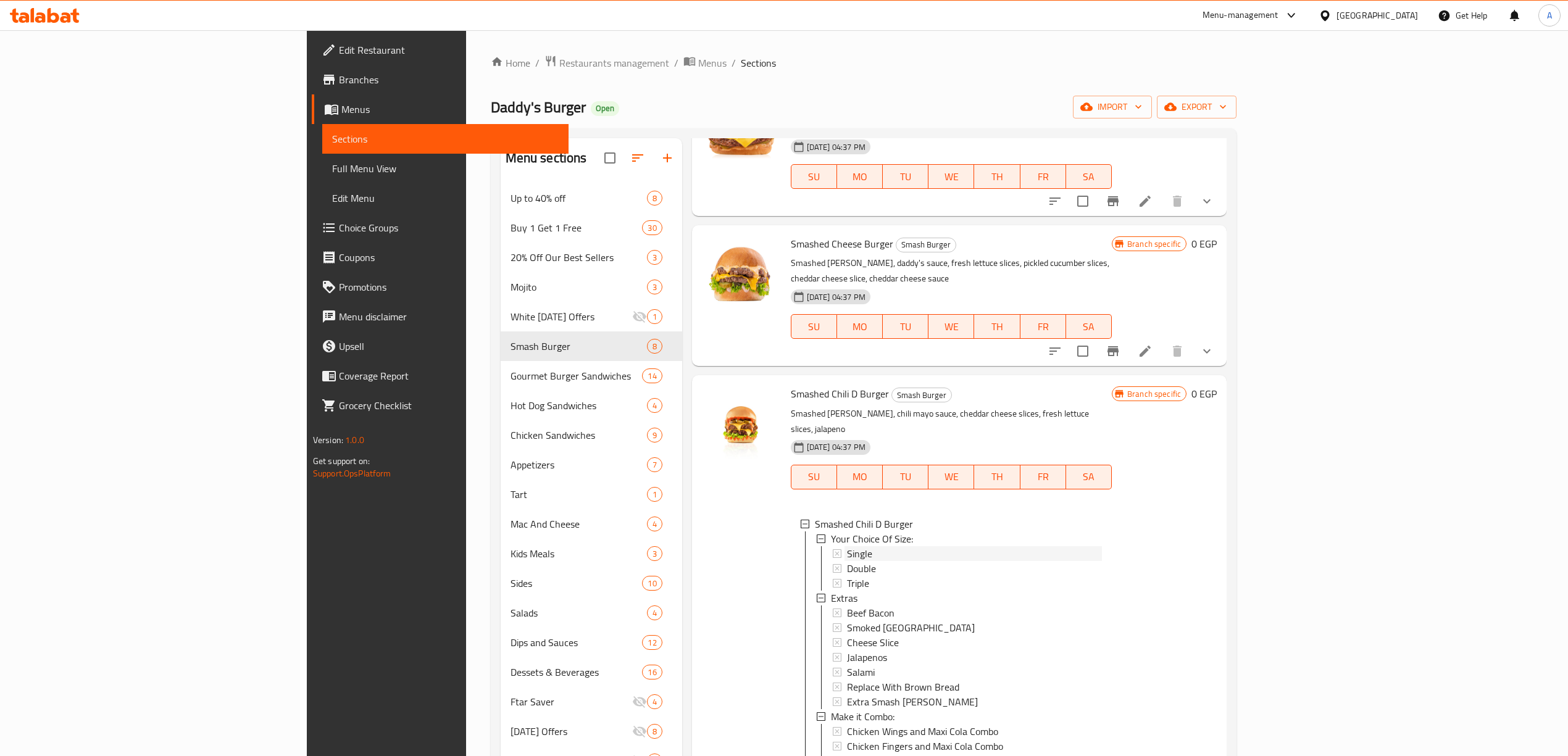
click at [847, 546] on div "Single" at bounding box center [974, 553] width 255 height 15
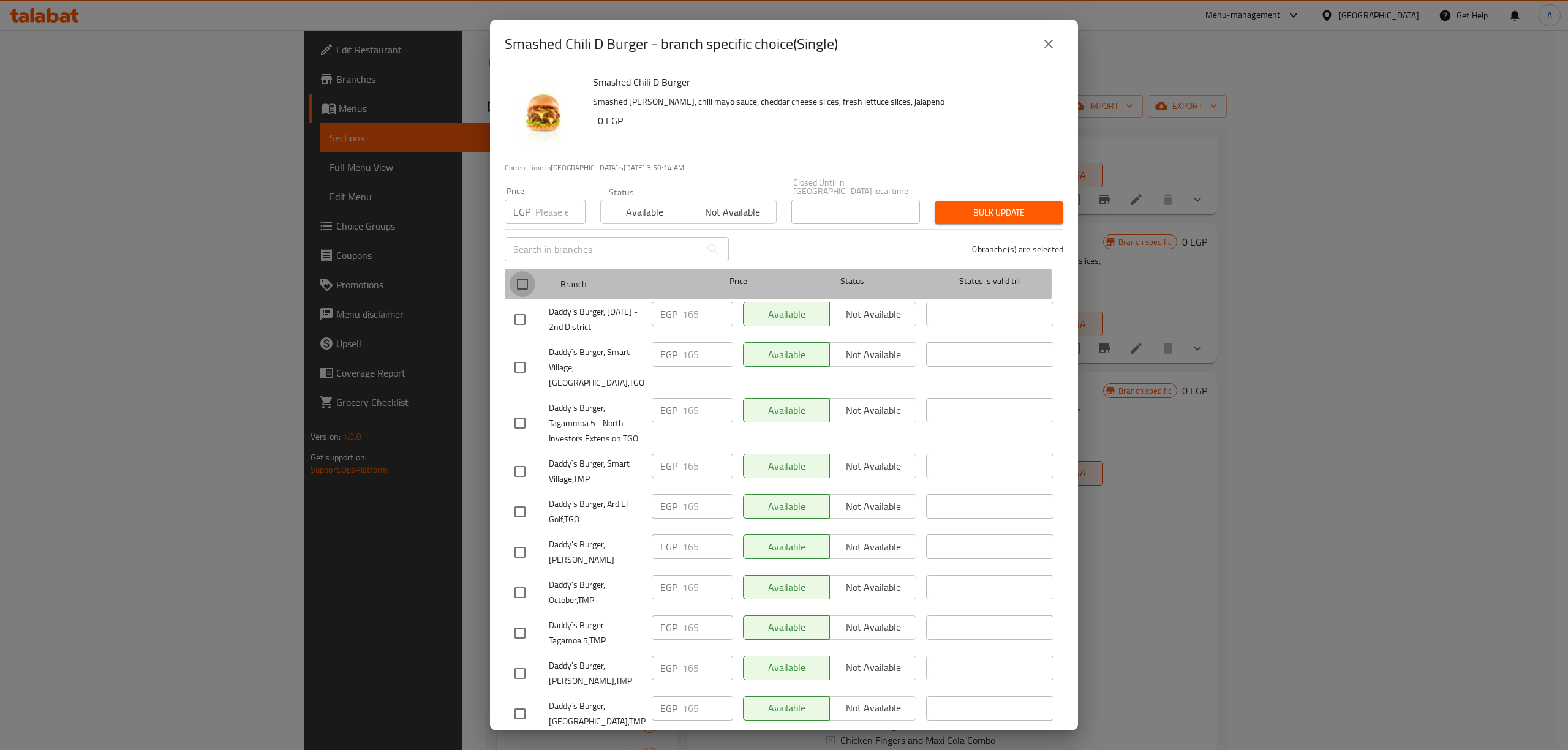
click at [533, 274] on input "checkbox" at bounding box center [522, 284] width 26 height 26
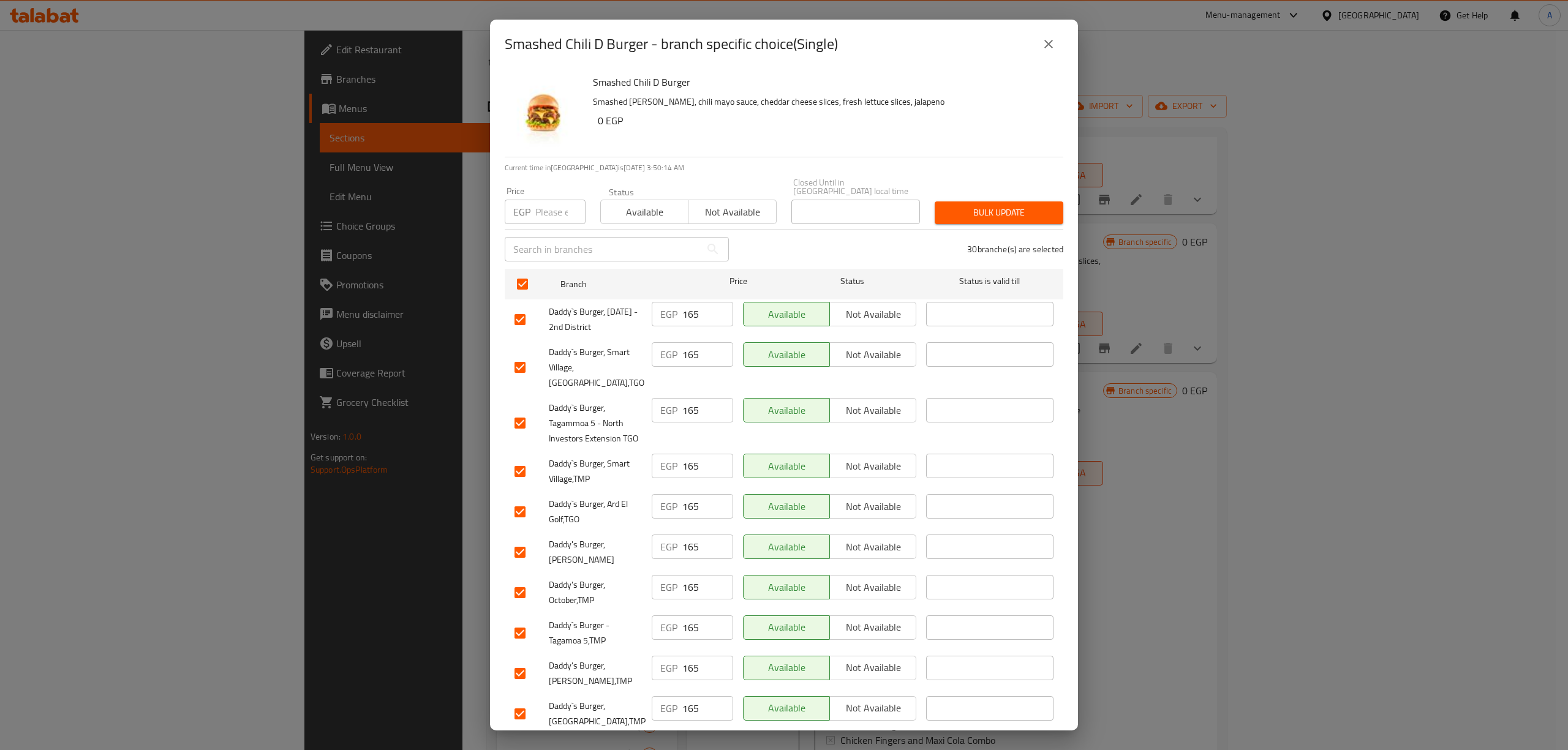
click at [555, 200] on input "number" at bounding box center [560, 212] width 50 height 24
click at [975, 214] on button "Bulk update" at bounding box center [999, 213] width 129 height 23
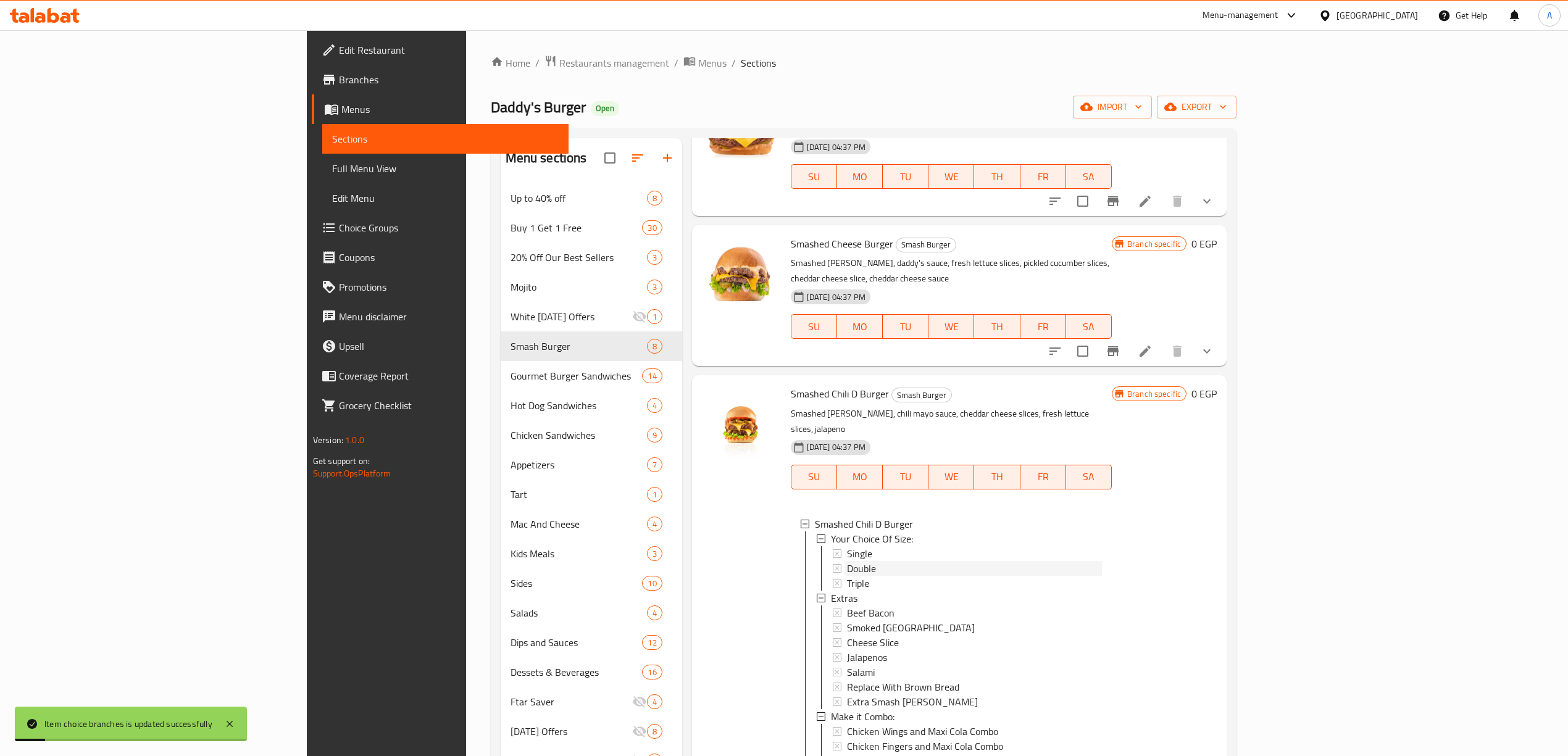
click at [847, 561] on span "Double" at bounding box center [861, 568] width 29 height 15
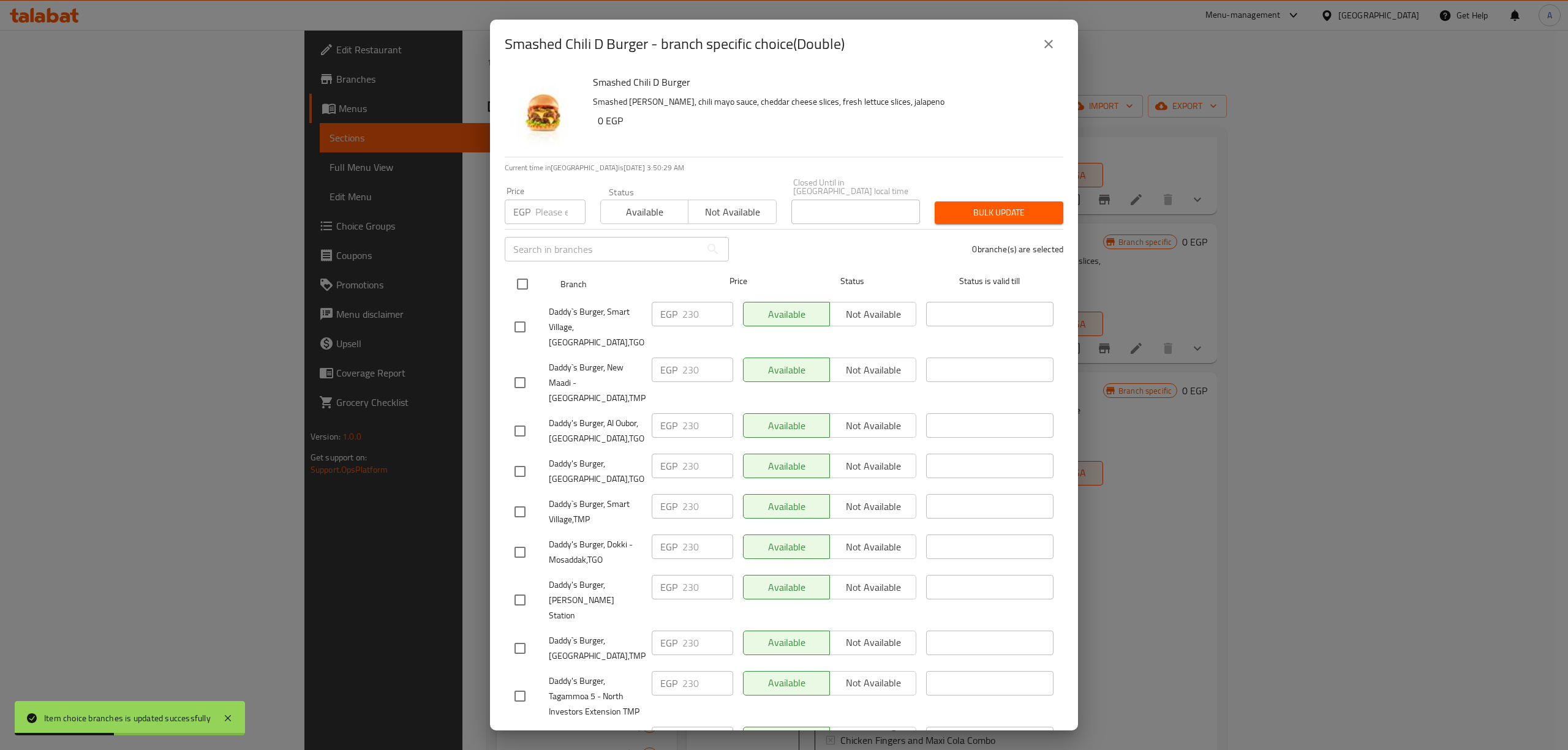
click at [520, 283] on input "checkbox" at bounding box center [522, 284] width 26 height 26
click at [541, 200] on input "number" at bounding box center [560, 212] width 50 height 24
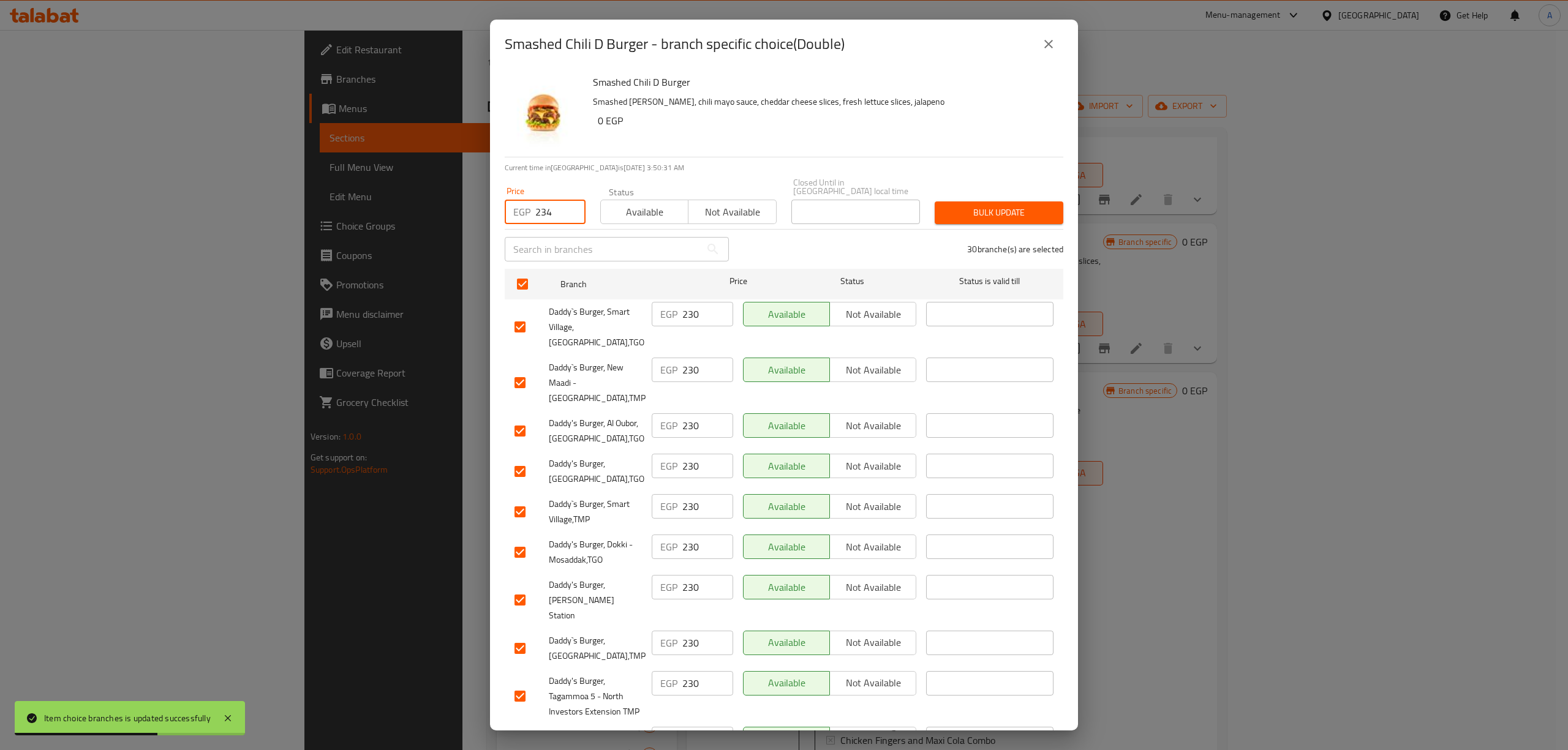
click at [995, 205] on span "Bulk update" at bounding box center [999, 212] width 109 height 15
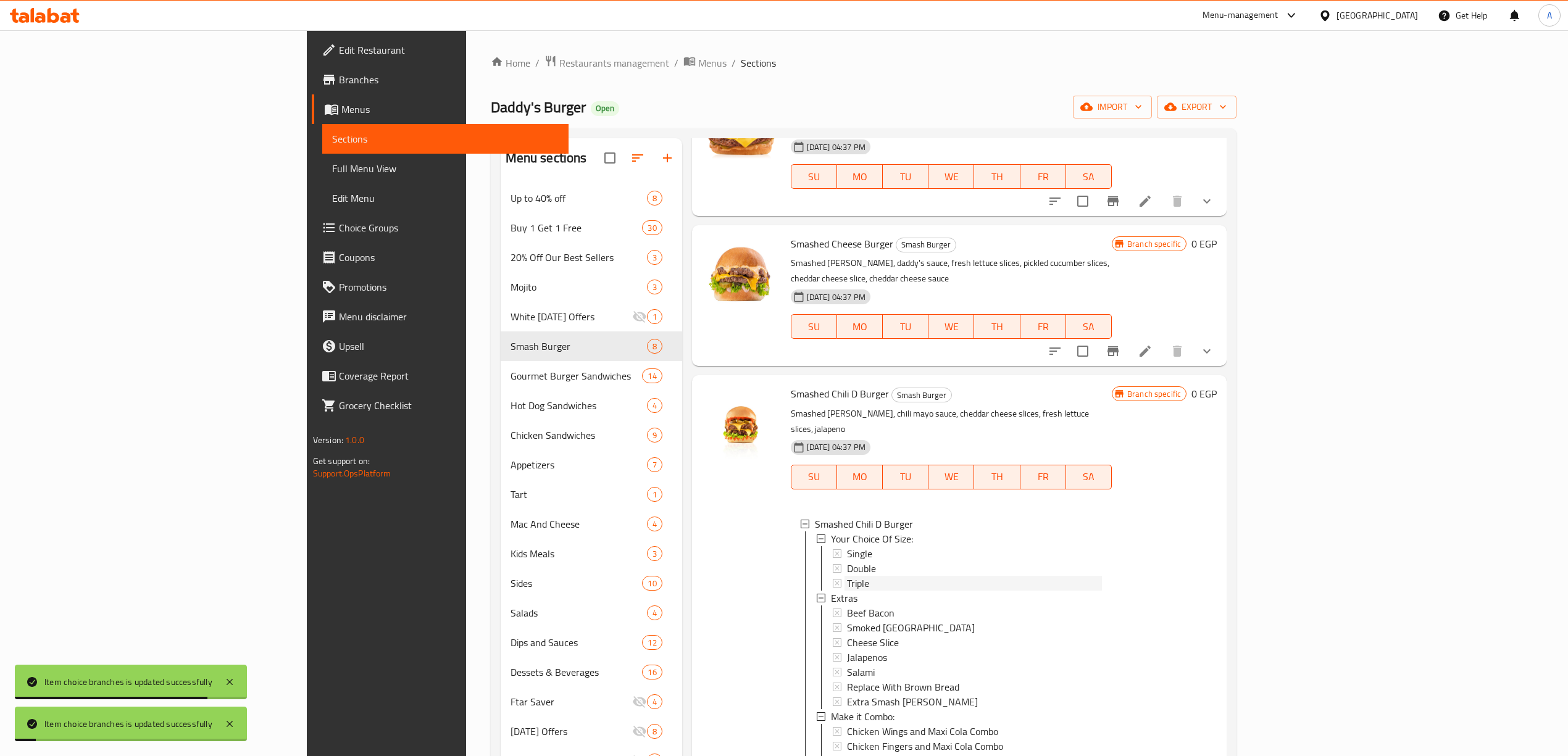
click at [847, 575] on div "Triple" at bounding box center [974, 582] width 255 height 15
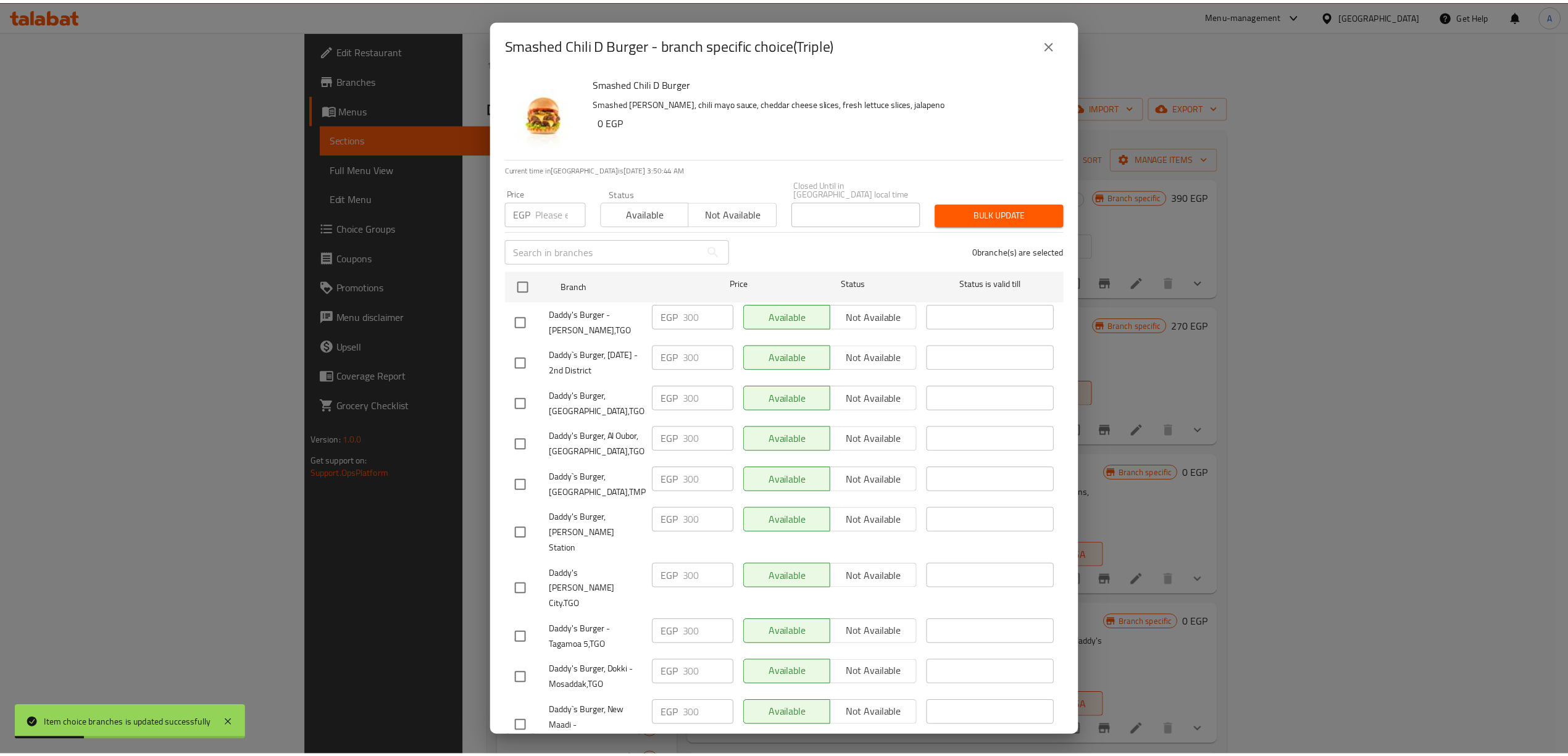
scroll to position [529, 0]
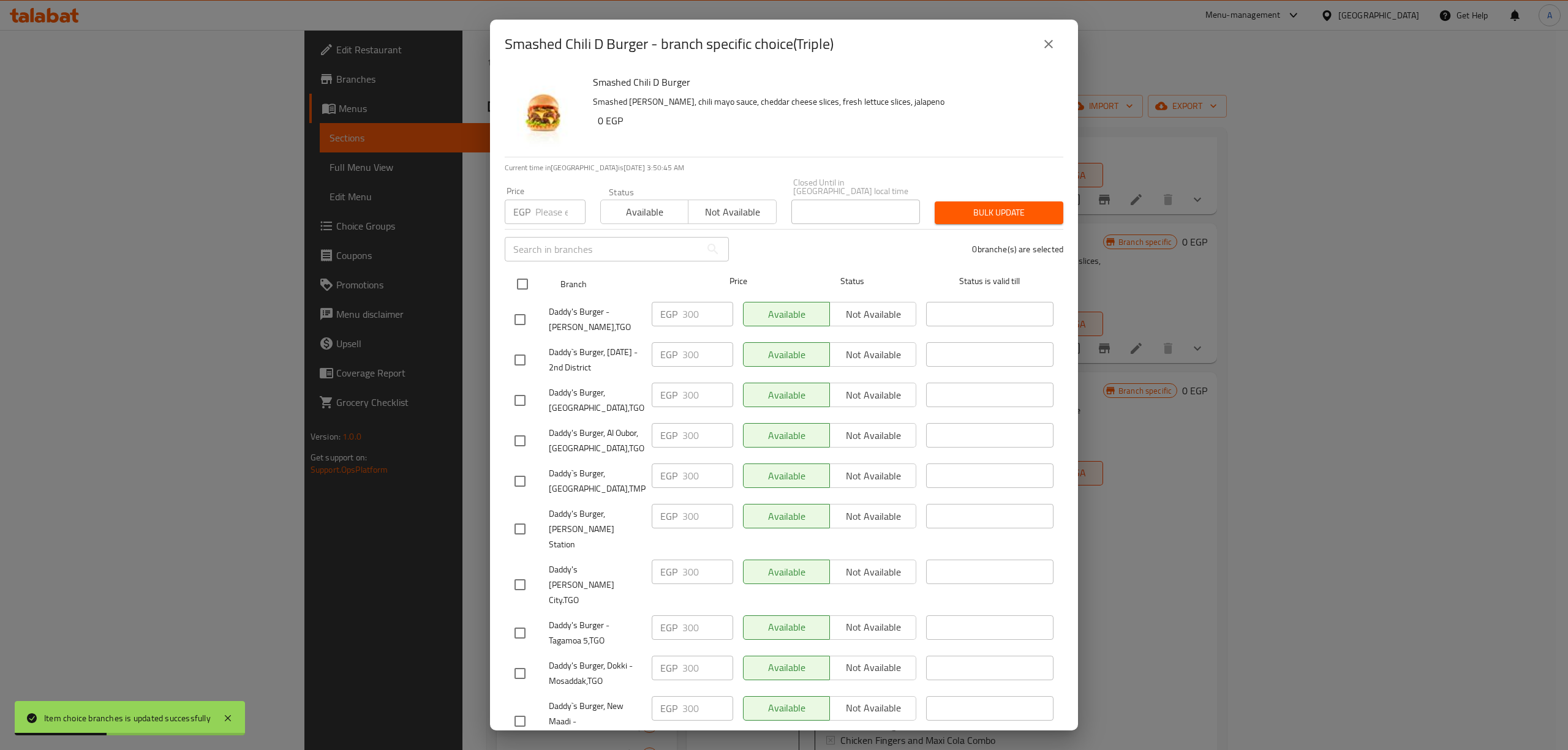
click at [523, 277] on input "checkbox" at bounding box center [522, 284] width 26 height 26
checkbox input "true"
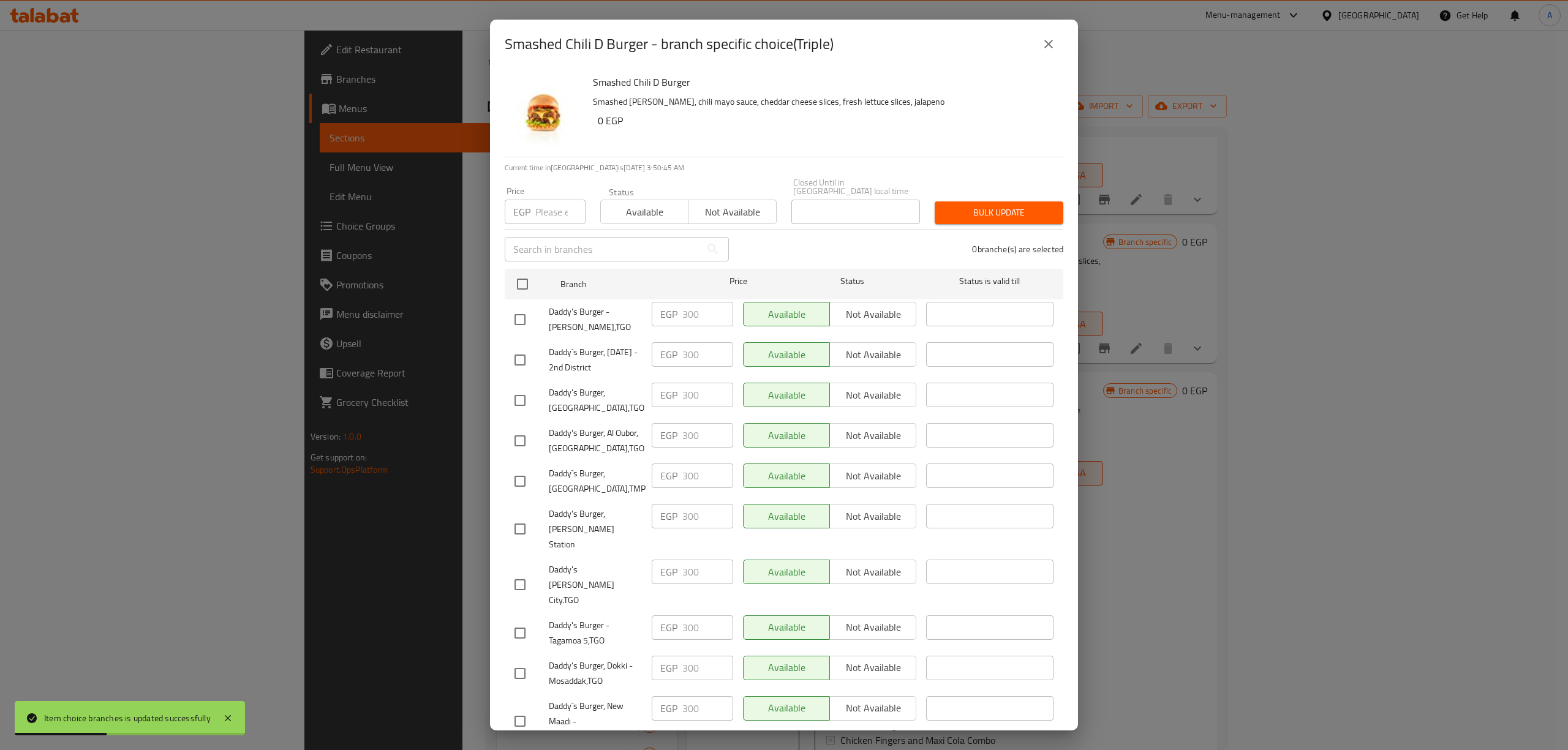
checkbox input "true"
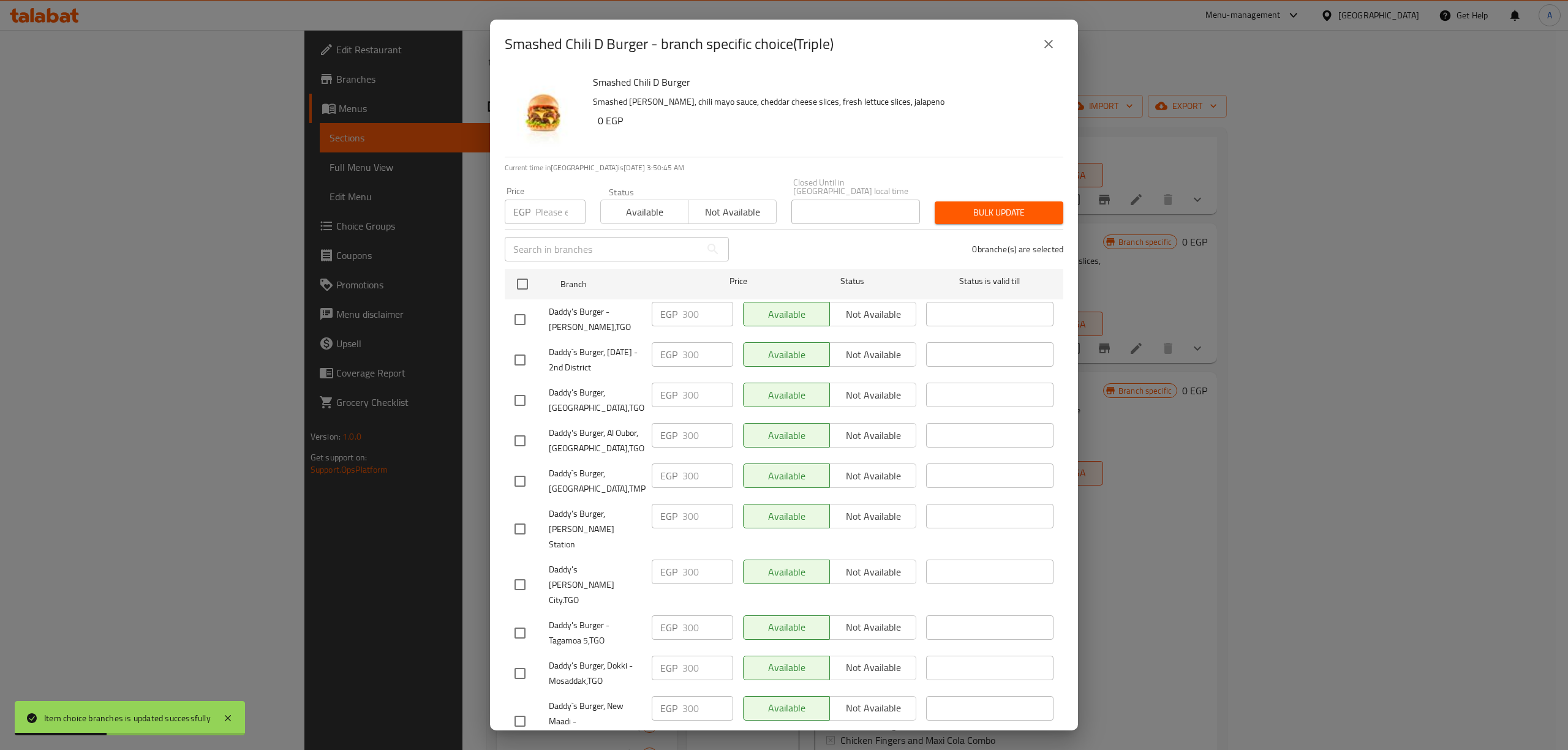
checkbox input "true"
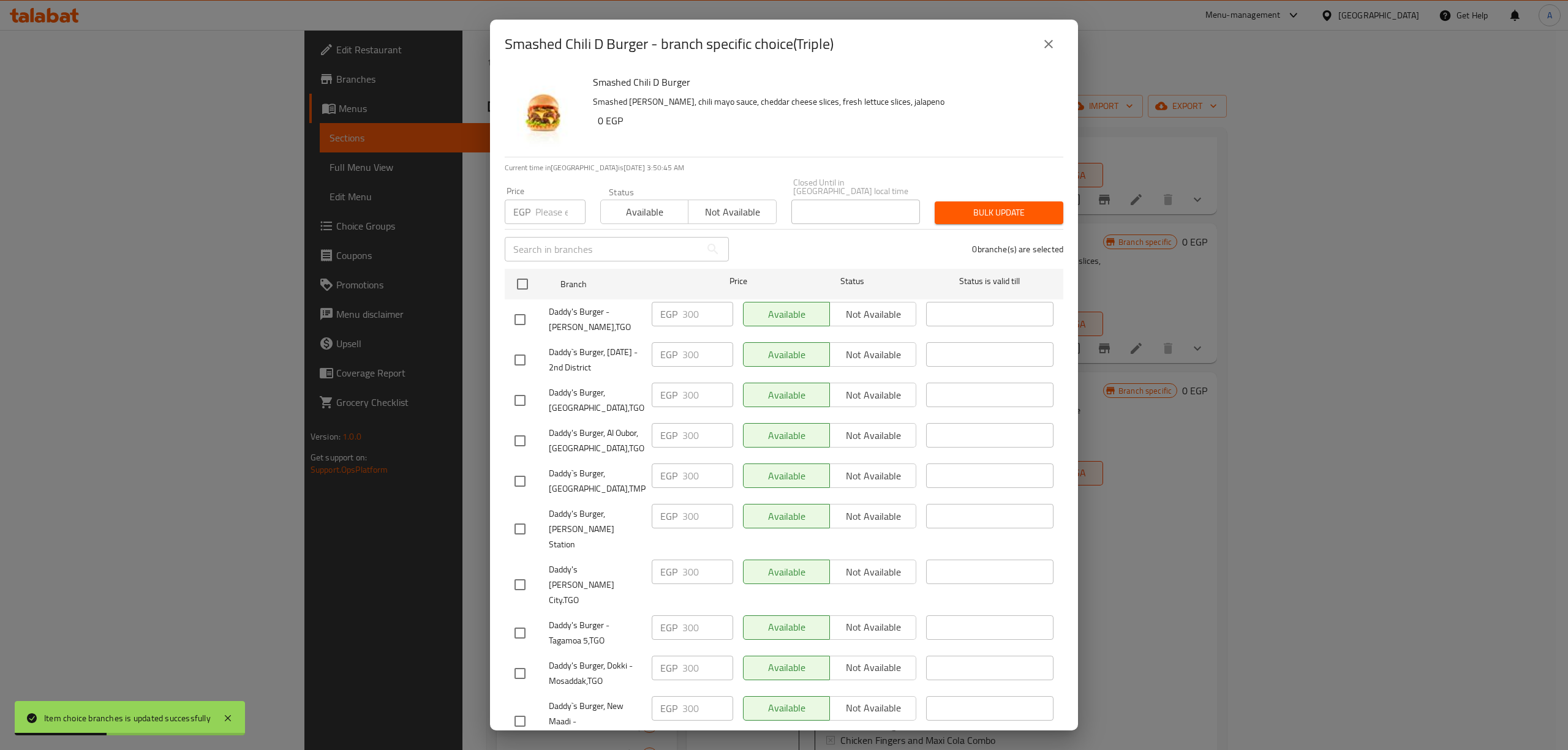
checkbox input "true"
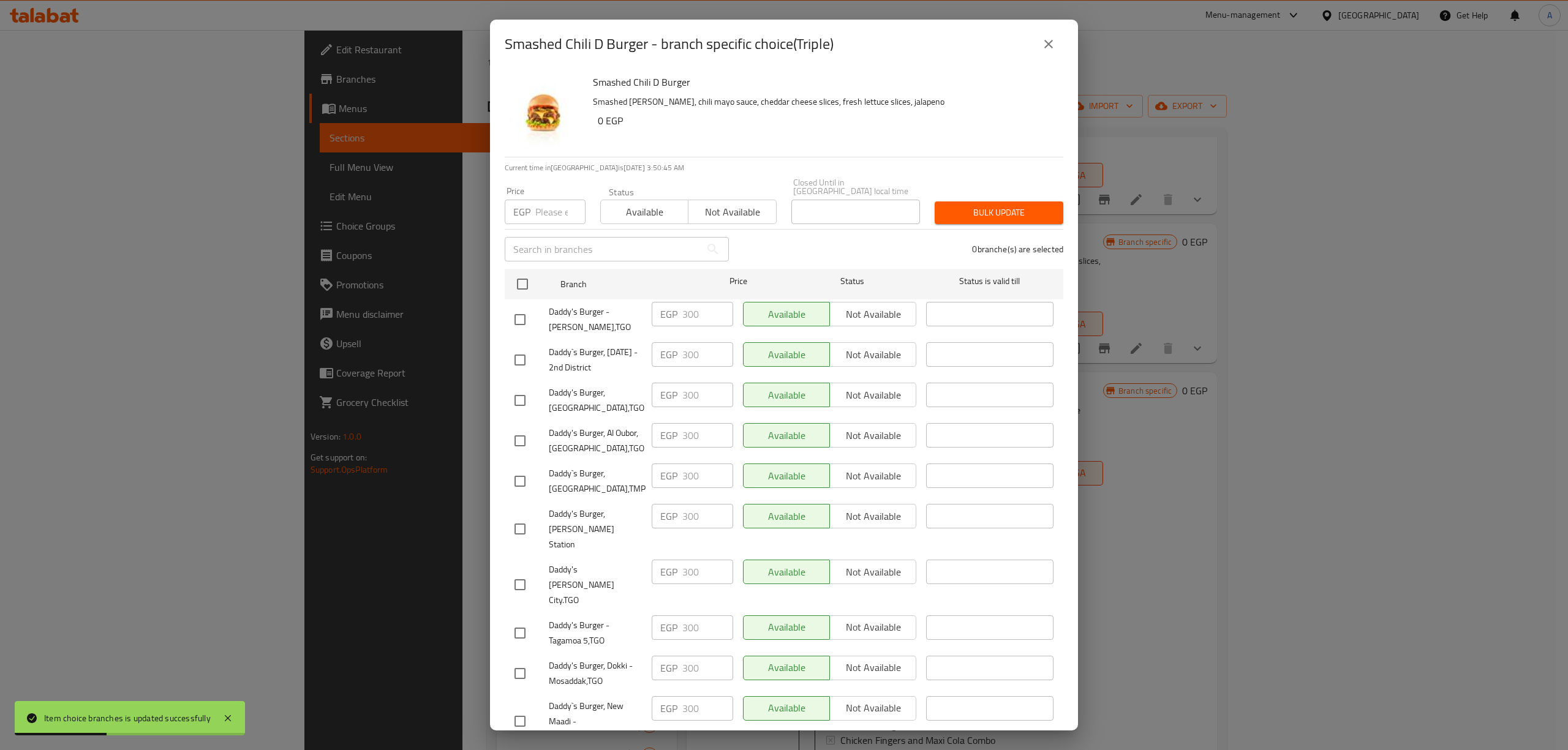
checkbox input "true"
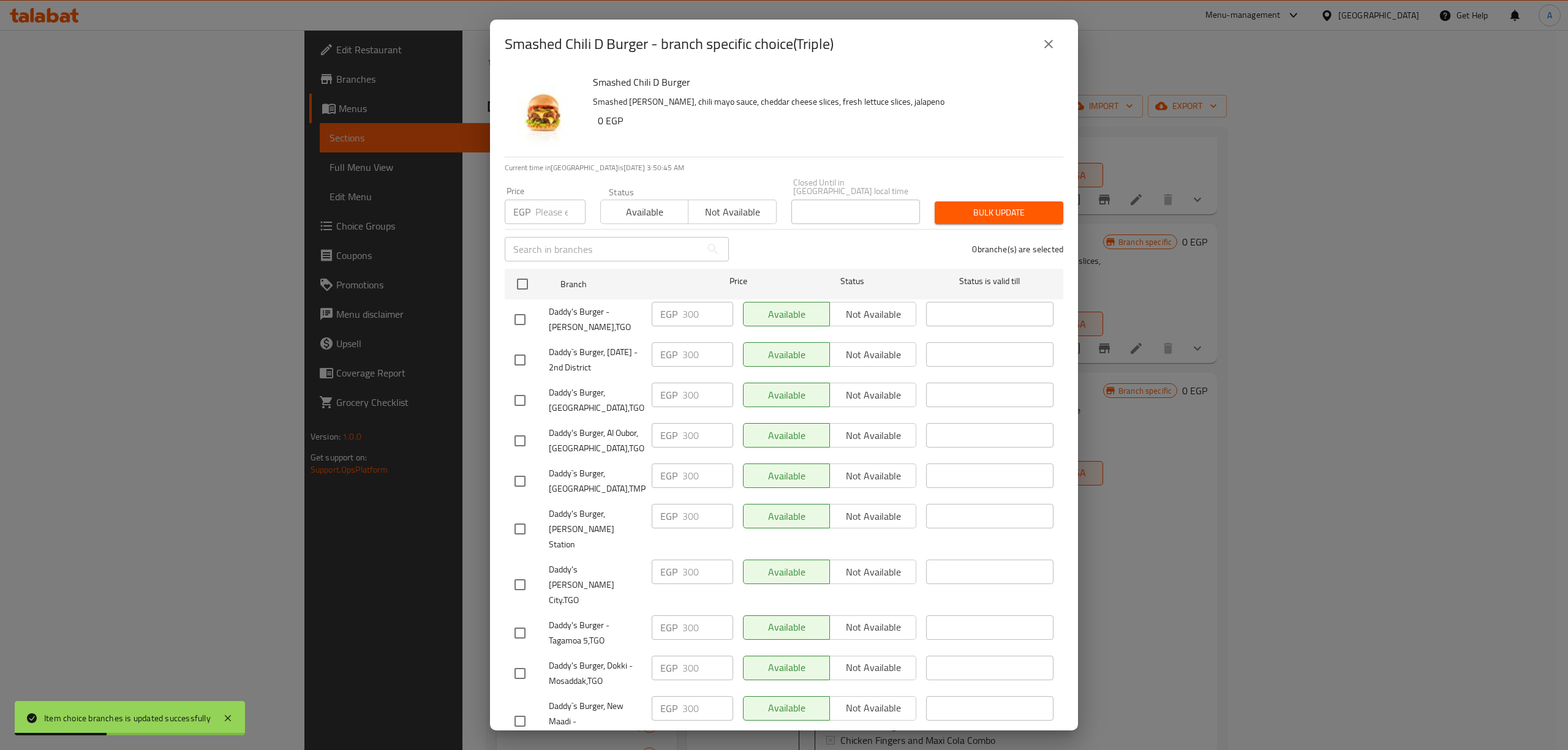
checkbox input "true"
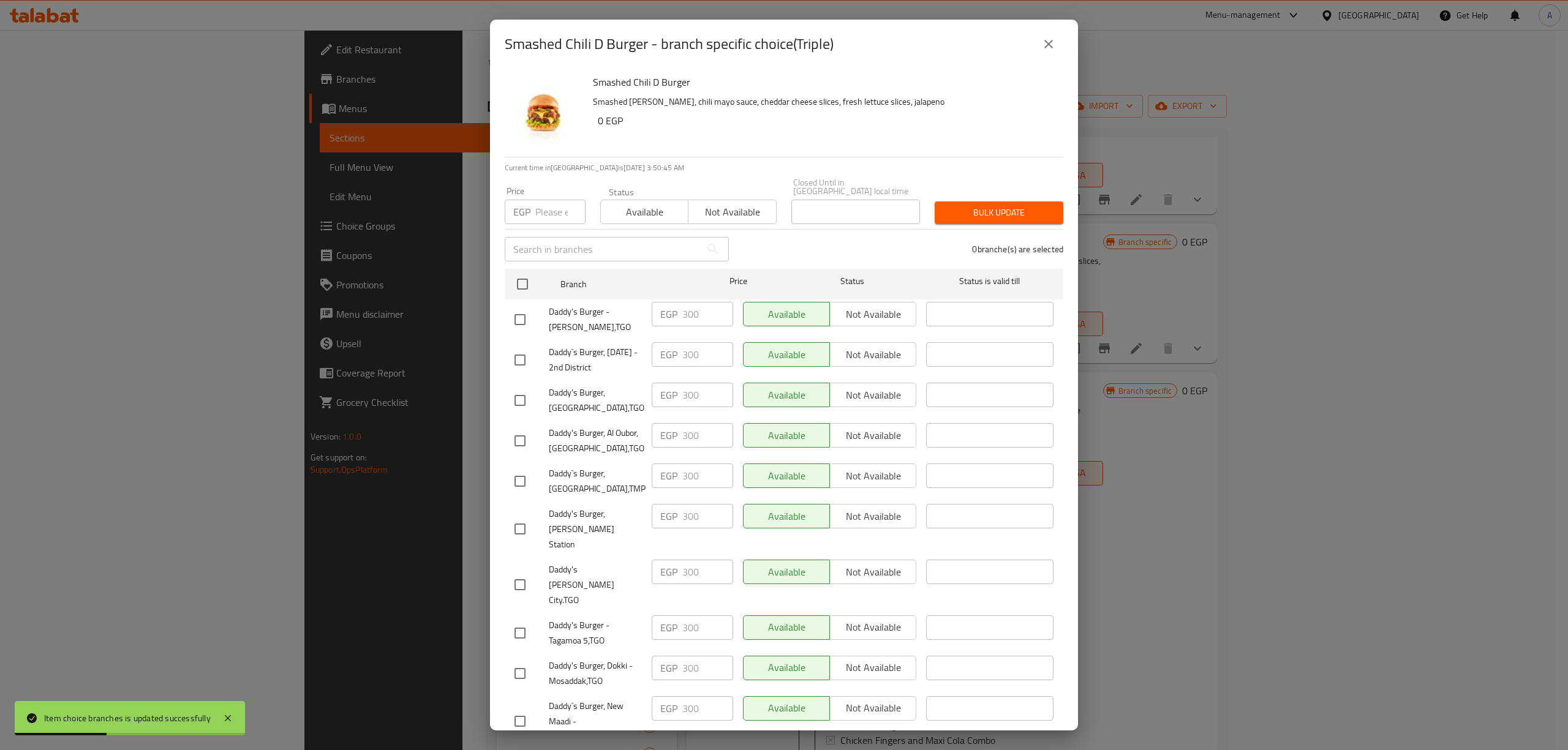
checkbox input "true"
click at [540, 200] on input "number" at bounding box center [560, 212] width 50 height 24
type input "304"
click at [1018, 213] on button "Bulk update" at bounding box center [999, 213] width 129 height 23
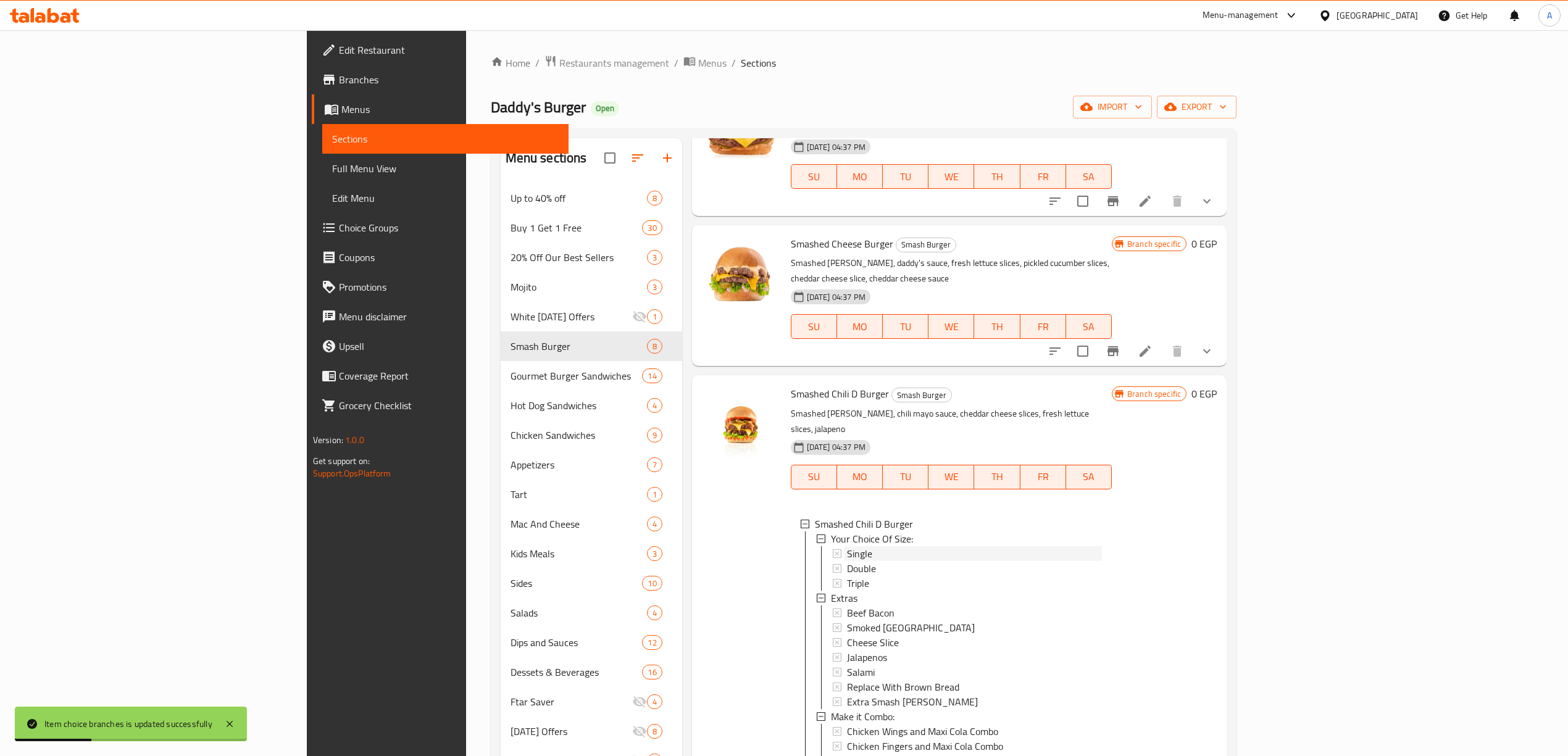
click at [847, 546] on div "Single" at bounding box center [974, 553] width 255 height 15
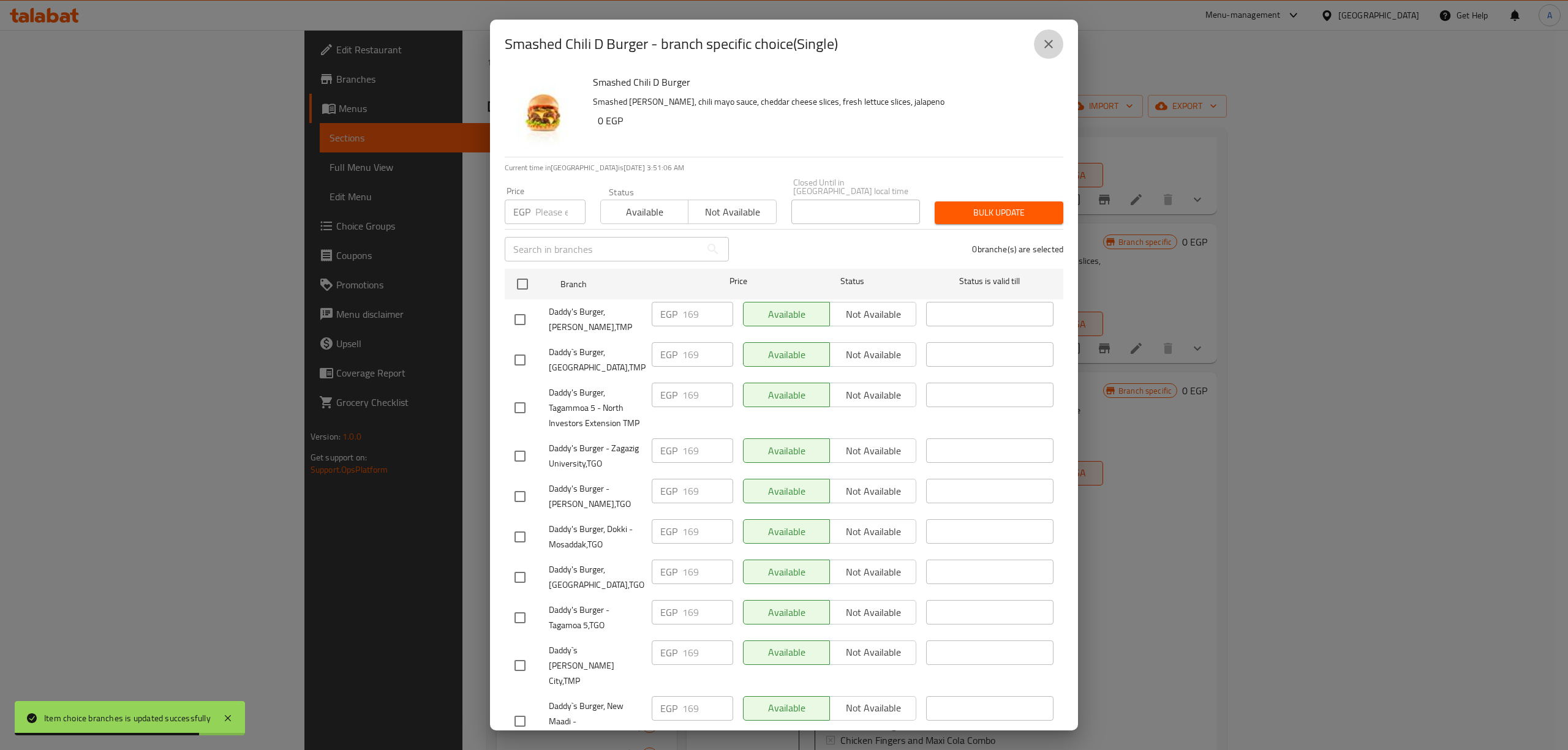
click at [1056, 42] on button "close" at bounding box center [1049, 44] width 29 height 29
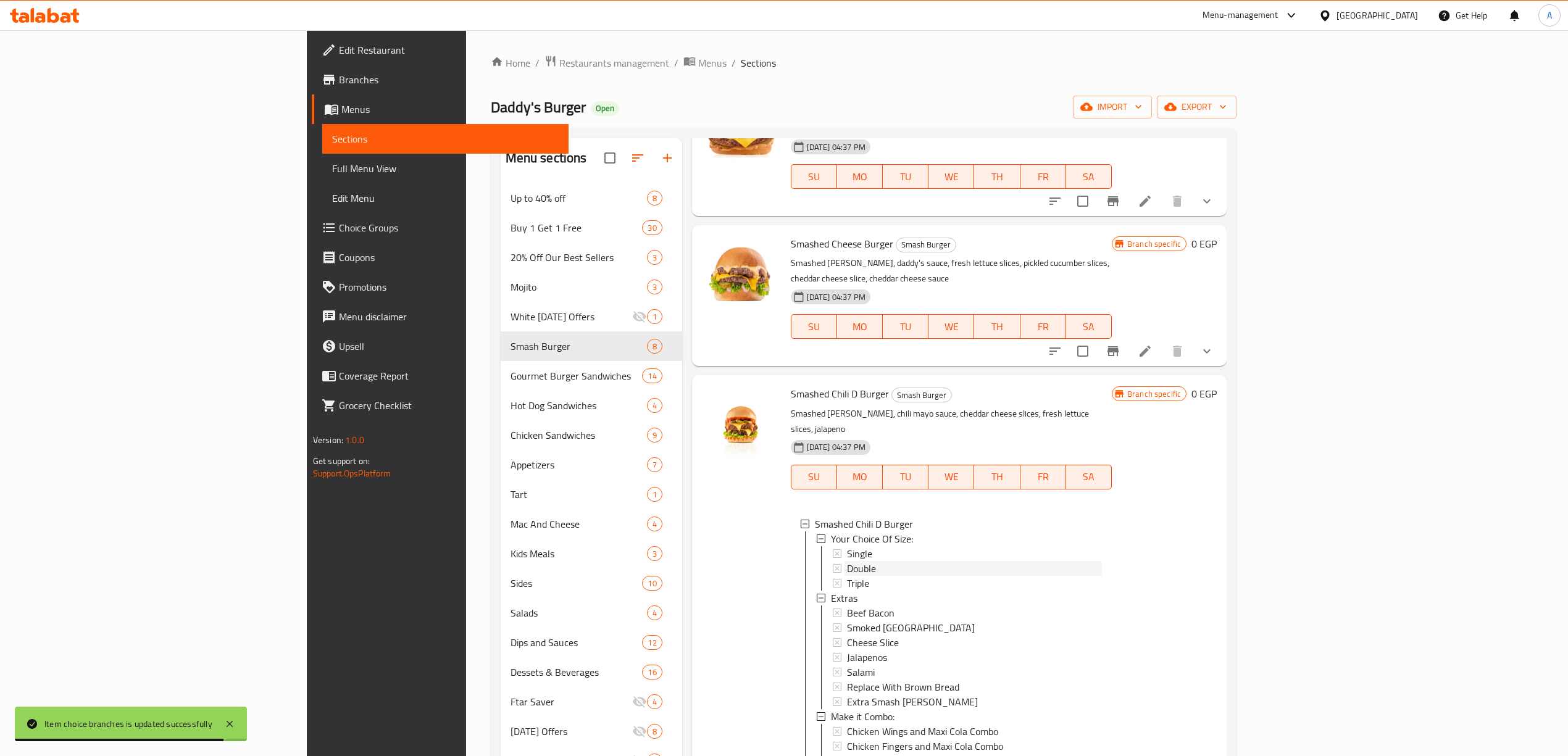
click at [847, 561] on span "Double" at bounding box center [861, 568] width 29 height 15
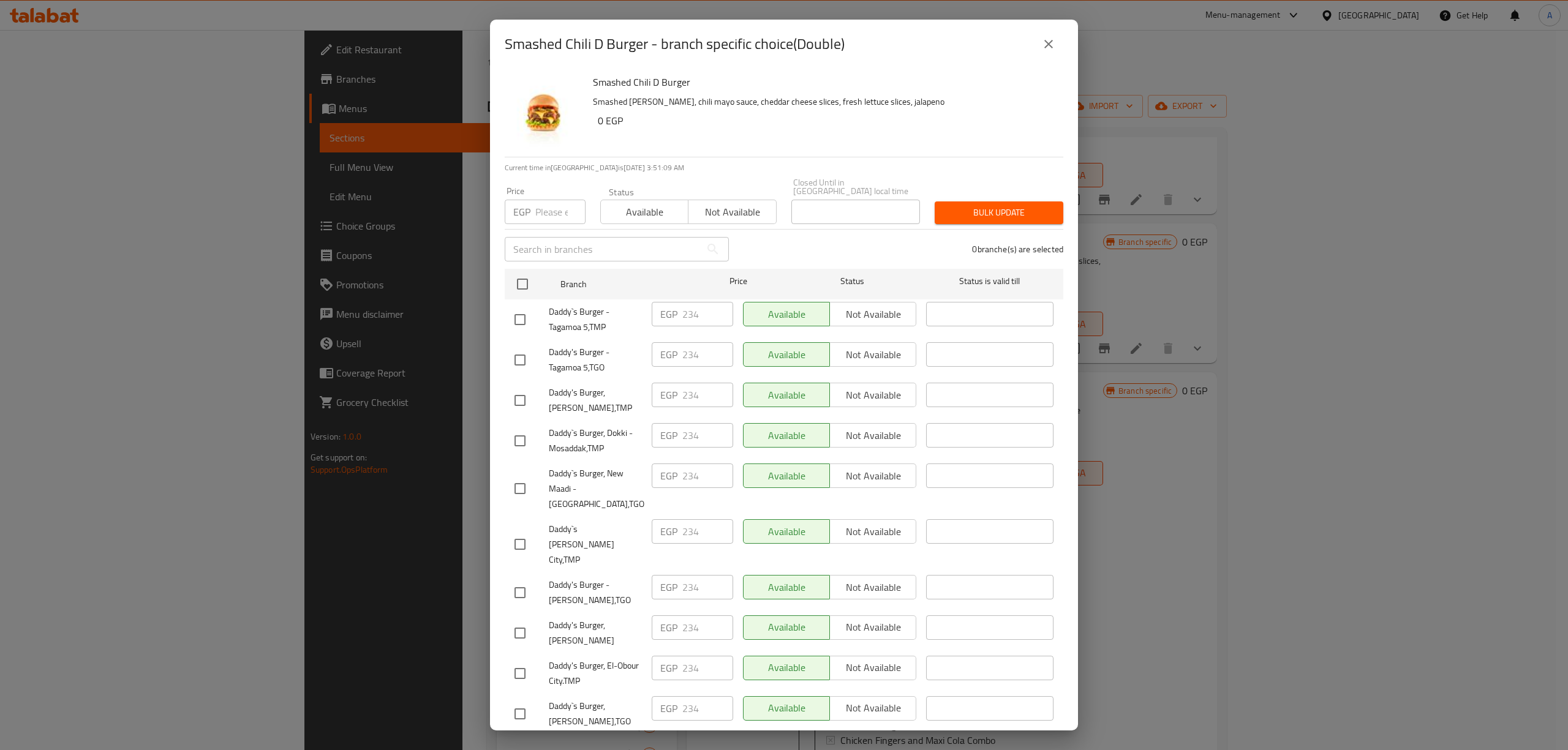
click at [1042, 45] on icon "close" at bounding box center [1048, 44] width 15 height 15
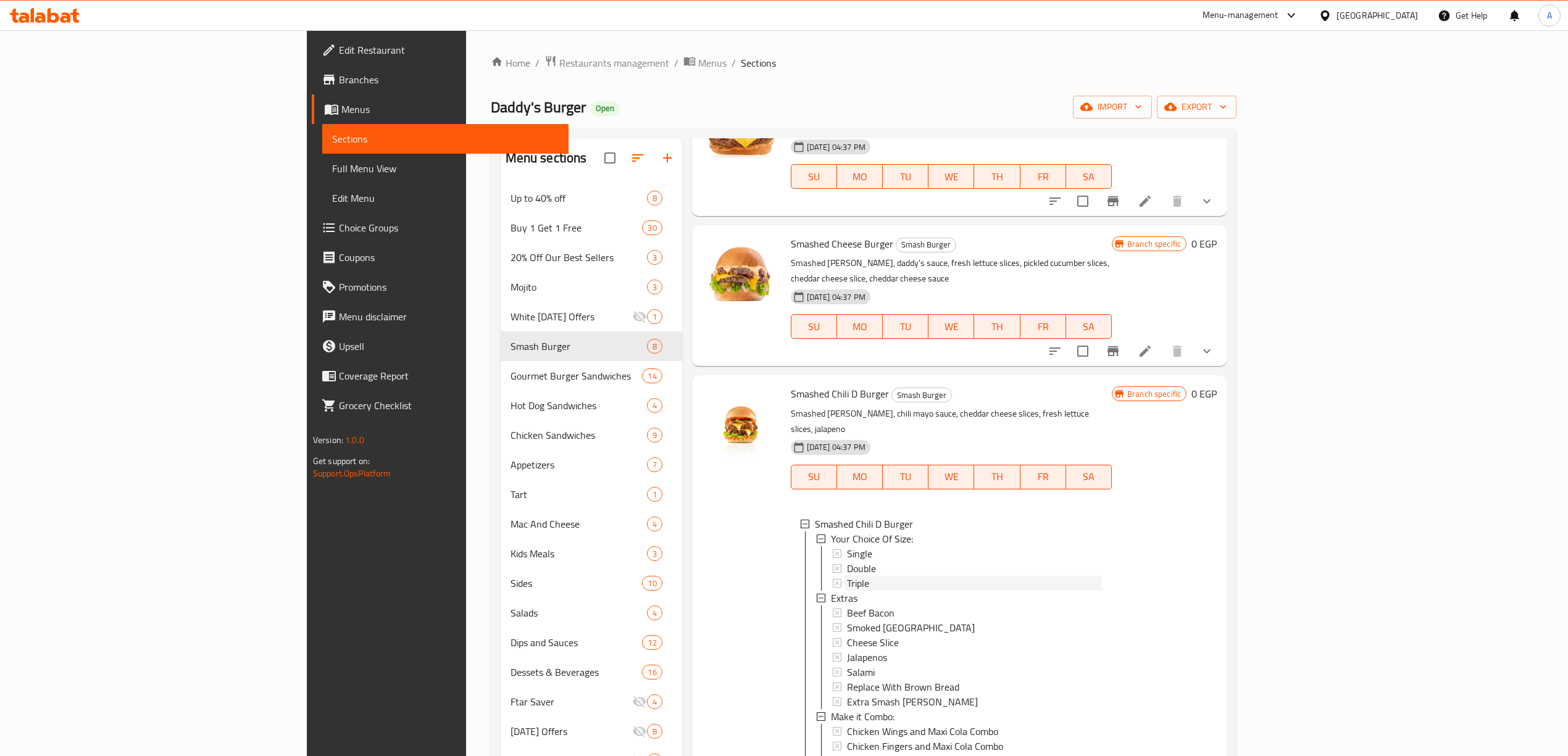
click at [847, 575] on div "Triple" at bounding box center [974, 582] width 255 height 15
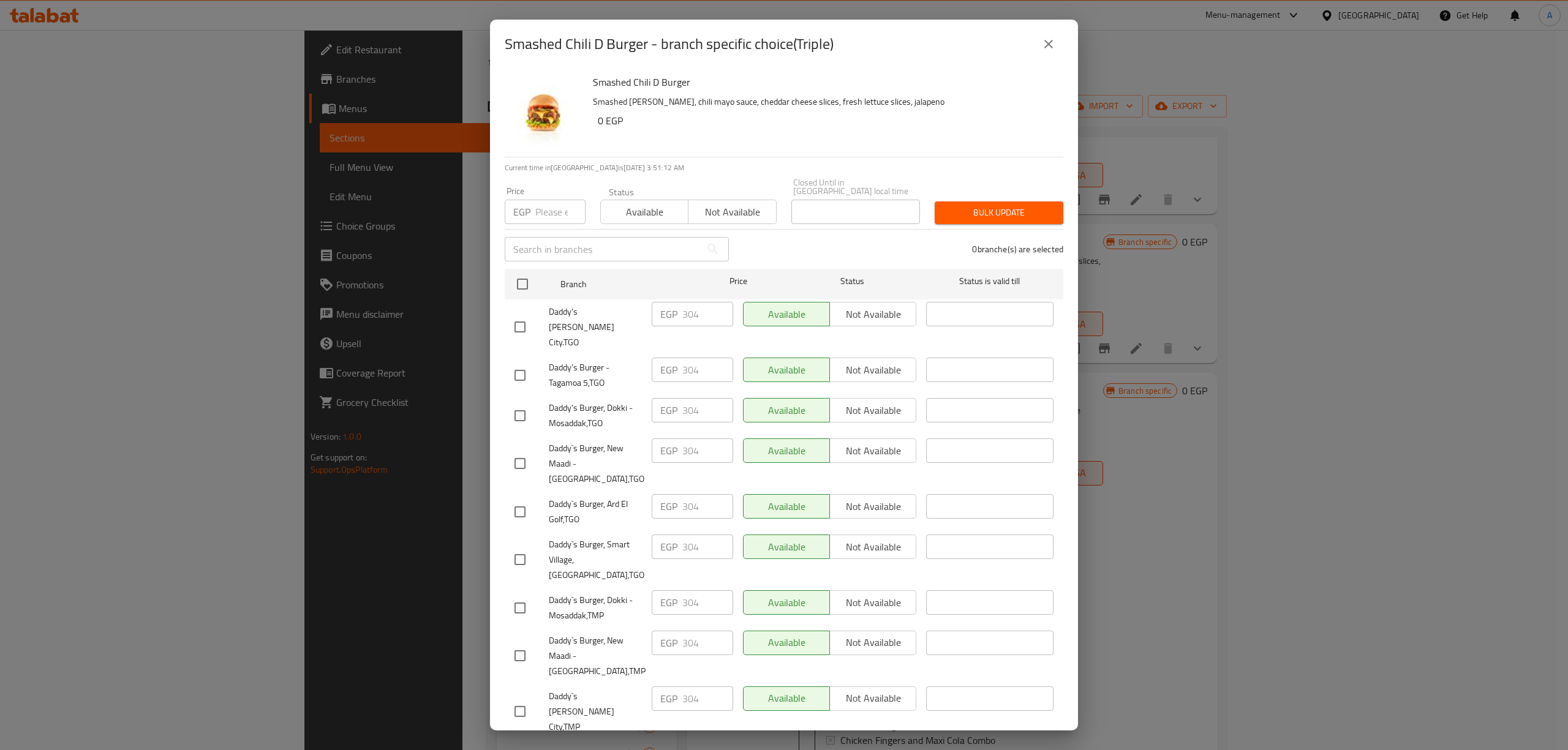
click at [1049, 40] on icon "close" at bounding box center [1048, 44] width 15 height 15
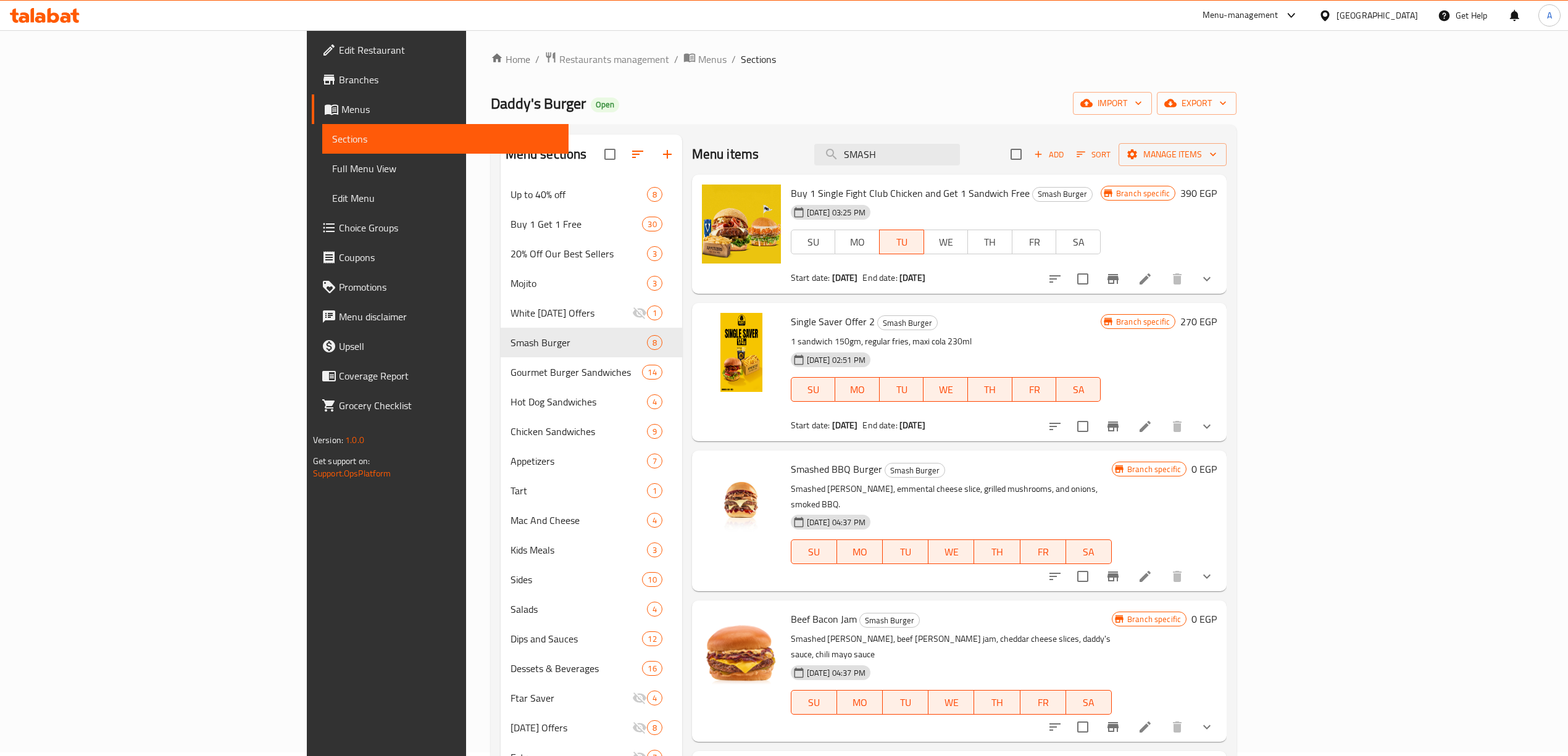
scroll to position [0, 0]
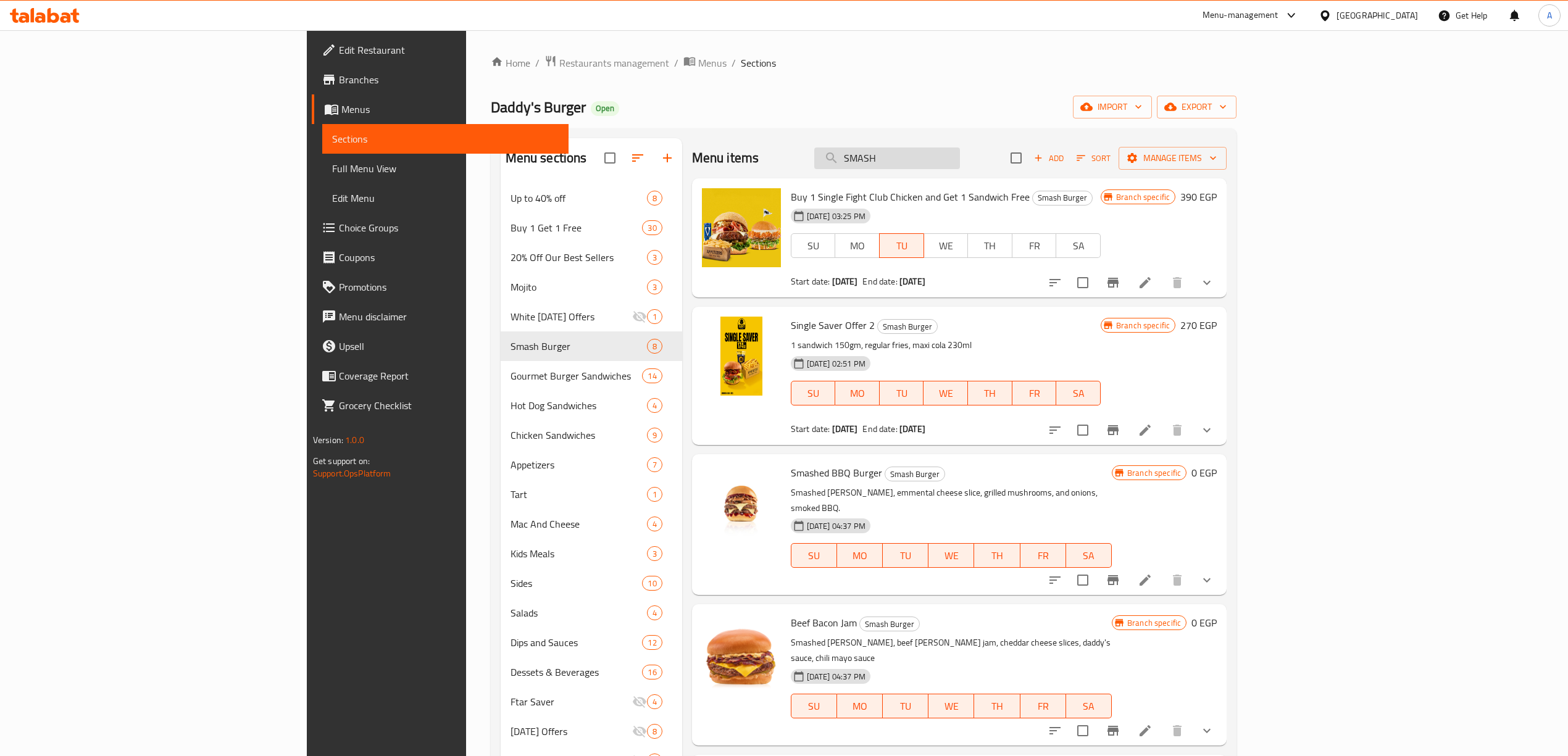
drag, startPoint x: 998, startPoint y: 161, endPoint x: 942, endPoint y: 156, distance: 56.2
click at [942, 156] on input "SMASH" at bounding box center [887, 158] width 145 height 22
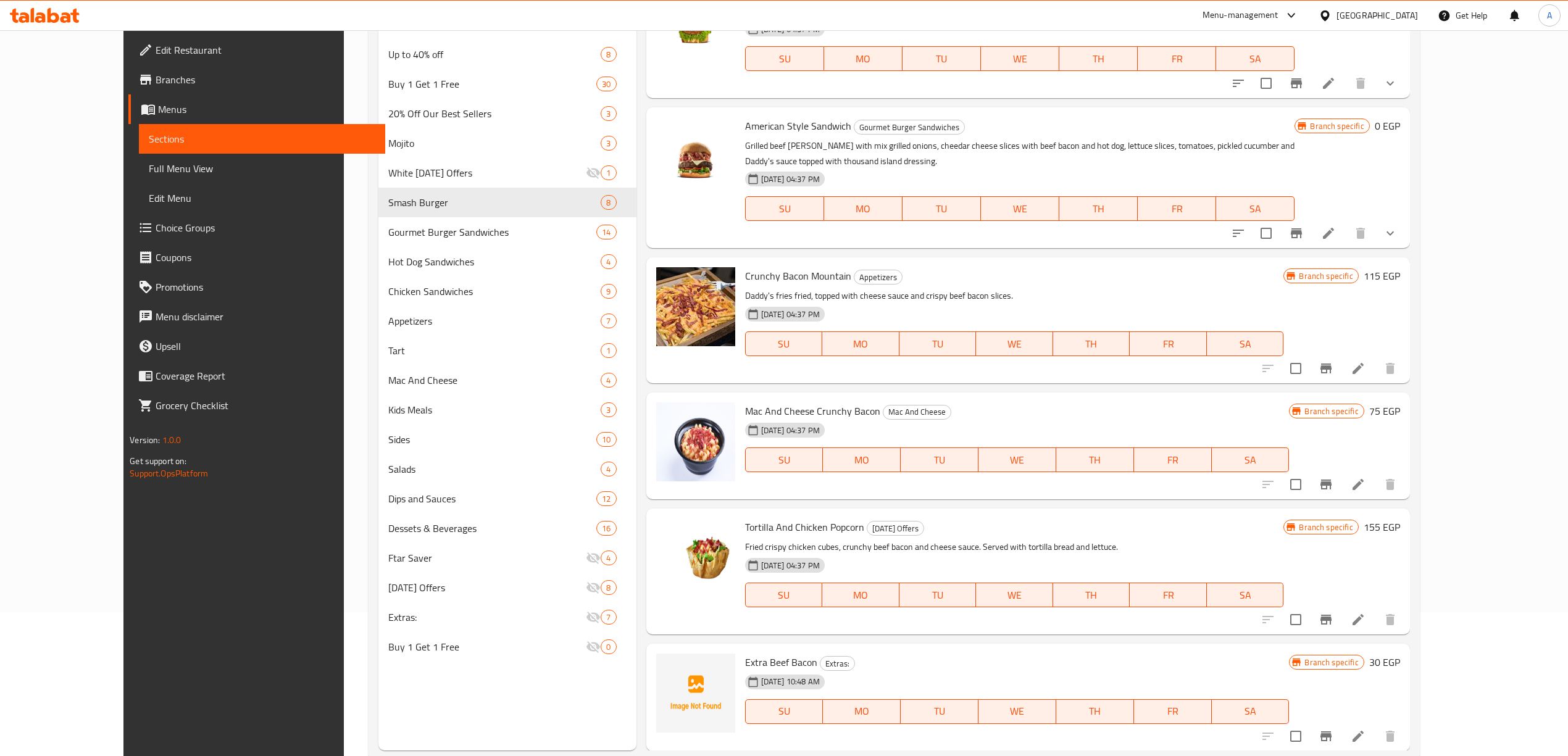
scroll to position [174, 0]
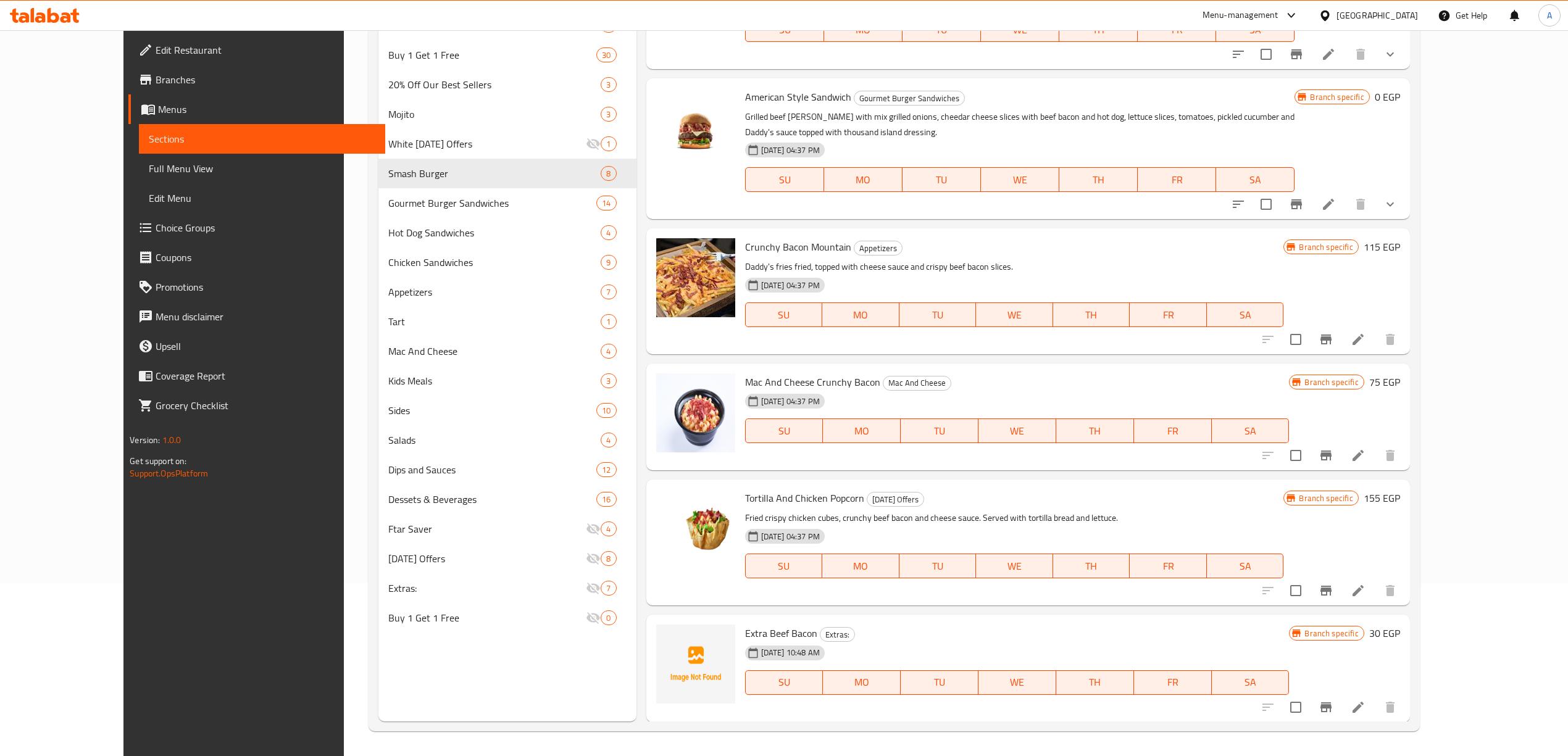
type input "bacon"
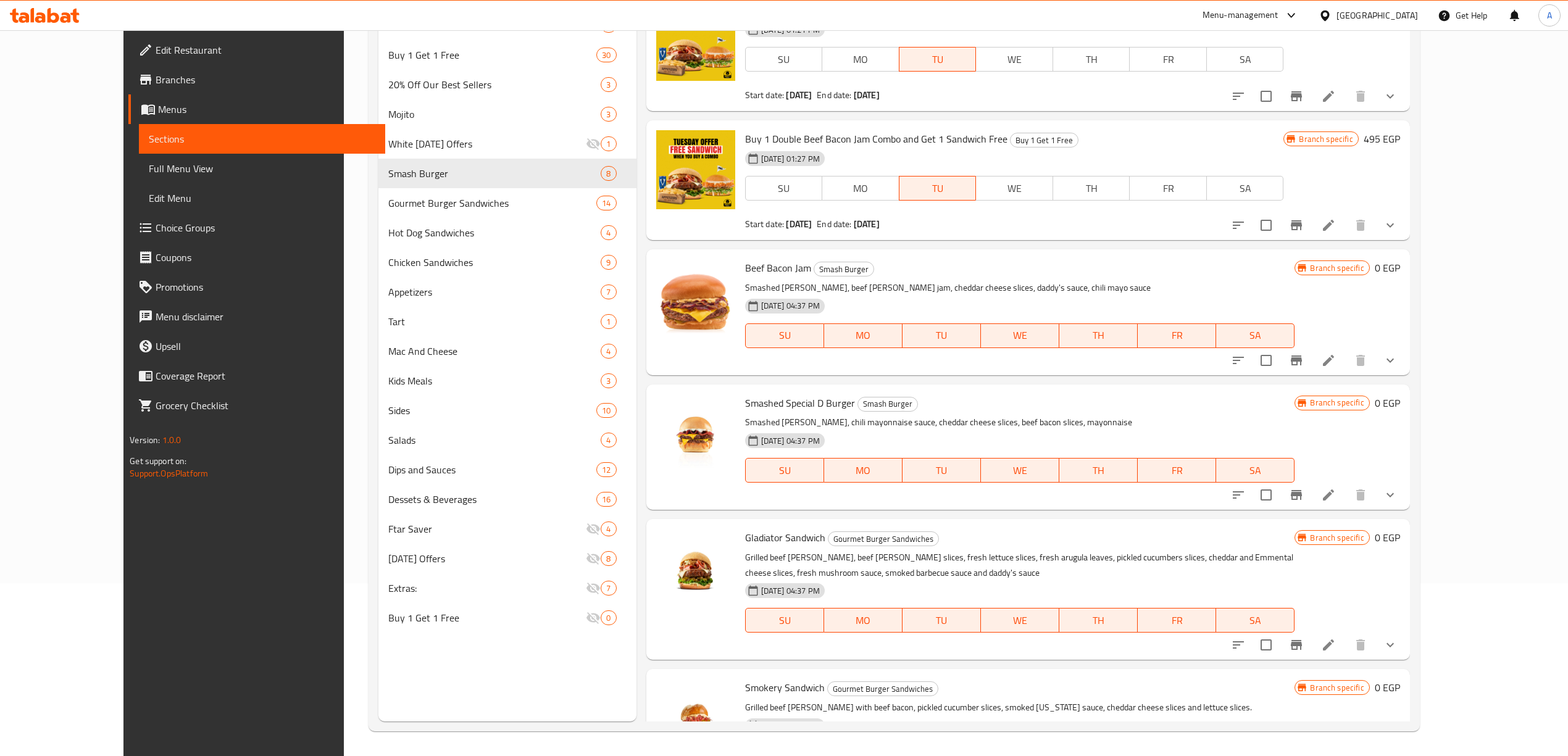
scroll to position [0, 0]
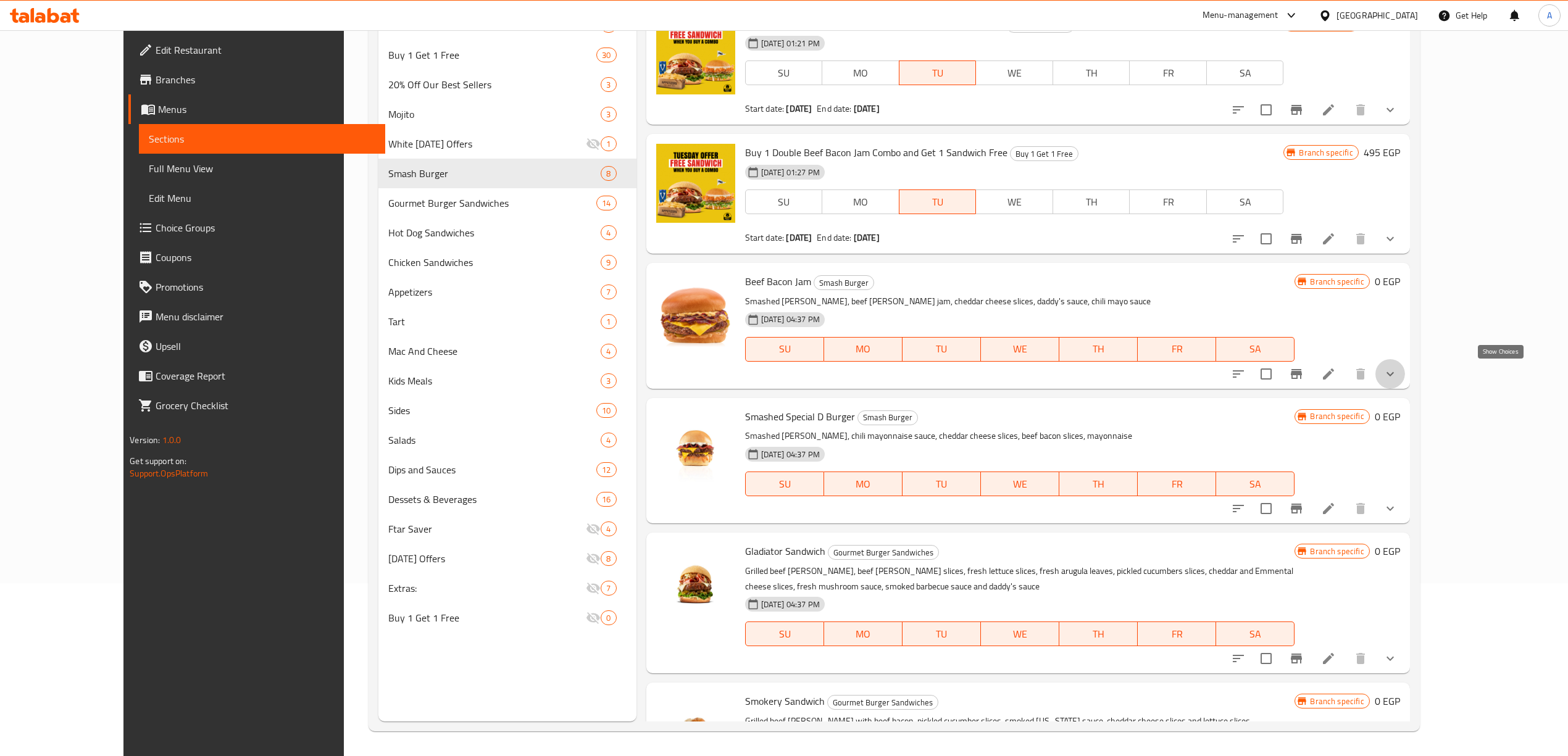
click at [1398, 379] on icon "show more" at bounding box center [1390, 374] width 15 height 15
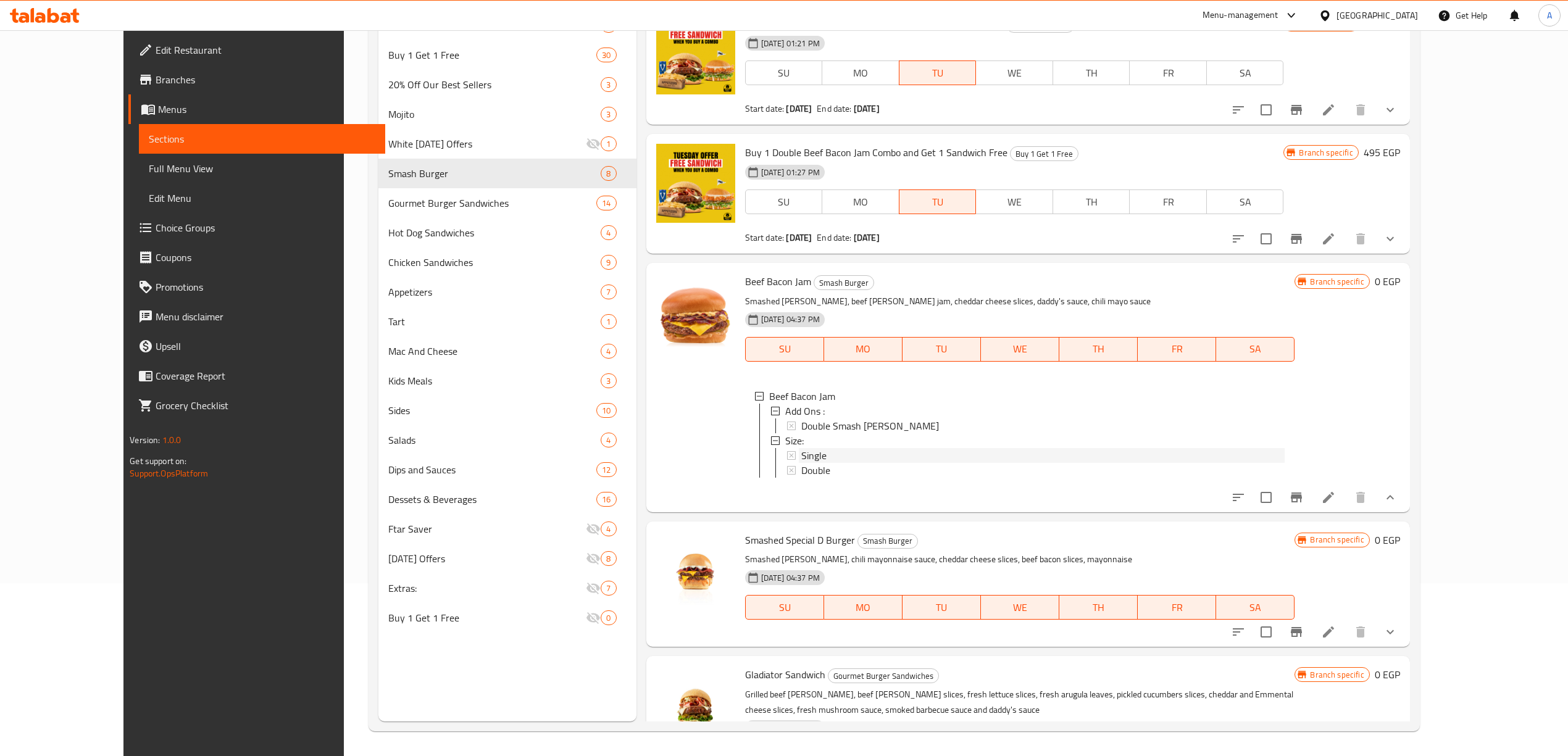
click at [811, 455] on div "Single" at bounding box center [1043, 455] width 484 height 15
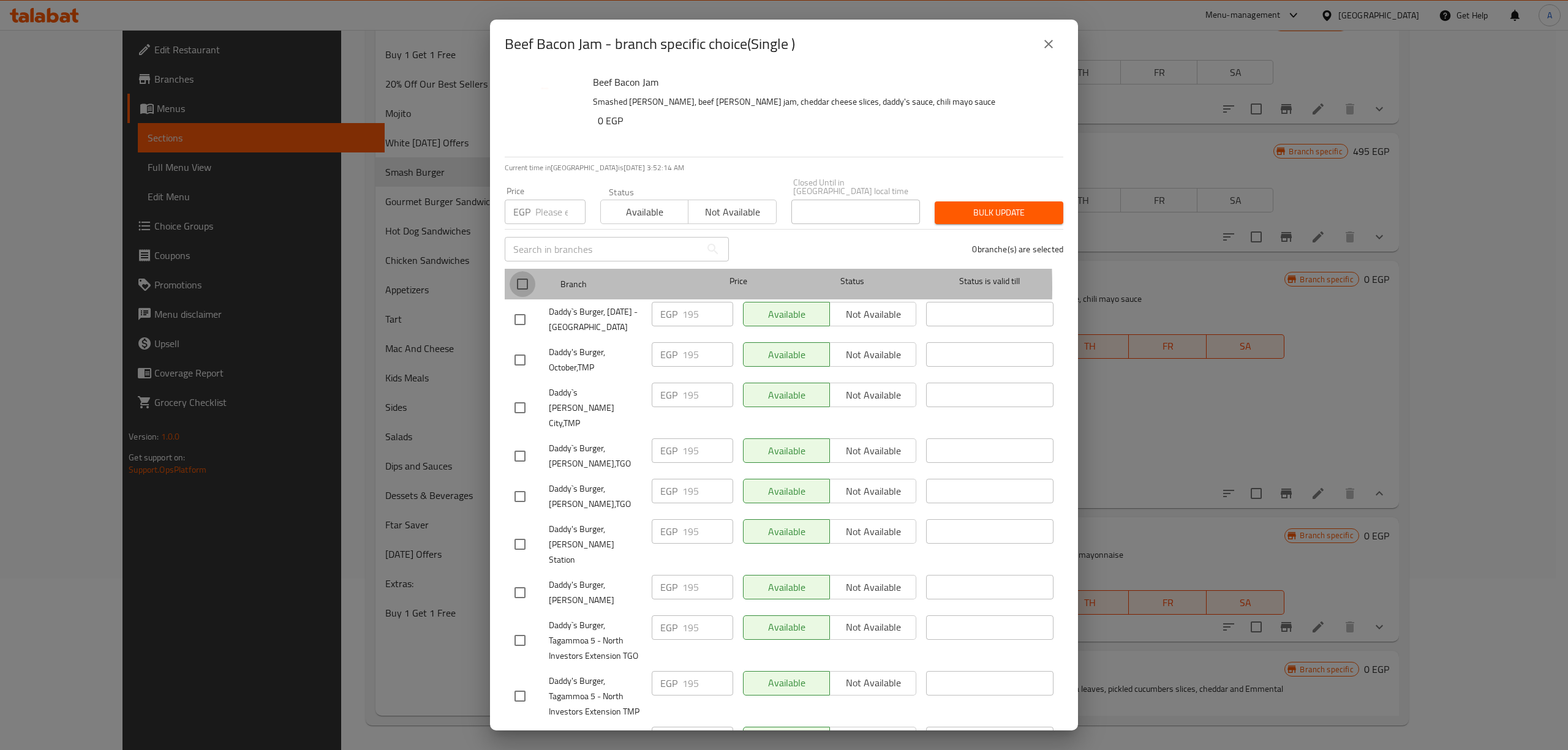
click at [526, 279] on input "checkbox" at bounding box center [522, 284] width 26 height 26
checkbox input "true"
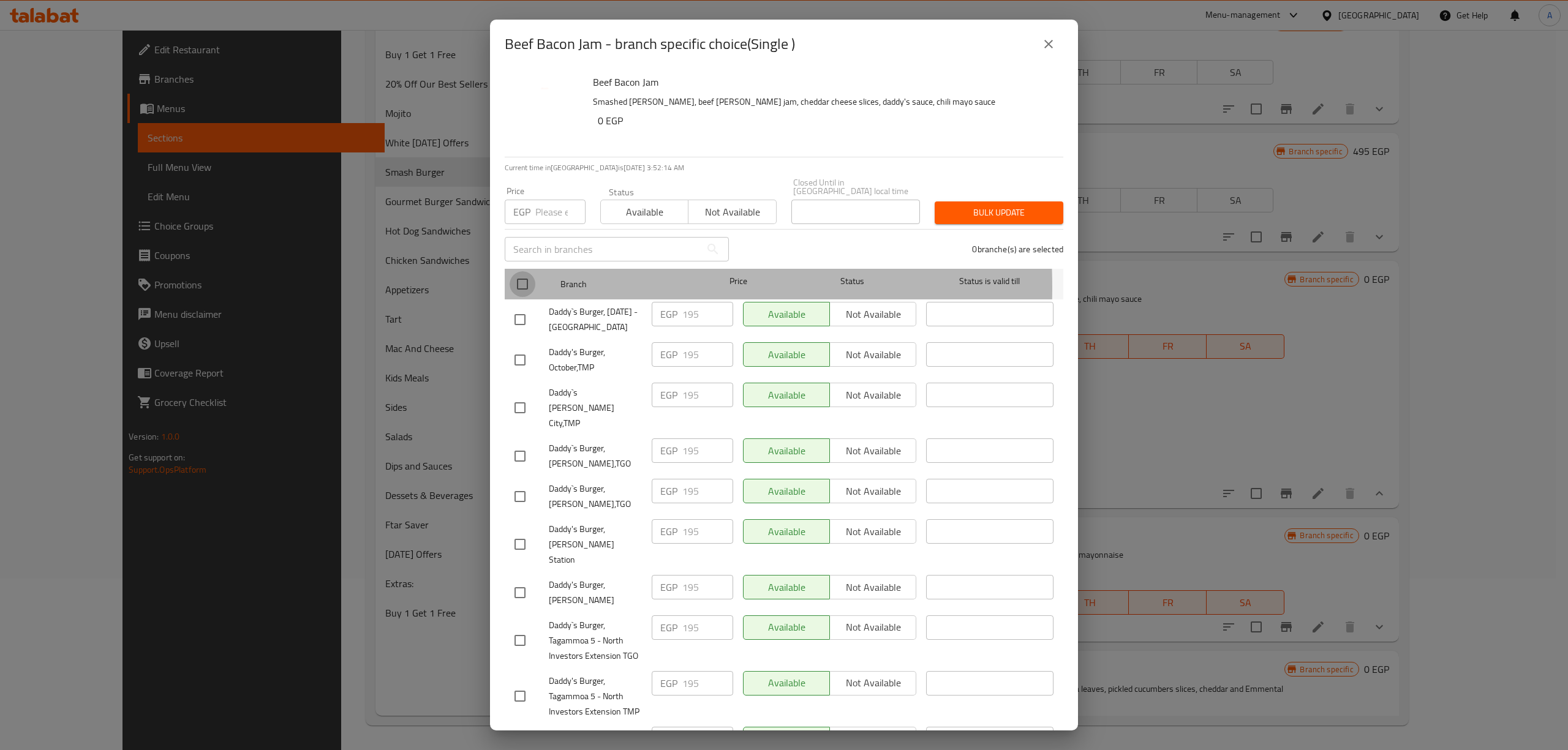
checkbox input "true"
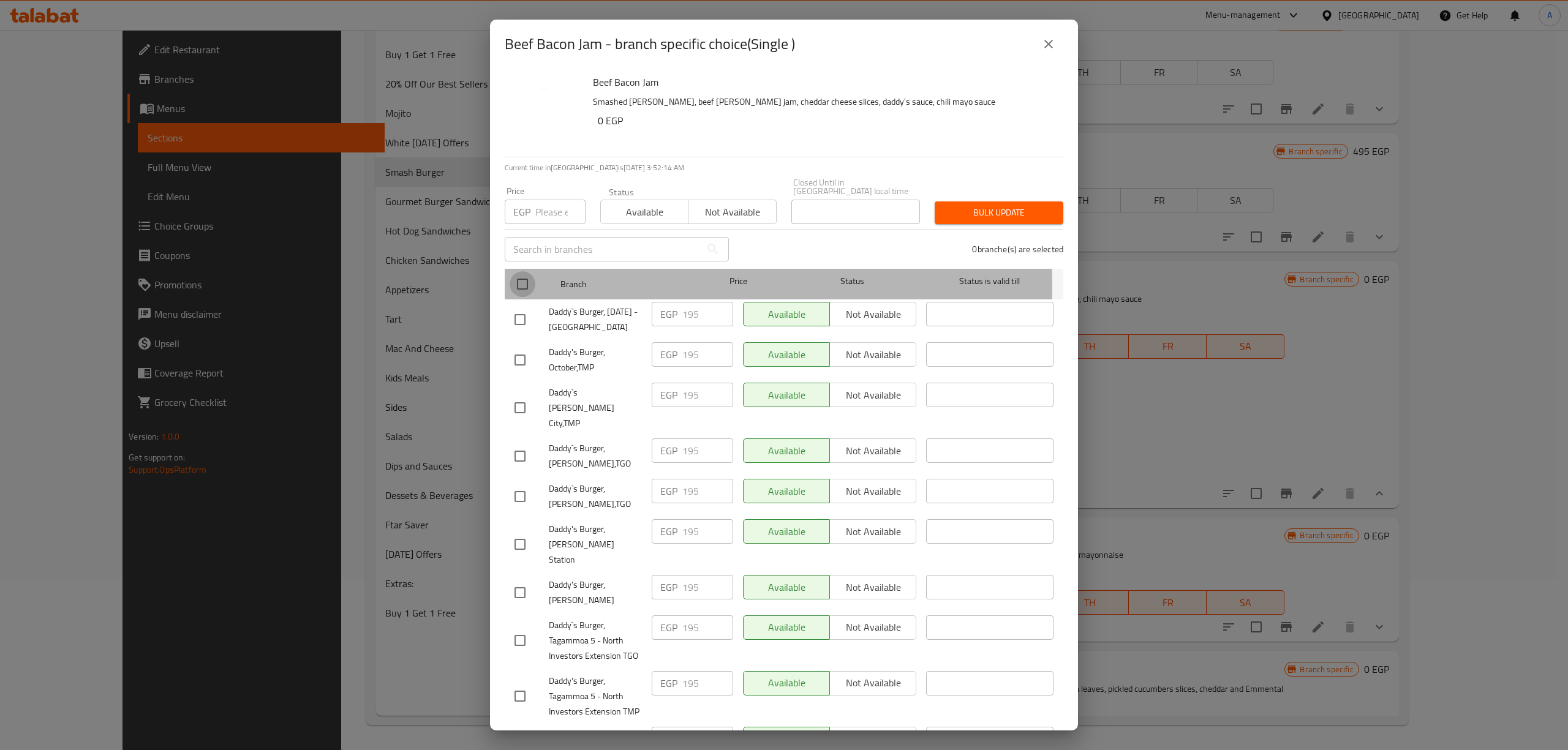
checkbox input "true"
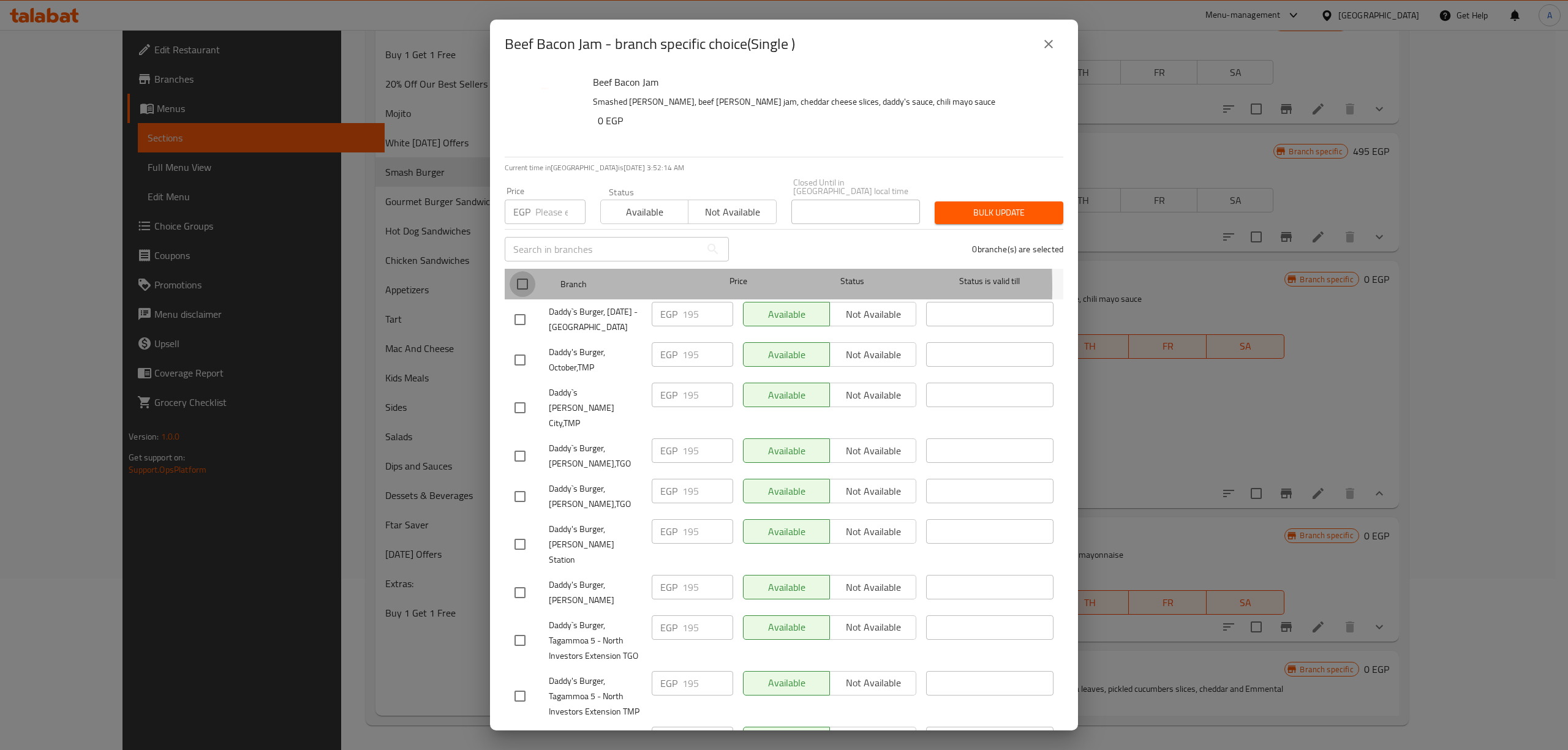
checkbox input "true"
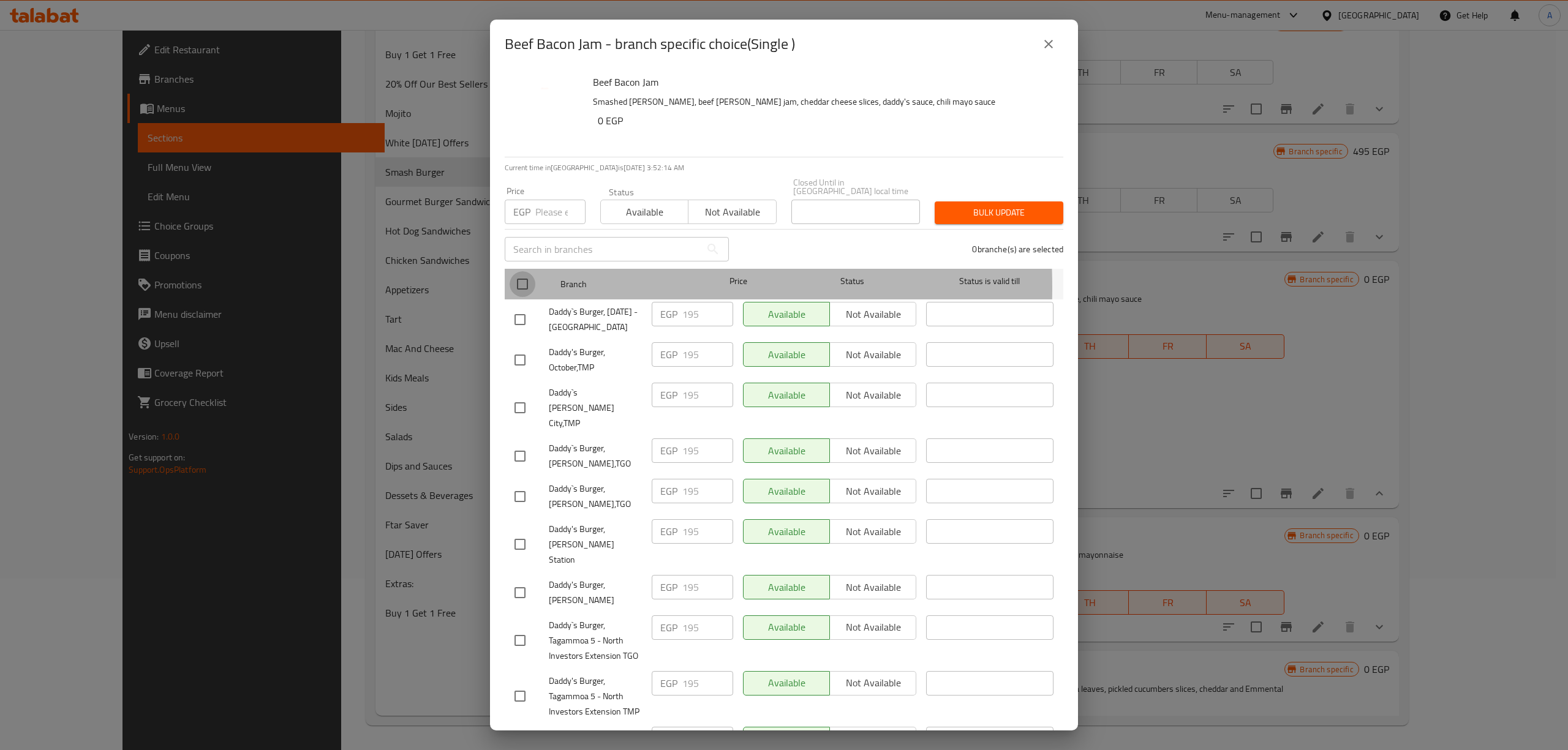
checkbox input "true"
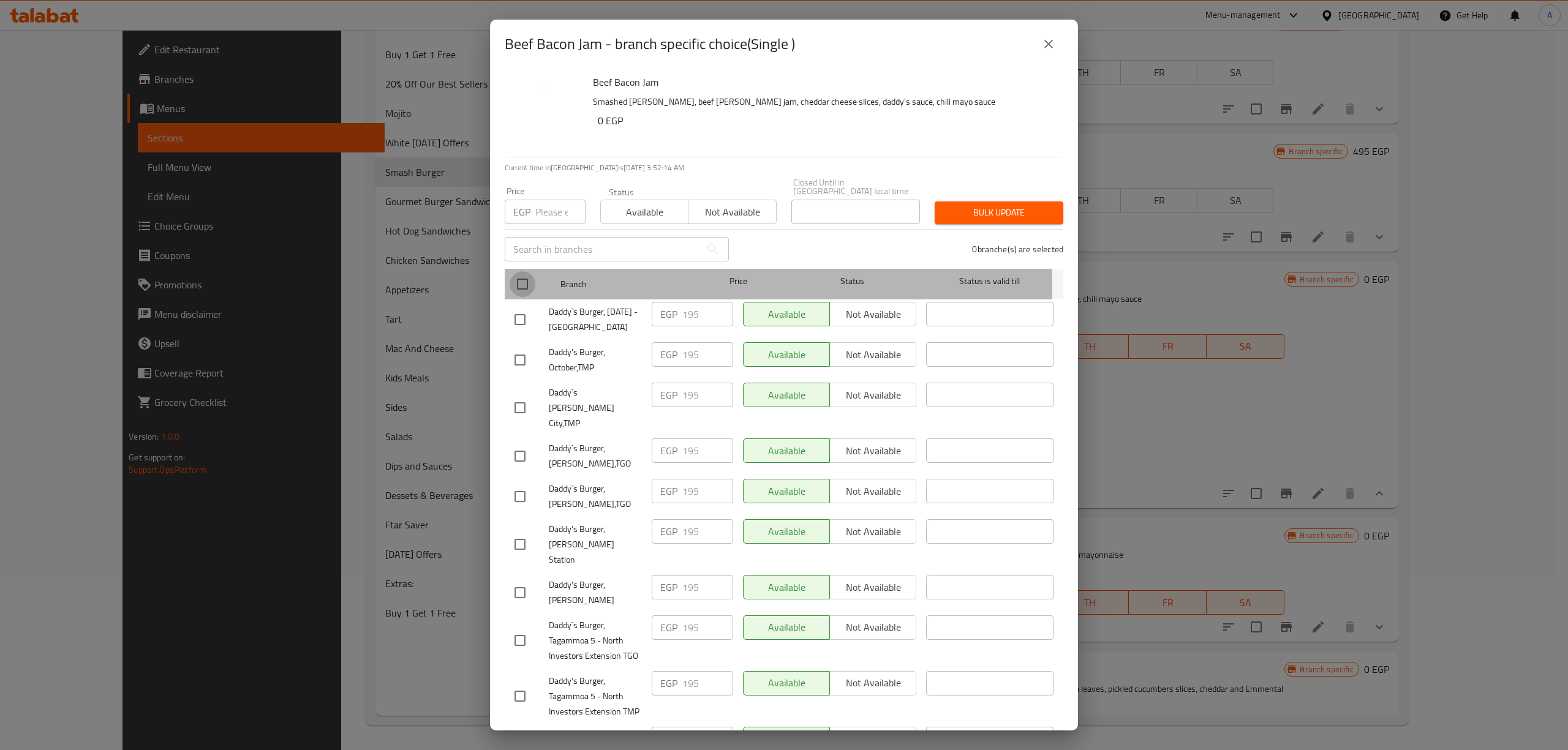
checkbox input "true"
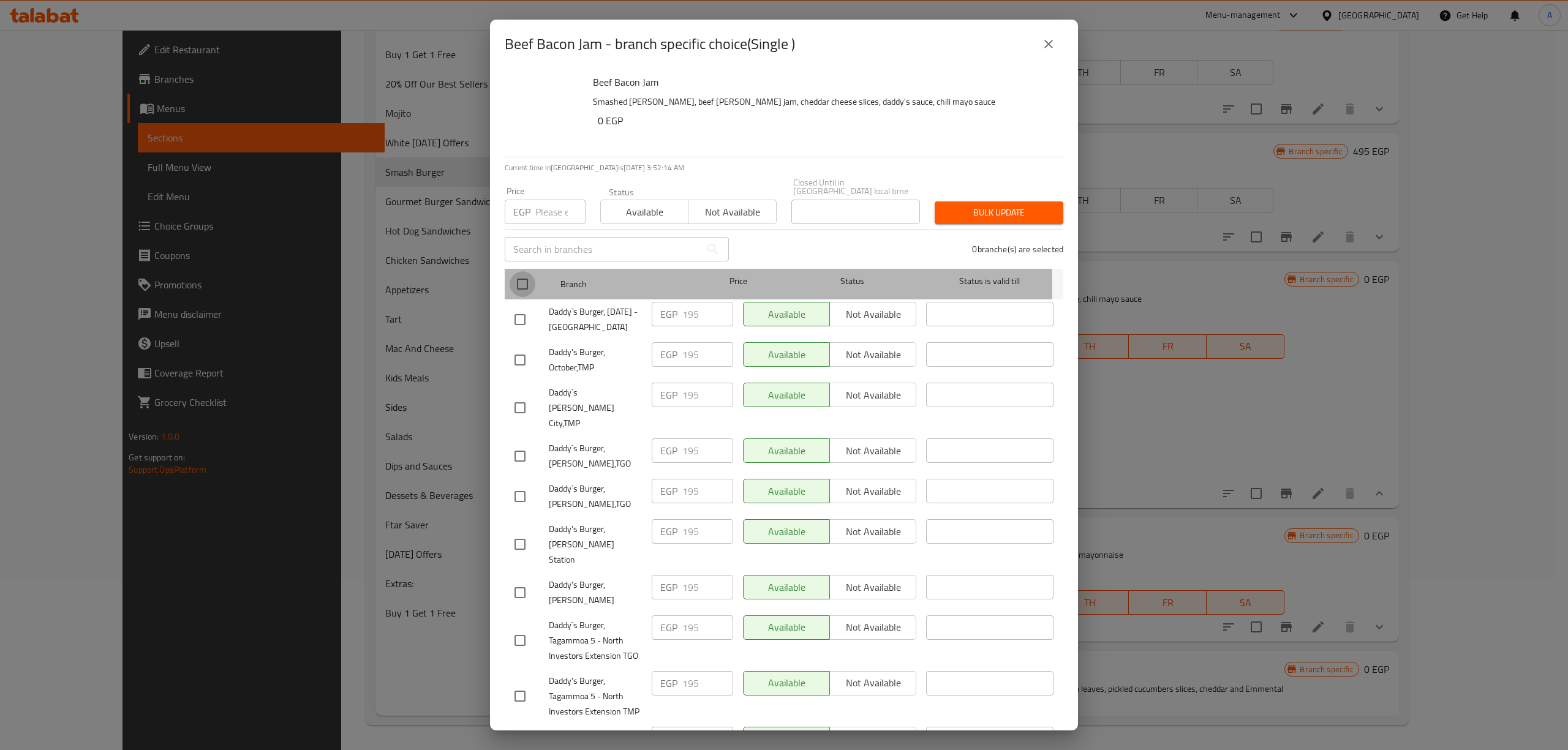
checkbox input "true"
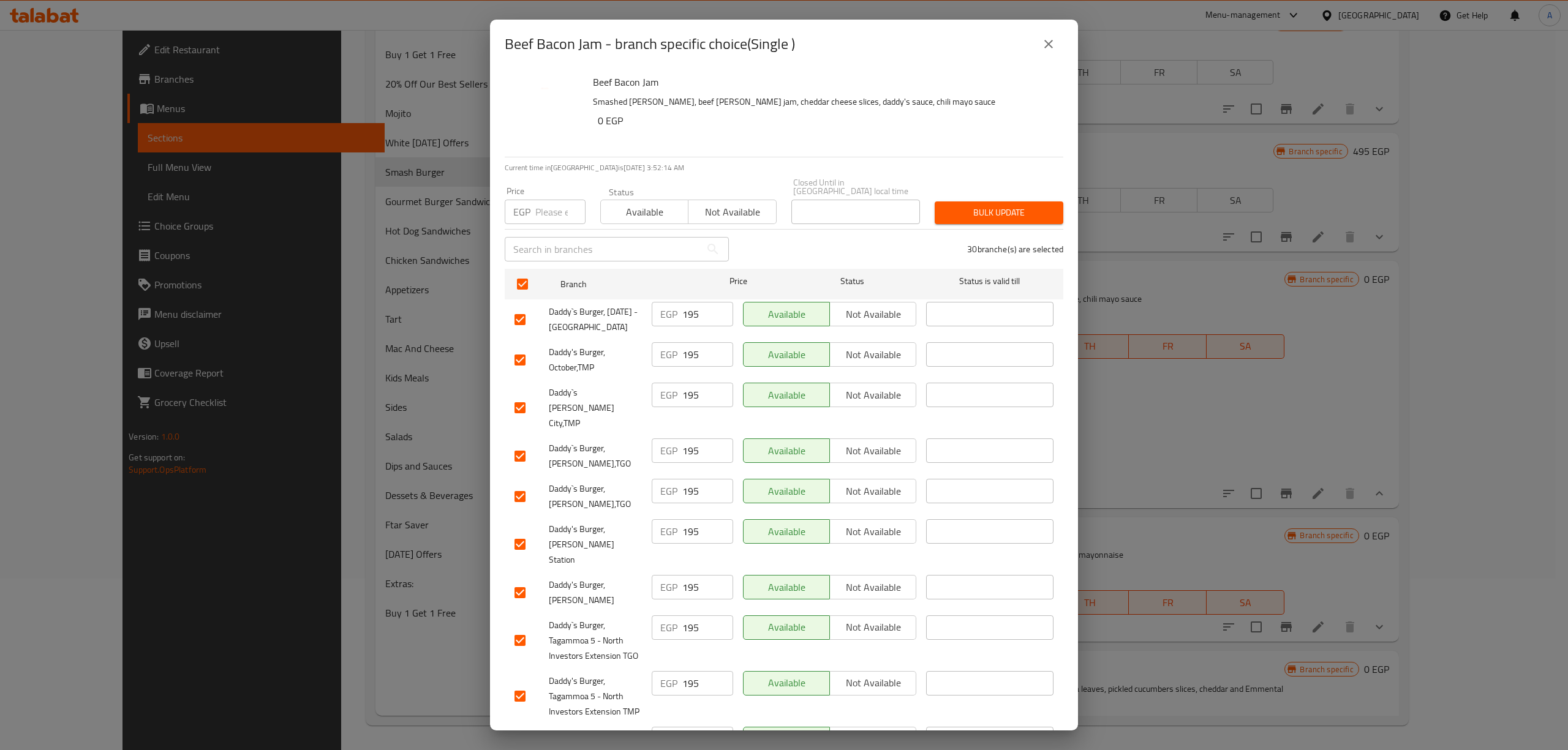
click at [546, 207] on input "number" at bounding box center [560, 212] width 50 height 24
type input "199"
click at [983, 205] on span "Bulk update" at bounding box center [999, 212] width 109 height 15
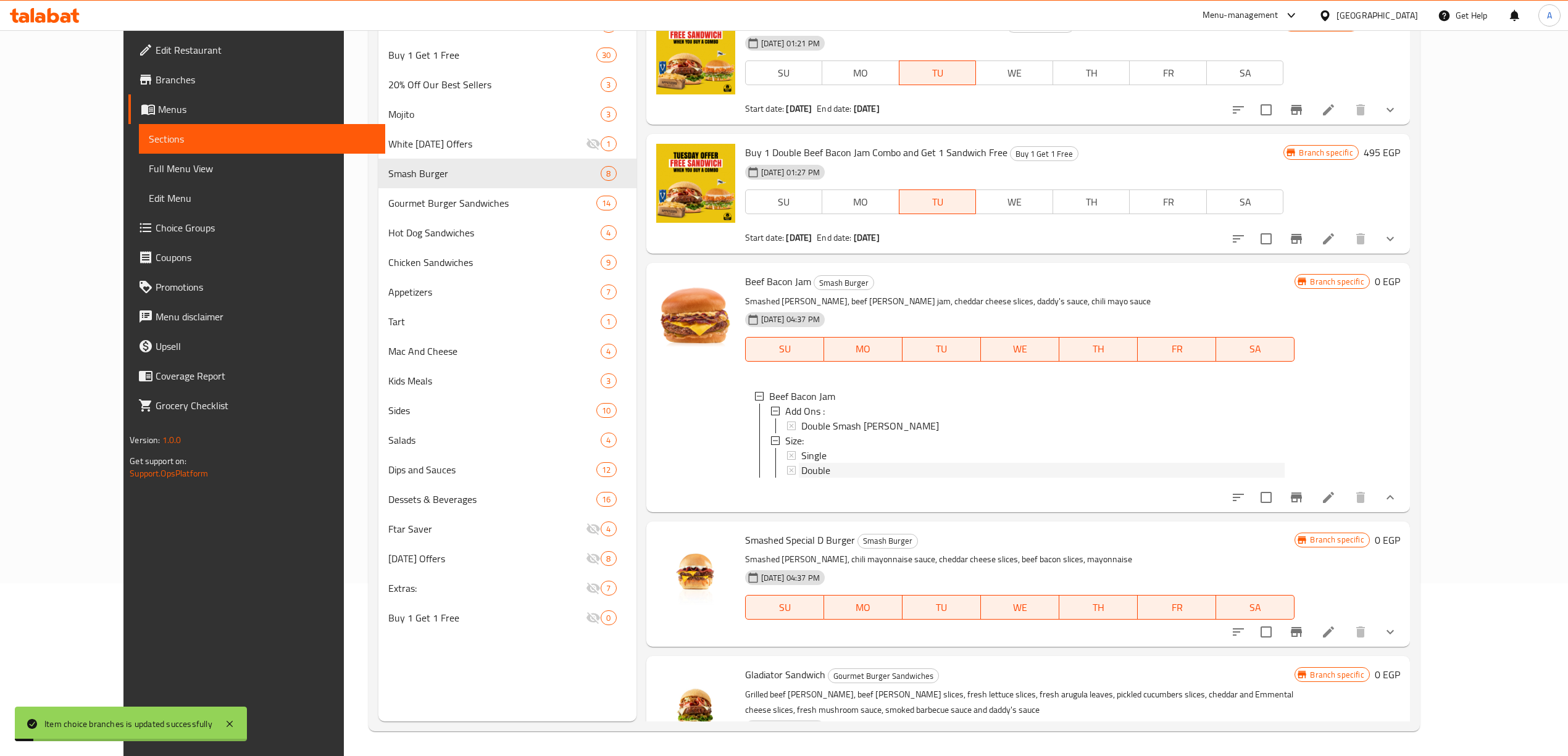
click at [790, 472] on div "Beef Bacon Jam Smash Burger Smashed patty, beef bacon jam, cheddar cheese slice…" at bounding box center [1020, 387] width 560 height 239
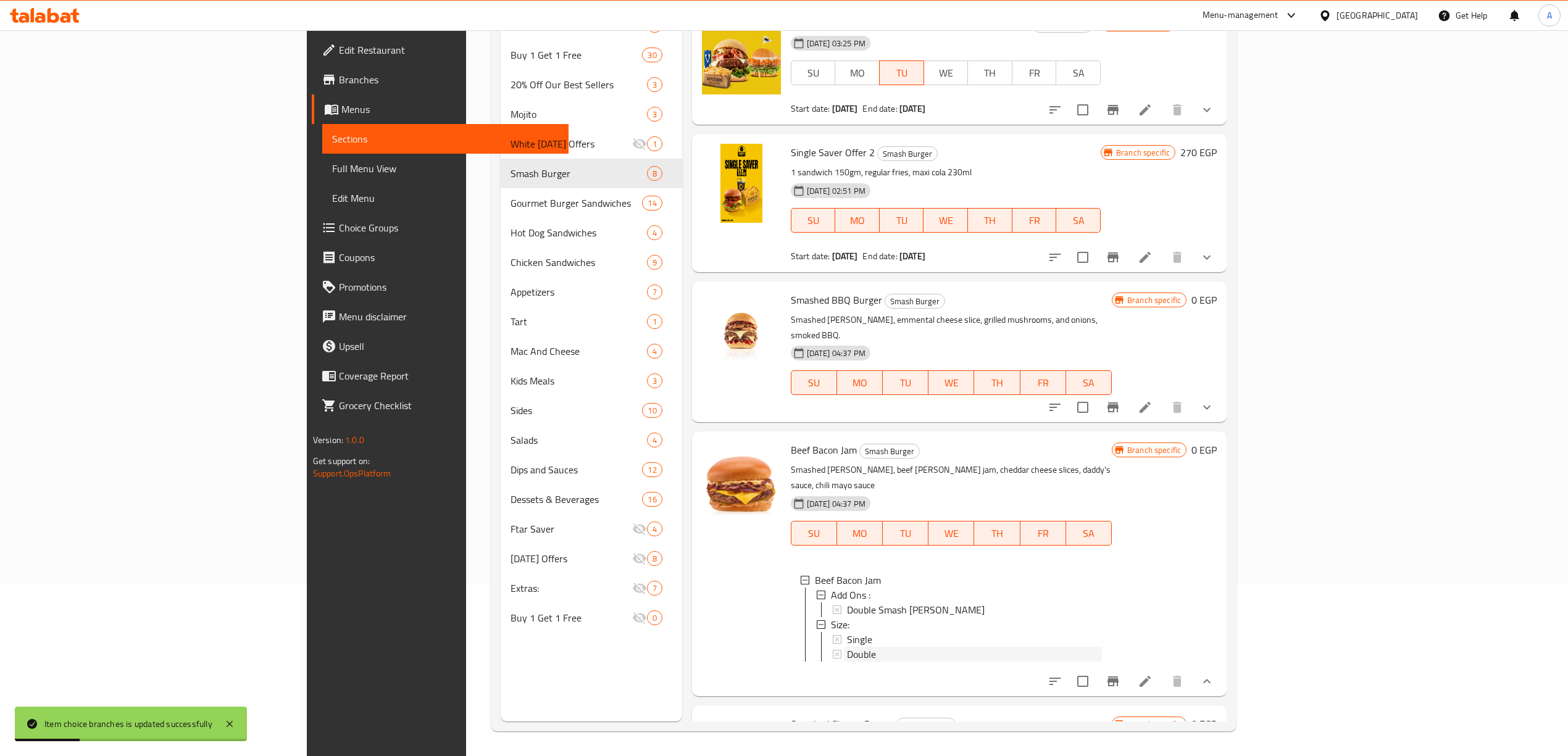
click at [847, 647] on div "Double" at bounding box center [974, 654] width 255 height 15
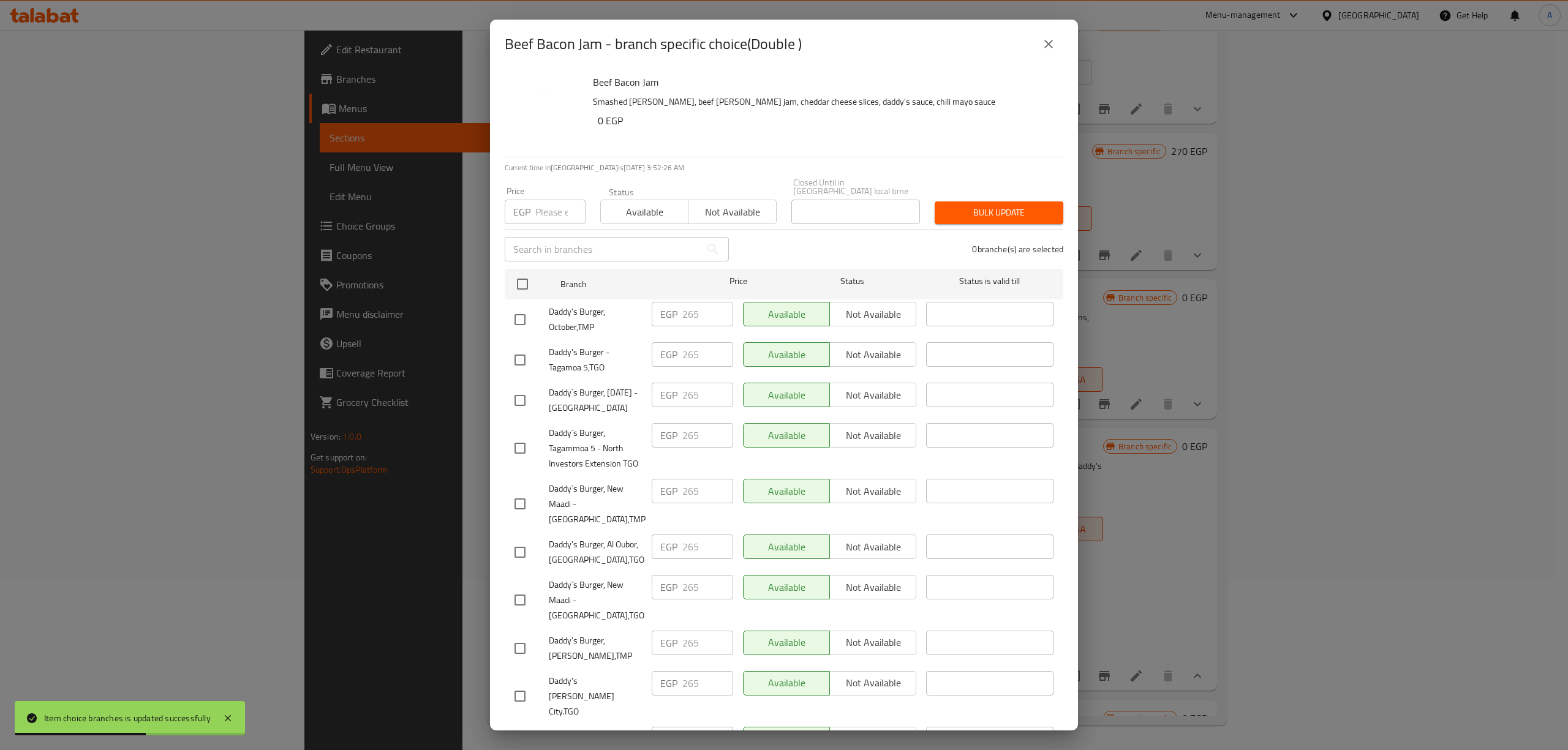
click at [526, 284] on input "checkbox" at bounding box center [522, 284] width 26 height 26
checkbox input "true"
click at [539, 205] on input "number" at bounding box center [560, 212] width 50 height 24
checkbox input "true"
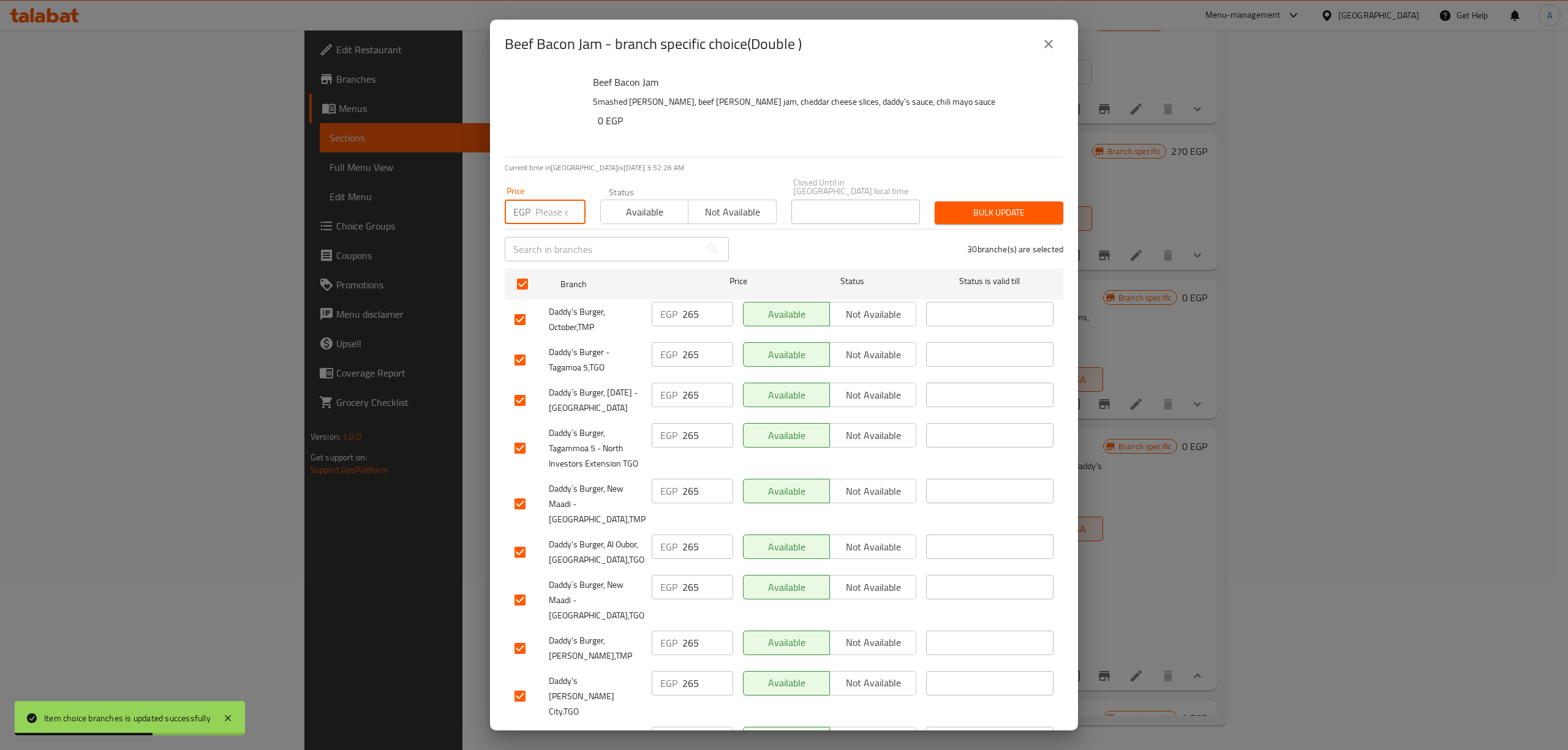
checkbox input "true"
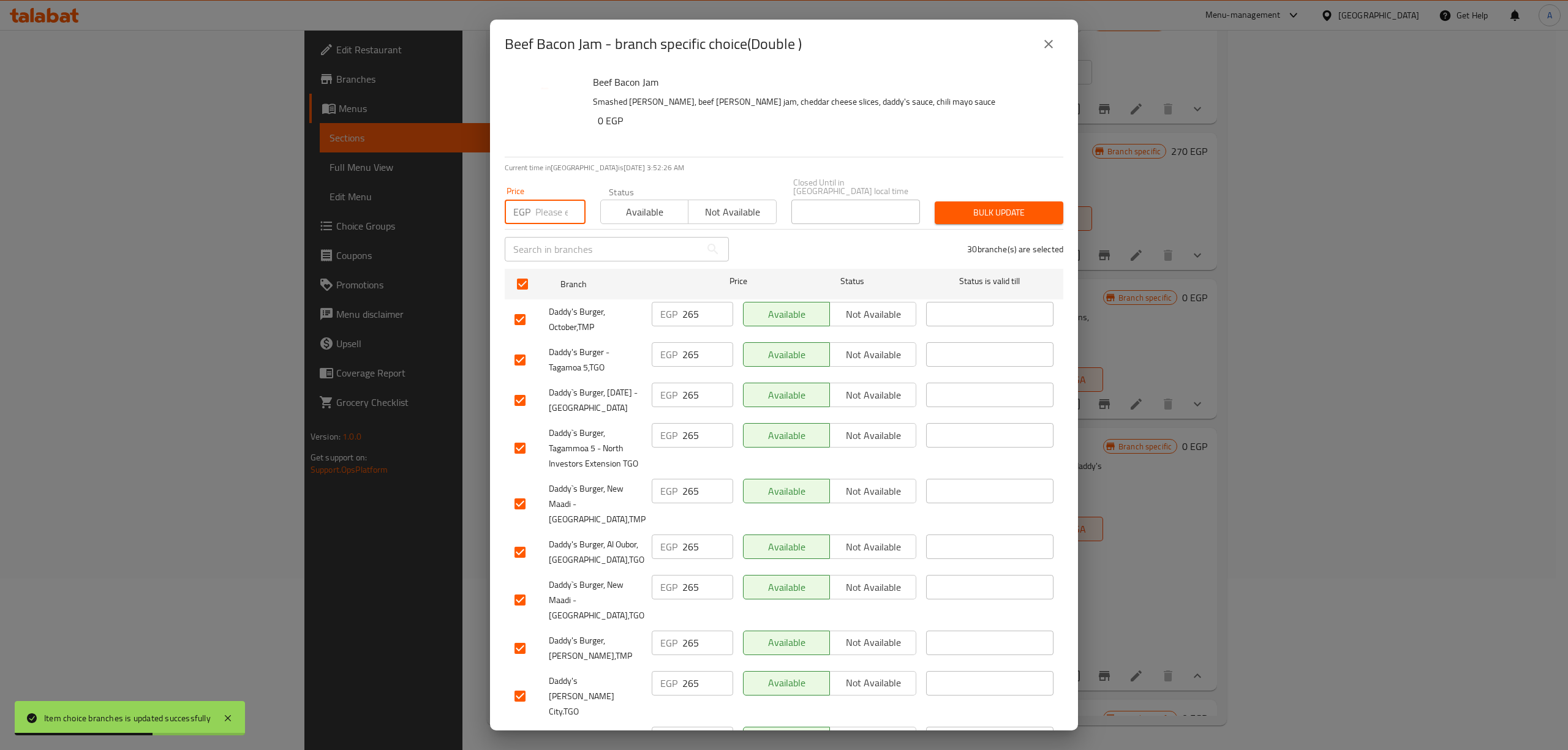
checkbox input "true"
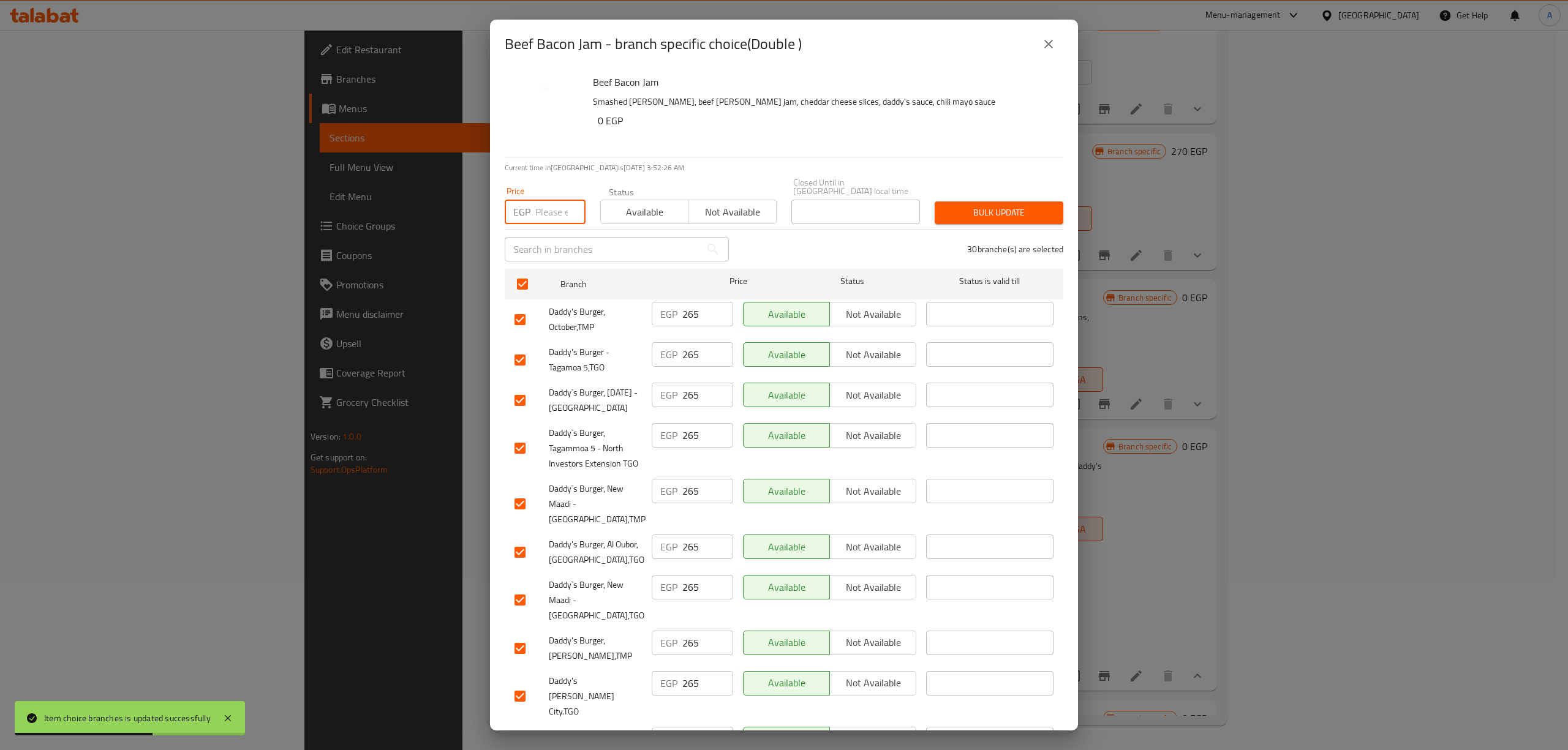
checkbox input "true"
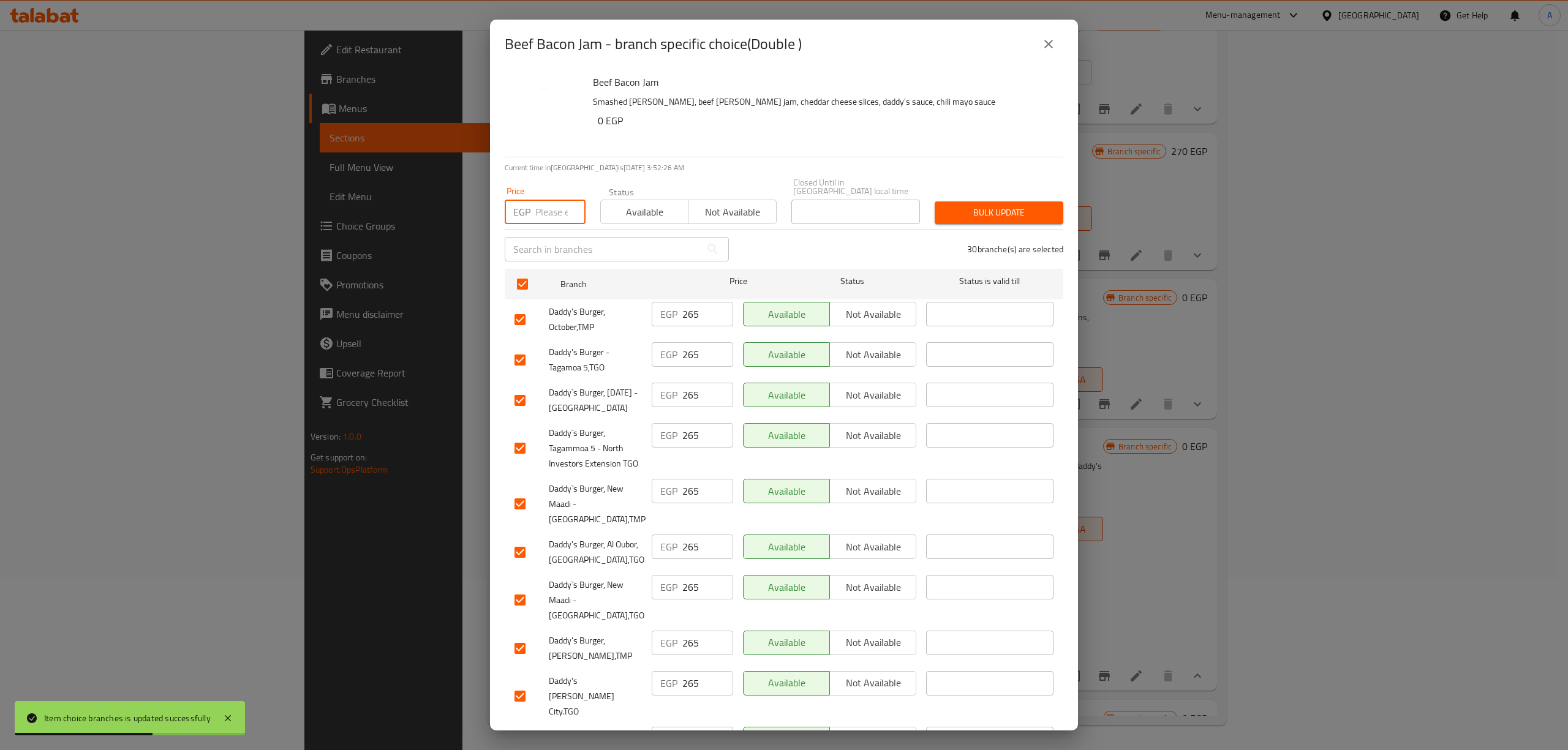
checkbox input "true"
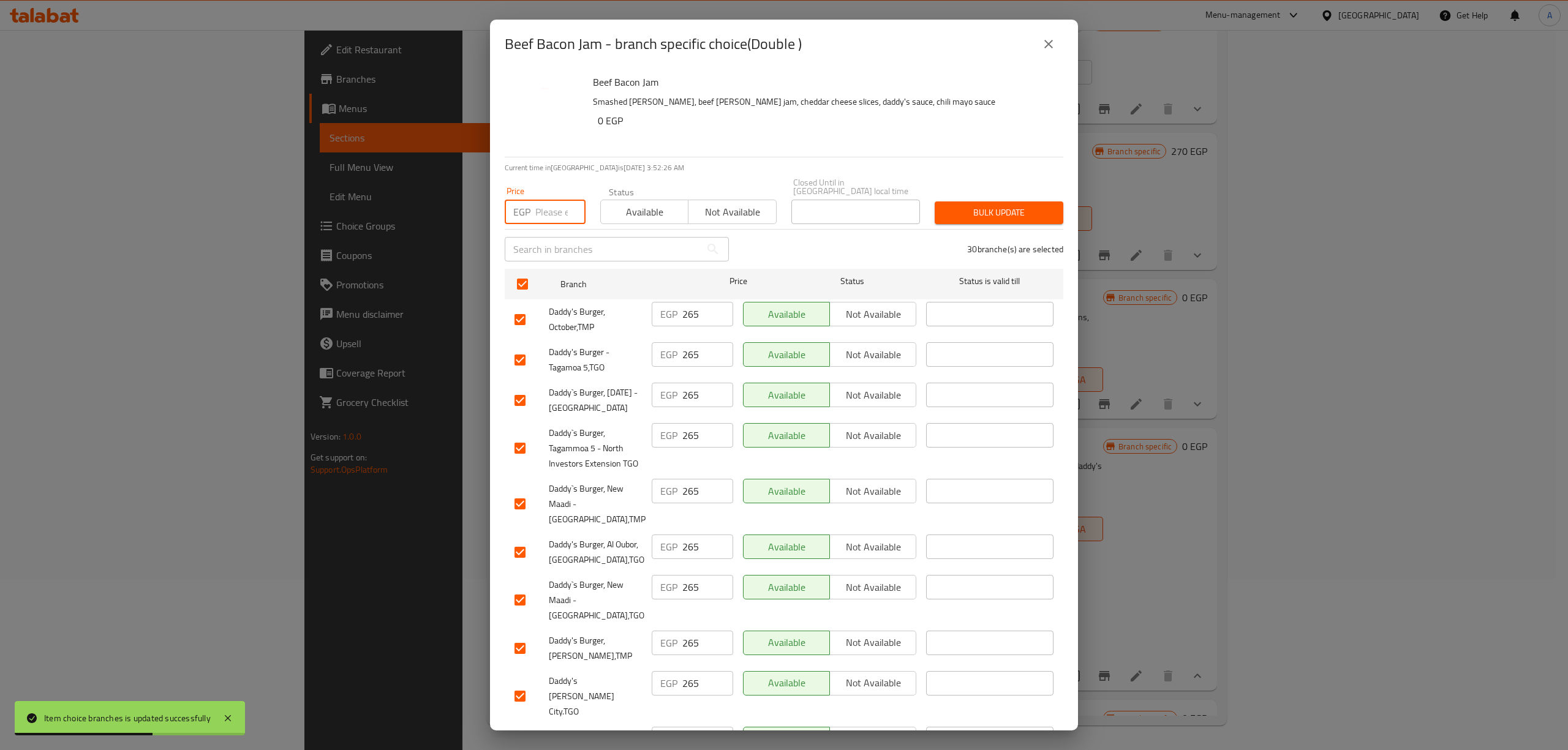
checkbox input "true"
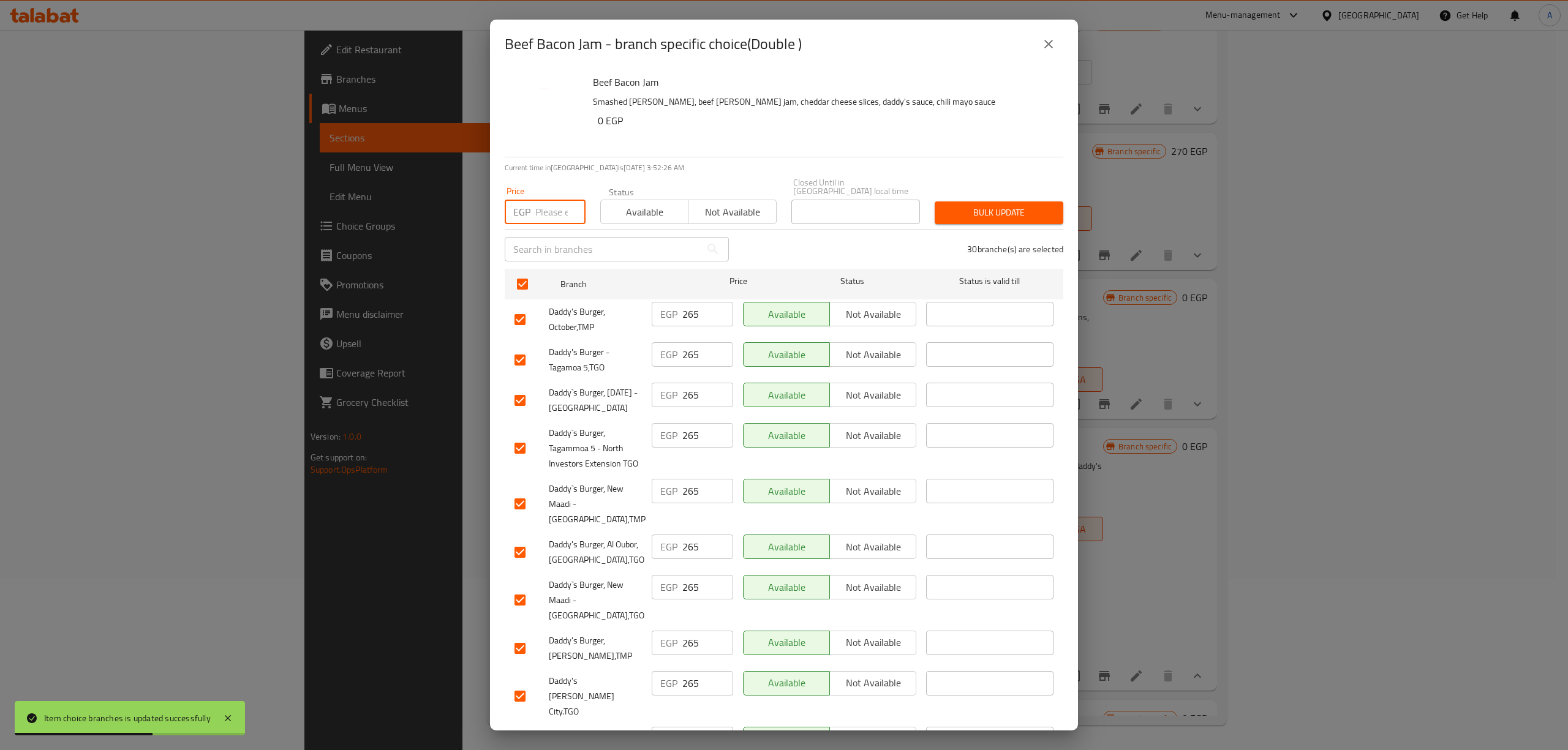
checkbox input "true"
type input "269"
click at [979, 194] on div "Bulk update" at bounding box center [999, 212] width 144 height 38
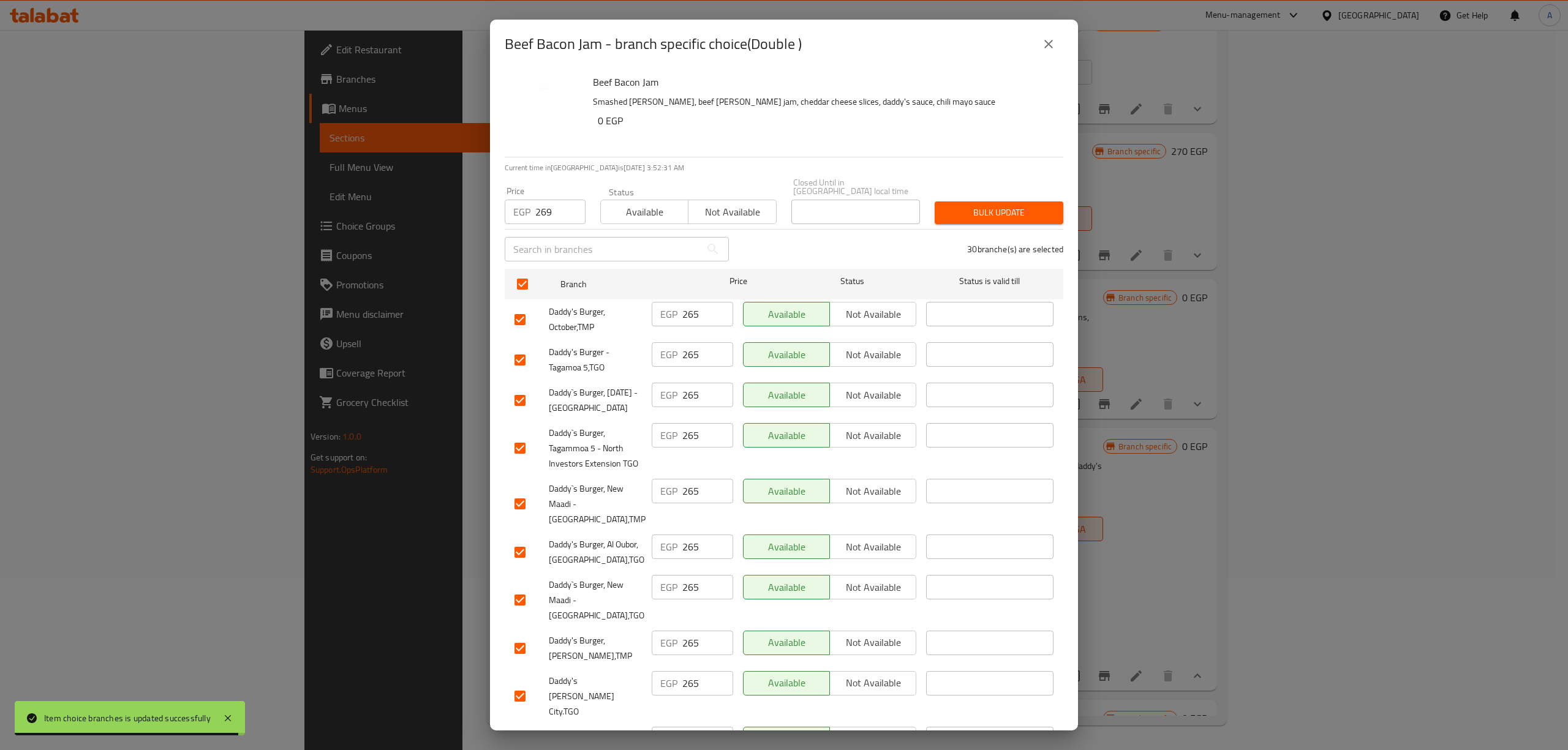
click at [982, 205] on span "Bulk update" at bounding box center [999, 212] width 109 height 15
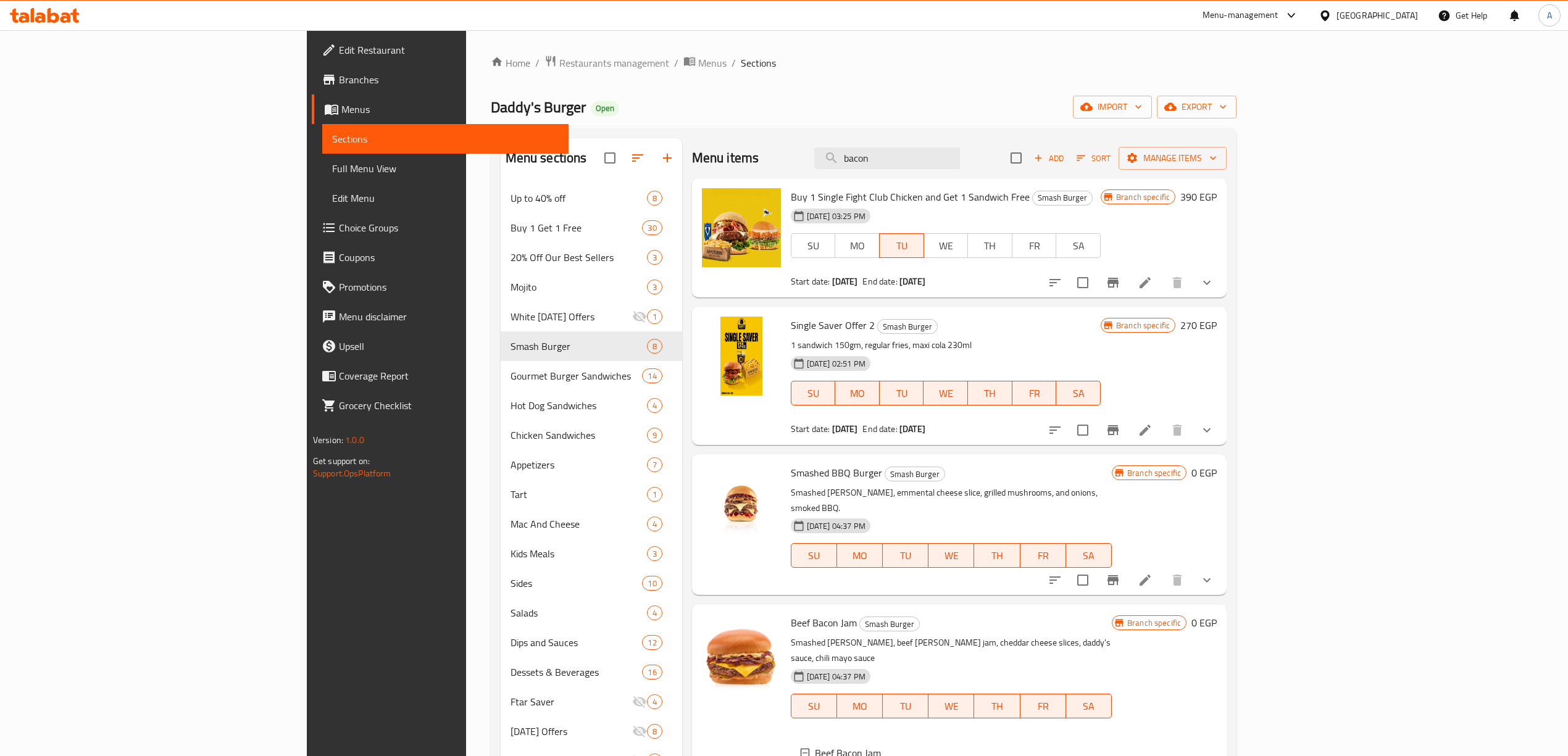
drag, startPoint x: 1018, startPoint y: 161, endPoint x: 814, endPoint y: 120, distance: 208.1
click at [816, 120] on div "Home / Restaurants management / Menus / Sections Daddy's Burger Open import exp…" at bounding box center [864, 479] width 746 height 849
paste input "NEW VOLCANO"
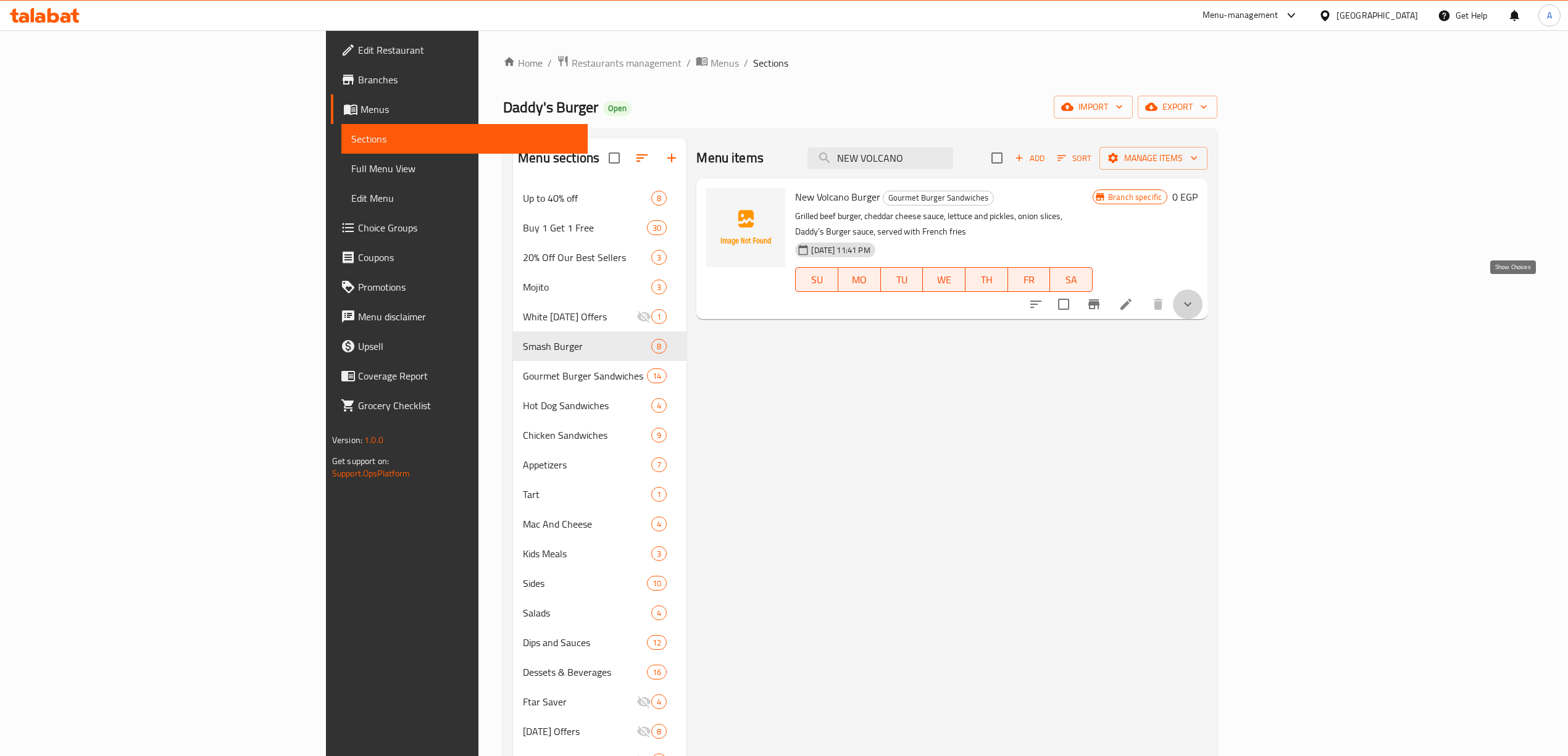
click at [1195, 297] on icon "show more" at bounding box center [1187, 304] width 15 height 15
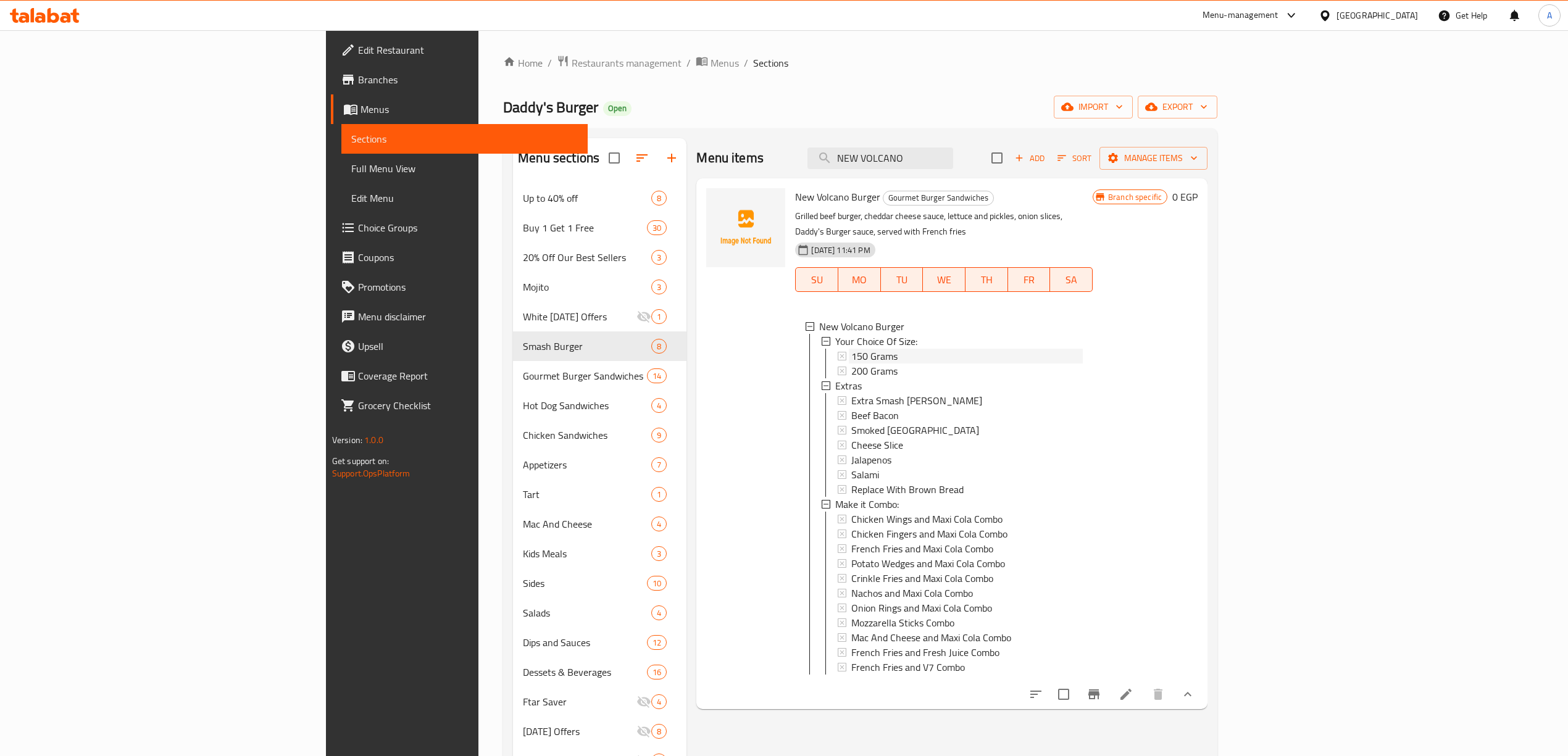
click at [851, 348] on span "150 Grams" at bounding box center [874, 356] width 46 height 15
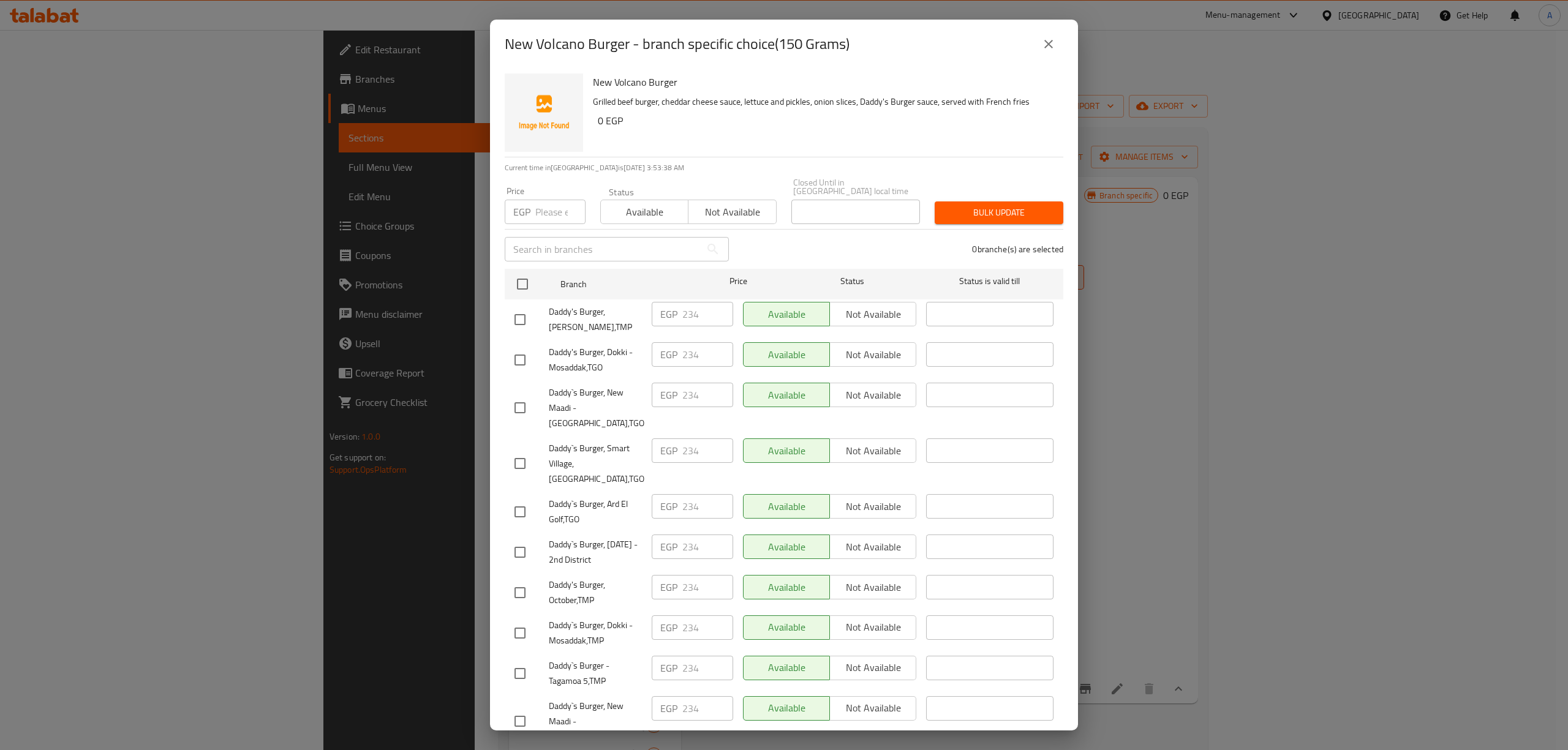
click at [1225, 424] on div "New Volcano Burger - branch specific choice(150 Grams) New Volcano Burger Grill…" at bounding box center [784, 375] width 1568 height 750
click at [1044, 41] on icon "close" at bounding box center [1048, 44] width 15 height 15
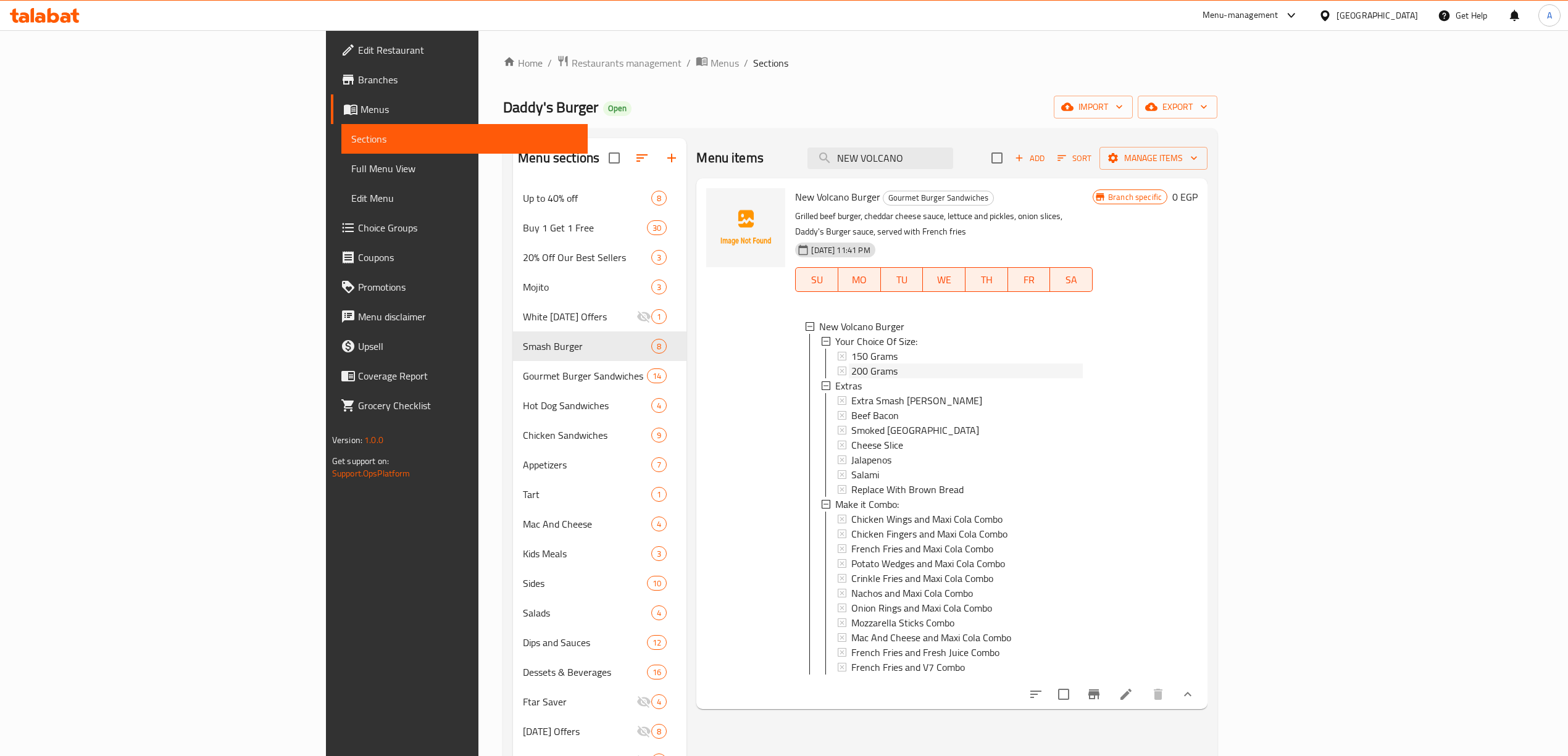
click at [851, 363] on span "200 Grams" at bounding box center [874, 370] width 46 height 15
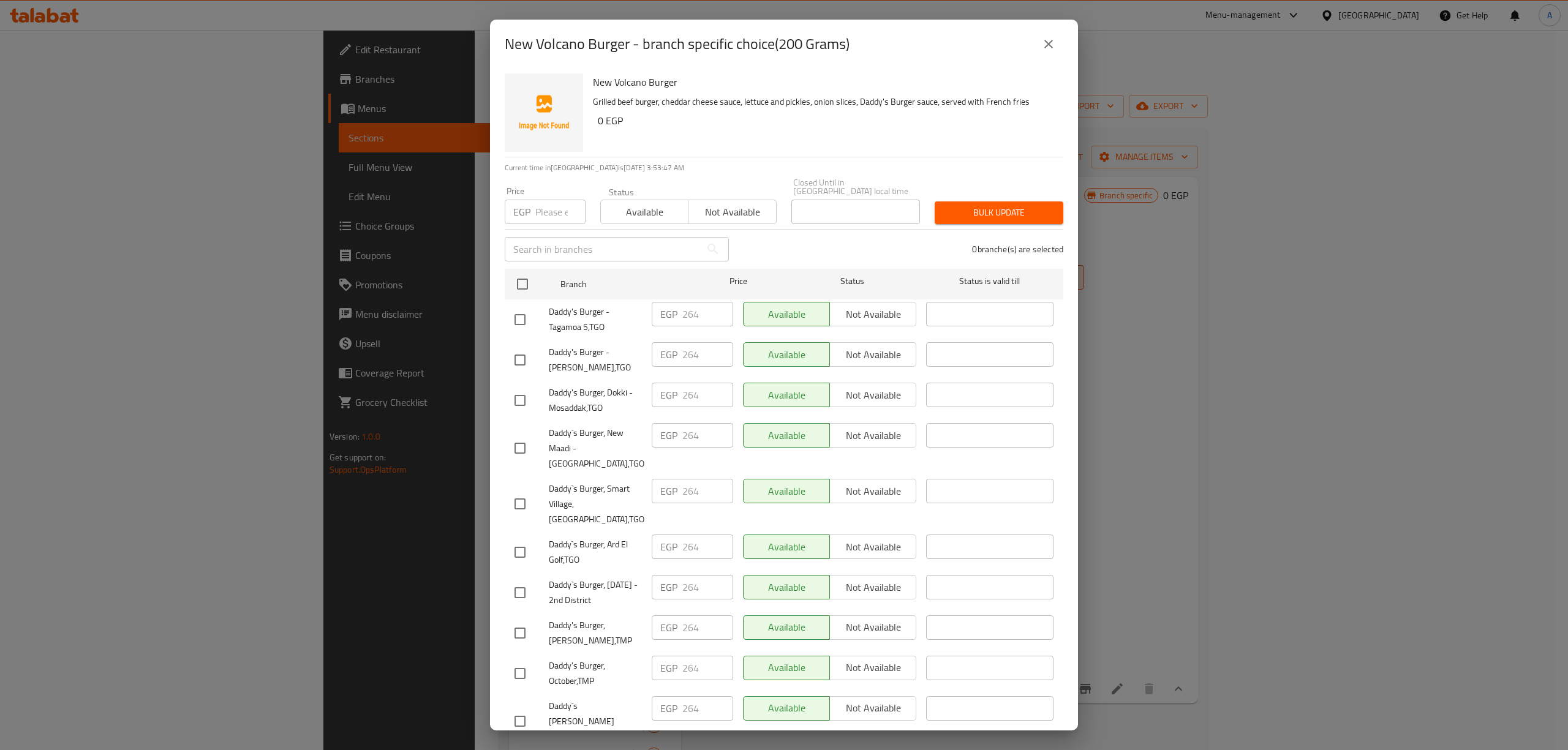
click at [1049, 45] on icon "close" at bounding box center [1048, 43] width 8 height 8
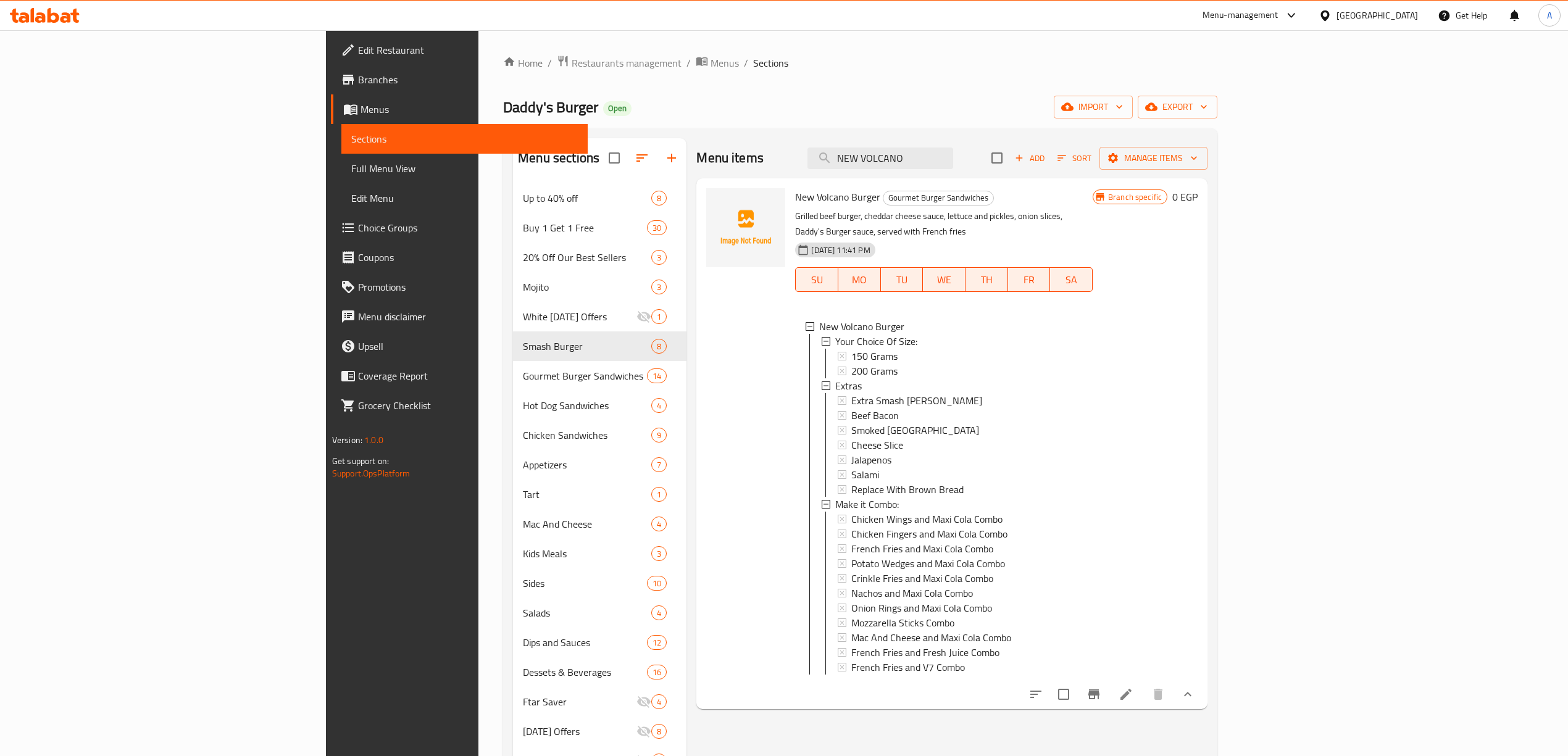
drag, startPoint x: 1035, startPoint y: 161, endPoint x: 850, endPoint y: 147, distance: 185.5
click at [866, 152] on div "Menu items NEW VOLCANO Add Sort Manage items" at bounding box center [952, 158] width 511 height 40
paste input "OLD SCHOOL"
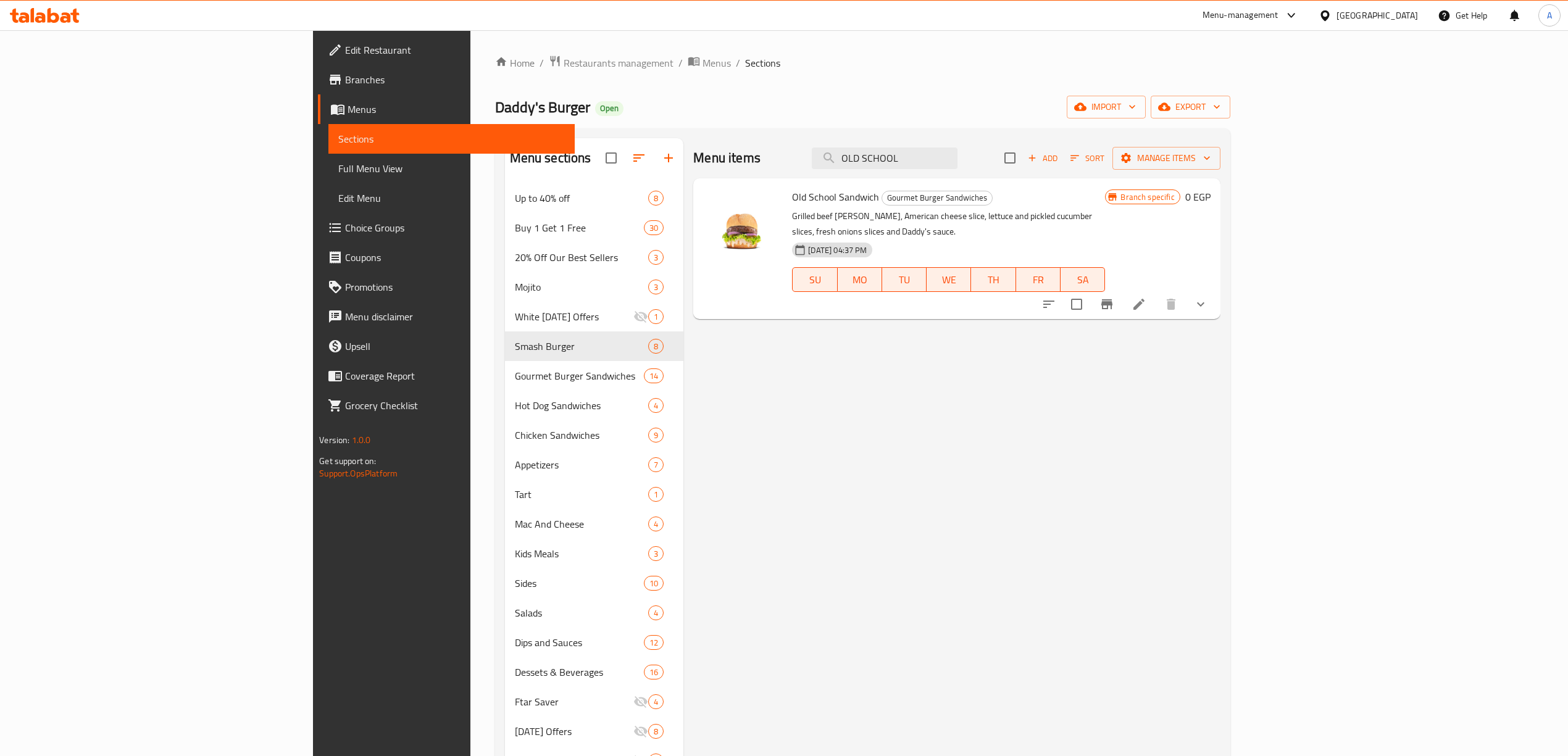
click at [1208, 297] on icon "show more" at bounding box center [1200, 304] width 15 height 15
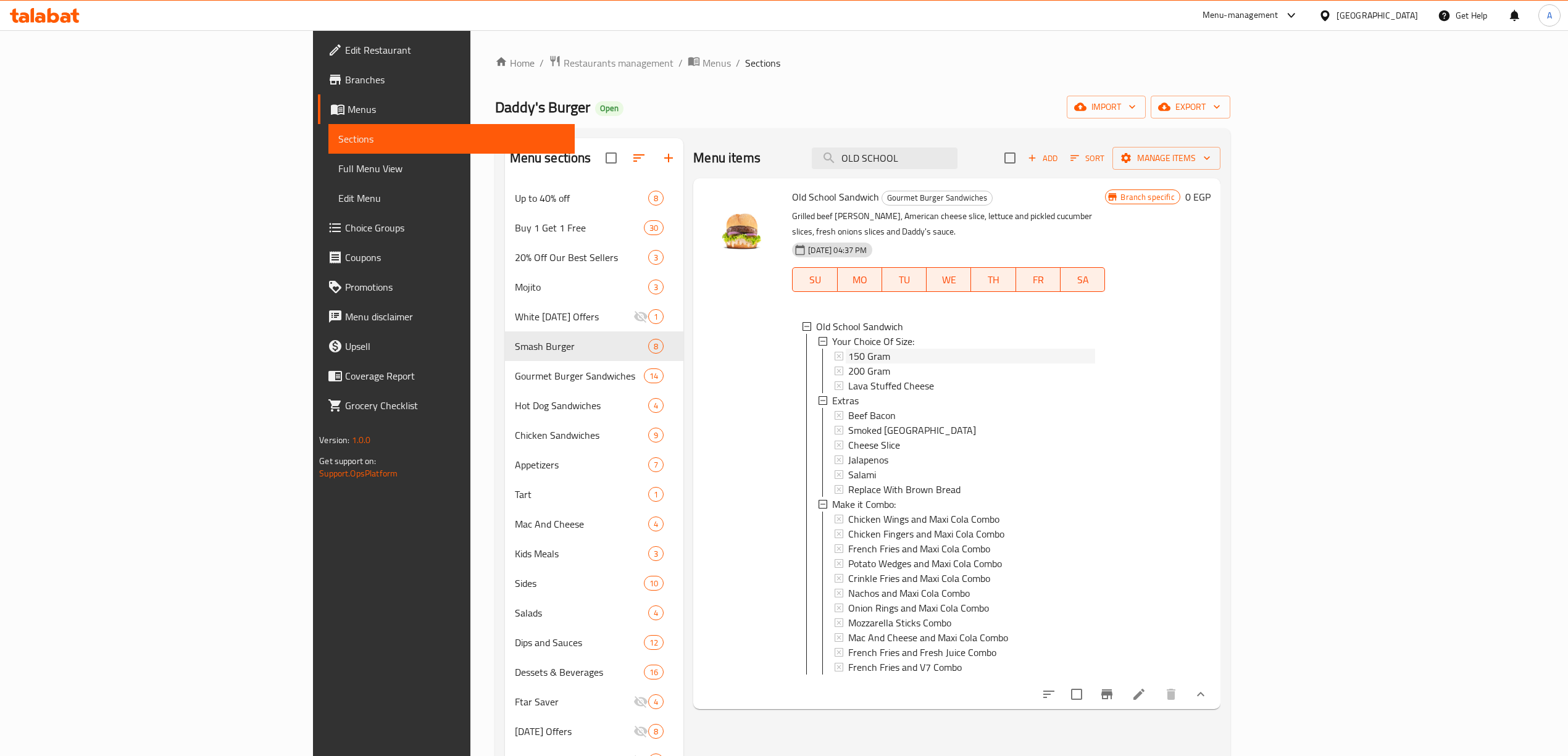
click at [848, 348] on span "150 Gram" at bounding box center [869, 356] width 42 height 15
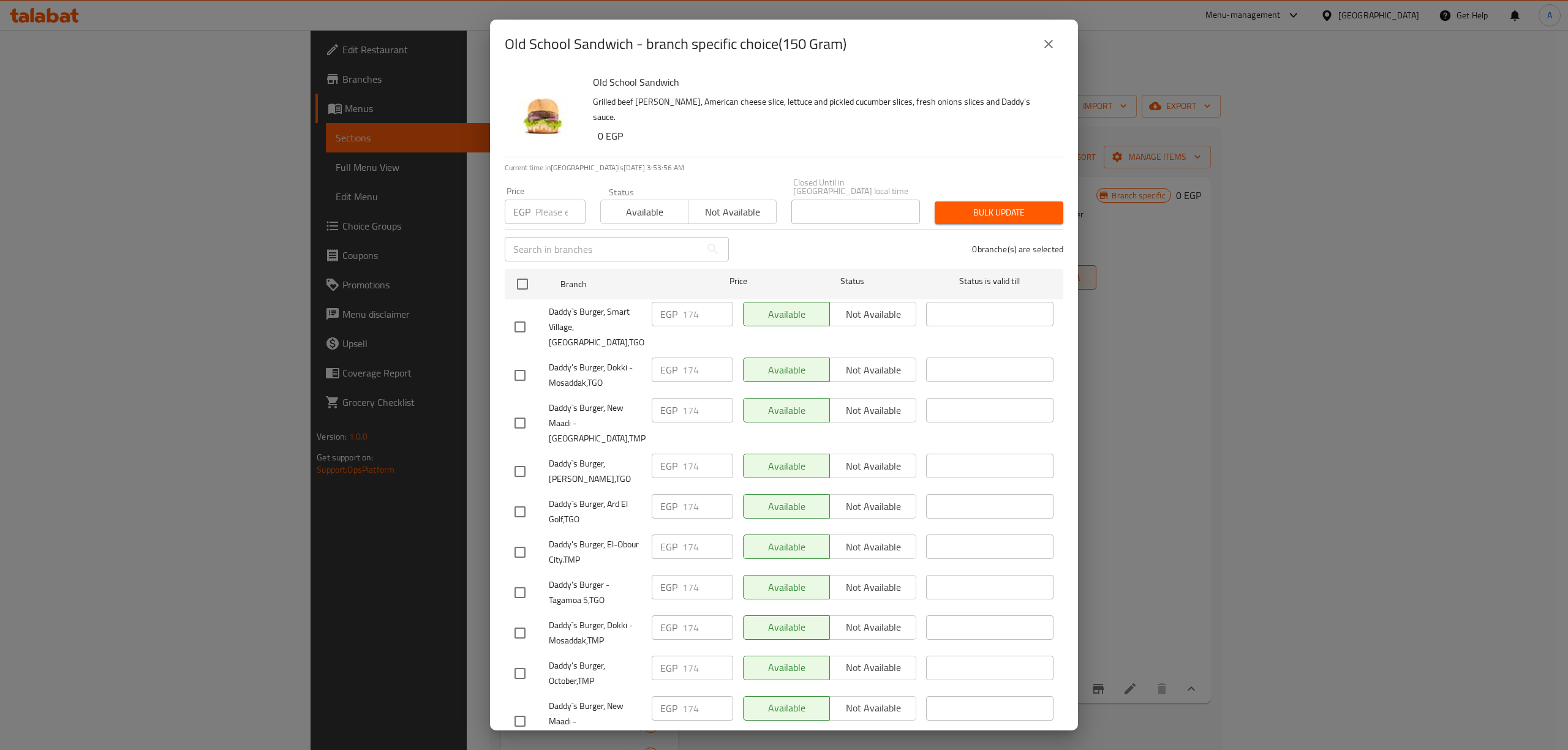
click at [1208, 432] on div "Old School Sandwich - branch specific choice(150 Gram) Old School Sandwich Gril…" at bounding box center [784, 375] width 1568 height 750
click at [1041, 48] on icon "close" at bounding box center [1048, 44] width 15 height 15
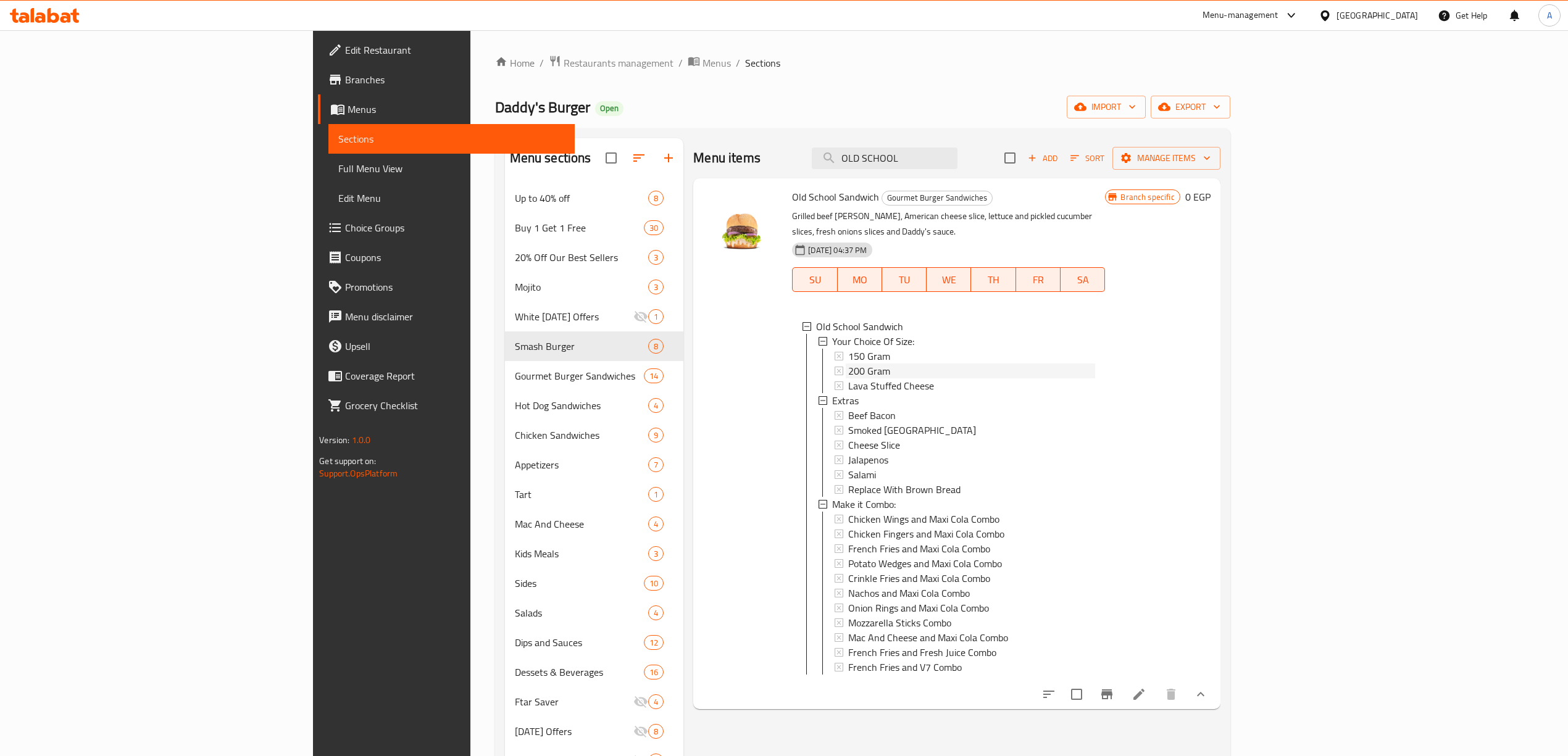
click at [848, 363] on span "200 Gram" at bounding box center [869, 370] width 42 height 15
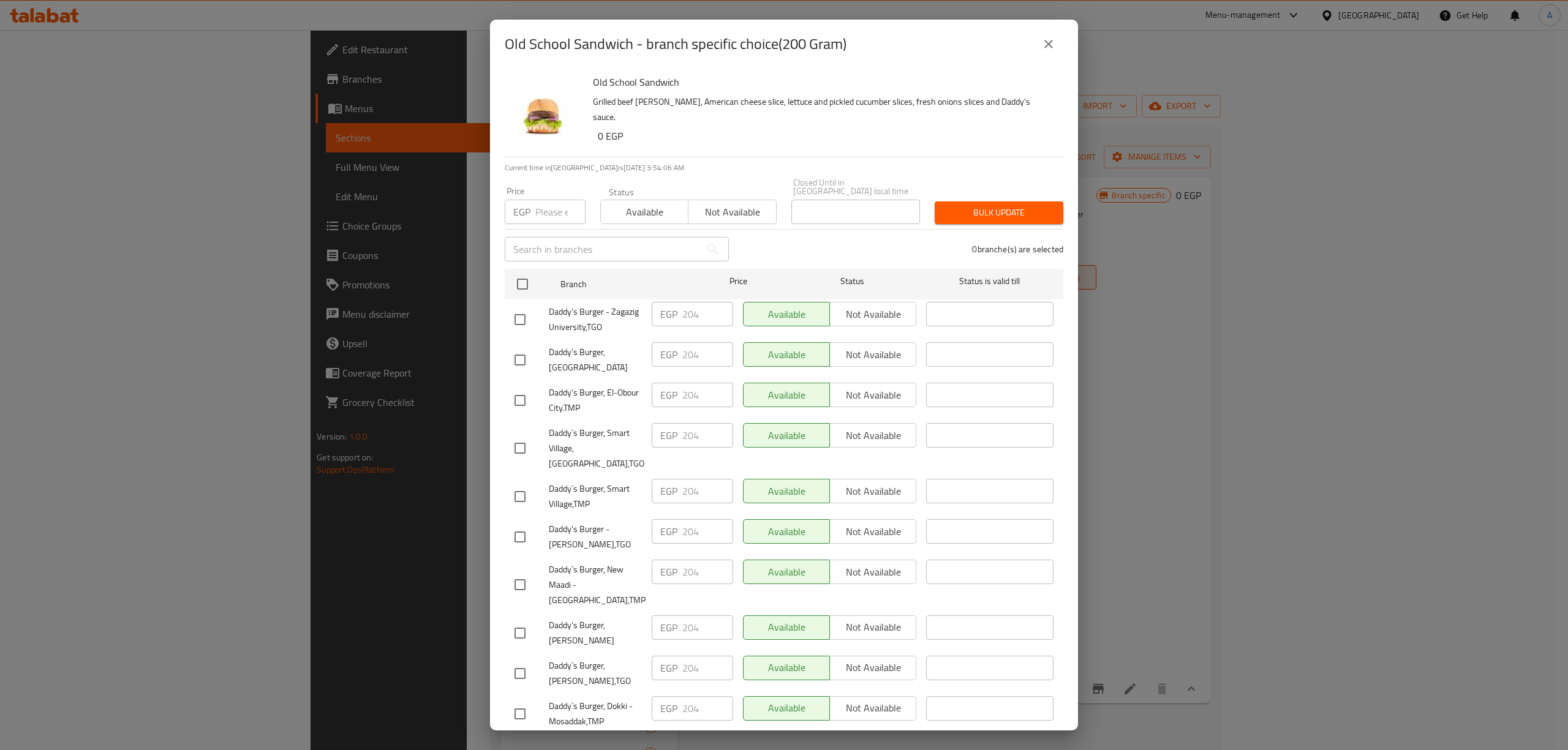
click at [1241, 539] on div "Old School Sandwich - branch specific choice(200 Gram) Old School Sandwich Gril…" at bounding box center [784, 375] width 1568 height 750
click at [1054, 40] on icon "close" at bounding box center [1048, 44] width 15 height 15
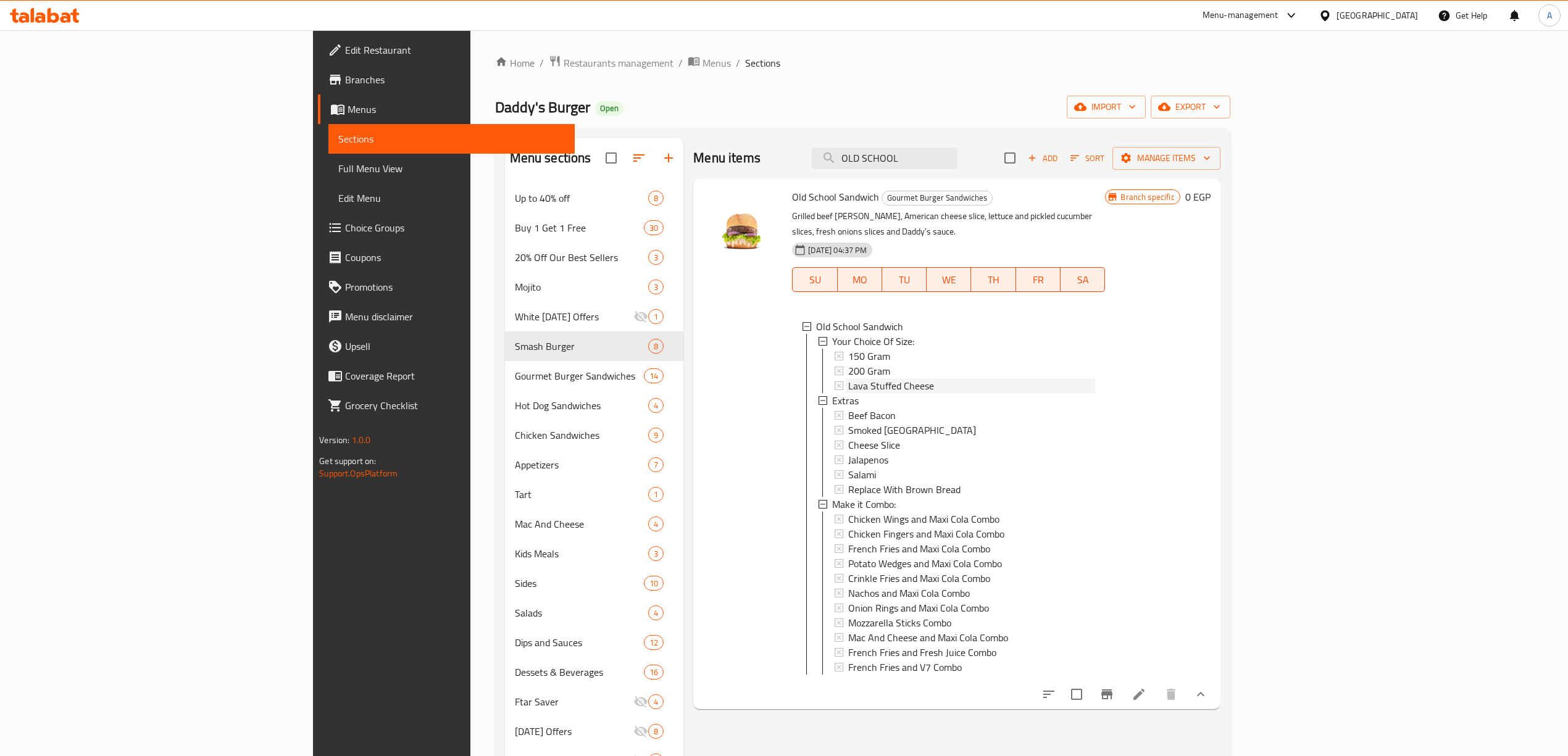
click at [848, 378] on span "Lava Stuffed Cheese" at bounding box center [891, 385] width 86 height 15
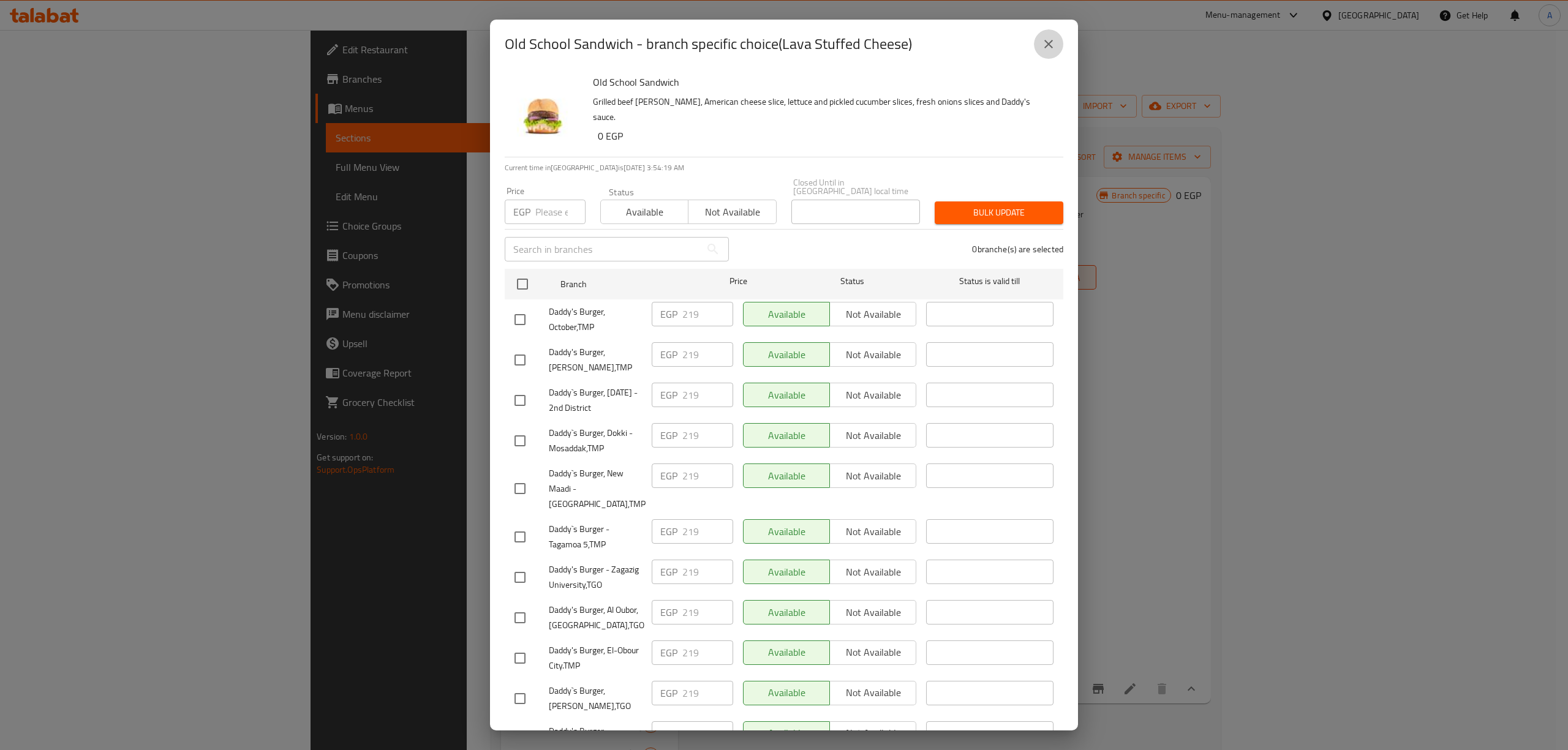
click at [1054, 40] on icon "close" at bounding box center [1048, 44] width 15 height 15
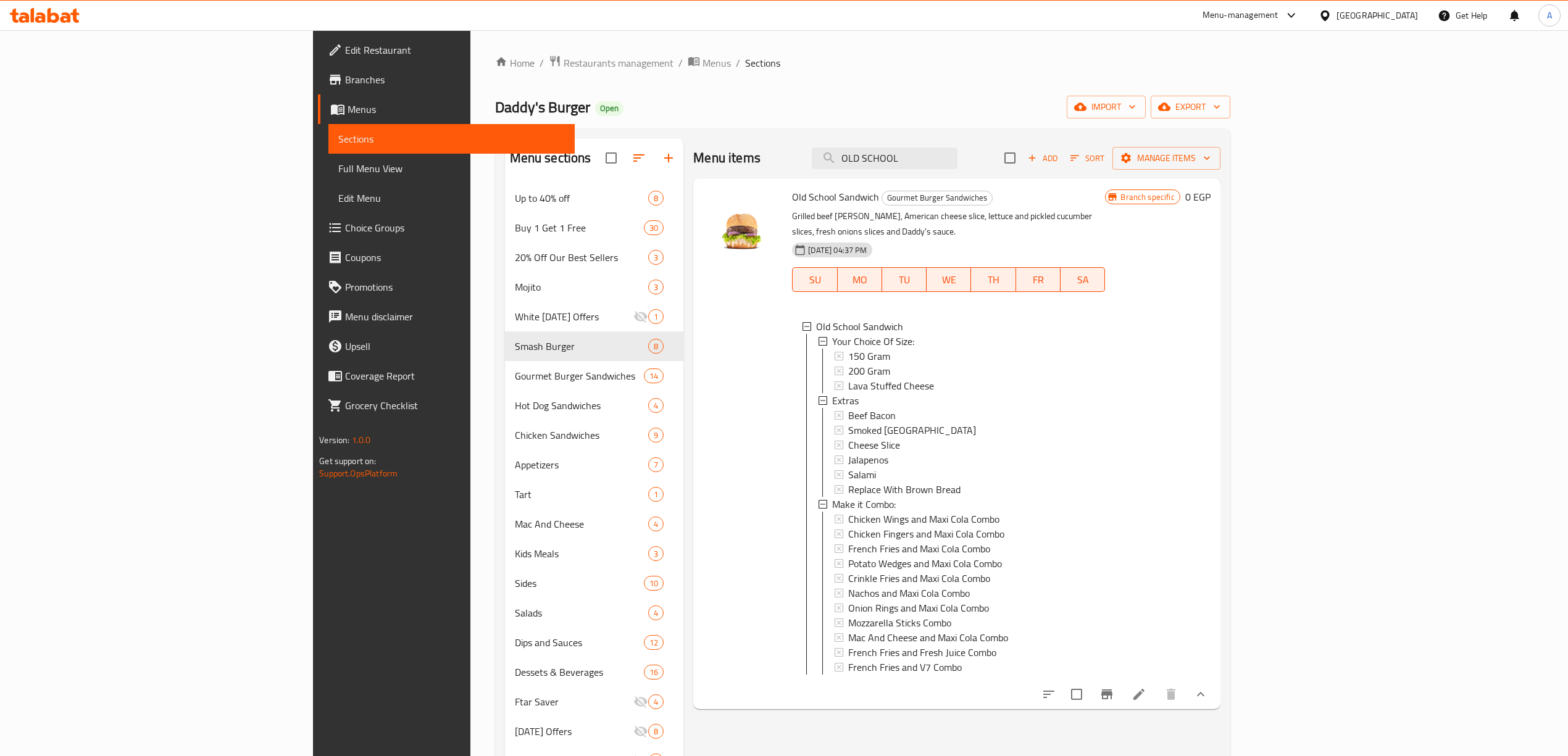
drag, startPoint x: 1064, startPoint y: 149, endPoint x: 697, endPoint y: 122, distance: 368.0
click at [697, 122] on div "Home / Restaurants management / Menus / Sections Daddy's Burger Open import exp…" at bounding box center [862, 479] width 735 height 849
paste input "DADDYS SHROOMS"
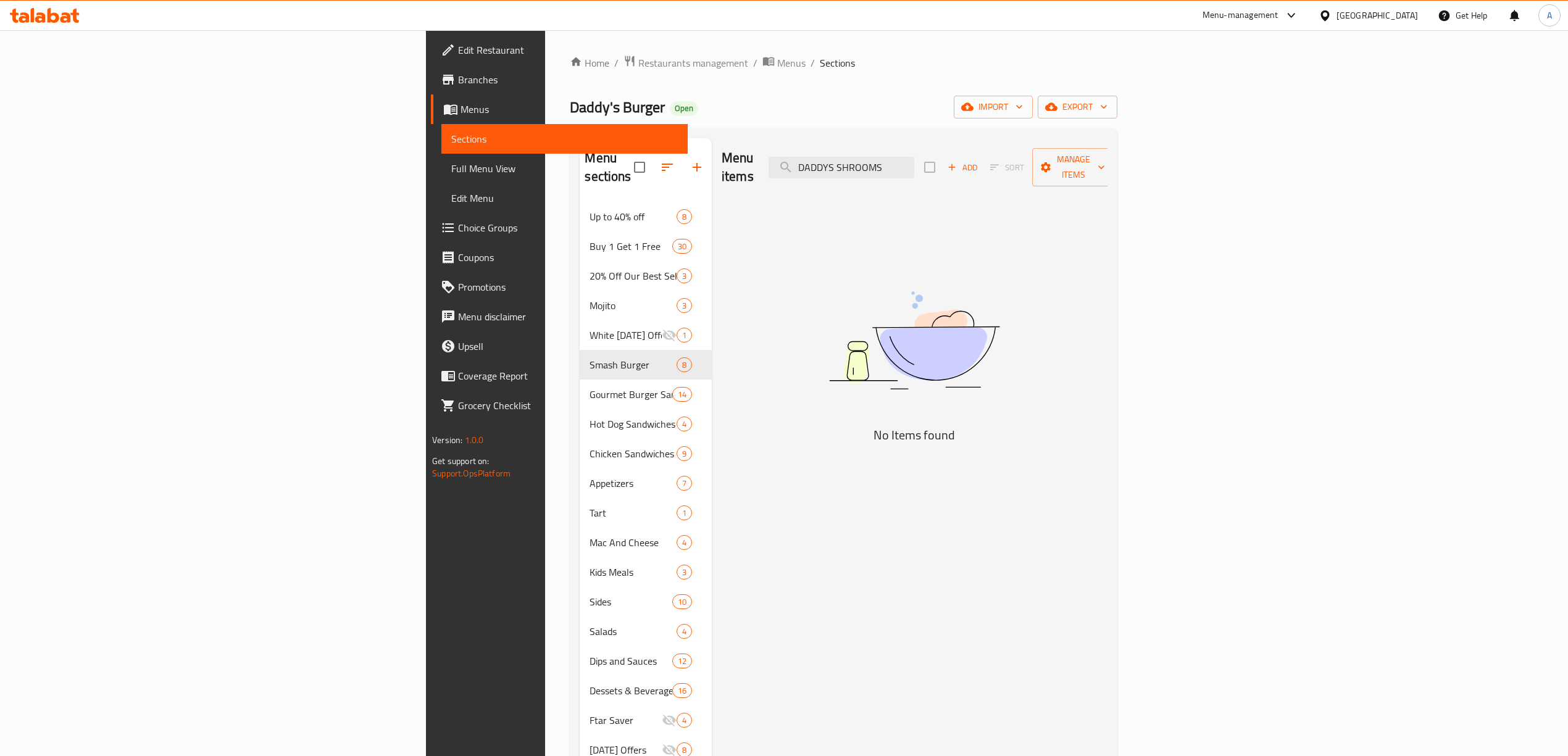
drag, startPoint x: 1061, startPoint y: 154, endPoint x: 823, endPoint y: 154, distance: 238.0
click at [796, 154] on div "Menu items DADDYS SHROOMS Add Sort Manage items" at bounding box center [915, 167] width 386 height 59
click at [914, 157] on input "Daddys Shrooms" at bounding box center [841, 168] width 145 height 22
drag, startPoint x: 1050, startPoint y: 150, endPoint x: 990, endPoint y: 161, distance: 61.0
click at [914, 161] on input "Daddys Shrooms" at bounding box center [841, 168] width 145 height 22
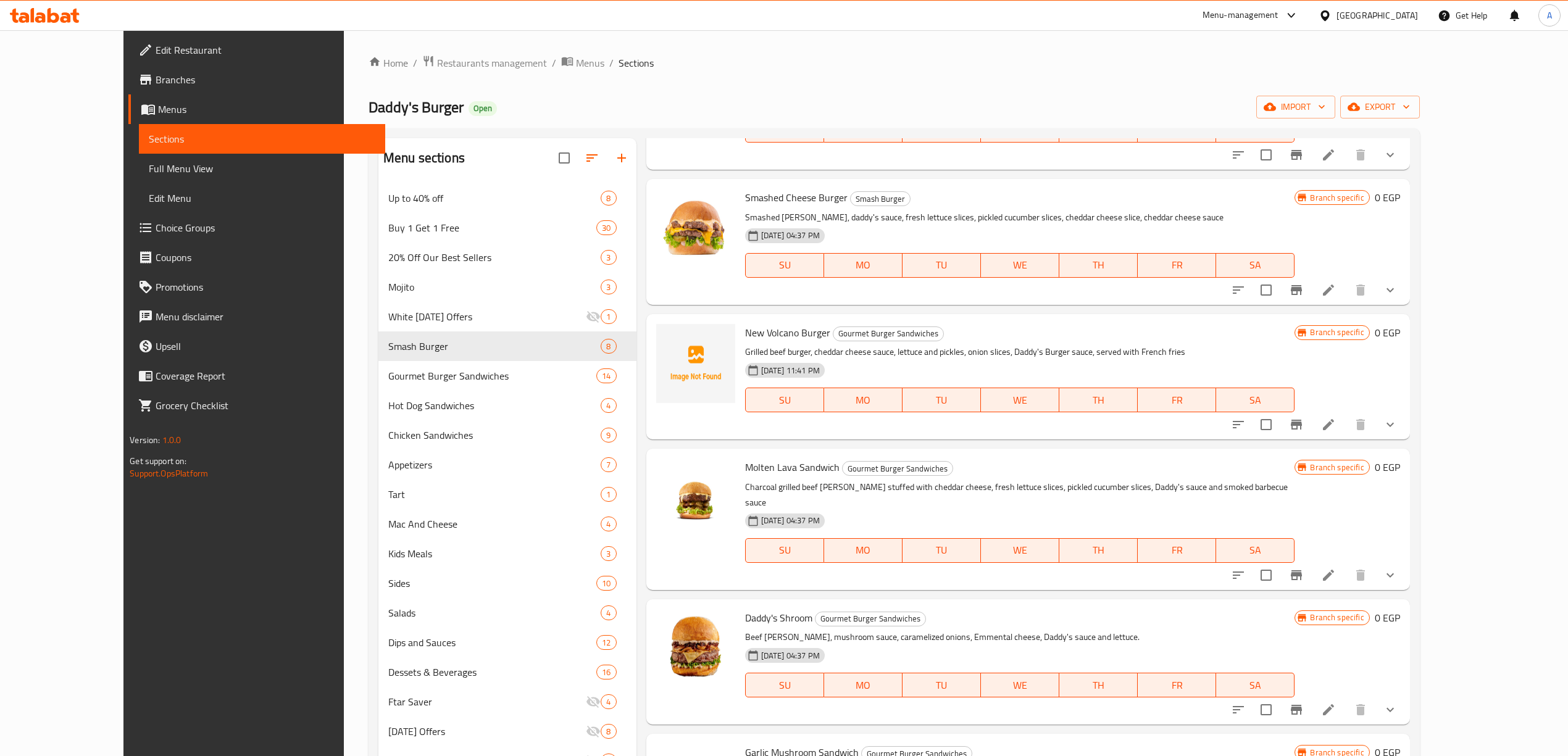
scroll to position [1069, 0]
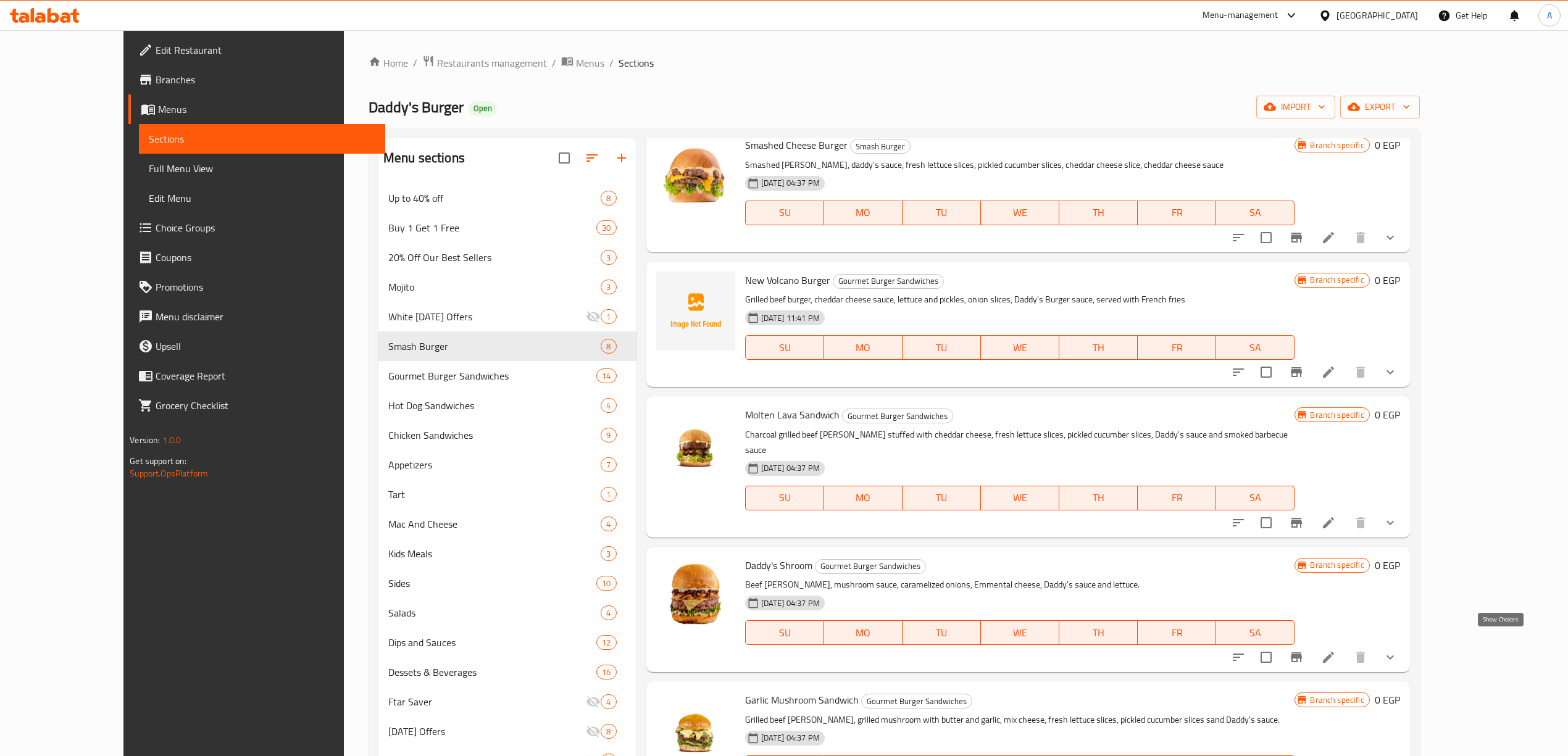
click at [1398, 650] on icon "show more" at bounding box center [1390, 657] width 15 height 15
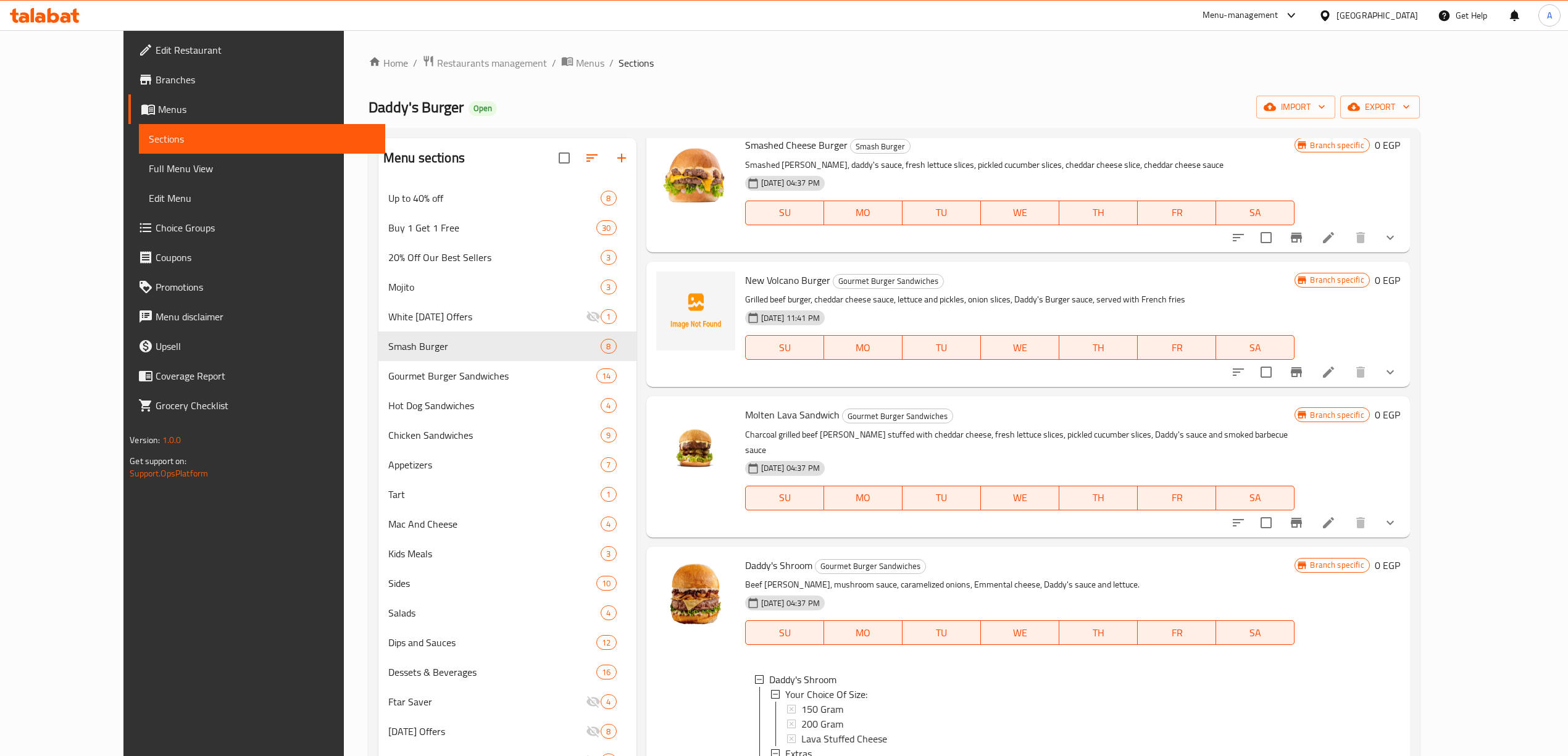
scroll to position [1234, 0]
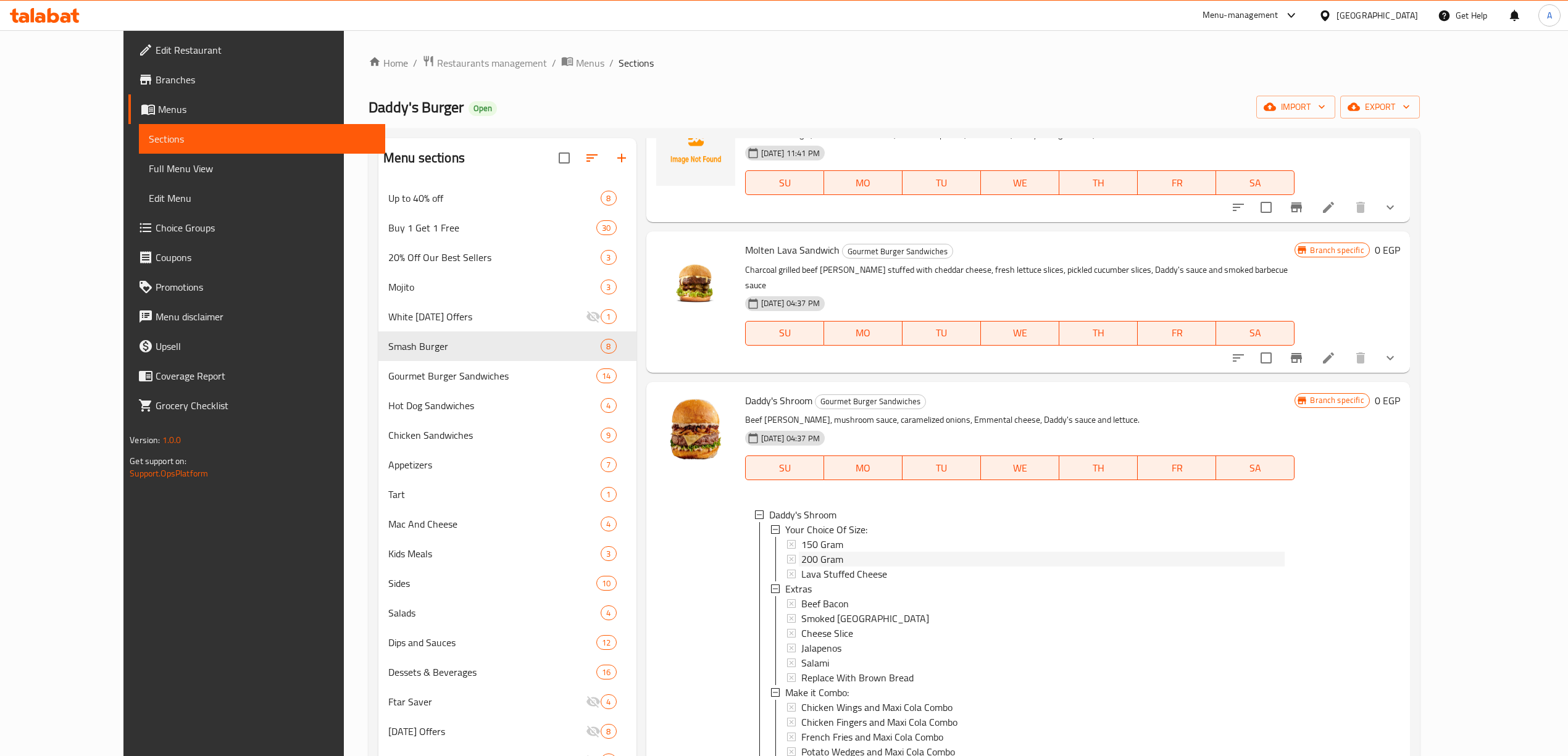
click at [808, 552] on span "200 Gram" at bounding box center [822, 559] width 42 height 15
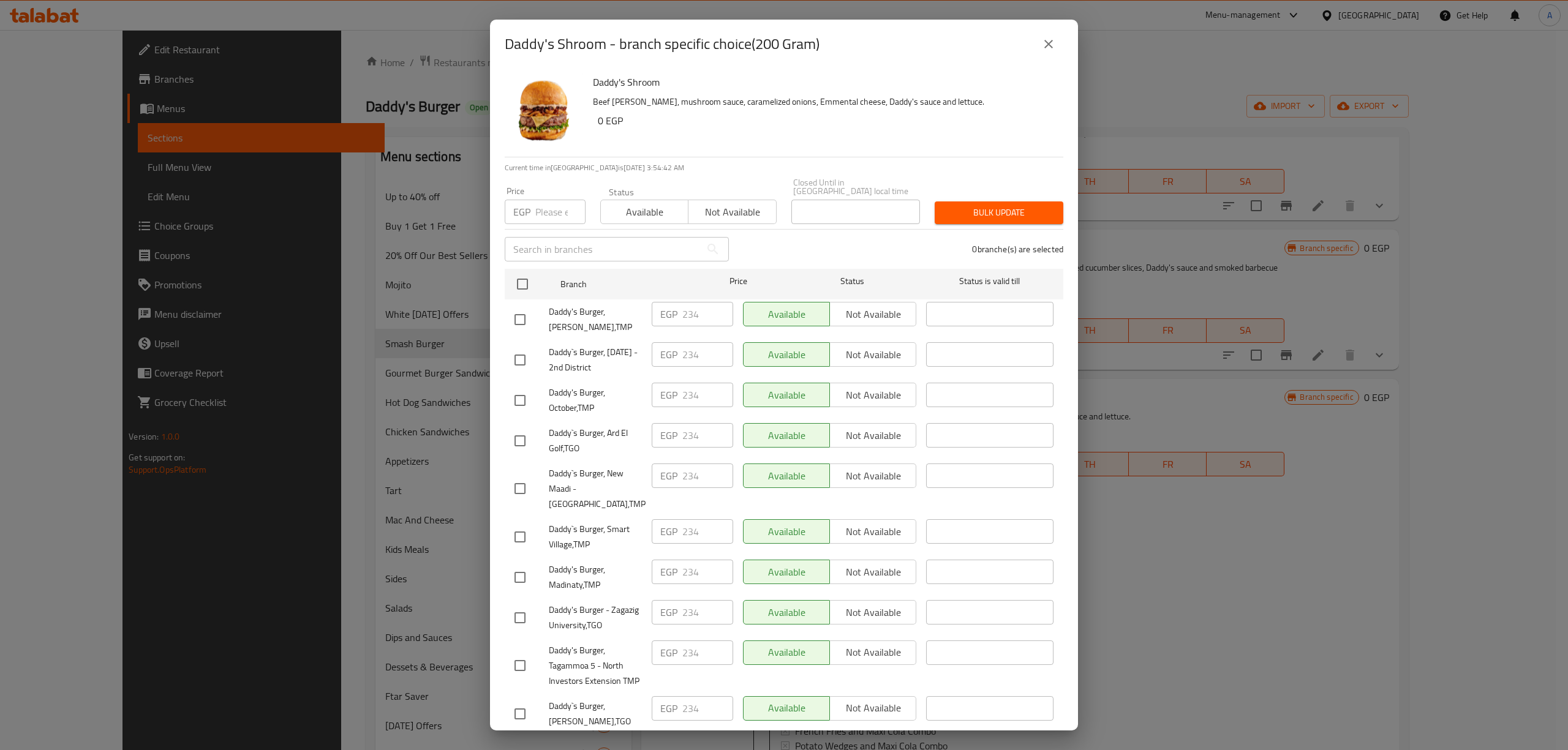
click at [1044, 35] on button "close" at bounding box center [1049, 44] width 29 height 29
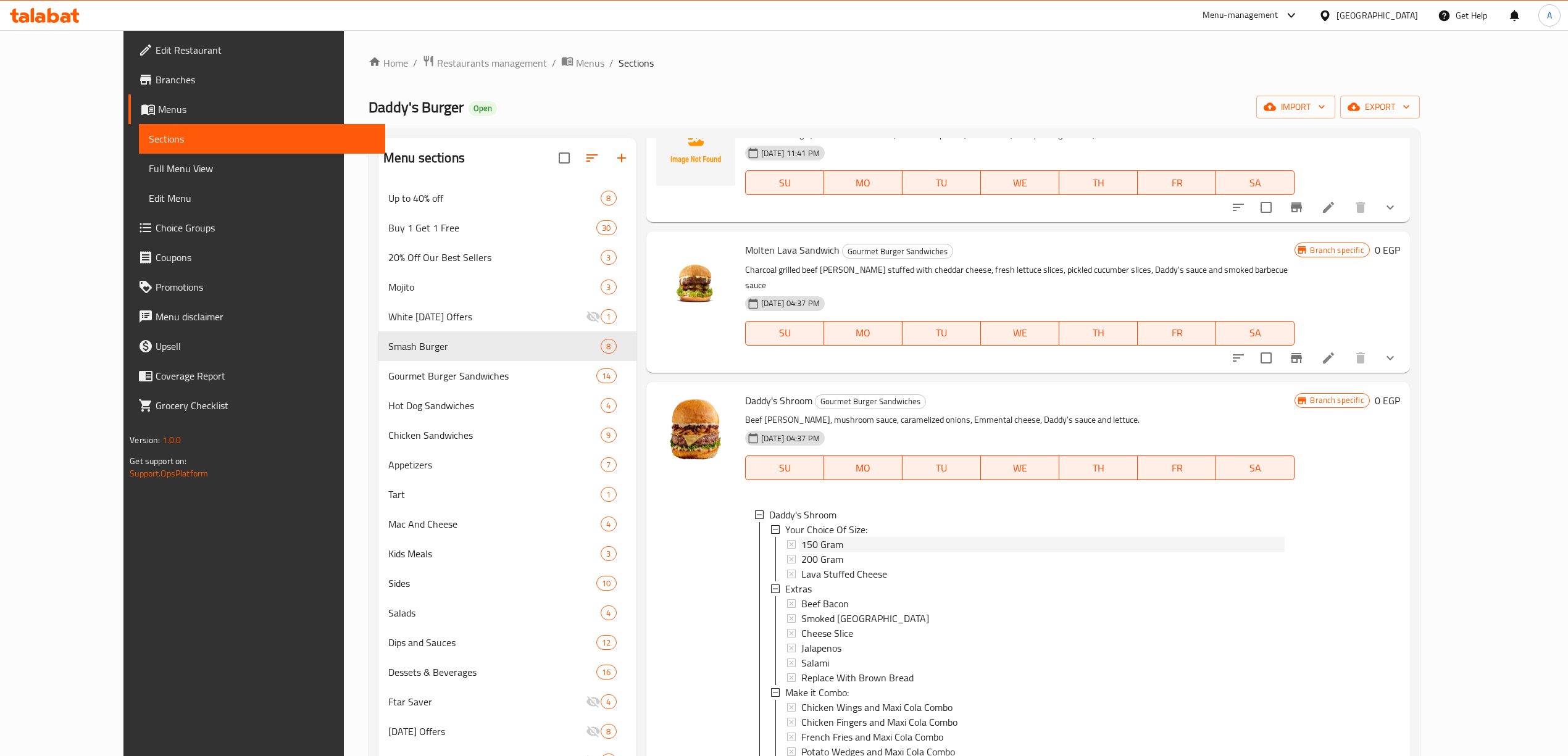
click at [801, 537] on span "150 Gram" at bounding box center [822, 544] width 42 height 15
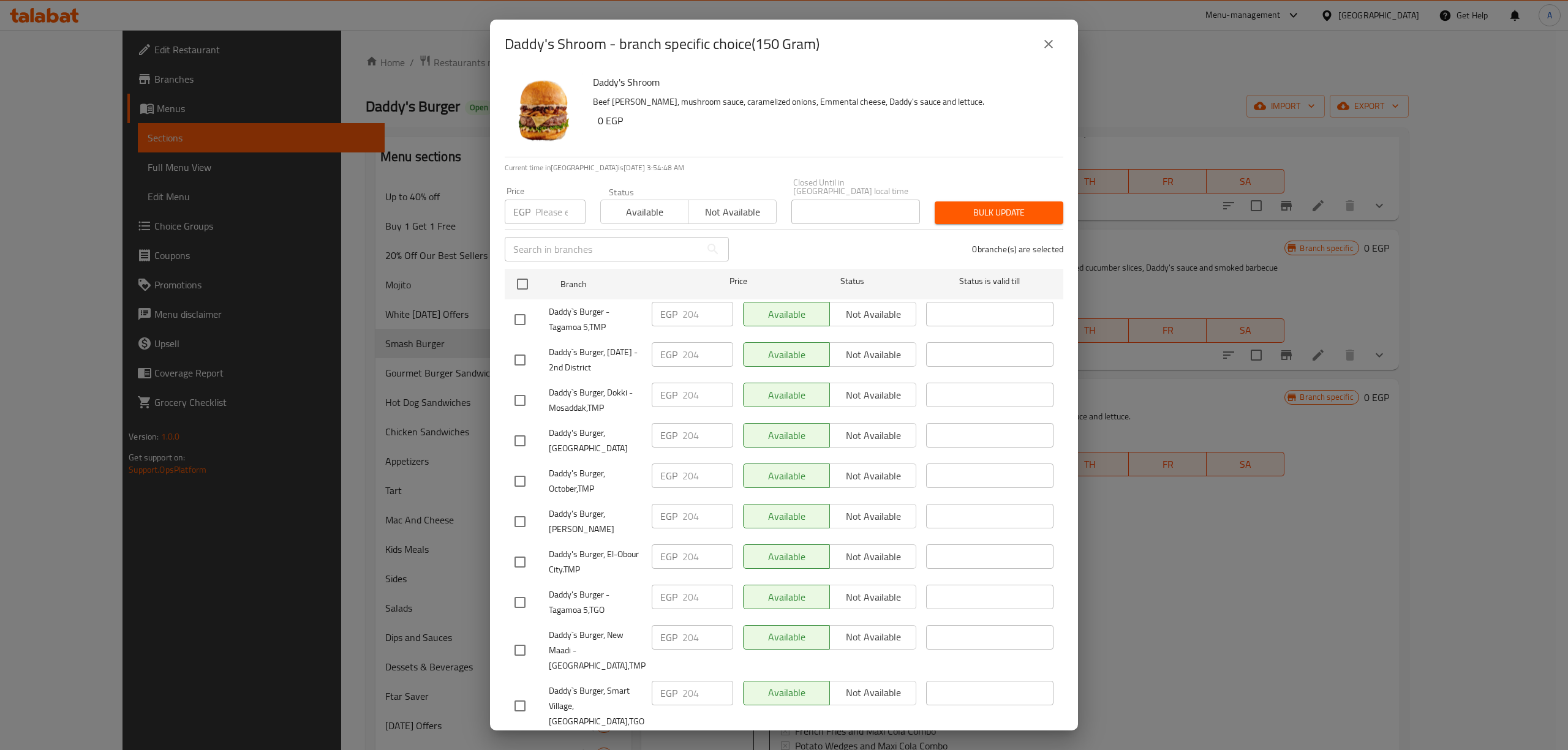
click at [1196, 585] on div "Daddy's Shroom - branch specific choice(150 Gram) Daddy's Shroom Beef burger pa…" at bounding box center [784, 375] width 1568 height 750
click at [1040, 43] on button "close" at bounding box center [1049, 44] width 29 height 29
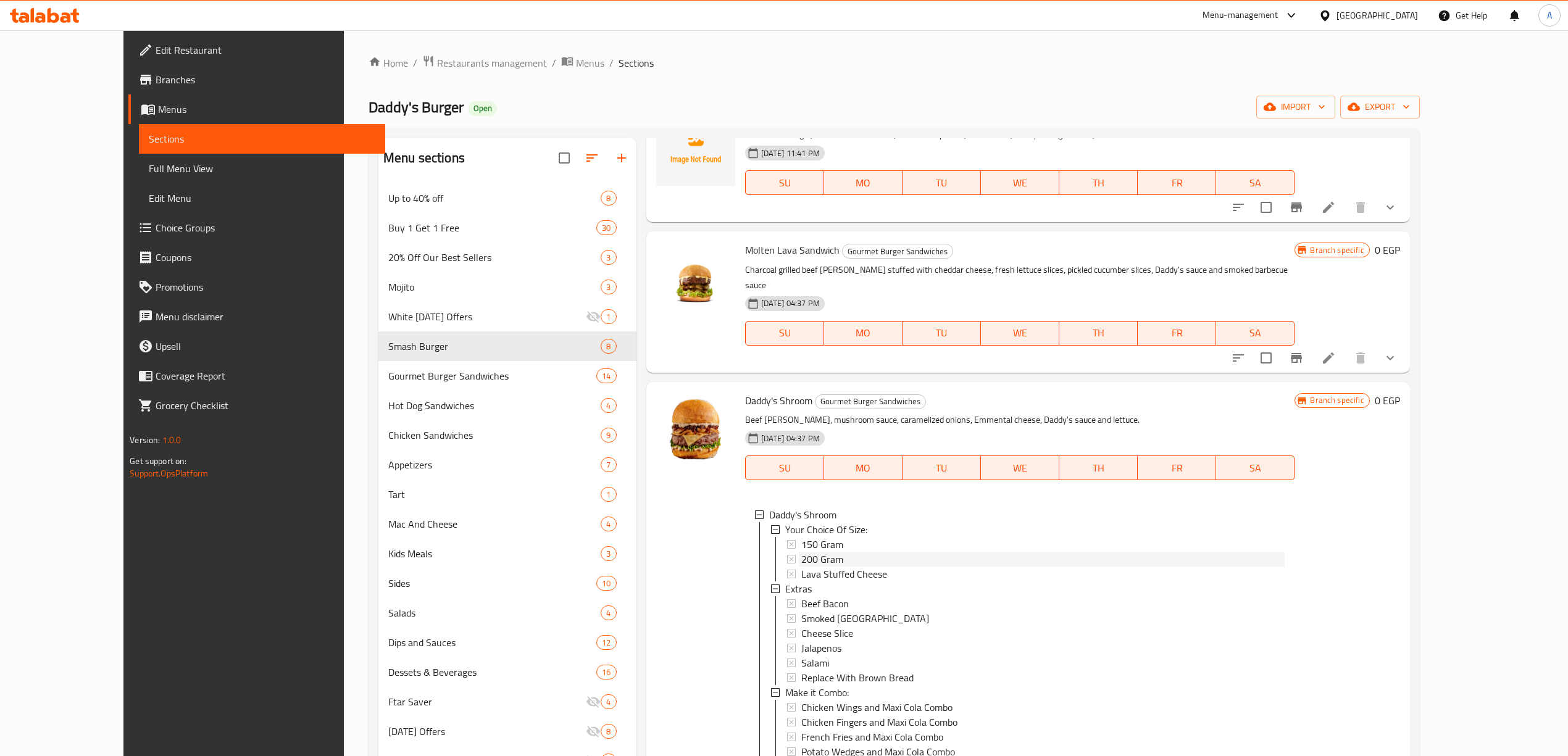
click at [804, 552] on span "200 Gram" at bounding box center [822, 559] width 42 height 15
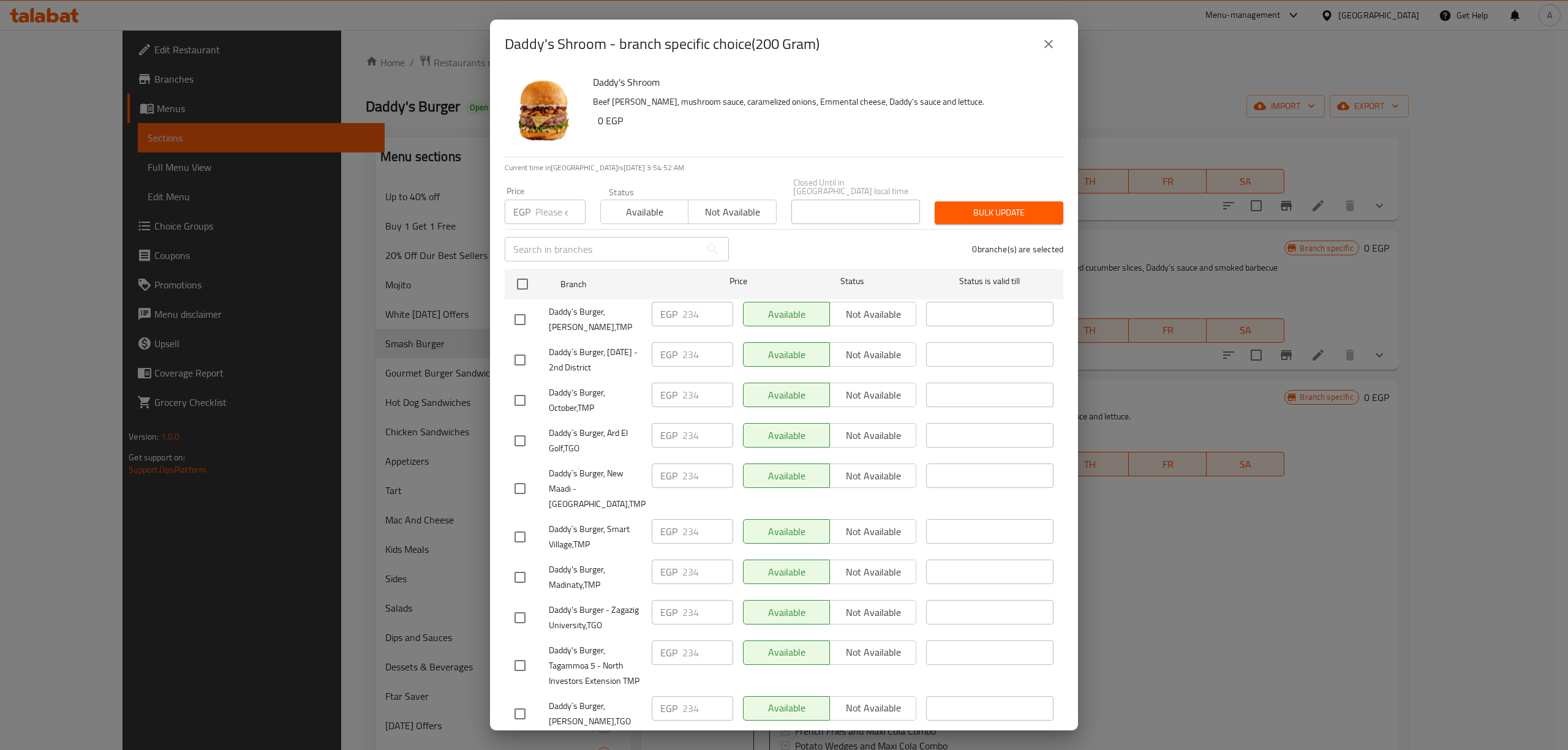
click at [1051, 45] on icon "close" at bounding box center [1048, 44] width 15 height 15
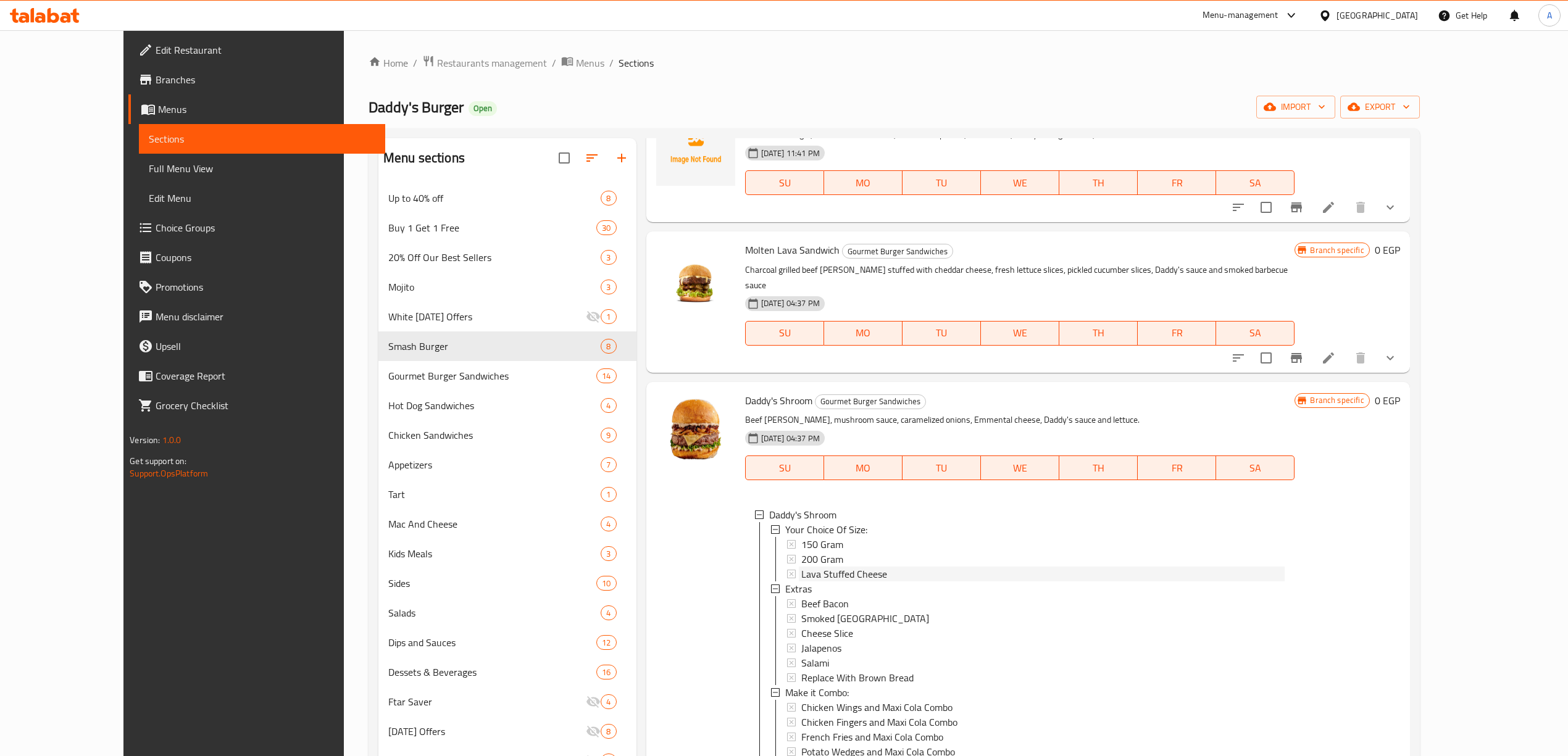
click at [828, 566] on span "Lava Stuffed Cheese" at bounding box center [844, 573] width 86 height 15
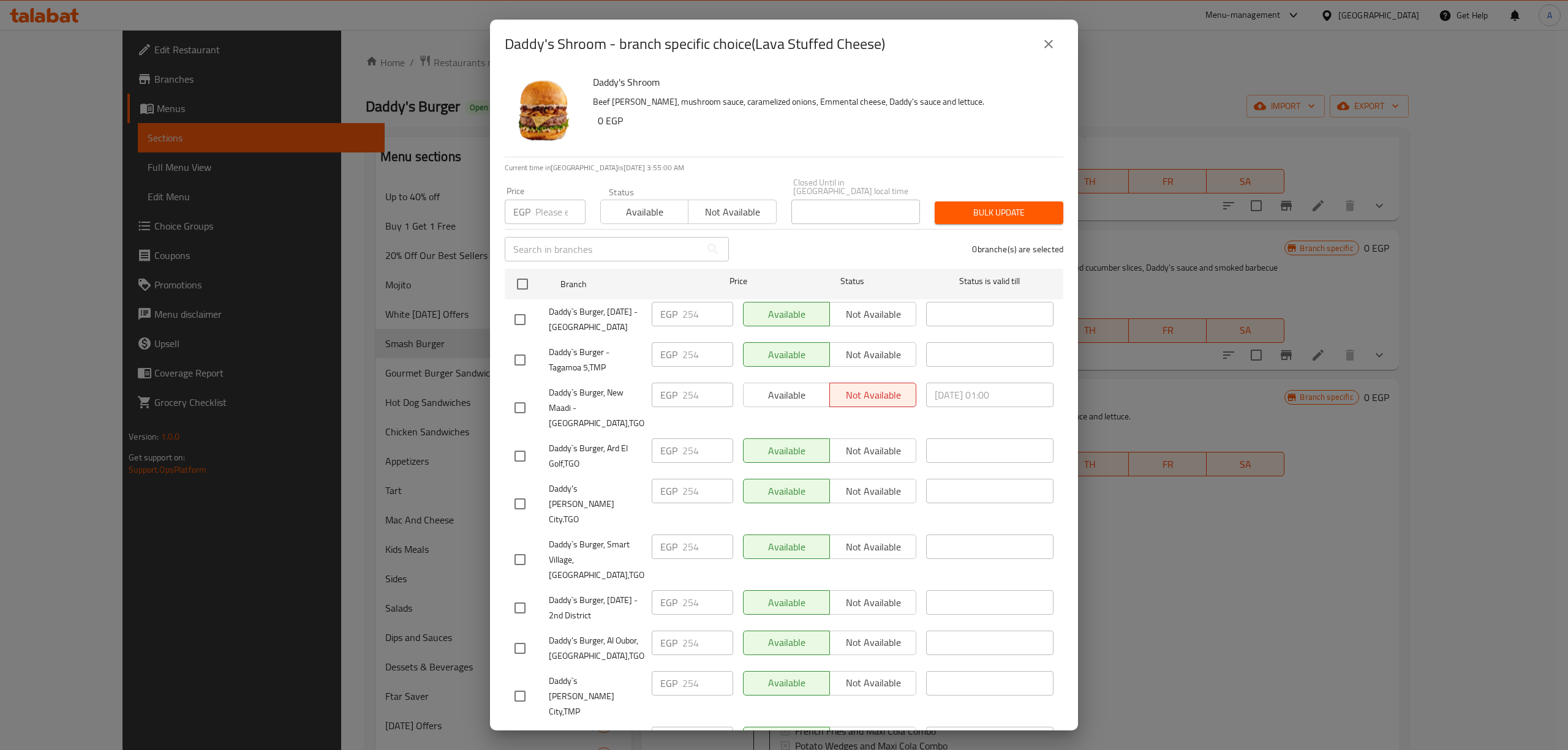
click at [1181, 570] on div "Daddy's Shroom - branch specific choice(Lava Stuffed Cheese) Daddy's Shroom Bee…" at bounding box center [784, 375] width 1568 height 750
click at [1040, 37] on button "close" at bounding box center [1049, 44] width 29 height 29
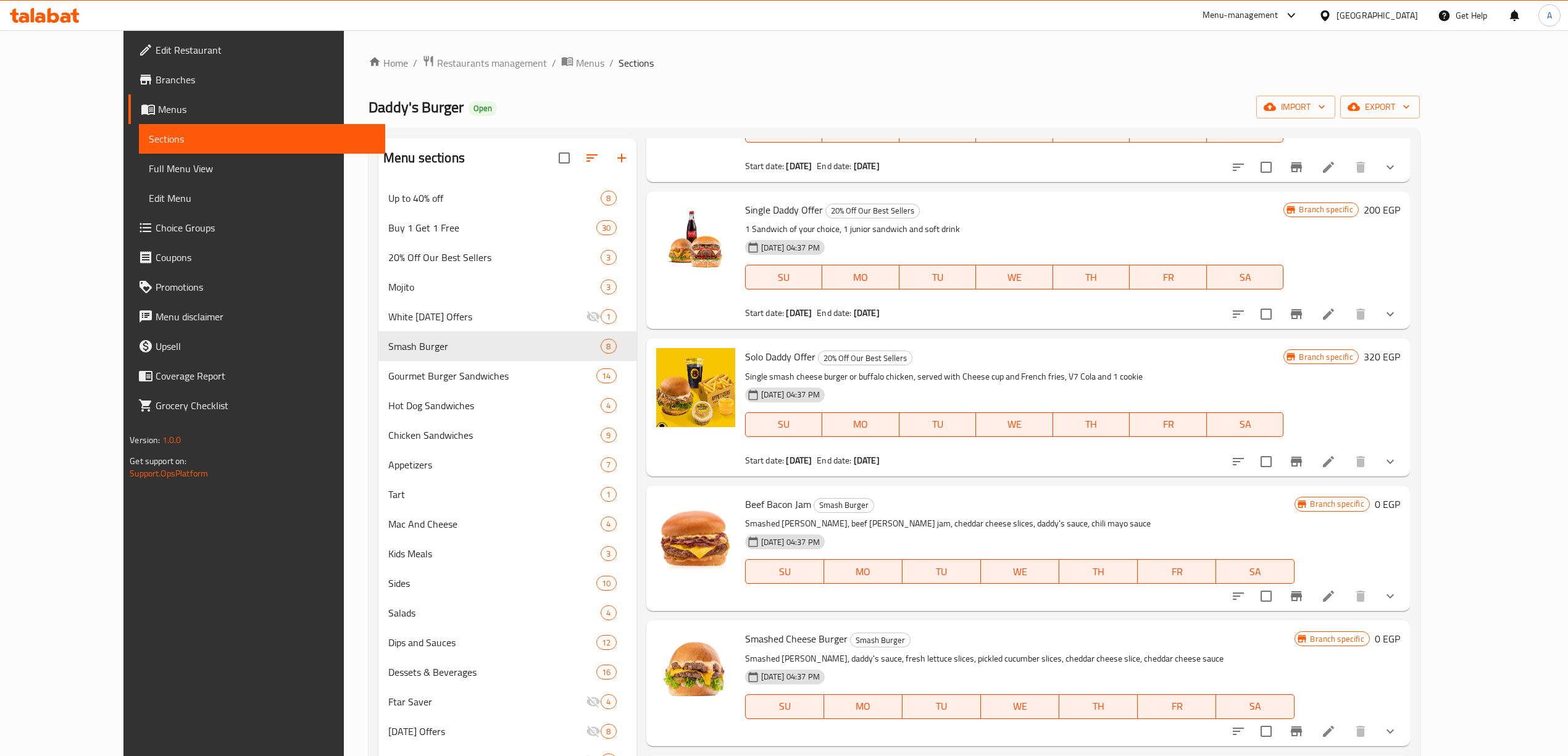
scroll to position [0, 0]
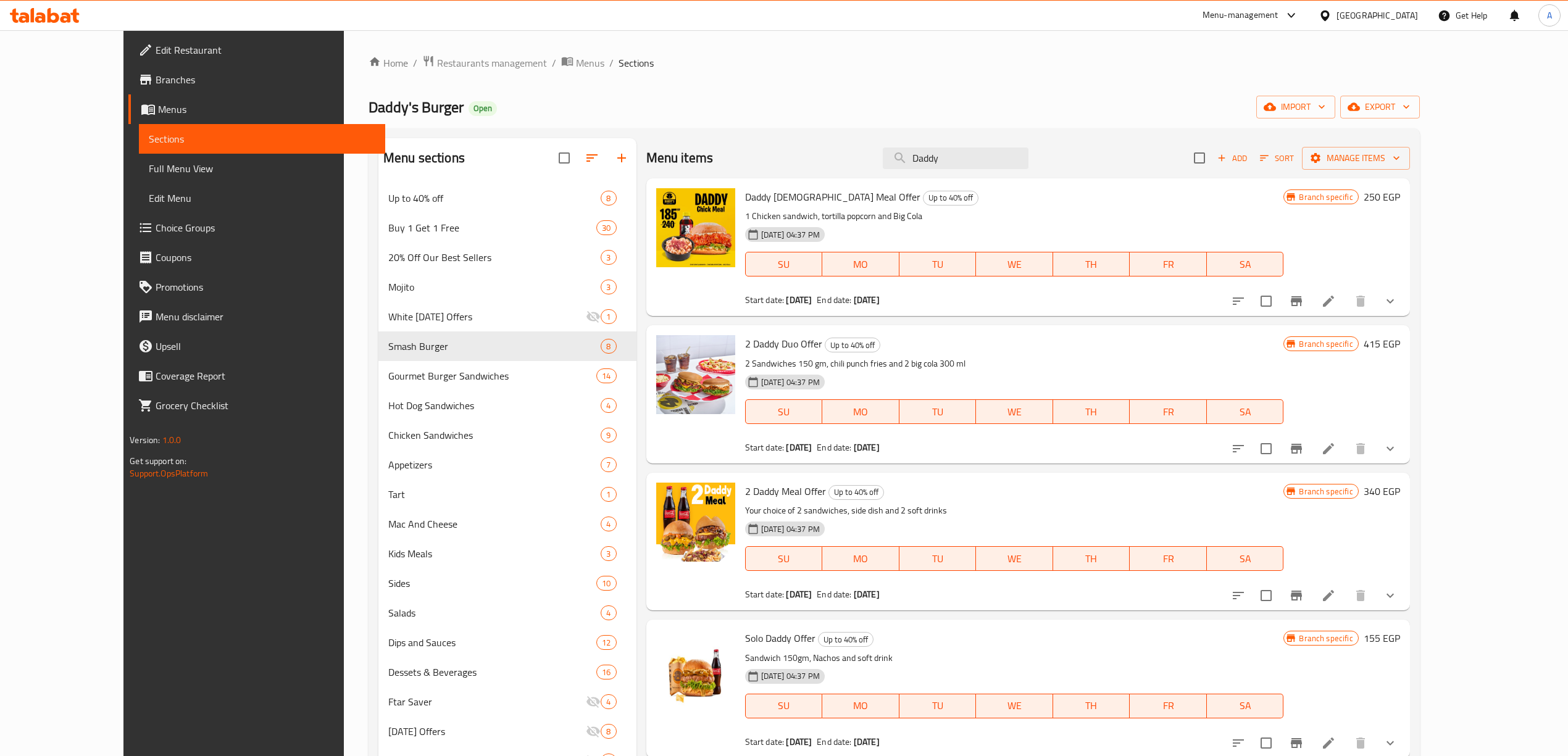
drag, startPoint x: 983, startPoint y: 163, endPoint x: 1040, endPoint y: 203, distance: 69.6
click at [860, 165] on div "Menu items Daddy Add Sort Manage items" at bounding box center [1028, 158] width 763 height 40
paste input "MOLTEN LAVA"
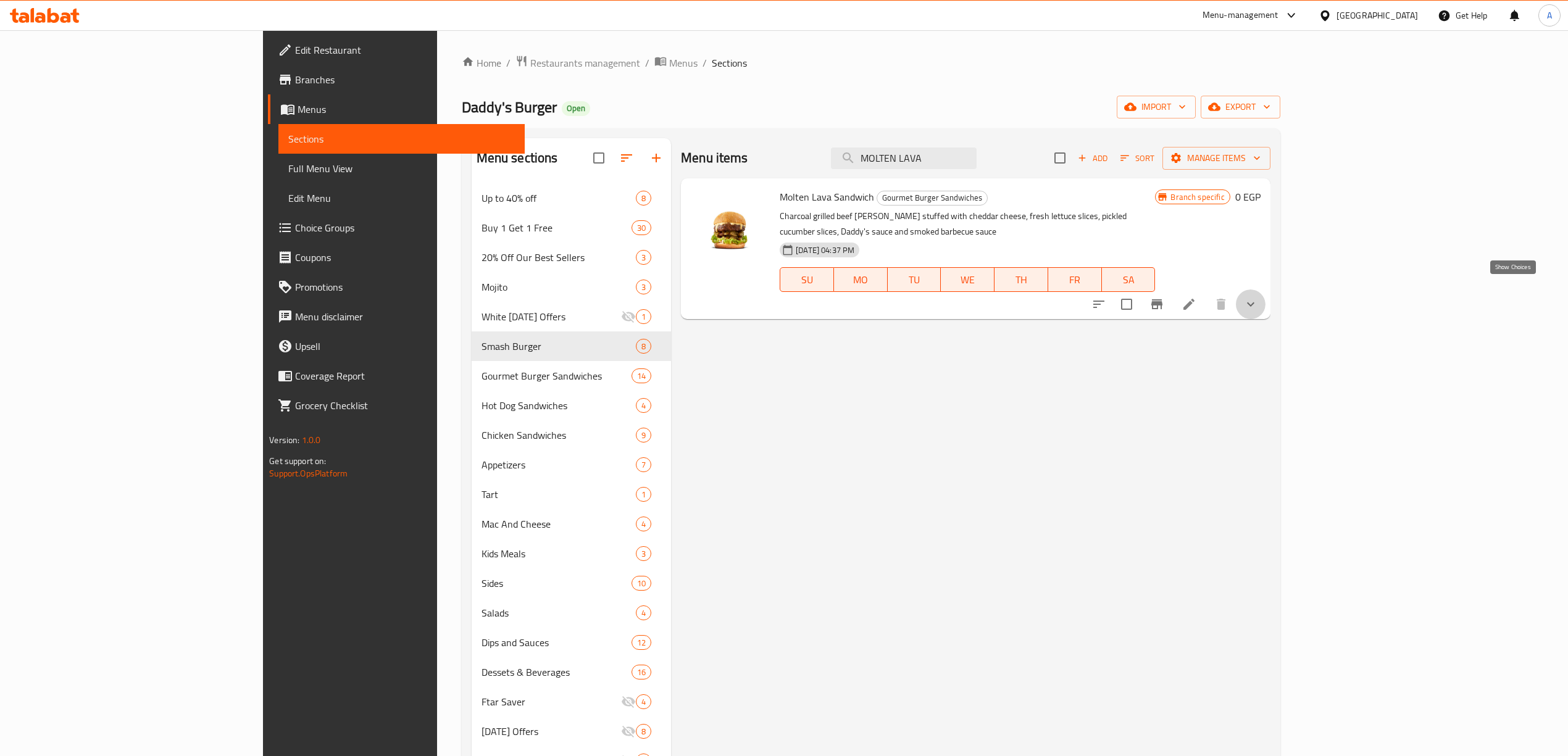
click at [1258, 297] on icon "show more" at bounding box center [1250, 304] width 15 height 15
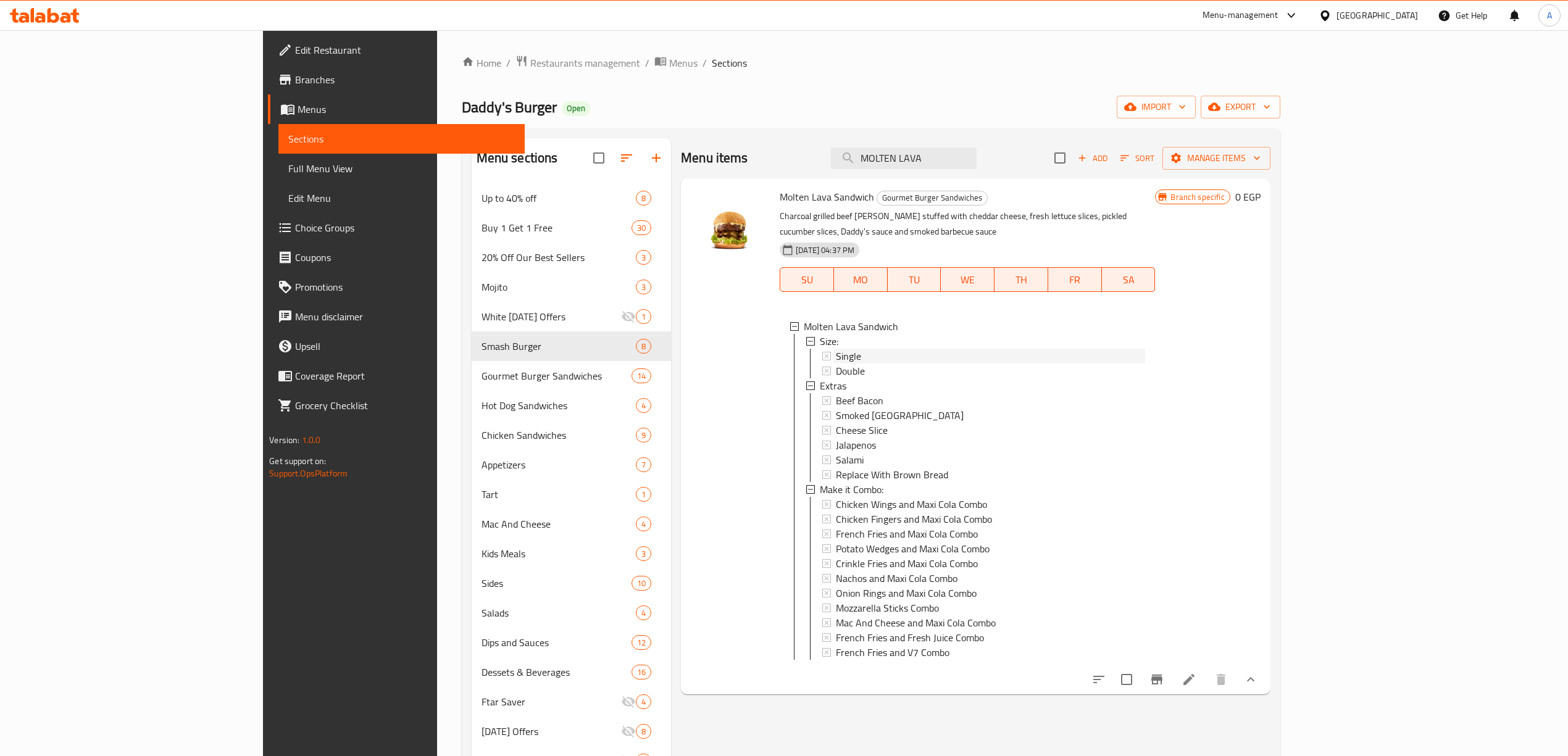
click at [835, 348] on span "Single" at bounding box center [848, 356] width 25 height 15
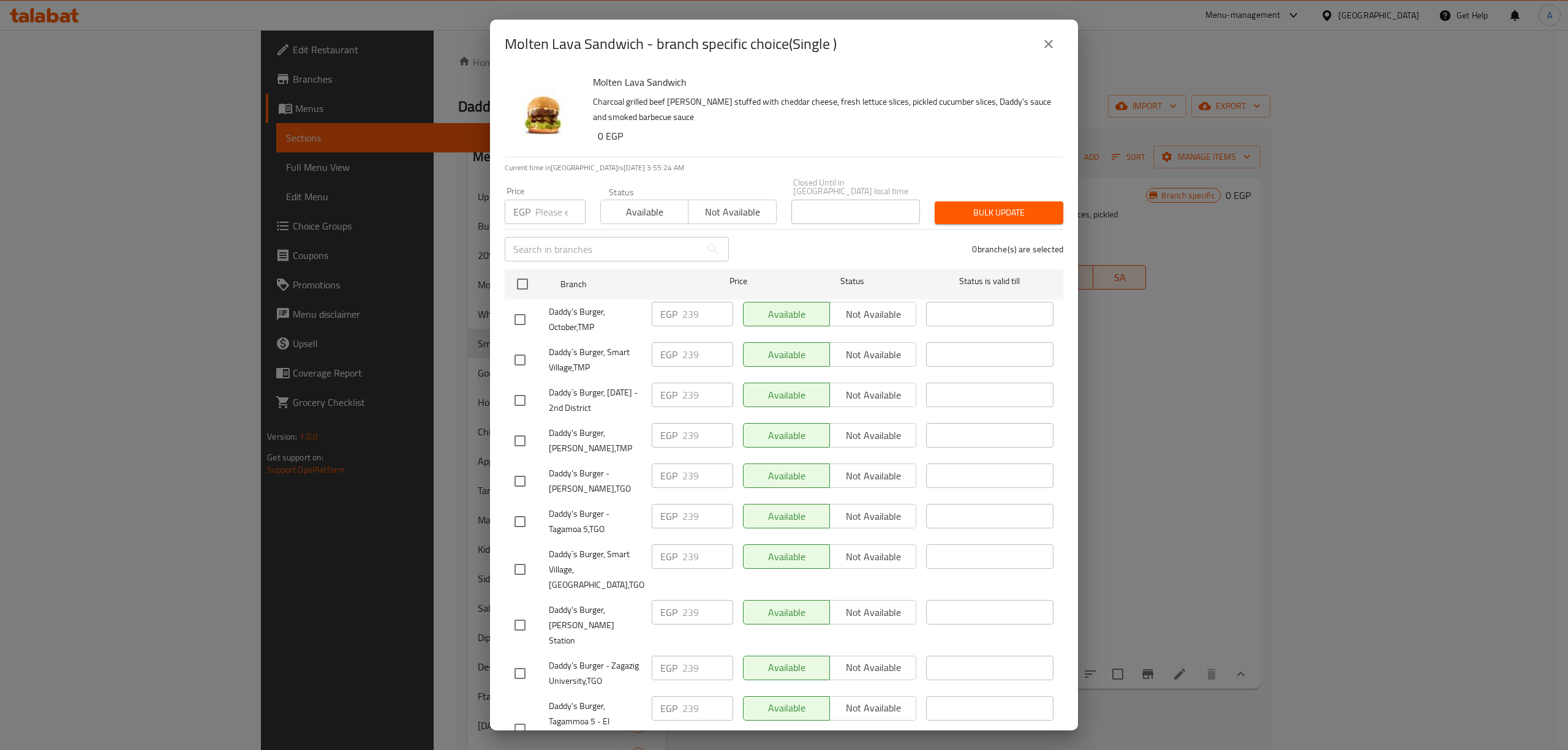
click at [1281, 487] on div "Molten Lava Sandwich - branch specific choice(Single ) Molten Lava Sandwich Cha…" at bounding box center [784, 375] width 1568 height 750
click at [1042, 45] on icon "close" at bounding box center [1048, 44] width 15 height 15
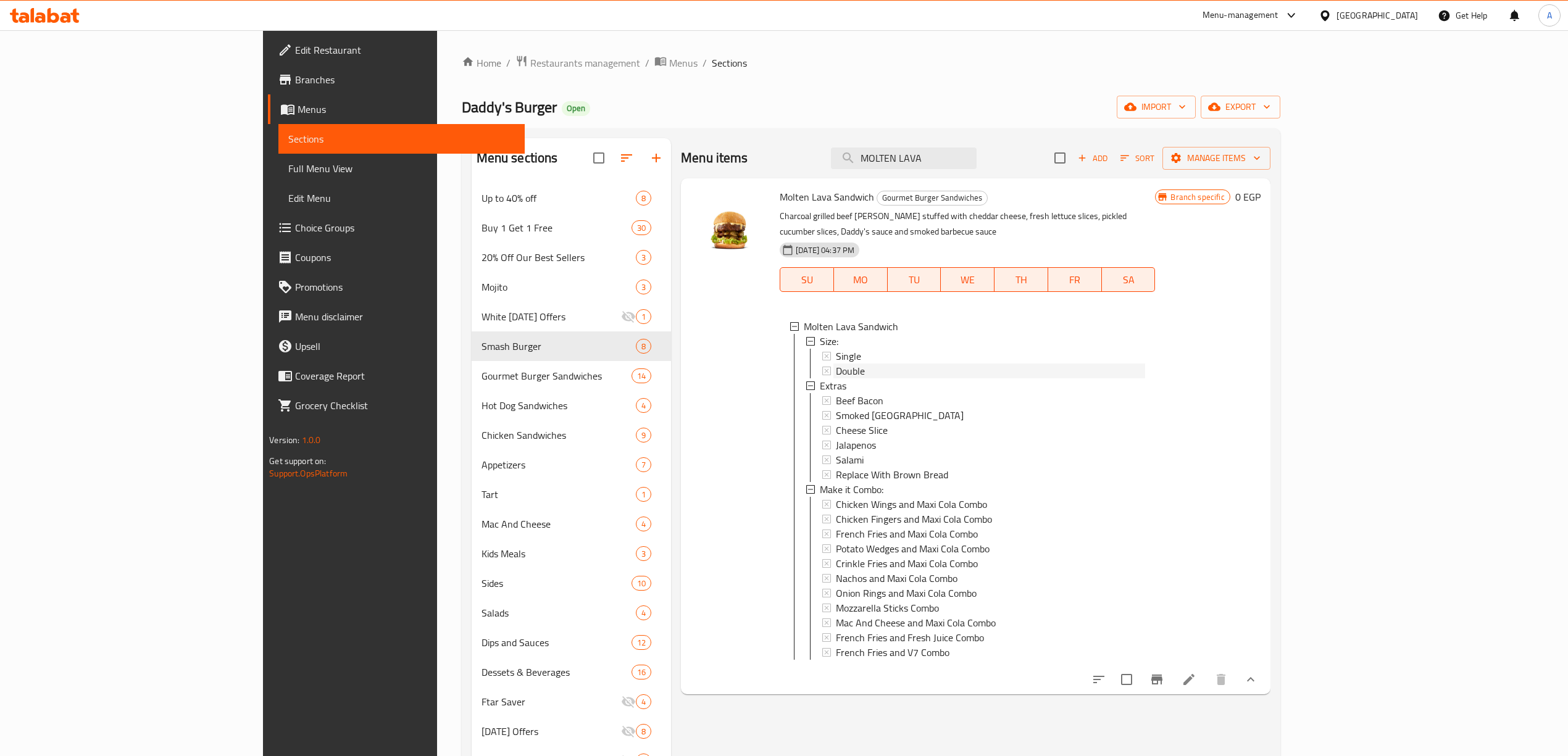
click at [835, 363] on div "Double" at bounding box center [990, 370] width 309 height 15
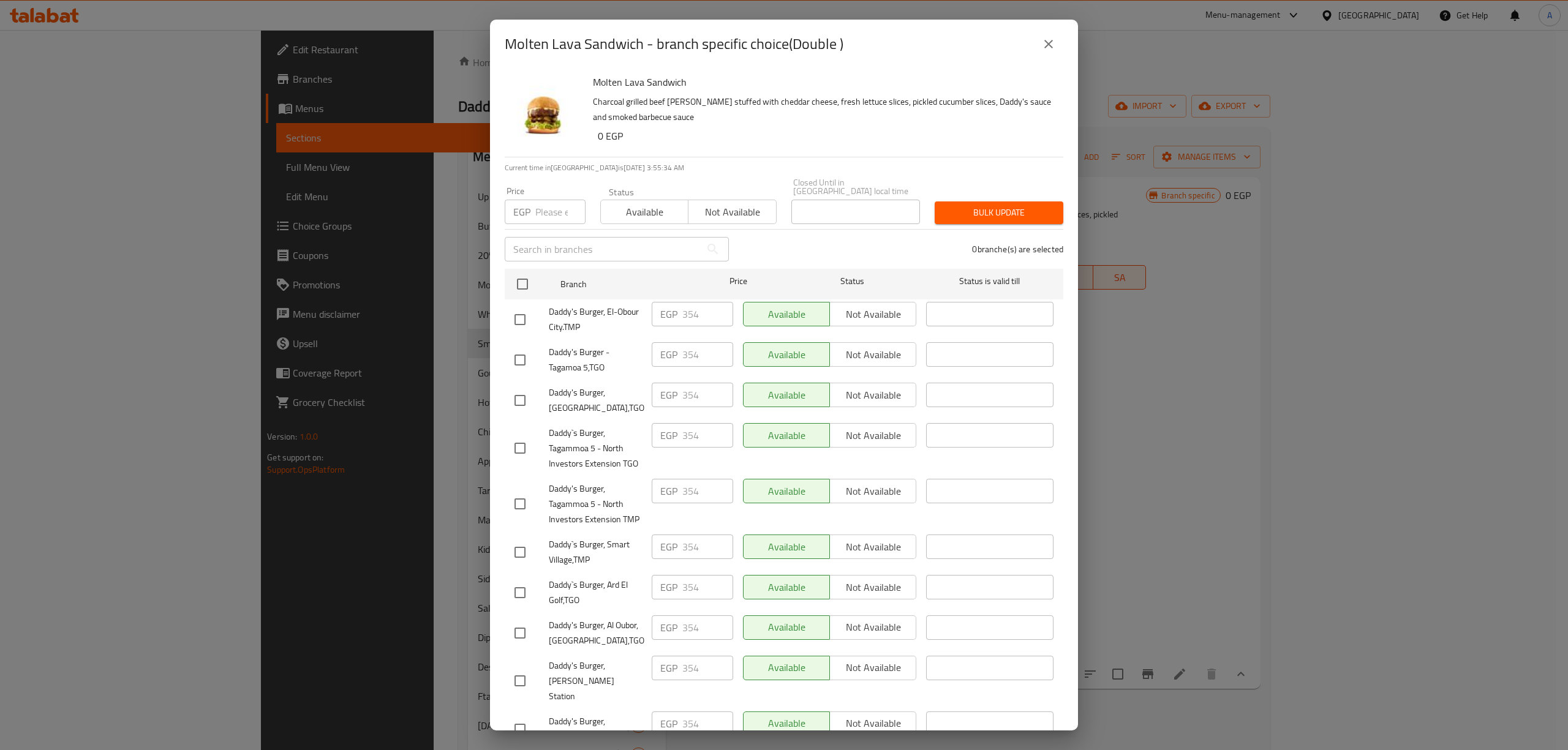
click at [1050, 40] on icon "close" at bounding box center [1048, 44] width 15 height 15
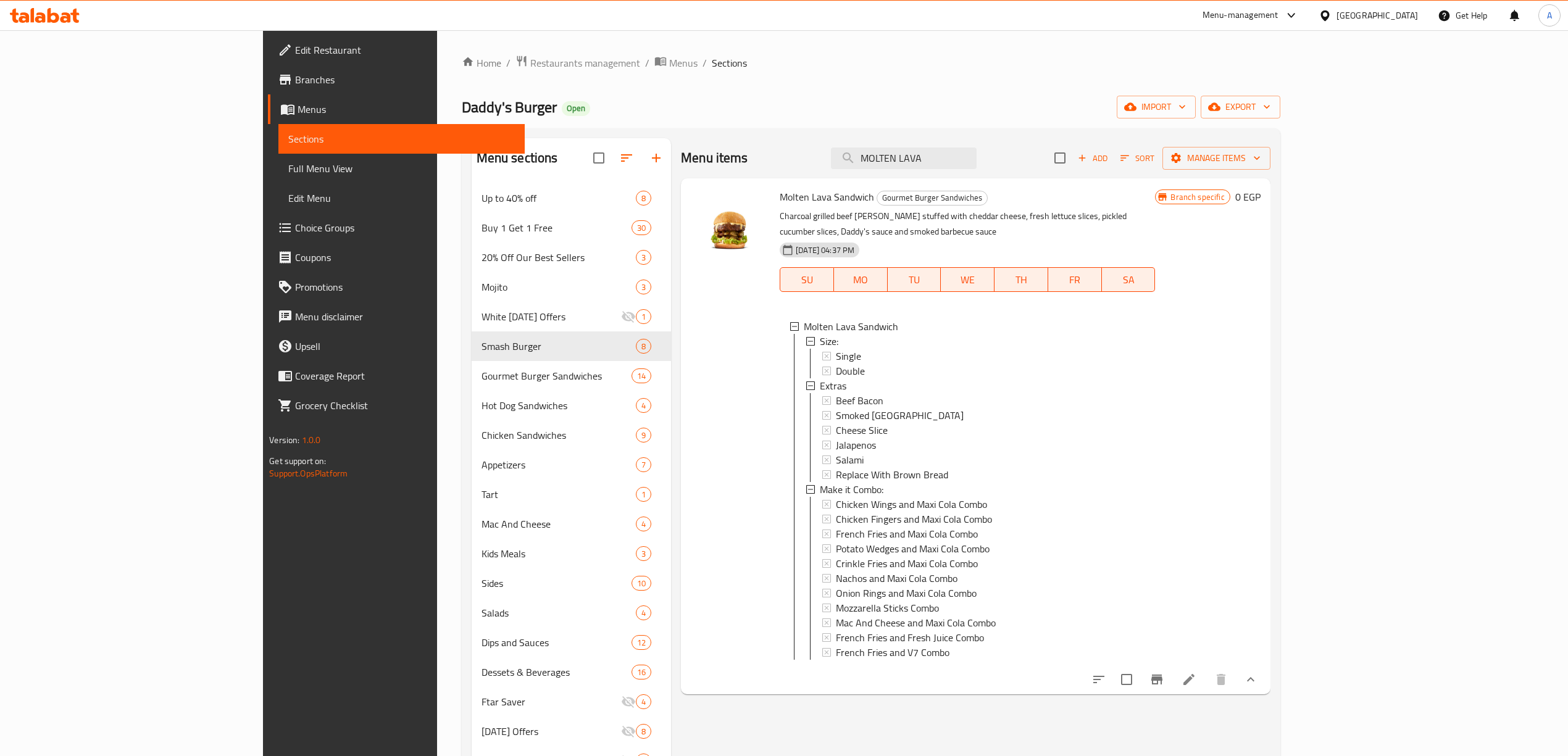
drag, startPoint x: 1045, startPoint y: 161, endPoint x: 677, endPoint y: 168, distance: 368.1
click at [681, 171] on div "Menu items MOLTEN LAVA Add Sort Manage items" at bounding box center [976, 158] width 590 height 40
paste input "FIREHOUSE"
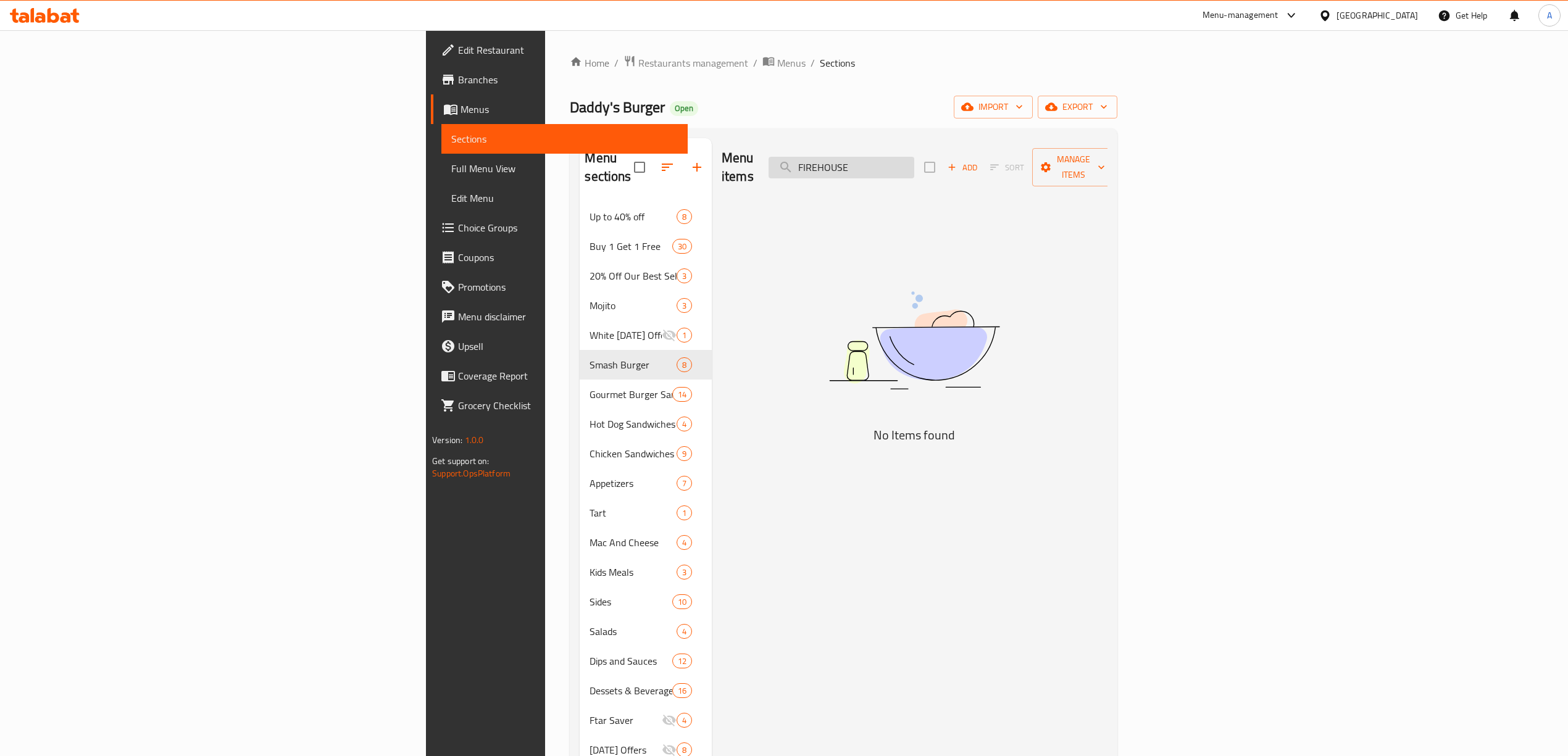
click at [914, 159] on input "FIREHOUSE" at bounding box center [841, 168] width 145 height 22
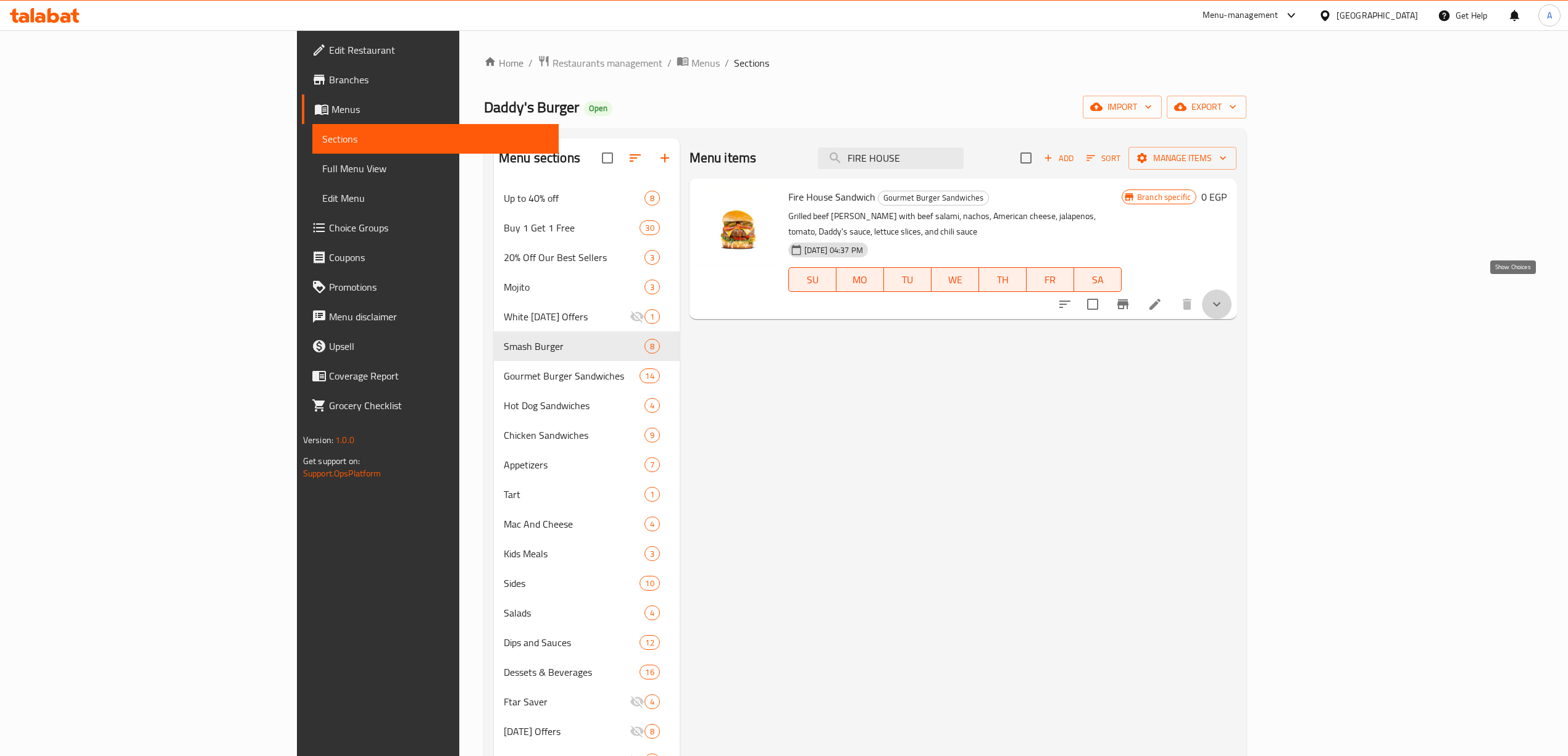
click at [1224, 297] on icon "show more" at bounding box center [1216, 304] width 15 height 15
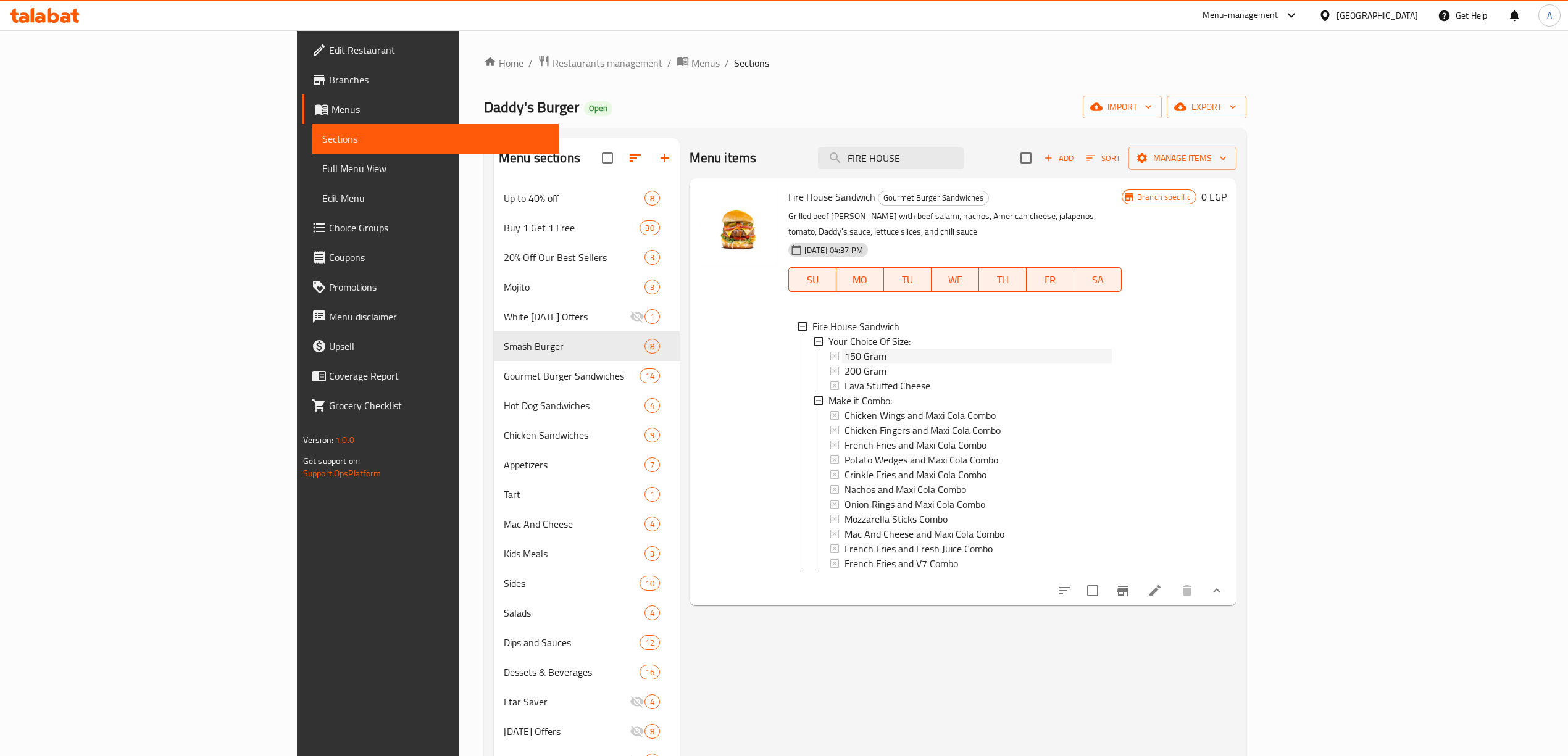
click at [844, 348] on div "150 Gram" at bounding box center [978, 356] width 268 height 15
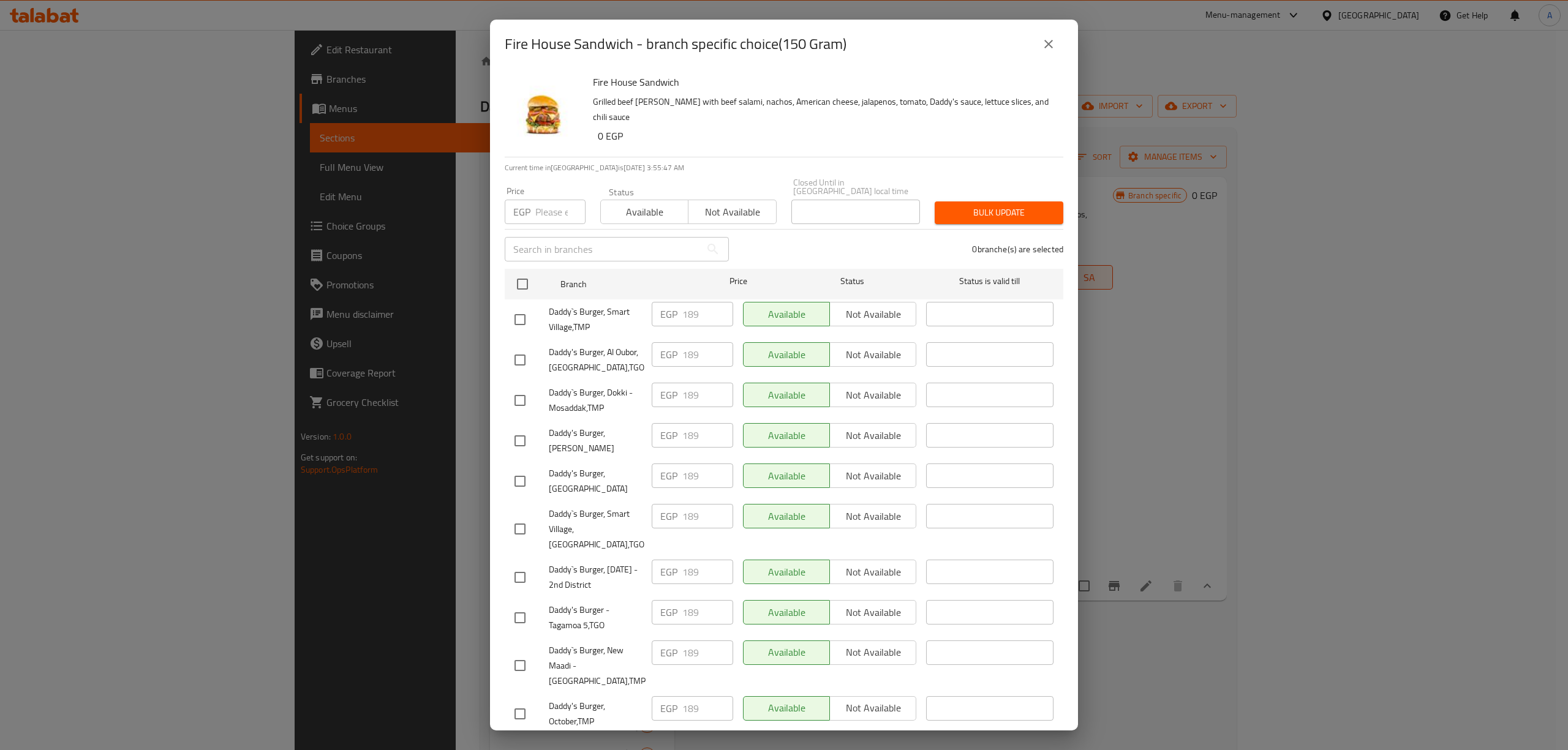
click at [1178, 473] on div "Fire House Sandwich - branch specific choice(150 Gram) Fire House Sandwich Gril…" at bounding box center [784, 375] width 1568 height 750
click at [1040, 37] on button "close" at bounding box center [1049, 44] width 29 height 29
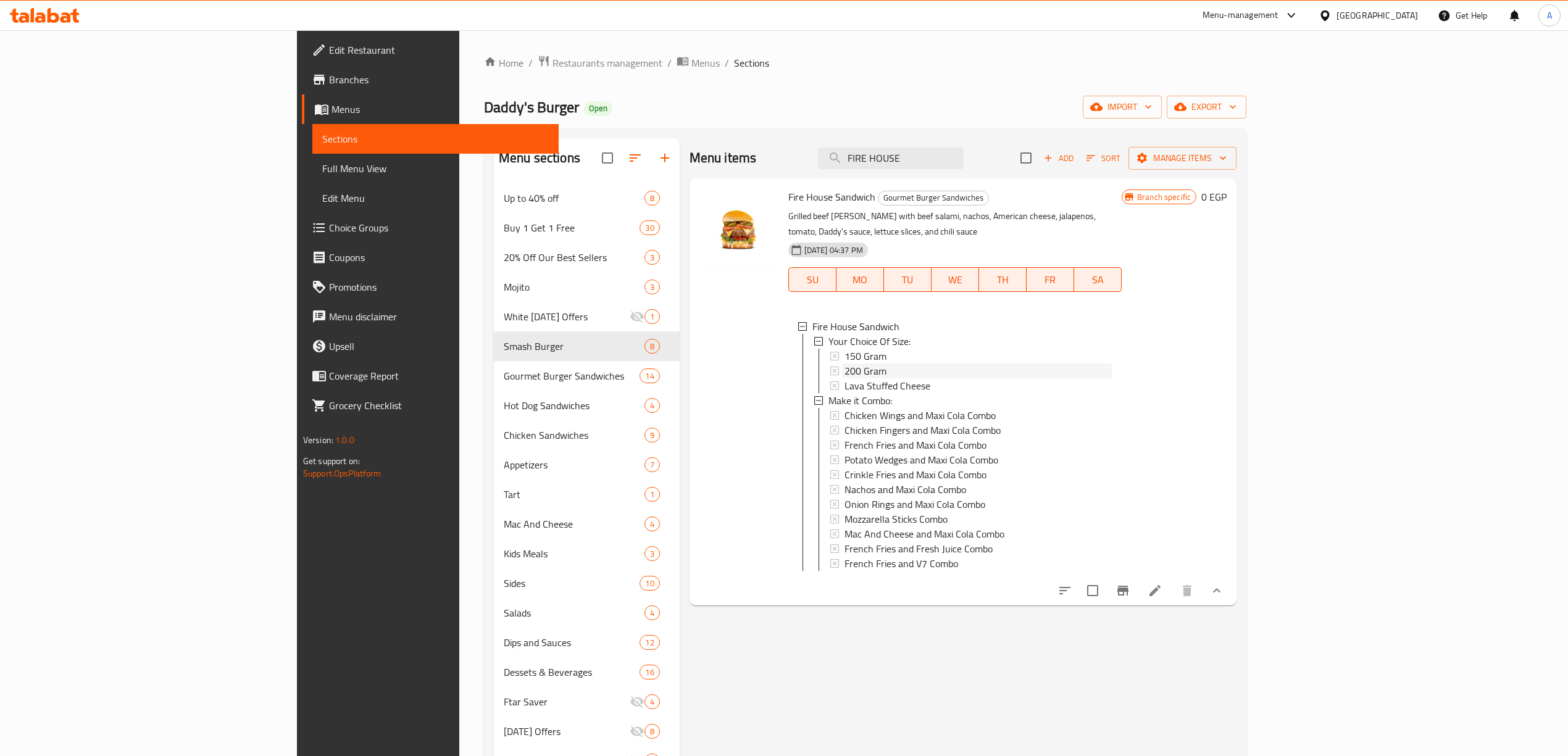
click at [844, 363] on span "200 Gram" at bounding box center [865, 370] width 42 height 15
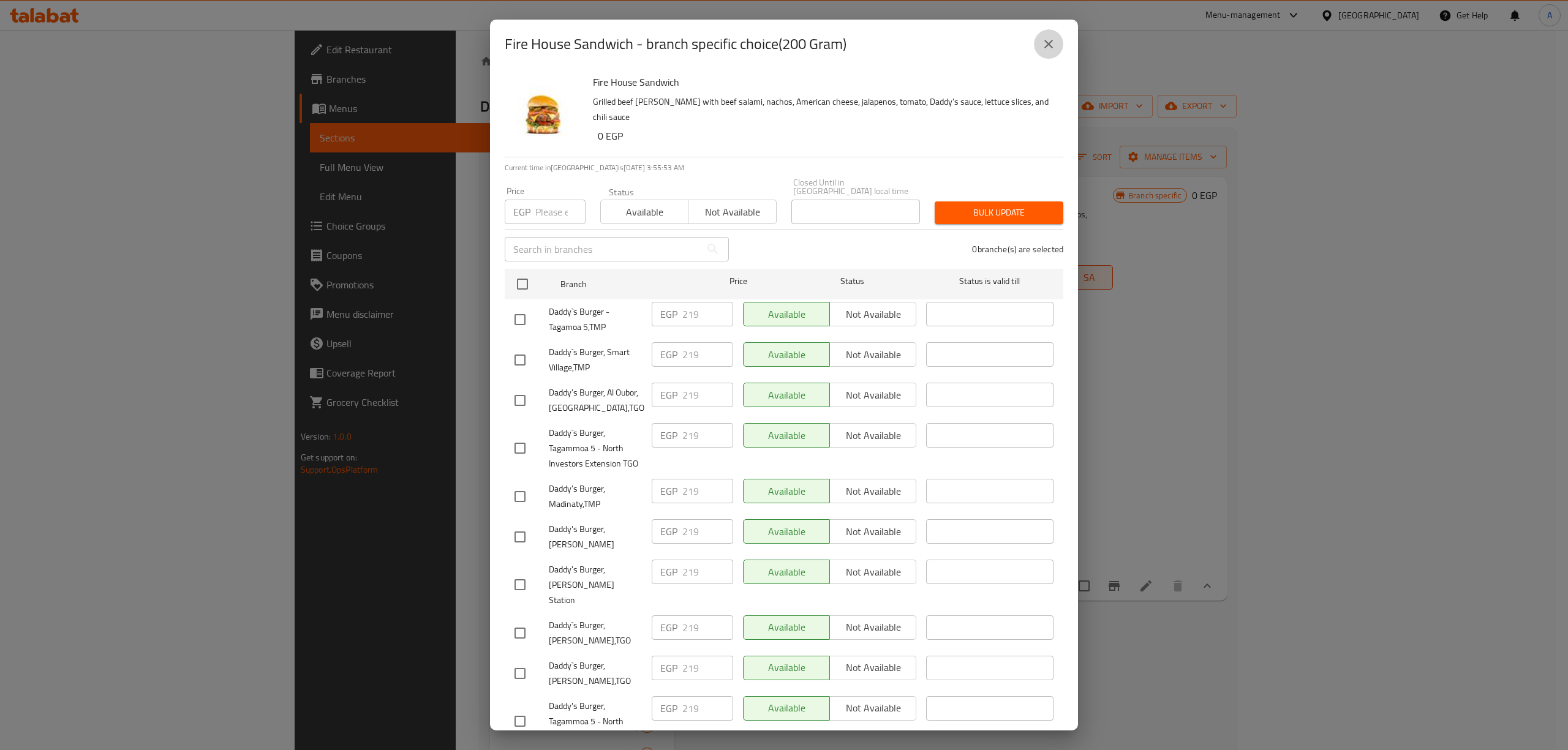
click at [1054, 36] on button "close" at bounding box center [1049, 44] width 29 height 29
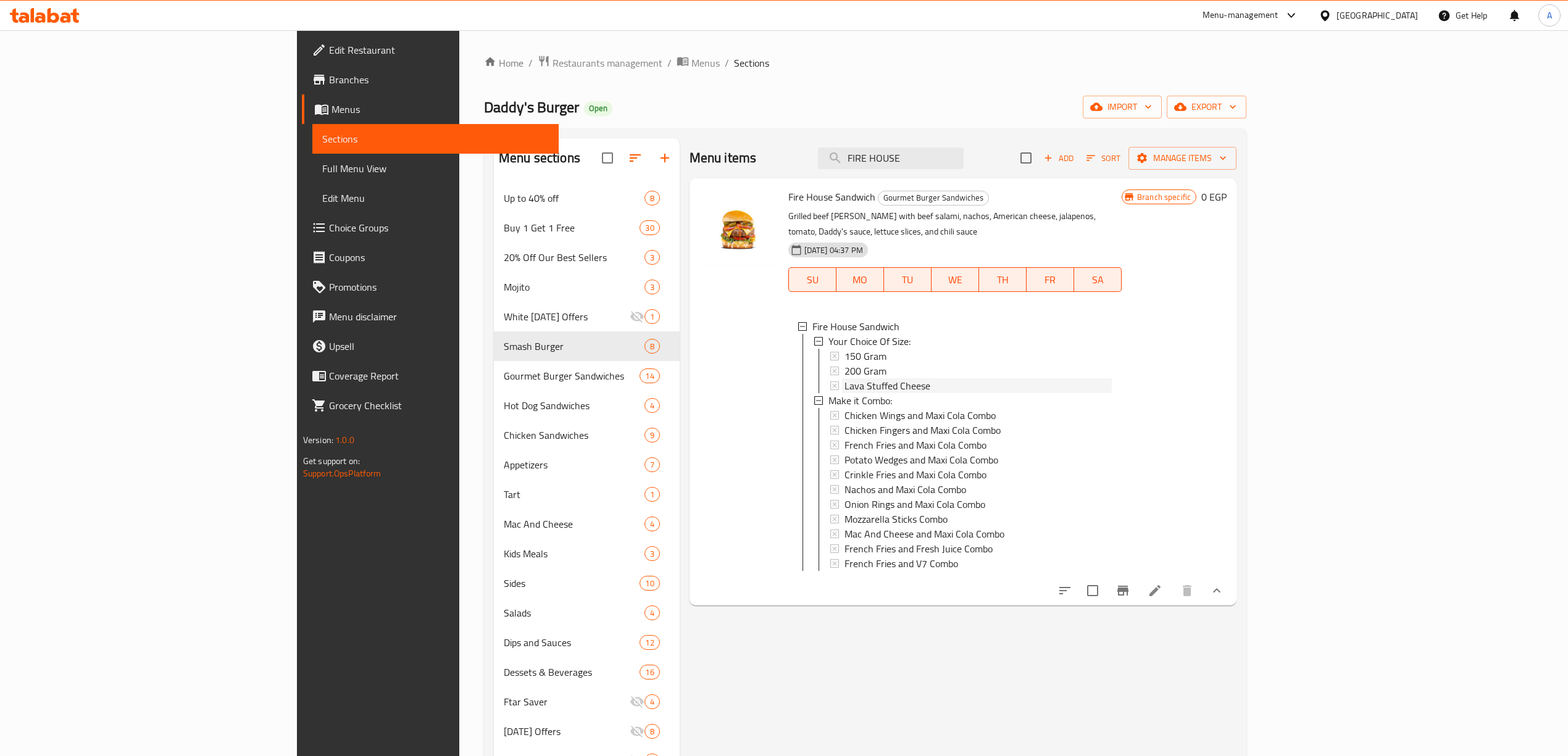
click at [844, 378] on span "Lava Stuffed Cheese" at bounding box center [887, 385] width 86 height 15
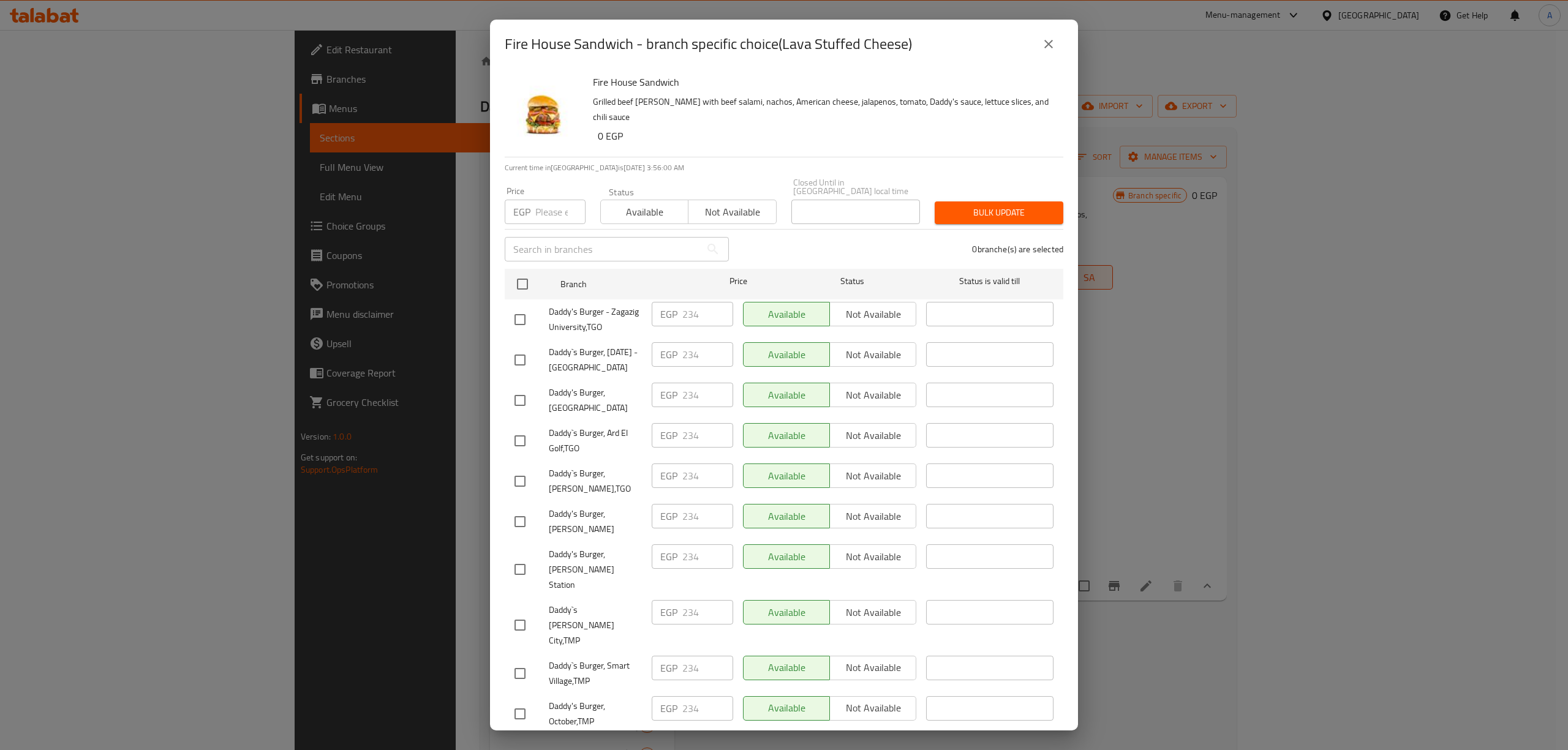
click at [1042, 40] on icon "close" at bounding box center [1048, 44] width 15 height 15
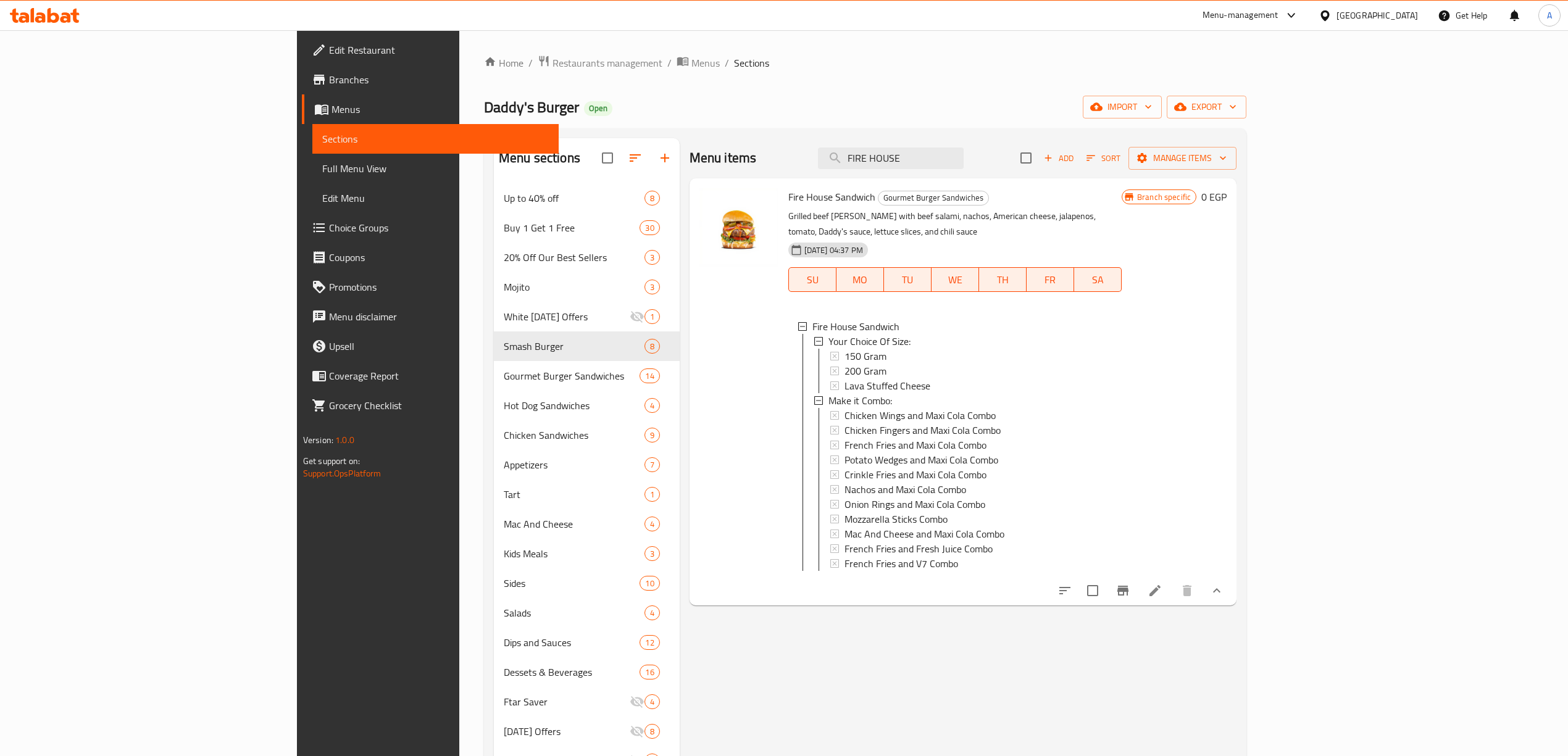
drag, startPoint x: 1047, startPoint y: 159, endPoint x: 799, endPoint y: 124, distance: 250.5
click at [796, 134] on div "Menu sections Up to 40% off 8 Buy 1 Get 1 Free 30 20% Off Our Best Sellers 3 Mo…" at bounding box center [864, 516] width 762 height 775
paste input "GLADIATOR"
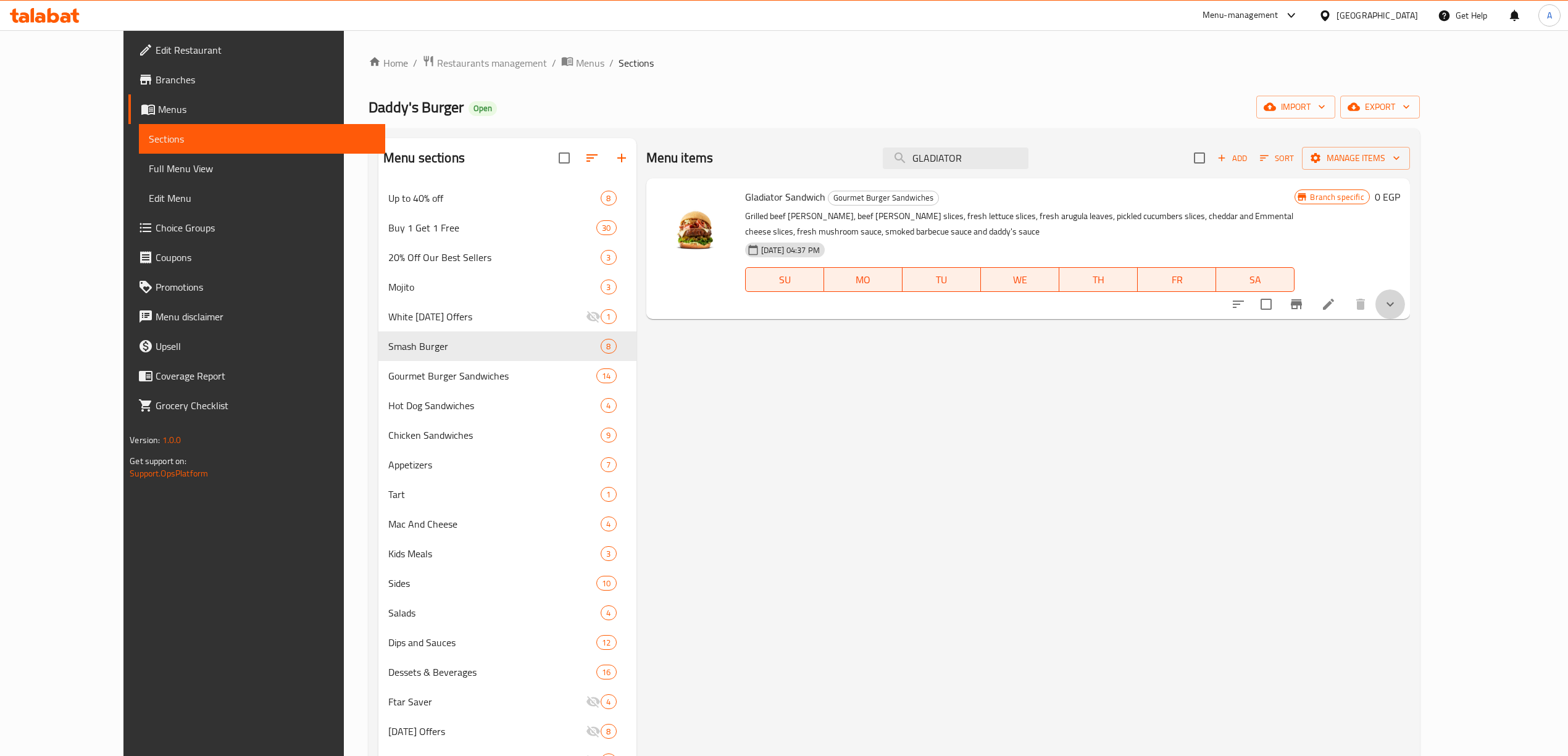
click at [1398, 303] on icon "show more" at bounding box center [1390, 304] width 15 height 15
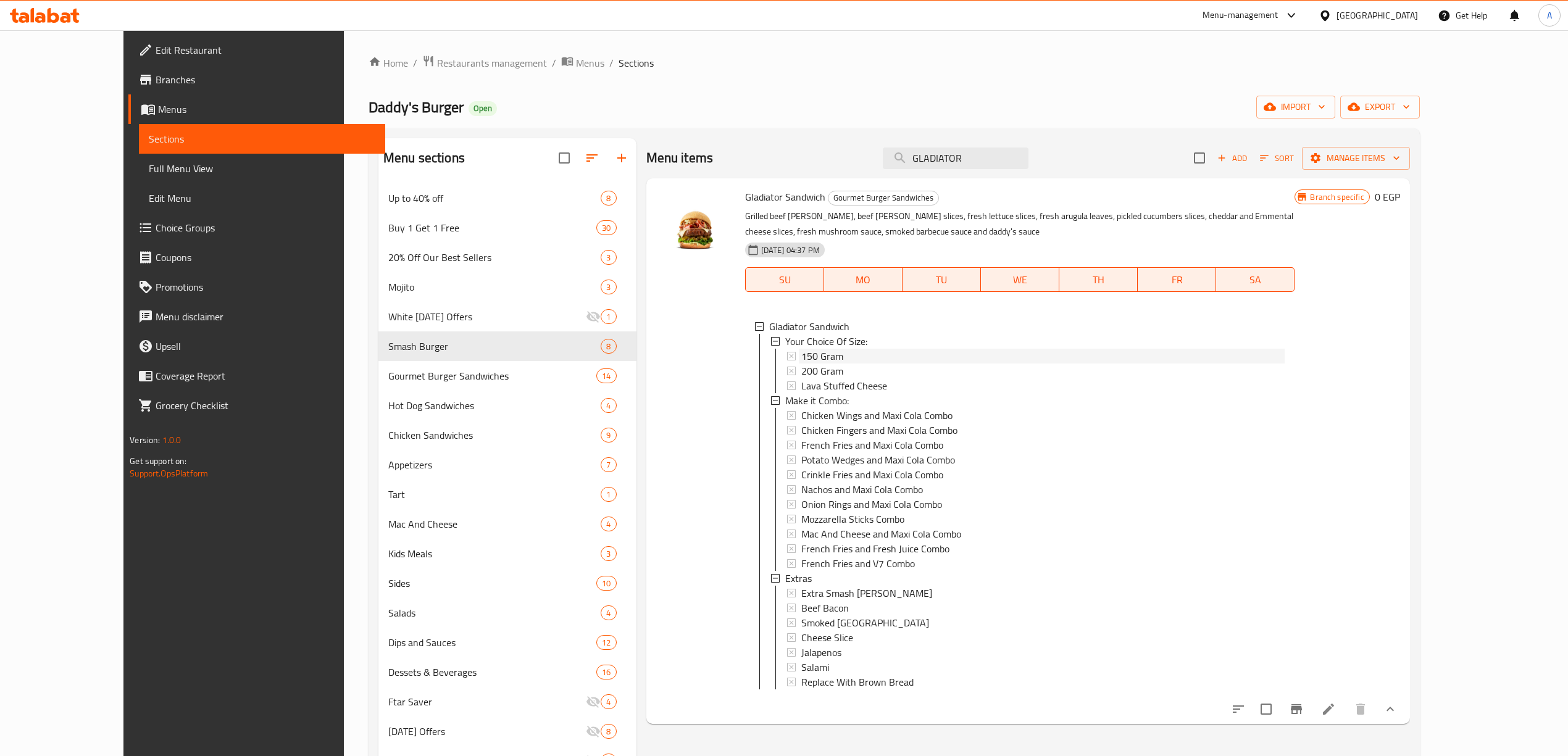
click at [801, 357] on span "150 Gram" at bounding box center [822, 356] width 42 height 15
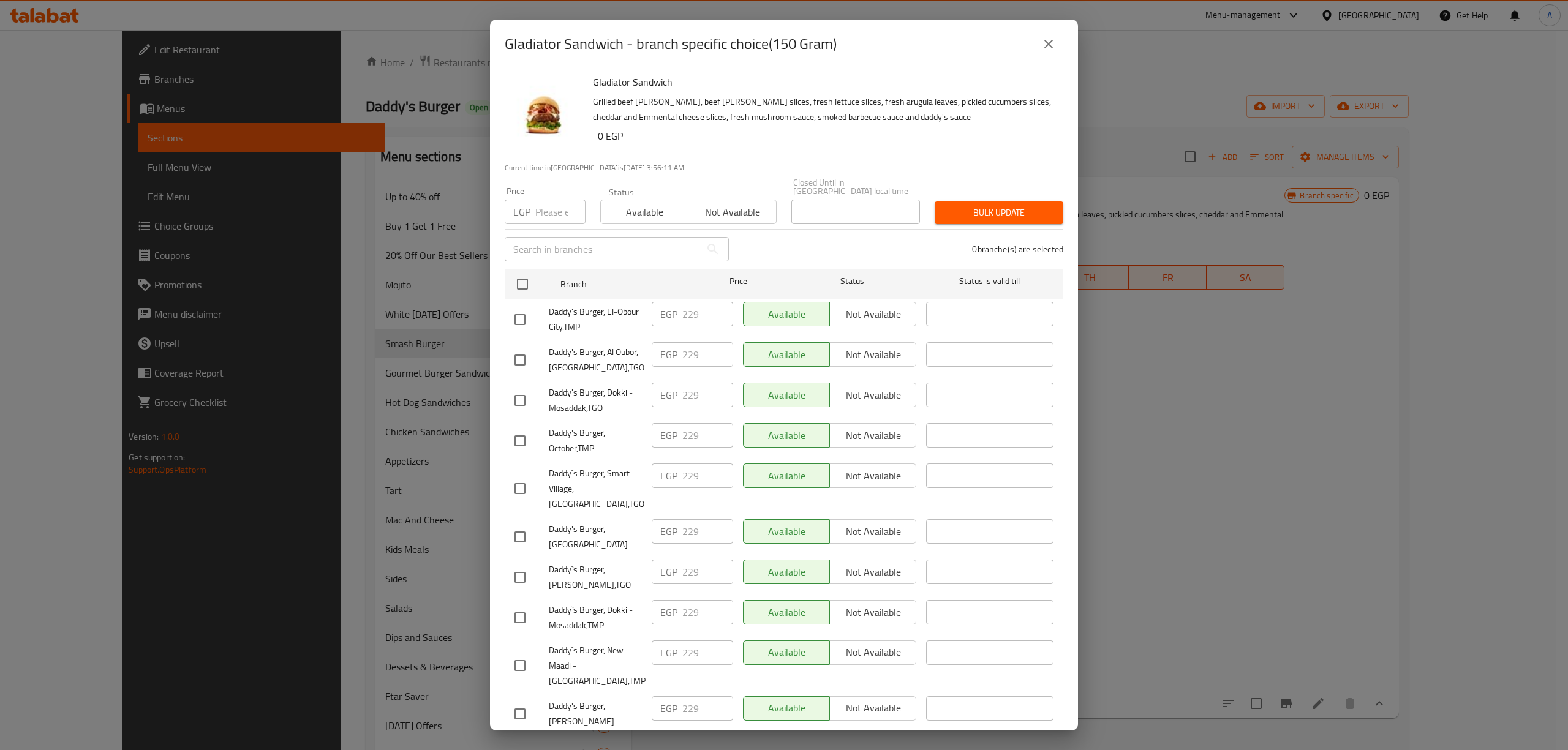
click at [1046, 39] on icon "close" at bounding box center [1048, 44] width 15 height 15
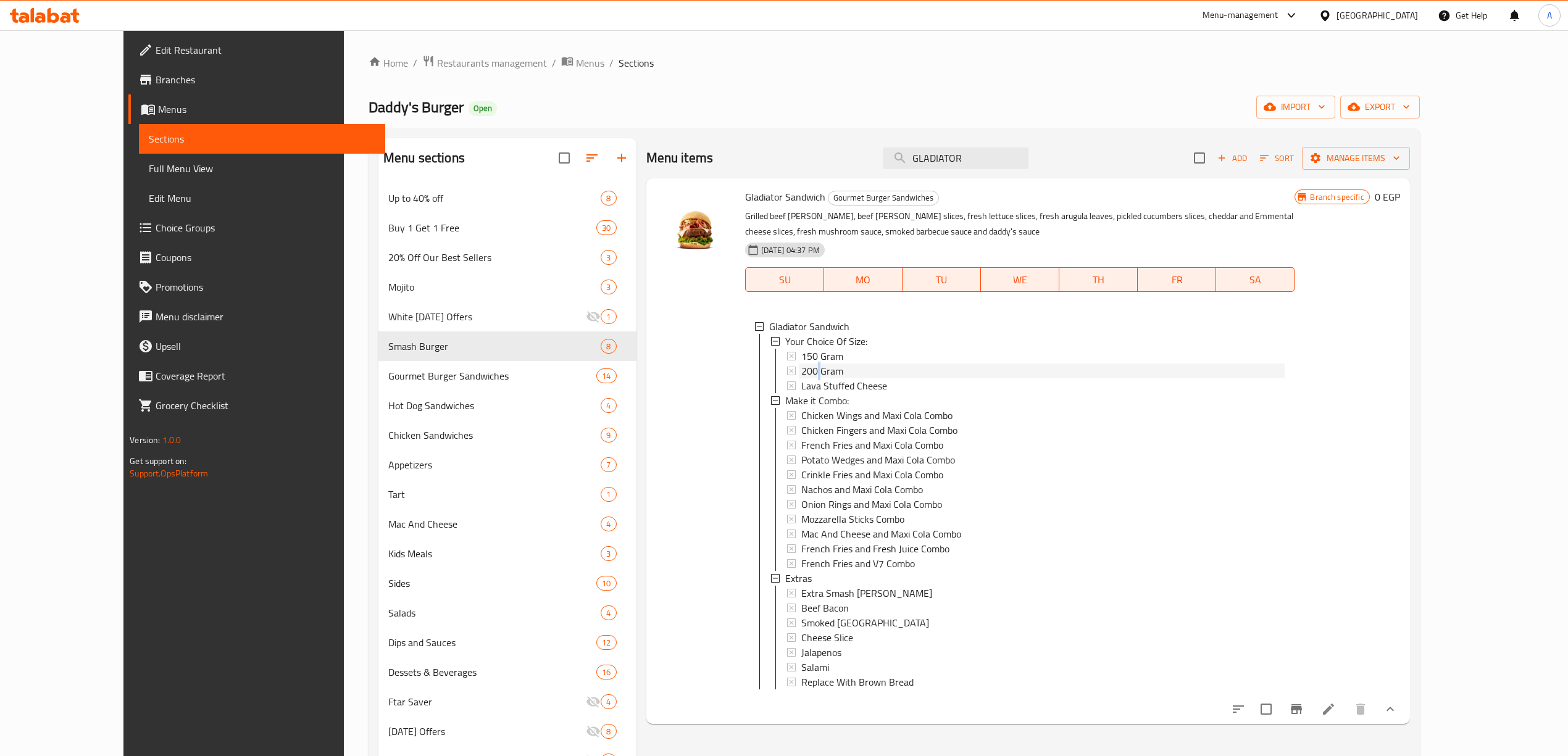
click at [801, 372] on span "200 Gram" at bounding box center [822, 370] width 42 height 15
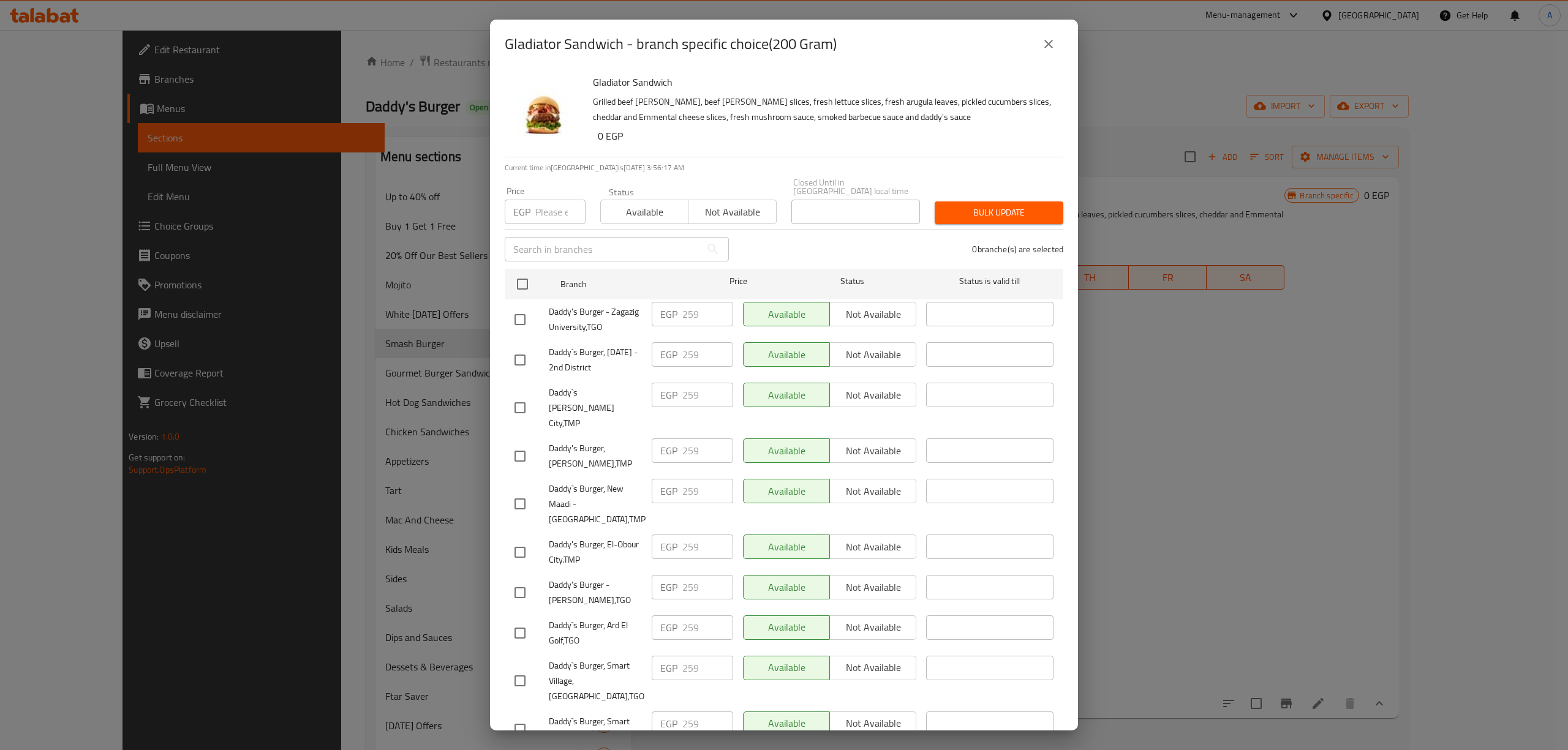
click at [1219, 473] on div "Gladiator Sandwich - branch specific choice(200 Gram) Gladiator Sandwich Grille…" at bounding box center [784, 375] width 1568 height 750
click at [1052, 50] on icon "close" at bounding box center [1048, 44] width 15 height 15
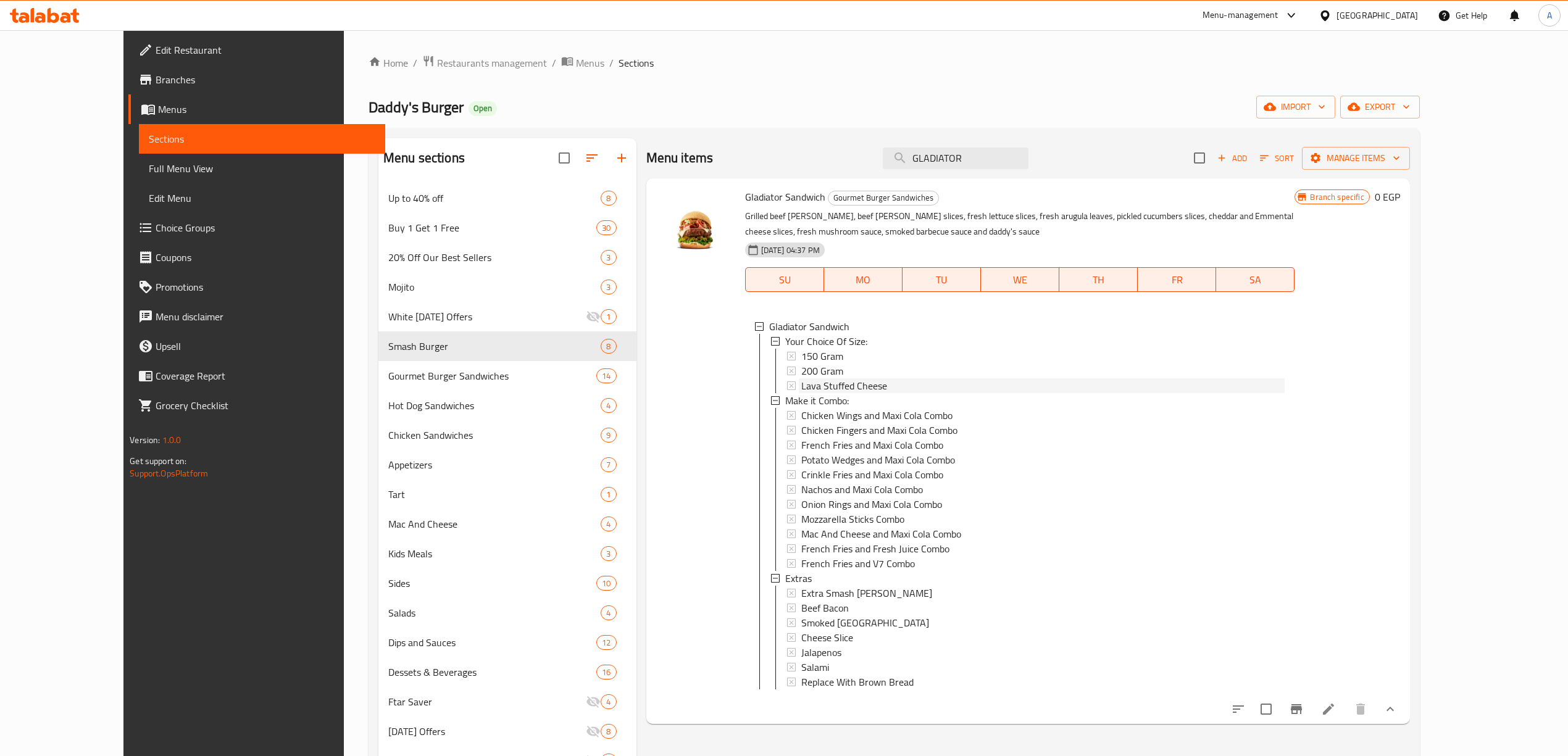
click at [810, 382] on span "Lava Stuffed Cheese" at bounding box center [844, 385] width 86 height 15
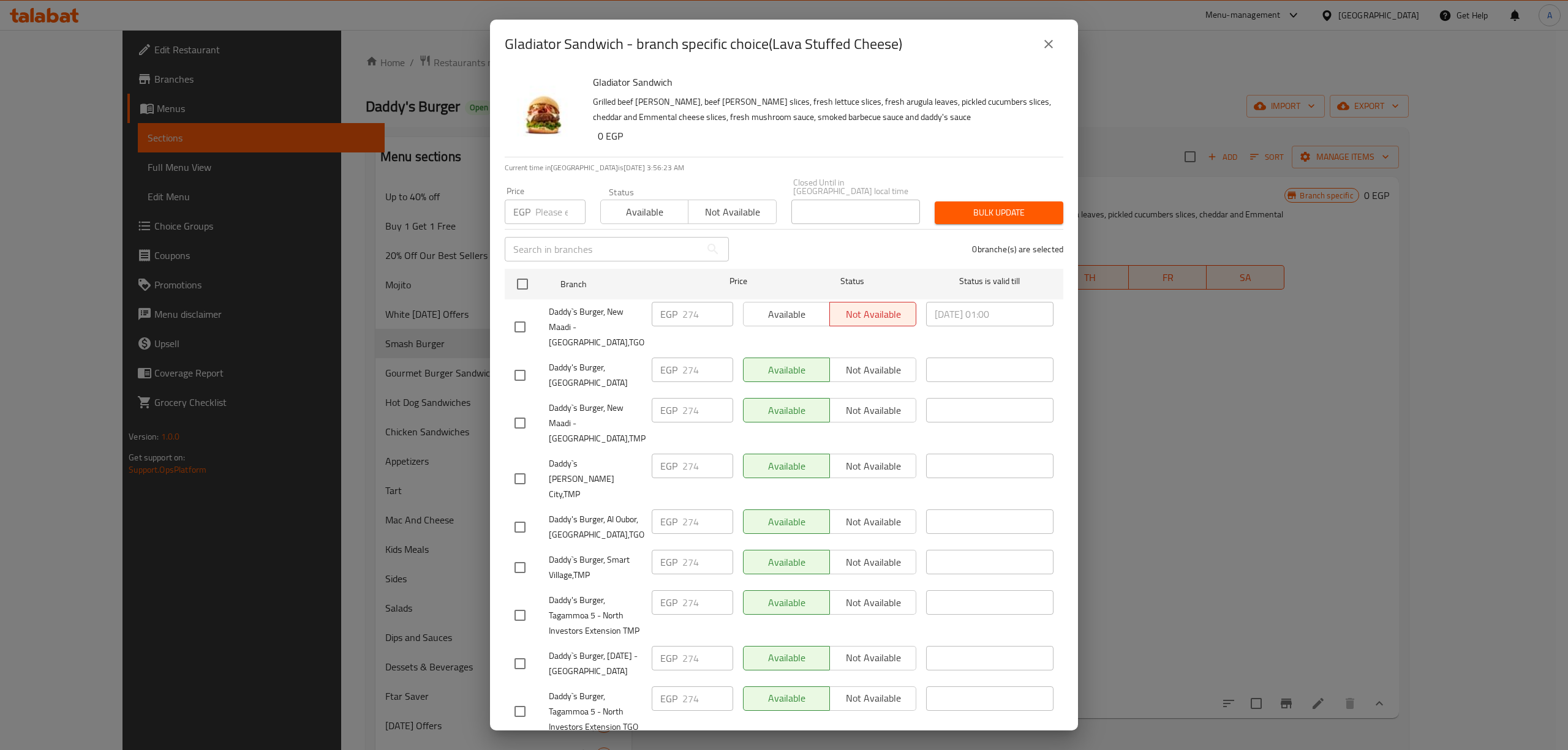
click at [1055, 47] on icon "close" at bounding box center [1048, 44] width 15 height 15
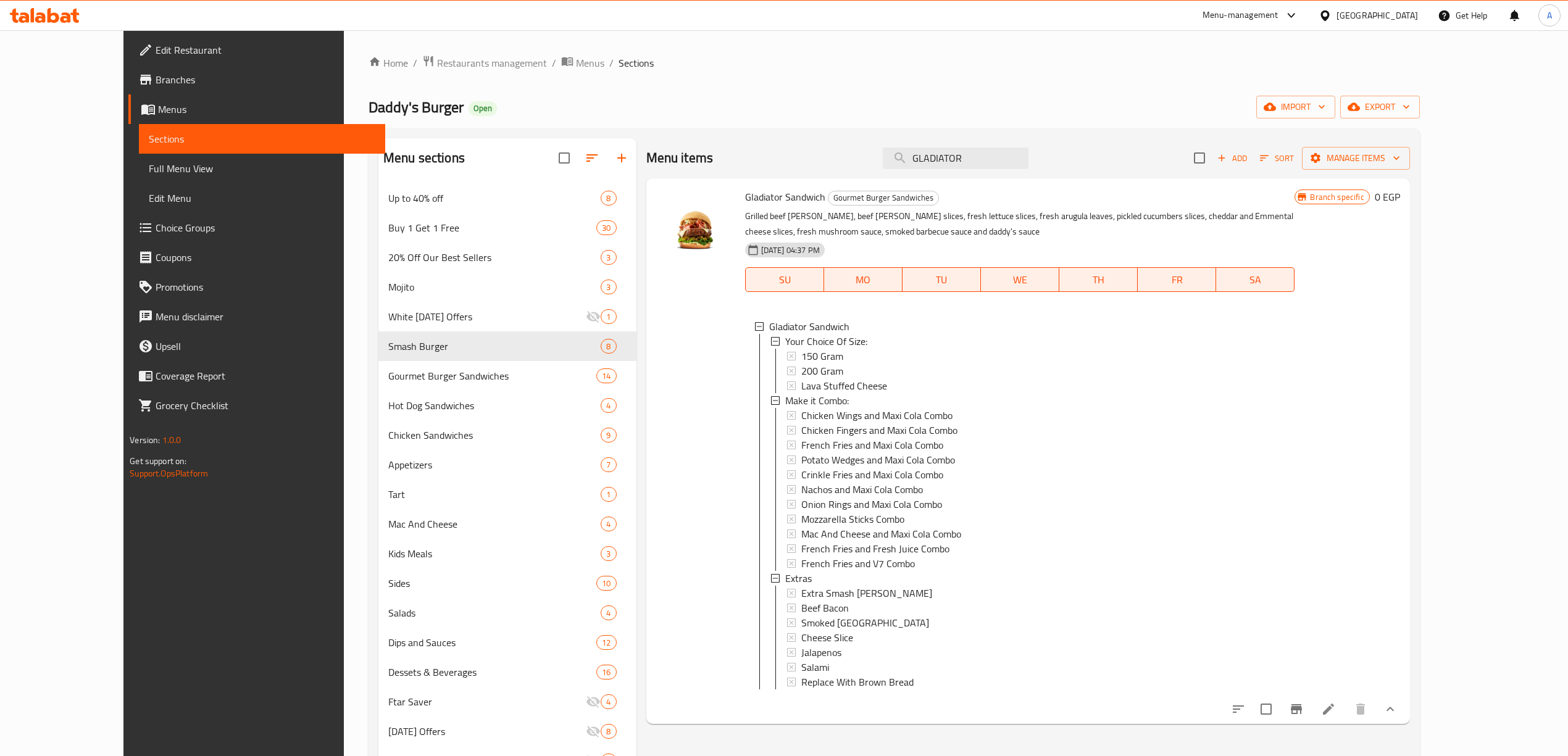
drag, startPoint x: 845, startPoint y: 156, endPoint x: 895, endPoint y: 133, distance: 55.0
click at [731, 149] on div "Menu items GLADIATOR Add Sort Manage items" at bounding box center [1028, 158] width 763 height 40
paste input "SMOKERY"
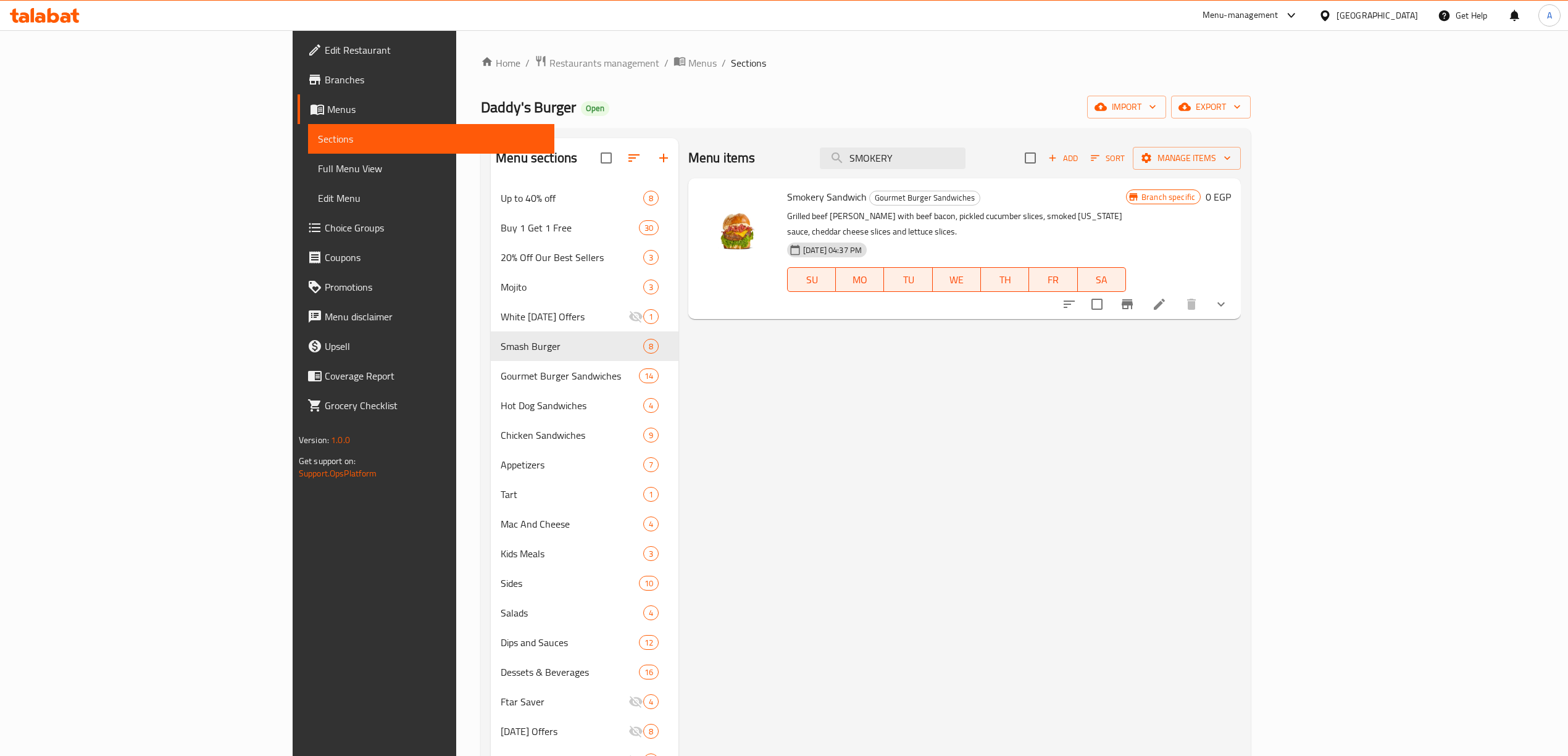
click at [1228, 297] on icon "show more" at bounding box center [1221, 304] width 15 height 15
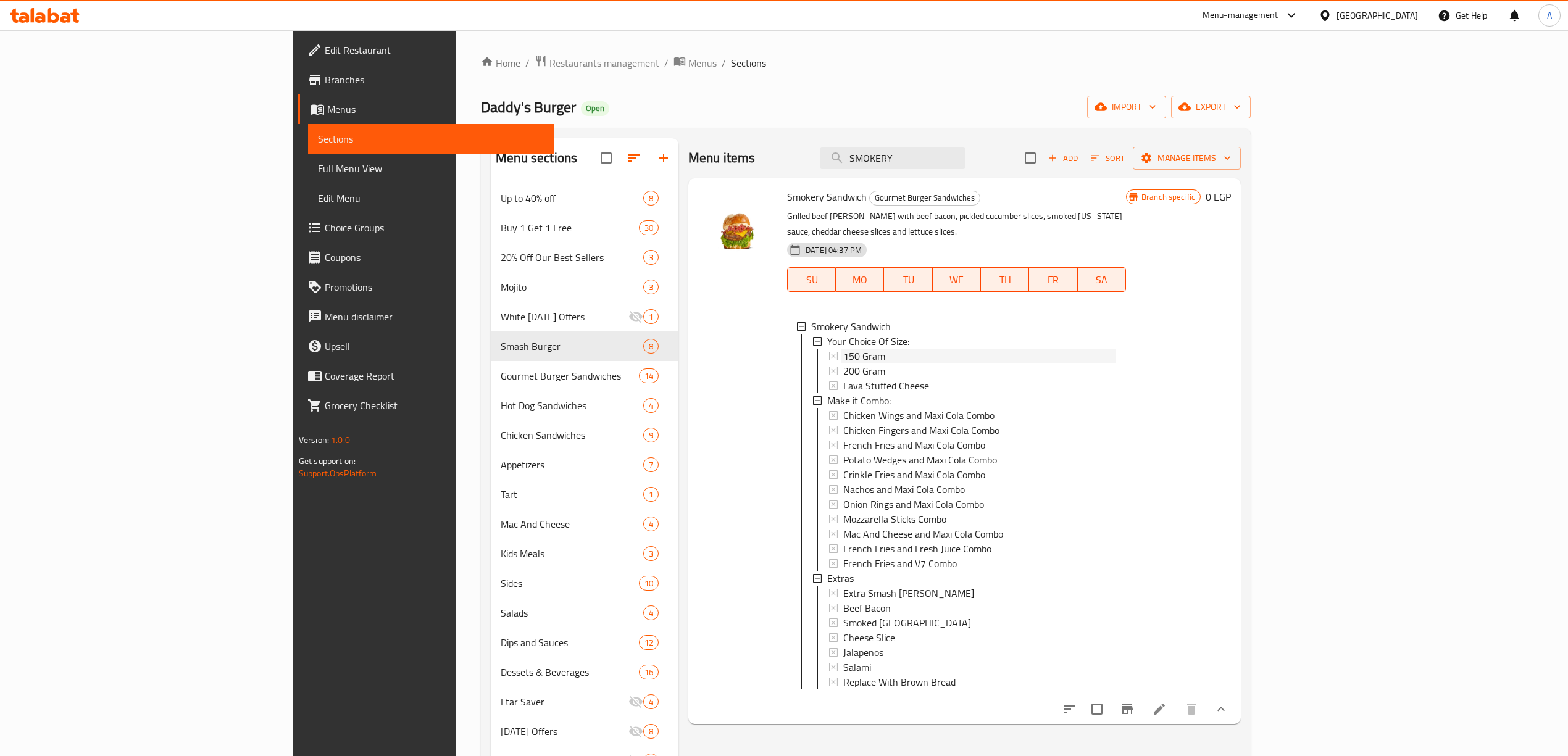
click at [843, 348] on span "150 Gram" at bounding box center [864, 356] width 42 height 15
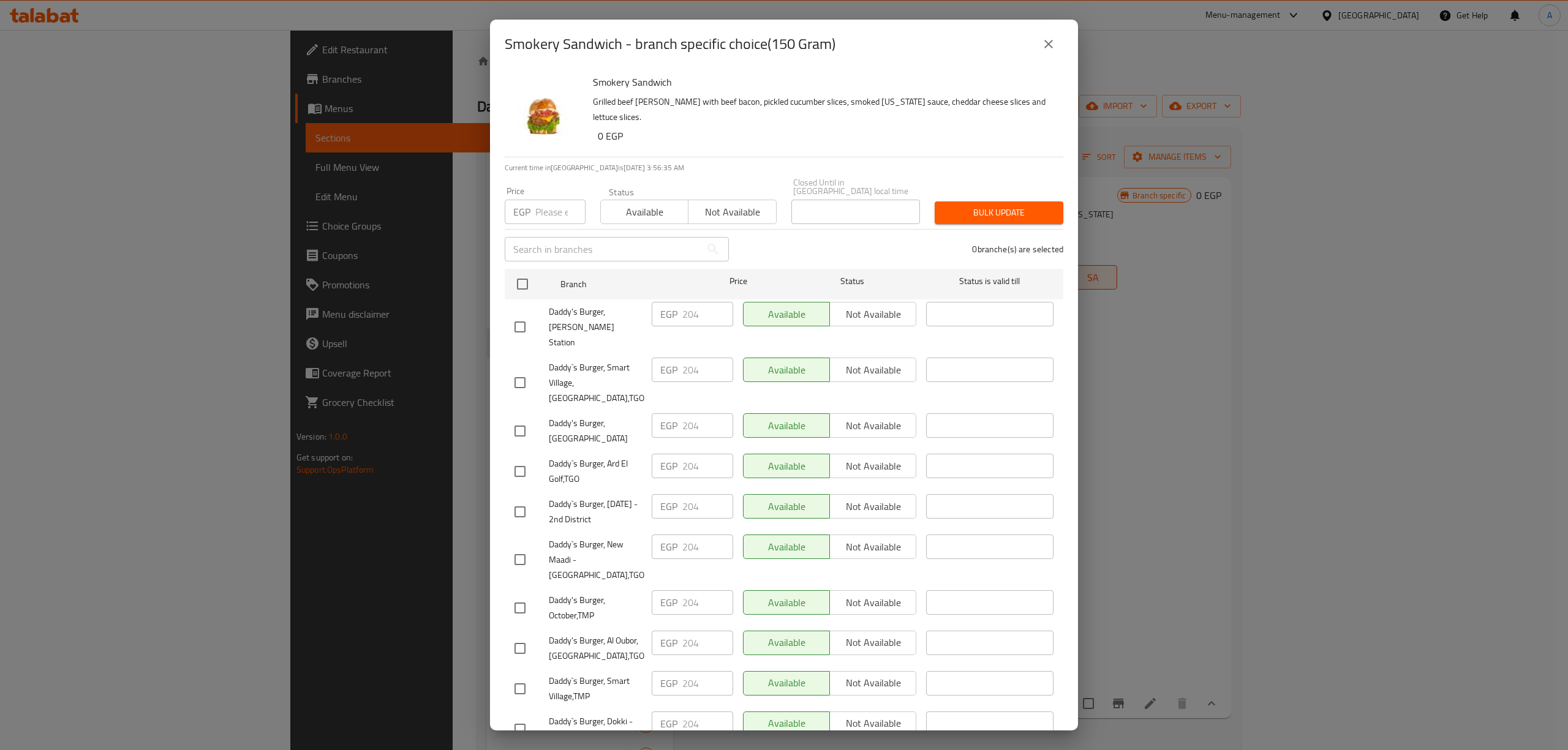
click at [1289, 529] on div "Smokery Sandwich - branch specific choice(150 Gram) Smokery Sandwich Grilled be…" at bounding box center [784, 375] width 1568 height 750
click at [1043, 39] on icon "close" at bounding box center [1048, 44] width 15 height 15
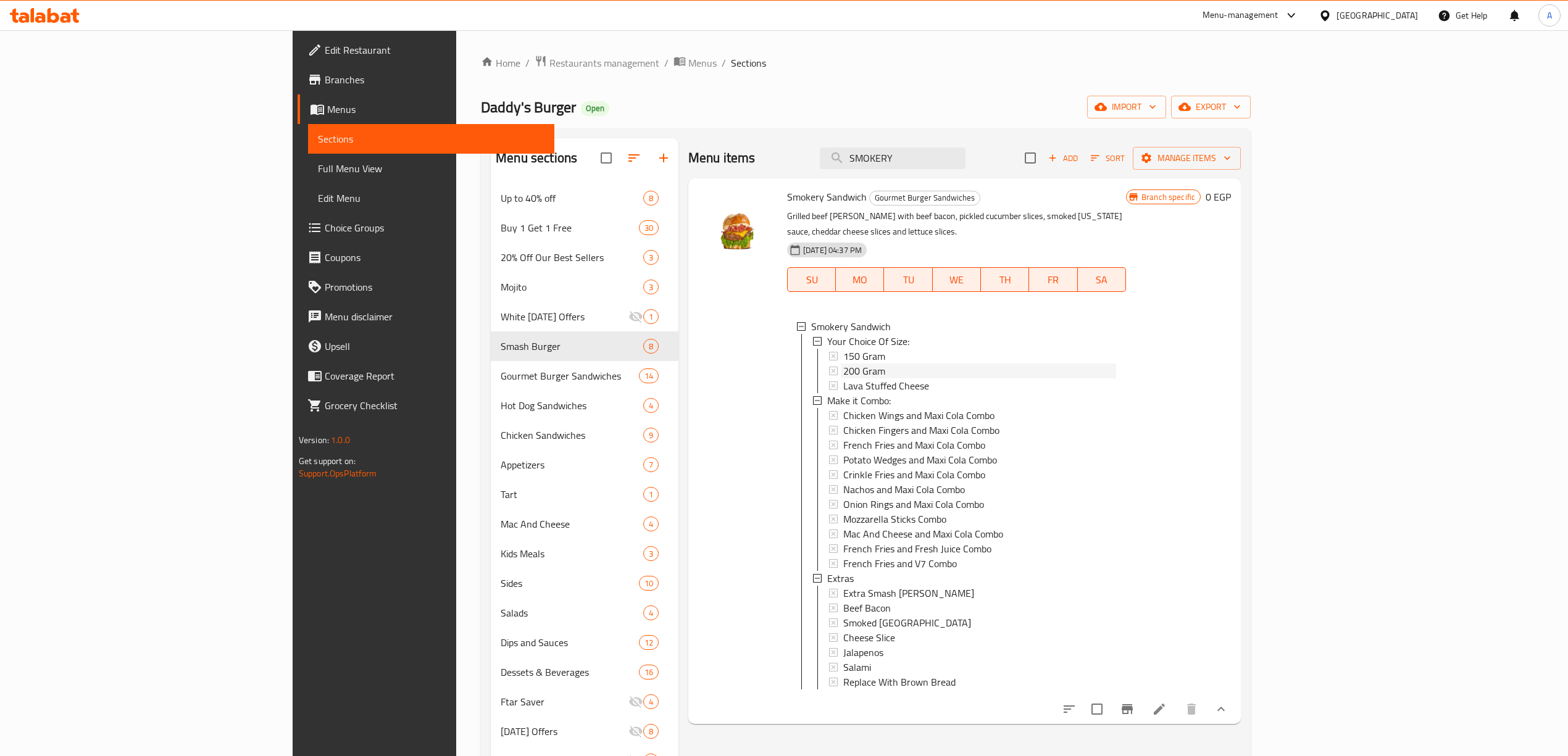
click at [843, 363] on span "200 Gram" at bounding box center [864, 370] width 42 height 15
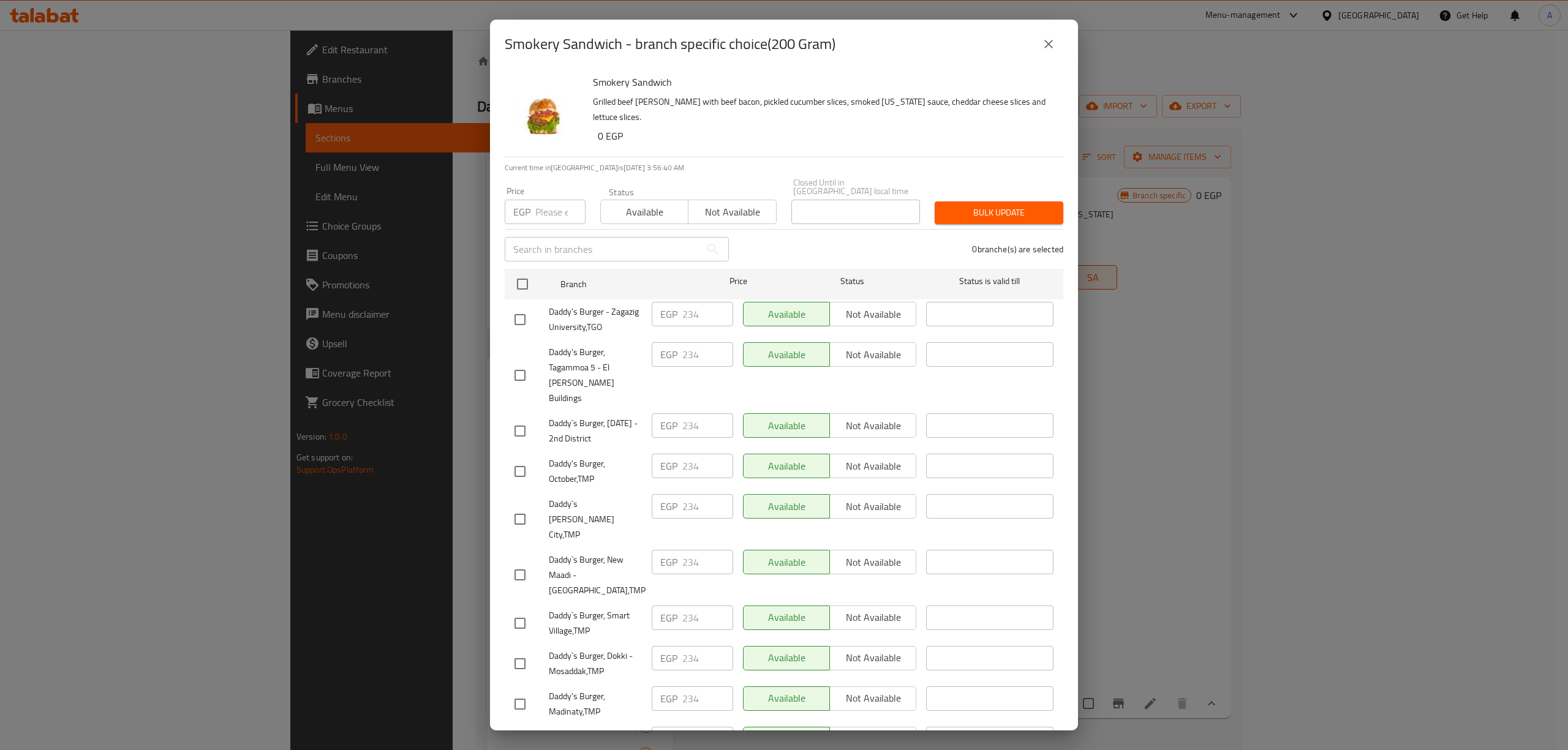
click at [1044, 68] on div "Smokery Sandwich - branch specific choice(200 Gram)" at bounding box center [784, 44] width 588 height 49
click at [1054, 49] on icon "close" at bounding box center [1048, 44] width 15 height 15
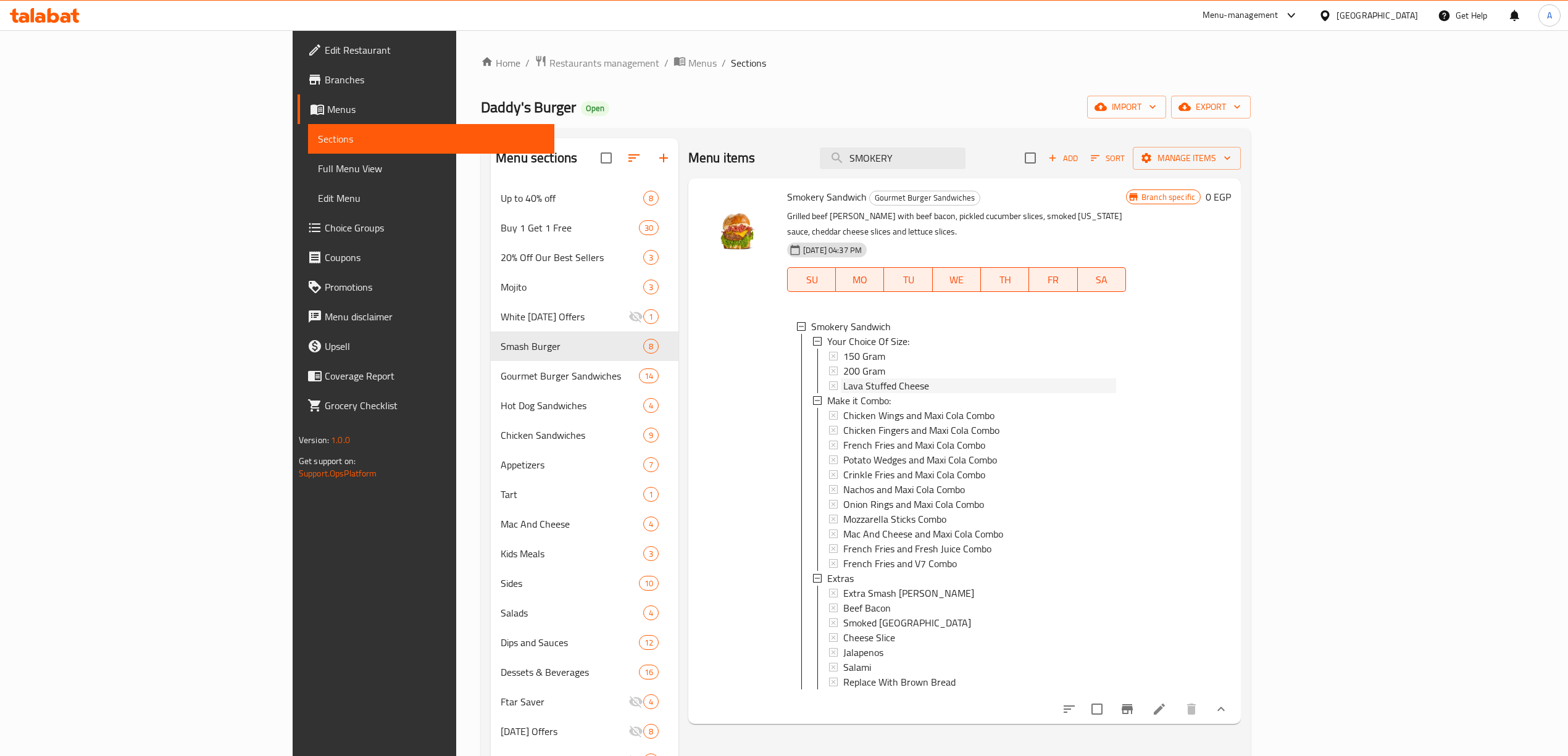
click at [843, 378] on span "Lava Stuffed Cheese" at bounding box center [886, 385] width 86 height 15
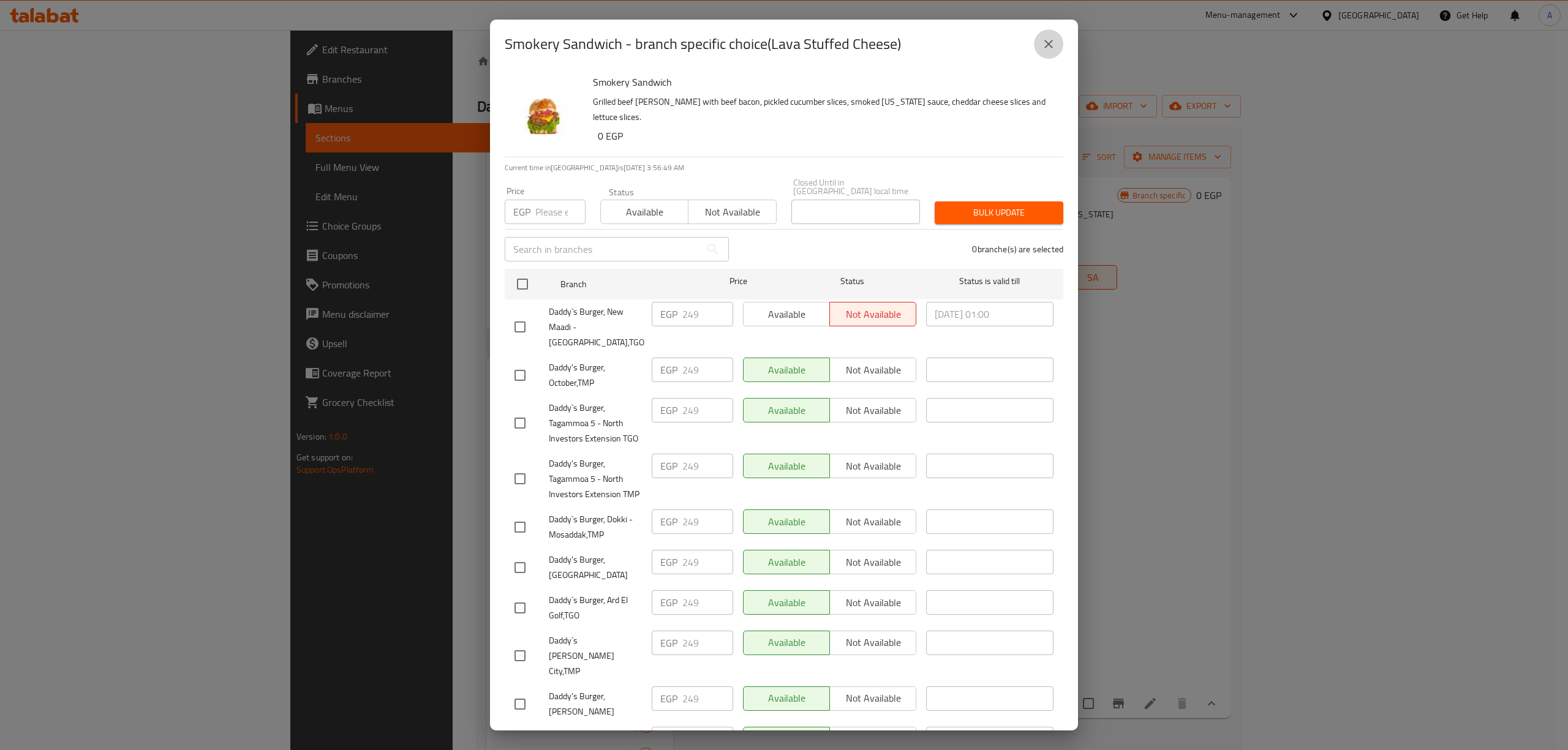
click at [1051, 42] on icon "close" at bounding box center [1048, 43] width 8 height 8
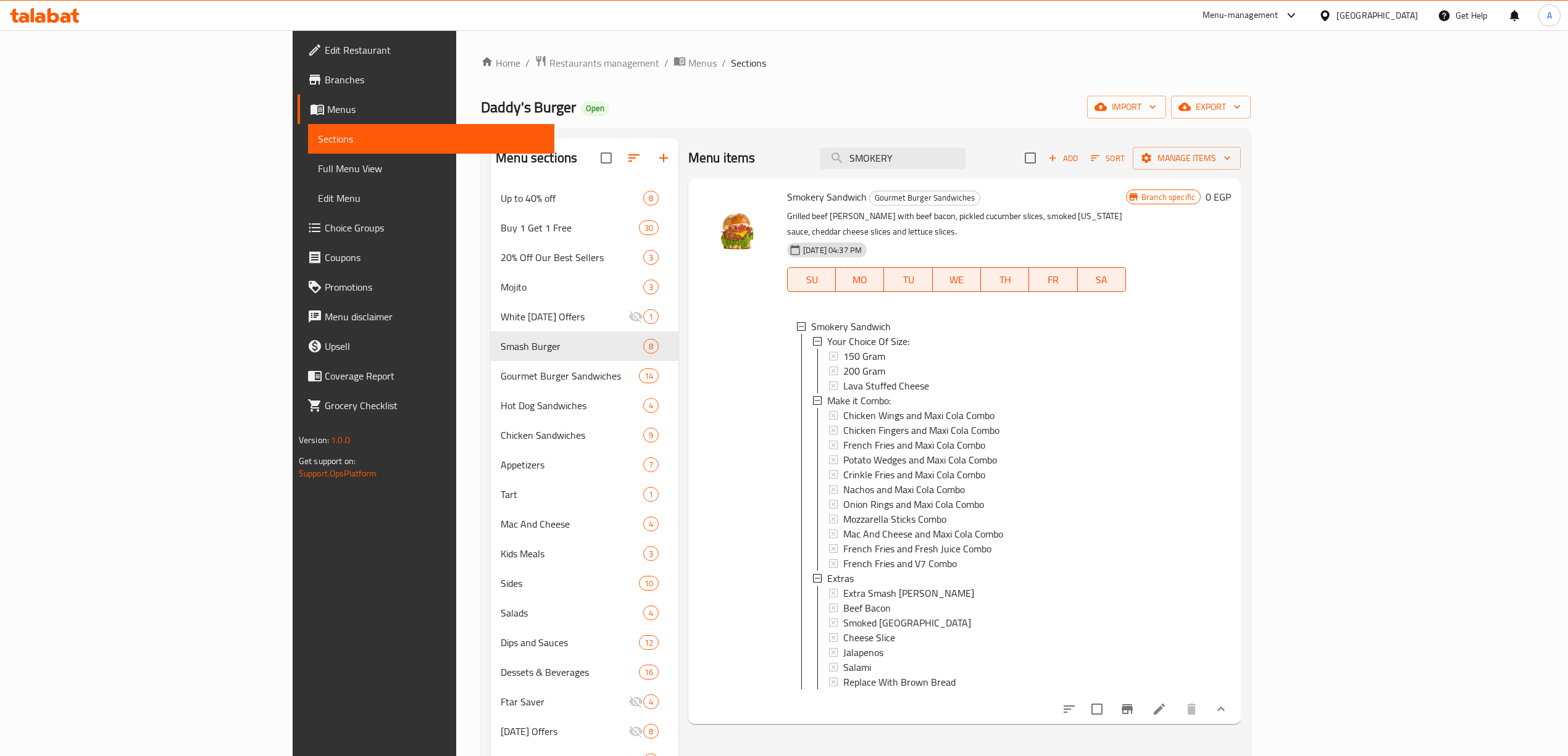
drag, startPoint x: 1037, startPoint y: 161, endPoint x: 815, endPoint y: 140, distance: 223.0
click at [806, 145] on div "Menu items SMOKERY Add Sort Manage items" at bounding box center [964, 158] width 552 height 40
paste input "HOUSE"
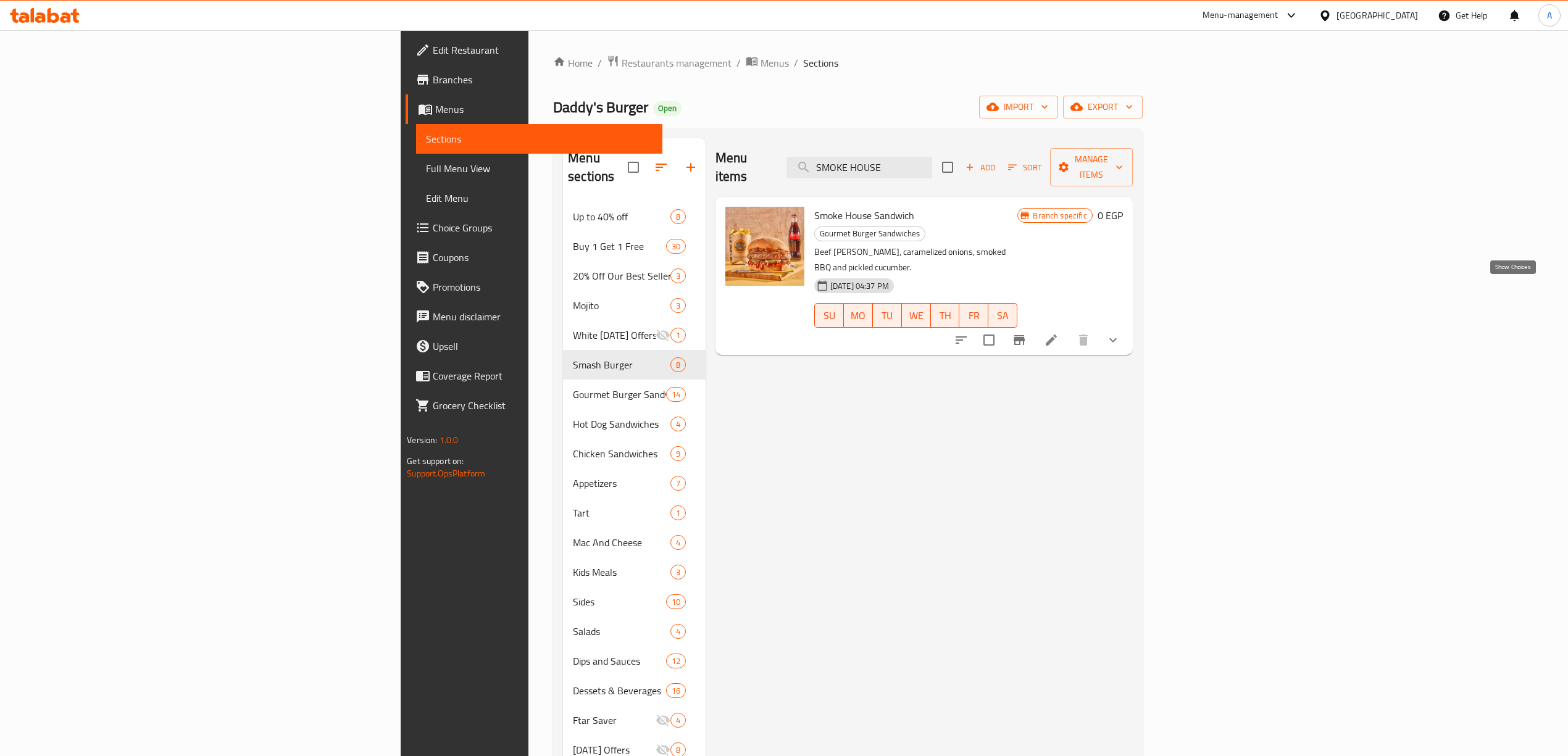
click at [1117, 338] on icon "show more" at bounding box center [1113, 340] width 8 height 4
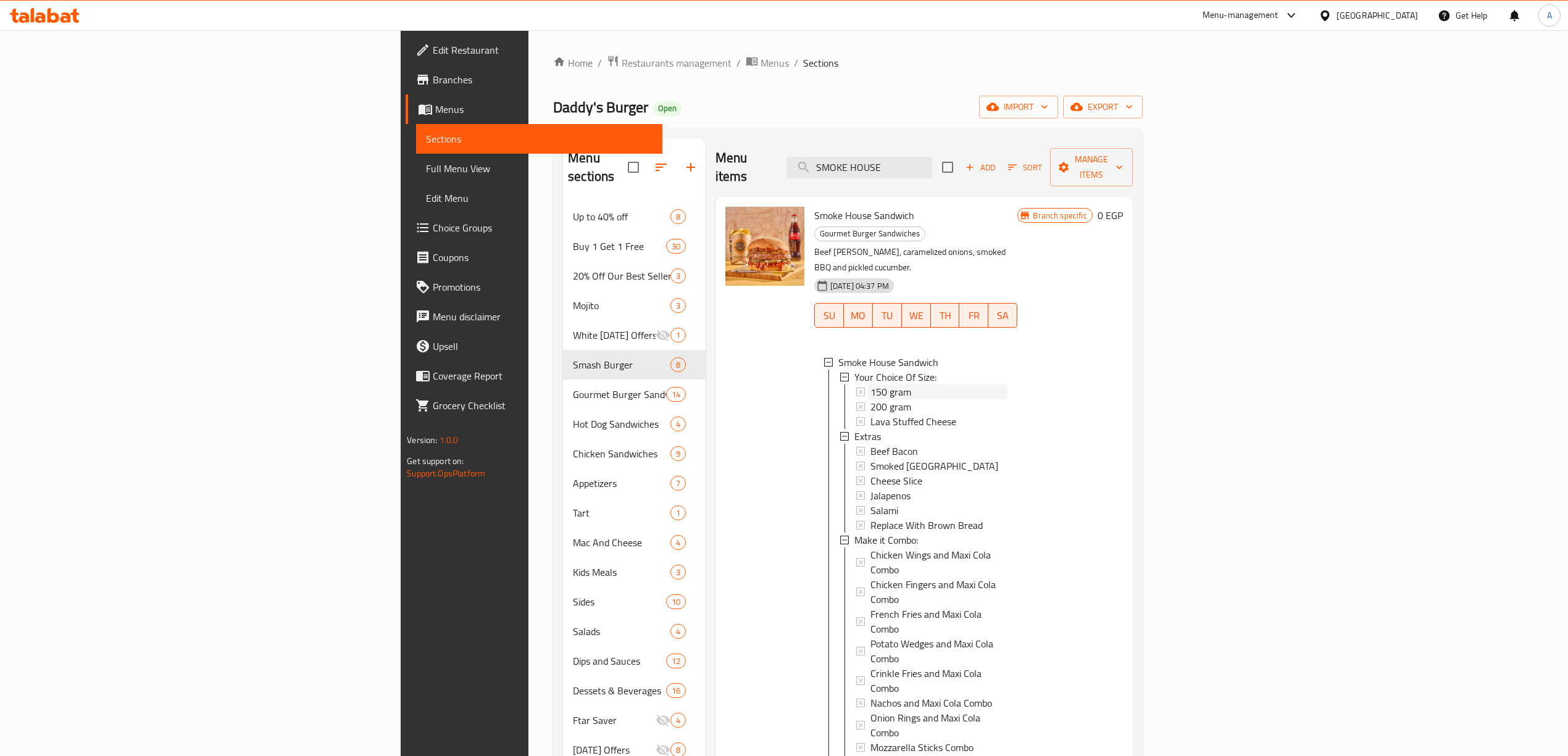
click at [870, 384] on span "150 gram" at bounding box center [890, 392] width 41 height 15
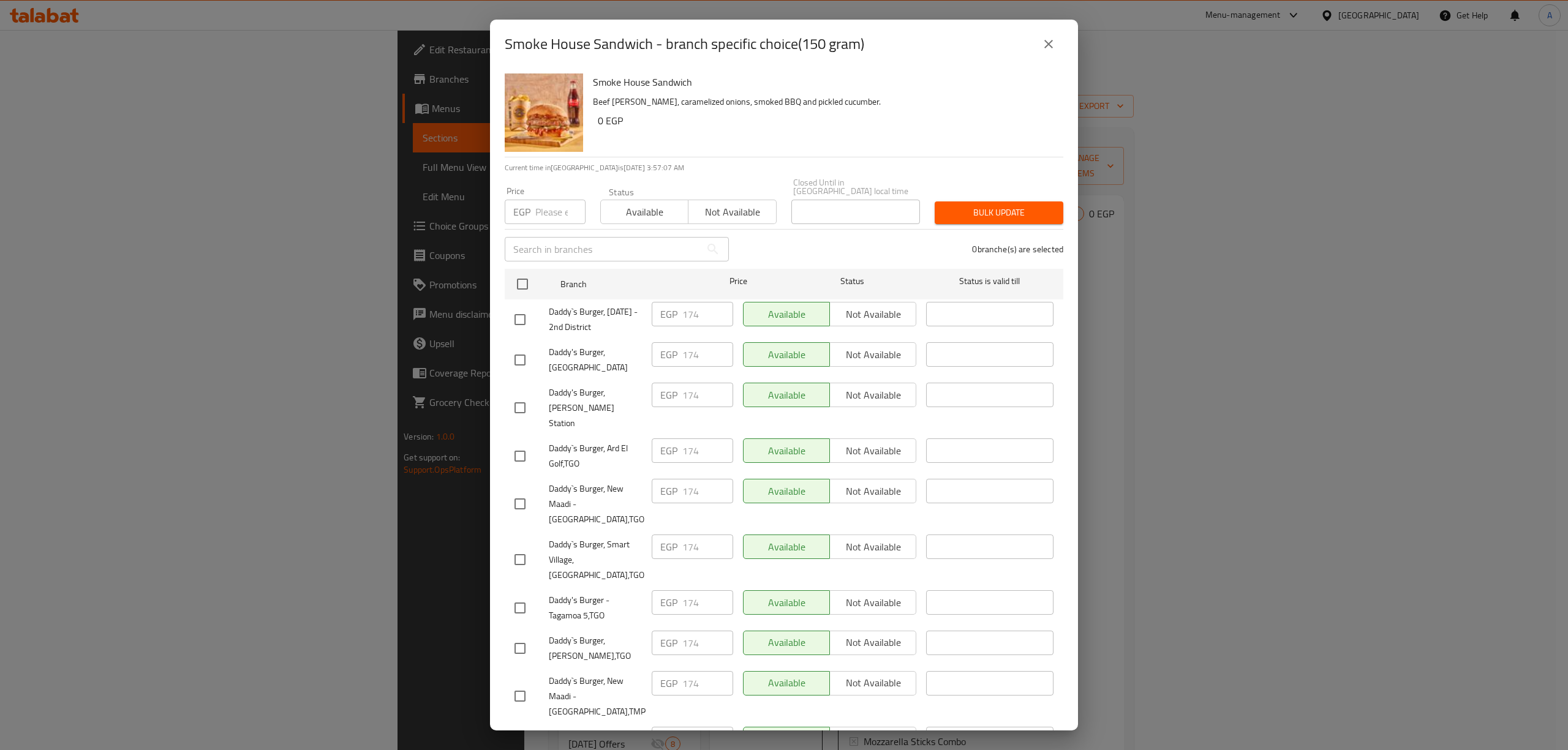
click at [1138, 463] on div "Smoke House Sandwich - branch specific choice(150 gram) Smoke House Sandwich Be…" at bounding box center [784, 375] width 1568 height 750
click at [1160, 328] on div "Smoke House Sandwich - branch specific choice(150 gram) Smoke House Sandwich Be…" at bounding box center [784, 375] width 1568 height 750
click at [1042, 43] on icon "close" at bounding box center [1048, 44] width 15 height 15
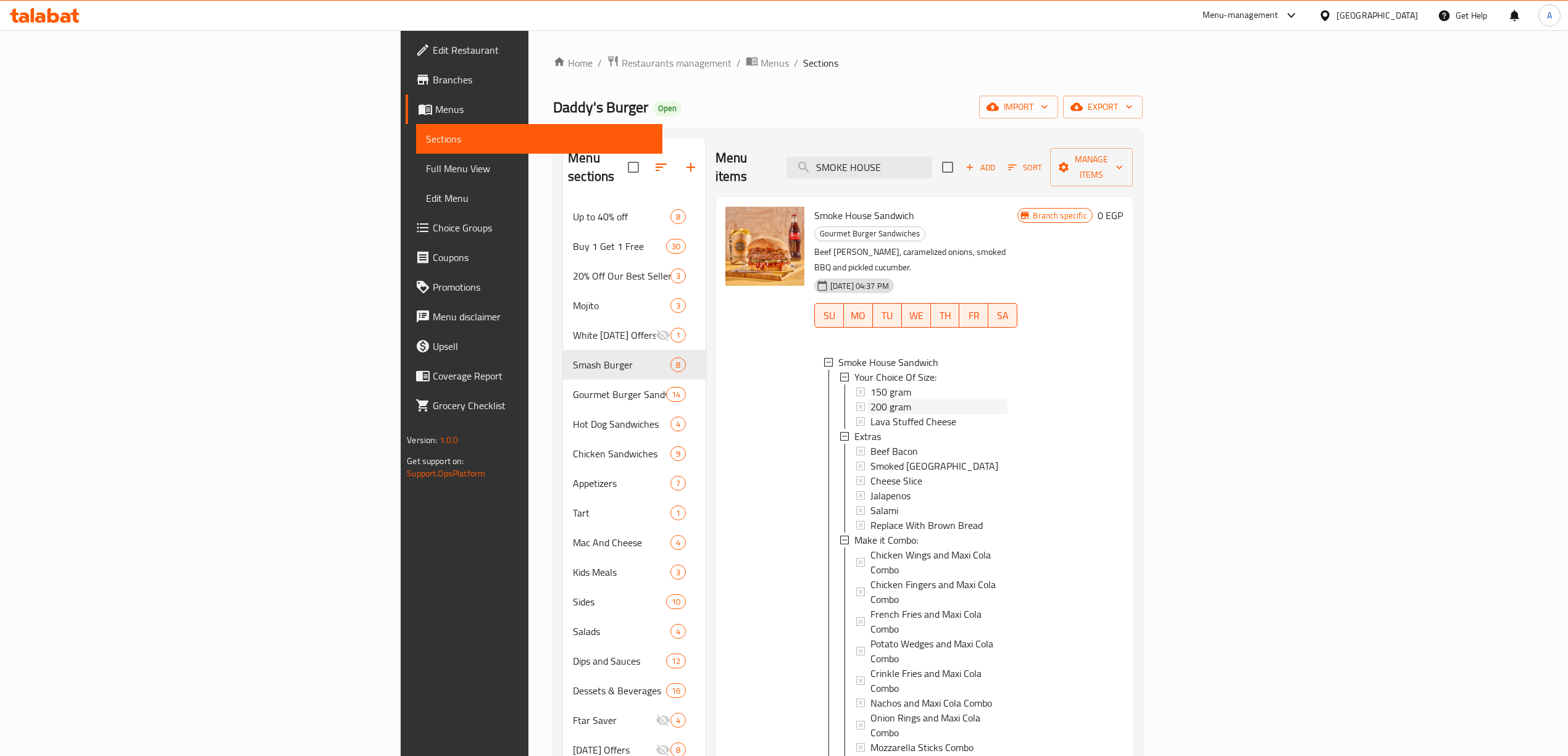
click at [870, 399] on span "200 gram" at bounding box center [890, 406] width 41 height 15
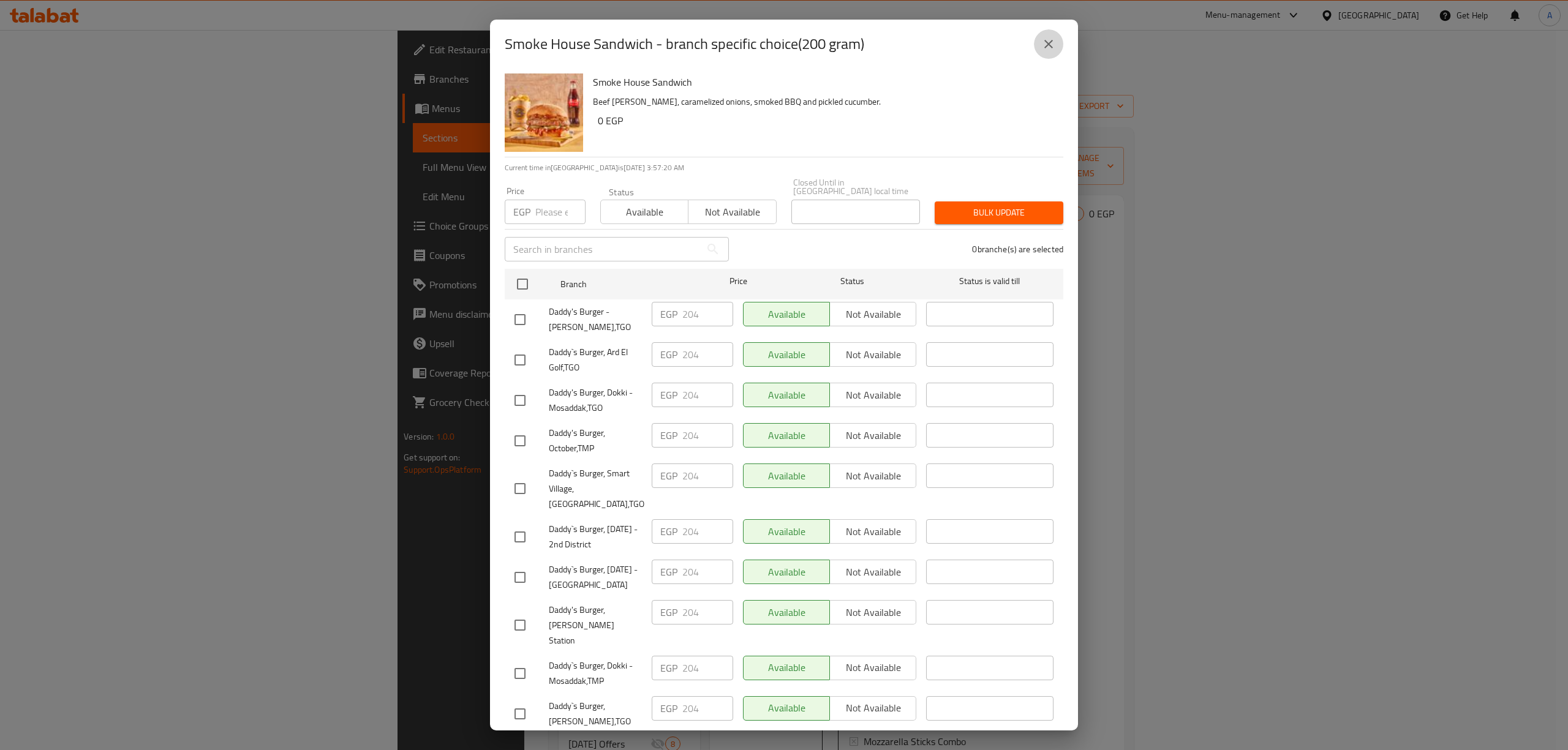
click at [1052, 39] on icon "close" at bounding box center [1048, 44] width 15 height 15
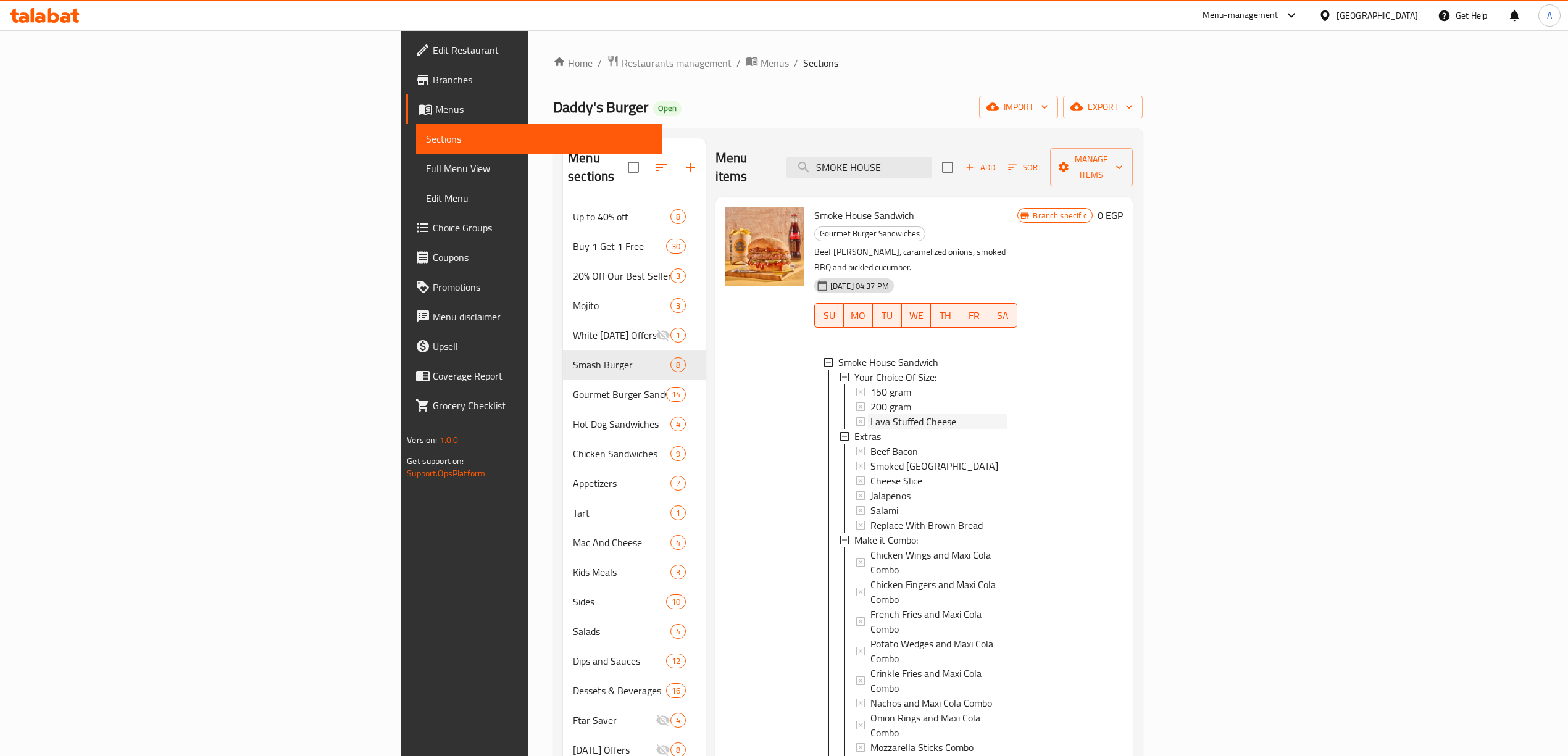
click at [870, 414] on span "Lava Stuffed Cheese" at bounding box center [913, 421] width 86 height 15
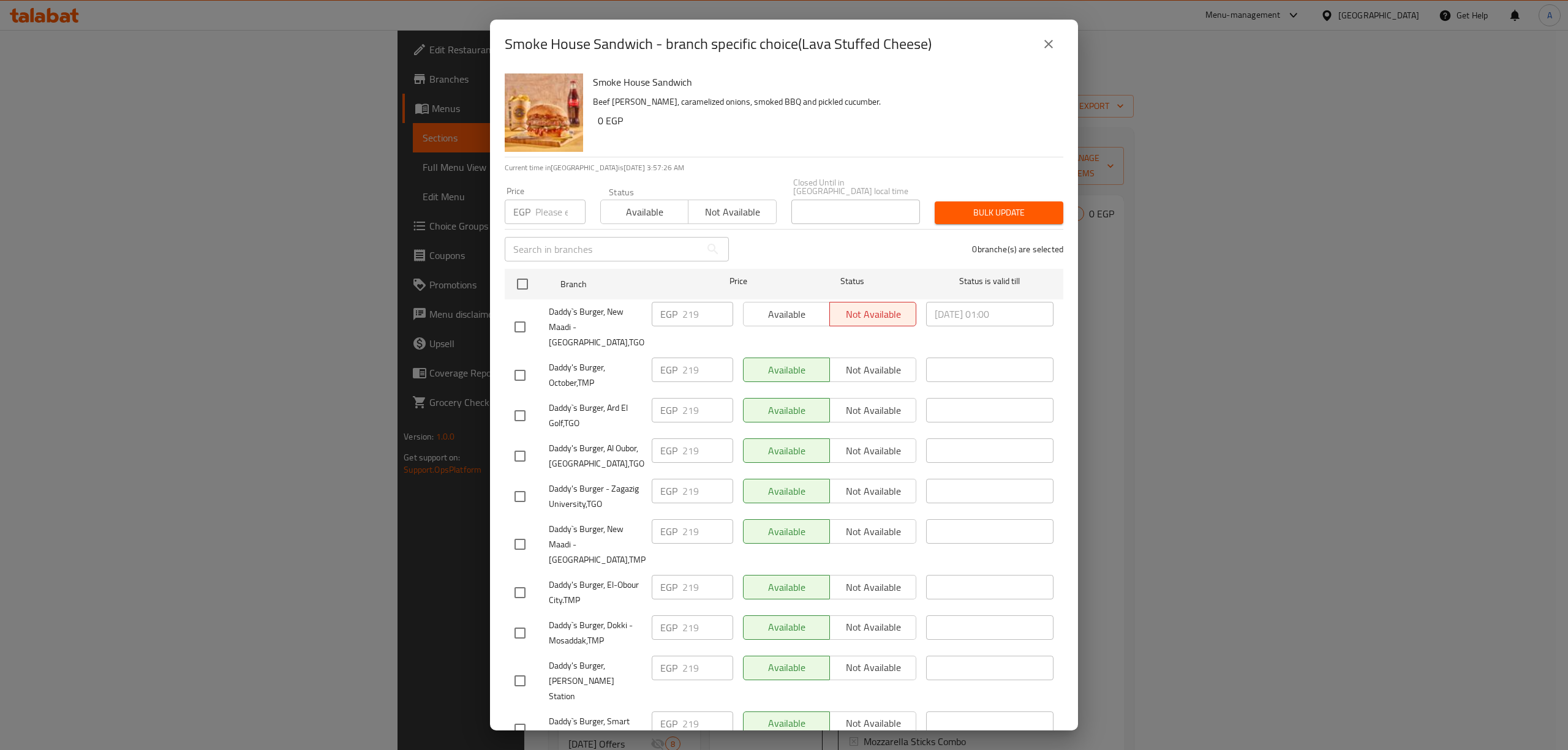
click at [1183, 527] on div "Smoke House Sandwich - branch specific choice(Lava Stuffed Cheese) Smoke House …" at bounding box center [784, 375] width 1568 height 750
click at [1052, 47] on icon "close" at bounding box center [1048, 43] width 8 height 8
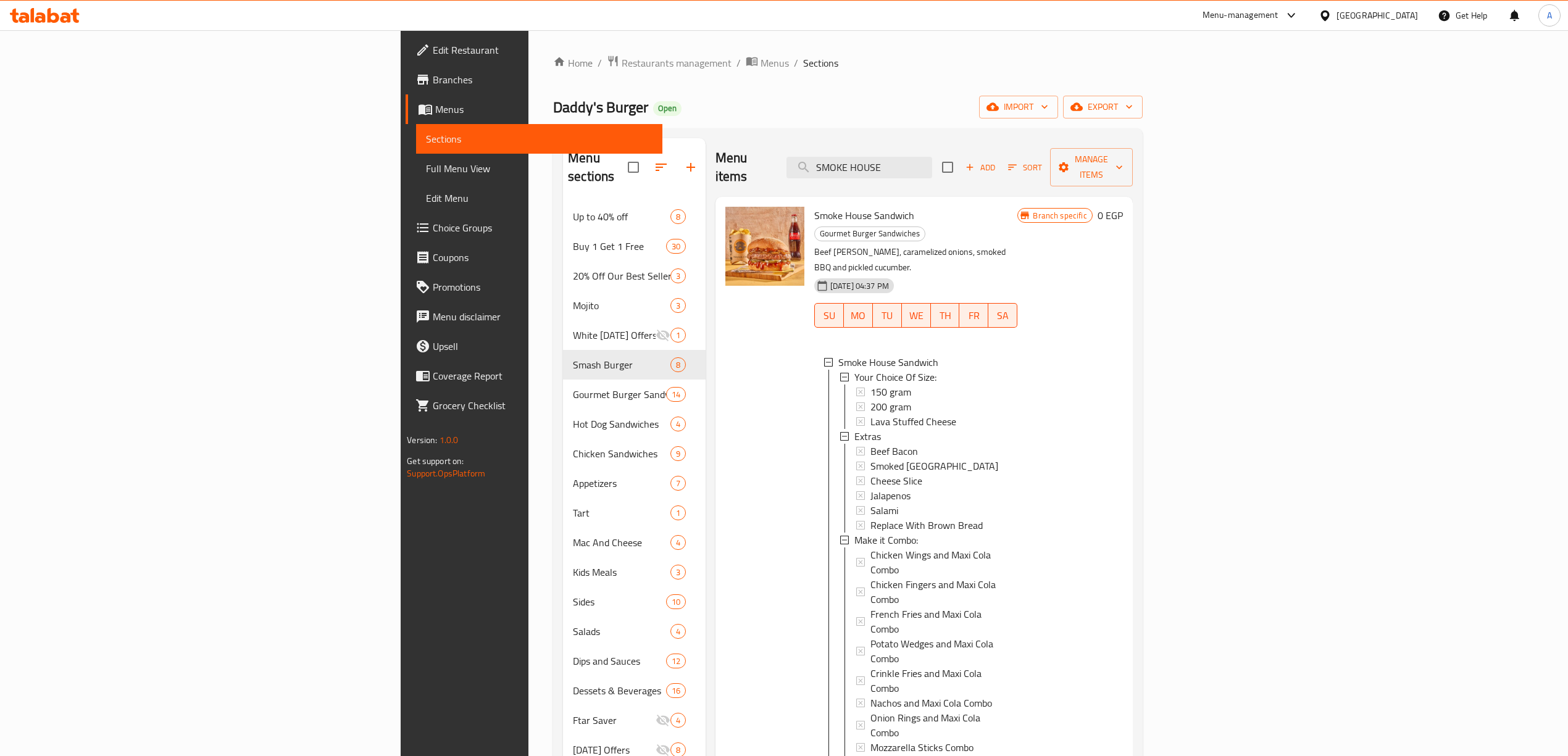
drag, startPoint x: 1050, startPoint y: 168, endPoint x: 808, endPoint y: 133, distance: 244.5
click at [808, 133] on div "Menu sections Up to 40% off 8 Buy 1 Get 1 Free 30 20% Off Our Best Sellers 3 Mo…" at bounding box center [848, 516] width 590 height 775
paste input "GARLIC MUSHROOM BURGER"
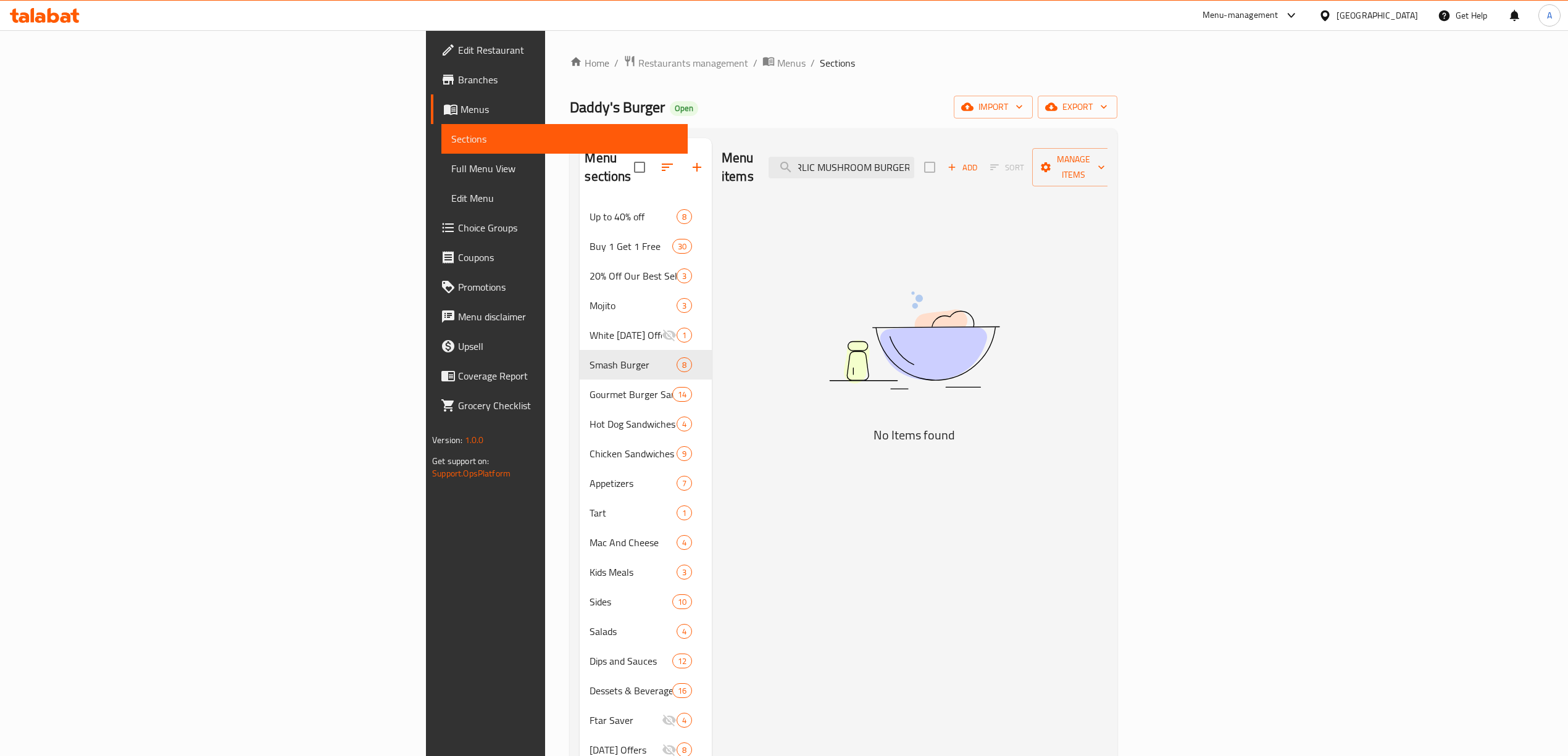
drag, startPoint x: 1028, startPoint y: 163, endPoint x: 1161, endPoint y: 165, distance: 133.0
click at [1108, 165] on div "Menu items GARLIC MUSHROOM BURGER Add Sort Manage items" at bounding box center [915, 167] width 386 height 59
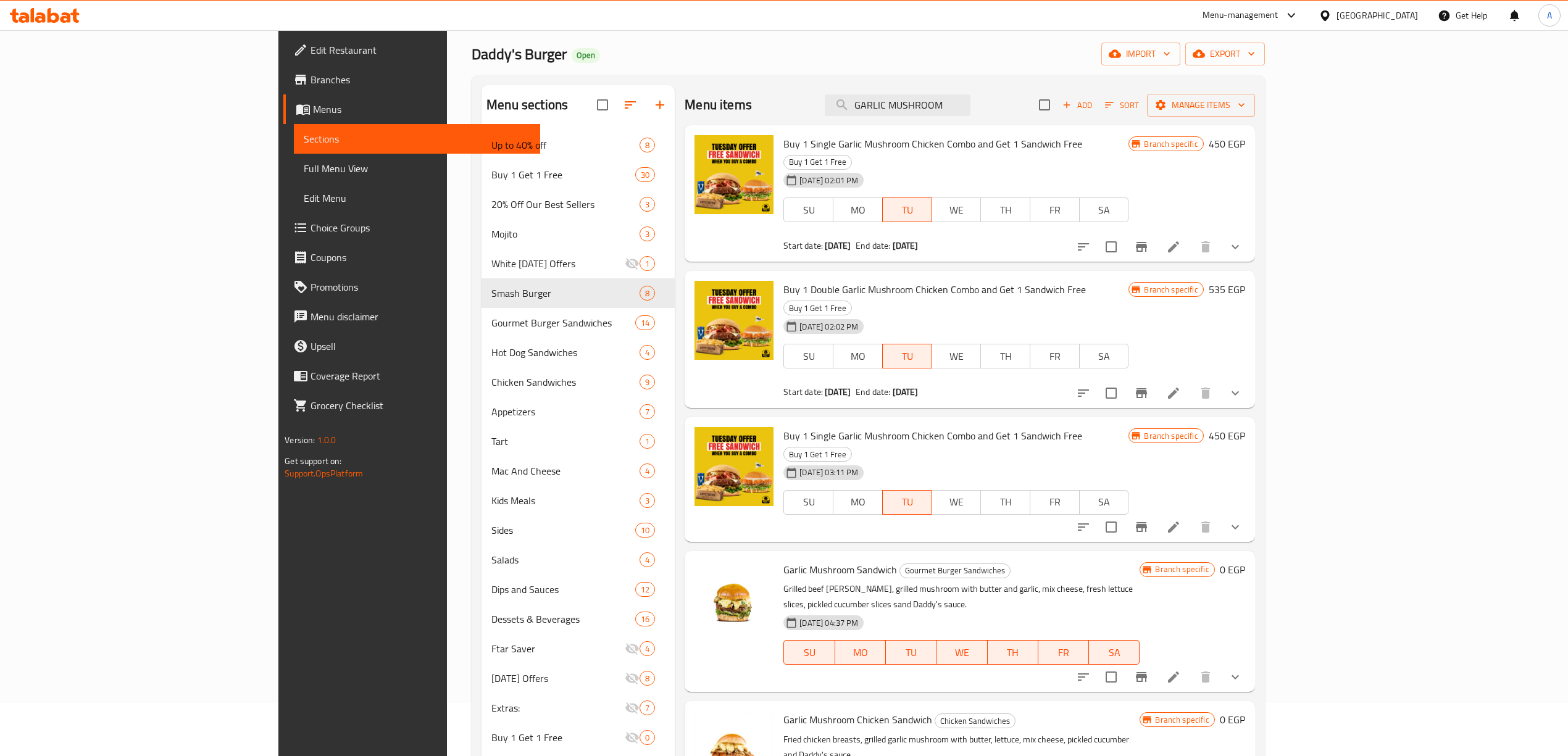
scroll to position [82, 0]
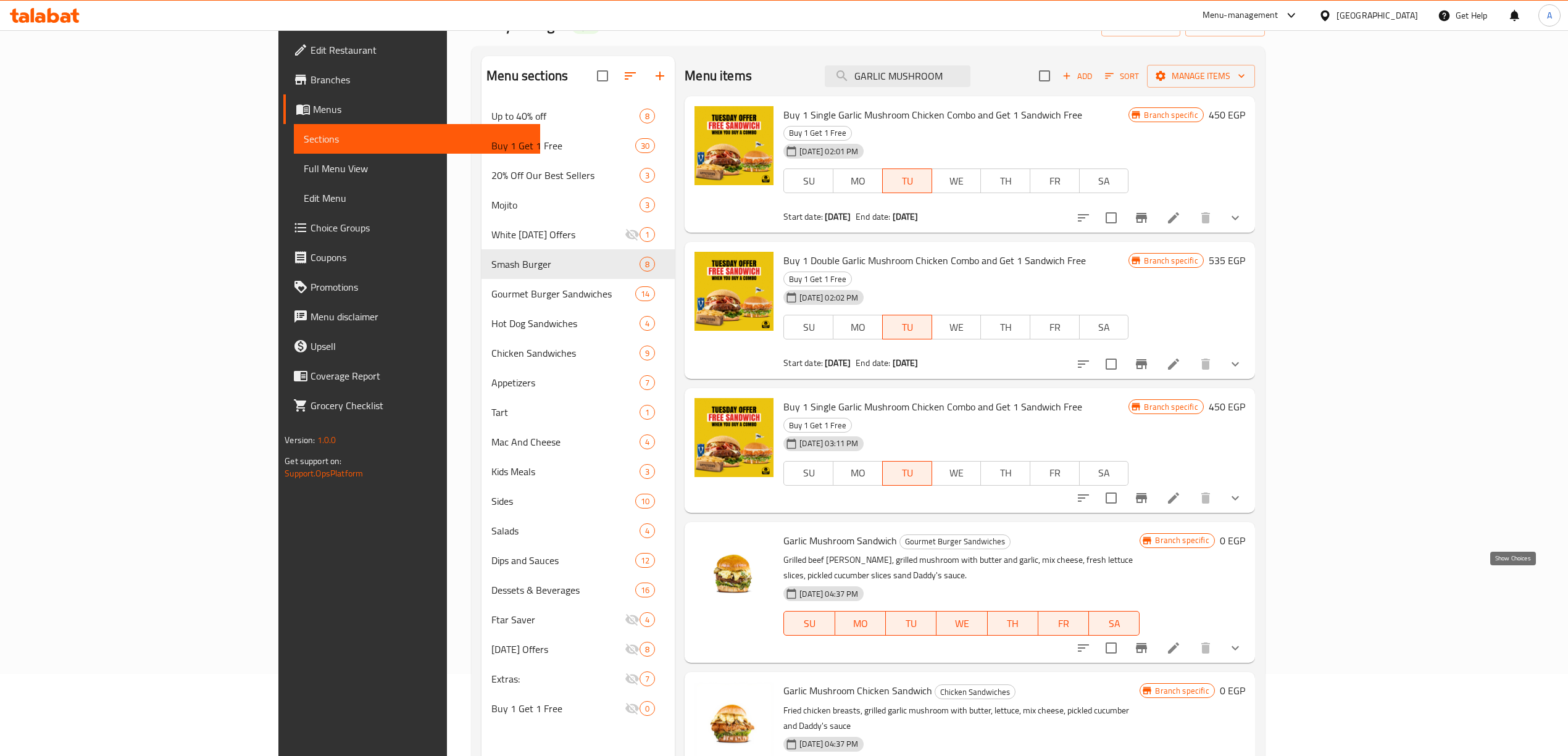
click at [1243, 640] on icon "show more" at bounding box center [1235, 647] width 15 height 15
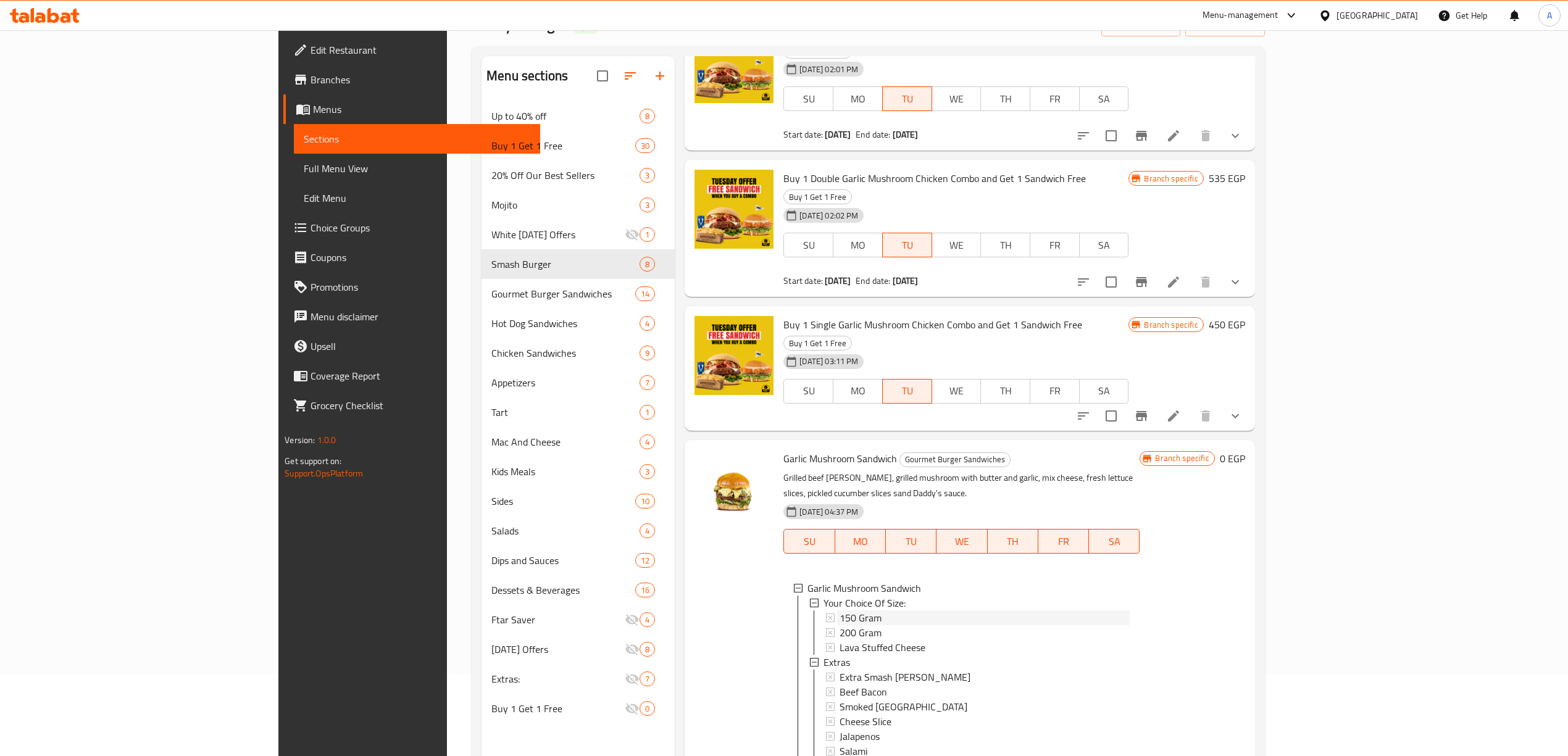
click at [839, 610] on span "150 Gram" at bounding box center [860, 617] width 42 height 15
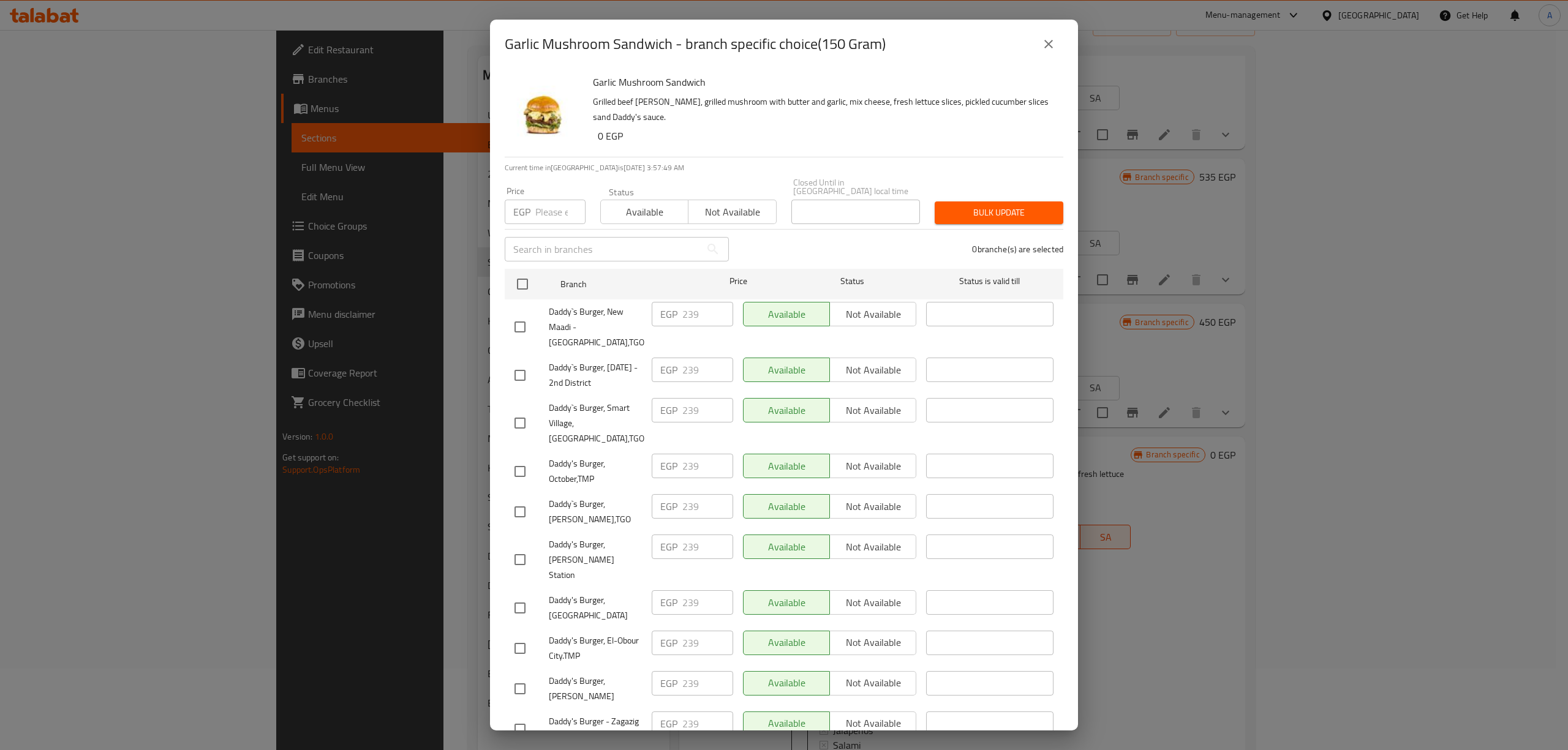
click at [1054, 38] on icon "close" at bounding box center [1048, 44] width 15 height 15
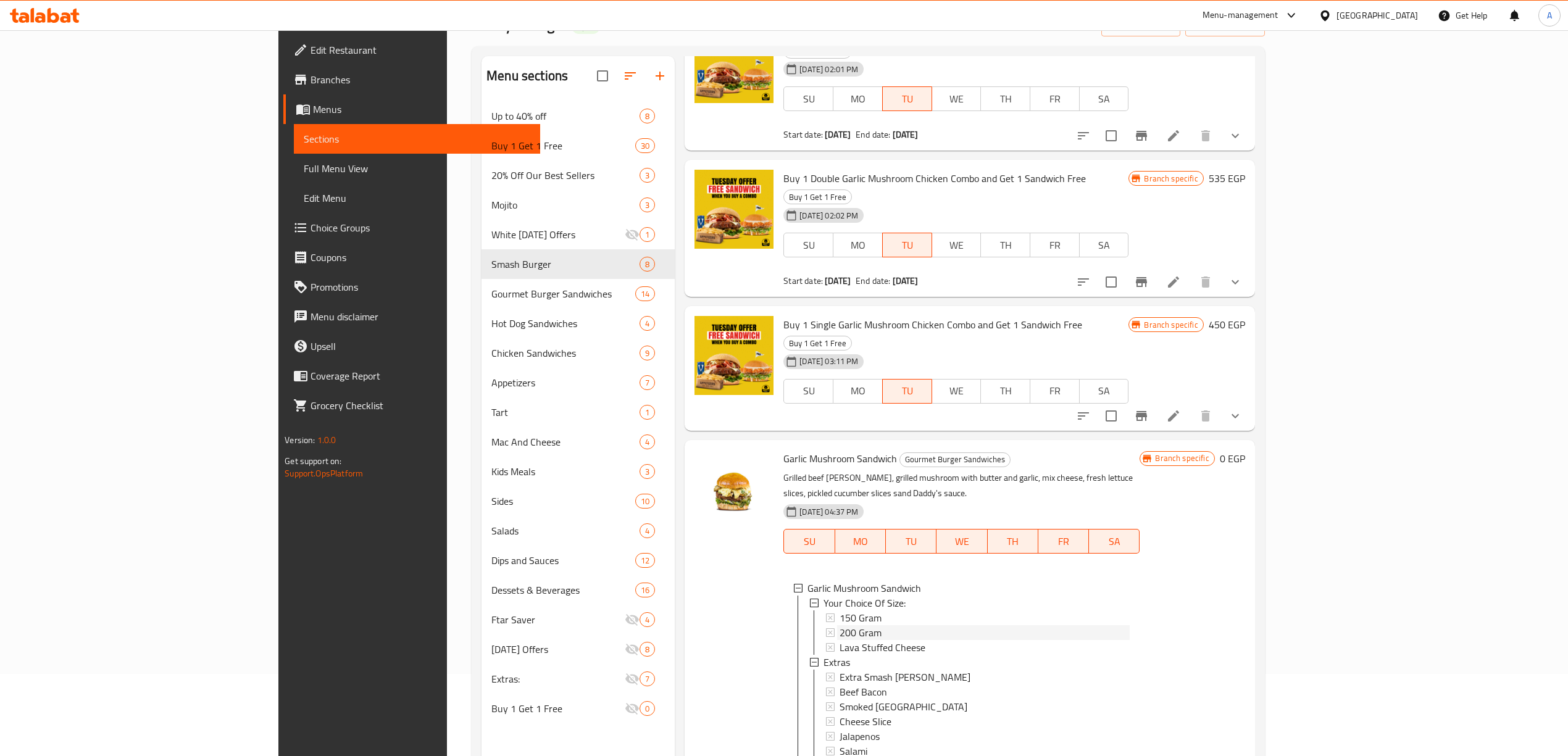
click at [839, 625] on span "200 Gram" at bounding box center [860, 632] width 42 height 15
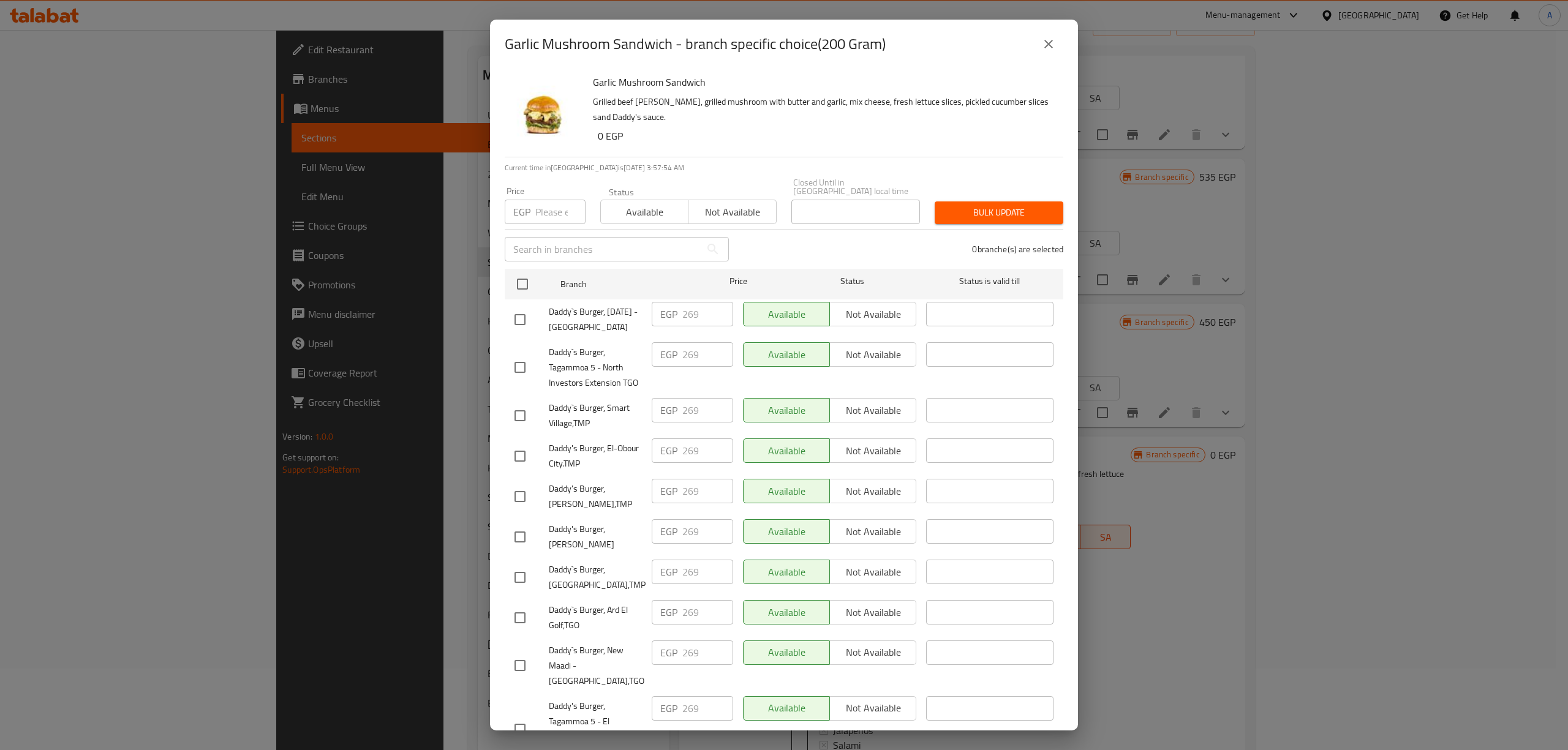
click at [1046, 32] on button "close" at bounding box center [1049, 44] width 29 height 29
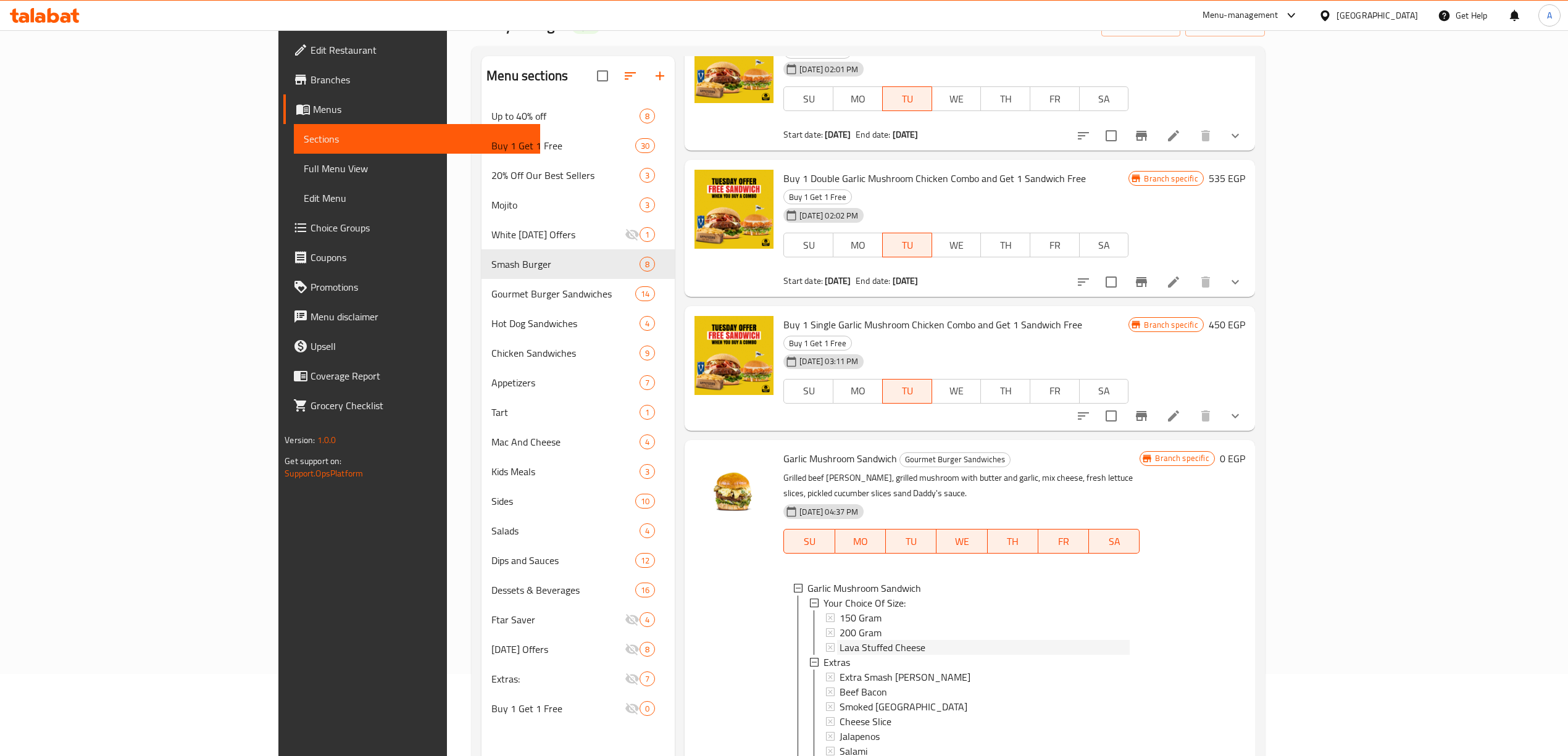
click at [839, 640] on span "Lava Stuffed Cheese" at bounding box center [882, 647] width 86 height 15
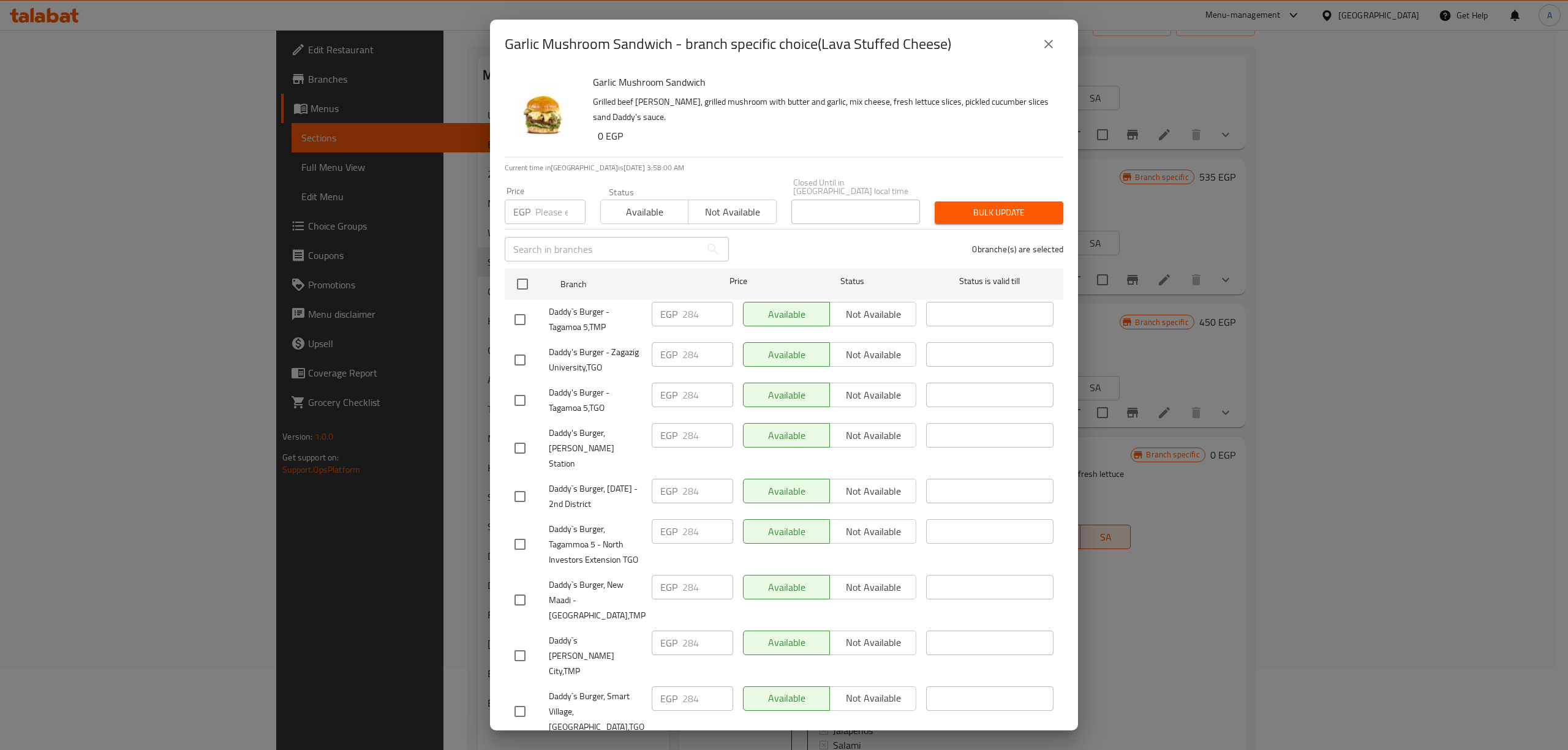
click at [1047, 40] on icon "close" at bounding box center [1048, 44] width 15 height 15
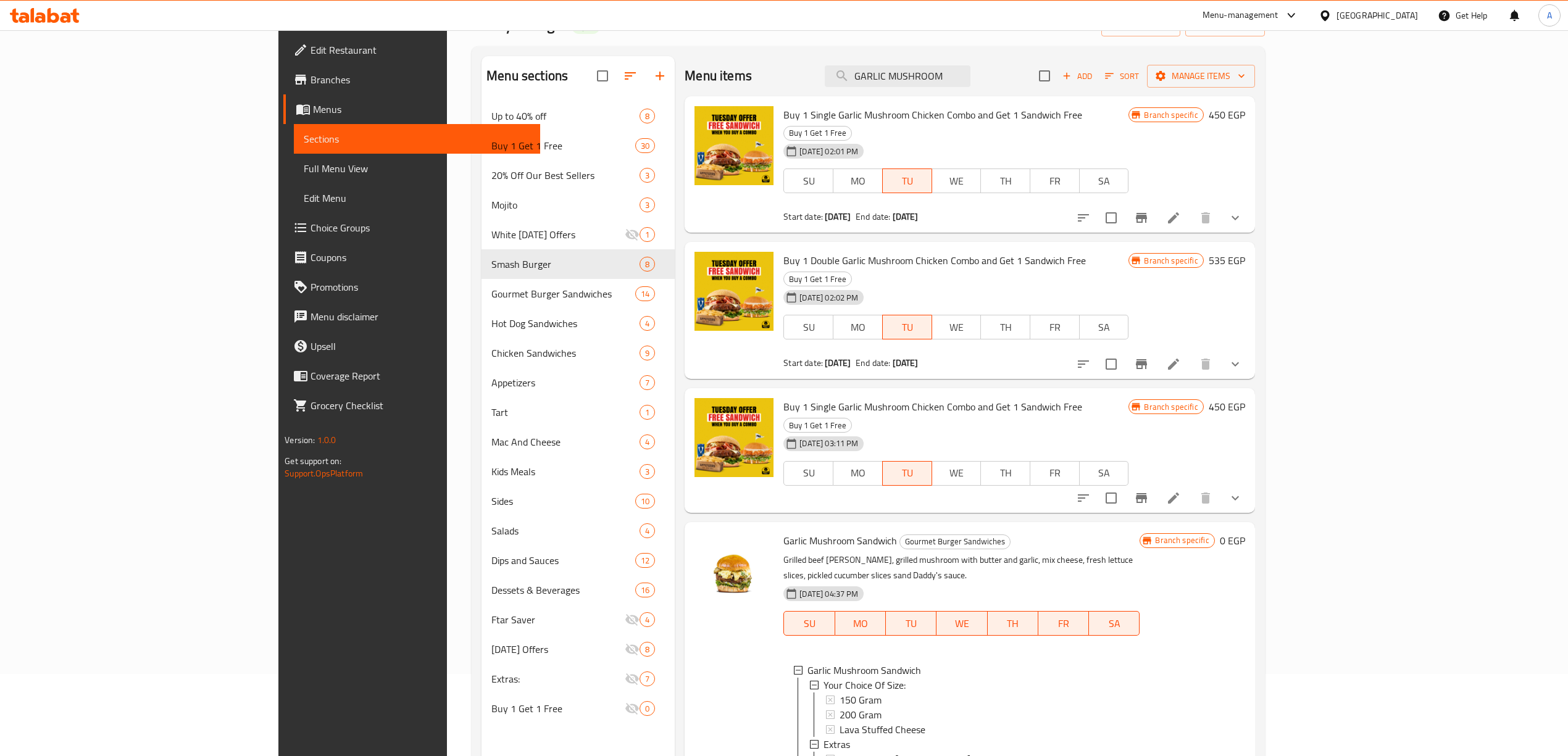
scroll to position [0, 0]
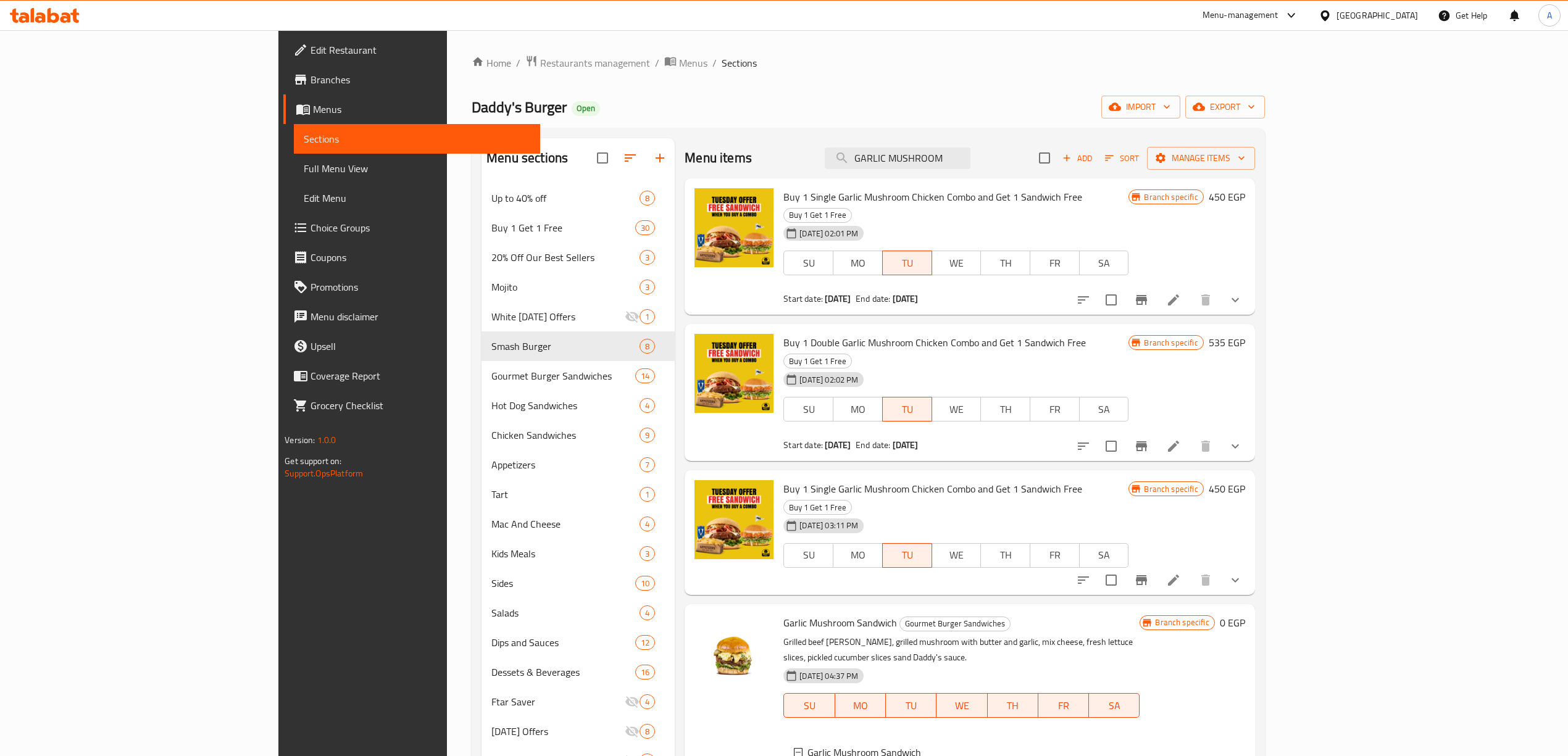
drag, startPoint x: 1048, startPoint y: 161, endPoint x: 458, endPoint y: 149, distance: 590.1
click at [482, 150] on div "Menu sections Up to 40% off 8 Buy 1 Get 1 Free 30 20% Off Our Best Sellers 3 Mo…" at bounding box center [868, 516] width 774 height 756
paste input "PHILLI CHEESE STEAK"
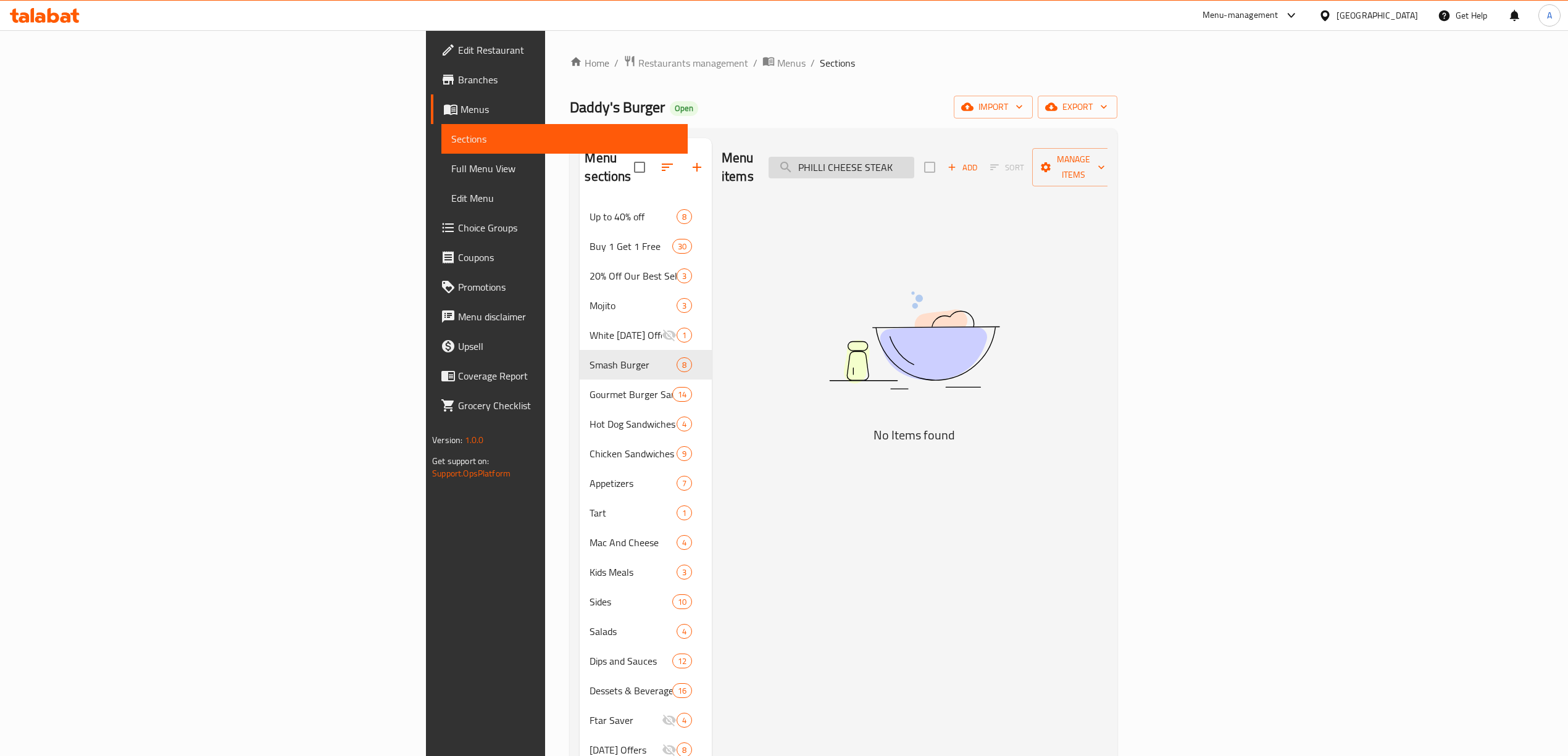
click at [914, 159] on input "PHILLI CHEESE STEAK" at bounding box center [841, 168] width 145 height 22
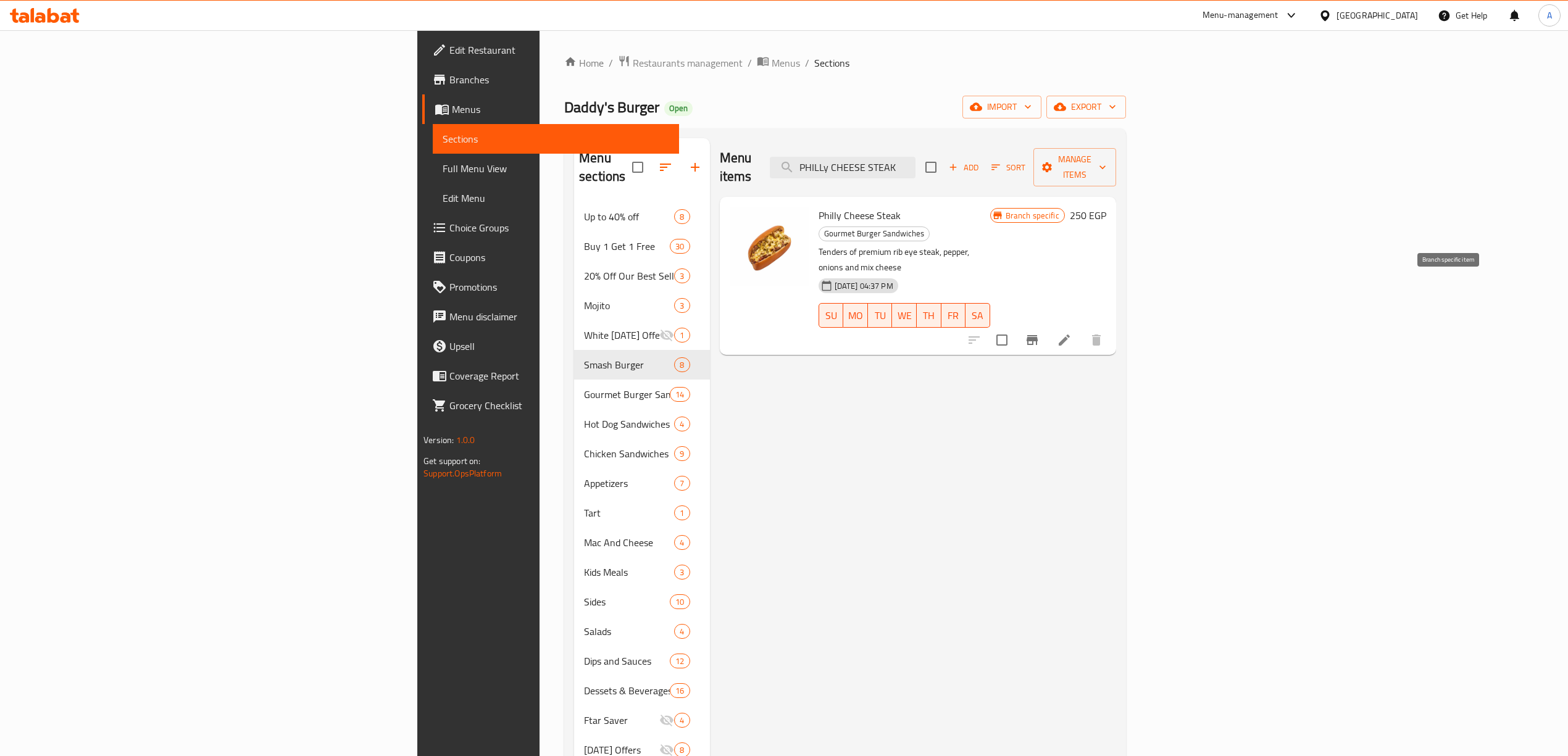
click at [1037, 335] on icon "Branch-specific-item" at bounding box center [1032, 339] width 11 height 10
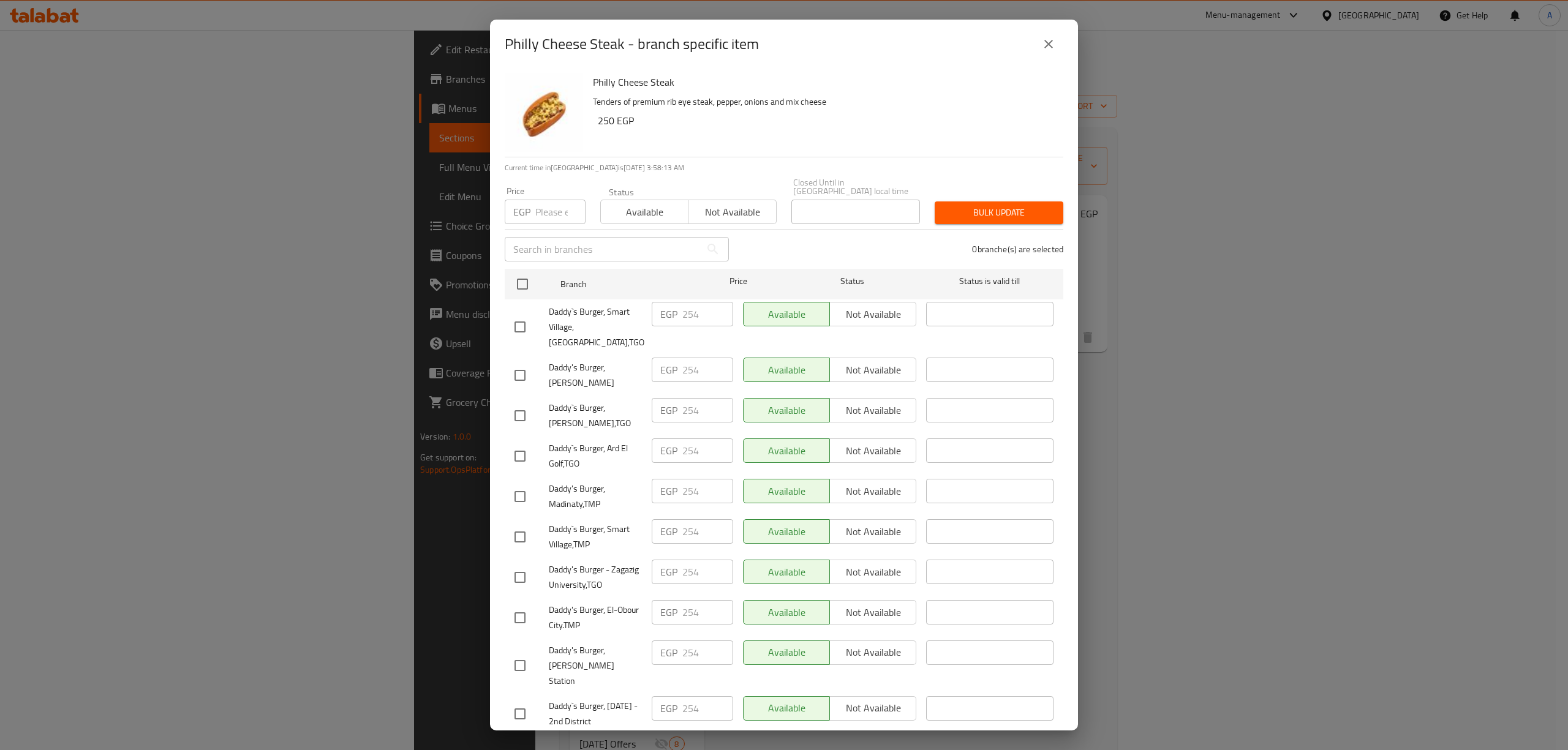
click at [1050, 43] on icon "close" at bounding box center [1048, 44] width 15 height 15
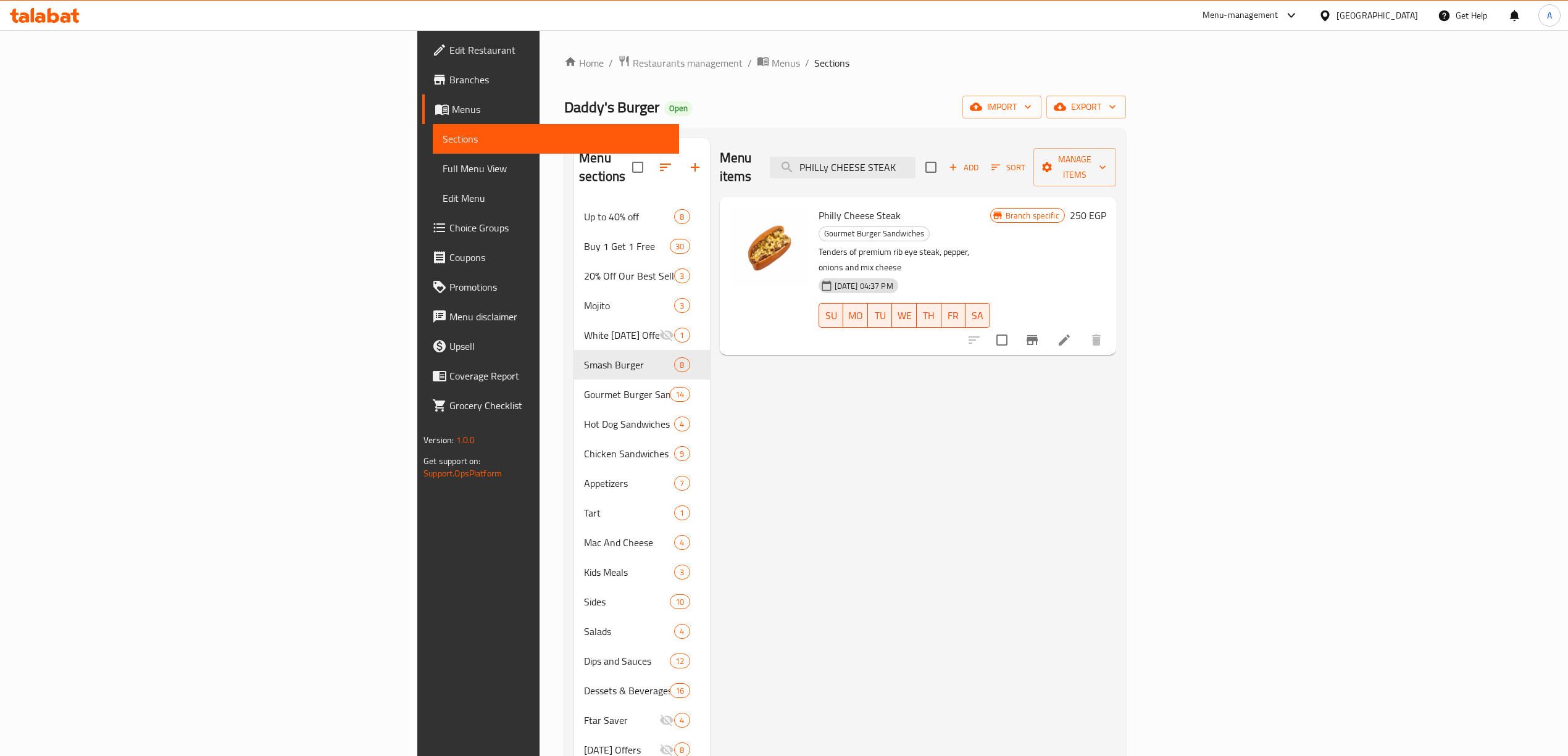
drag, startPoint x: 1062, startPoint y: 159, endPoint x: 670, endPoint y: 145, distance: 392.2
click at [720, 148] on div "Menu items PHILLy CHEESE STEAK Add Sort Manage items" at bounding box center [918, 167] width 396 height 59
paste input "SMASH CHEESE BURGER"
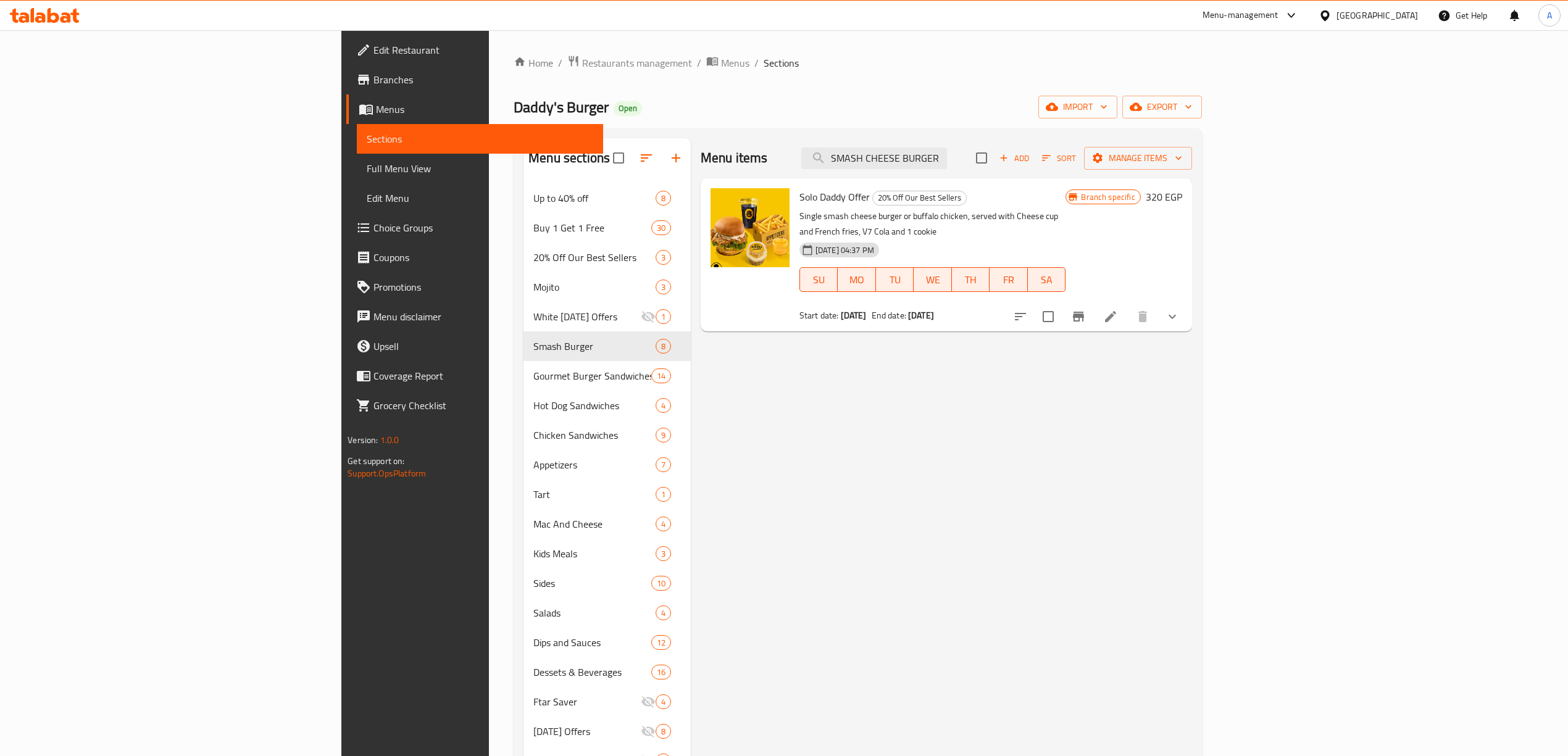
drag, startPoint x: 1028, startPoint y: 161, endPoint x: 1194, endPoint y: 173, distance: 166.4
click at [1192, 173] on div "Menu items SMASH CHEESE BURGER Add Sort Manage items" at bounding box center [946, 158] width 491 height 40
drag, startPoint x: 994, startPoint y: 161, endPoint x: 949, endPoint y: 165, distance: 45.2
click at [947, 165] on input "SMASH CHEESE" at bounding box center [874, 158] width 145 height 22
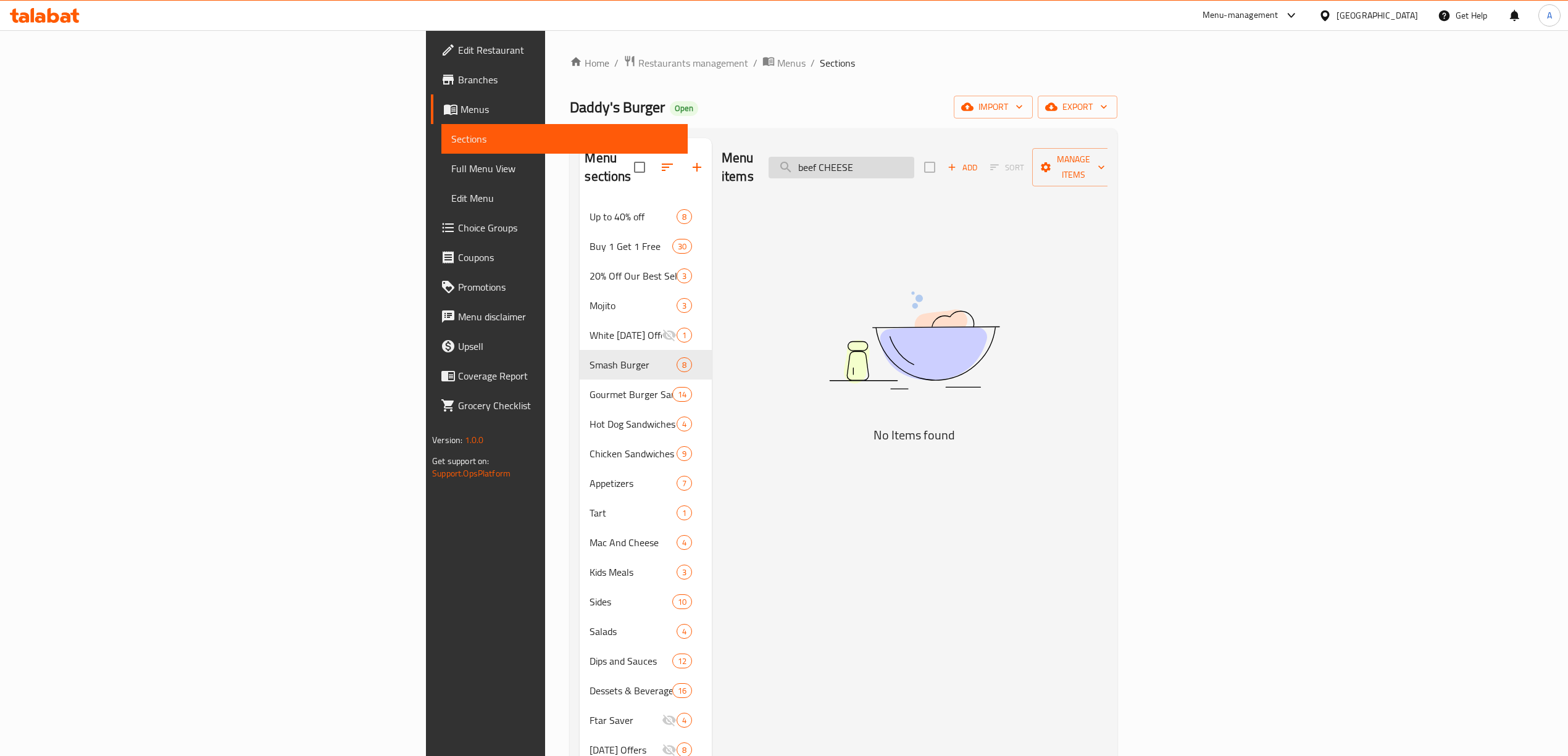
drag, startPoint x: 1039, startPoint y: 159, endPoint x: 979, endPoint y: 159, distance: 60.0
click at [914, 159] on input "beef CHEESE" at bounding box center [841, 168] width 145 height 22
click at [914, 159] on input "beef cheese" at bounding box center [841, 168] width 145 height 22
drag, startPoint x: 1028, startPoint y: 161, endPoint x: 979, endPoint y: 170, distance: 49.8
click at [979, 170] on div "Menu items beef cheese Add Sort Manage items" at bounding box center [915, 167] width 386 height 59
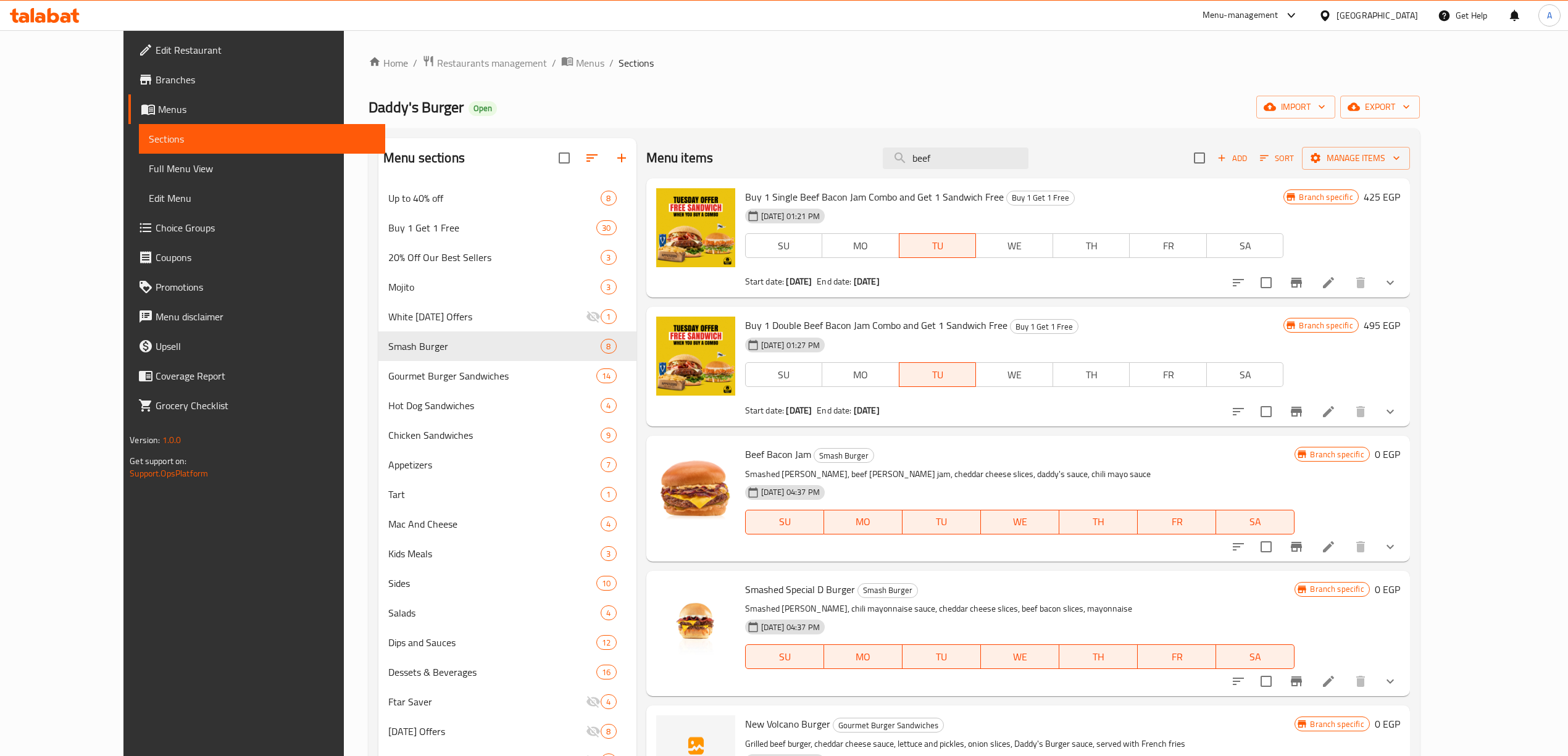
drag, startPoint x: 995, startPoint y: 156, endPoint x: 820, endPoint y: 157, distance: 175.0
click at [823, 157] on div "Menu items beef Add Sort Manage items" at bounding box center [1028, 158] width 763 height 40
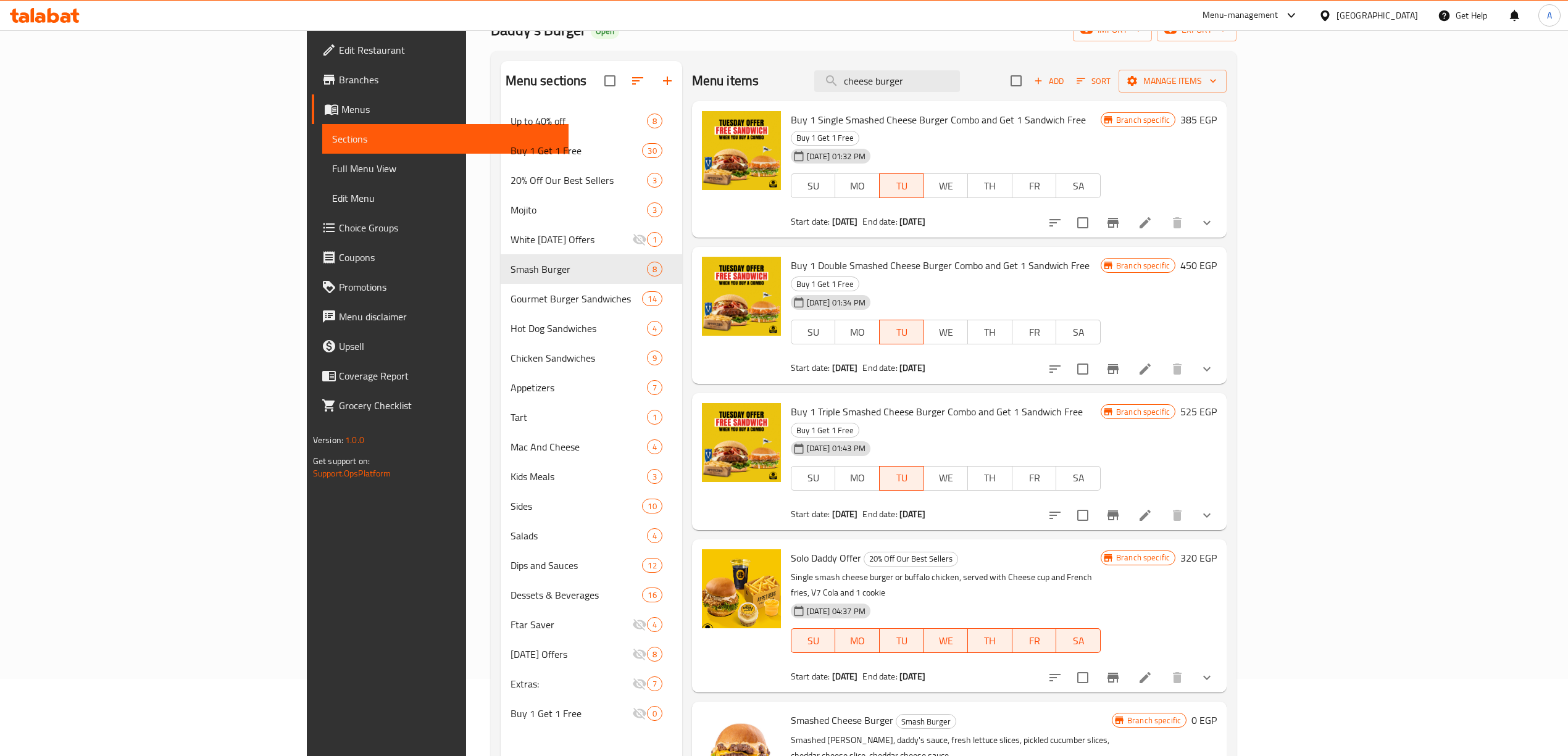
scroll to position [174, 0]
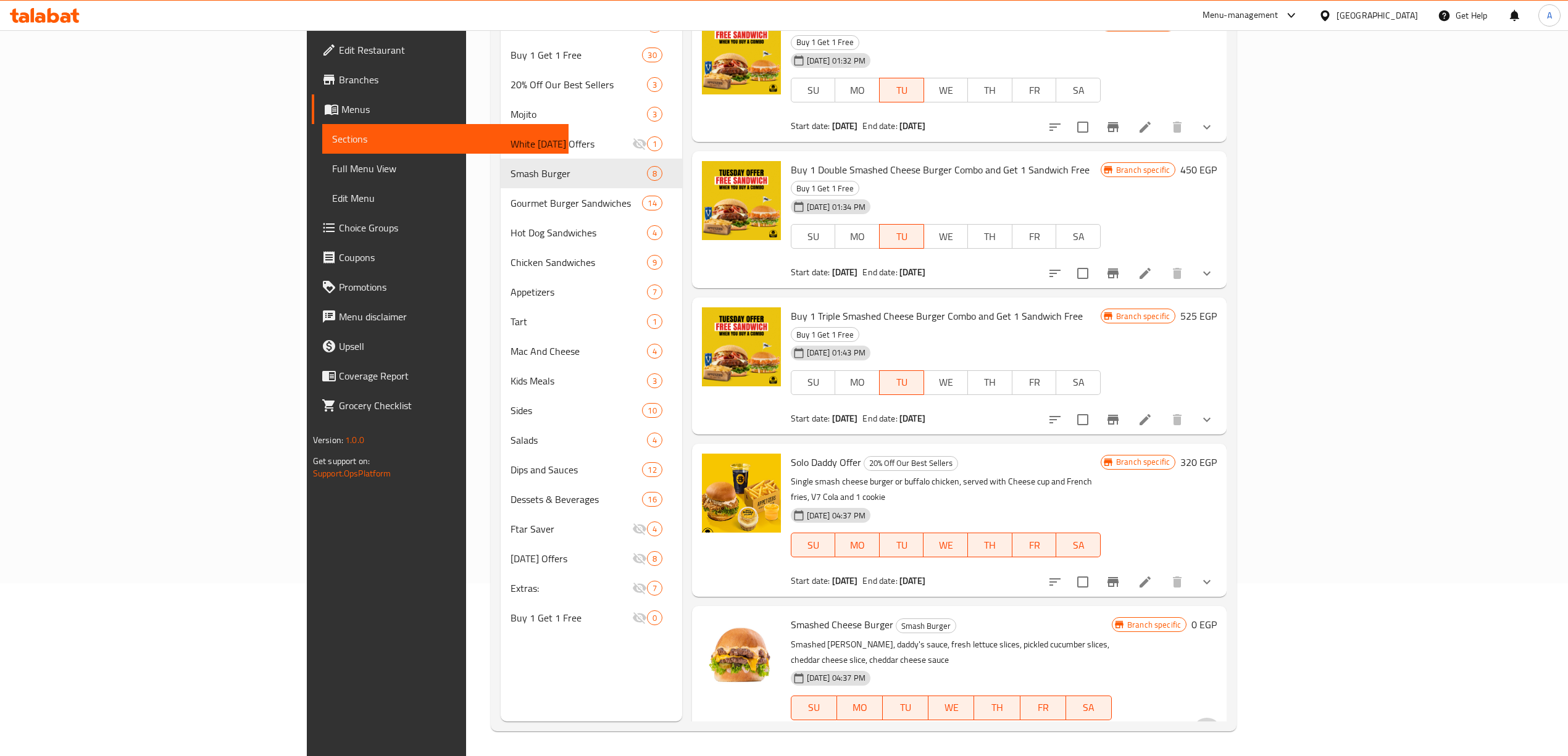
click at [1221, 717] on button "show more" at bounding box center [1207, 732] width 30 height 30
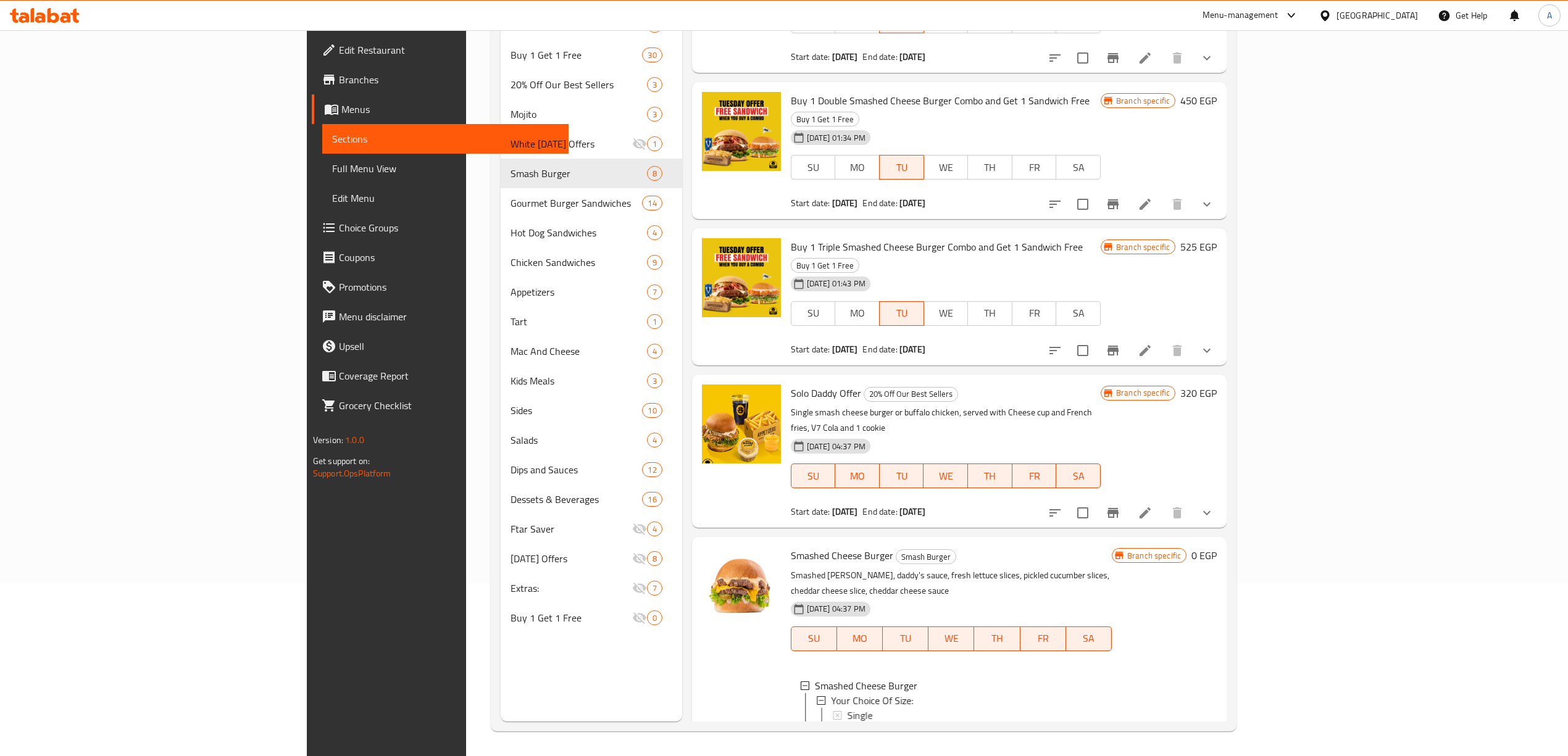
scroll to position [82, 0]
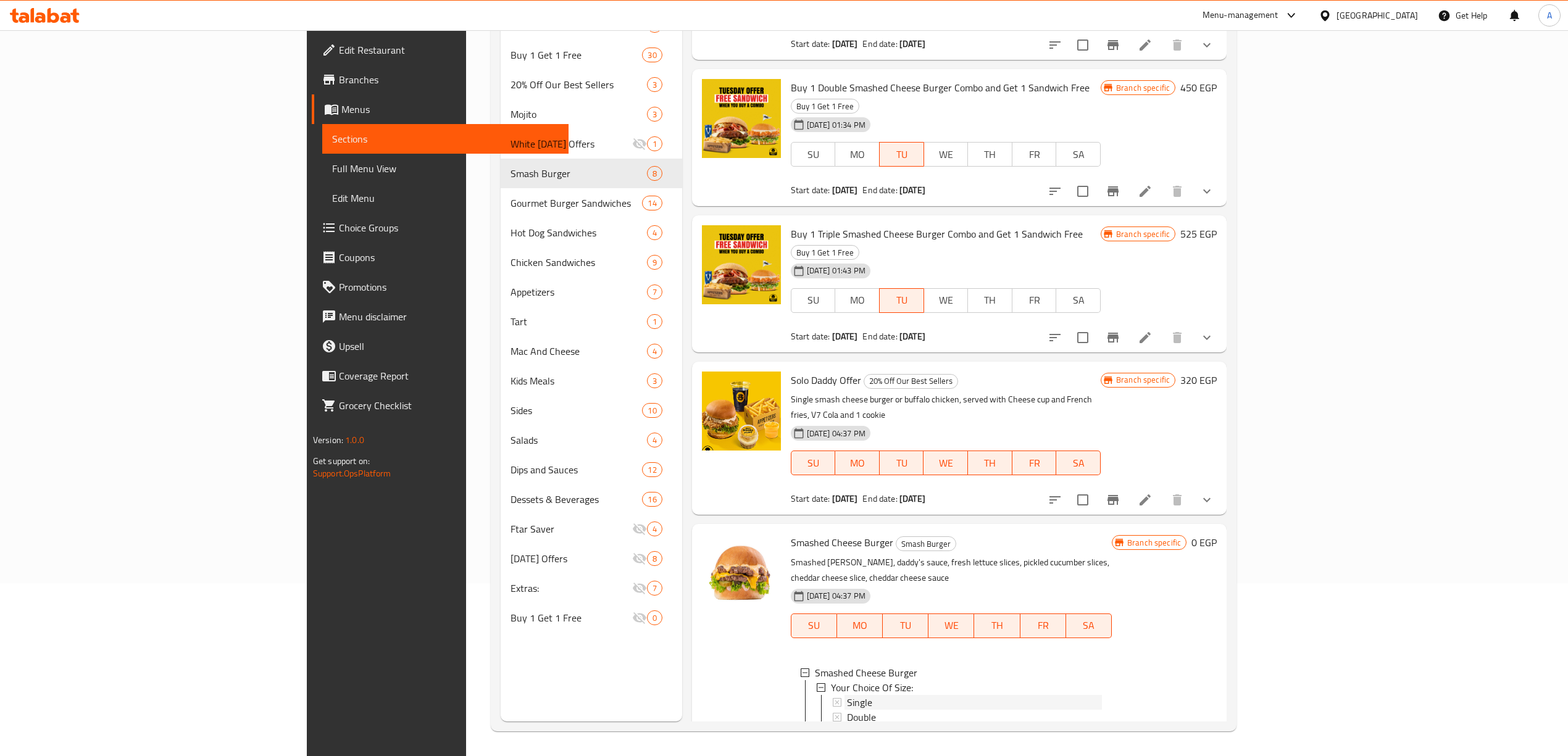
click at [847, 695] on span "Single" at bounding box center [859, 702] width 25 height 15
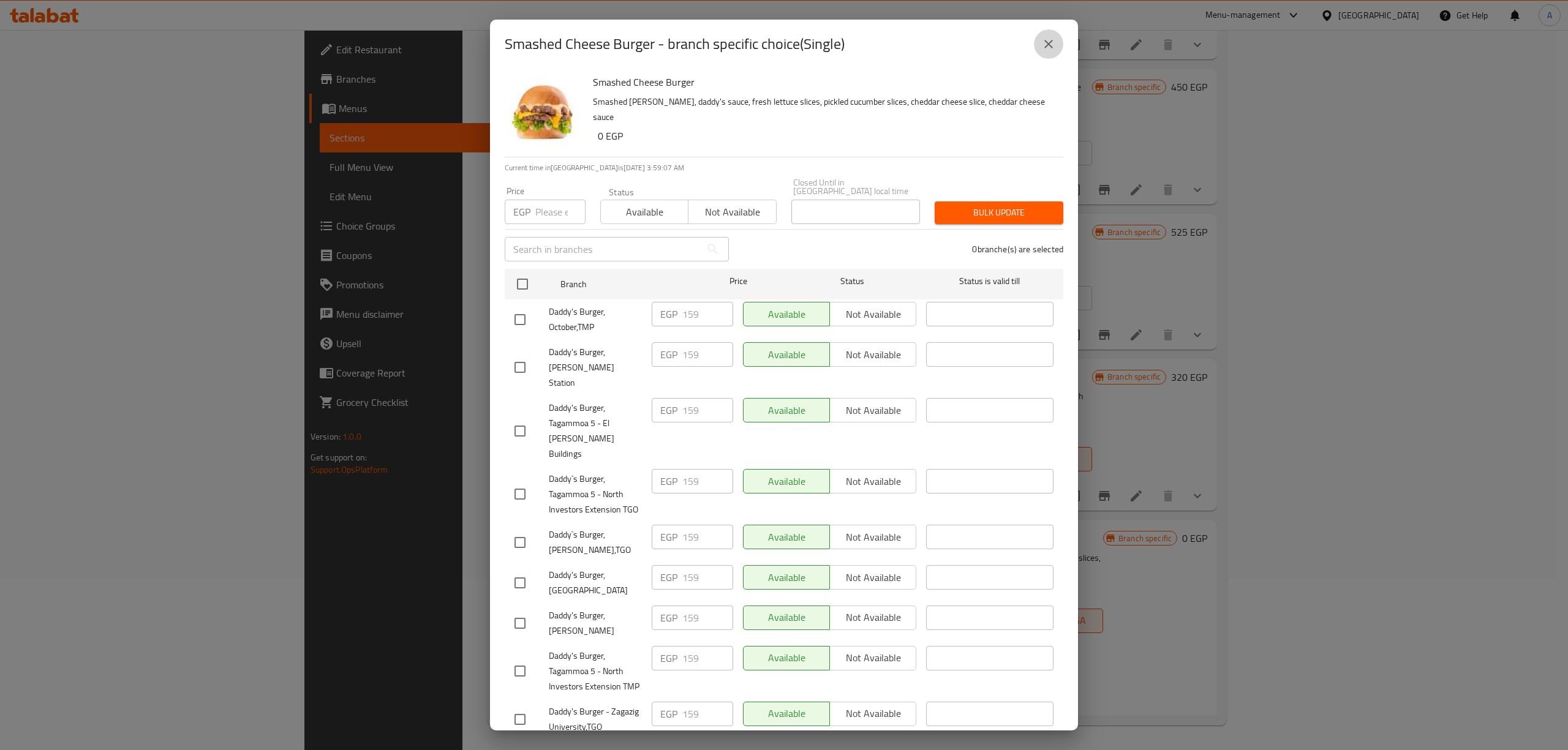
click at [1054, 49] on icon "close" at bounding box center [1048, 44] width 15 height 15
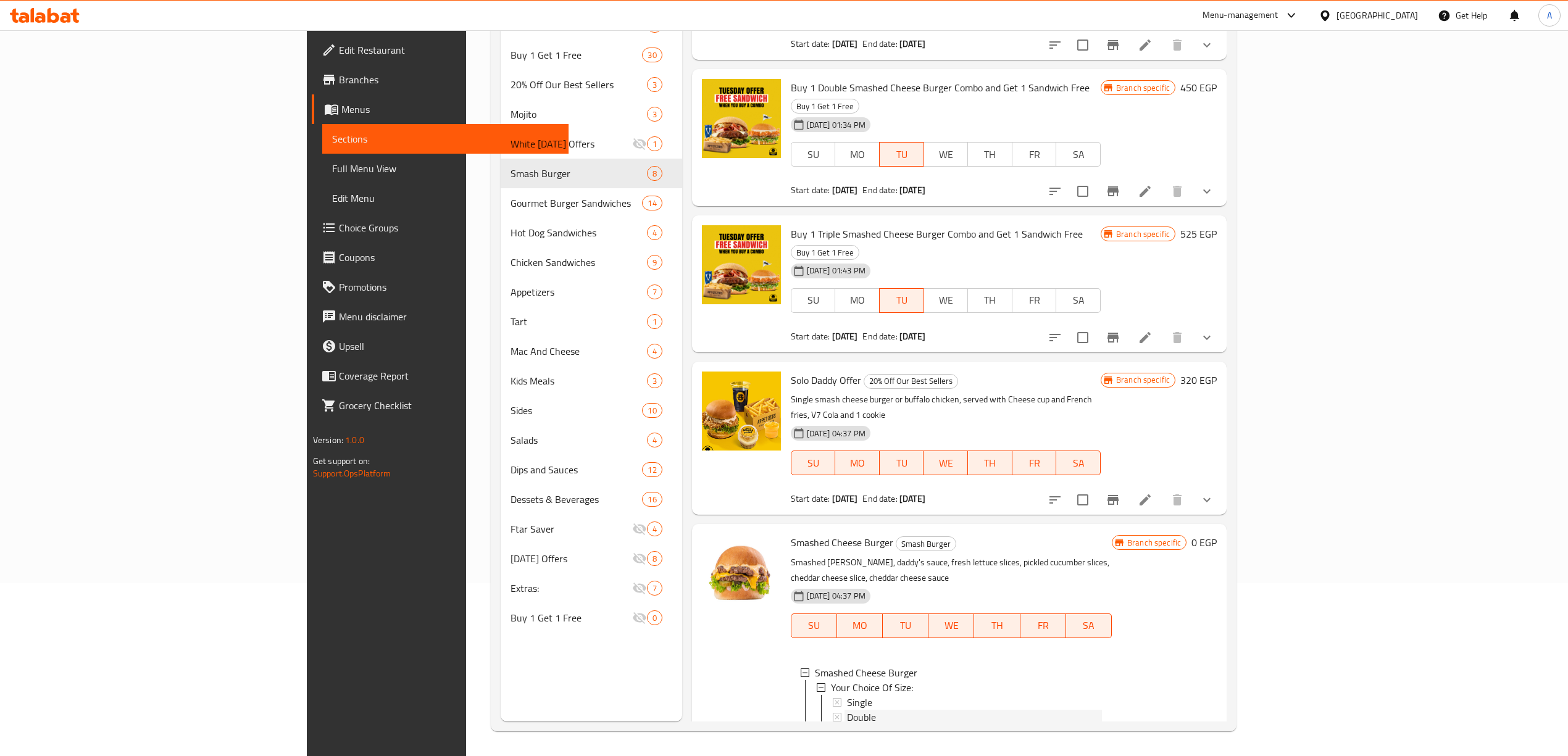
click at [847, 710] on span "Double" at bounding box center [861, 717] width 29 height 15
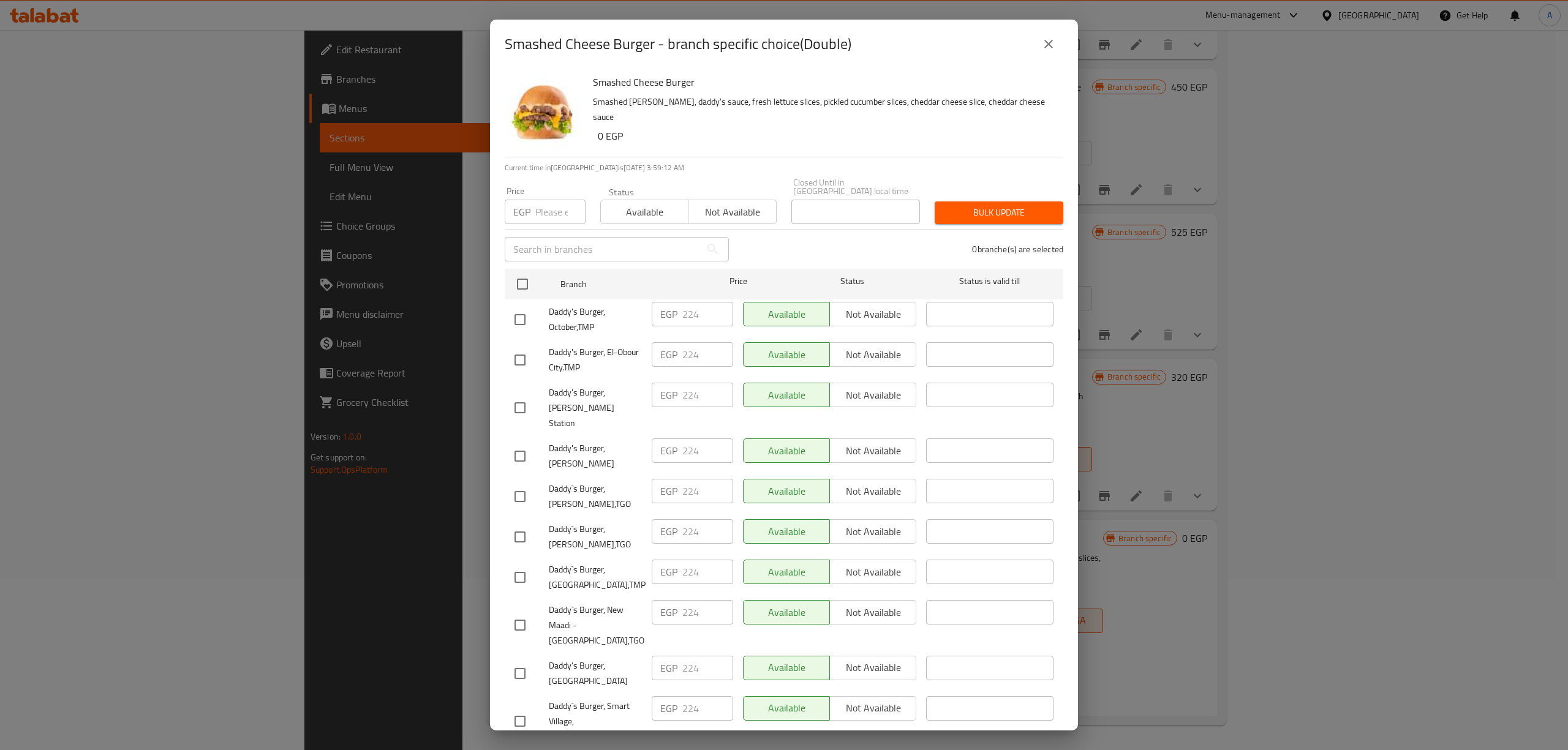
drag, startPoint x: 1049, startPoint y: 48, endPoint x: 830, endPoint y: 552, distance: 549.5
click at [1049, 48] on icon "close" at bounding box center [1048, 44] width 15 height 15
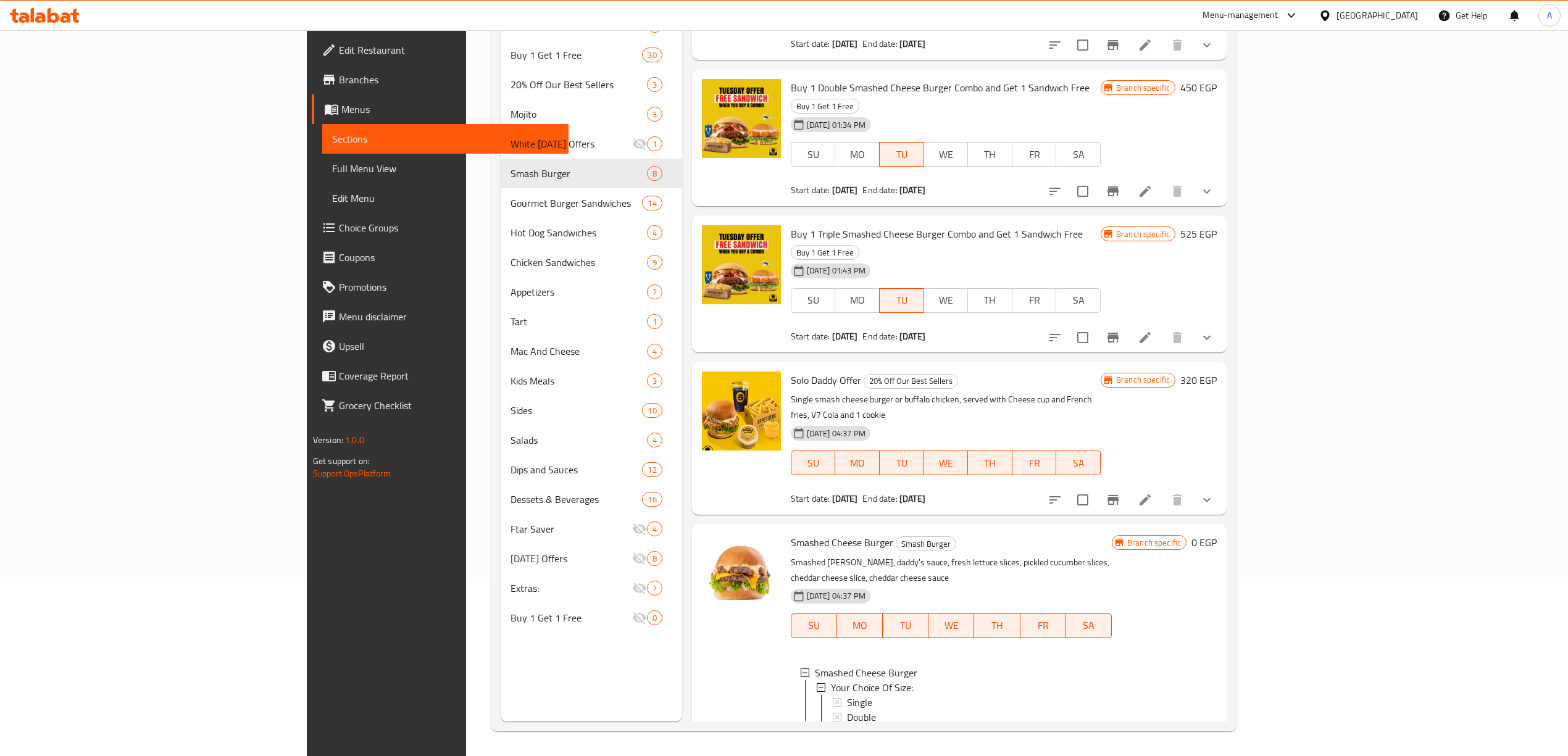
click at [847, 724] on span "Triple" at bounding box center [858, 732] width 23 height 15
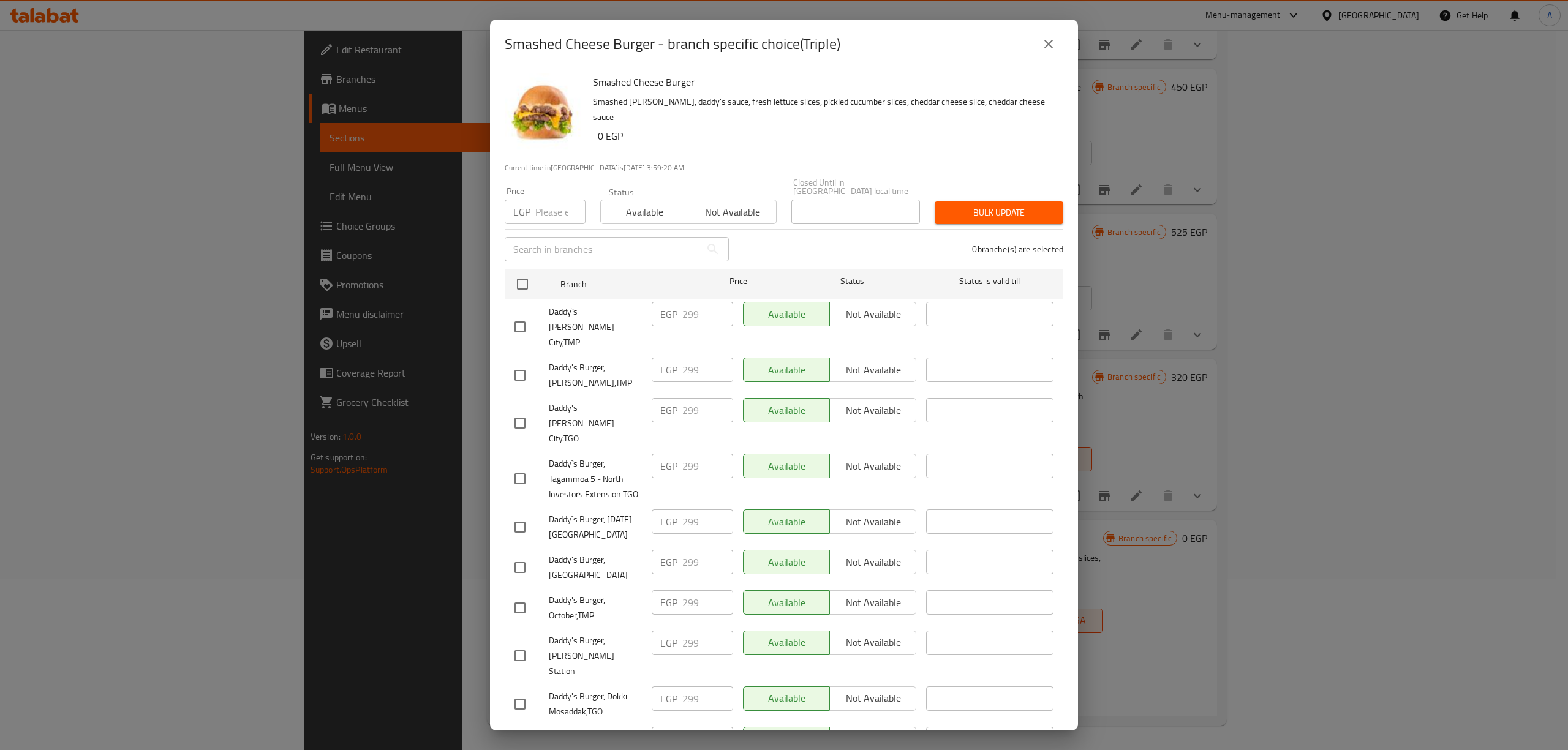
click at [1052, 49] on icon "close" at bounding box center [1048, 44] width 15 height 15
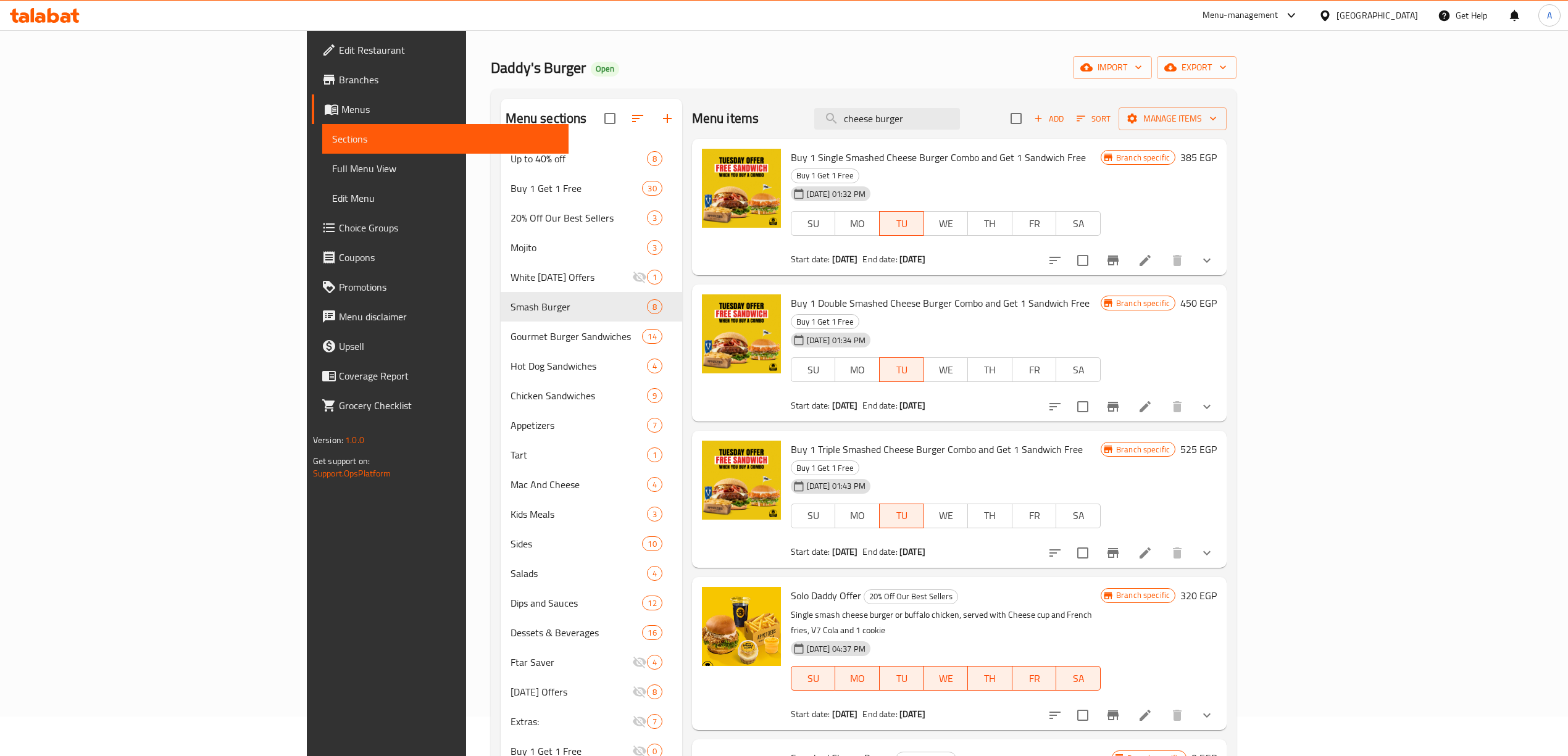
scroll to position [0, 0]
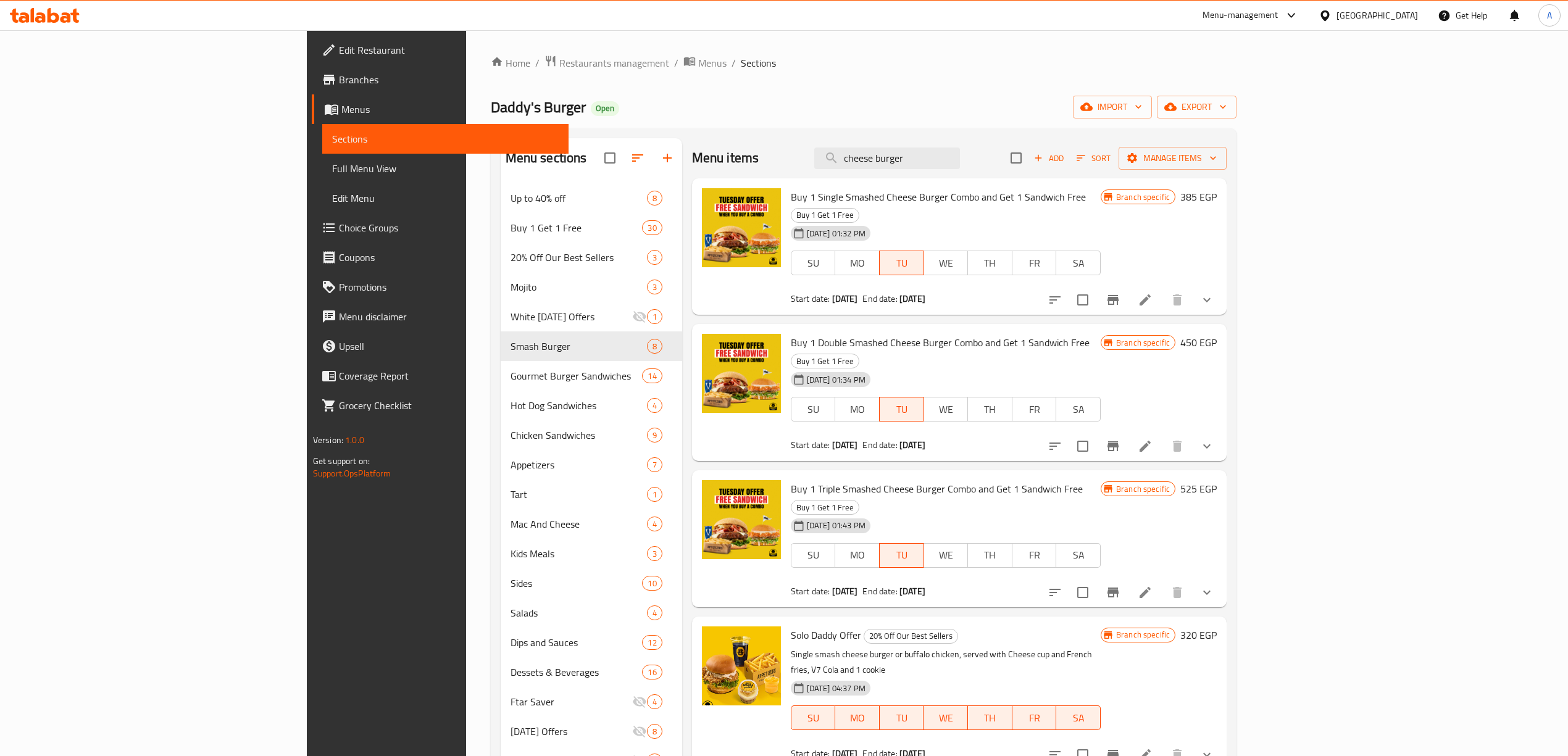
drag, startPoint x: 1021, startPoint y: 159, endPoint x: 521, endPoint y: 177, distance: 500.3
click at [522, 177] on div "Menu sections Up to 40% off 8 Buy 1 Get 1 Free 30 20% Off Our Best Sellers 3 Mo…" at bounding box center [864, 516] width 727 height 756
paste input "SMASH BBQ"
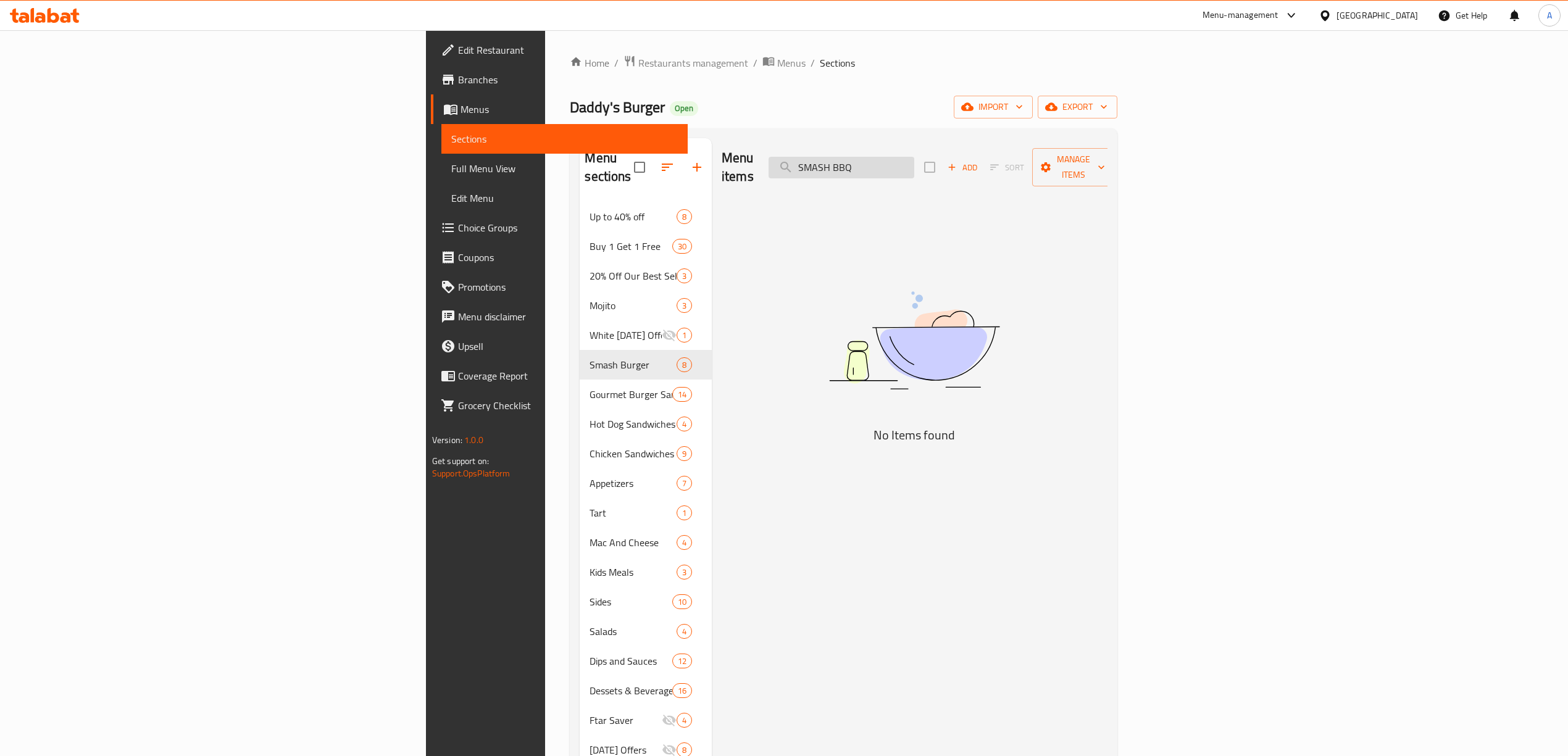
drag, startPoint x: 1025, startPoint y: 154, endPoint x: 992, endPoint y: 158, distance: 33.2
click at [914, 158] on input "SMASH BBQ" at bounding box center [841, 168] width 145 height 22
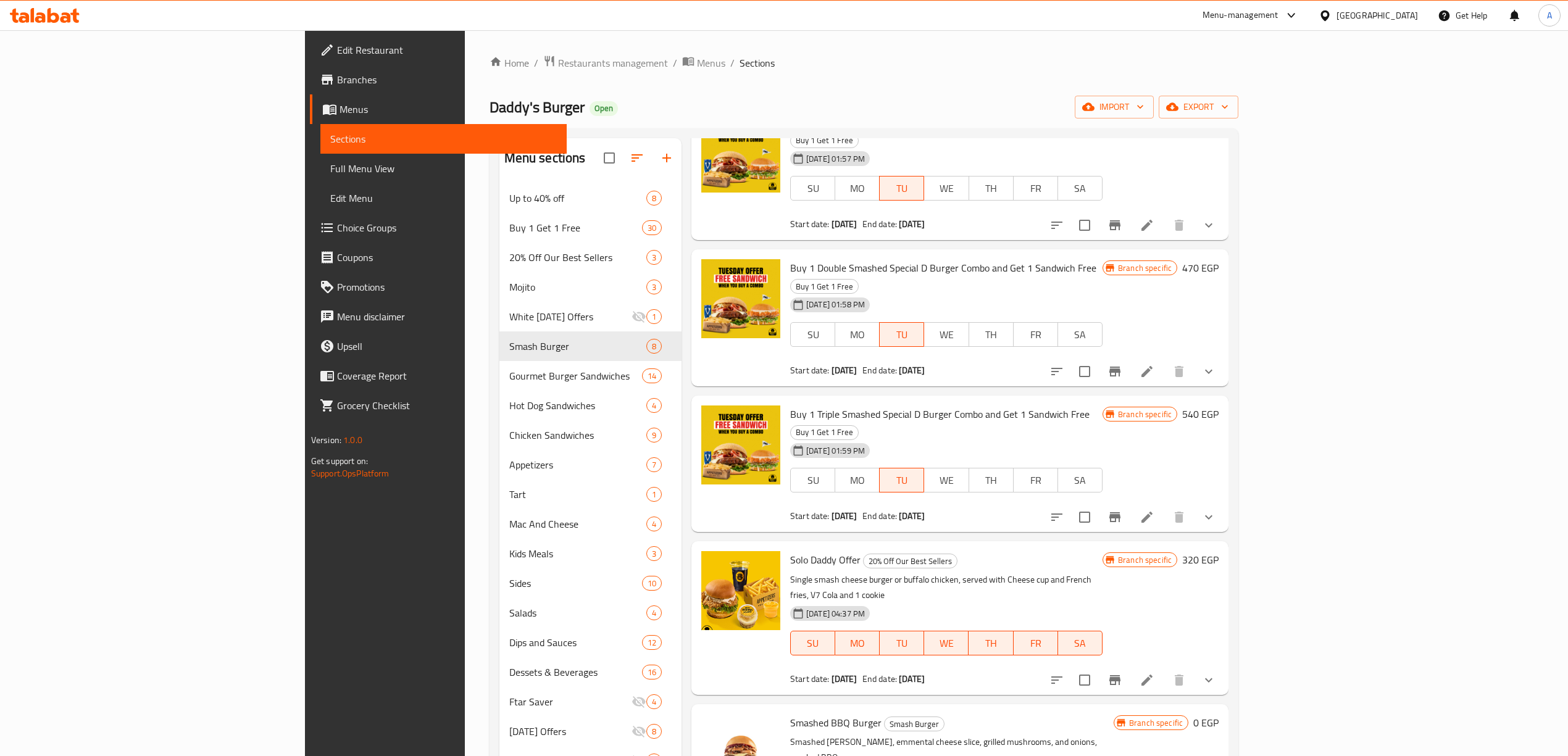
scroll to position [1316, 0]
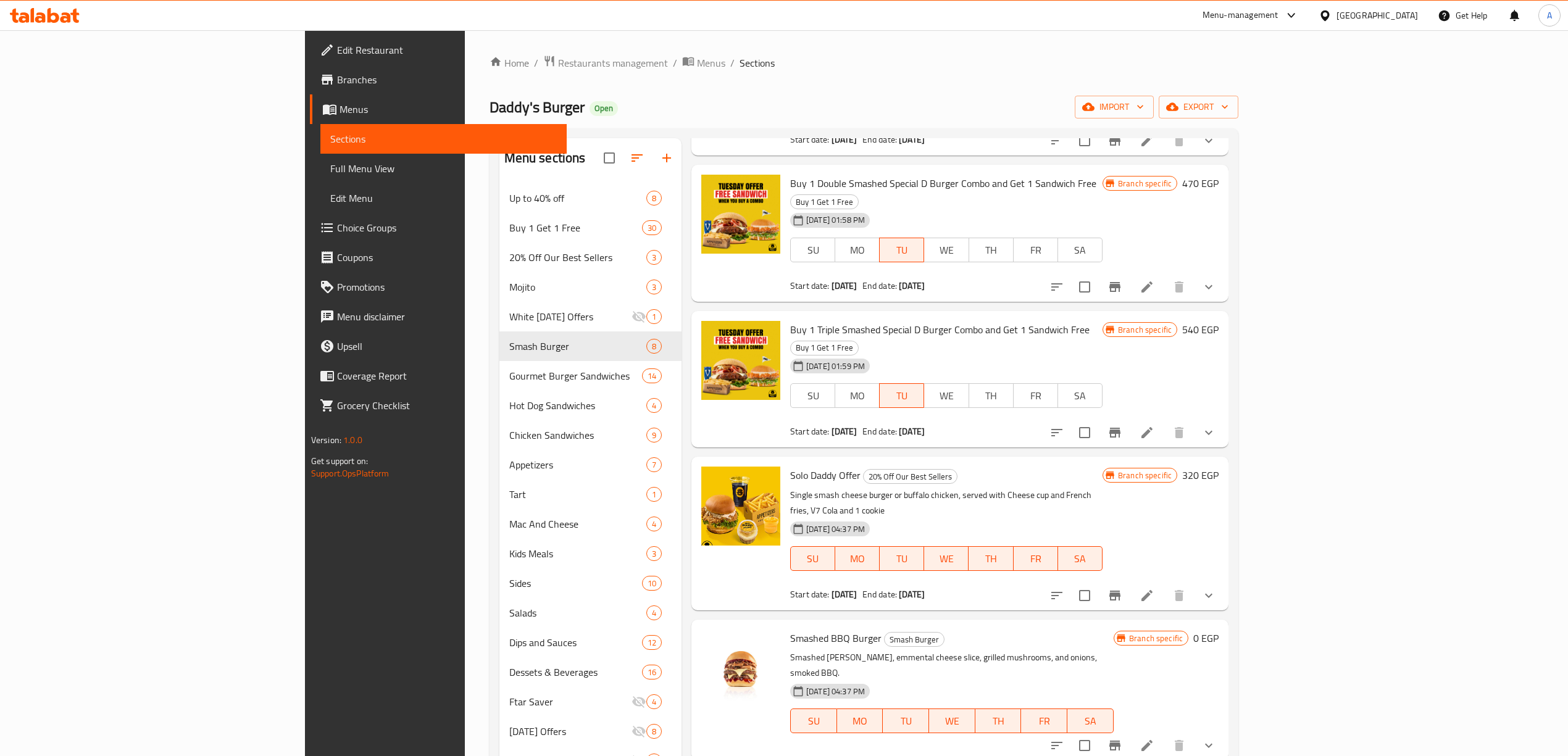
click at [1223, 730] on button "show more" at bounding box center [1208, 745] width 30 height 30
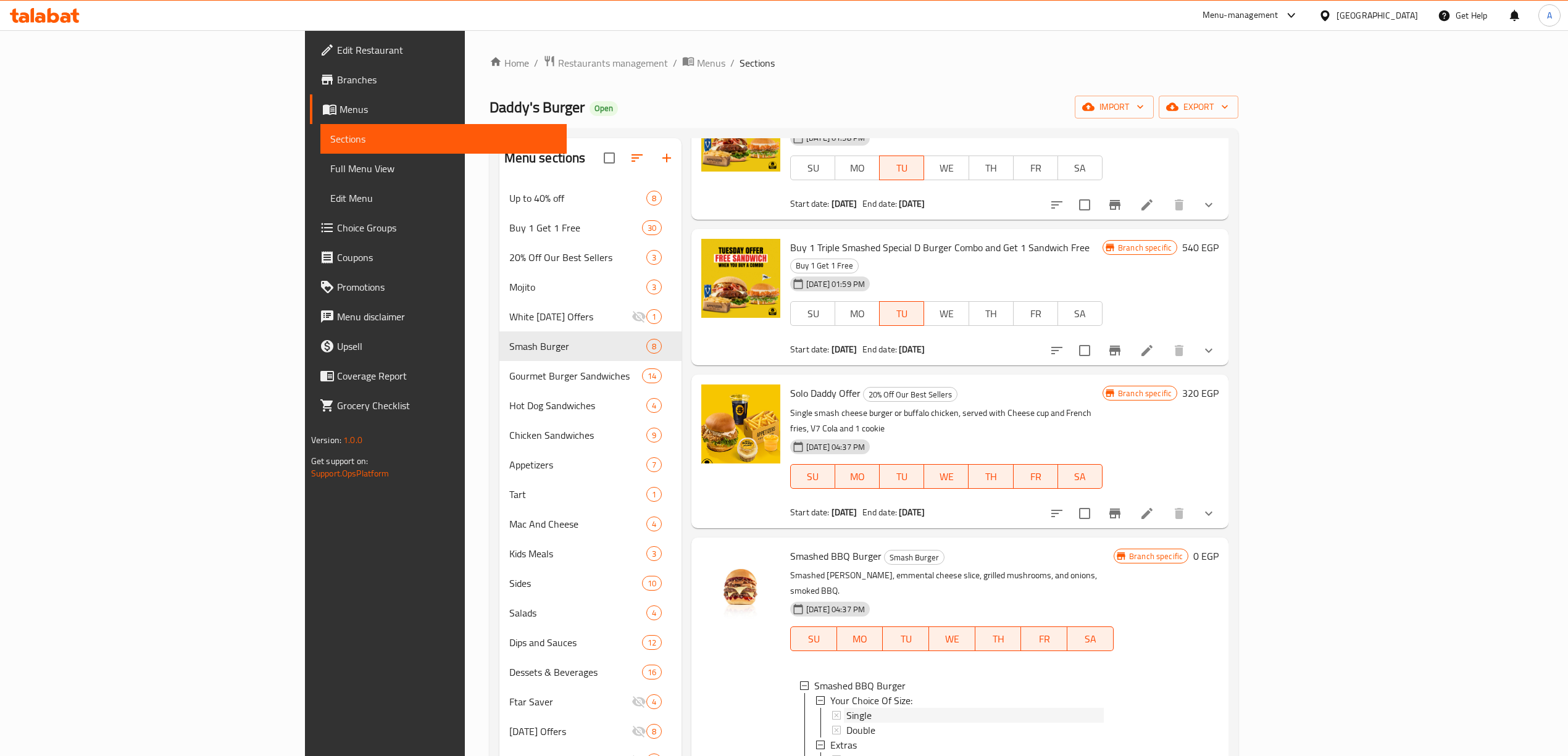
click at [846, 708] on span "Single" at bounding box center [859, 715] width 25 height 15
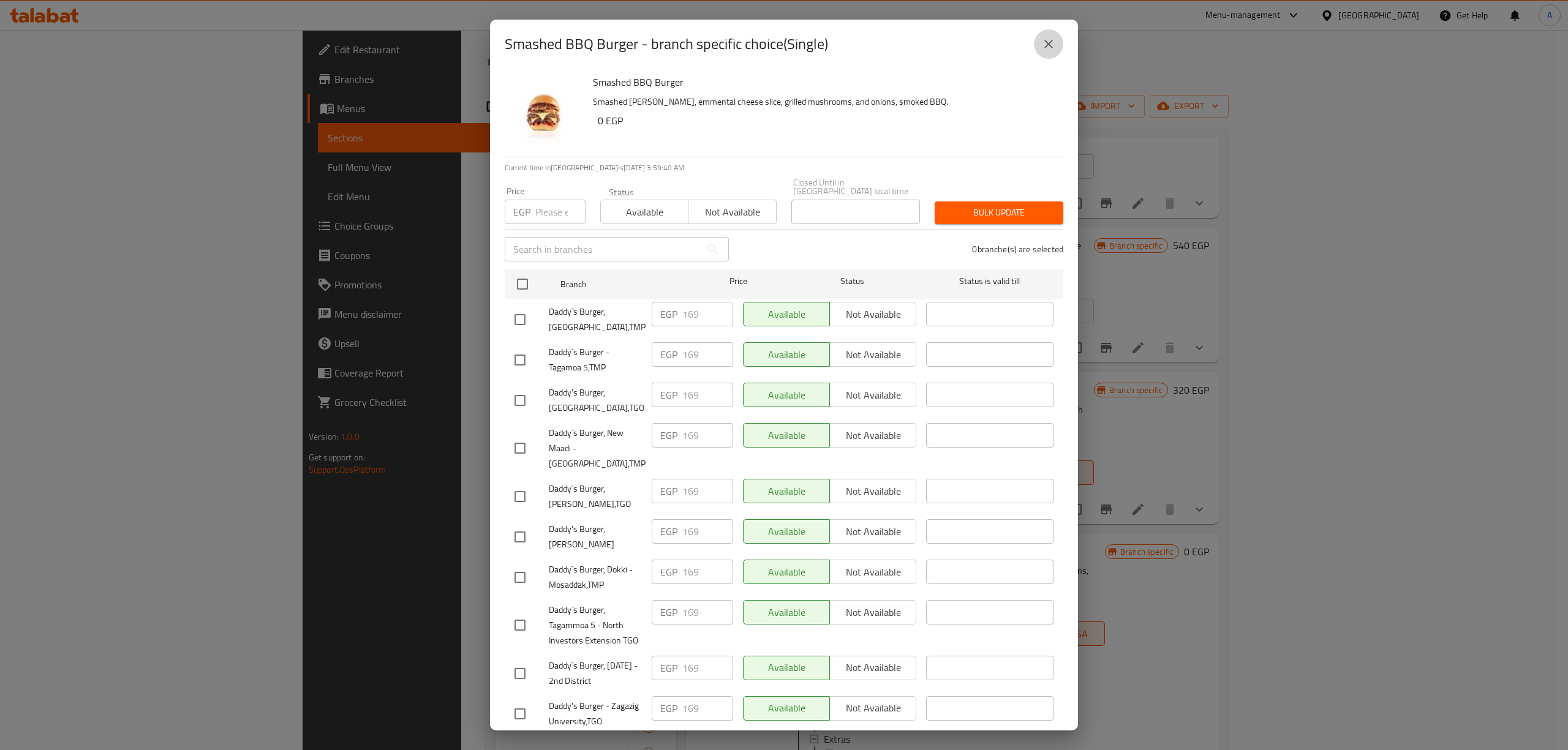
click at [1045, 38] on icon "close" at bounding box center [1048, 44] width 15 height 15
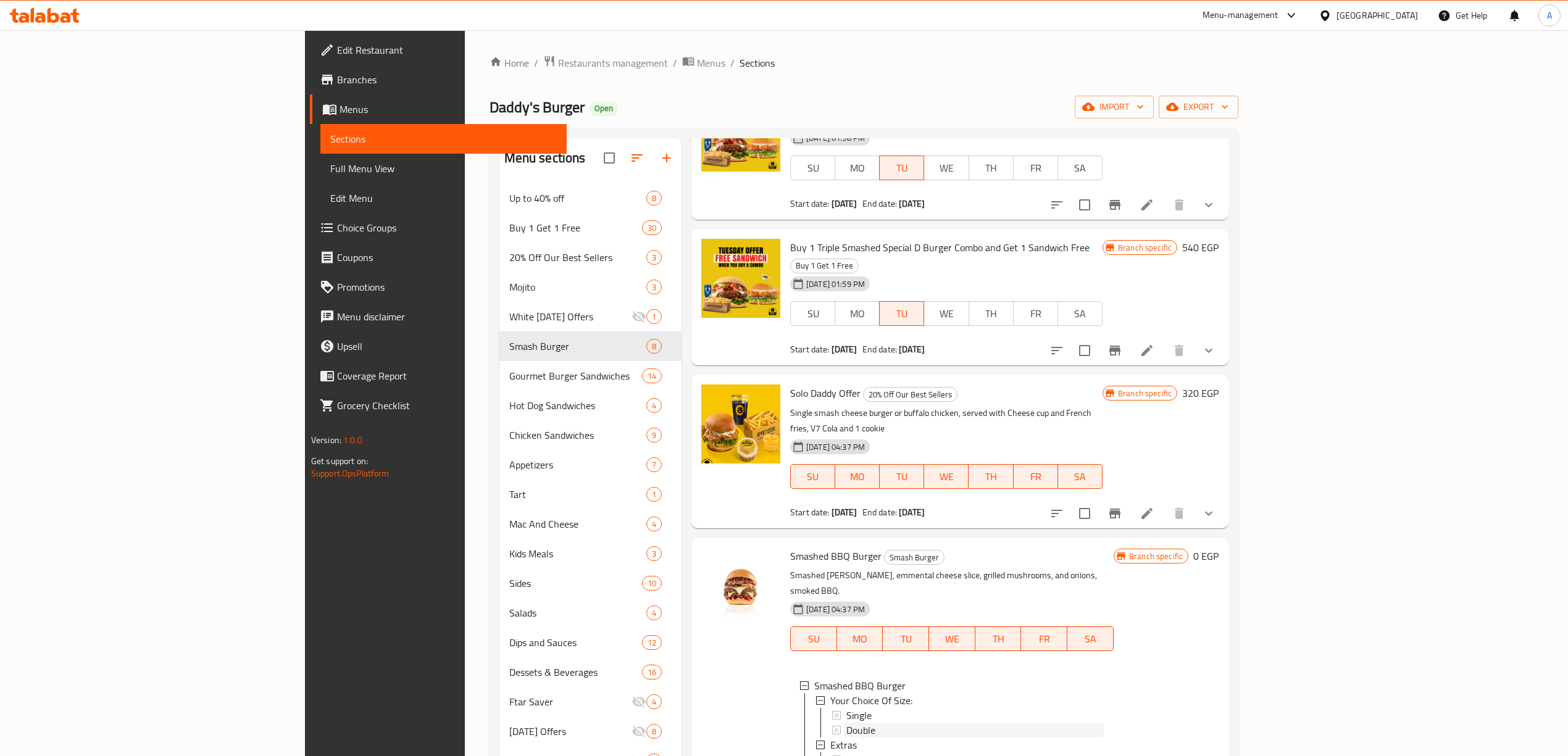
click at [846, 723] on span "Double" at bounding box center [861, 730] width 29 height 15
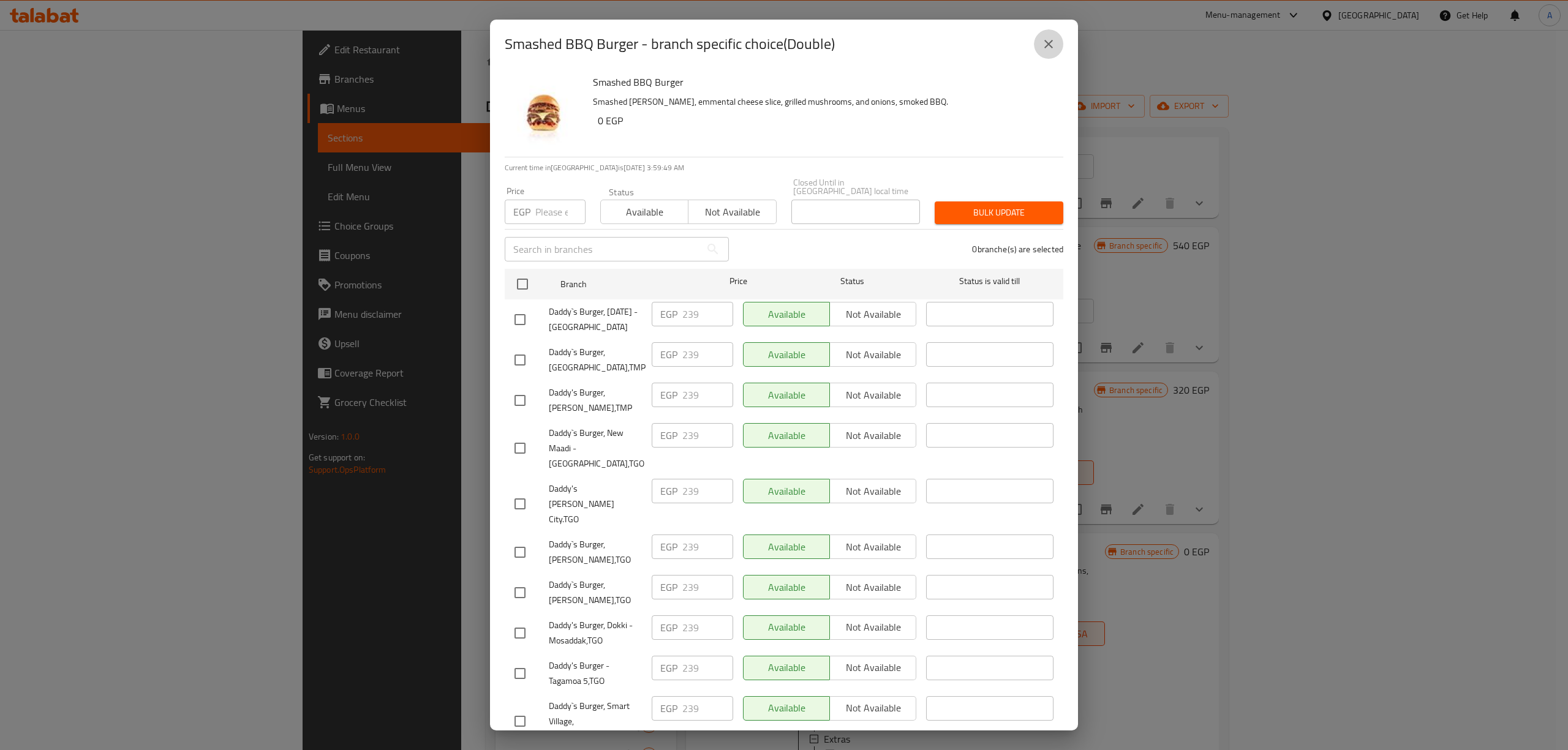
click at [1045, 44] on icon "close" at bounding box center [1048, 44] width 15 height 15
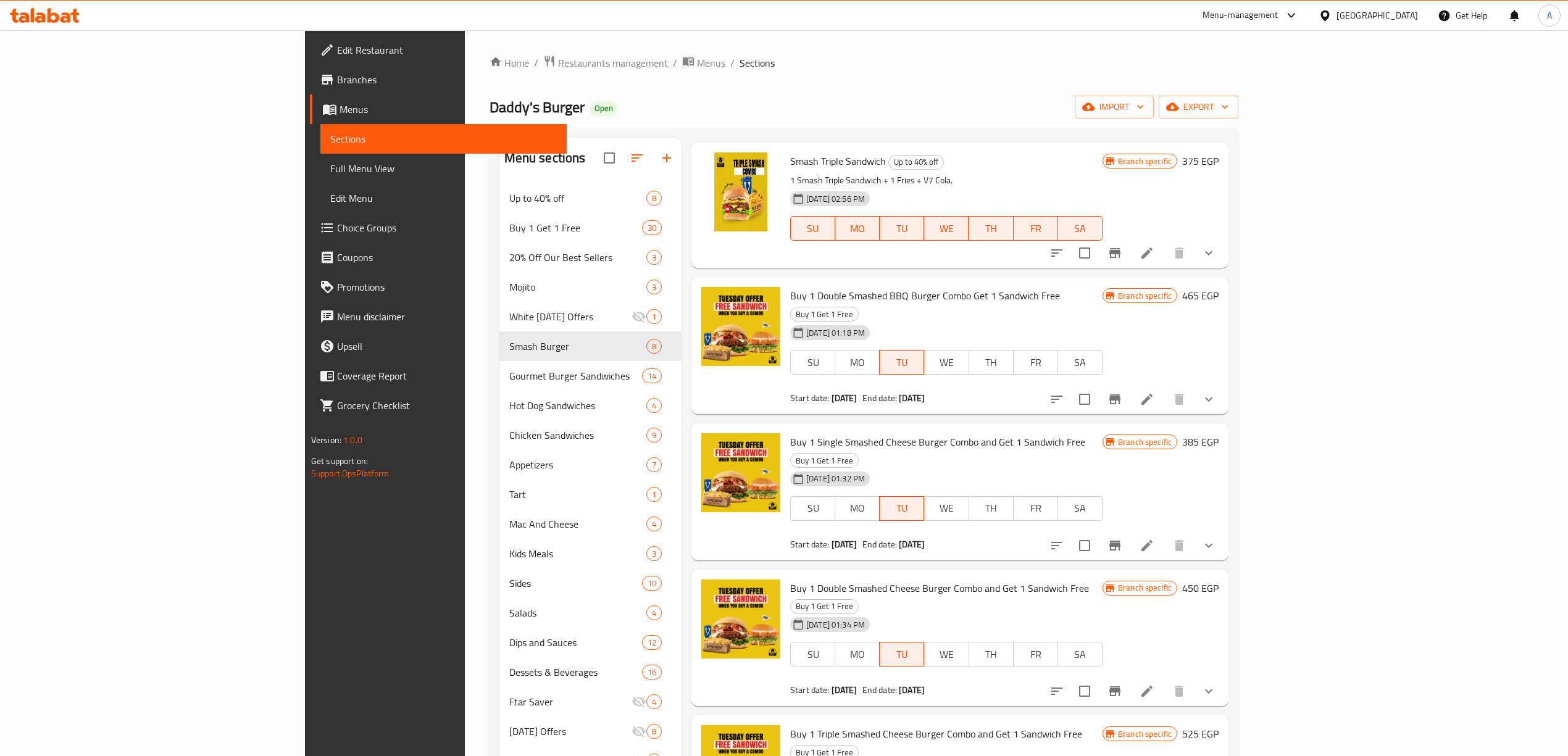
scroll to position [0, 0]
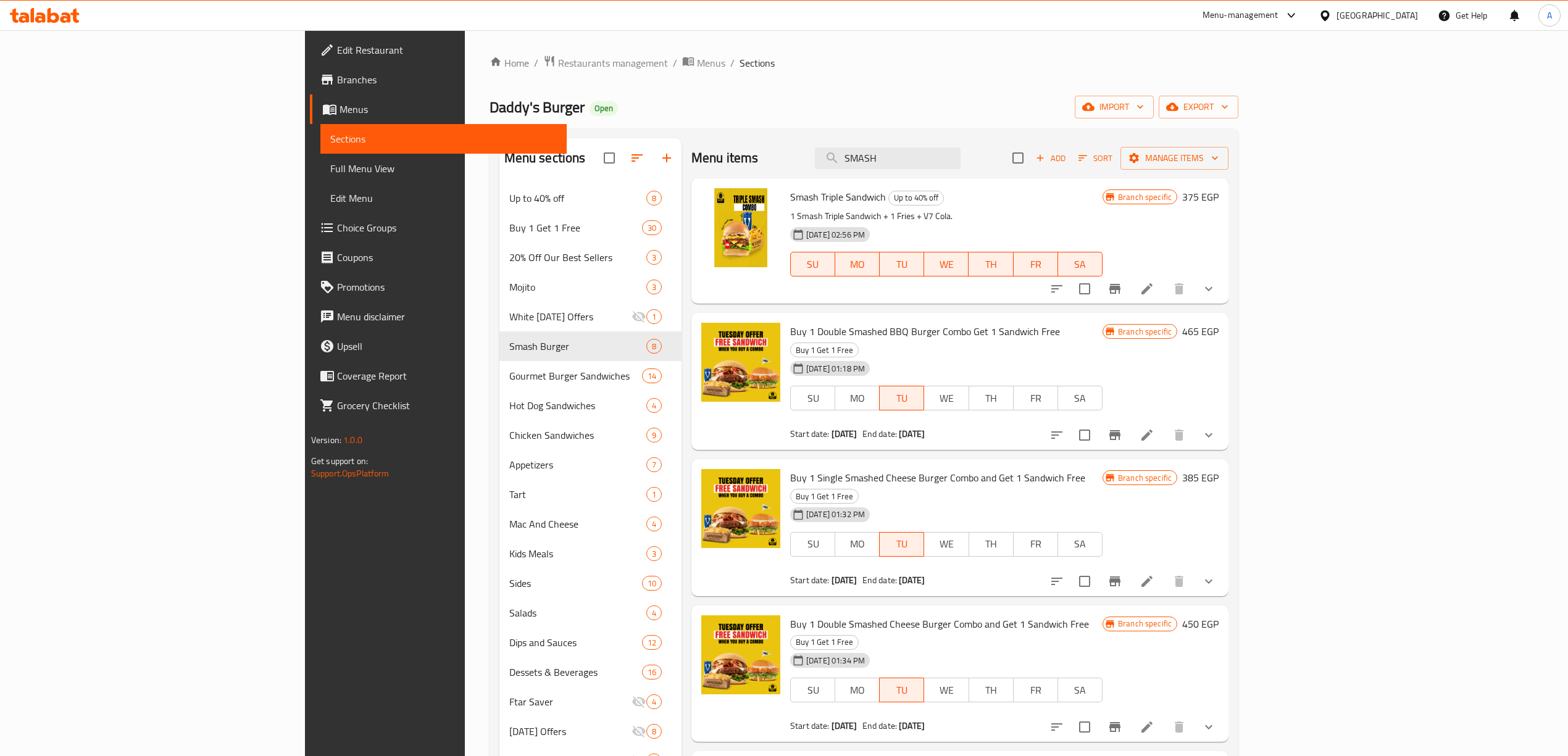
drag, startPoint x: 1000, startPoint y: 161, endPoint x: 907, endPoint y: 141, distance: 95.1
click at [925, 143] on div "Menu items SMASH Add Sort Manage items" at bounding box center [960, 158] width 537 height 40
paste input "SPECIAL D"
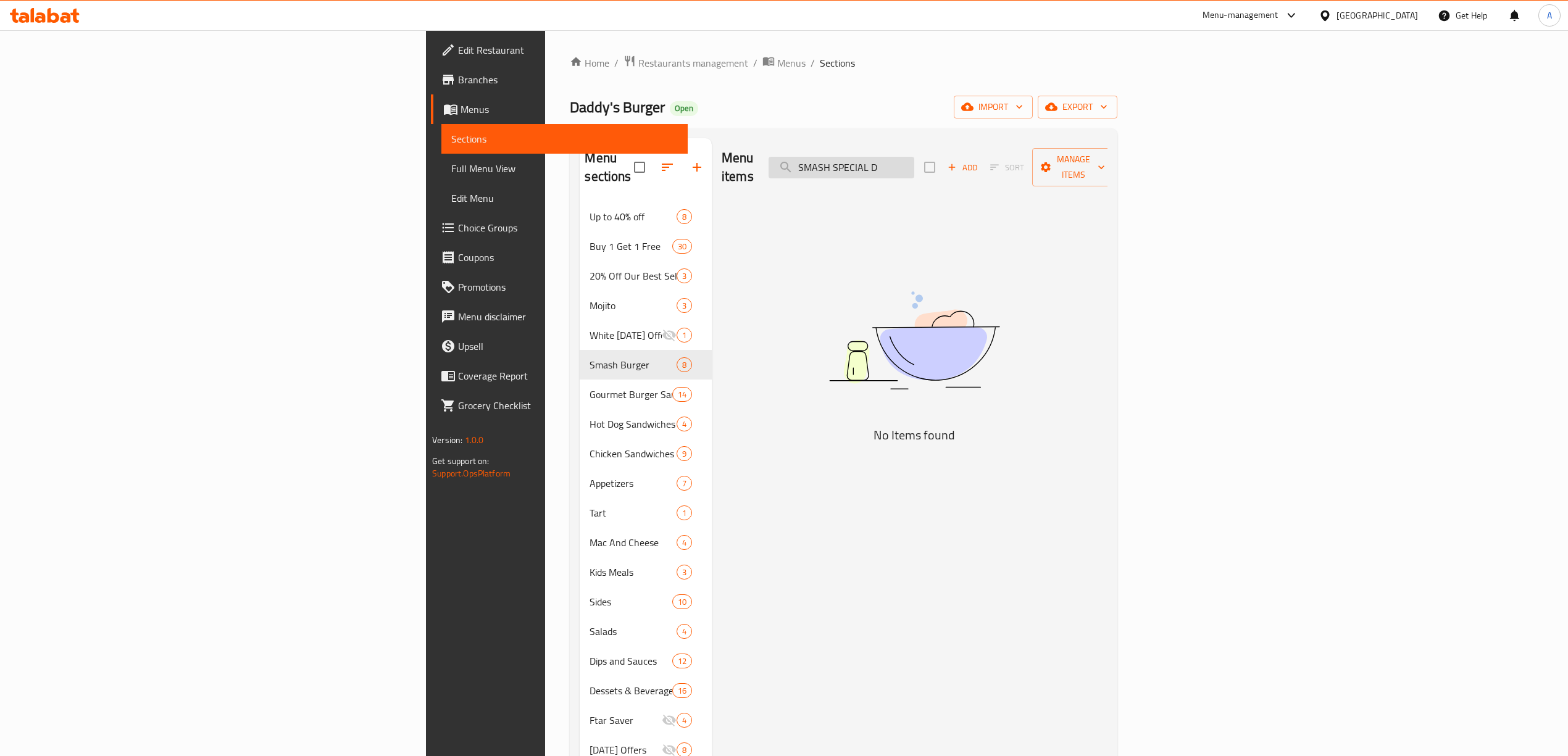
click at [914, 163] on input "SMASH SPECIAL D" at bounding box center [841, 168] width 145 height 22
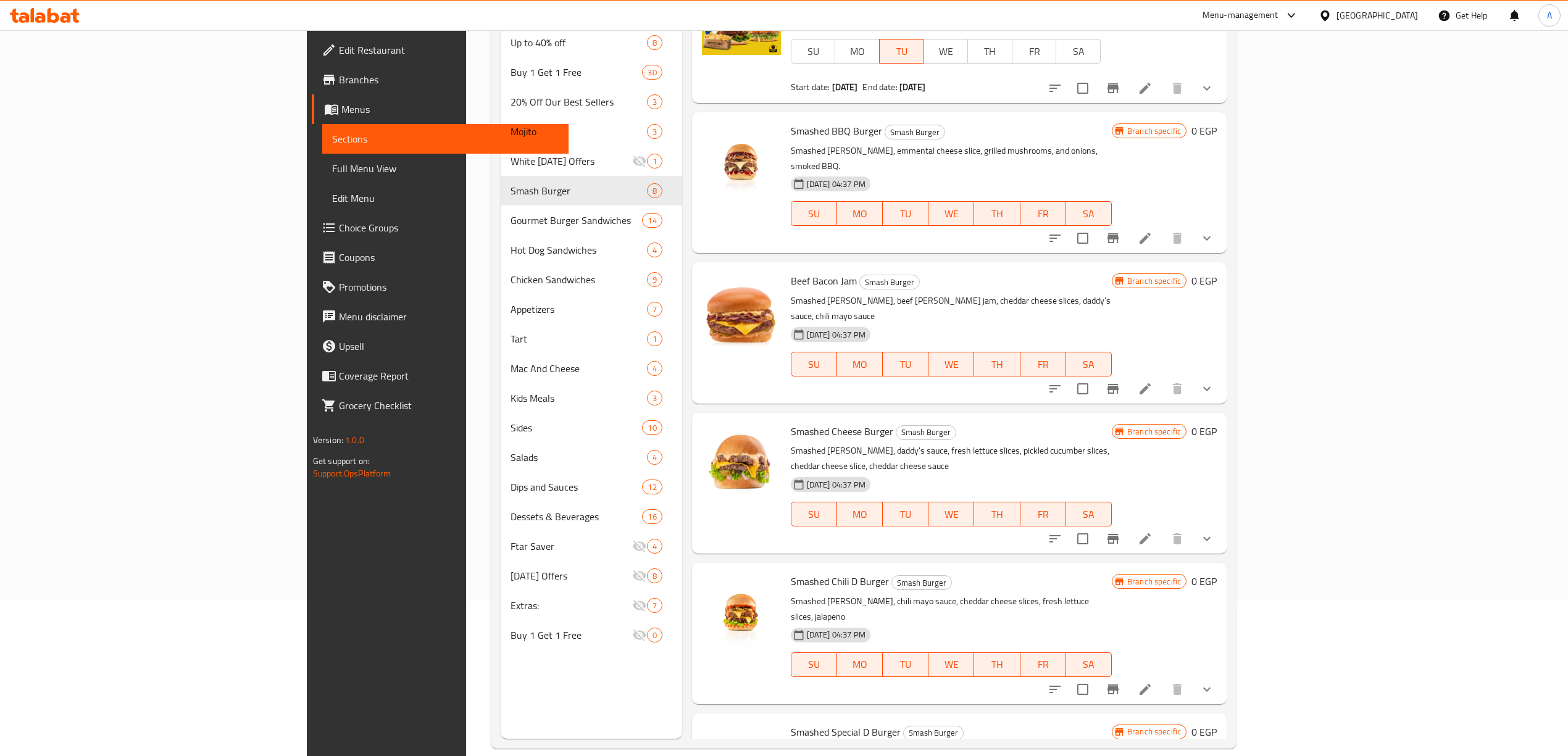
scroll to position [164, 0]
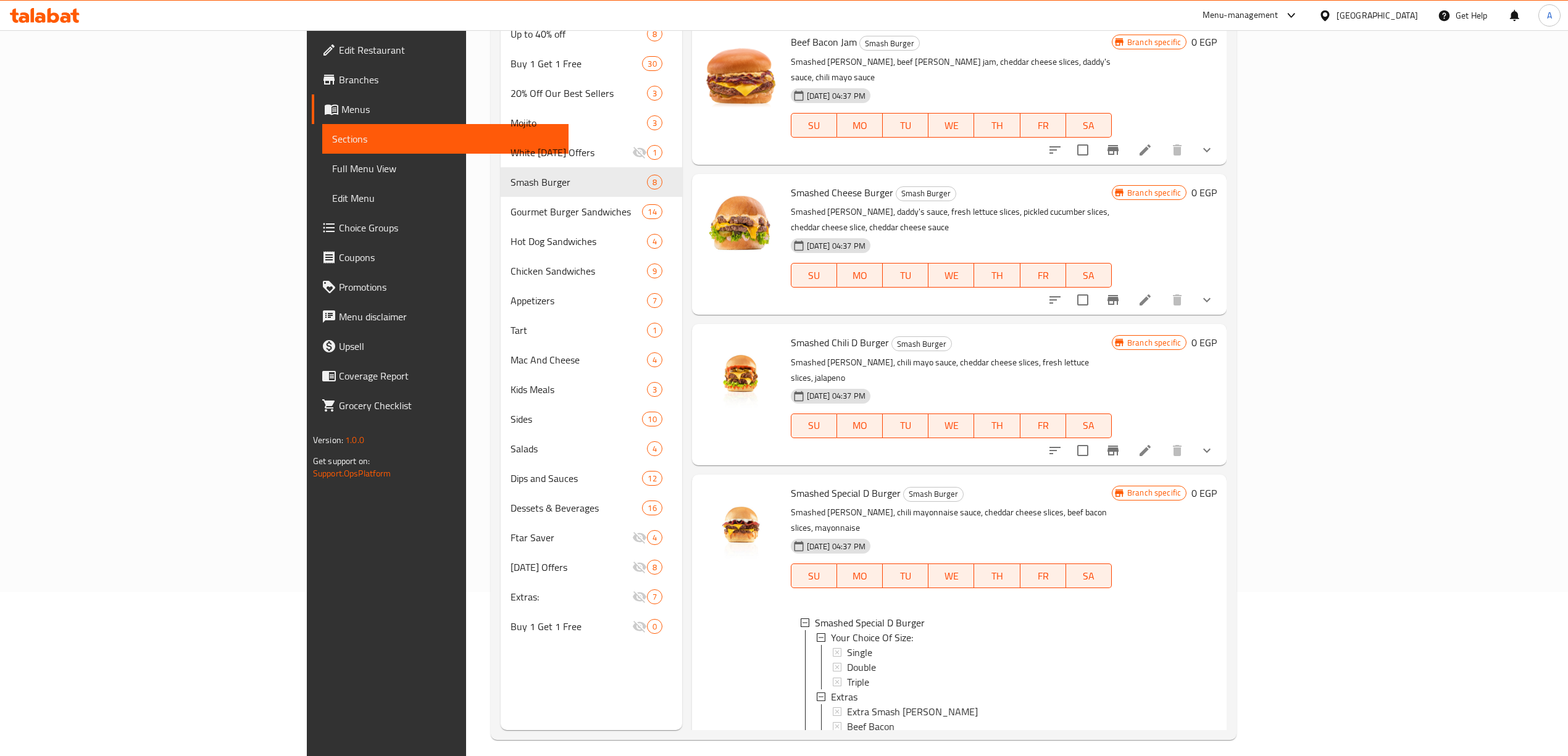
scroll to position [1535, 0]
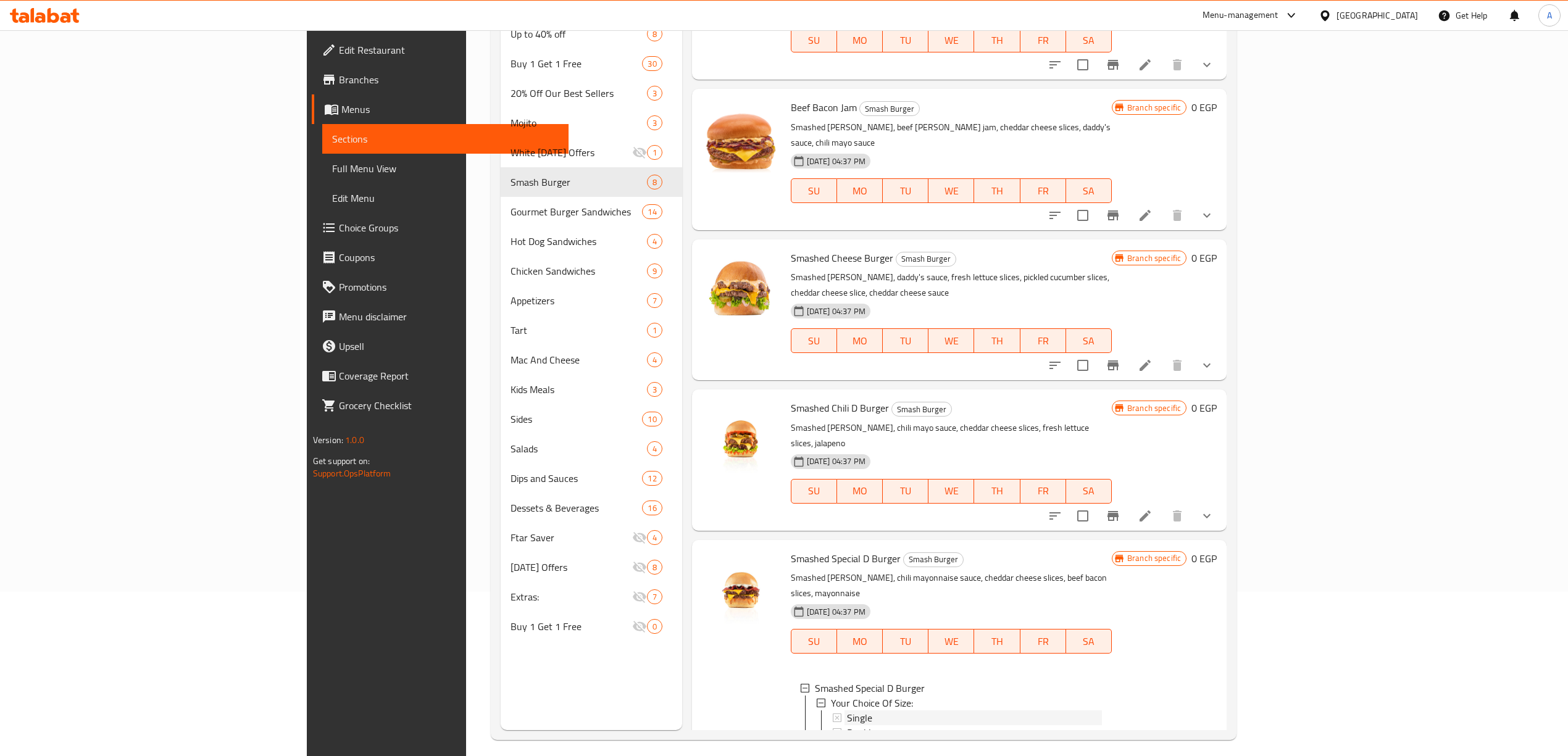
click at [847, 710] on div "Single" at bounding box center [974, 717] width 255 height 15
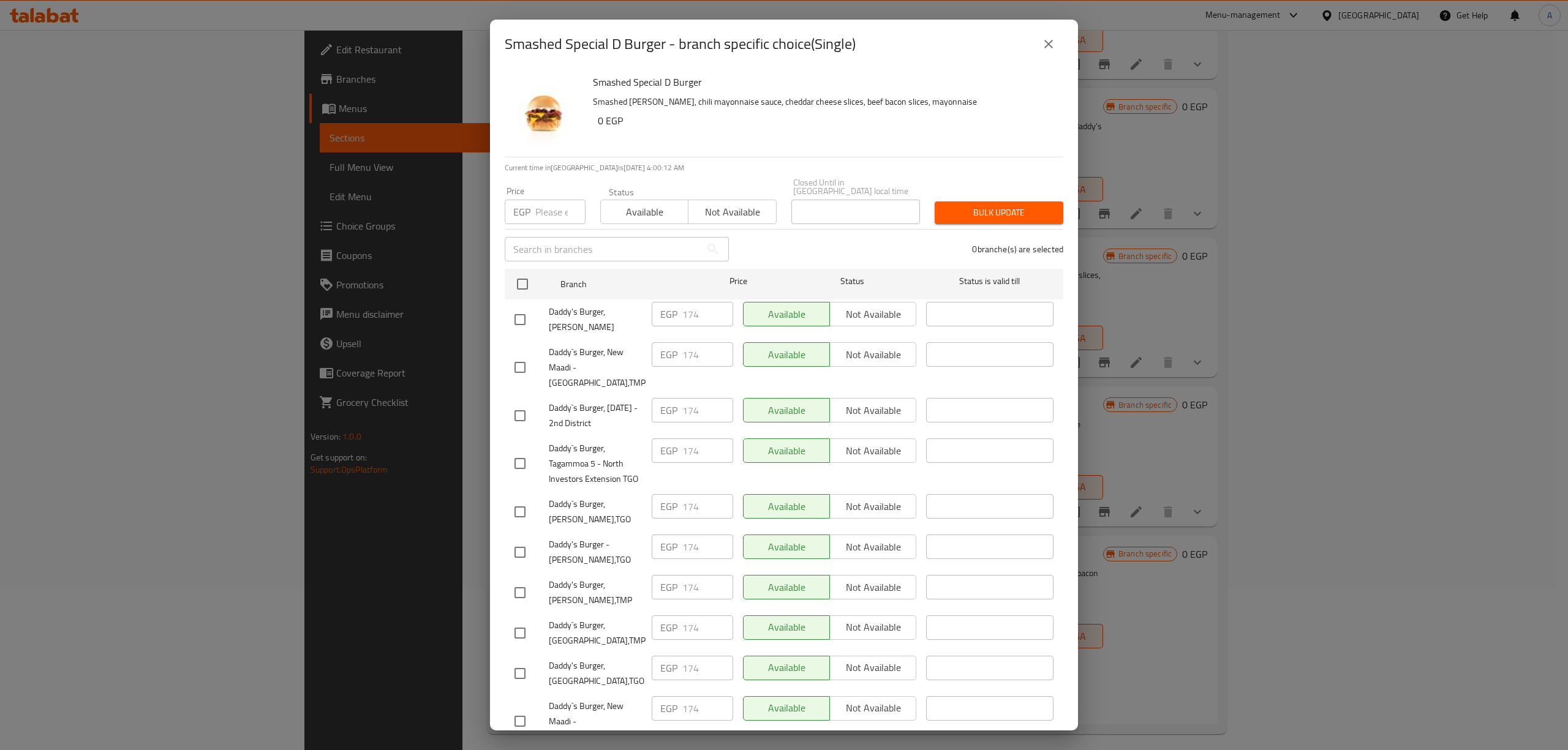
click at [1195, 482] on div "Smashed Special D Burger - branch specific choice(Single) Smashed Special D Bur…" at bounding box center [784, 375] width 1568 height 750
click at [1046, 41] on icon "close" at bounding box center [1048, 43] width 8 height 8
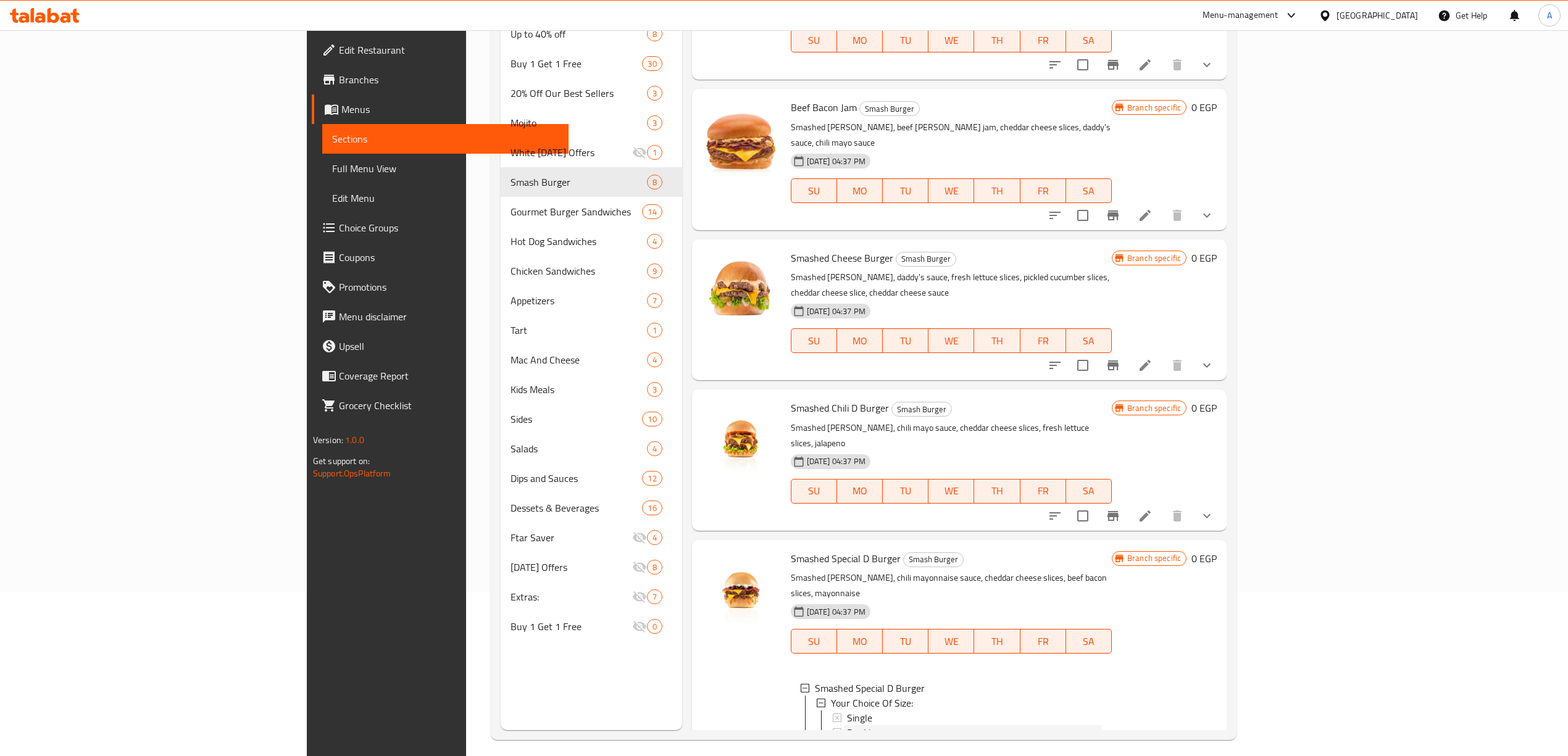
click at [847, 725] on div "Double" at bounding box center [974, 732] width 255 height 15
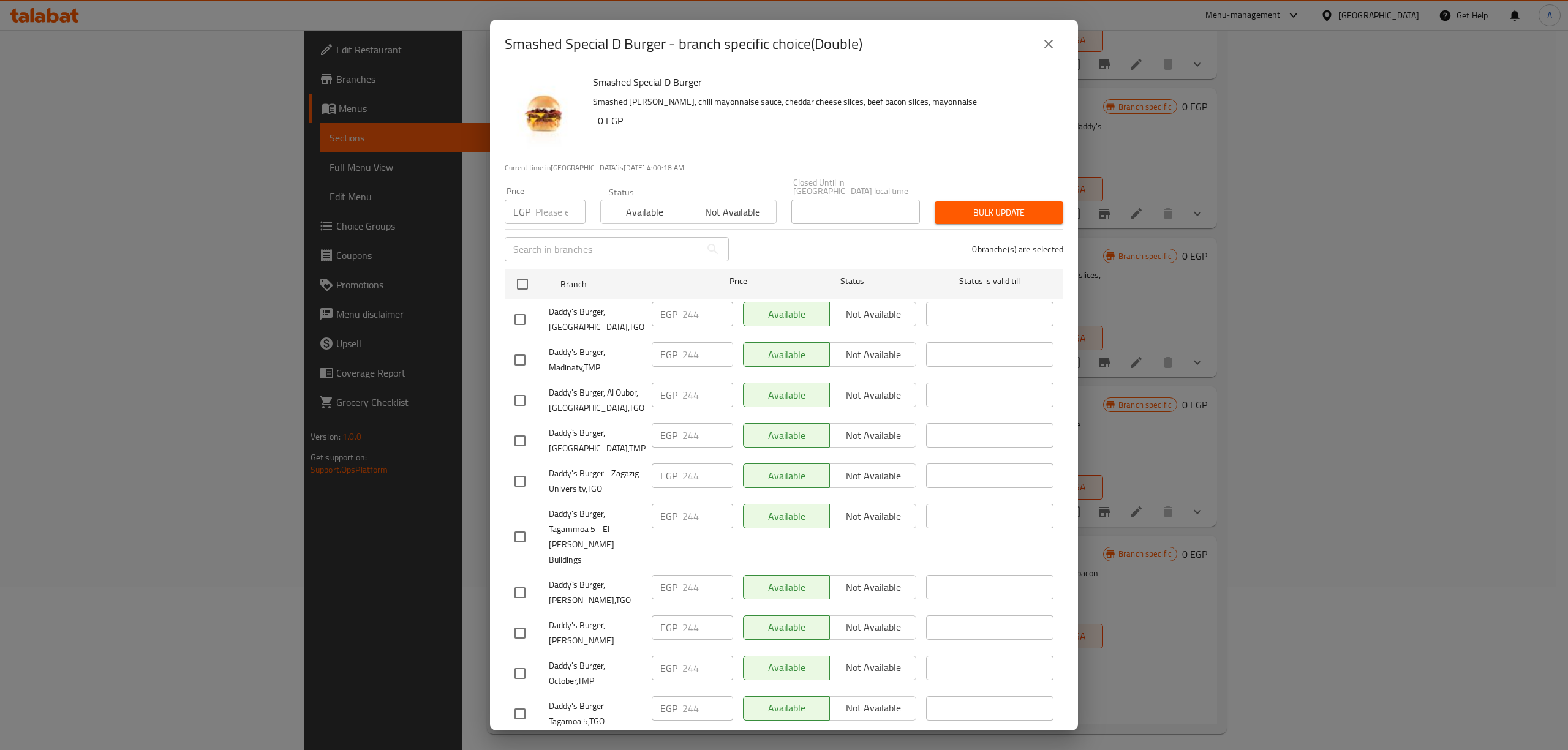
click at [1050, 42] on icon "close" at bounding box center [1048, 43] width 8 height 8
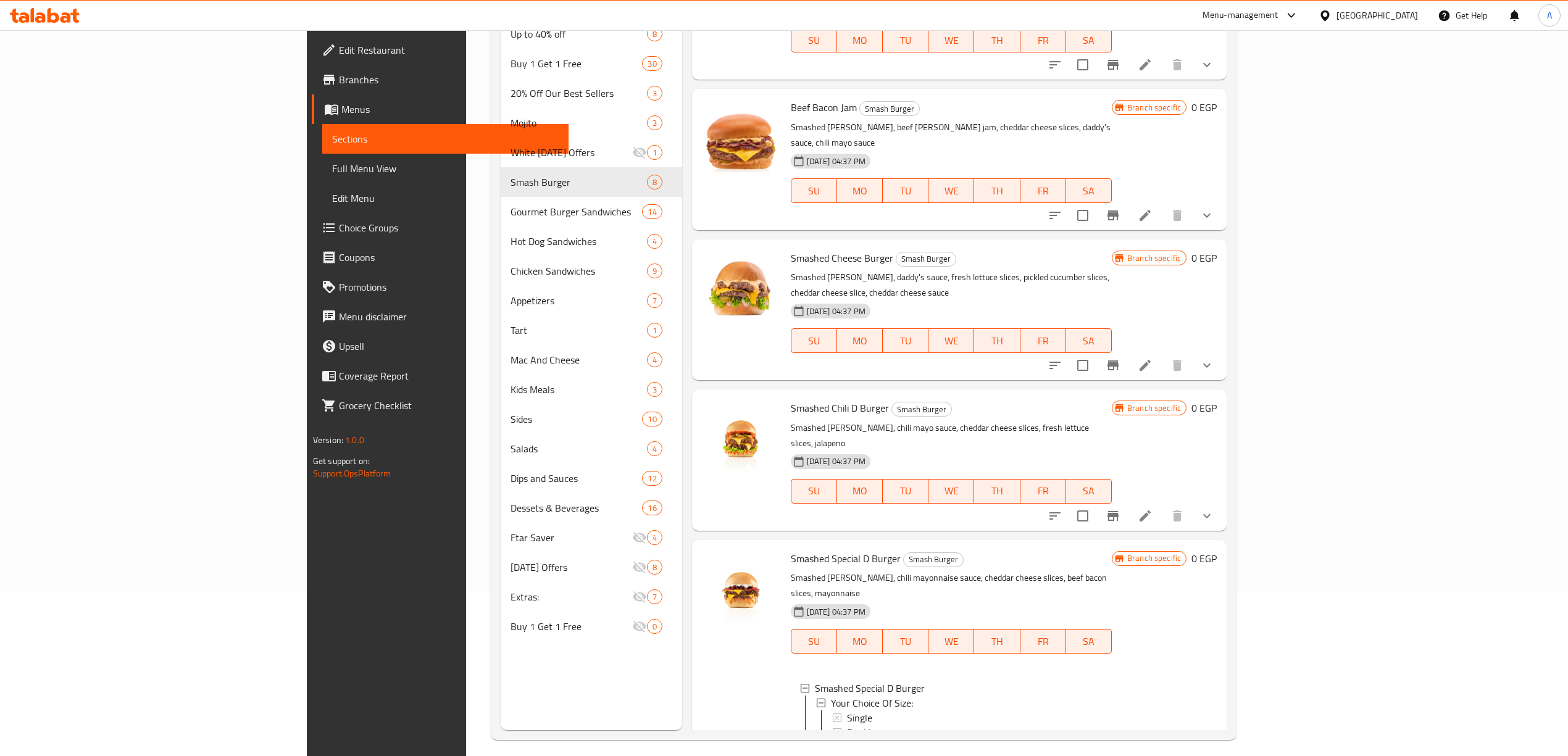
click at [847, 740] on div "Triple" at bounding box center [974, 747] width 255 height 15
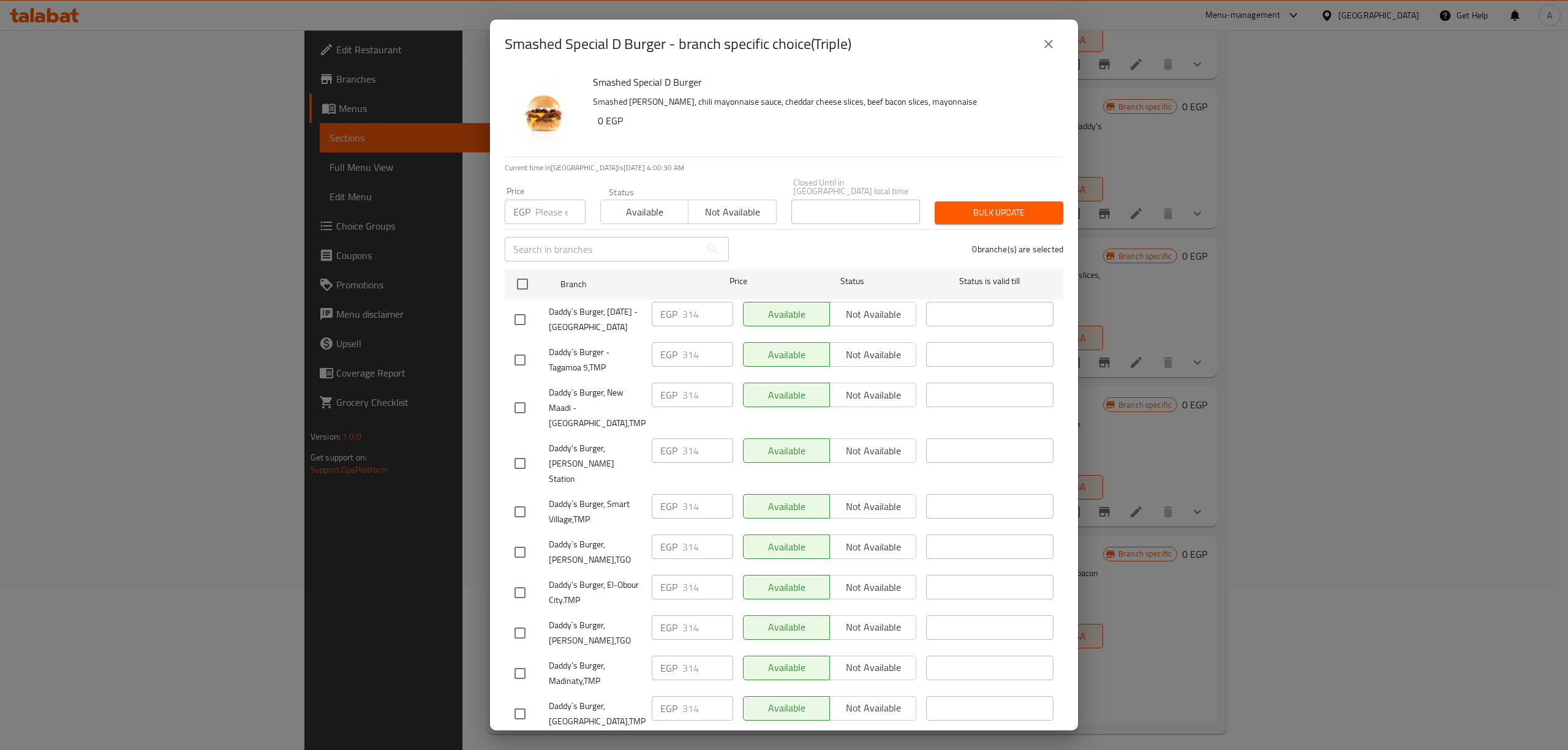
click at [1047, 40] on icon "close" at bounding box center [1048, 44] width 15 height 15
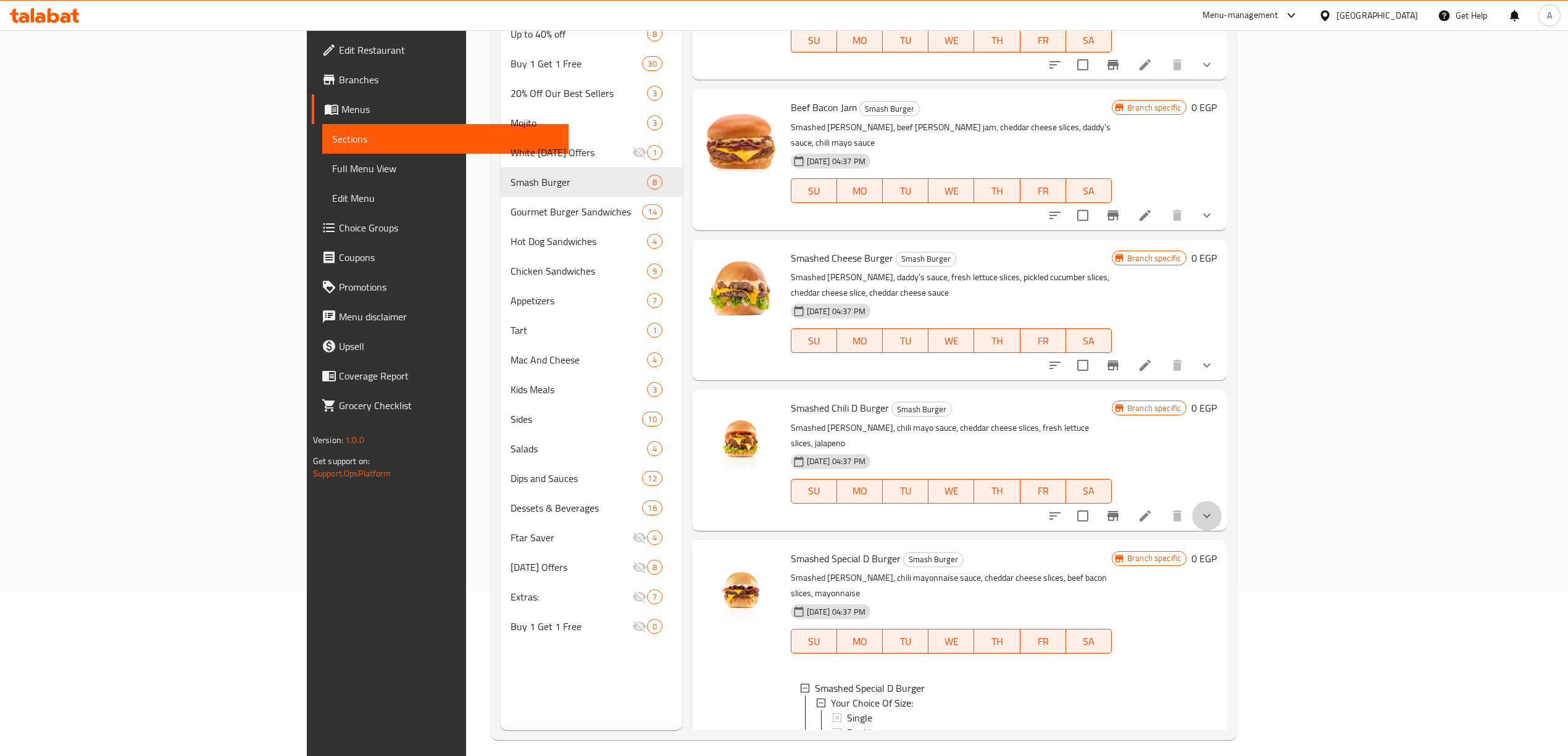
click at [1221, 501] on button "show more" at bounding box center [1207, 516] width 30 height 30
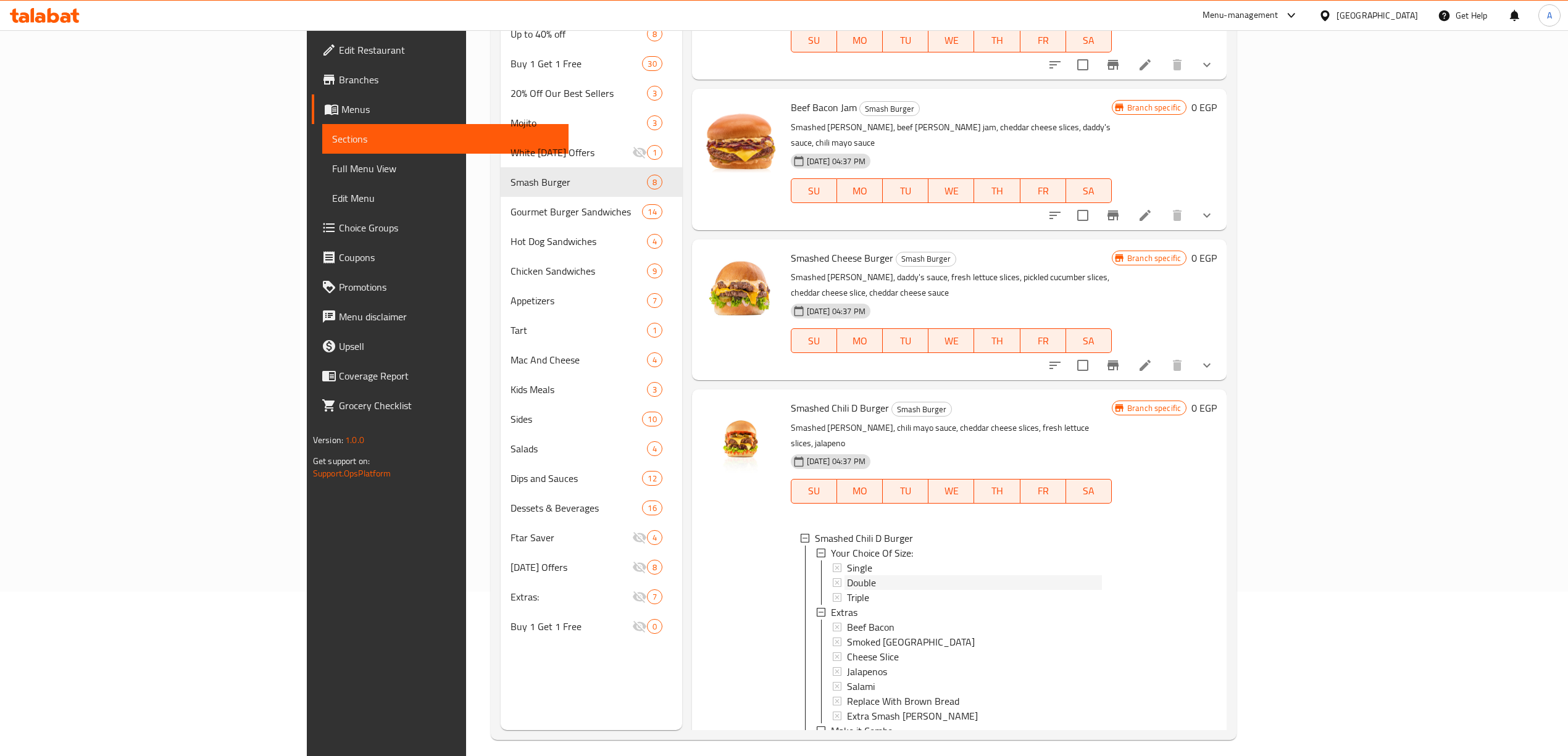
click at [847, 575] on span "Double" at bounding box center [861, 582] width 29 height 15
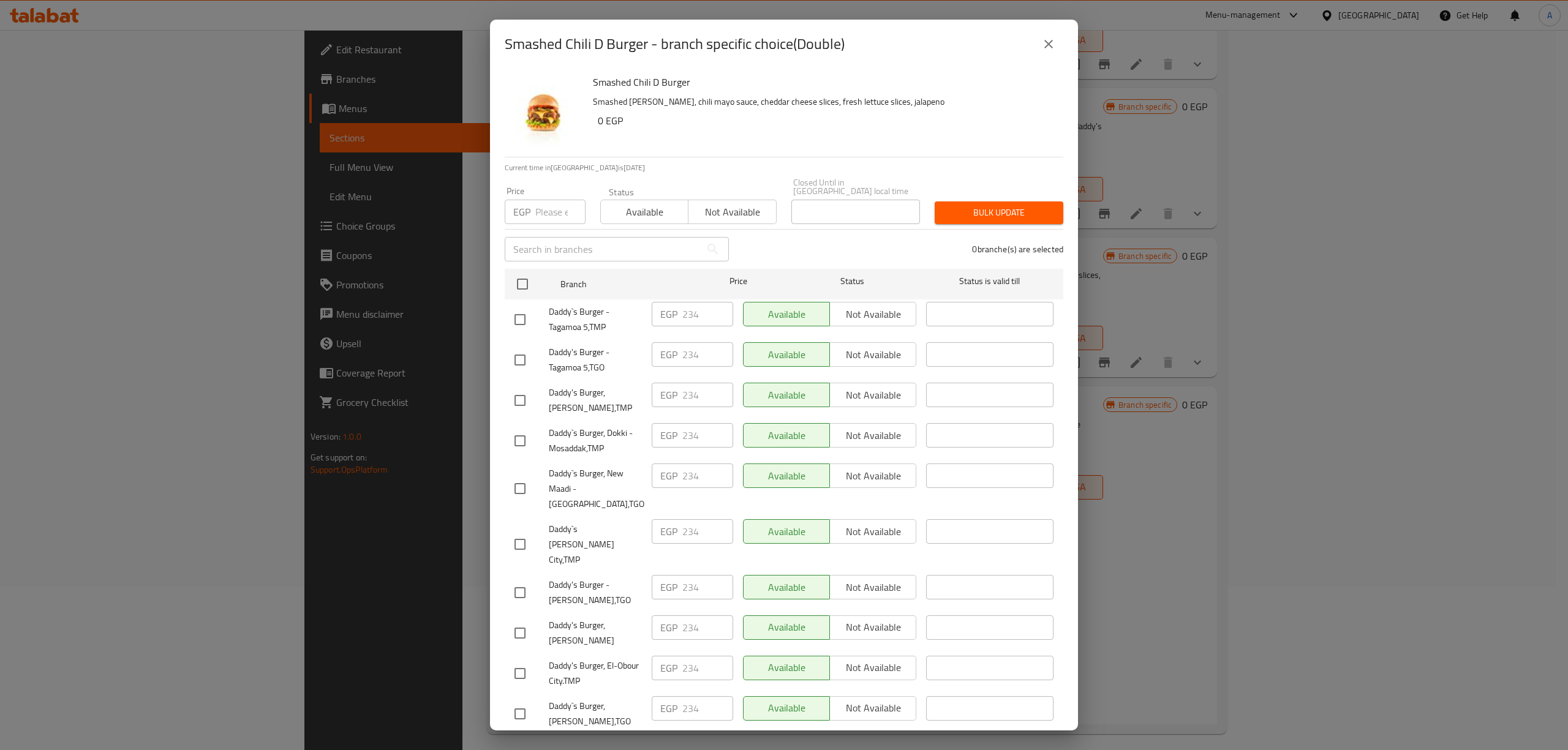
click at [1042, 39] on icon "close" at bounding box center [1048, 44] width 15 height 15
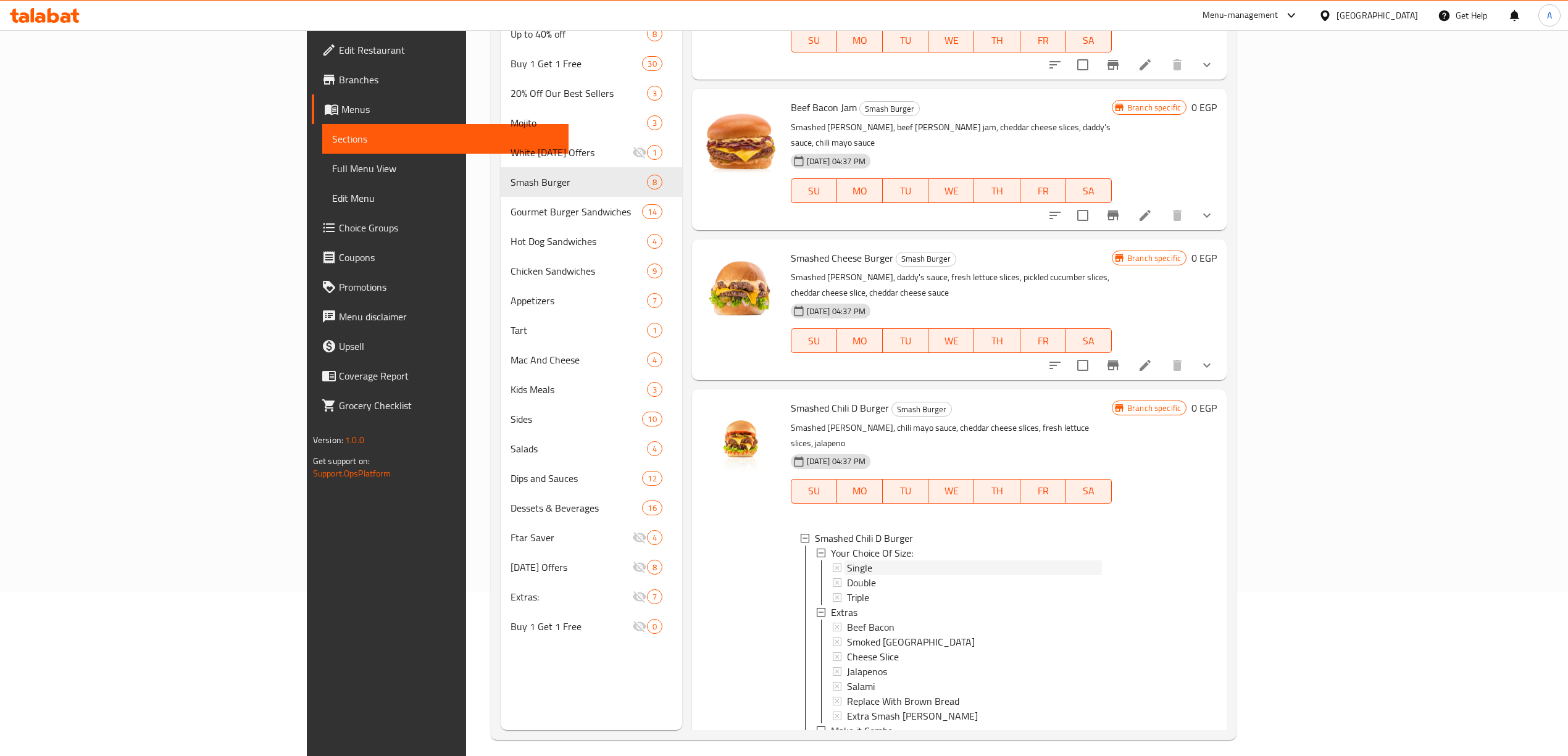
click at [847, 560] on span "Single" at bounding box center [859, 567] width 25 height 15
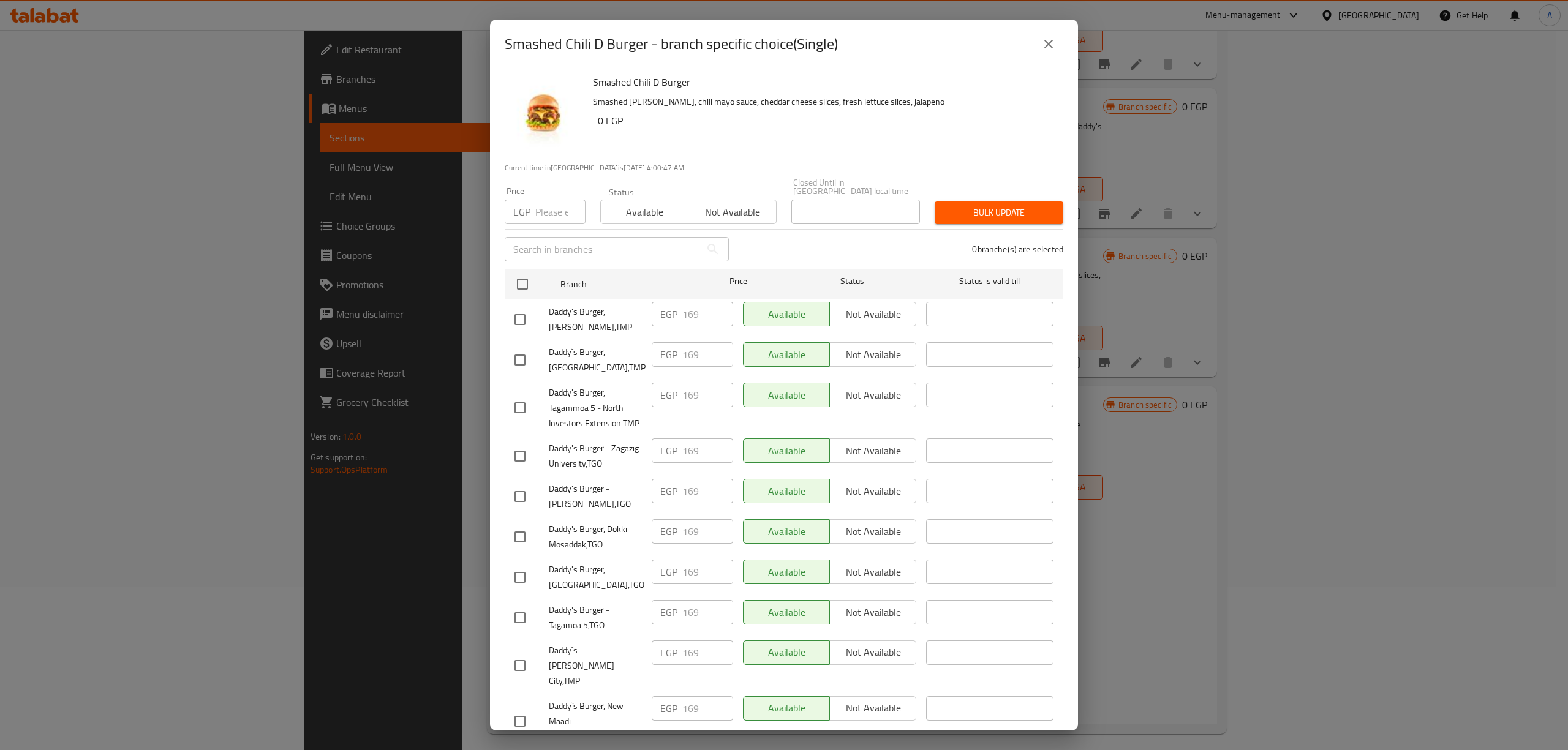
click at [1037, 38] on button "close" at bounding box center [1049, 44] width 29 height 29
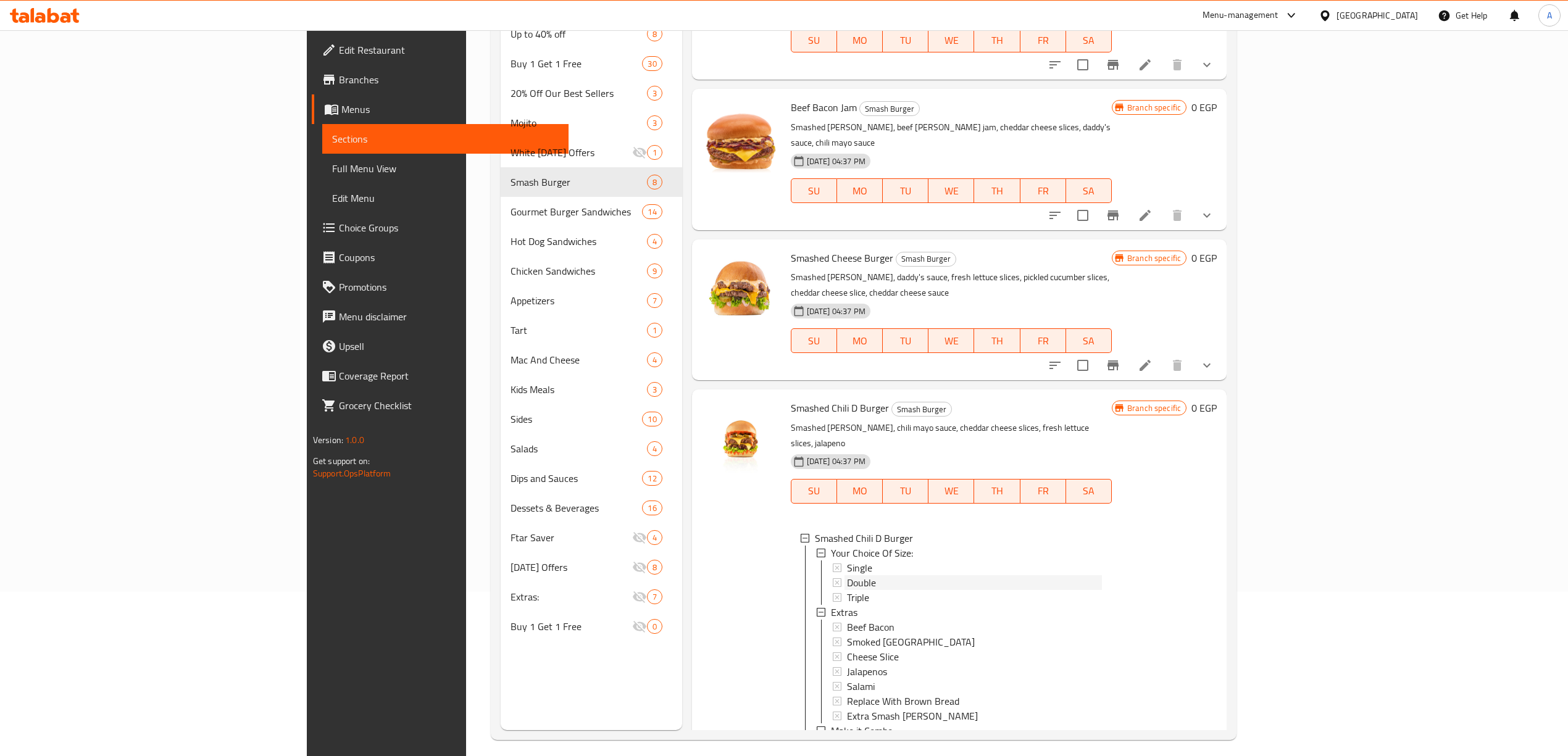
click at [847, 575] on span "Double" at bounding box center [861, 582] width 29 height 15
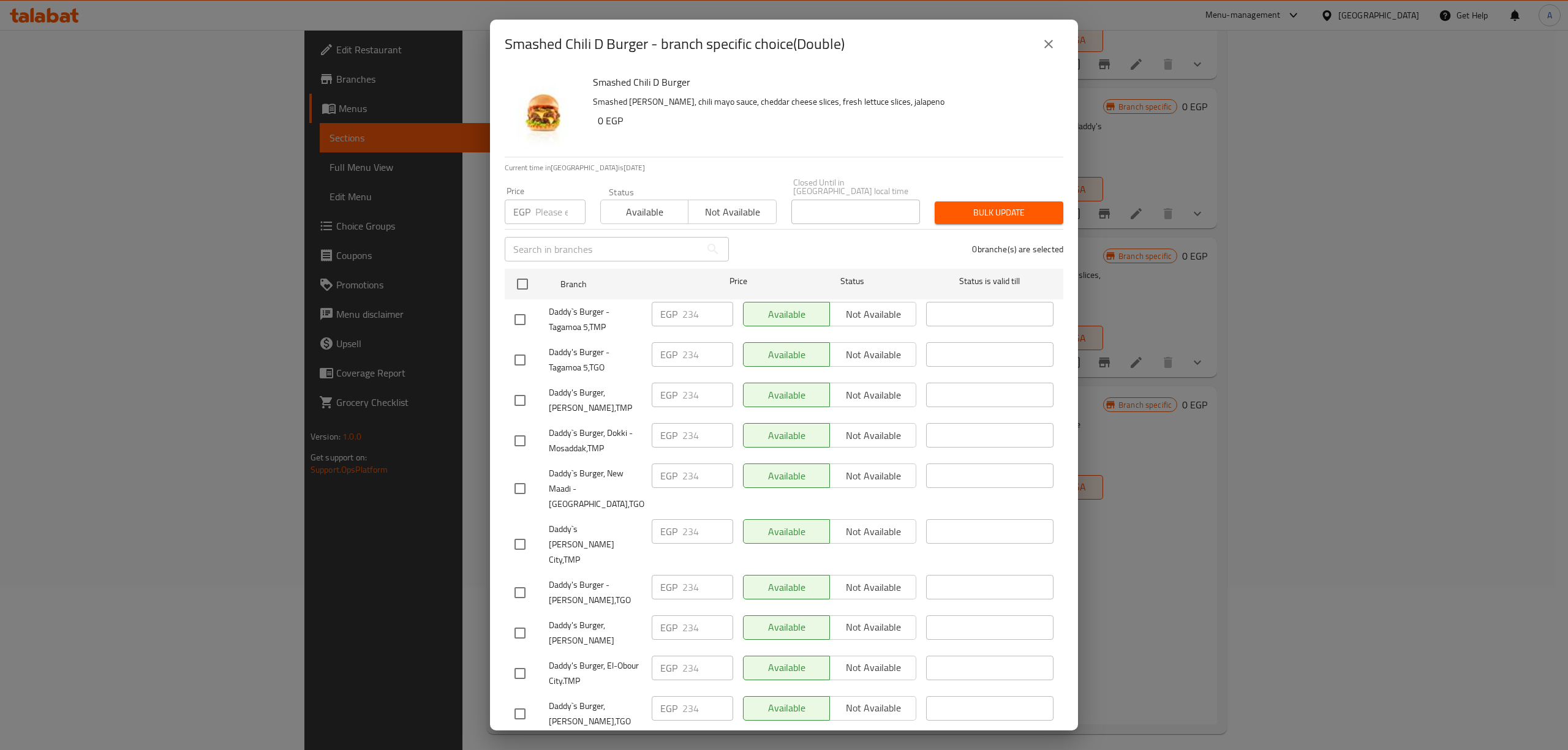
click at [1045, 43] on icon "close" at bounding box center [1048, 44] width 15 height 15
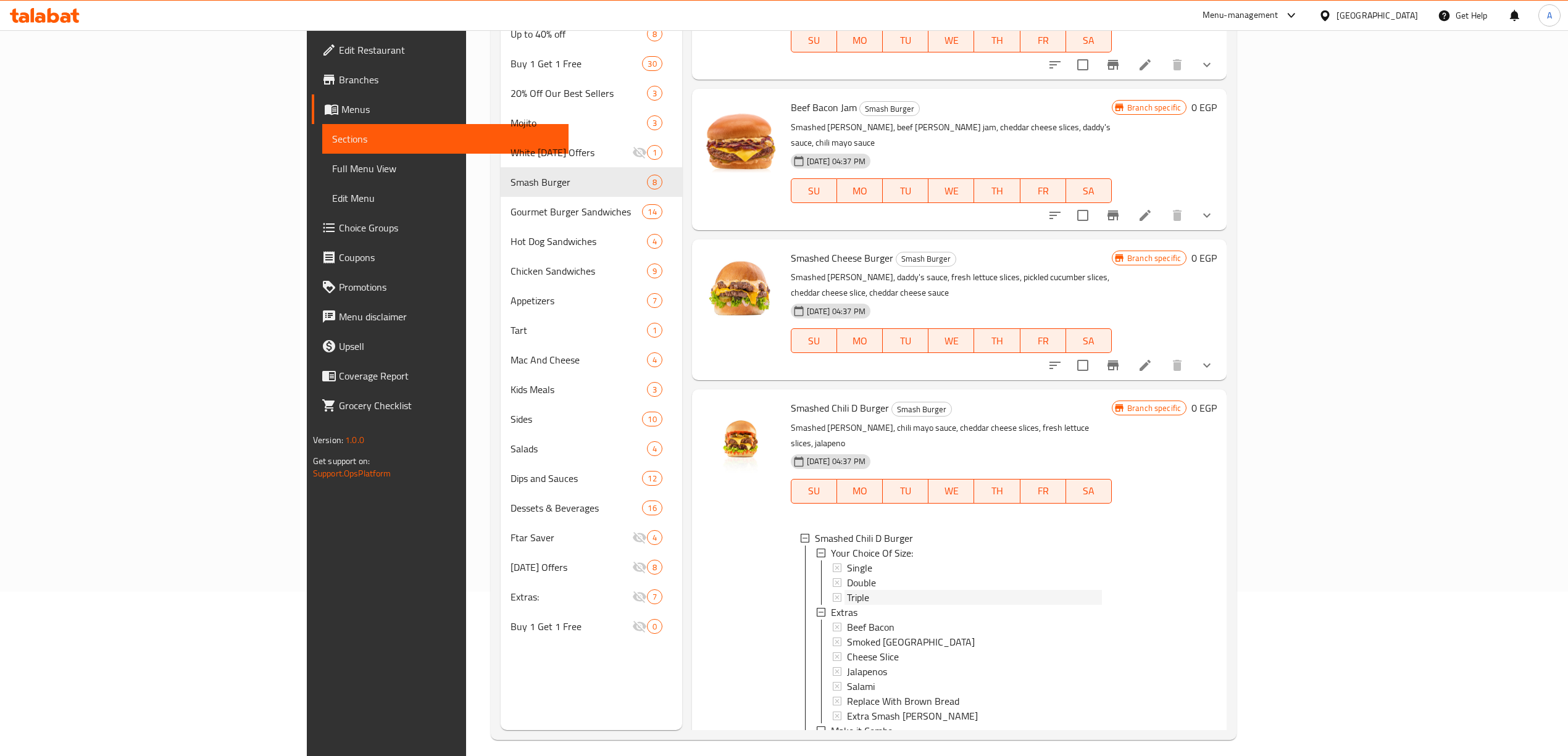
click at [847, 590] on span "Triple" at bounding box center [858, 597] width 23 height 15
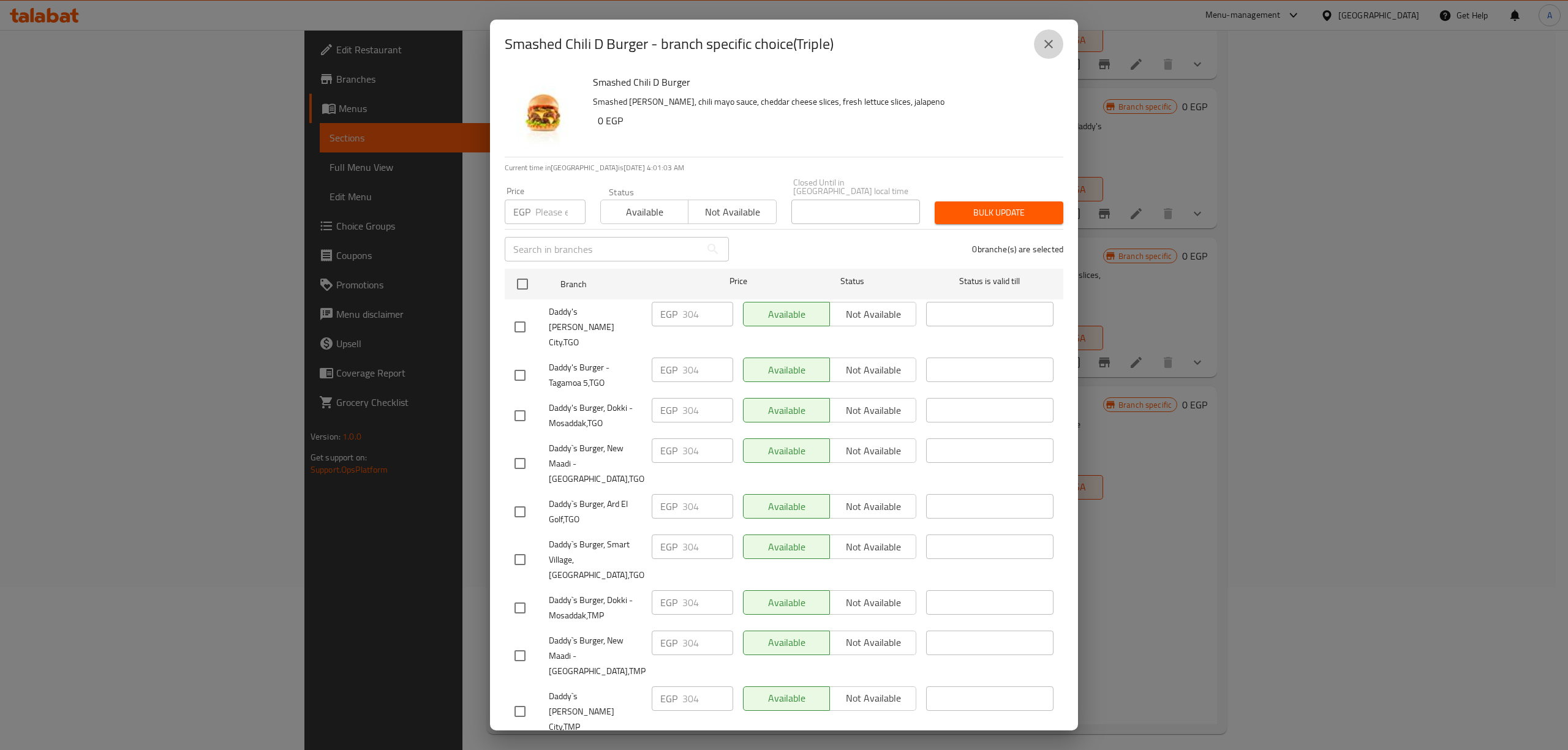
click at [1052, 41] on icon "close" at bounding box center [1048, 43] width 8 height 8
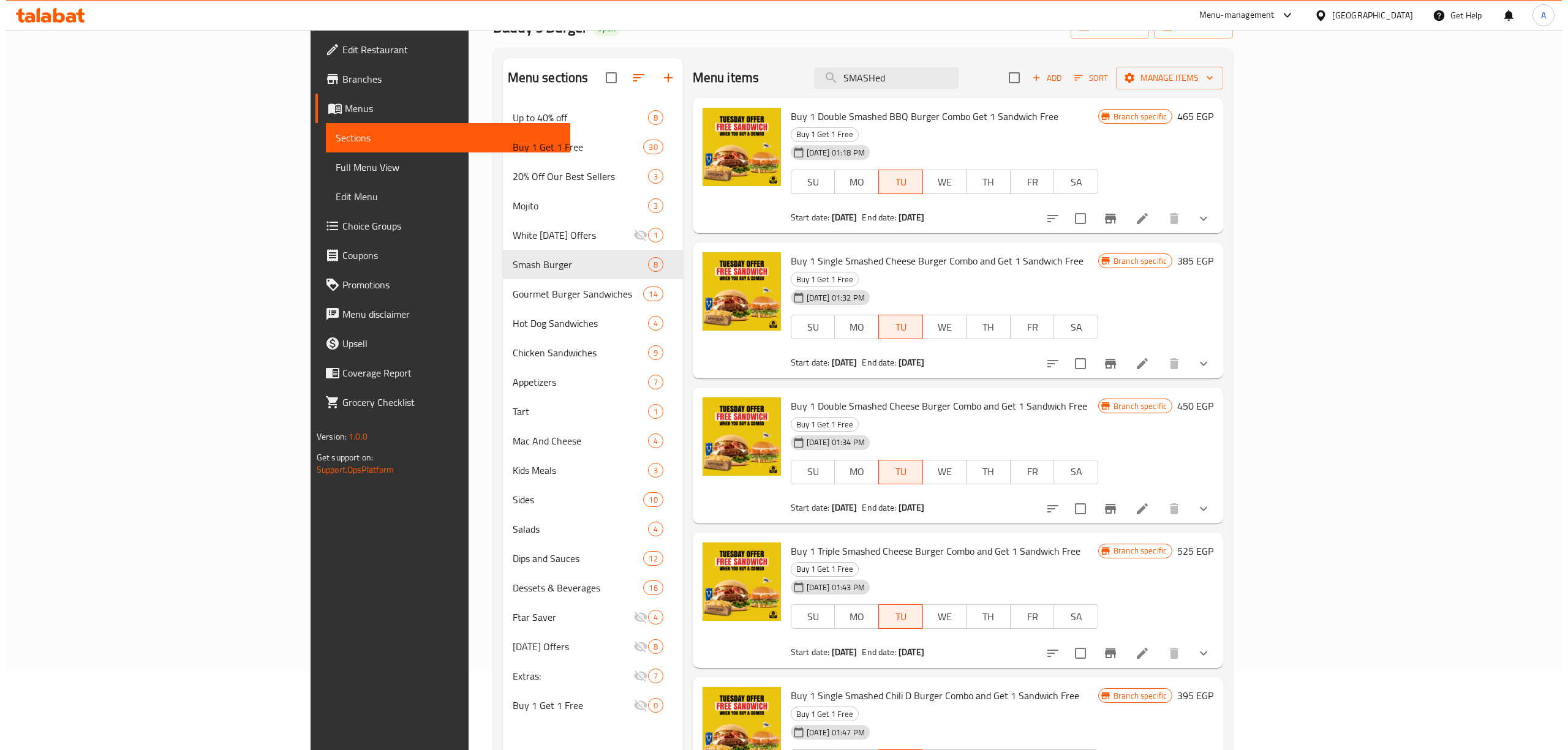
scroll to position [0, 0]
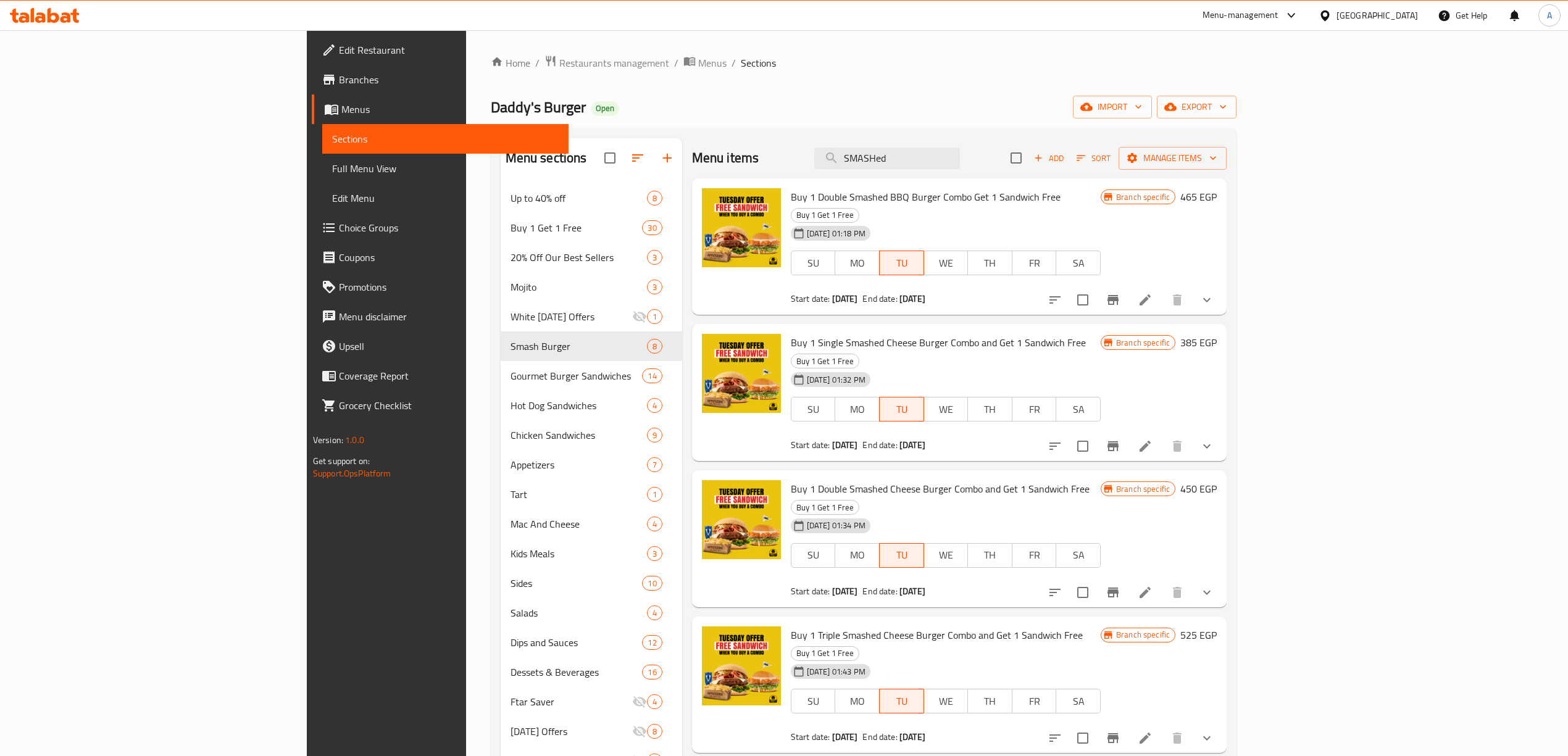
drag, startPoint x: 827, startPoint y: 166, endPoint x: 719, endPoint y: 161, distance: 108.1
click at [729, 165] on div "Menu items SMASHed Add Sort Manage items" at bounding box center [959, 158] width 534 height 40
paste input "BACON JAM"
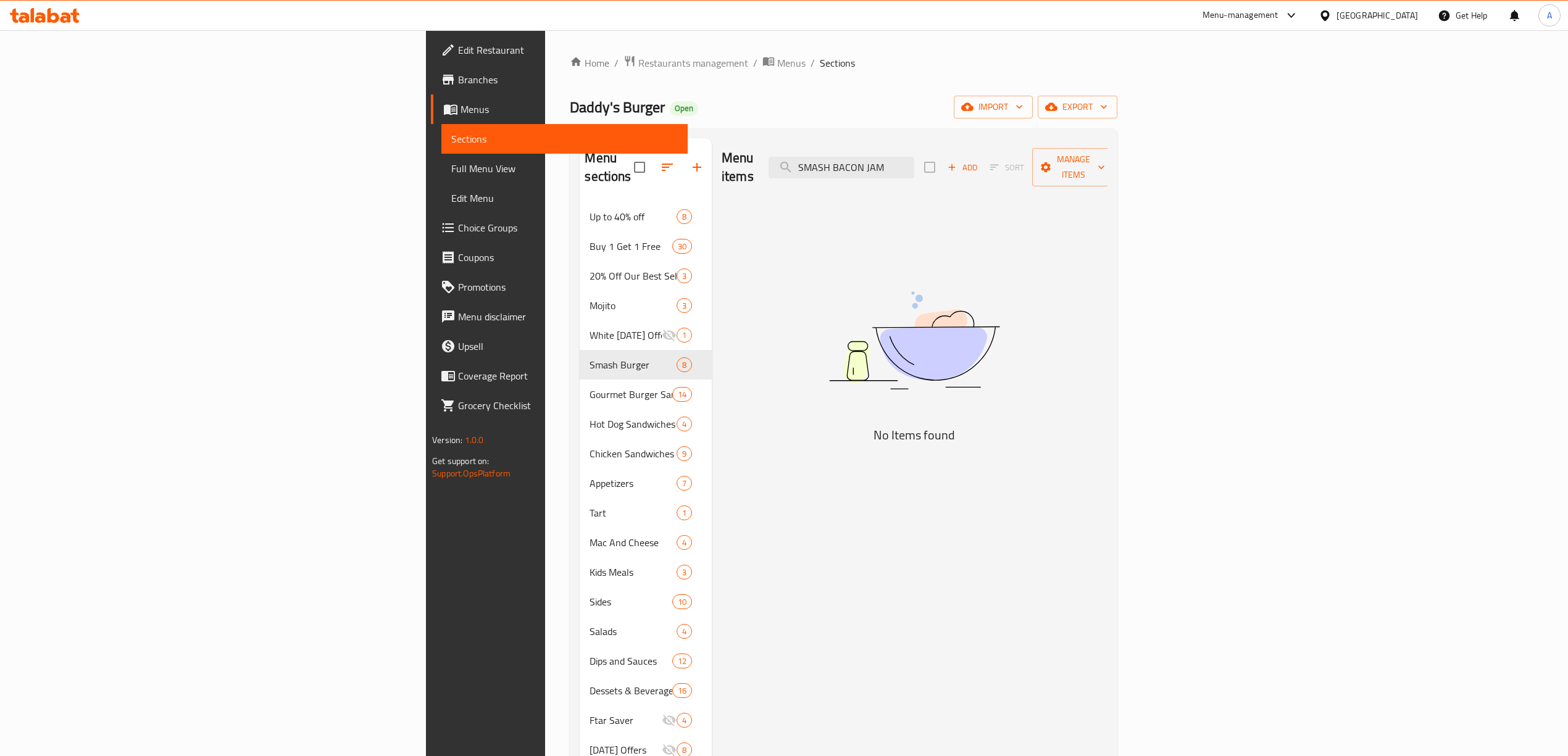
drag, startPoint x: 992, startPoint y: 163, endPoint x: 904, endPoint y: 163, distance: 88.0
click at [904, 163] on div "Menu items SMASH BACON JAM Add Sort Manage items" at bounding box center [915, 167] width 386 height 59
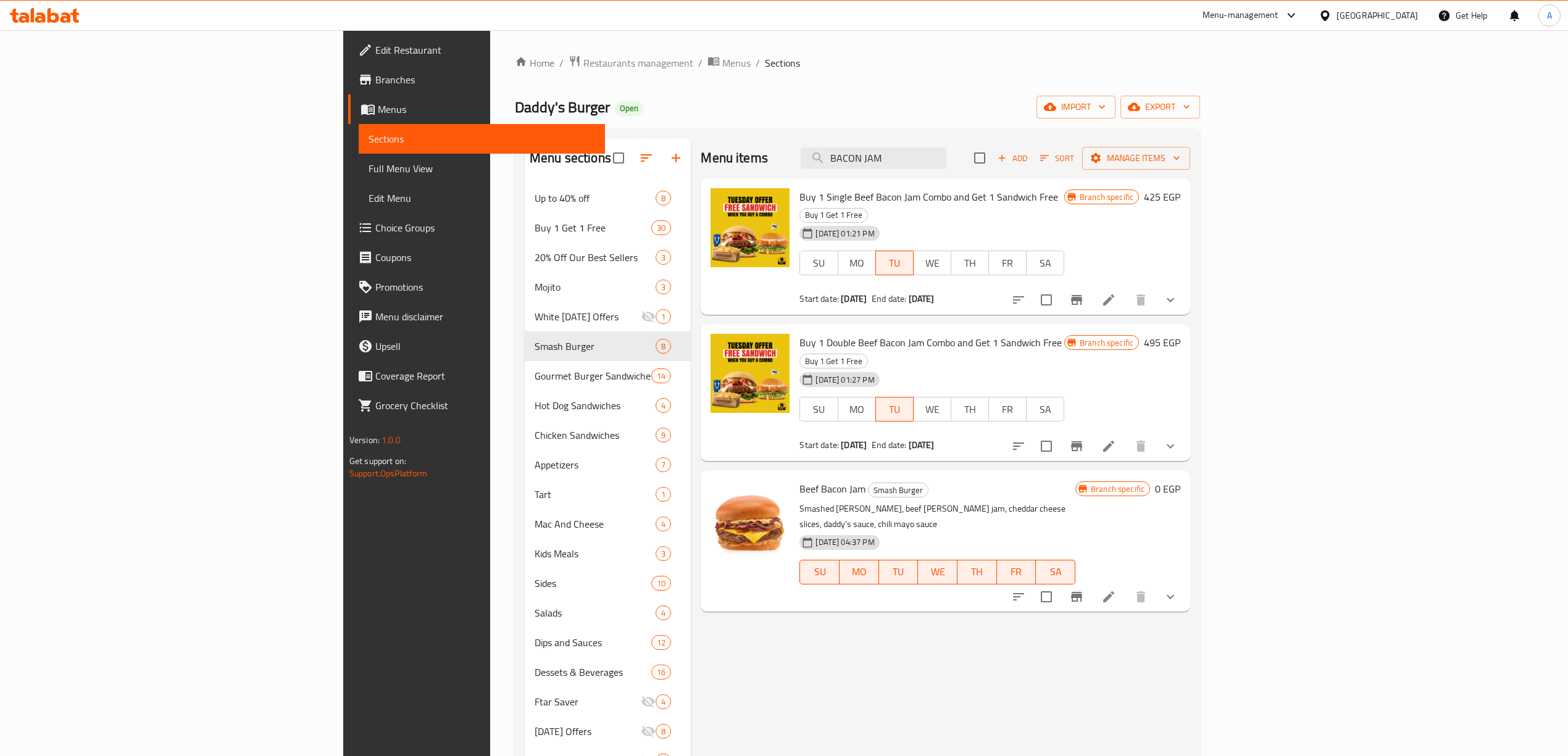
type input "BACON JAM"
click at [1178, 590] on icon "show more" at bounding box center [1170, 597] width 15 height 15
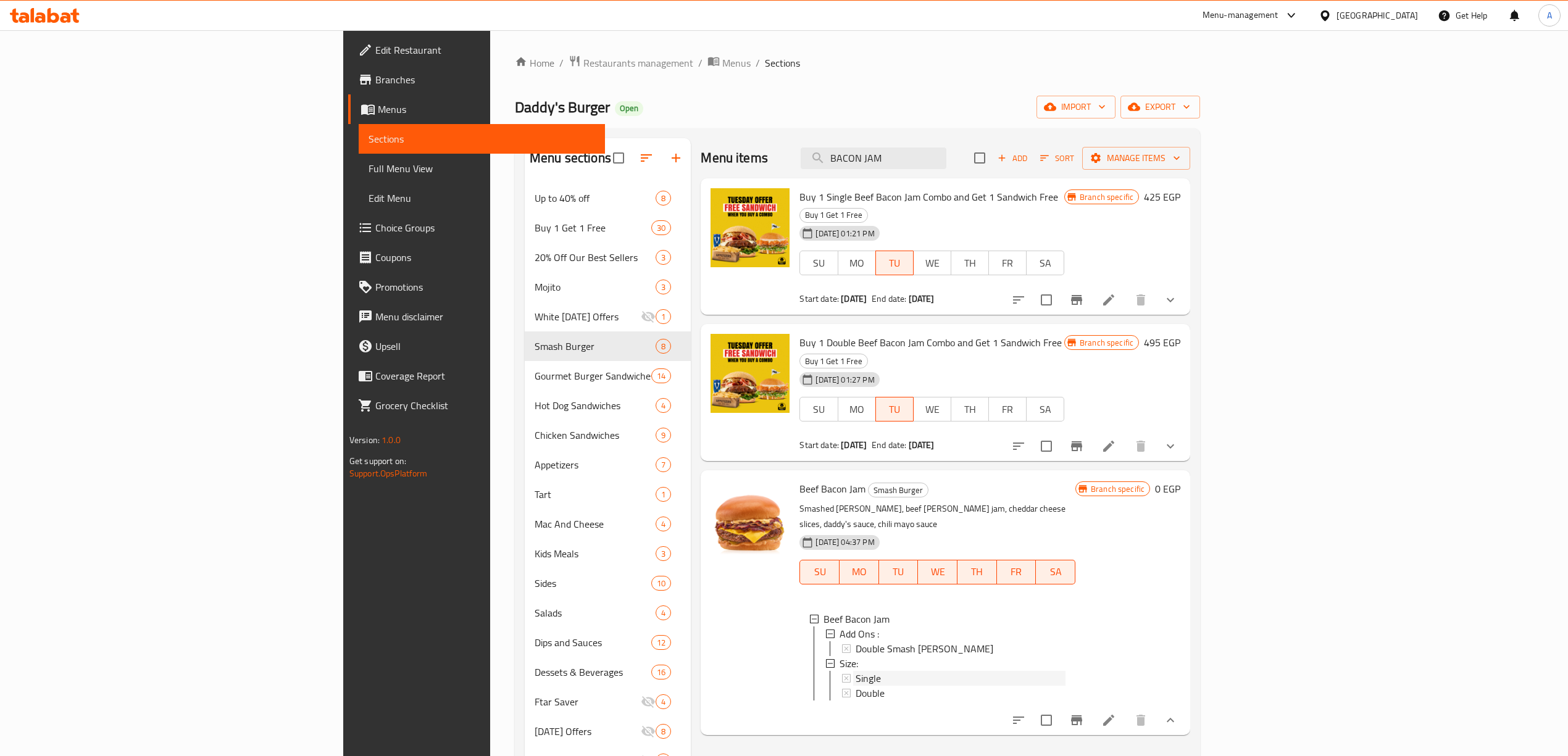
click at [855, 670] on span "Single" at bounding box center [868, 678] width 25 height 15
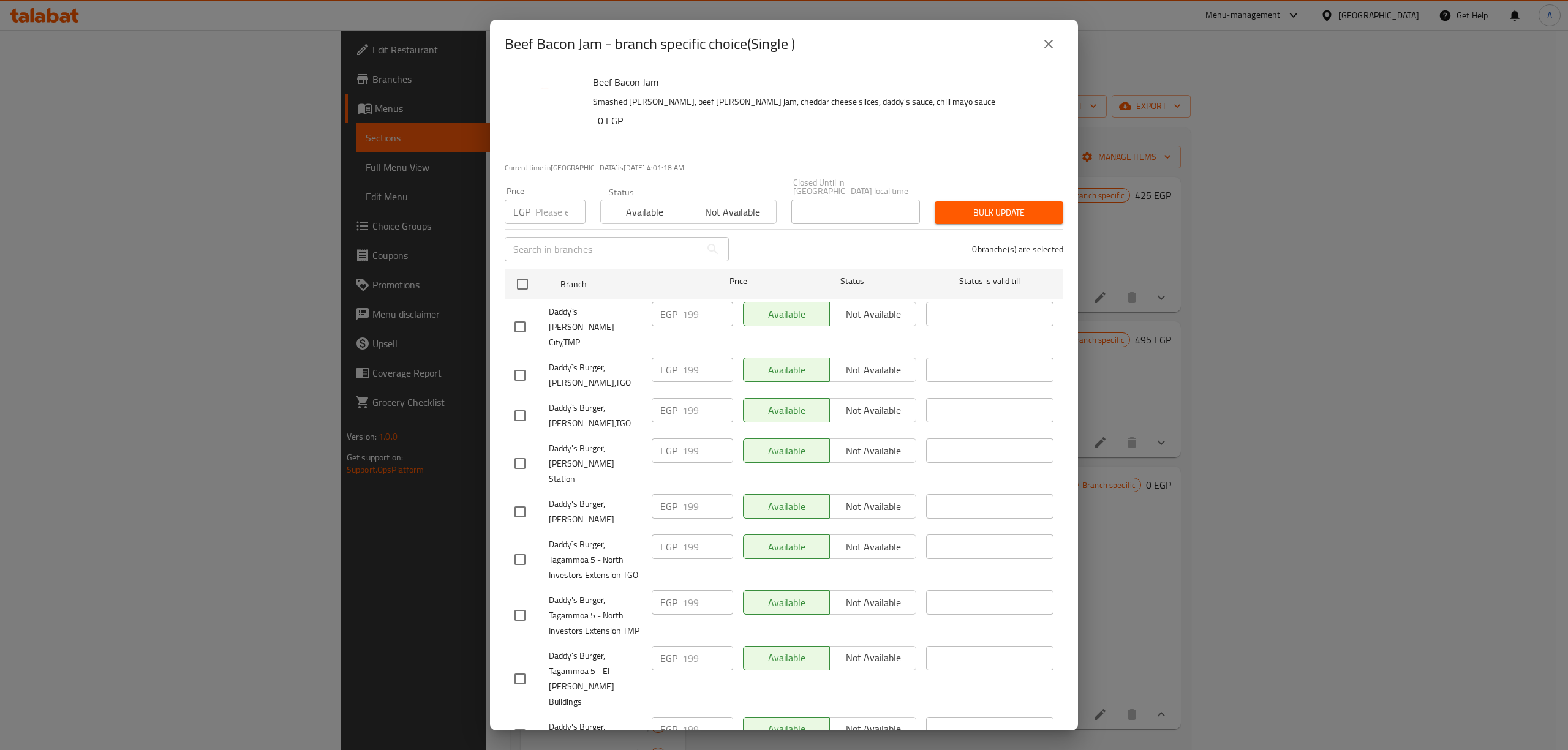
click at [1042, 40] on icon "close" at bounding box center [1048, 44] width 15 height 15
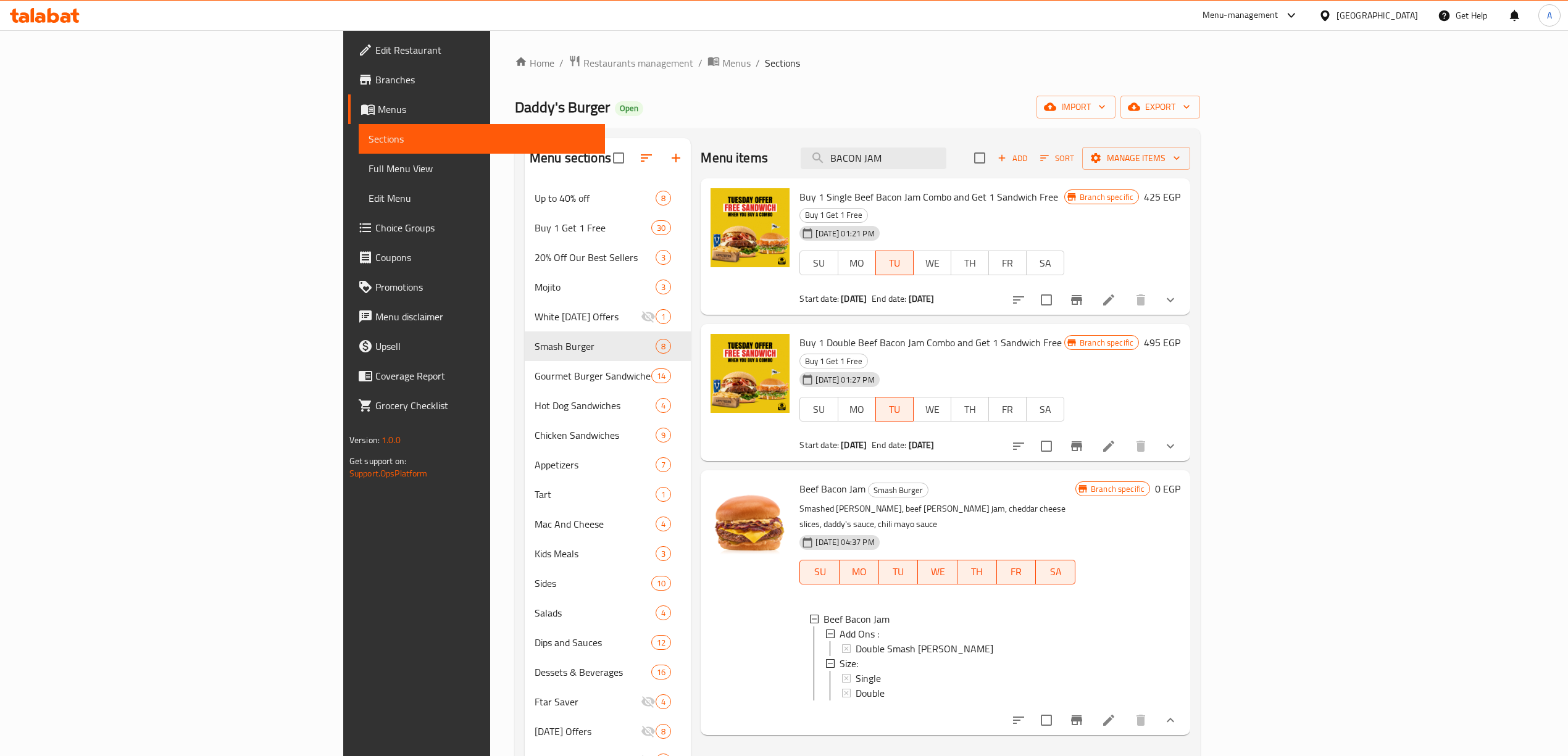
click at [855, 670] on span "Single" at bounding box center [868, 678] width 25 height 15
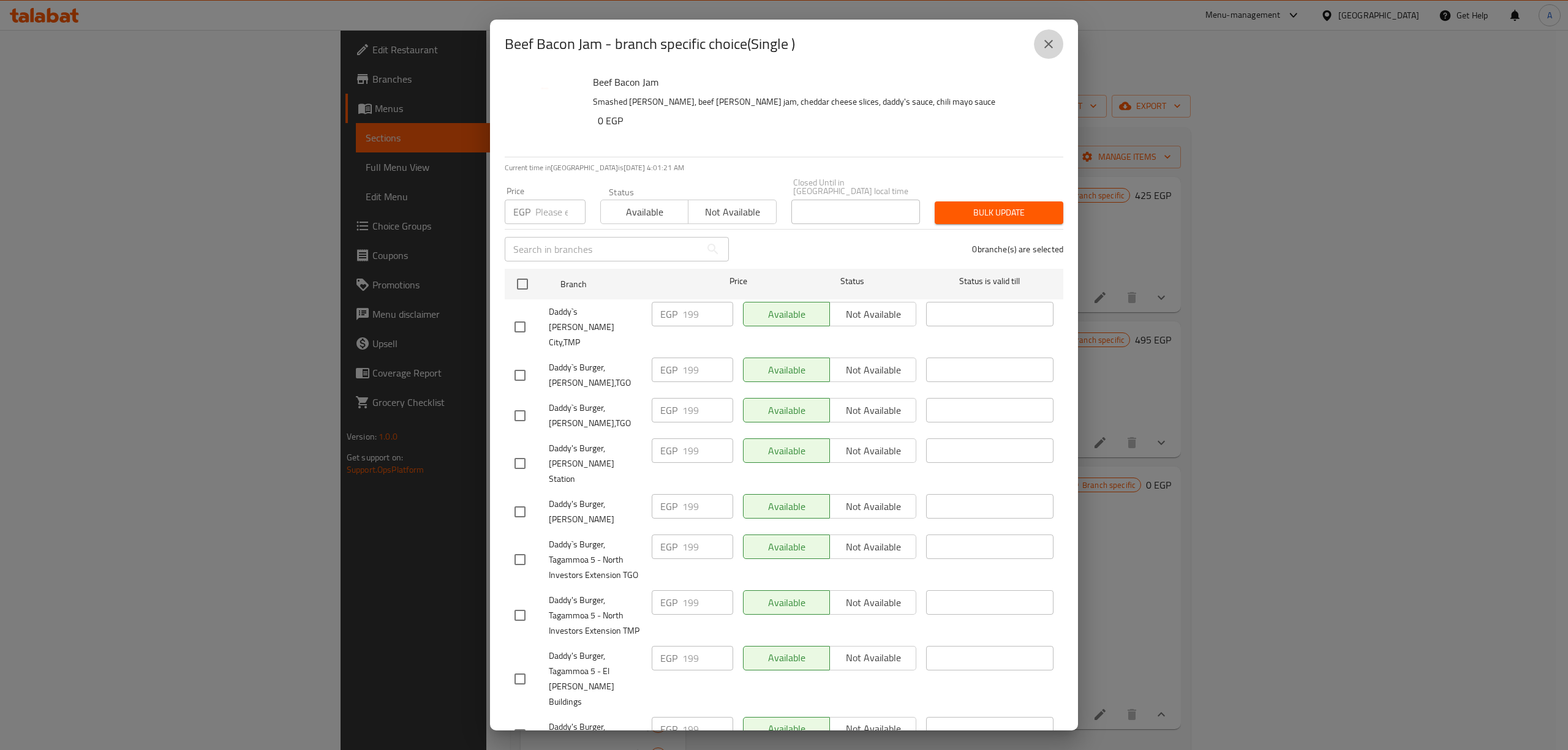
click at [1042, 52] on button "close" at bounding box center [1049, 44] width 29 height 29
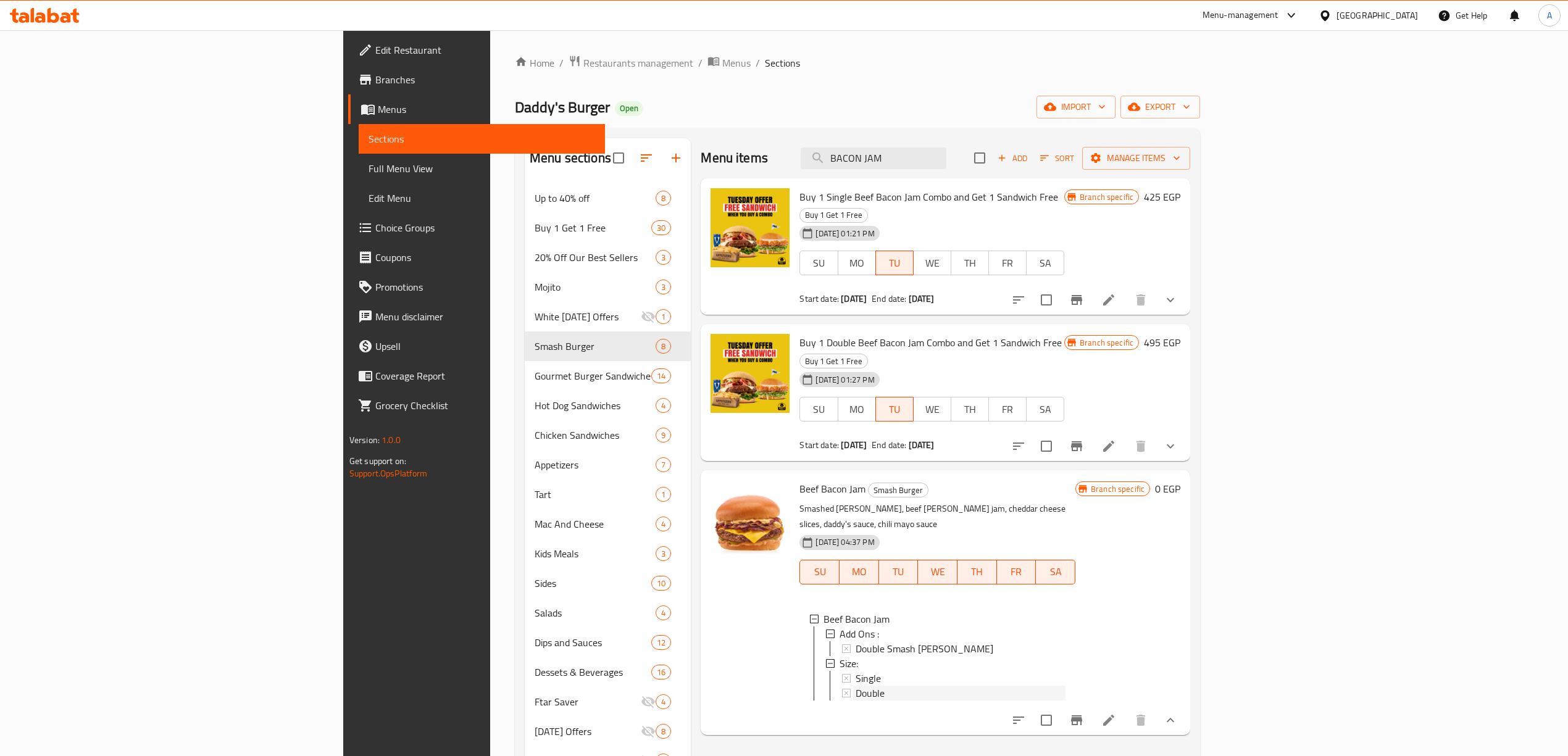
click at [855, 685] on div "Double" at bounding box center [960, 692] width 209 height 15
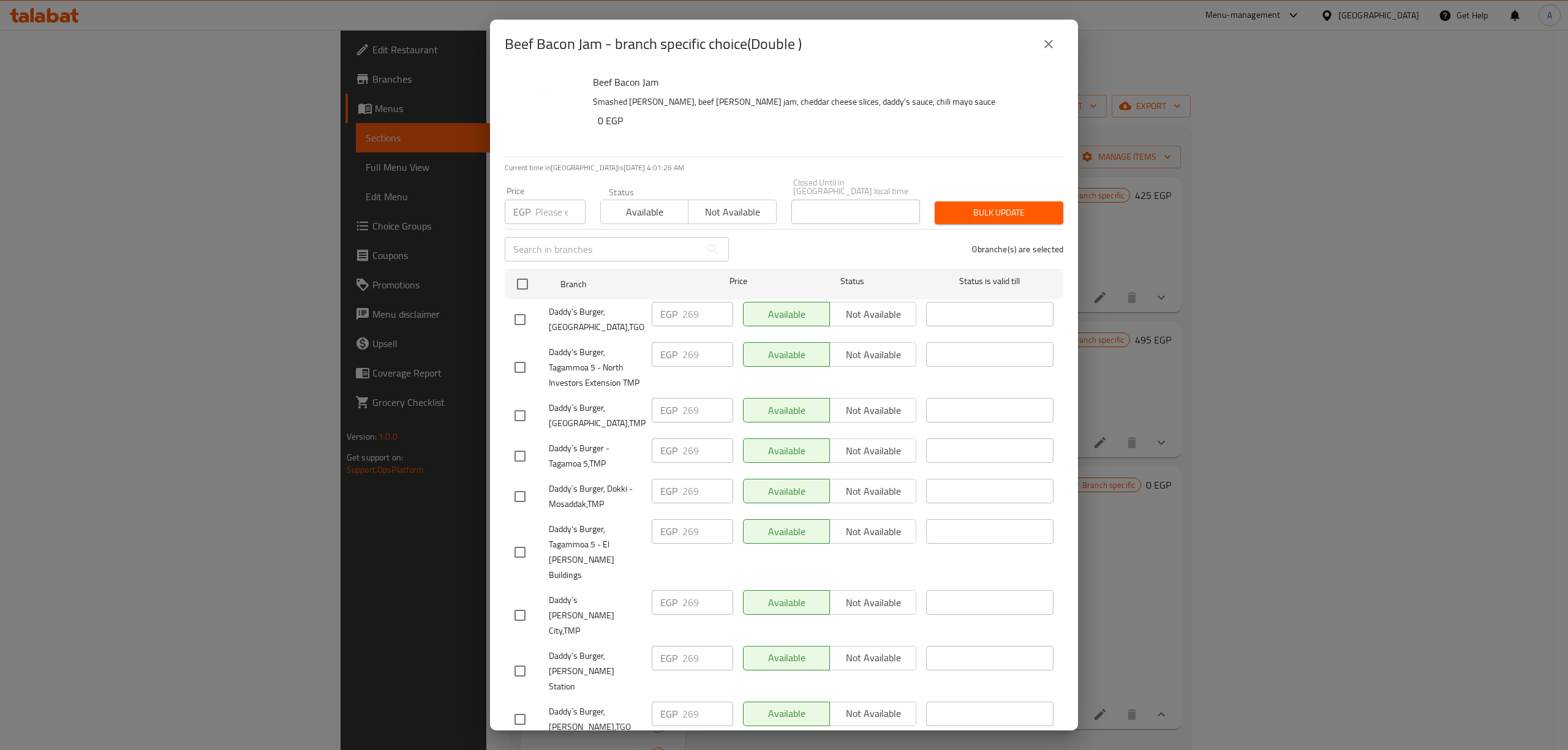
click at [1040, 35] on button "close" at bounding box center [1049, 44] width 29 height 29
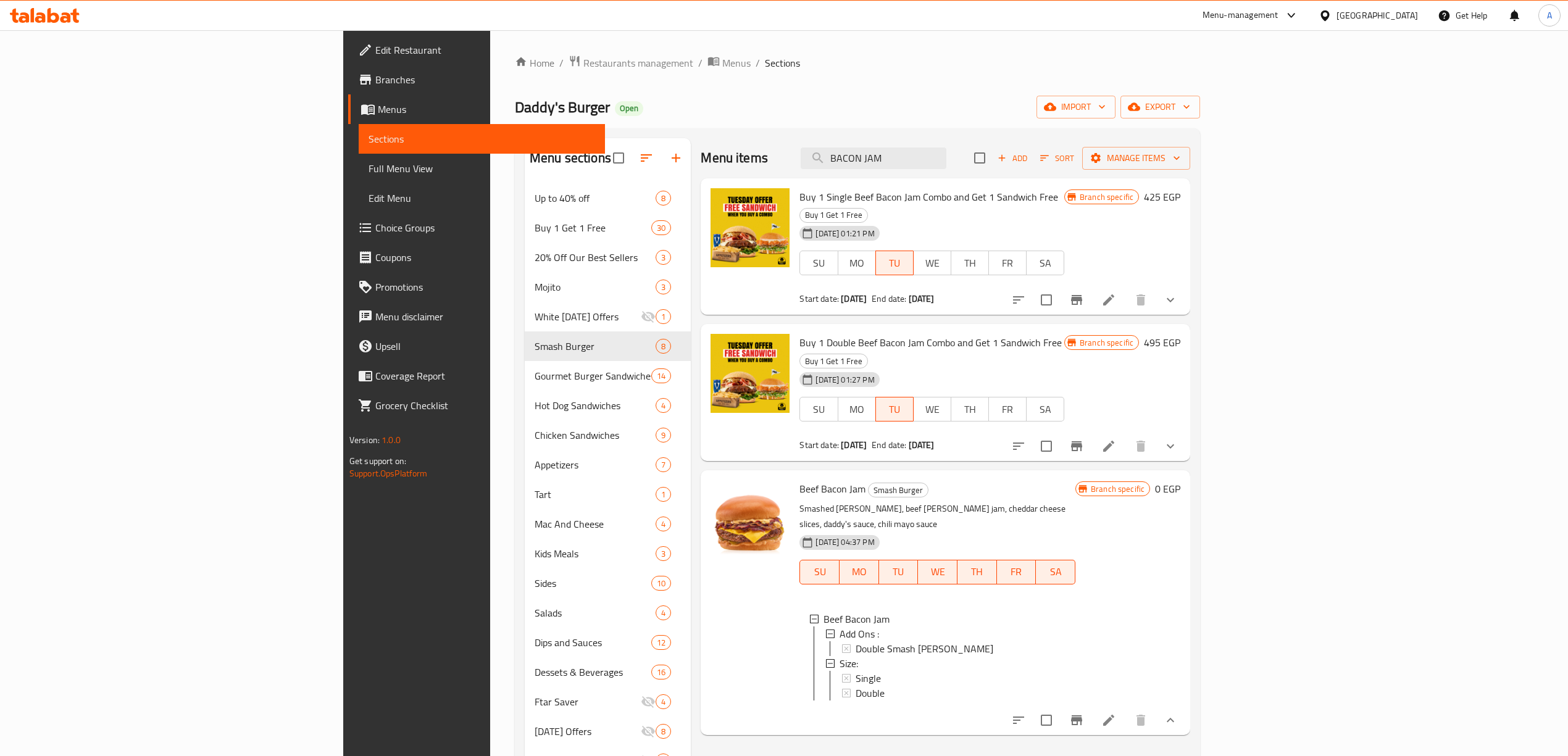
click at [897, 726] on div "Menu items BACON JAM Add Sort Manage items Buy 1 Single Beef Bacon Jam Combo an…" at bounding box center [940, 516] width 499 height 756
click at [1200, 93] on div "Home / Restaurants management / Menus / Sections Daddy's Burger Open import exp…" at bounding box center [857, 479] width 685 height 849
click at [1190, 105] on span "export" at bounding box center [1160, 107] width 60 height 15
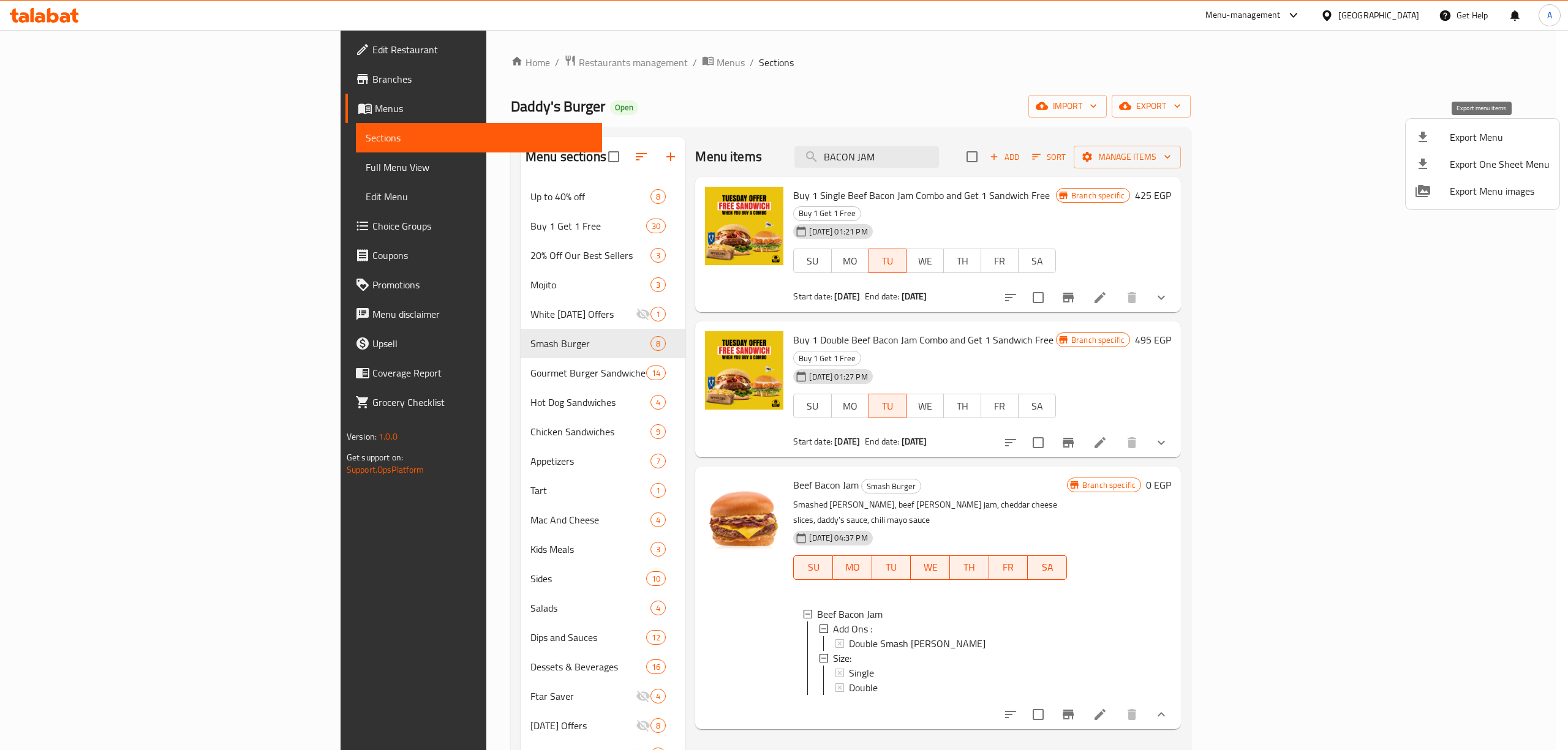
click at [1454, 130] on span "Export Menu" at bounding box center [1500, 136] width 100 height 15
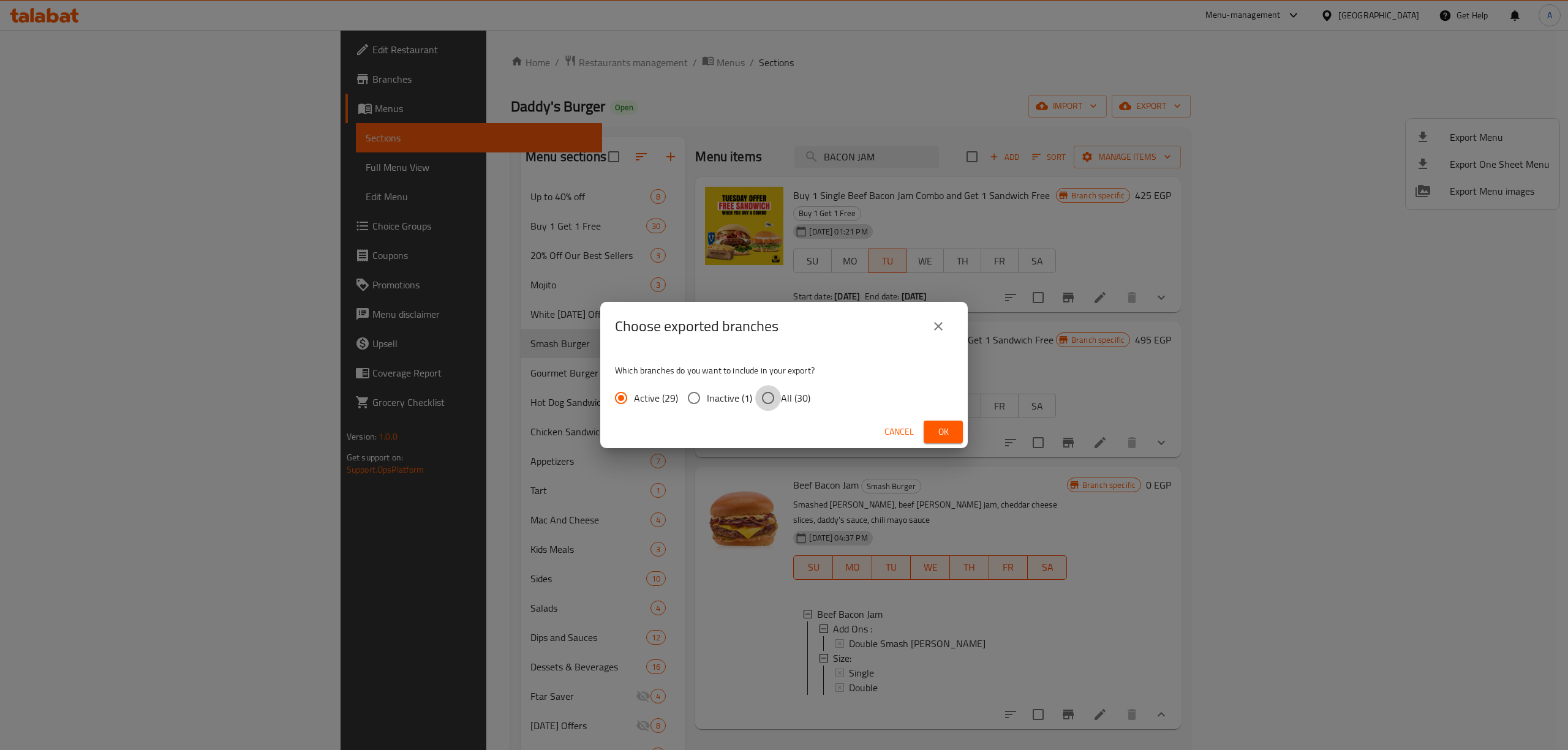
click at [763, 402] on input "All (30)" at bounding box center [768, 398] width 26 height 26
radio input "true"
click at [938, 432] on span "Ok" at bounding box center [943, 432] width 20 height 15
